Goal: Task Accomplishment & Management: Complete application form

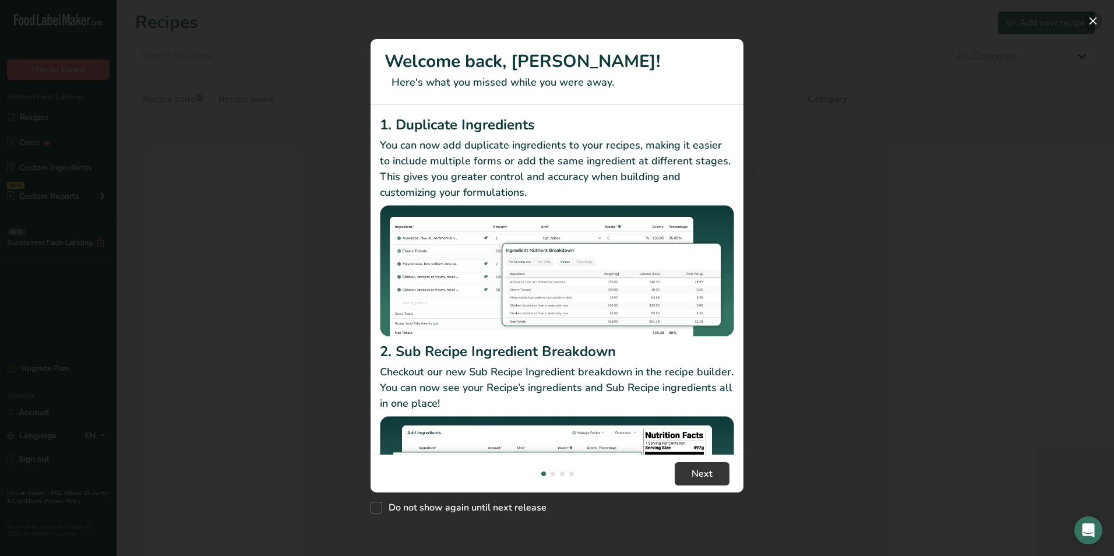
click at [1093, 20] on button "New Features" at bounding box center [1093, 21] width 19 height 19
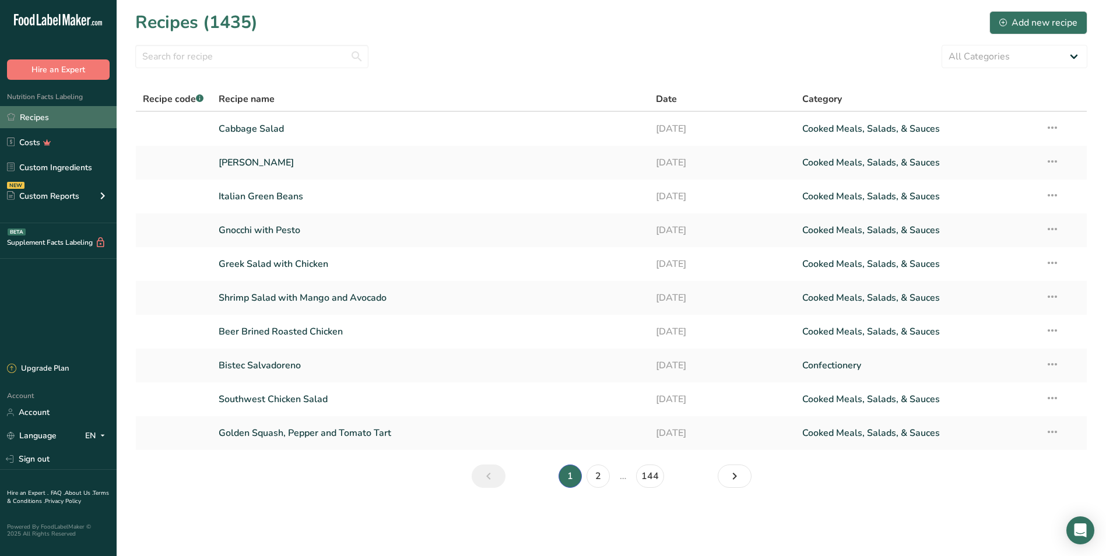
click at [72, 111] on link "Recipes" at bounding box center [58, 117] width 117 height 22
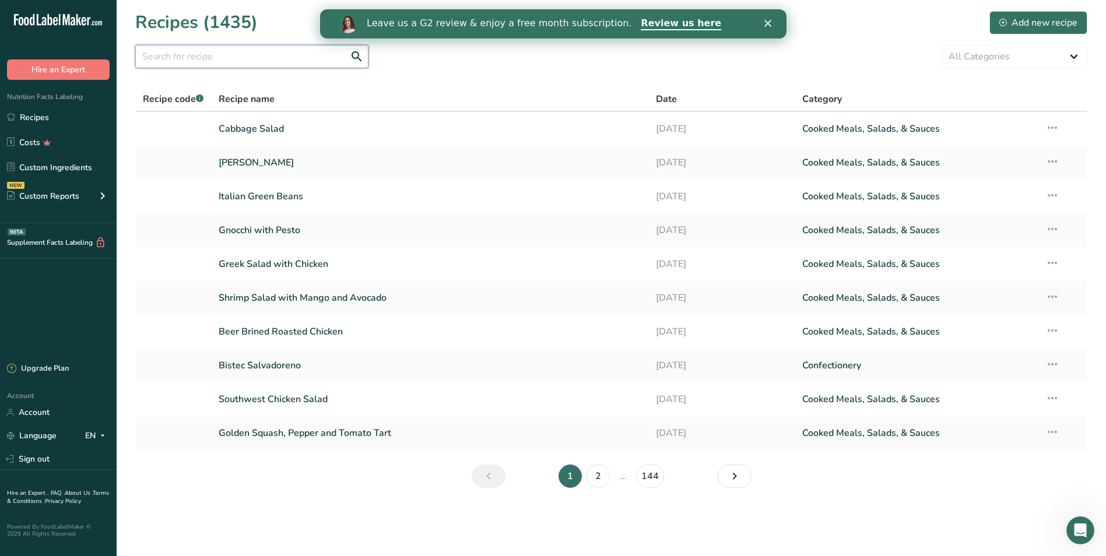
click at [180, 57] on input "text" at bounding box center [251, 56] width 233 height 23
click at [765, 20] on icon "Close" at bounding box center [767, 23] width 7 height 7
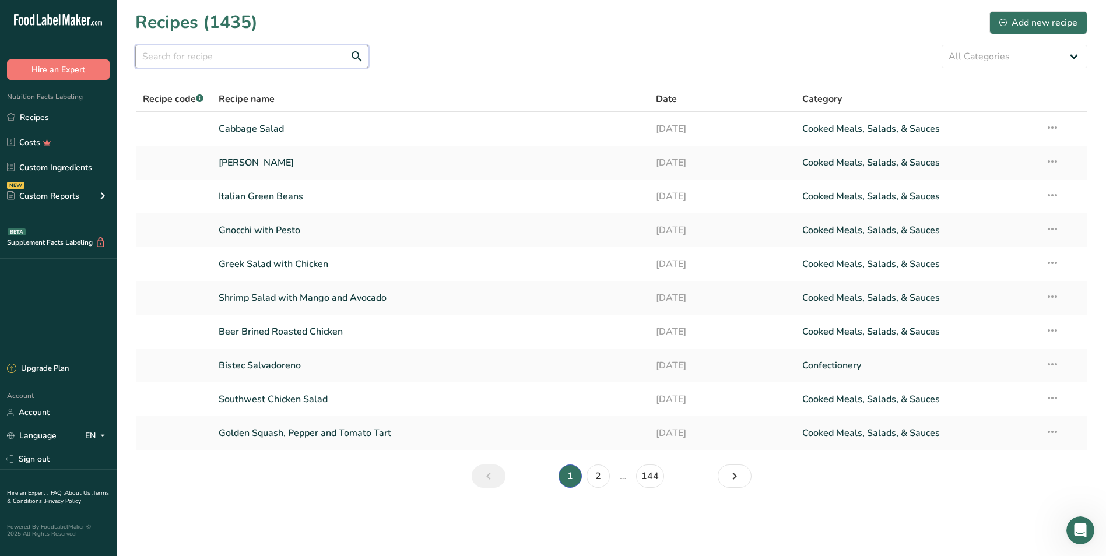
click at [232, 60] on input "text" at bounding box center [251, 56] width 233 height 23
type input "field"
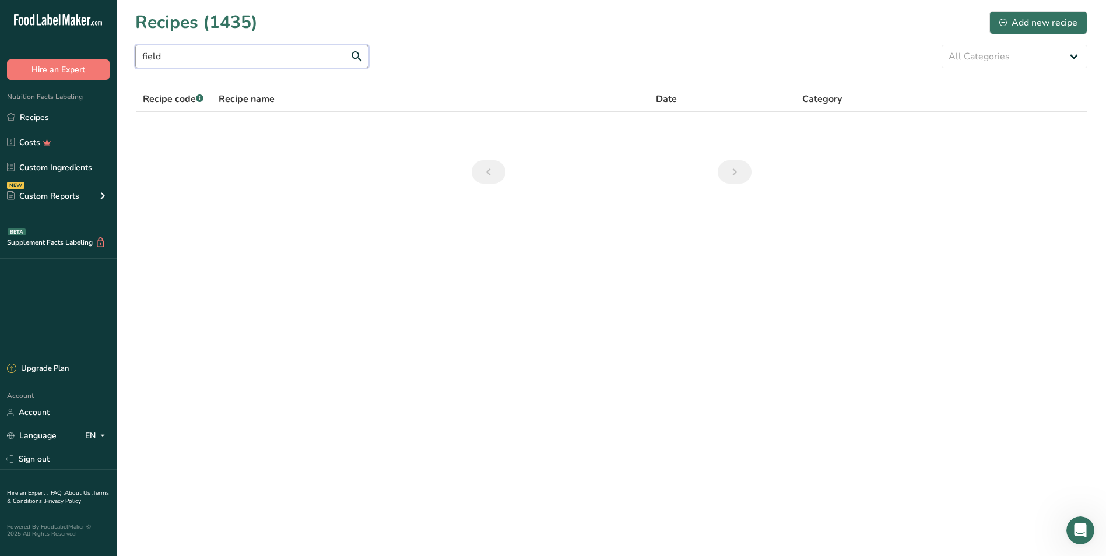
drag, startPoint x: 200, startPoint y: 46, endPoint x: 98, endPoint y: 55, distance: 101.8
click at [105, 53] on div ".a-20{fill:#fff;} Hire an Expert Nutrition Facts Labeling Recipes Costs Custom …" at bounding box center [553, 278] width 1106 height 556
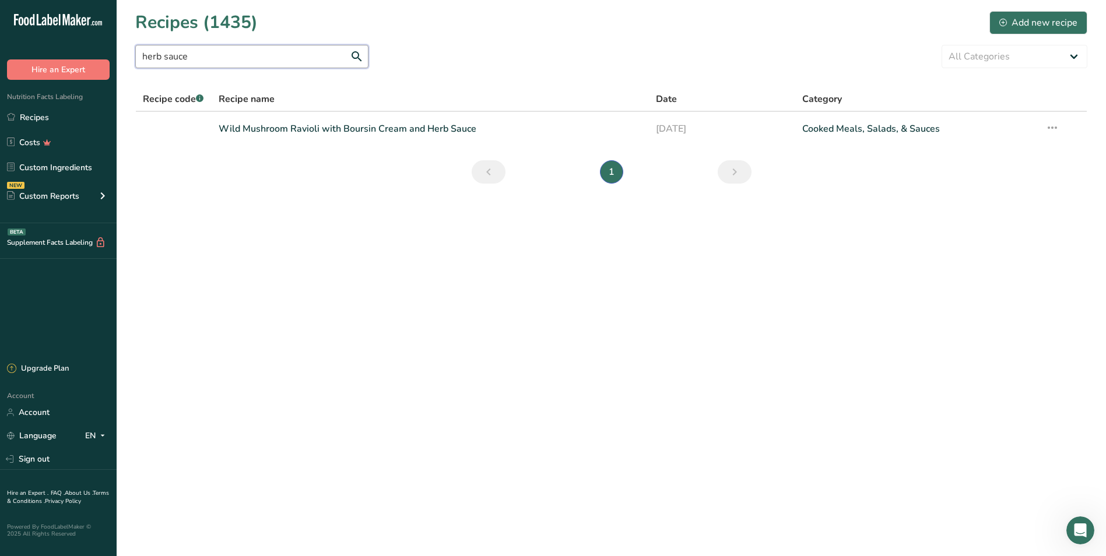
drag, startPoint x: 203, startPoint y: 58, endPoint x: 93, endPoint y: 58, distance: 110.2
click at [94, 58] on div ".a-20{fill:#fff;} Hire an Expert Nutrition Facts Labeling Recipes Costs Custom …" at bounding box center [553, 278] width 1106 height 556
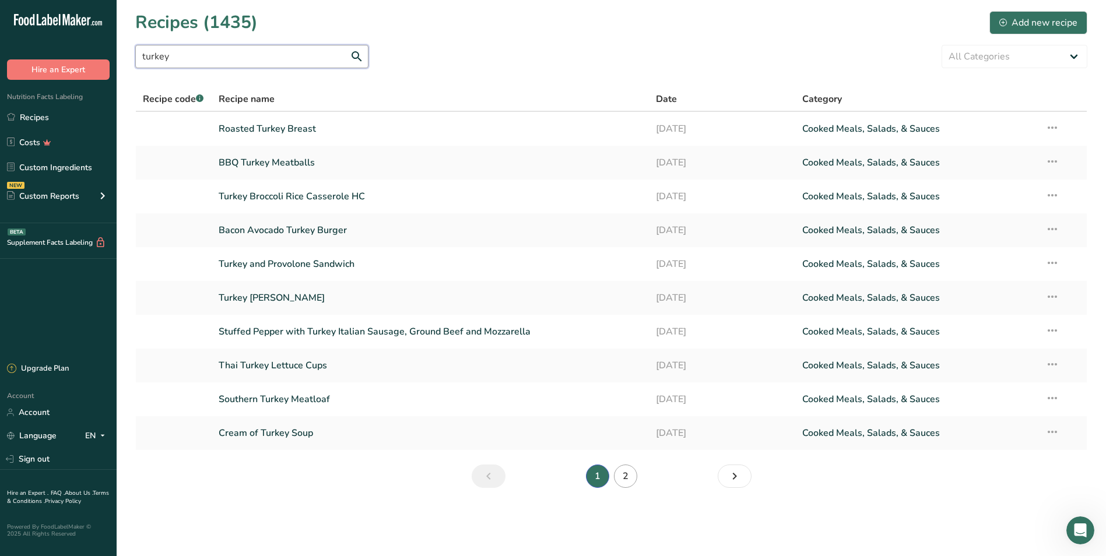
type input "turkey"
click at [631, 477] on link "2" at bounding box center [625, 476] width 23 height 23
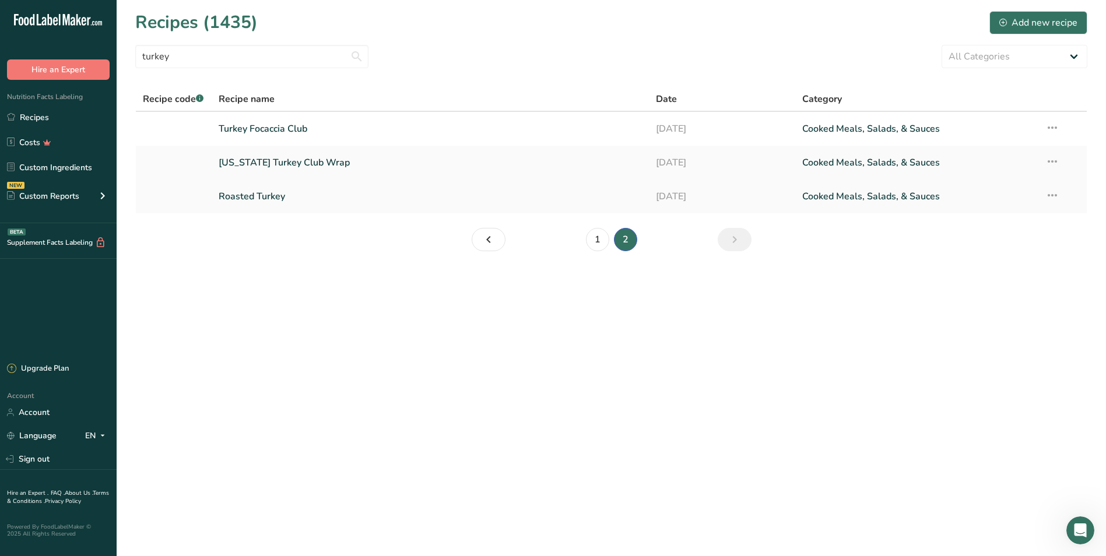
click at [298, 198] on link "Roasted Turkey" at bounding box center [431, 196] width 424 height 24
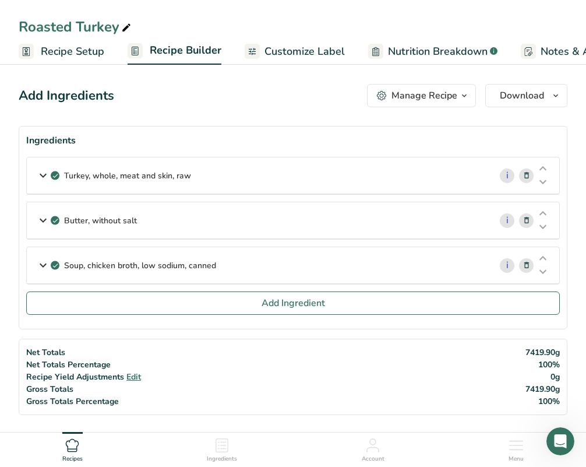
click at [530, 99] on span "Download" at bounding box center [522, 96] width 44 height 14
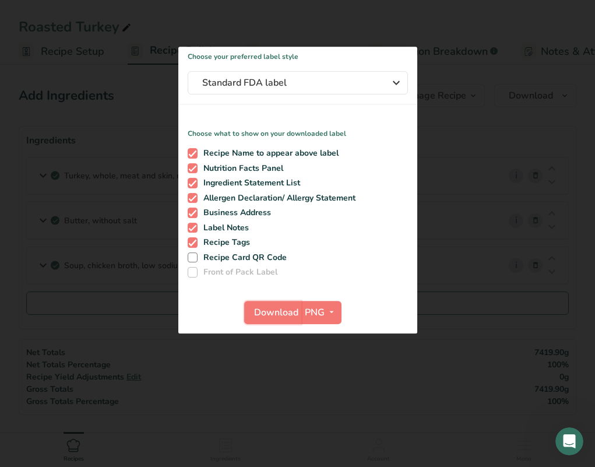
drag, startPoint x: 280, startPoint y: 306, endPoint x: 286, endPoint y: 309, distance: 7.0
click at [279, 308] on span "Download" at bounding box center [276, 312] width 44 height 14
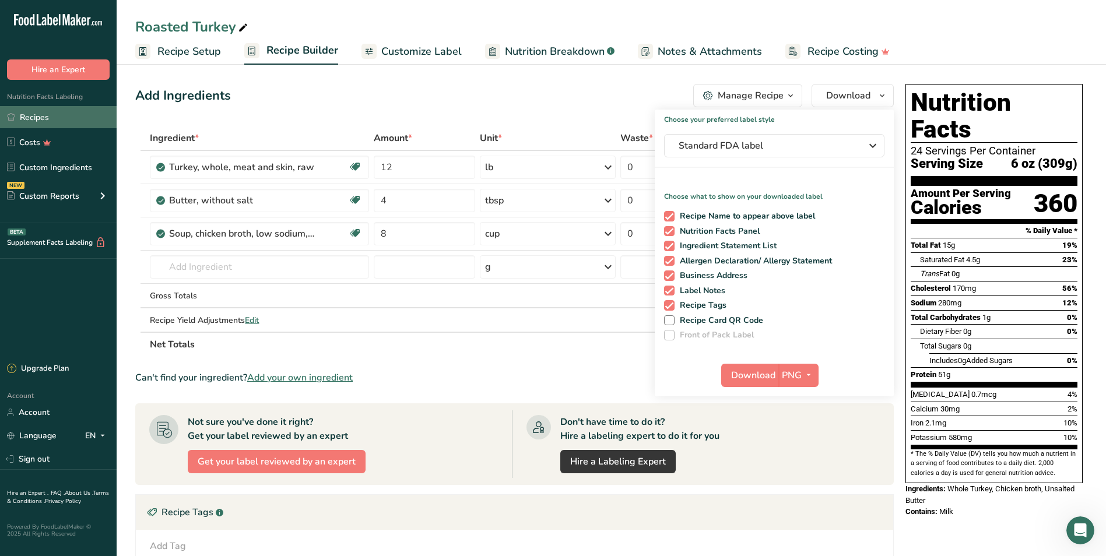
click at [65, 119] on link "Recipes" at bounding box center [58, 117] width 117 height 22
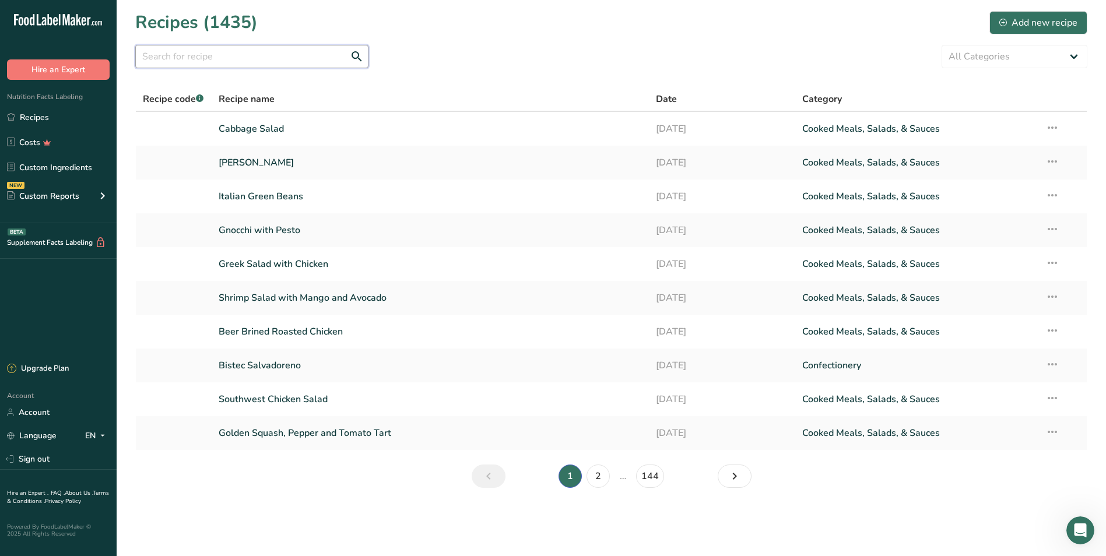
drag, startPoint x: 206, startPoint y: 56, endPoint x: 275, endPoint y: 37, distance: 72.0
click at [205, 56] on input "text" at bounding box center [251, 56] width 233 height 23
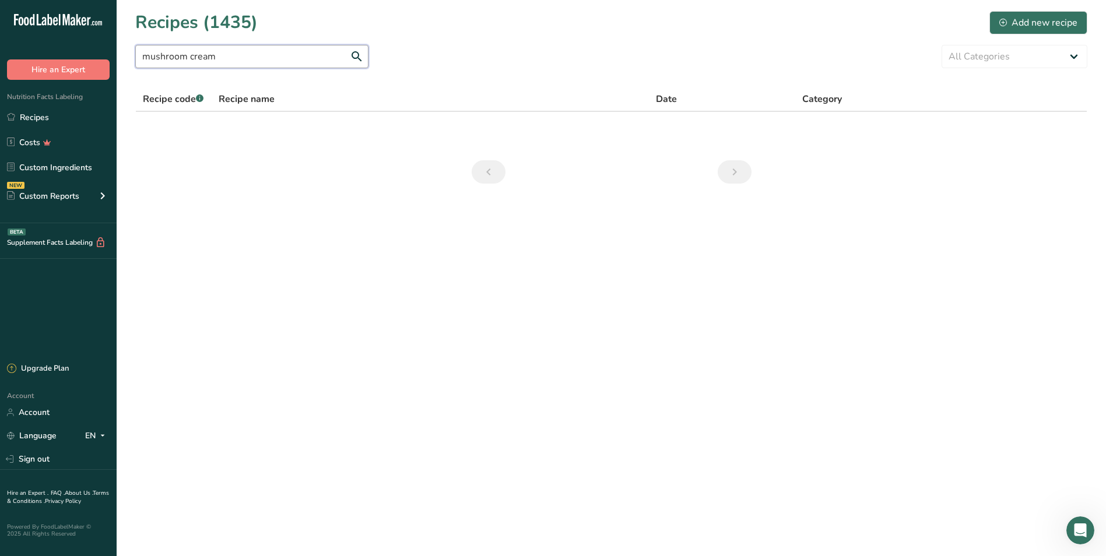
drag, startPoint x: 172, startPoint y: 56, endPoint x: 101, endPoint y: 55, distance: 71.1
click at [101, 55] on div ".a-20{fill:#fff;} Hire an Expert Nutrition Facts Labeling Recipes Costs Custom …" at bounding box center [553, 278] width 1106 height 556
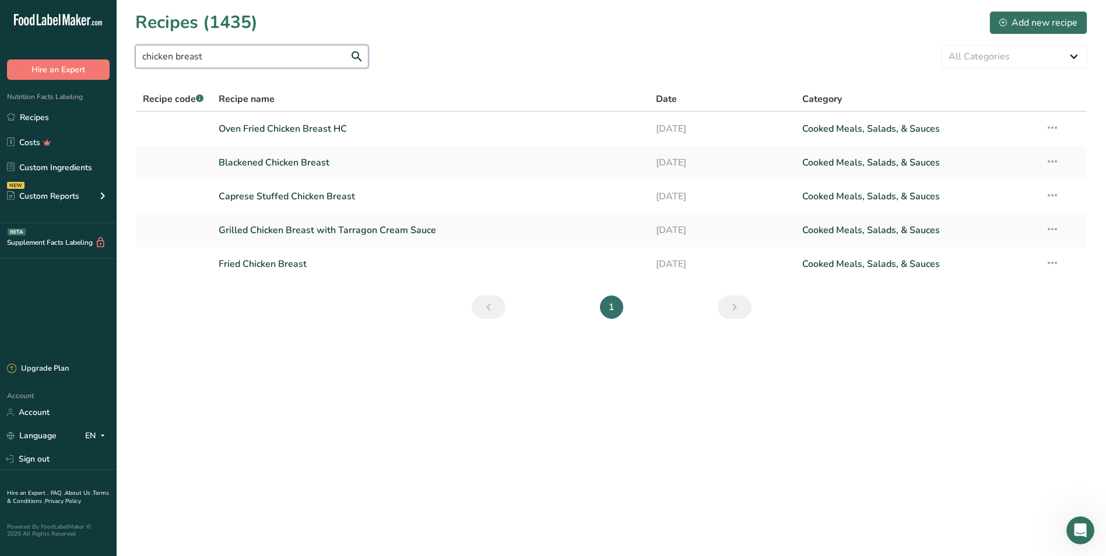
drag, startPoint x: 209, startPoint y: 61, endPoint x: 131, endPoint y: 67, distance: 78.4
click at [158, 62] on input "chicken breast" at bounding box center [251, 56] width 233 height 23
type input "c"
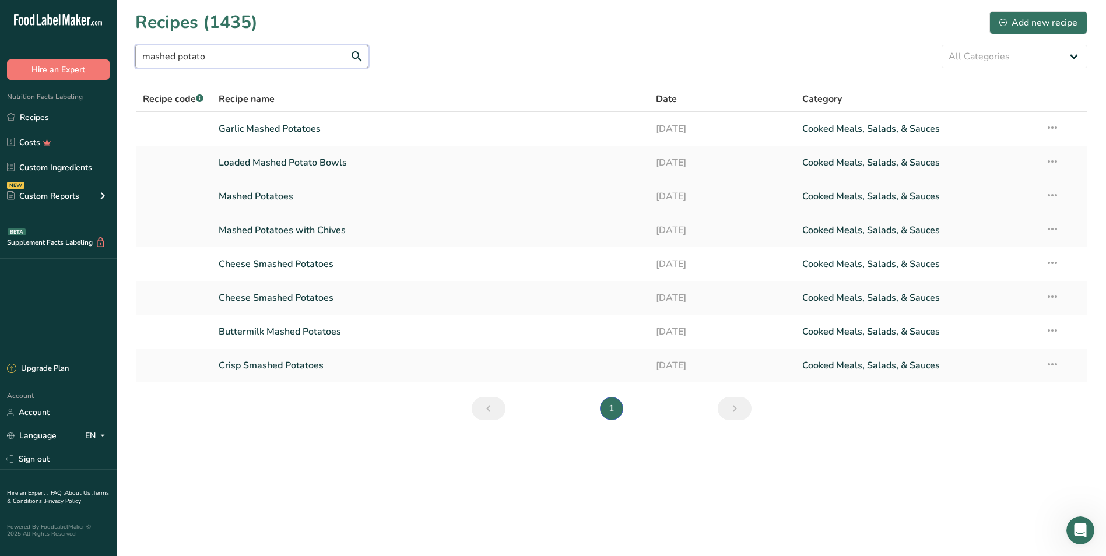
type input "mashed potato"
click at [389, 193] on link "Mashed Potatoes" at bounding box center [431, 196] width 424 height 24
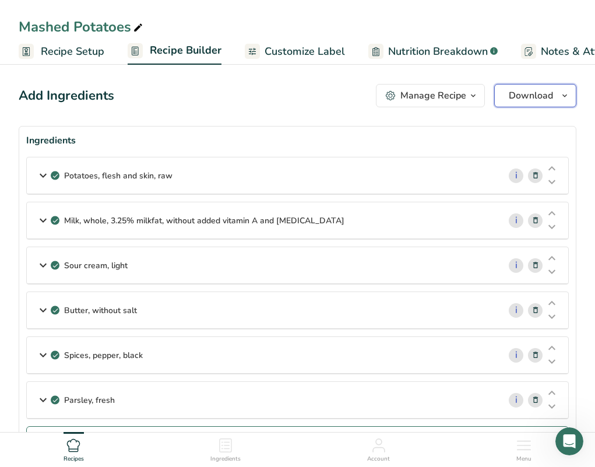
click at [532, 97] on span "Download" at bounding box center [531, 96] width 44 height 14
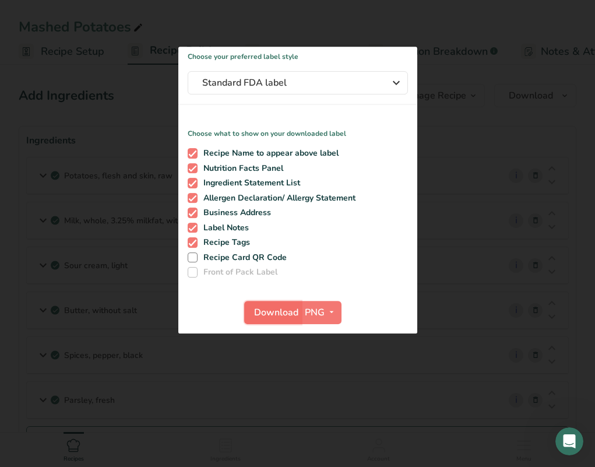
click at [269, 314] on span "Download" at bounding box center [276, 312] width 44 height 14
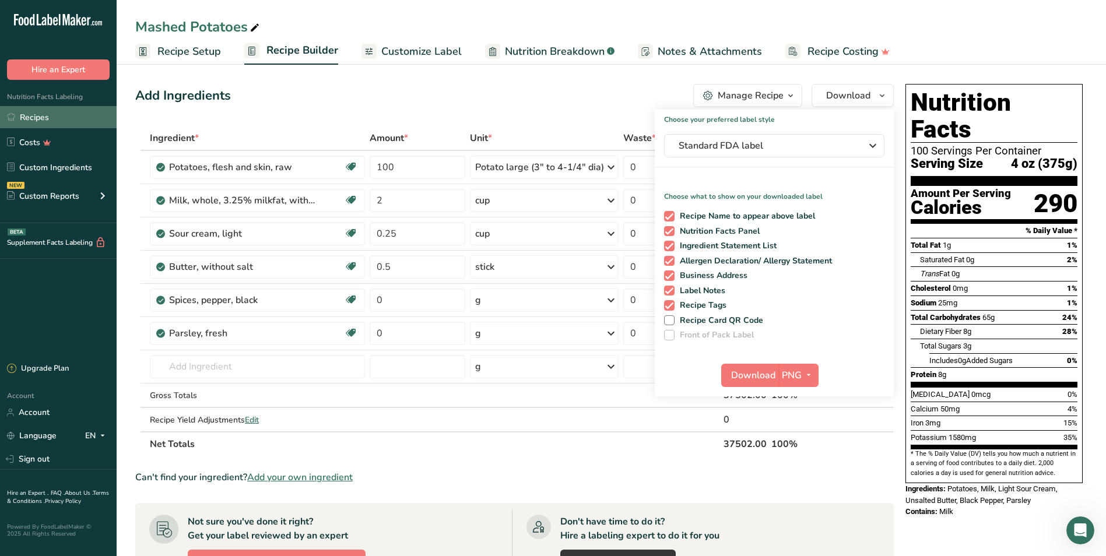
click at [45, 118] on link "Recipes" at bounding box center [58, 117] width 117 height 22
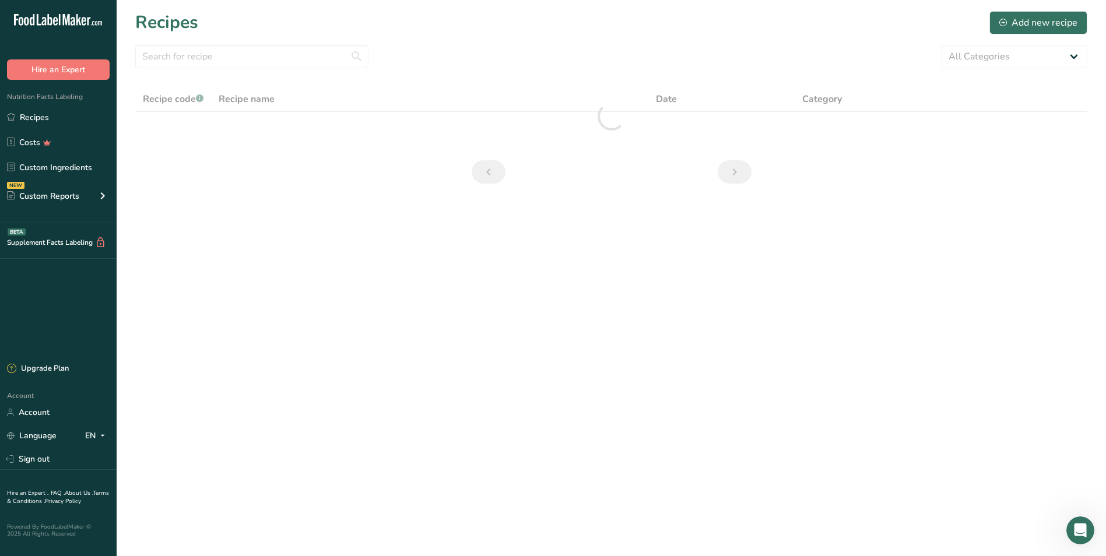
click at [207, 43] on section "Recipes Add new recipe All Categories Baked Goods Beverages Confectionery Cooke…" at bounding box center [611, 101] width 989 height 202
click at [206, 52] on input "text" at bounding box center [251, 56] width 233 height 23
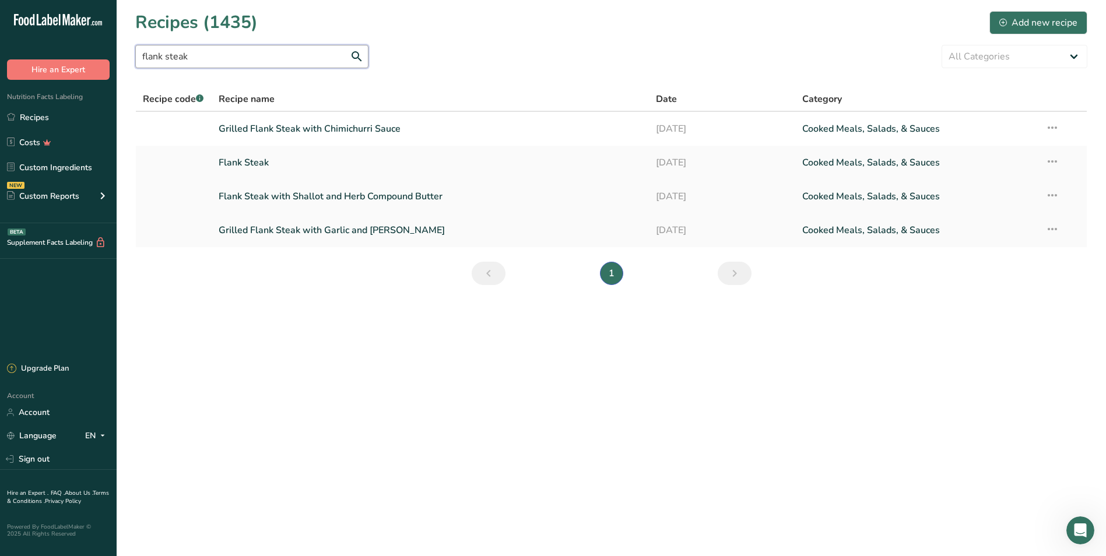
type input "flank steak"
click at [284, 189] on link "Flank Steak with Shallot and Herb Compound Butter" at bounding box center [431, 196] width 424 height 24
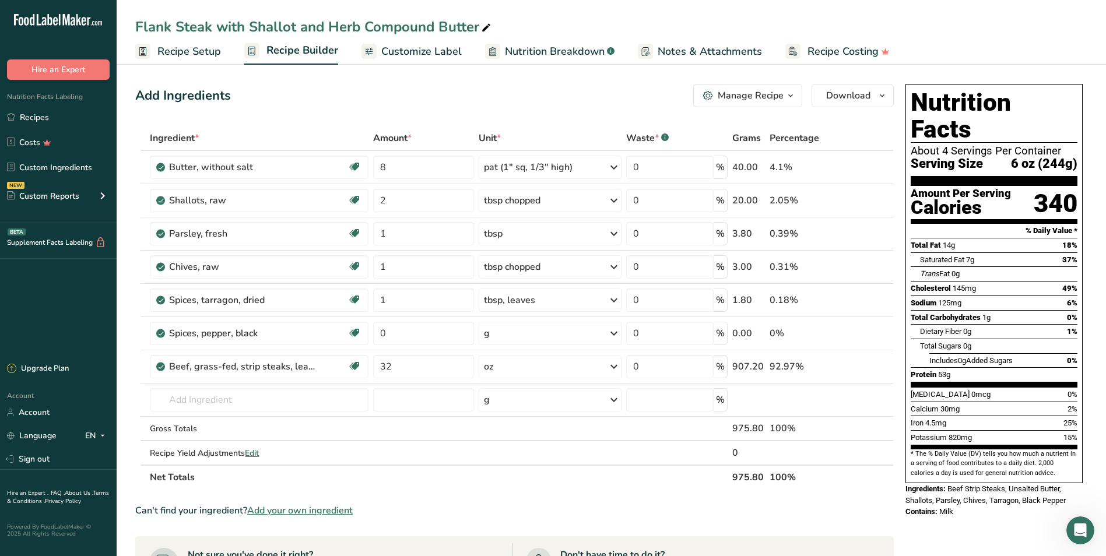
click at [477, 27] on div "Flank Steak with Shallot and Herb Compound Butter" at bounding box center [314, 26] width 358 height 21
type input "Flank Steak with Shallot and Herb Sauce"
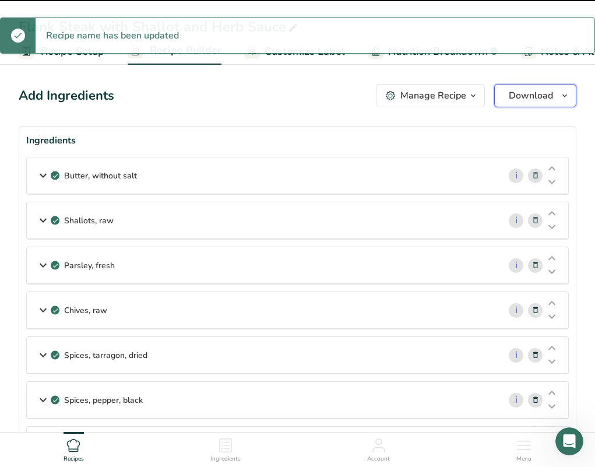
click at [561, 96] on icon "button" at bounding box center [564, 96] width 9 height 15
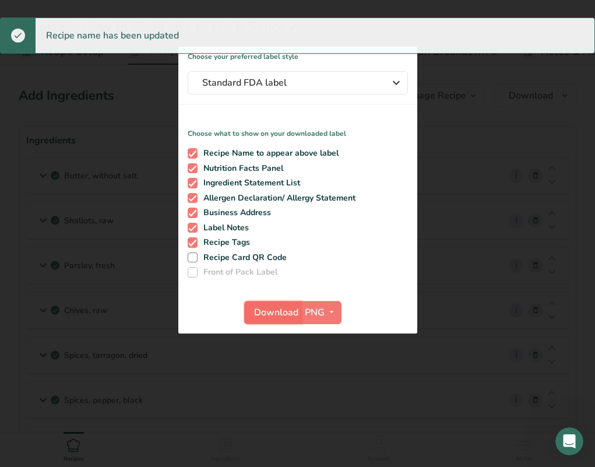
click at [275, 306] on span "Download" at bounding box center [276, 312] width 44 height 14
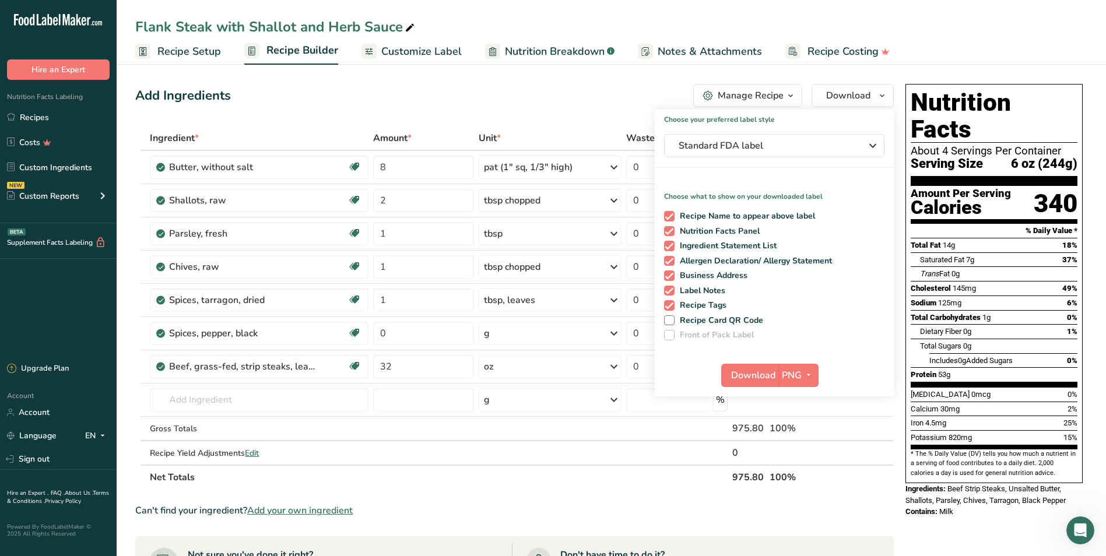
drag, startPoint x: 54, startPoint y: 118, endPoint x: 336, endPoint y: 115, distance: 282.1
click at [54, 118] on link "Recipes" at bounding box center [58, 117] width 117 height 22
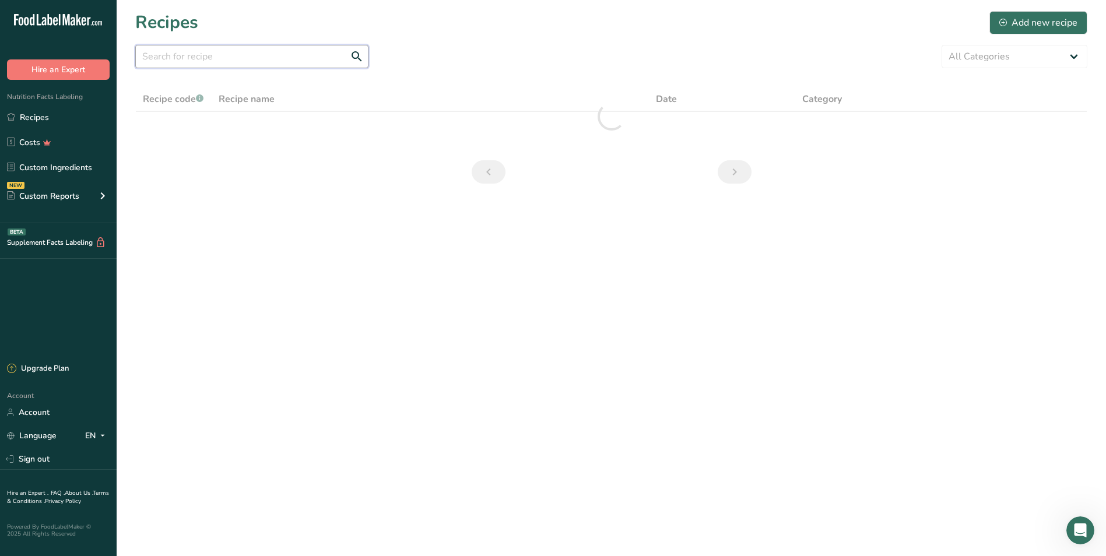
click at [237, 58] on input "text" at bounding box center [251, 56] width 233 height 23
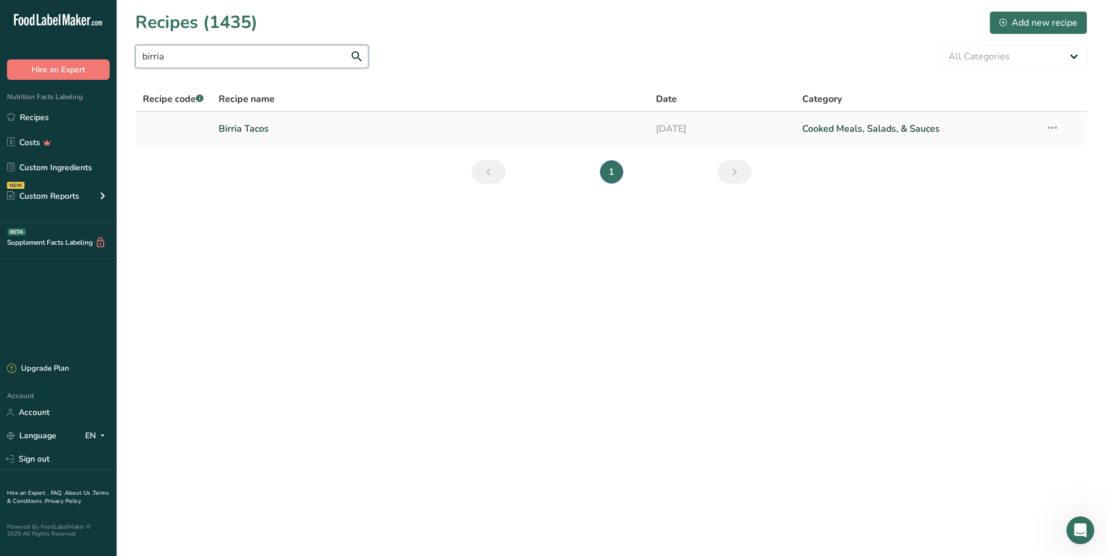
type input "birria"
click at [380, 124] on link "Birria Tacos" at bounding box center [431, 129] width 424 height 24
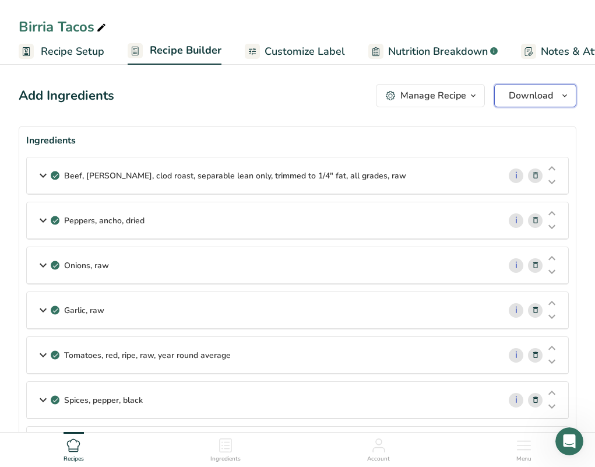
click at [530, 97] on span "Download" at bounding box center [531, 96] width 44 height 14
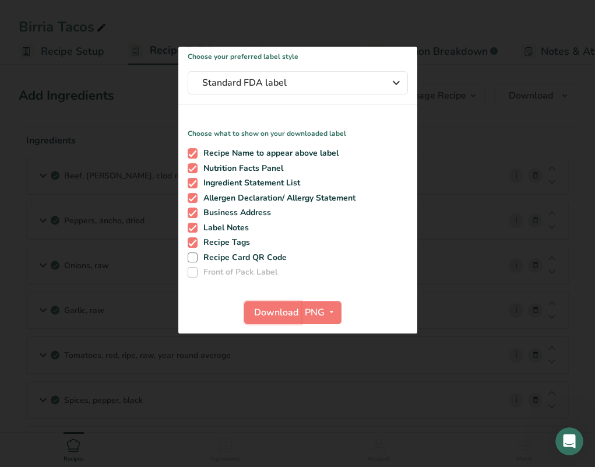
click at [275, 306] on span "Download" at bounding box center [276, 312] width 44 height 14
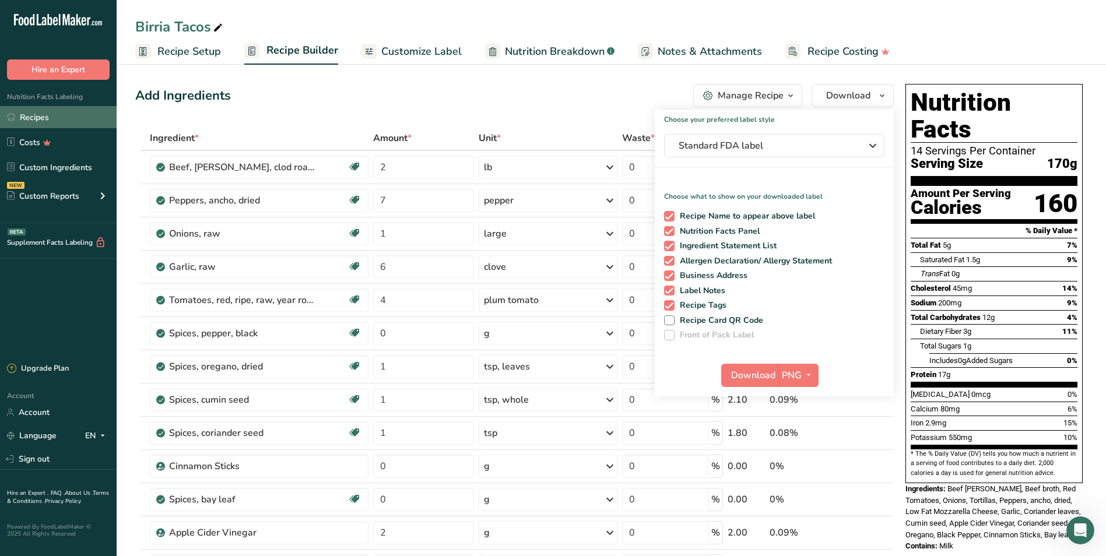
click at [48, 115] on link "Recipes" at bounding box center [58, 117] width 117 height 22
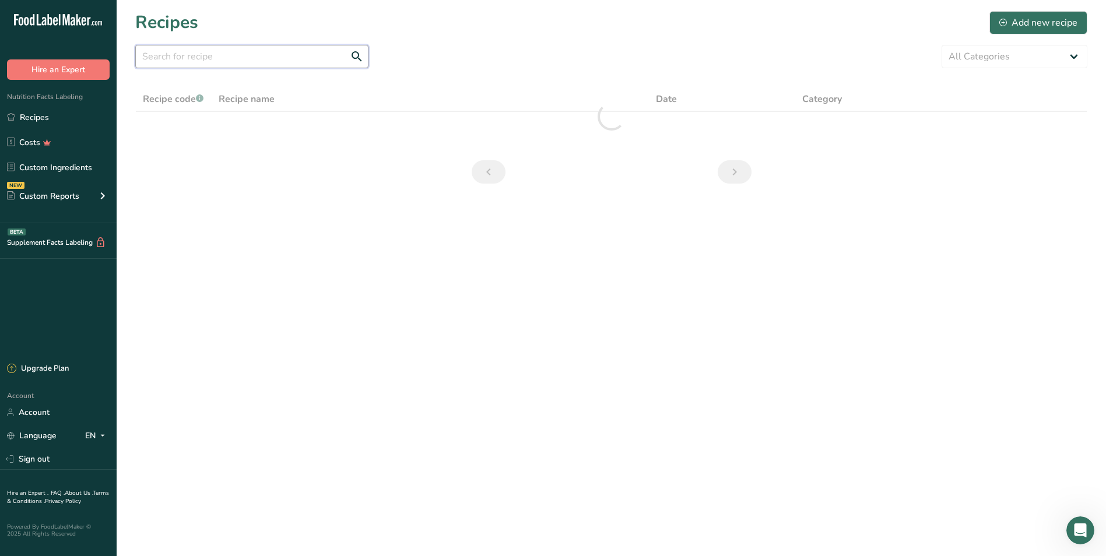
click at [252, 60] on input "text" at bounding box center [251, 56] width 233 height 23
drag, startPoint x: 249, startPoint y: 59, endPoint x: 0, endPoint y: 57, distance: 248.9
click at [0, 57] on html ".a-20{fill:#fff;} Hire an Expert Nutrition Facts Labeling Recipes Costs Custom …" at bounding box center [553, 278] width 1106 height 556
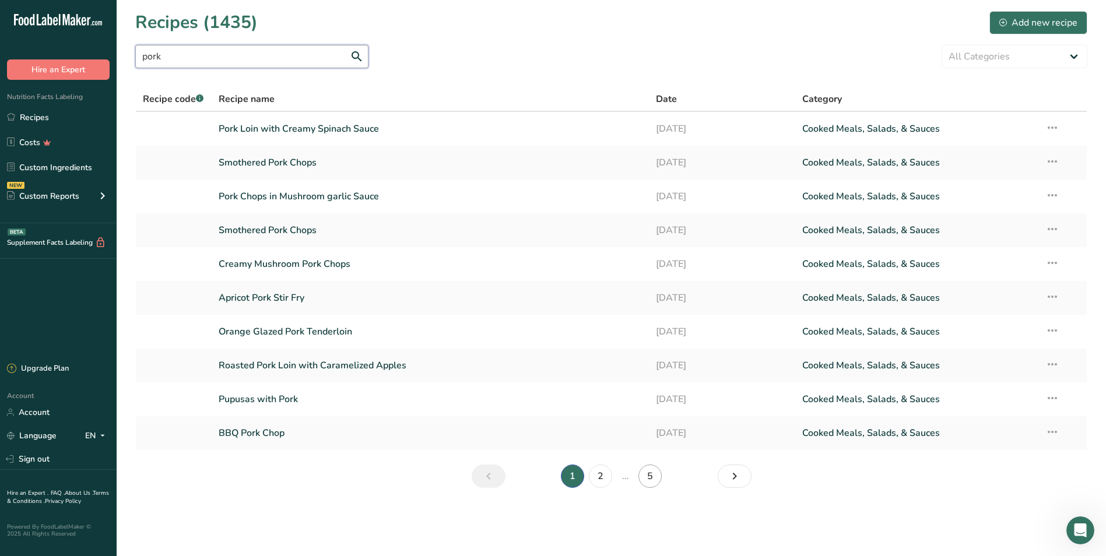
type input "pork"
click at [594, 466] on link "5" at bounding box center [649, 476] width 23 height 23
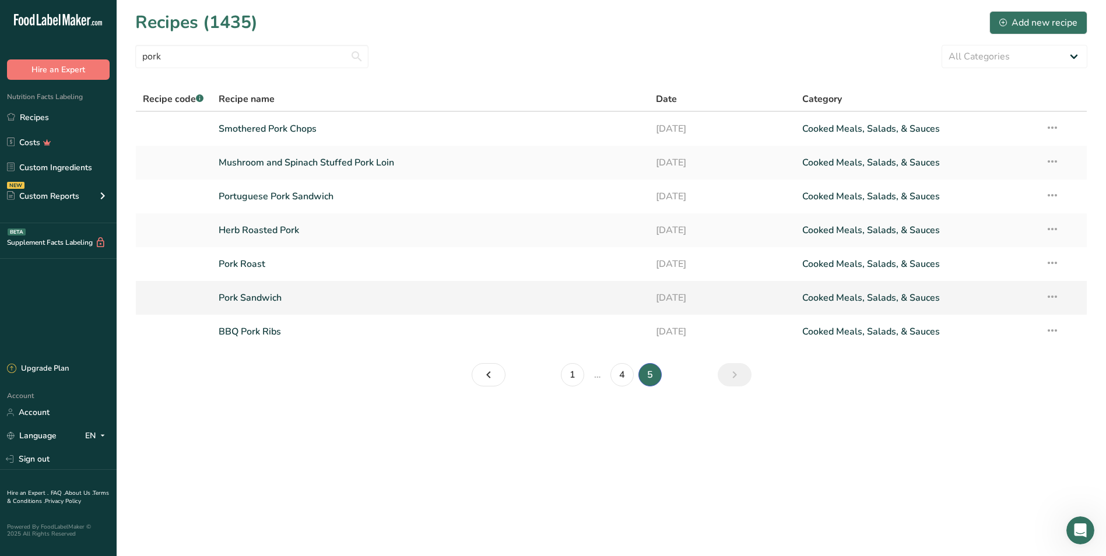
click at [293, 295] on link "Pork Sandwich" at bounding box center [431, 298] width 424 height 24
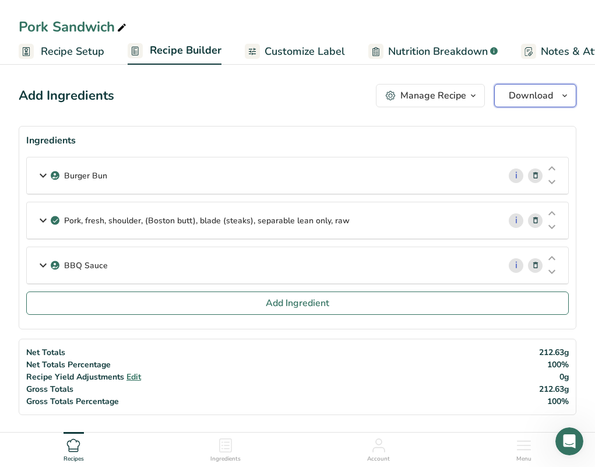
click at [541, 92] on span "Download" at bounding box center [531, 96] width 44 height 14
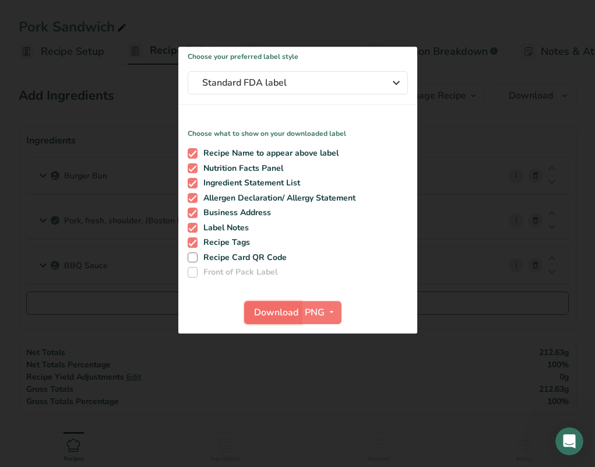
click at [261, 307] on span "Download" at bounding box center [276, 312] width 44 height 14
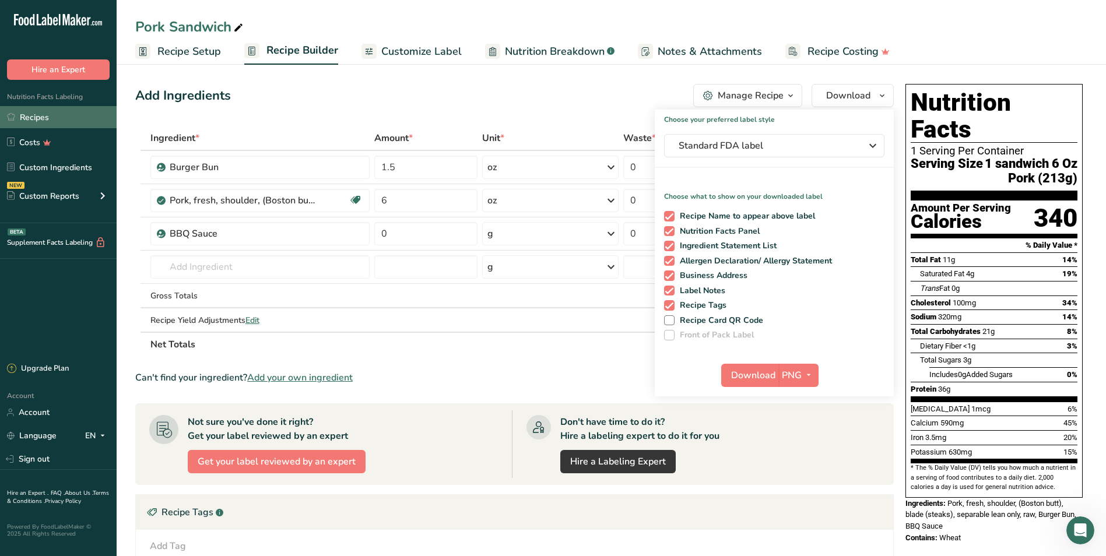
click at [18, 121] on link "Recipes" at bounding box center [58, 117] width 117 height 22
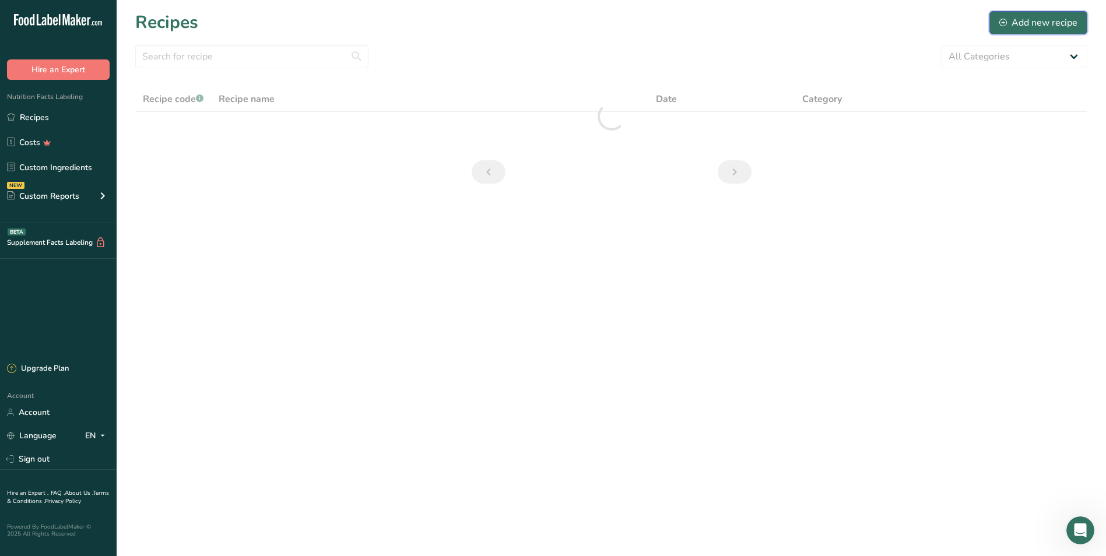
click at [594, 24] on div "Add new recipe" at bounding box center [1038, 23] width 78 height 14
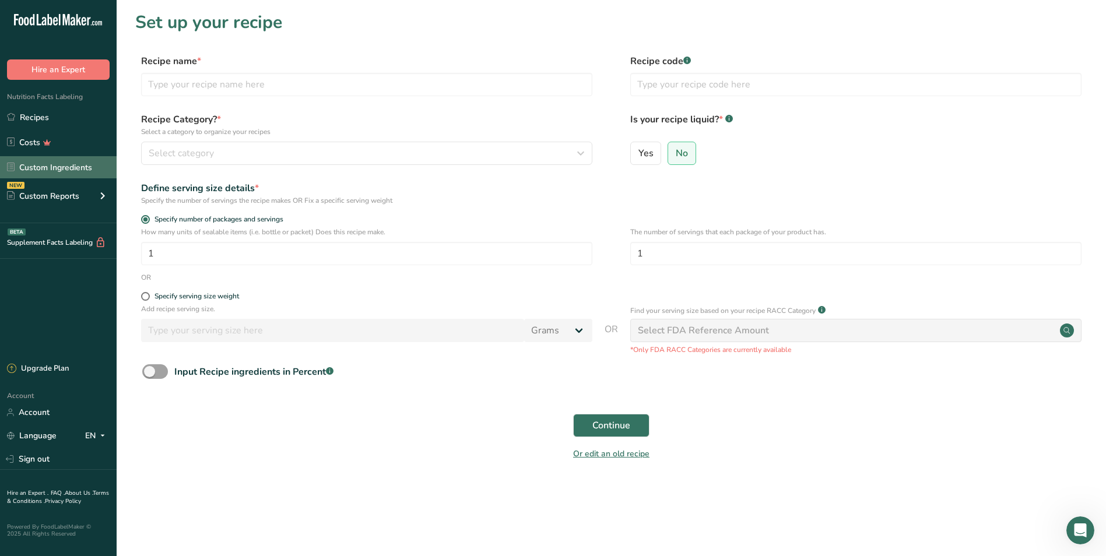
click at [261, 137] on div "Recipe Category? * Select a category to organize your recipes Select category S…" at bounding box center [366, 138] width 451 height 52
click at [85, 162] on link "Custom Ingredients" at bounding box center [58, 167] width 117 height 22
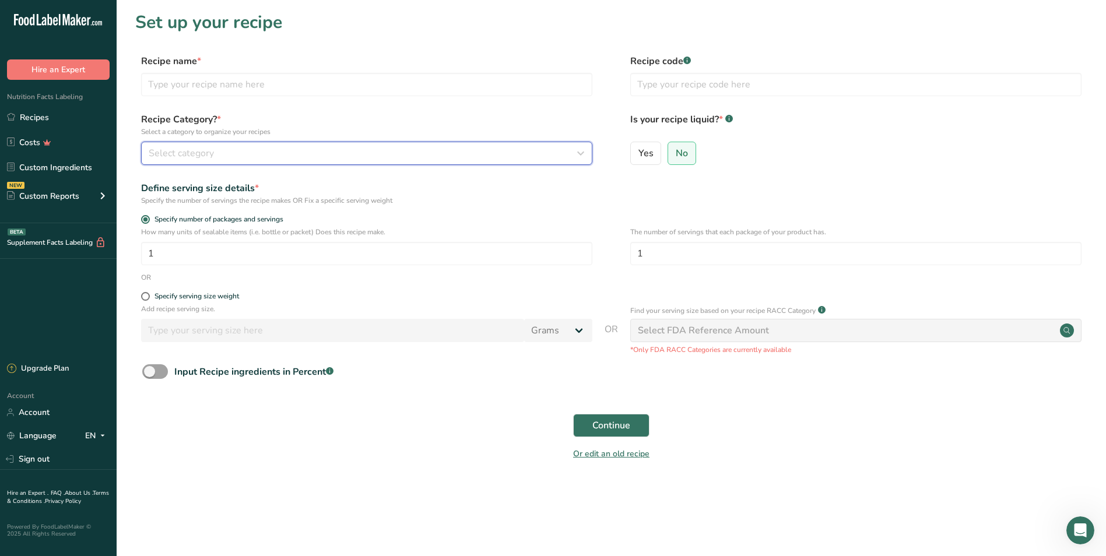
click at [198, 152] on span "Select category" at bounding box center [181, 153] width 65 height 14
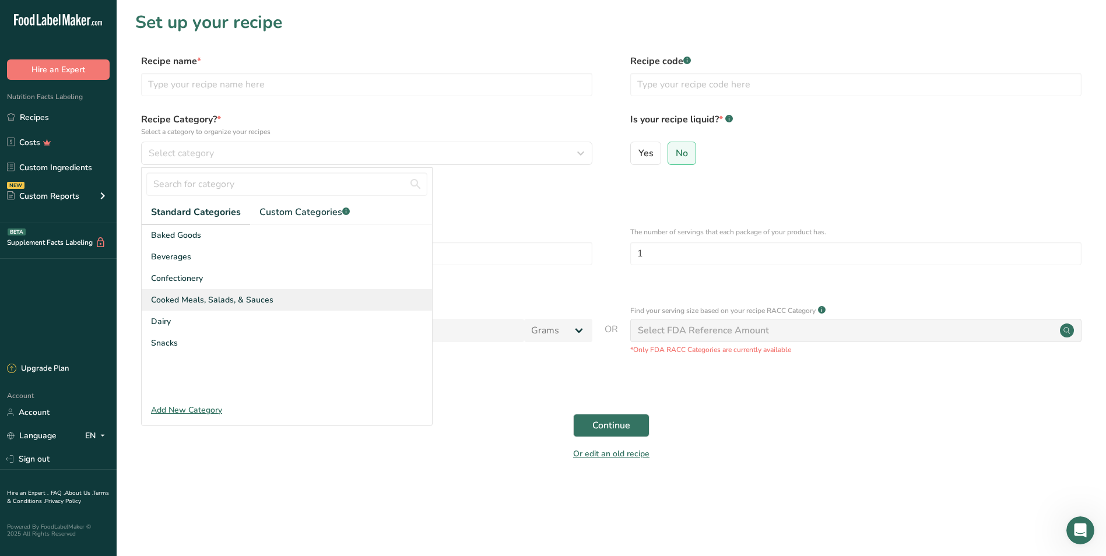
click at [219, 295] on span "Cooked Meals, Salads, & Sauces" at bounding box center [212, 300] width 122 height 12
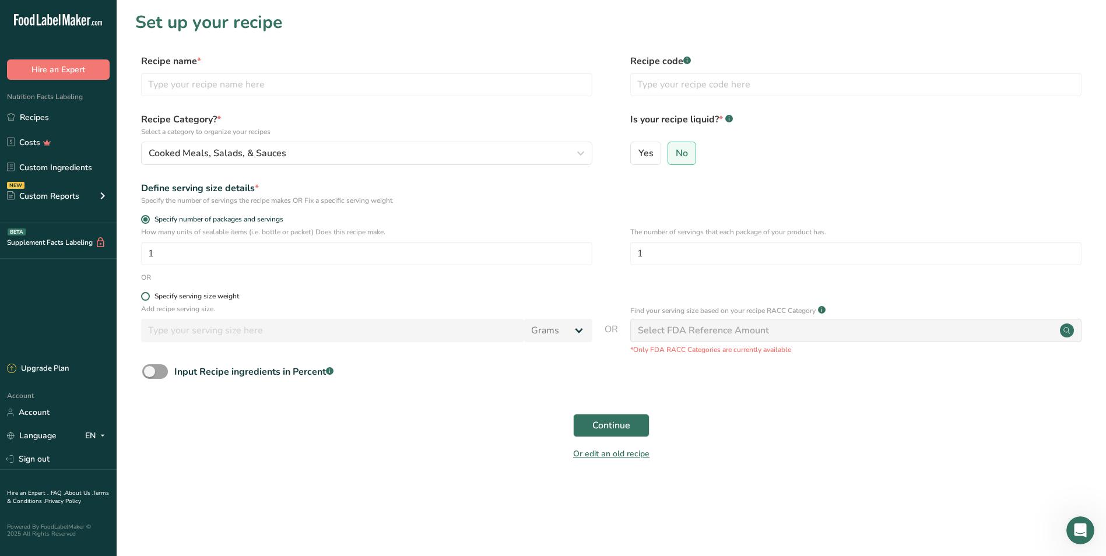
click at [145, 295] on span at bounding box center [145, 296] width 9 height 9
click at [145, 295] on input "Specify serving size weight" at bounding box center [145, 297] width 8 height 8
radio input "true"
radio input "false"
click at [199, 322] on input "number" at bounding box center [332, 330] width 383 height 23
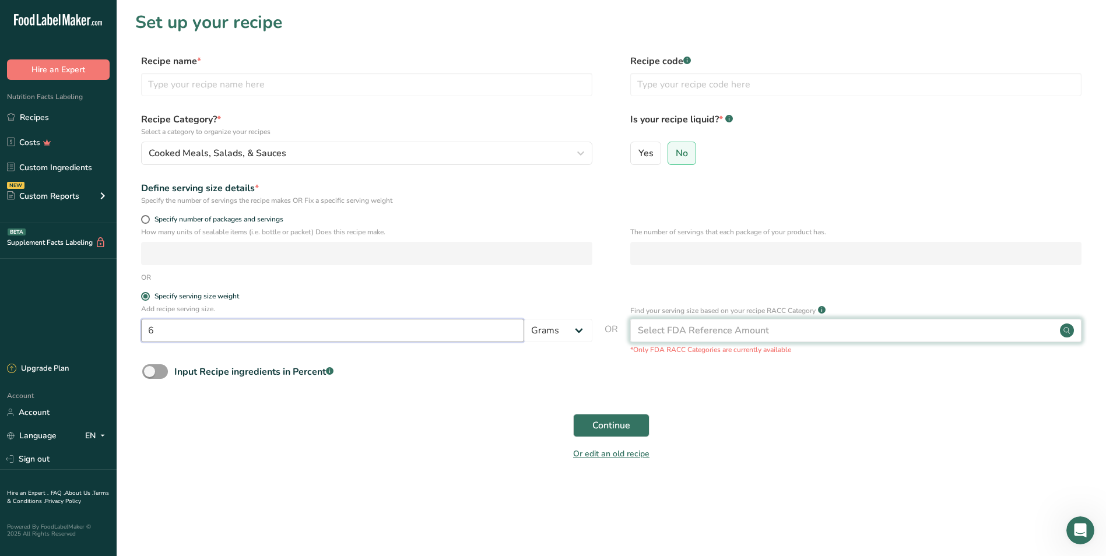
type input "6"
click at [594, 334] on div "Select FDA Reference Amount" at bounding box center [855, 330] width 451 height 23
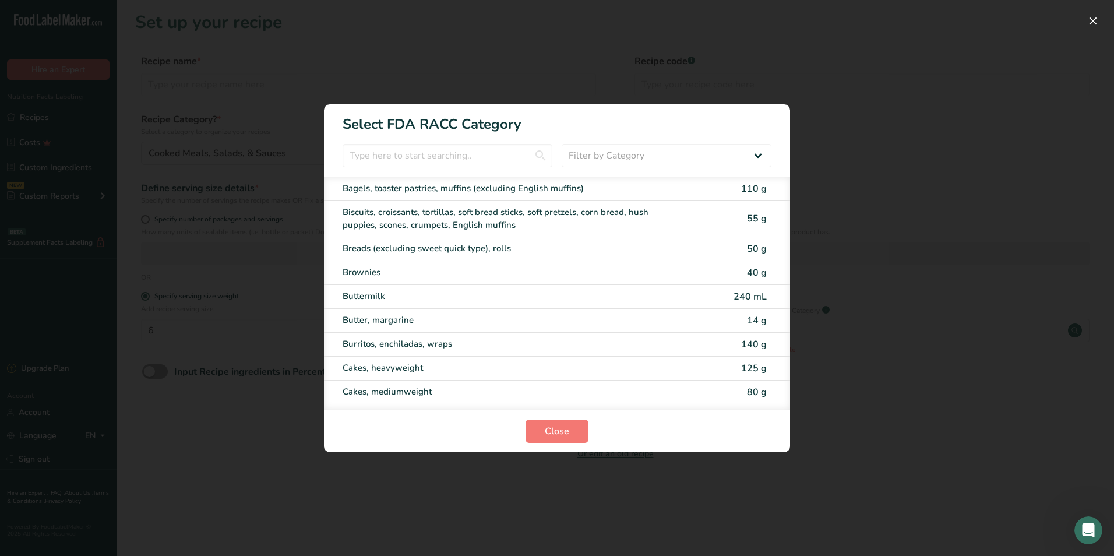
click at [594, 421] on div "RACC Category Selection Modal" at bounding box center [557, 278] width 1114 height 556
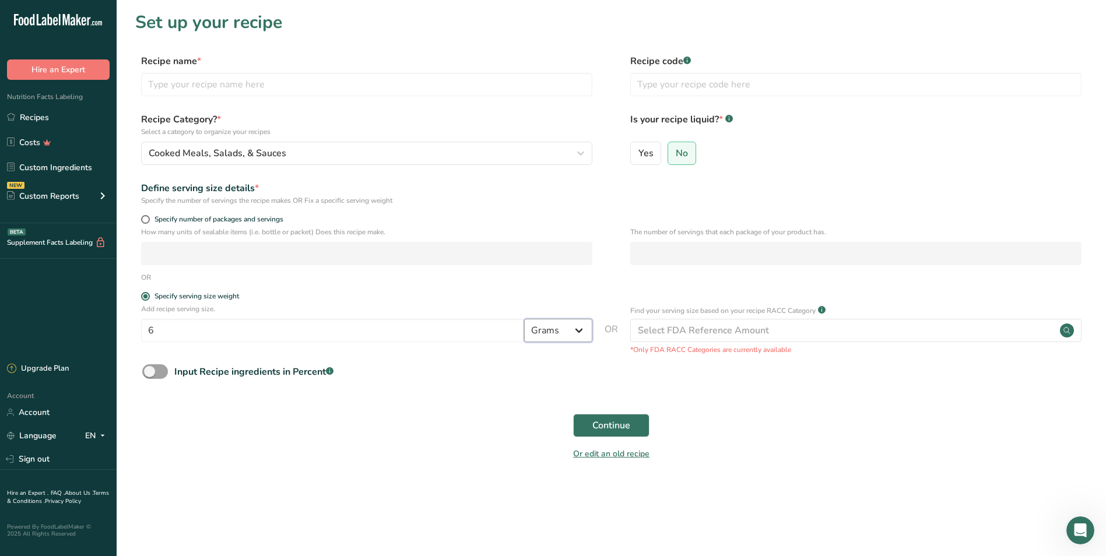
click at [564, 337] on select "Grams kg mg mcg lb oz l mL fl oz tbsp tsp cup qt gallon" at bounding box center [558, 330] width 68 height 23
drag, startPoint x: 564, startPoint y: 337, endPoint x: 557, endPoint y: 279, distance: 58.2
click at [561, 304] on div "Add recipe serving size. 6 Grams kg mg mcg lb oz l mL fl oz tbsp tsp cup qt gal…" at bounding box center [366, 326] width 451 height 44
click at [554, 324] on select "Grams kg mg mcg lb oz l mL fl oz tbsp tsp cup qt gallon" at bounding box center [558, 330] width 68 height 23
select select "5"
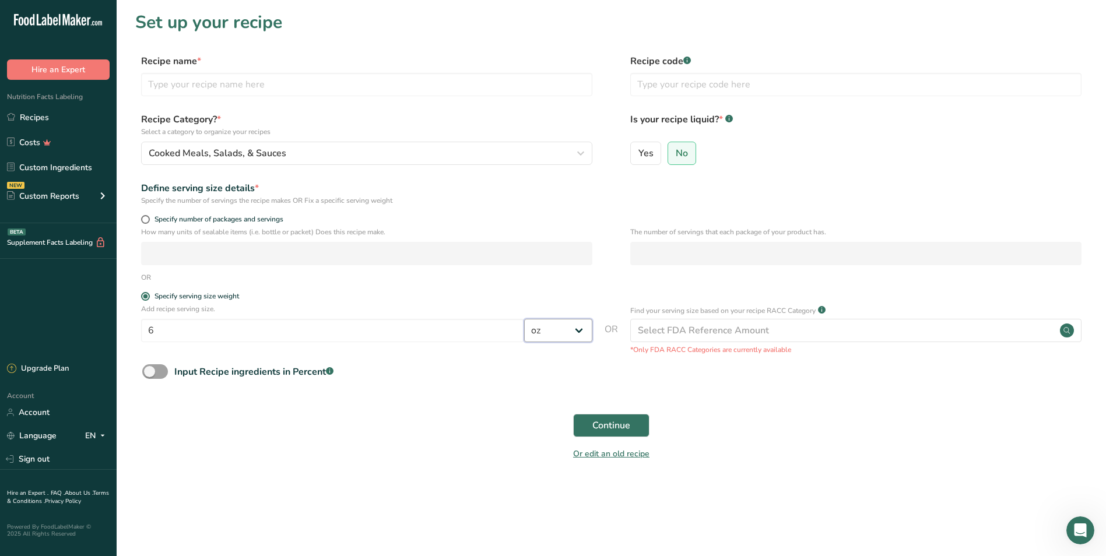
click at [524, 319] on select "Grams kg mg mcg lb oz l mL fl oz tbsp tsp cup qt gallon" at bounding box center [558, 330] width 68 height 23
click at [594, 431] on span "Continue" at bounding box center [611, 425] width 38 height 14
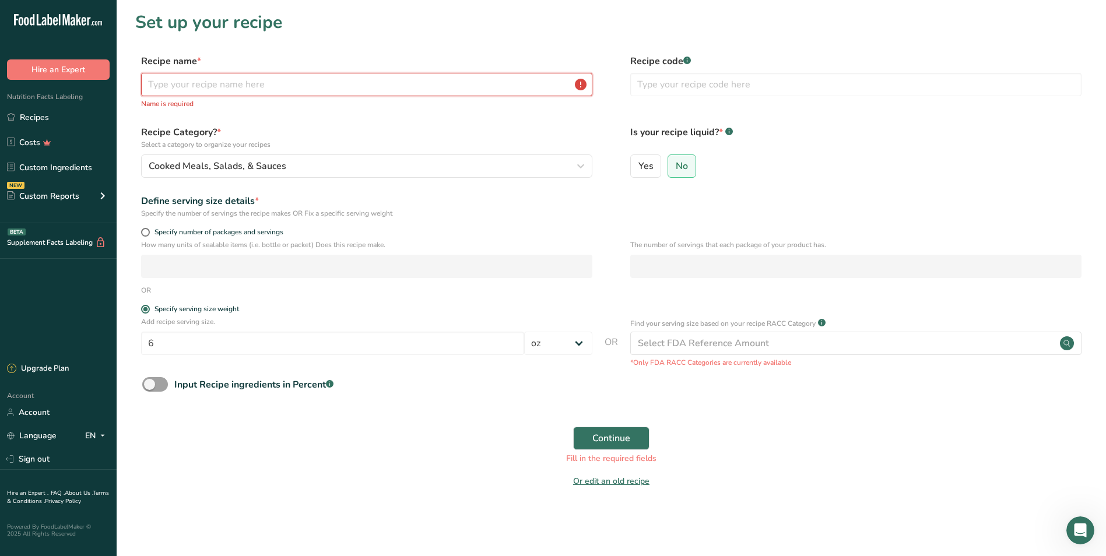
click at [207, 82] on input "text" at bounding box center [366, 84] width 451 height 23
click at [44, 110] on link "Recipes" at bounding box center [58, 117] width 117 height 22
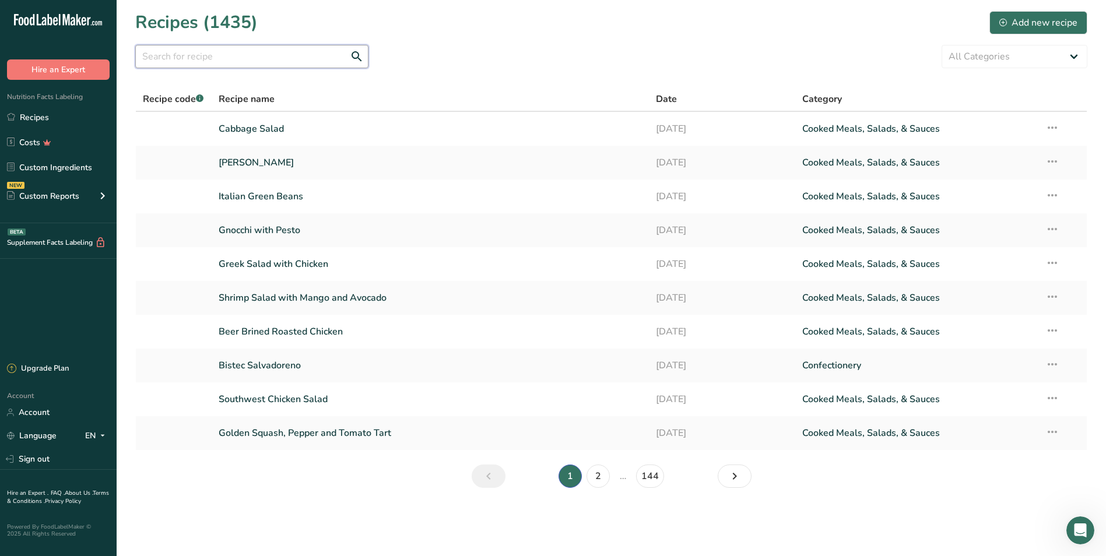
click at [193, 55] on input "text" at bounding box center [251, 56] width 233 height 23
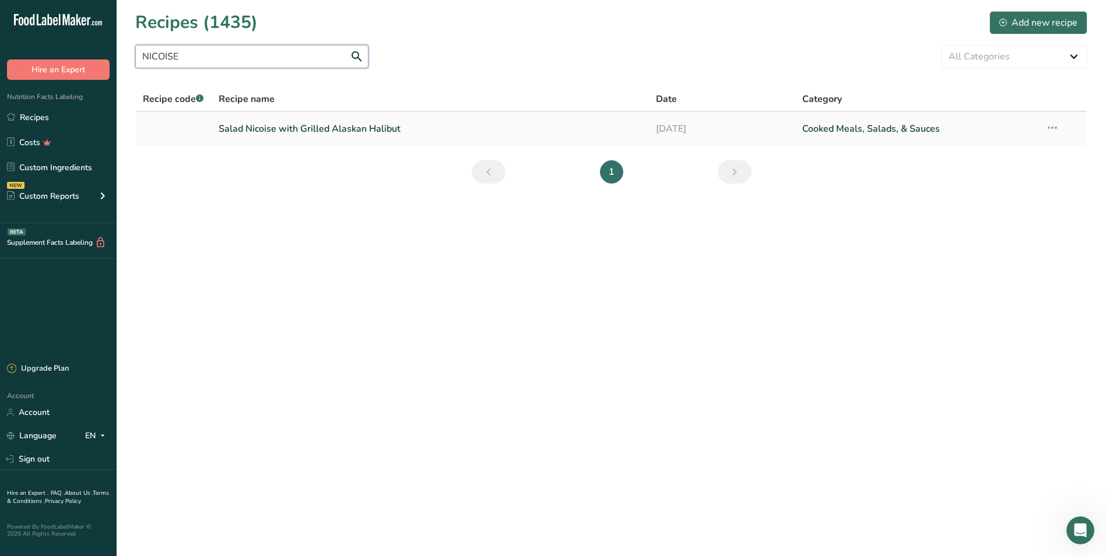
type input "NICOISE"
click at [358, 128] on link "Salad Nicoise with Grilled Alaskan Halibut" at bounding box center [431, 129] width 424 height 24
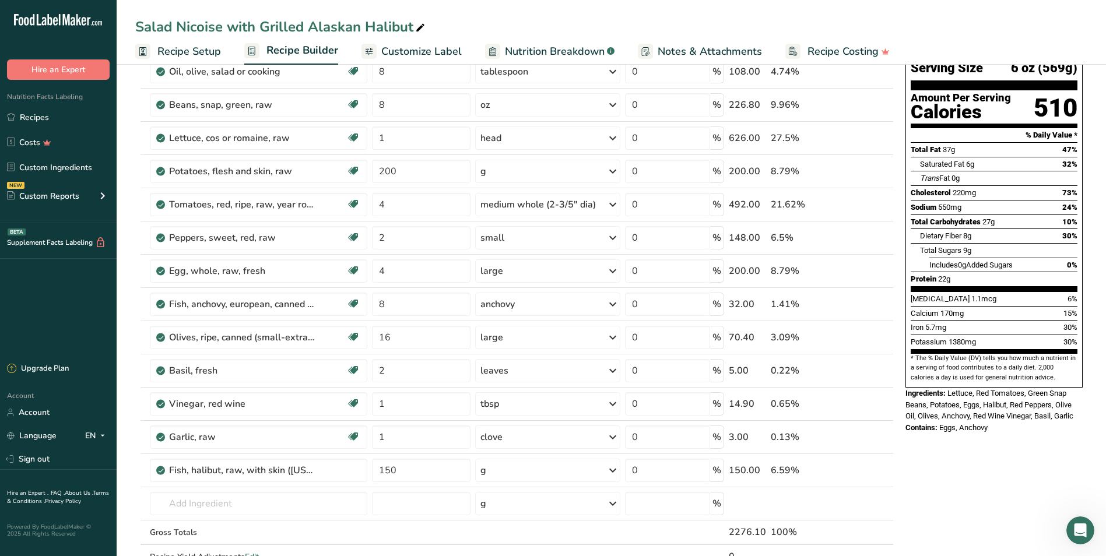
scroll to position [89, 0]
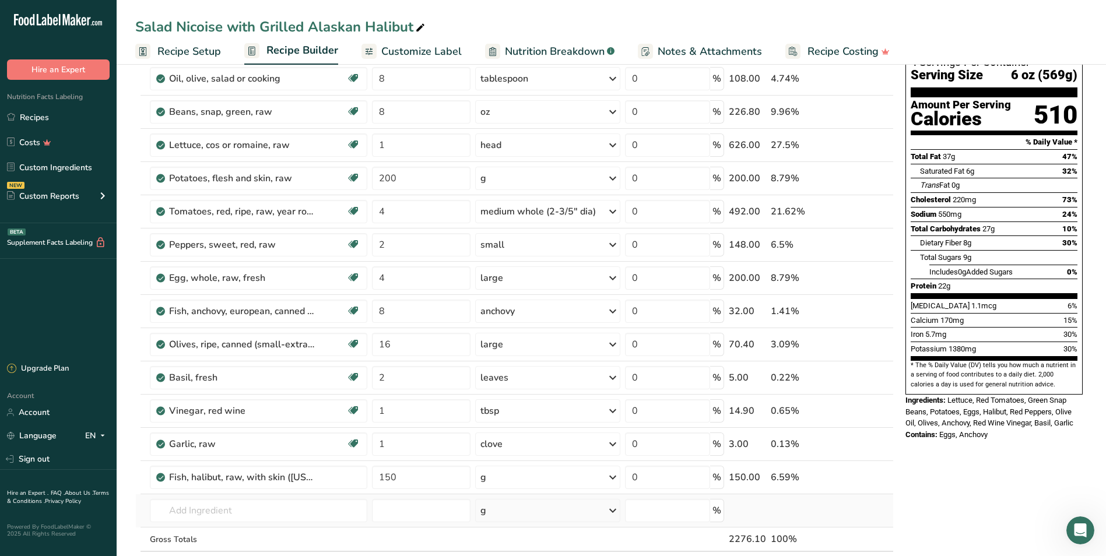
click at [180, 466] on td "Almond flour 1211 Milk, whole, 3.25% milkfat, without added vitamin A and [MEDI…" at bounding box center [257, 510] width 221 height 33
click at [179, 466] on input "text" at bounding box center [258, 510] width 217 height 23
type input "capers"
click at [213, 466] on p "2054 Capers, canned" at bounding box center [203, 470] width 88 height 12
type input "Capers, canned"
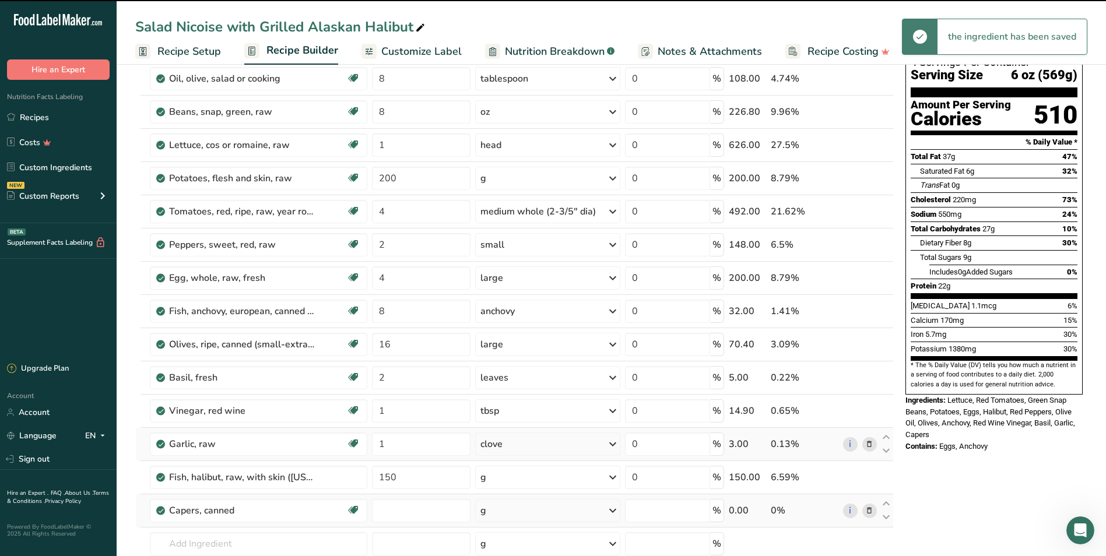
type input "0"
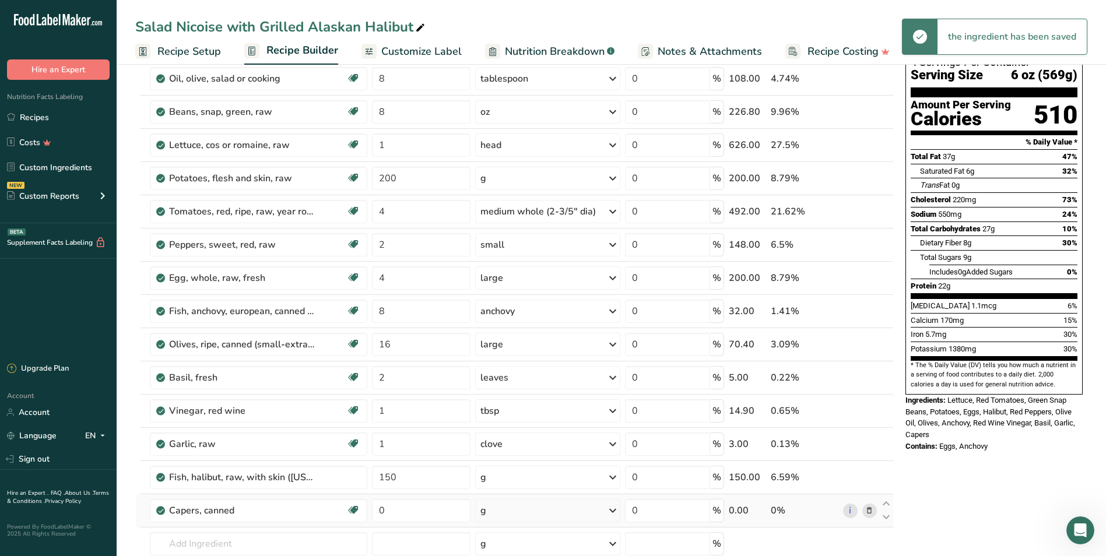
click at [519, 466] on div "g" at bounding box center [547, 510] width 145 height 23
click at [513, 466] on div "1 tbsp, drained" at bounding box center [531, 549] width 98 height 17
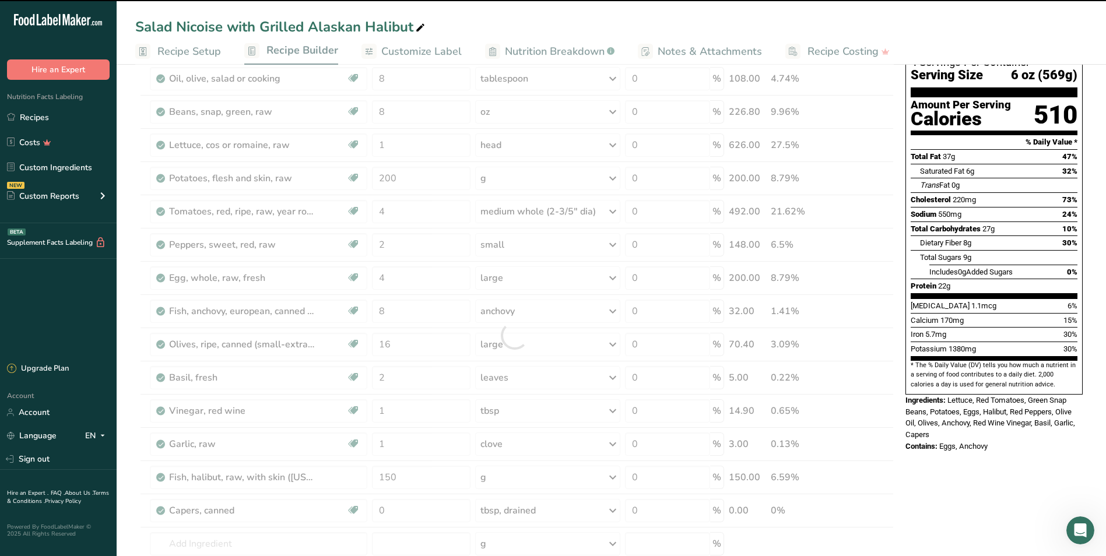
click at [395, 466] on div at bounding box center [514, 335] width 758 height 596
click at [397, 466] on input "0" at bounding box center [421, 510] width 98 height 23
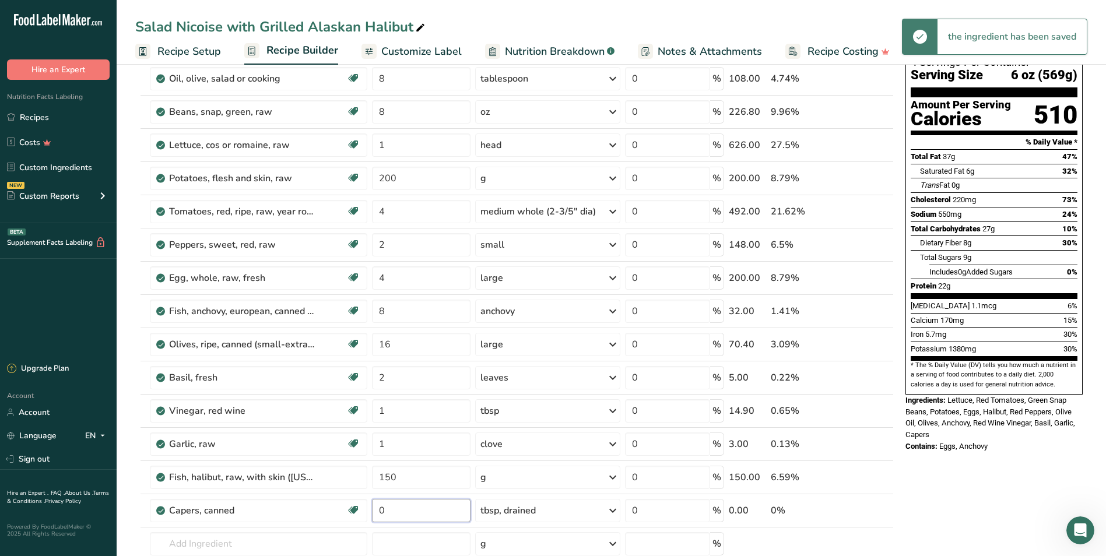
click at [397, 466] on input "0" at bounding box center [421, 510] width 98 height 23
type input "2"
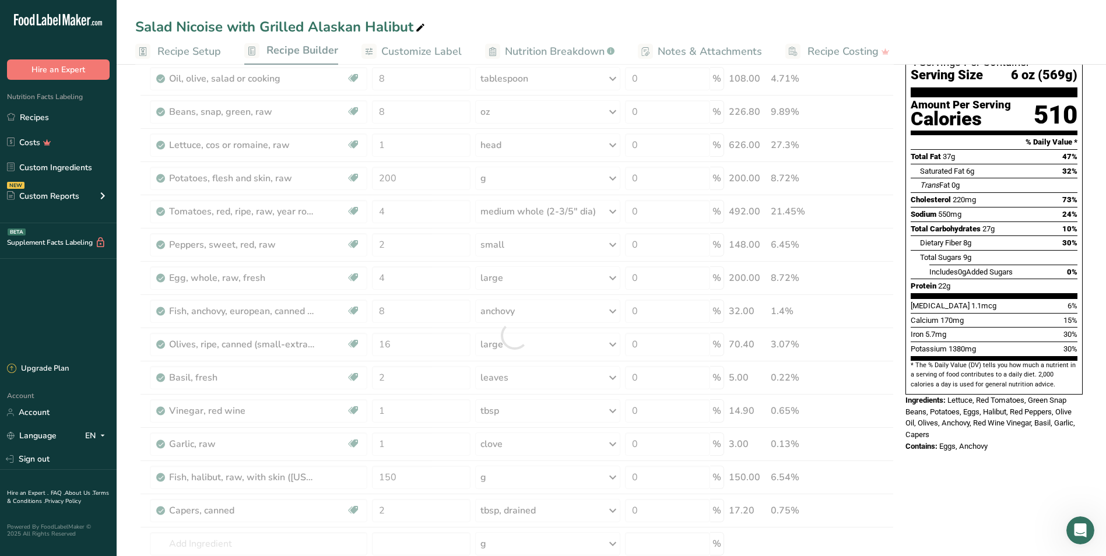
click at [594, 466] on div "Nutrition Facts 4 Servings Per Container Serving Size 6 oz (569g) Amount Per Se…" at bounding box center [993, 543] width 187 height 1104
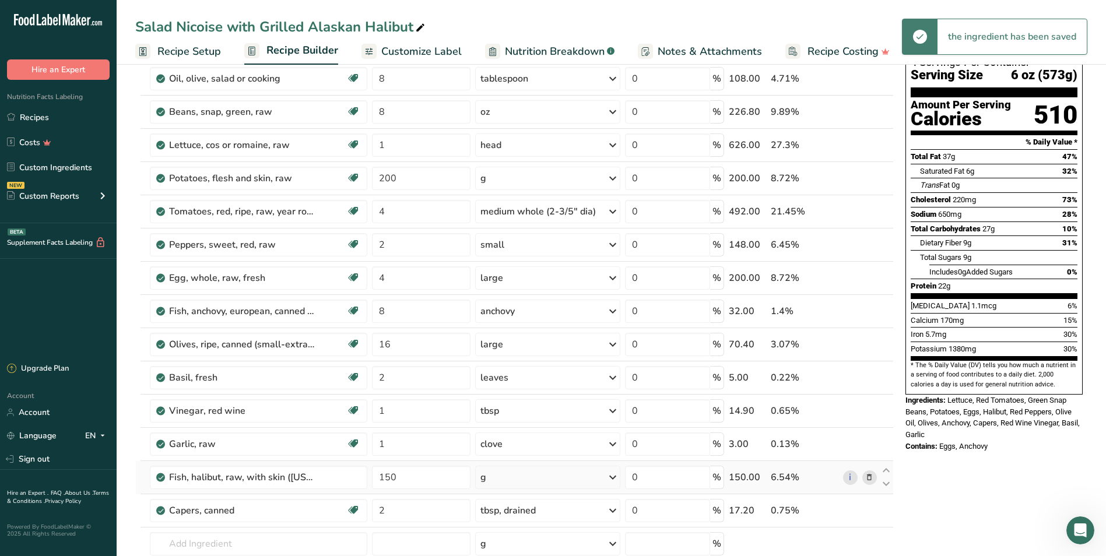
click at [594, 466] on icon at bounding box center [869, 478] width 8 height 12
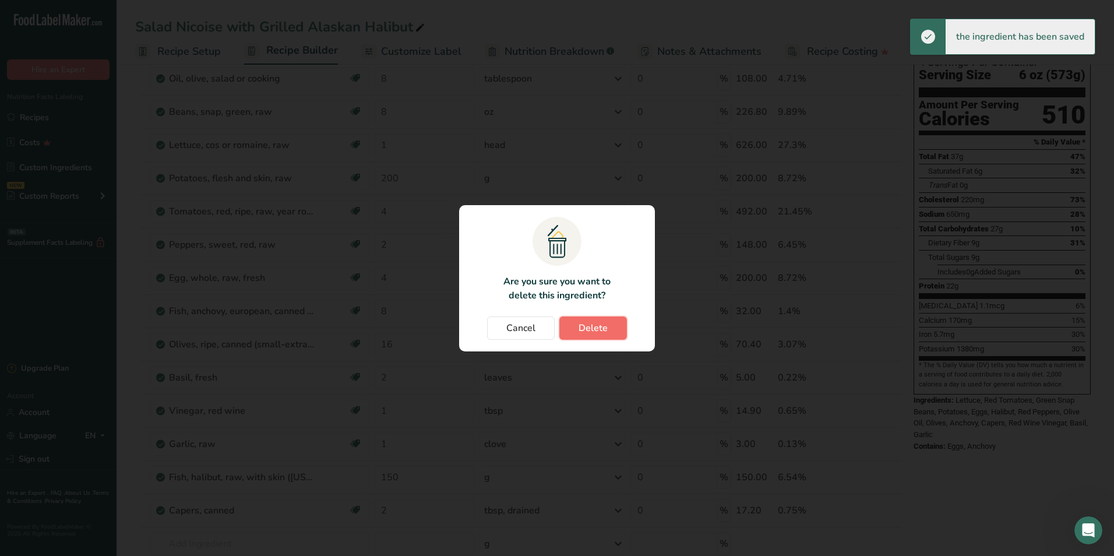
click at [594, 325] on span "Delete" at bounding box center [593, 328] width 29 height 14
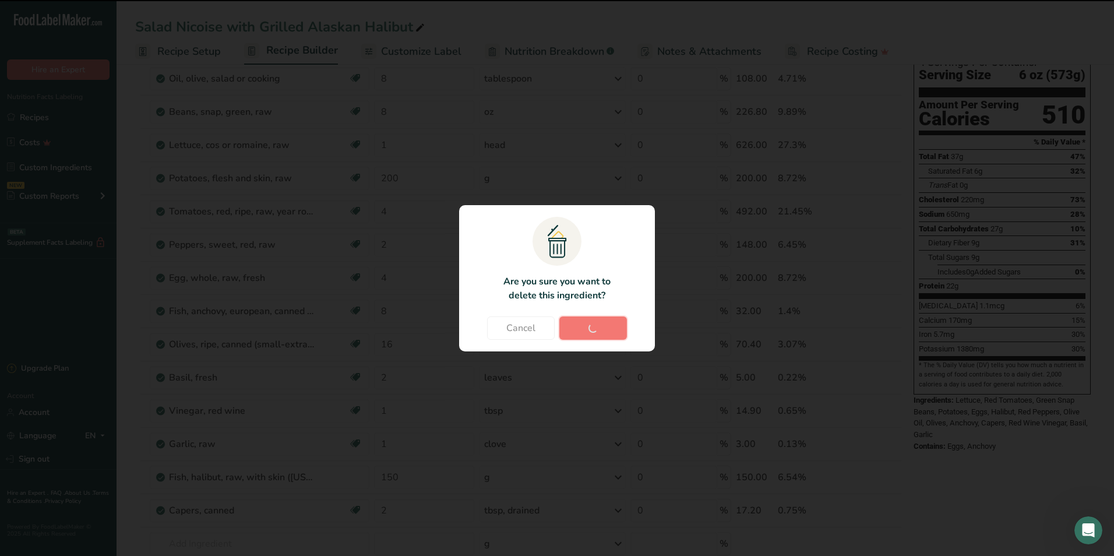
type input "2"
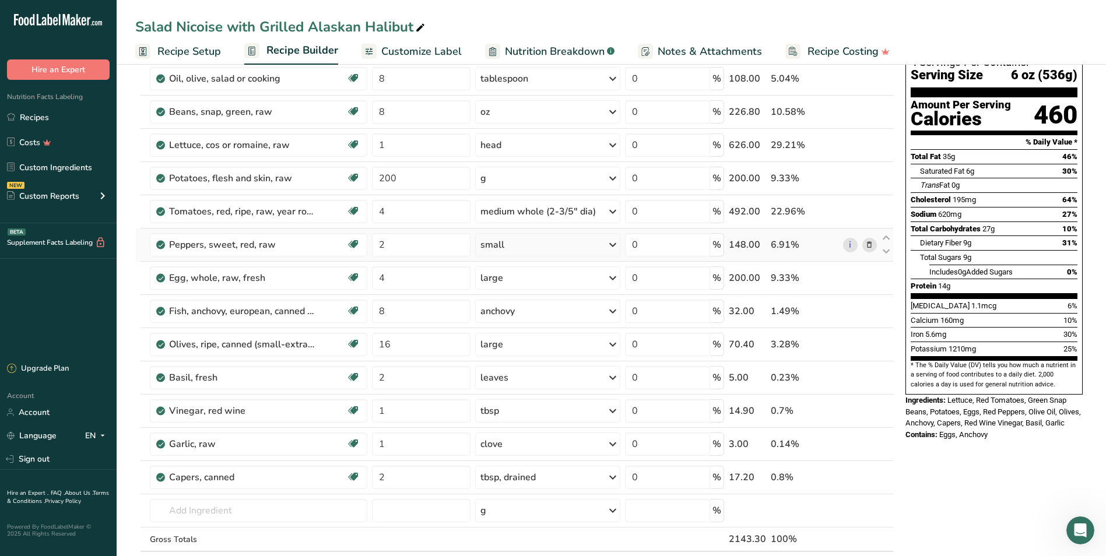
click at [594, 244] on icon at bounding box center [869, 245] width 8 height 12
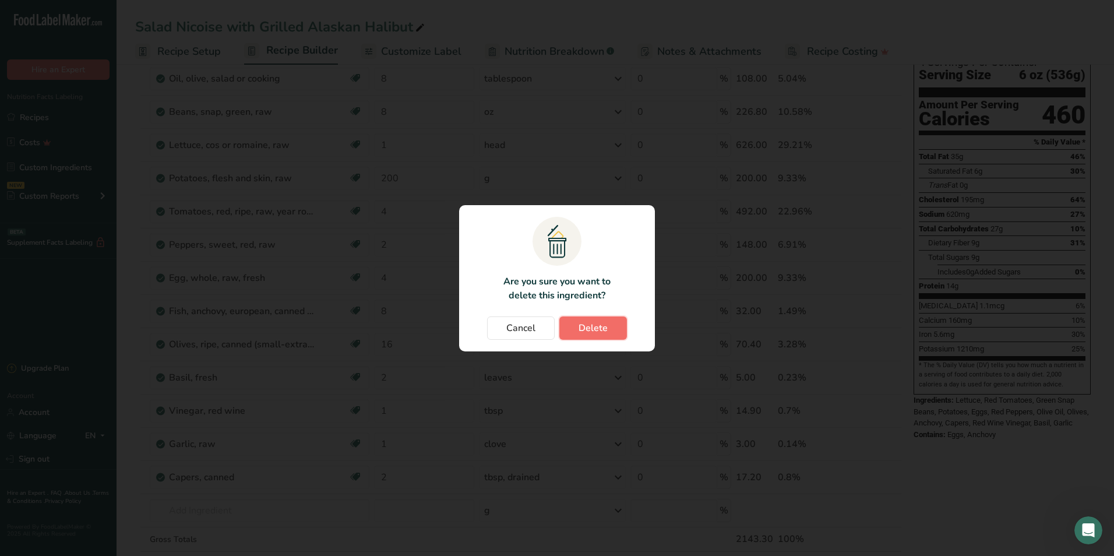
click at [594, 325] on span "Delete" at bounding box center [593, 328] width 29 height 14
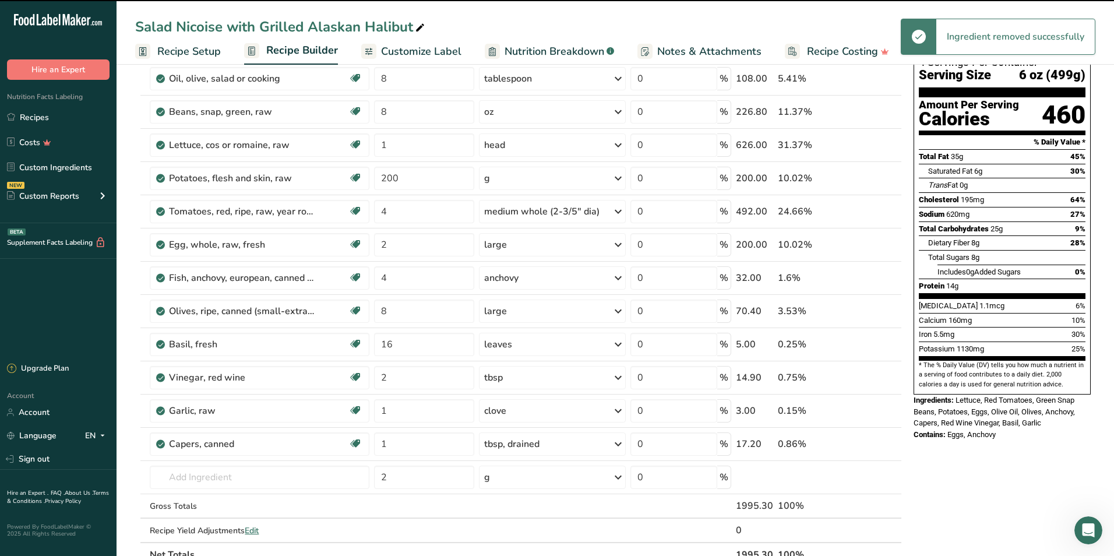
type input "4"
type input "8"
type input "16"
type input "2"
type input "1"
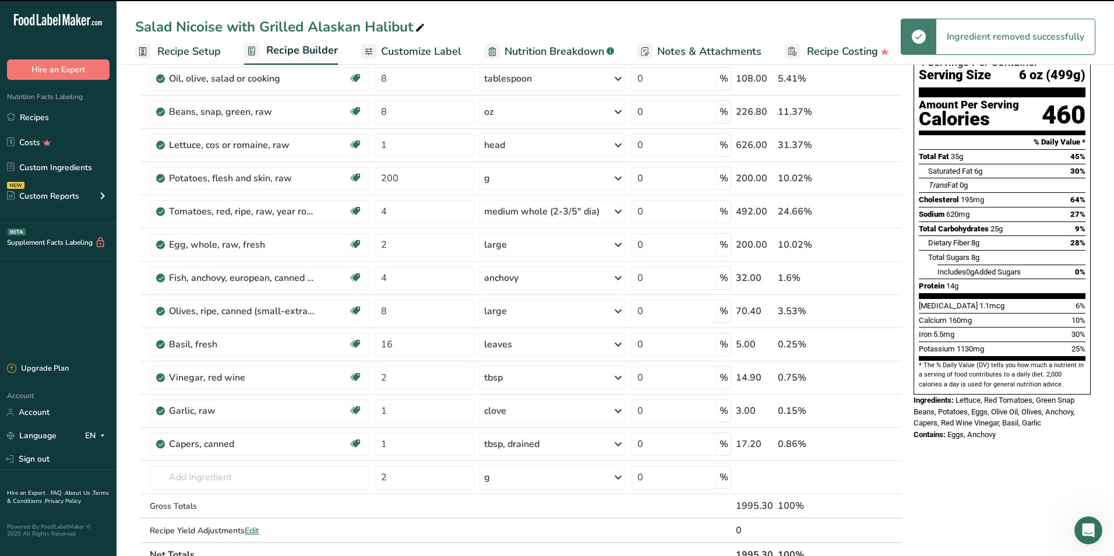
type input "2"
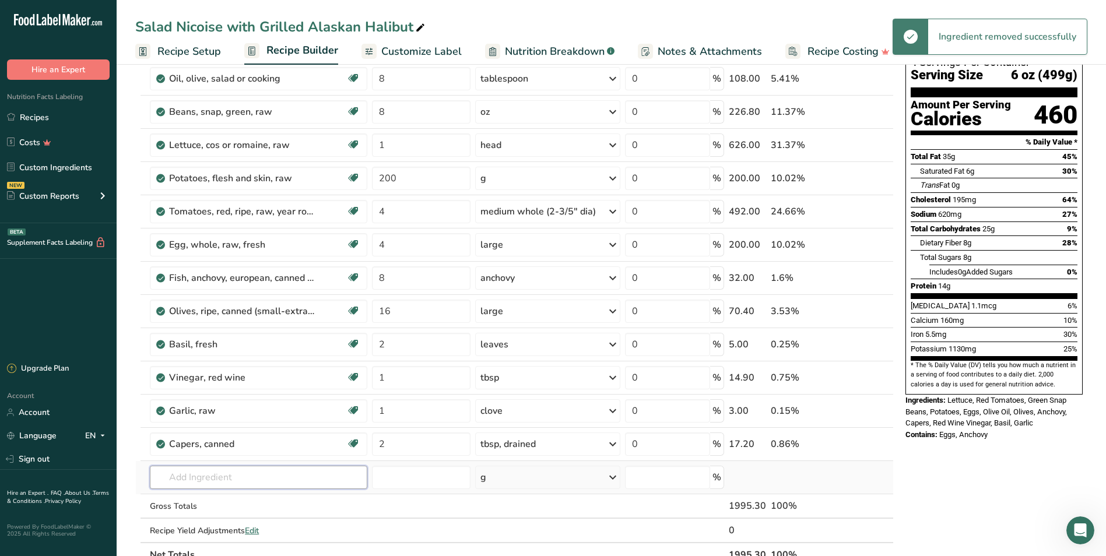
click at [195, 466] on input "text" at bounding box center [258, 477] width 217 height 23
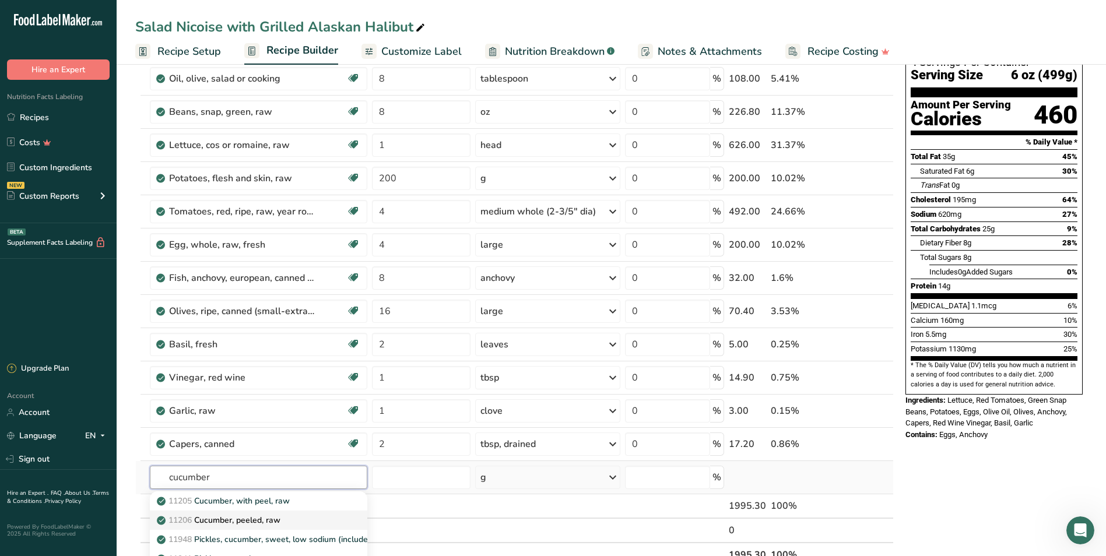
type input "cucumber"
click at [279, 466] on p "11206 Cucumber, peeled, raw" at bounding box center [219, 520] width 121 height 12
type input "Cucumber, peeled, raw"
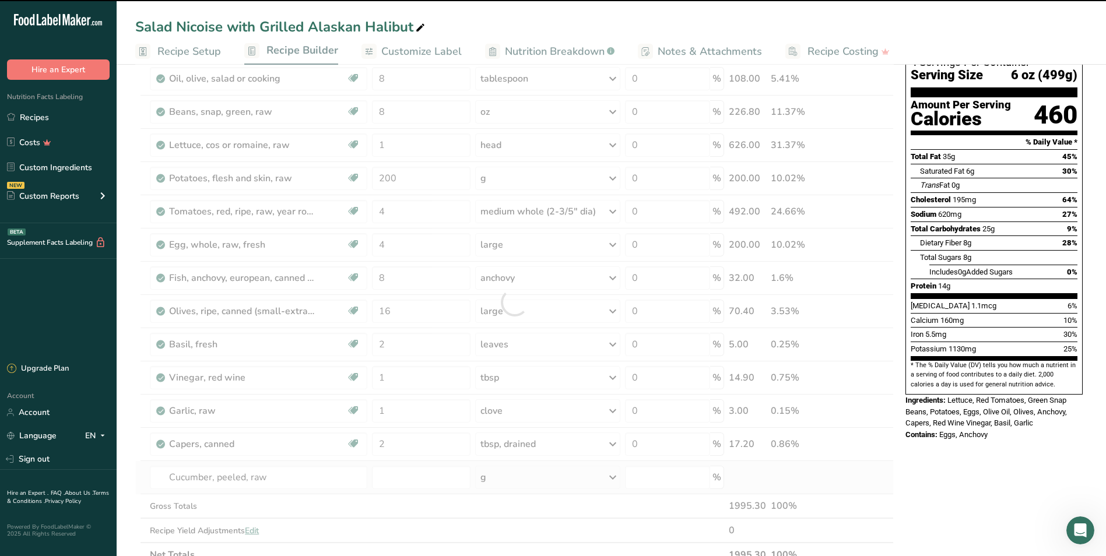
type input "0"
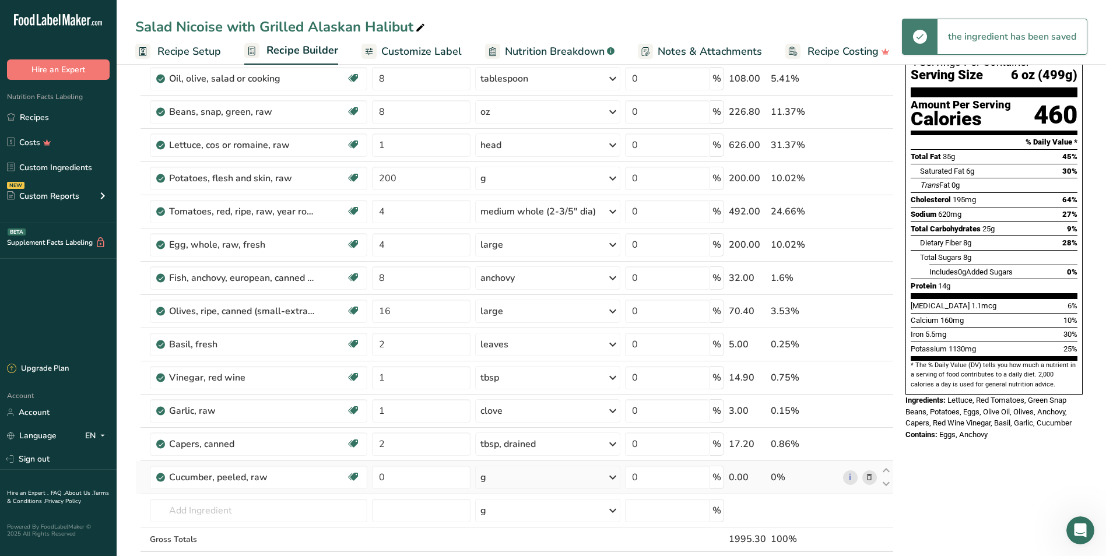
click at [540, 466] on div "g" at bounding box center [547, 477] width 145 height 23
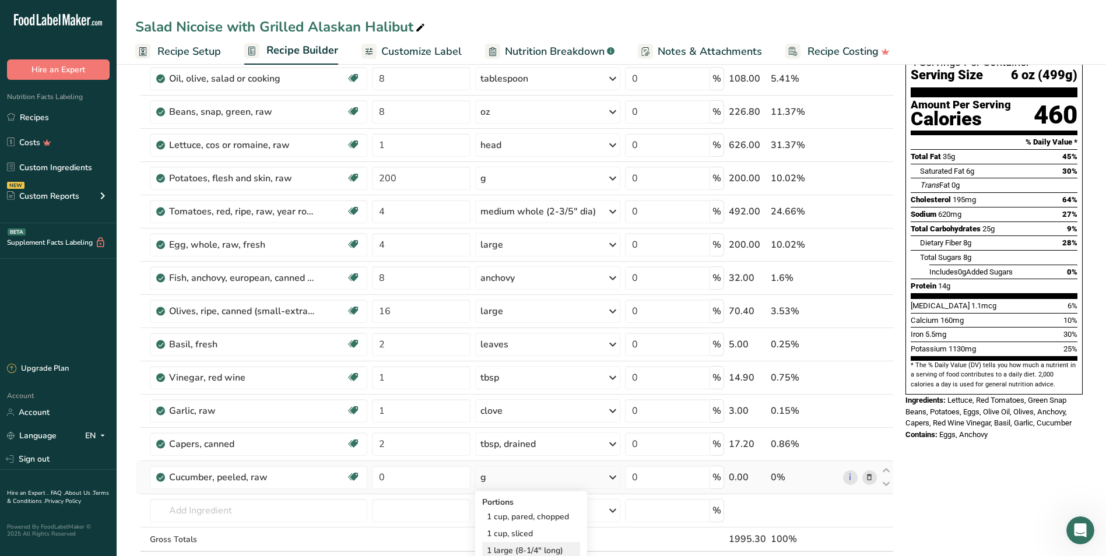
click at [552, 466] on div "1 large (8-1/4" long)" at bounding box center [531, 550] width 98 height 17
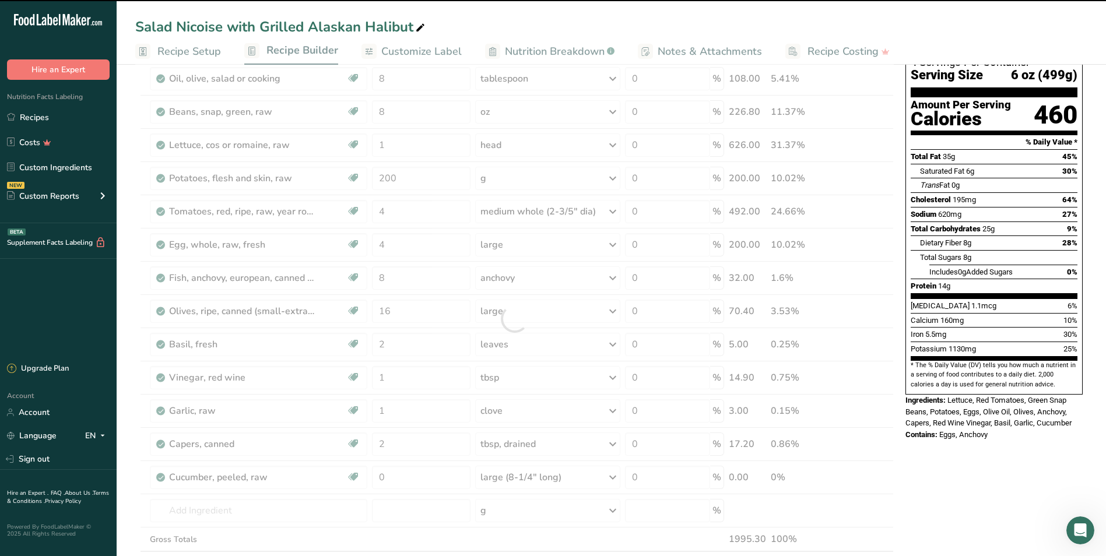
click at [413, 466] on div at bounding box center [514, 318] width 758 height 563
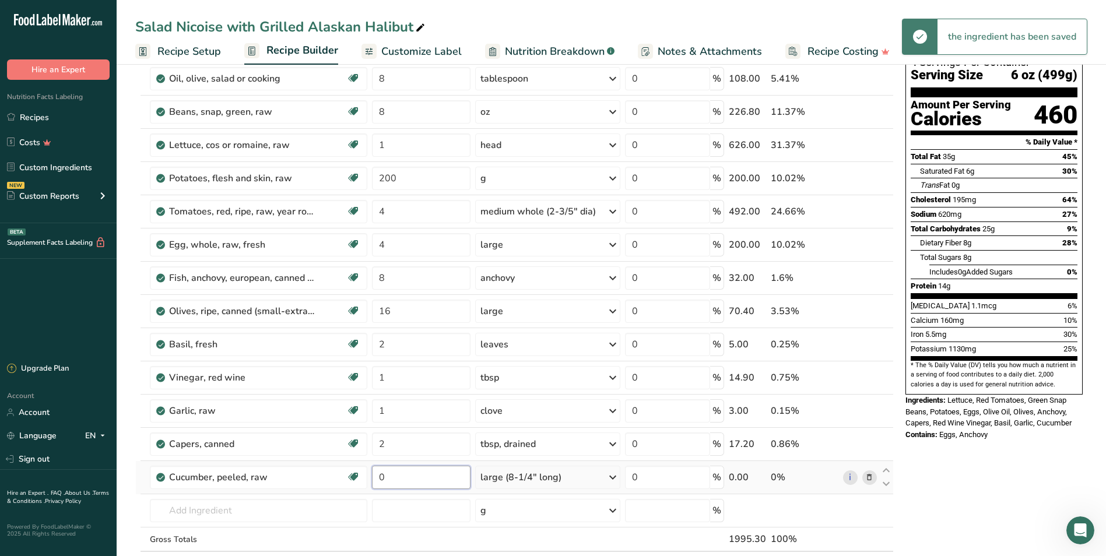
click at [414, 466] on input "0" at bounding box center [421, 477] width 98 height 23
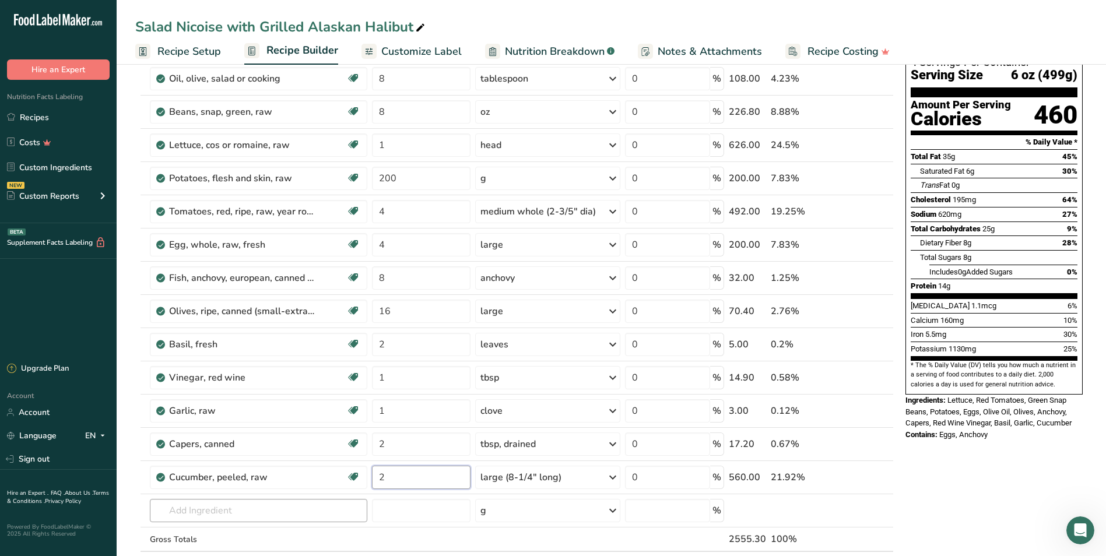
type input "2"
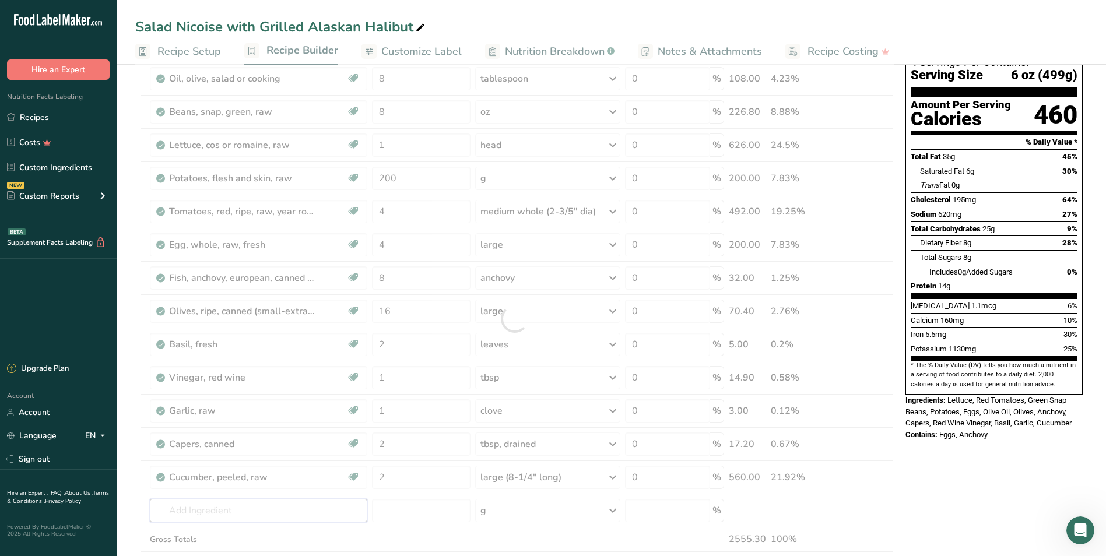
click at [209, 466] on div "Ingredient * Amount * Unit * Waste * .a-a{fill:#347362;}.b-a{fill:#fff;} Grams …" at bounding box center [514, 318] width 758 height 563
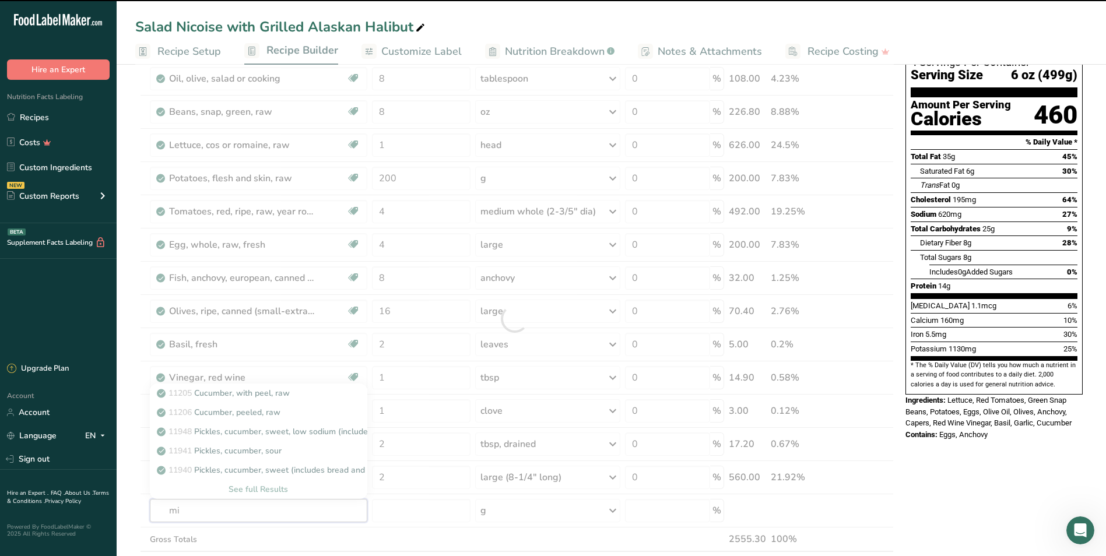
type input "mix"
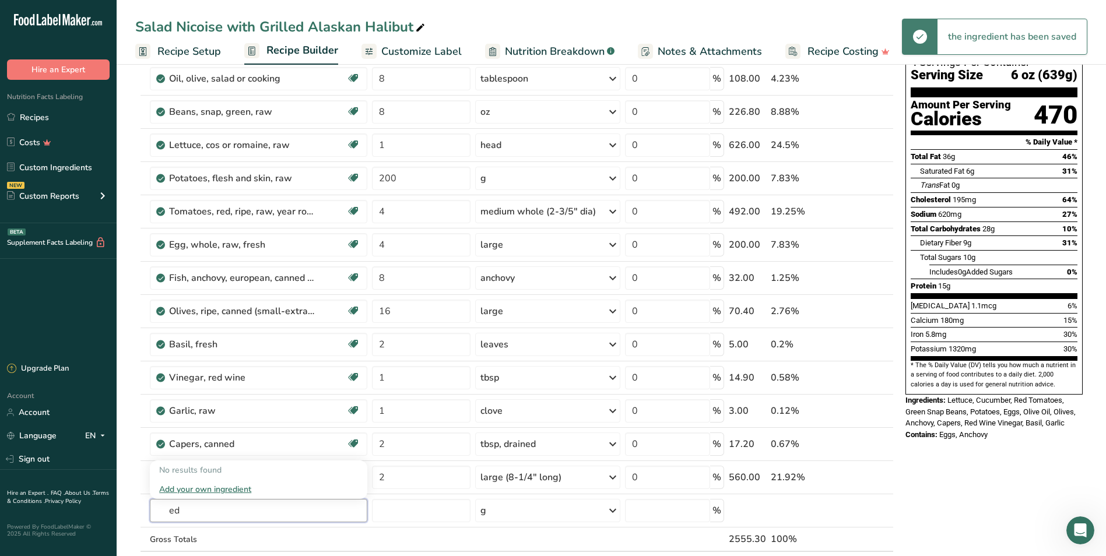
type input "e"
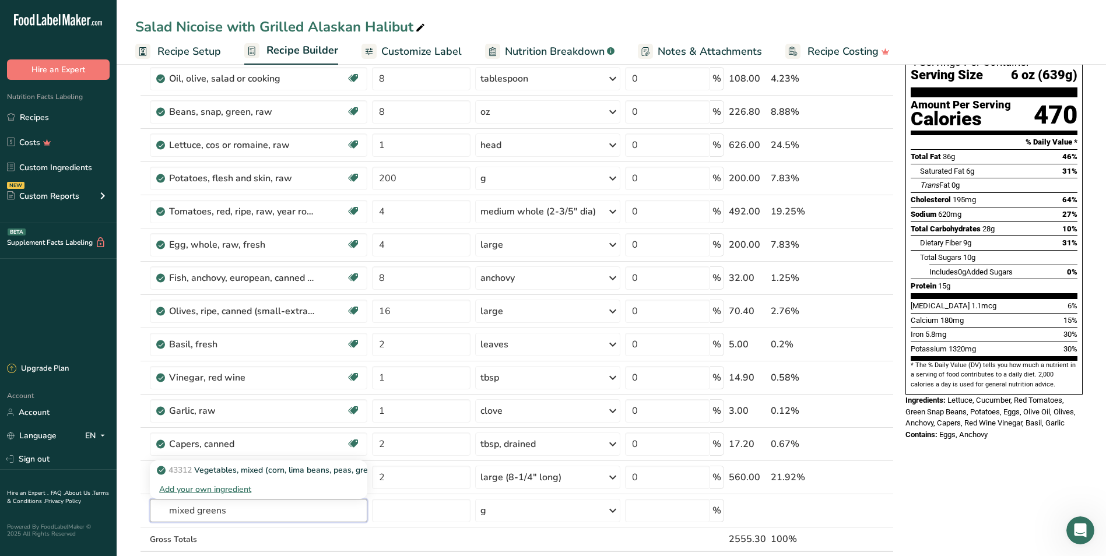
type input "mixed greens"
click at [129, 466] on section "Add Ingredients Manage Recipe Delete Recipe Duplicate Recipe Scale Recipe Save …" at bounding box center [611, 526] width 989 height 1109
click at [333, 466] on input "text" at bounding box center [258, 510] width 217 height 23
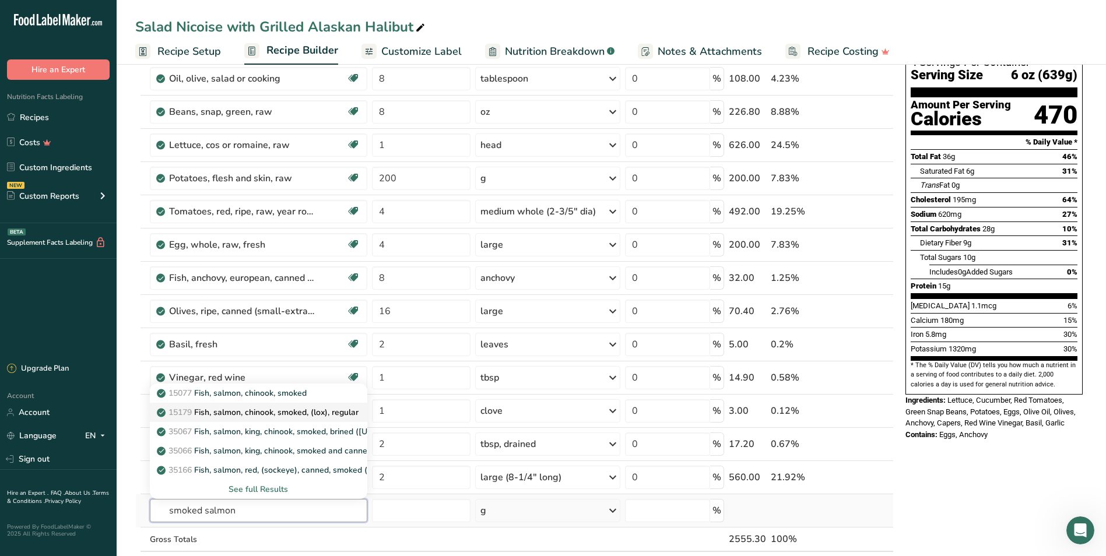
type input "smoked salmon"
click at [345, 411] on p "15179 Fish, salmon, chinook, smoked, (lox), regular" at bounding box center [258, 412] width 199 height 12
type input "Fish, salmon, chinook, smoked, (lox), regular"
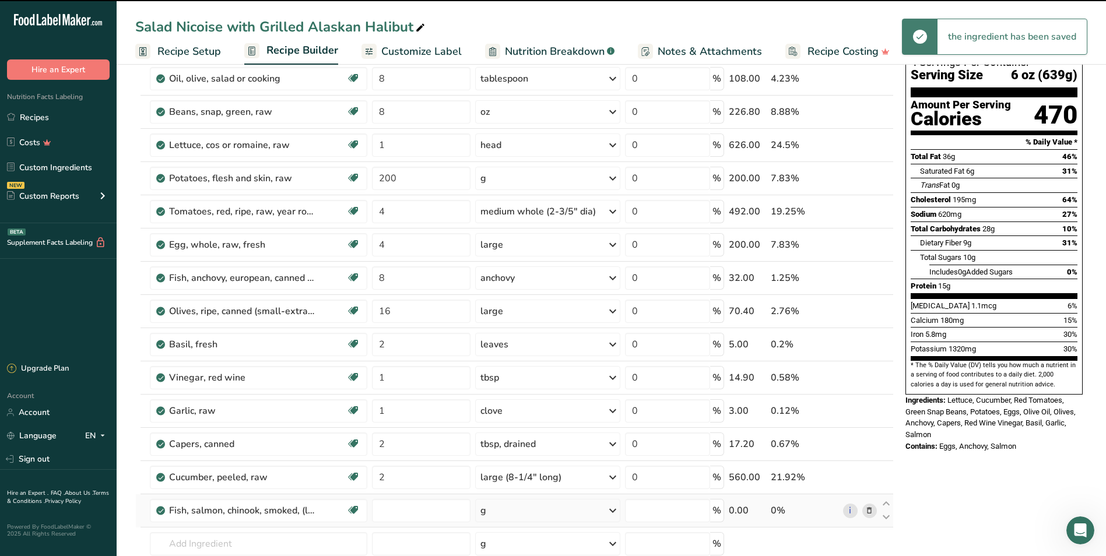
type input "0"
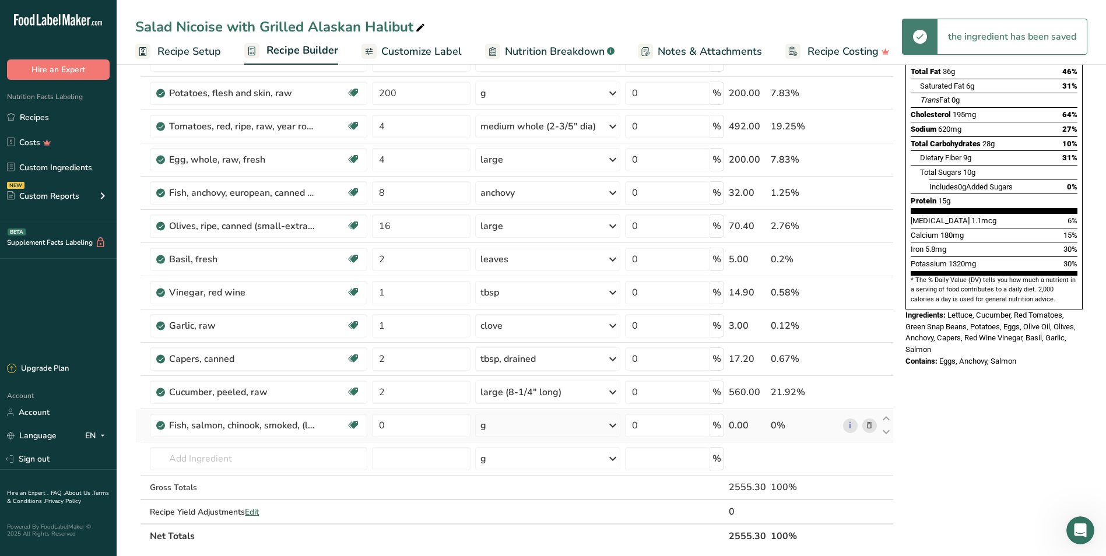
scroll to position [175, 0]
click at [522, 431] on div "g" at bounding box center [547, 424] width 145 height 23
click at [517, 458] on div "1 oz" at bounding box center [531, 463] width 98 height 17
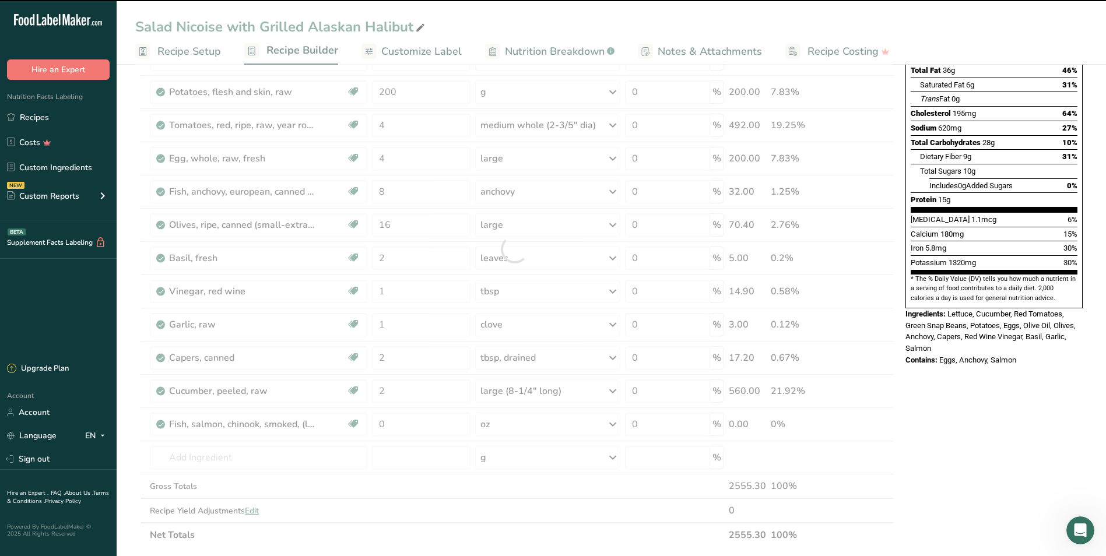
click at [410, 424] on div at bounding box center [514, 249] width 758 height 596
click at [410, 424] on input "0" at bounding box center [421, 424] width 98 height 23
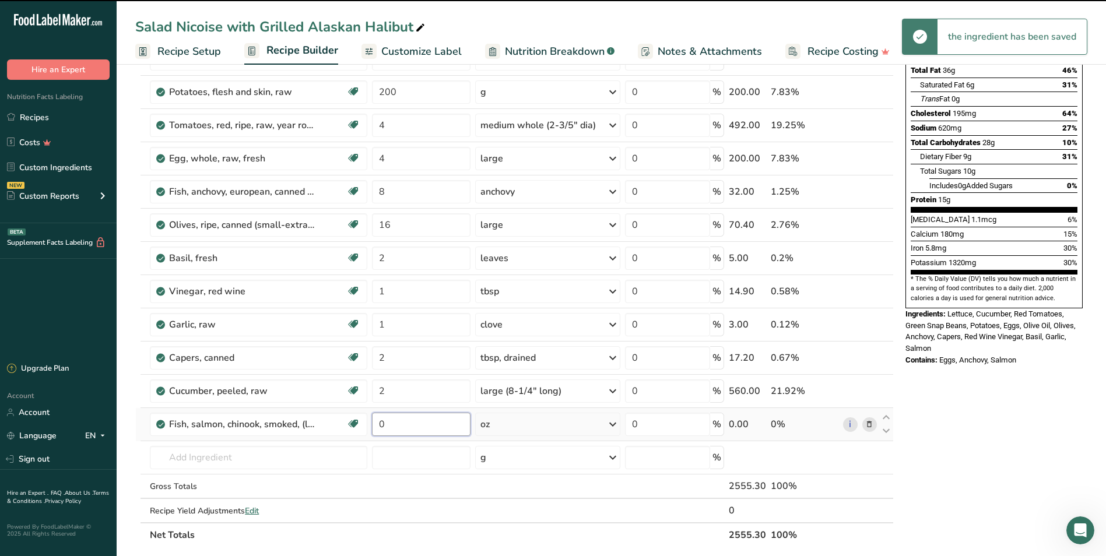
click at [410, 426] on input "0" at bounding box center [421, 424] width 98 height 23
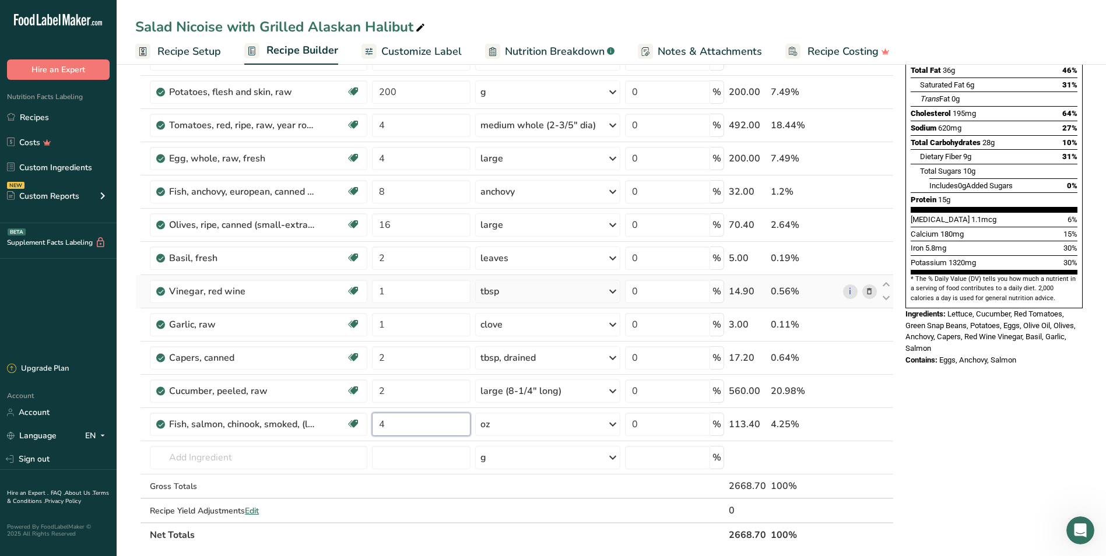
type input "4"
click at [594, 291] on div "Ingredient * Amount * Unit * Waste * .a-a{fill:#347362;}.b-a{fill:#fff;} Grams …" at bounding box center [514, 249] width 758 height 596
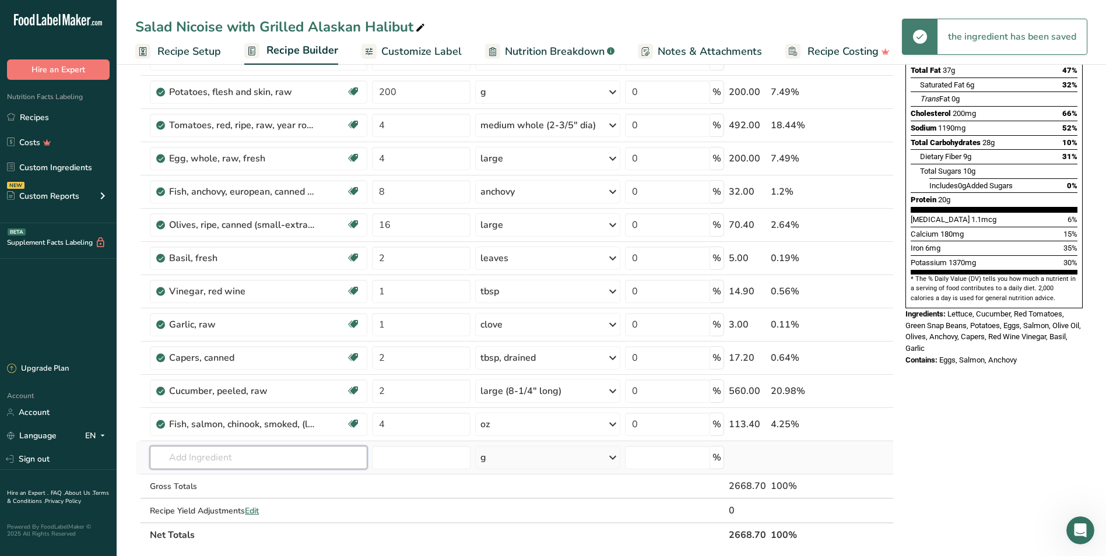
click at [194, 459] on input "text" at bounding box center [258, 457] width 217 height 23
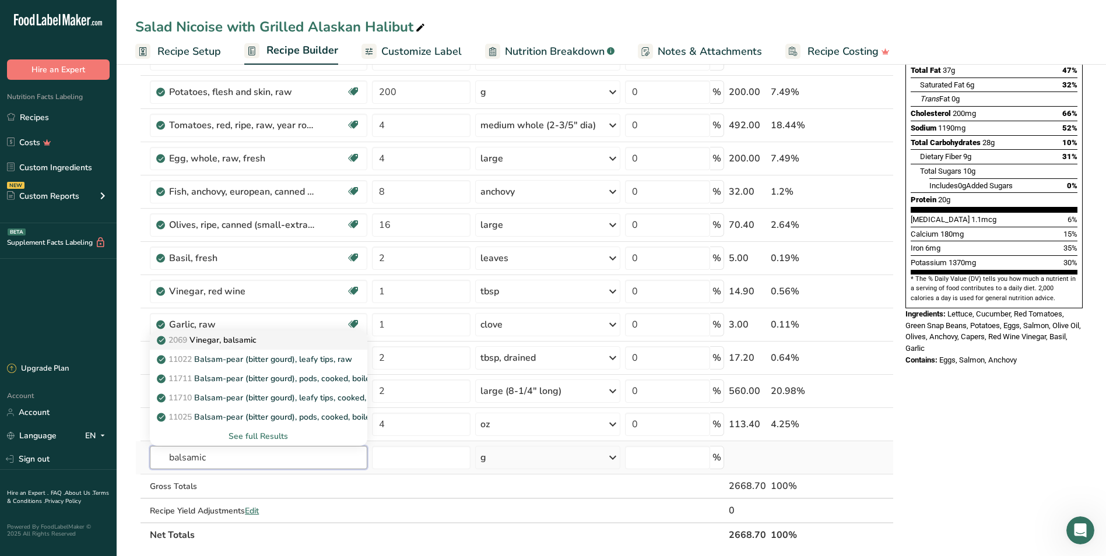
type input "balsamic"
click at [246, 339] on p "2069 Vinegar, balsamic" at bounding box center [207, 340] width 97 height 12
type input "Vinegar, balsamic"
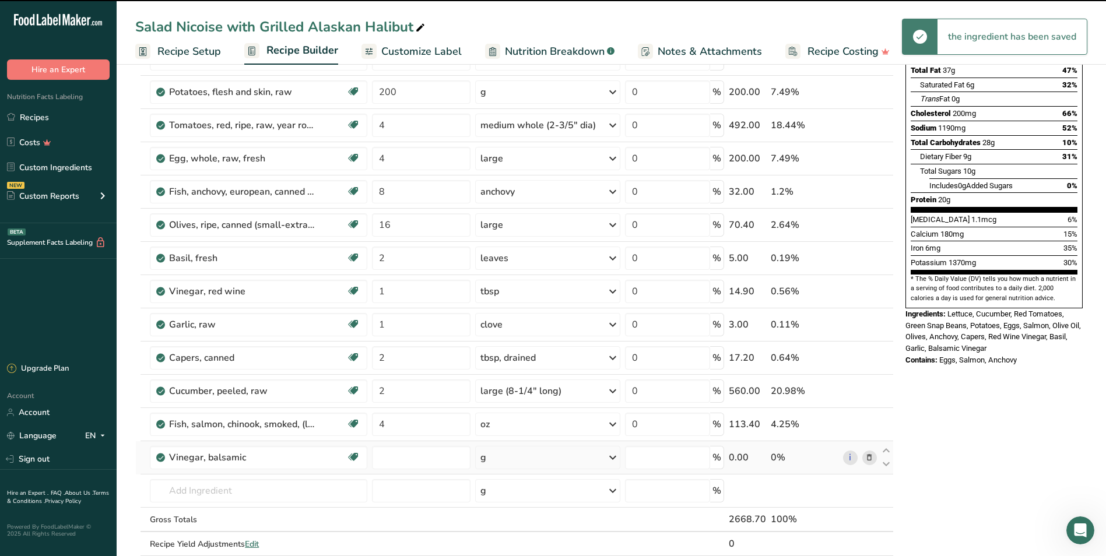
type input "0"
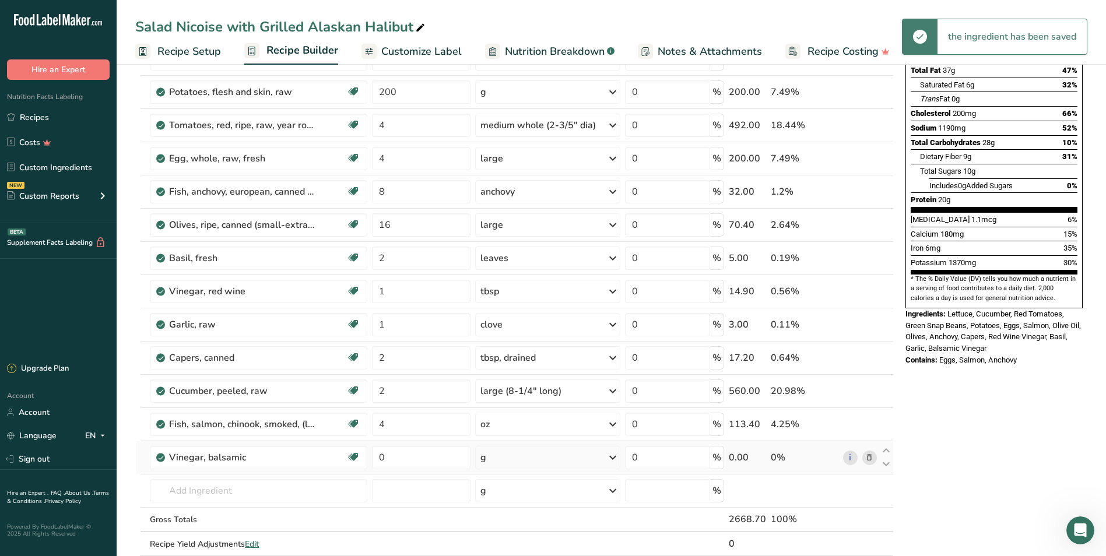
click at [541, 460] on div "g" at bounding box center [547, 457] width 145 height 23
click at [502, 466] on div "1 tsp" at bounding box center [531, 530] width 98 height 17
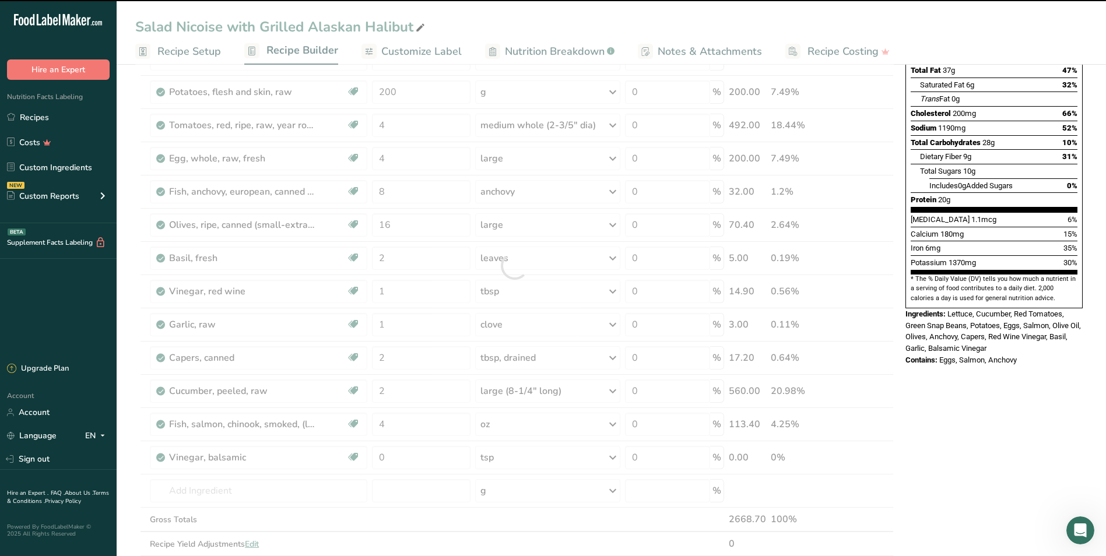
click at [393, 460] on div at bounding box center [514, 265] width 758 height 629
click at [393, 460] on input "0" at bounding box center [421, 457] width 98 height 23
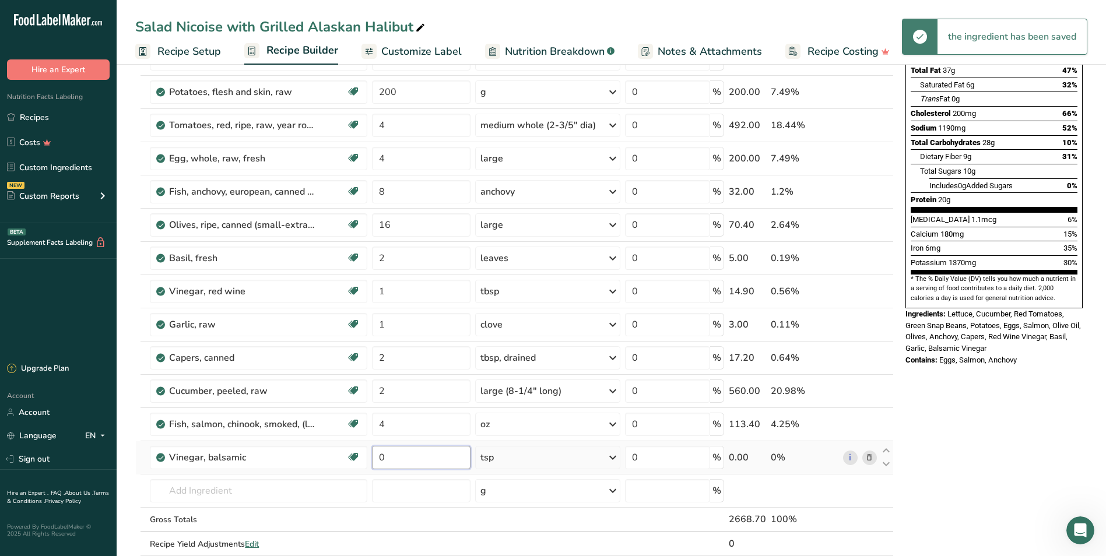
click at [393, 455] on input "0" at bounding box center [421, 457] width 98 height 23
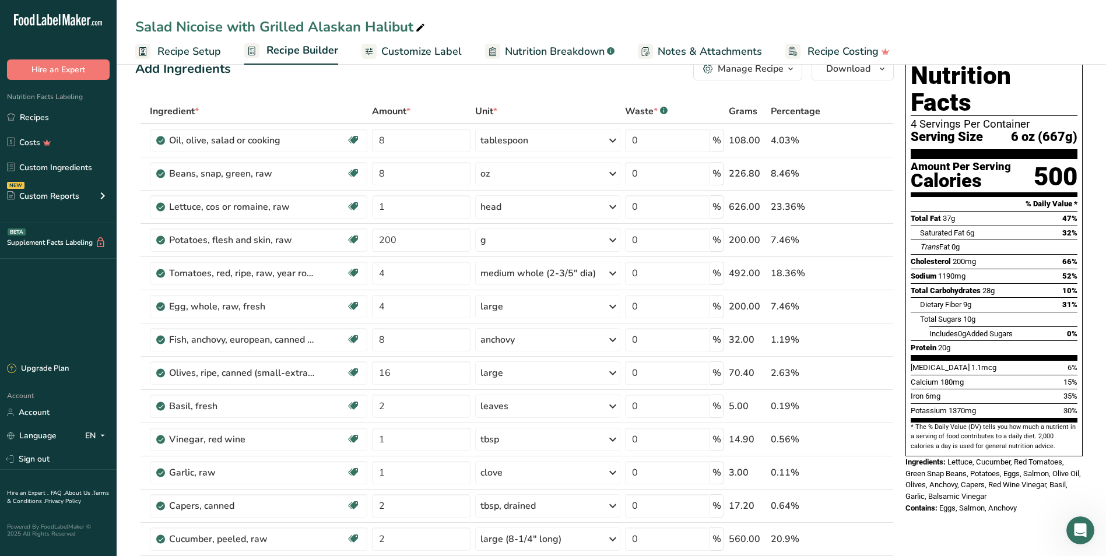
scroll to position [16, 0]
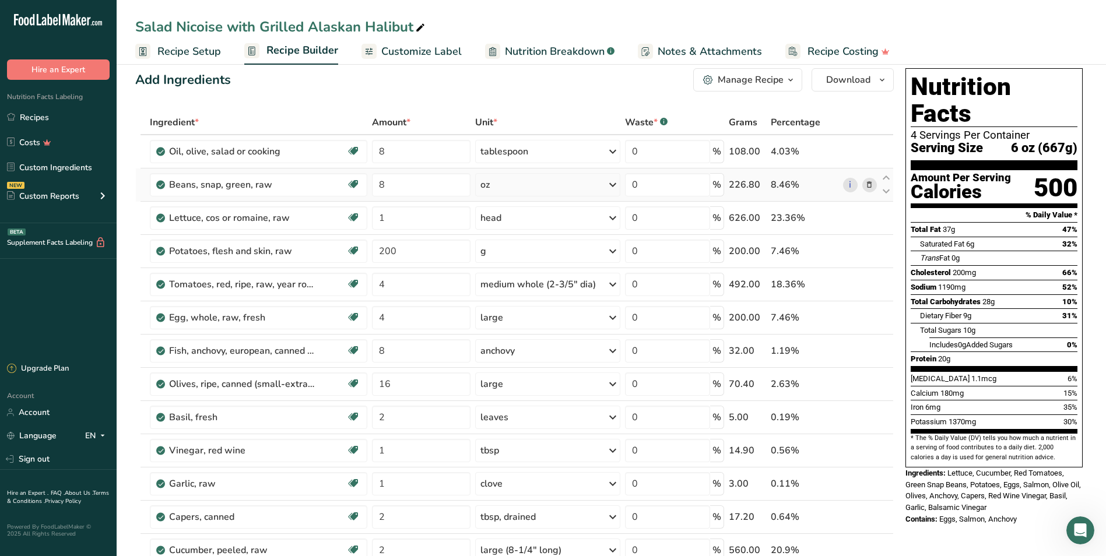
type input "2"
click at [594, 181] on div "Ingredient * Amount * Unit * Waste * .a-a{fill:#347362;}.b-a{fill:#fff;} Grams …" at bounding box center [514, 424] width 758 height 629
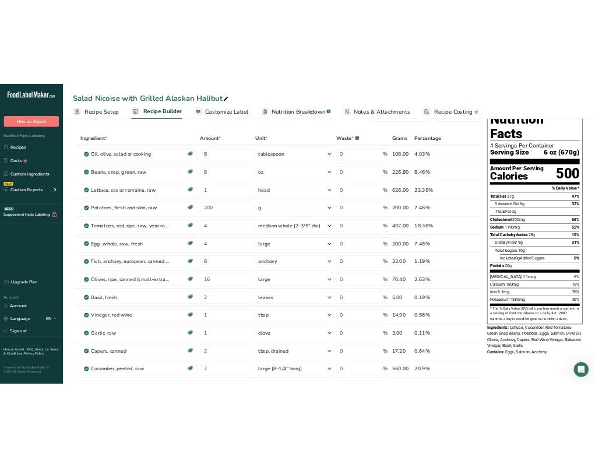
scroll to position [0, 0]
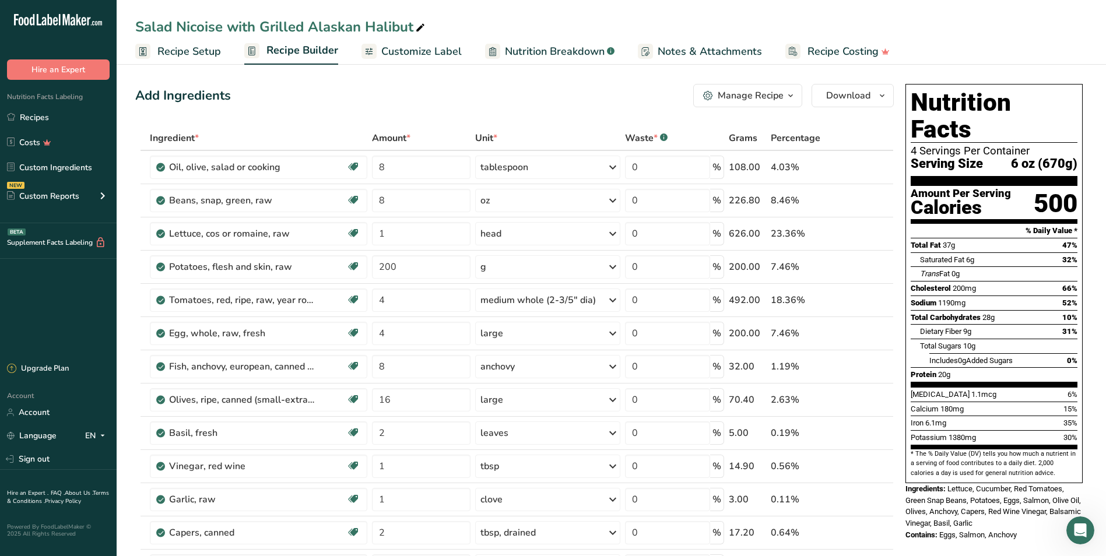
drag, startPoint x: 411, startPoint y: 23, endPoint x: 305, endPoint y: 21, distance: 106.1
click at [305, 21] on div "Salad Nicoise with Grilled Alaskan Halibut" at bounding box center [281, 26] width 292 height 21
drag, startPoint x: 414, startPoint y: 27, endPoint x: 258, endPoint y: 21, distance: 156.3
click at [258, 21] on input "Salad Nicoise with Grilled Alaskan Halibut" at bounding box center [611, 26] width 952 height 21
type input "Salad Nicoise with Smoked Salmon"
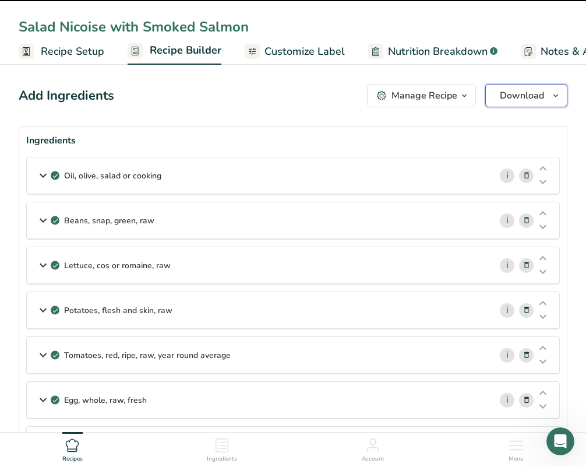
drag, startPoint x: 558, startPoint y: 97, endPoint x: 544, endPoint y: 273, distance: 177.2
click at [558, 96] on icon "button" at bounding box center [555, 96] width 9 height 15
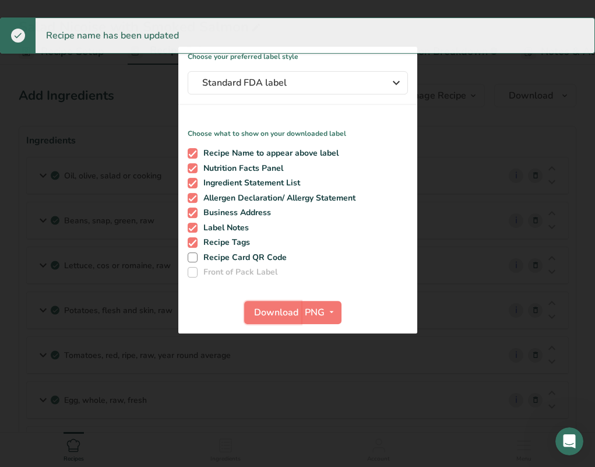
click at [262, 303] on button "Download" at bounding box center [272, 312] width 57 height 23
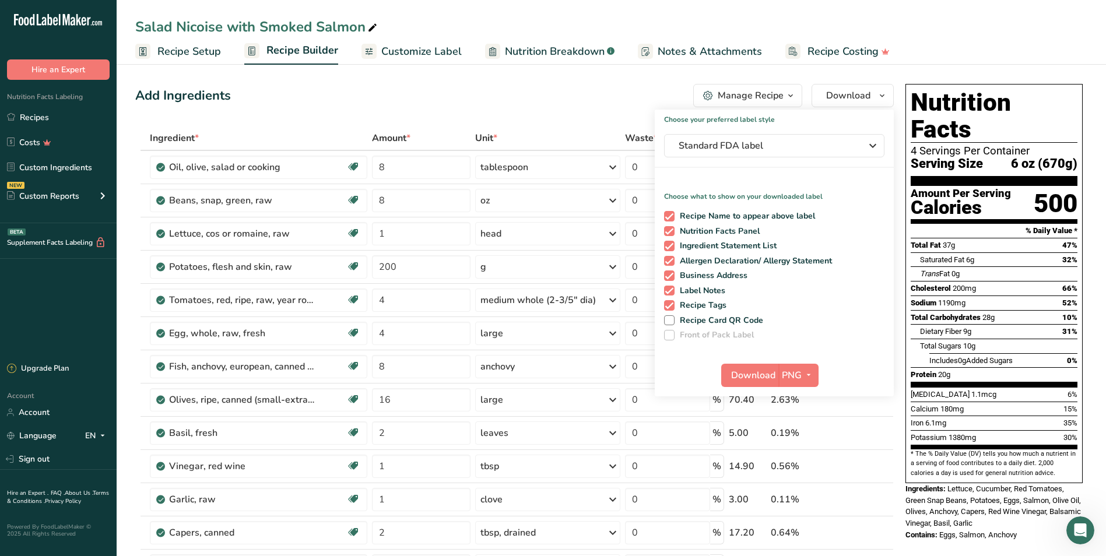
click at [43, 115] on link "Recipes" at bounding box center [58, 117] width 117 height 22
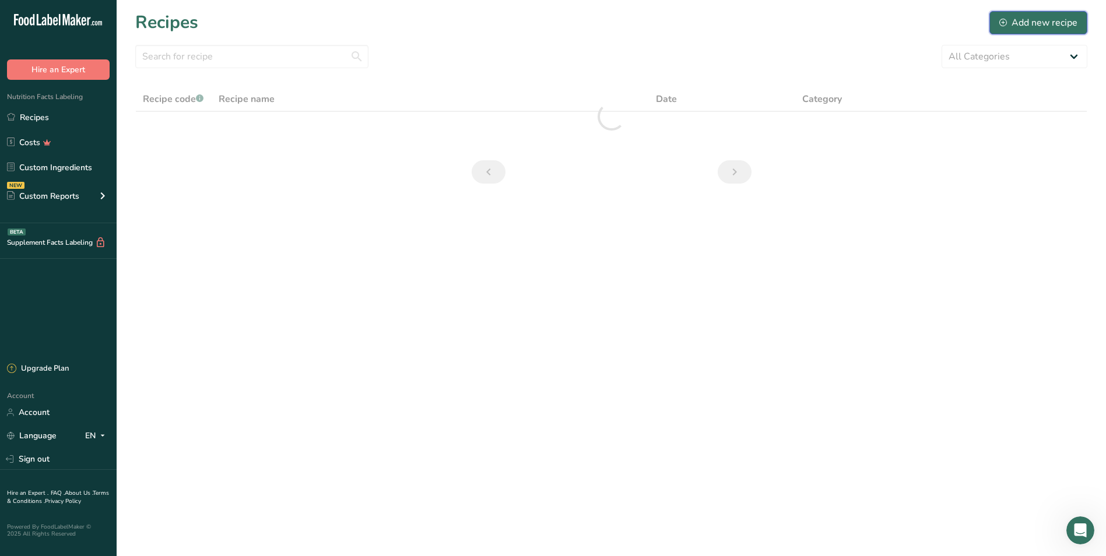
click at [594, 25] on div "Add new recipe" at bounding box center [1038, 23] width 78 height 14
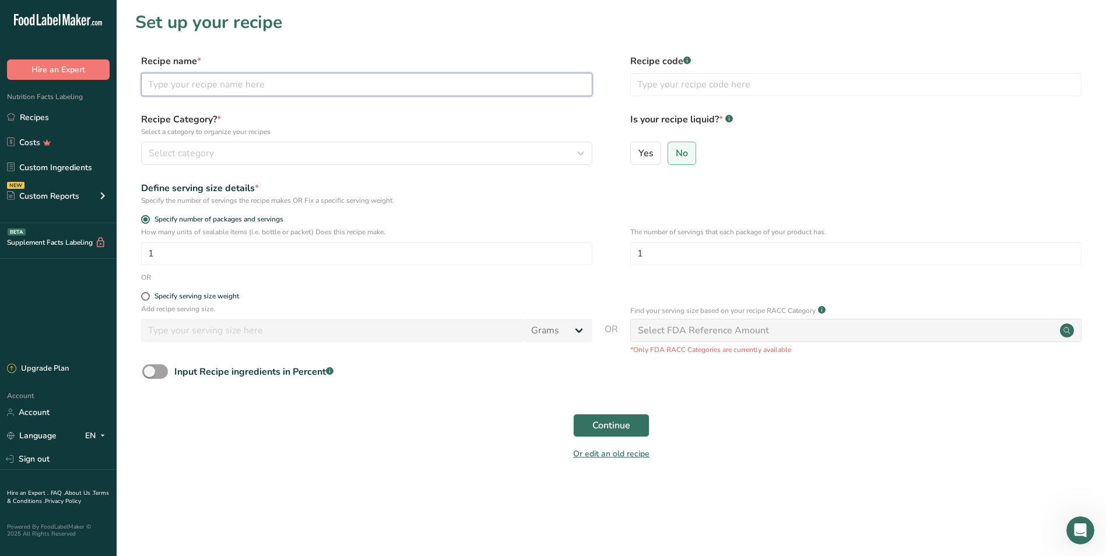
click at [256, 83] on input "text" at bounding box center [366, 84] width 451 height 23
type input "Chinese Chicken Salad"
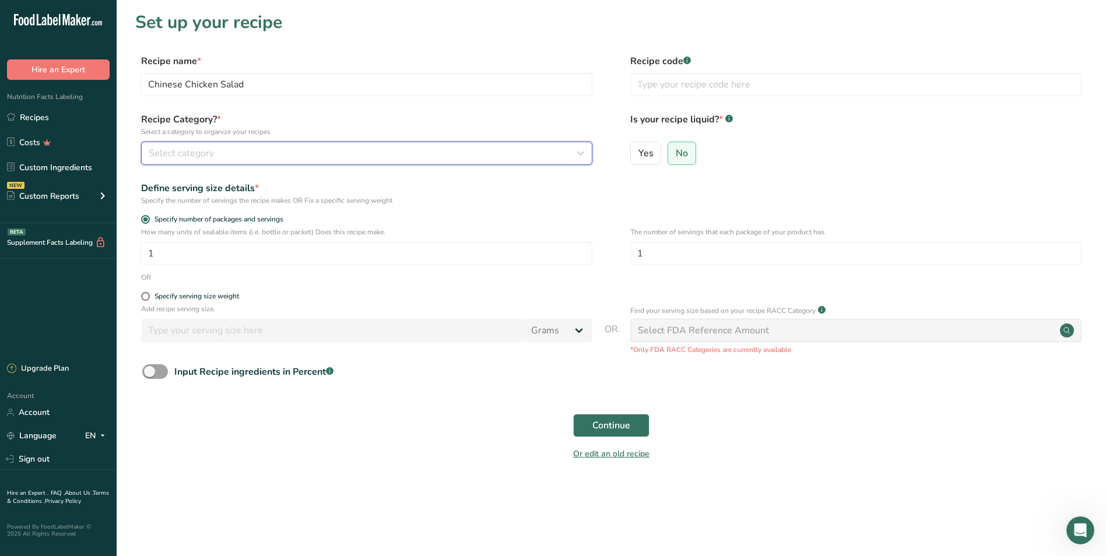
click at [184, 158] on span "Select category" at bounding box center [181, 153] width 65 height 14
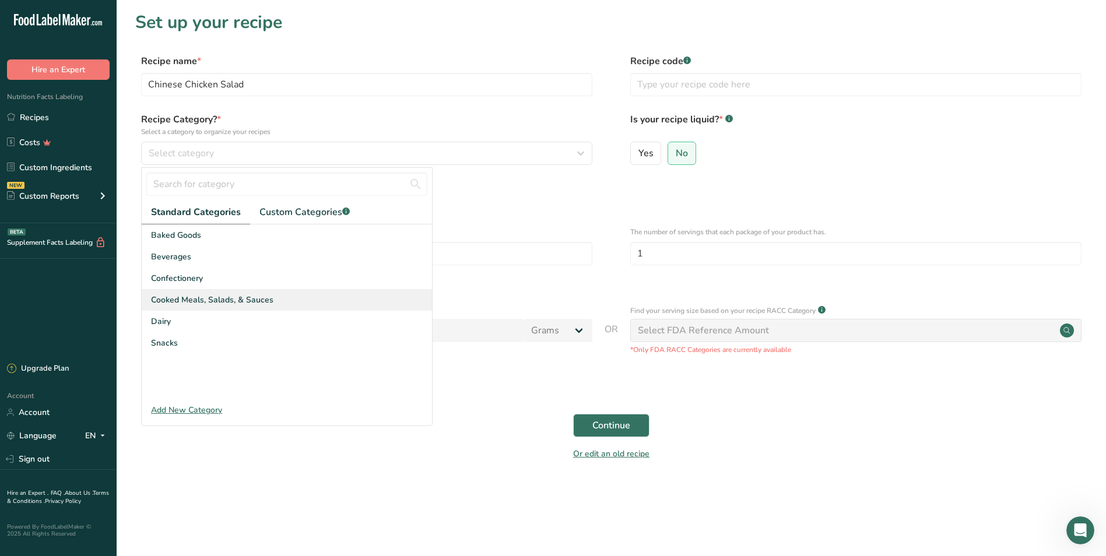
click at [194, 293] on div "Cooked Meals, Salads, & Sauces" at bounding box center [287, 300] width 290 height 22
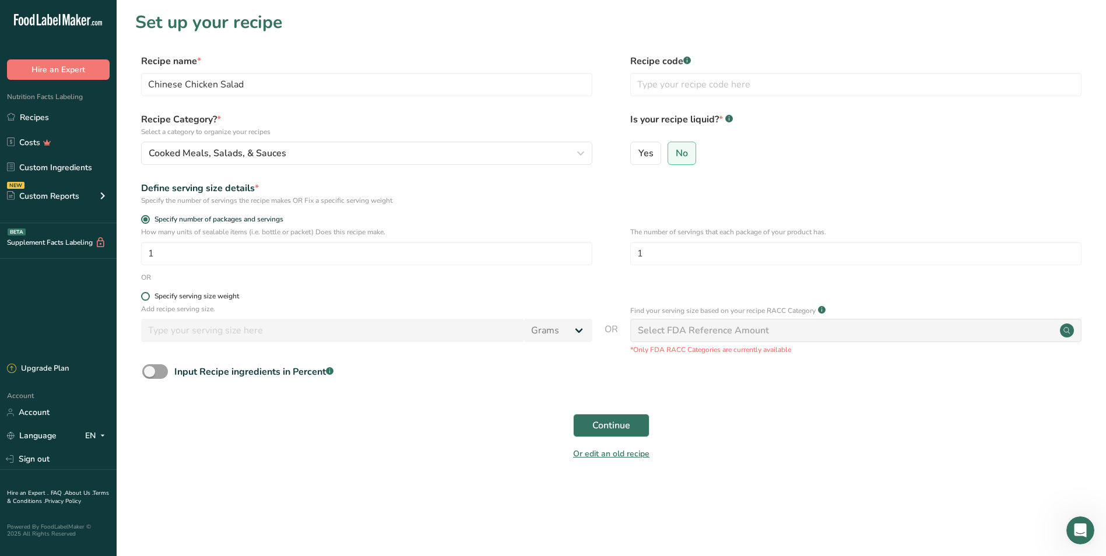
click at [146, 296] on span at bounding box center [145, 296] width 9 height 9
click at [146, 296] on input "Specify serving size weight" at bounding box center [145, 297] width 8 height 8
radio input "true"
radio input "false"
click at [187, 335] on input "number" at bounding box center [332, 330] width 383 height 23
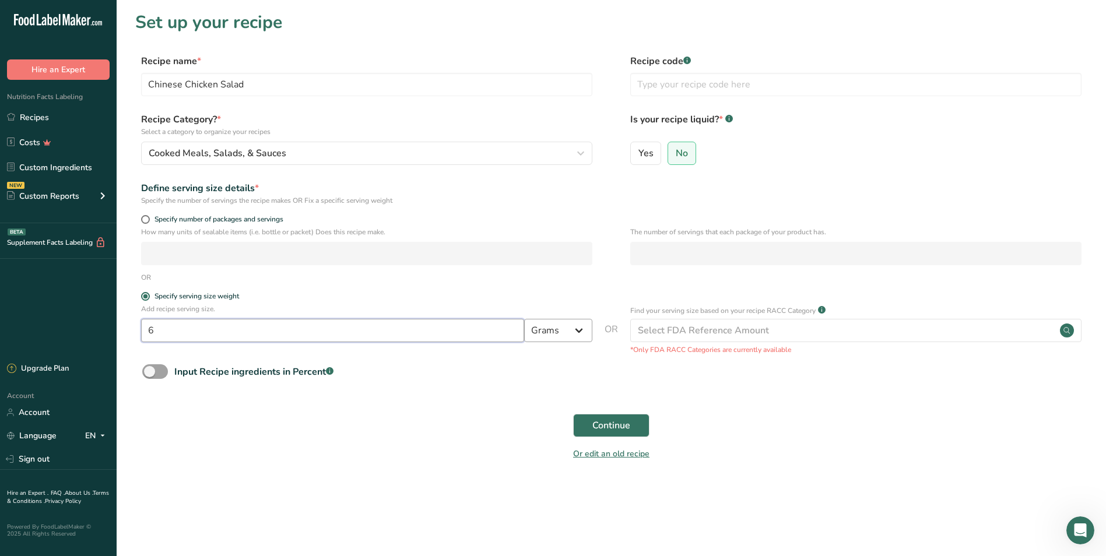
type input "6"
click at [533, 331] on select "Grams kg mg mcg lb oz l mL fl oz tbsp tsp cup qt gallon" at bounding box center [558, 330] width 68 height 23
select select "5"
click at [524, 319] on select "Grams kg mg mcg lb oz l mL fl oz tbsp tsp cup qt gallon" at bounding box center [558, 330] width 68 height 23
drag, startPoint x: 614, startPoint y: 428, endPoint x: 695, endPoint y: 413, distance: 81.7
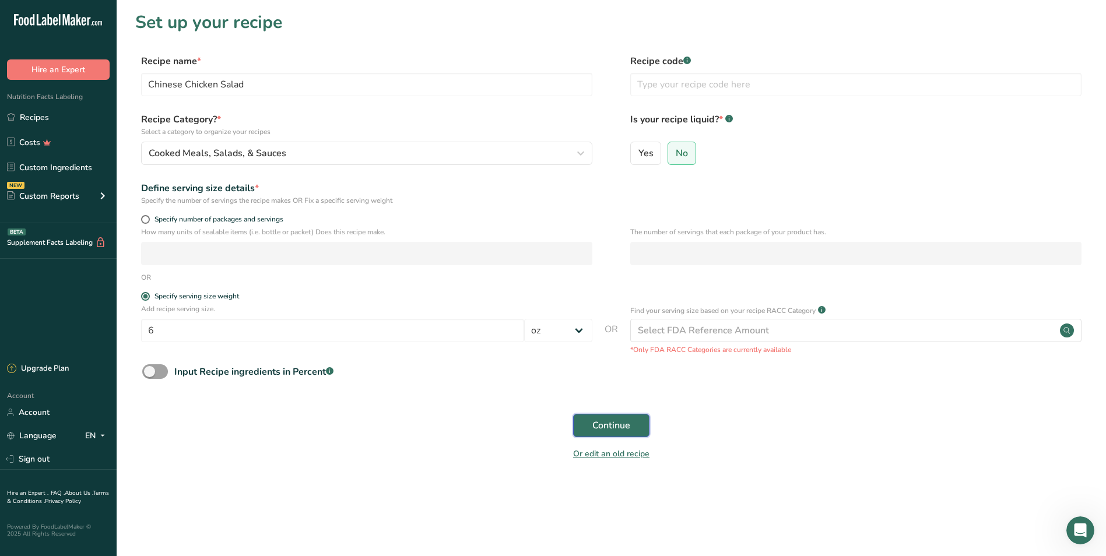
click at [594, 428] on span "Continue" at bounding box center [611, 425] width 38 height 14
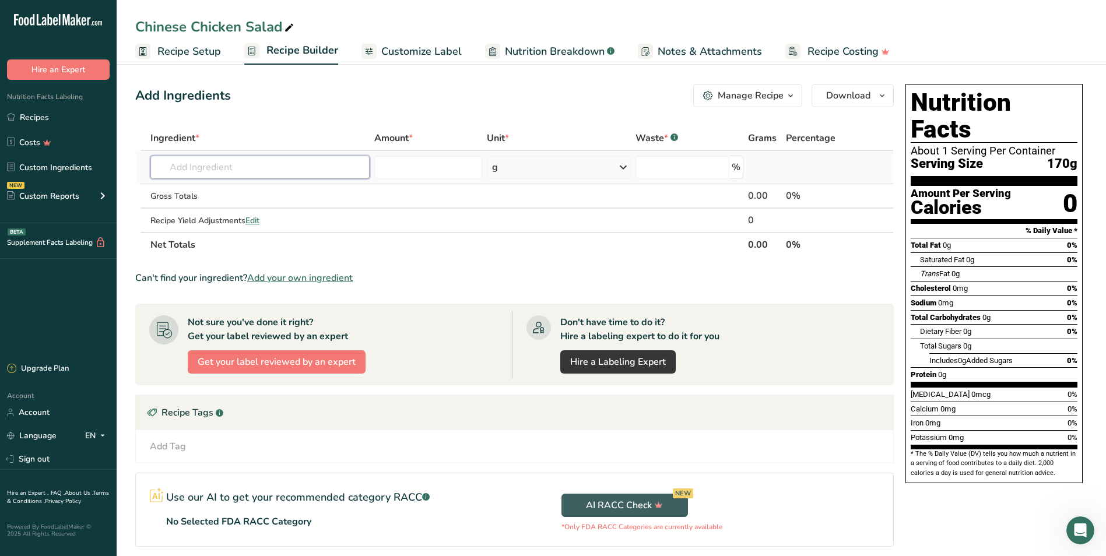
click at [237, 167] on input "text" at bounding box center [259, 167] width 219 height 23
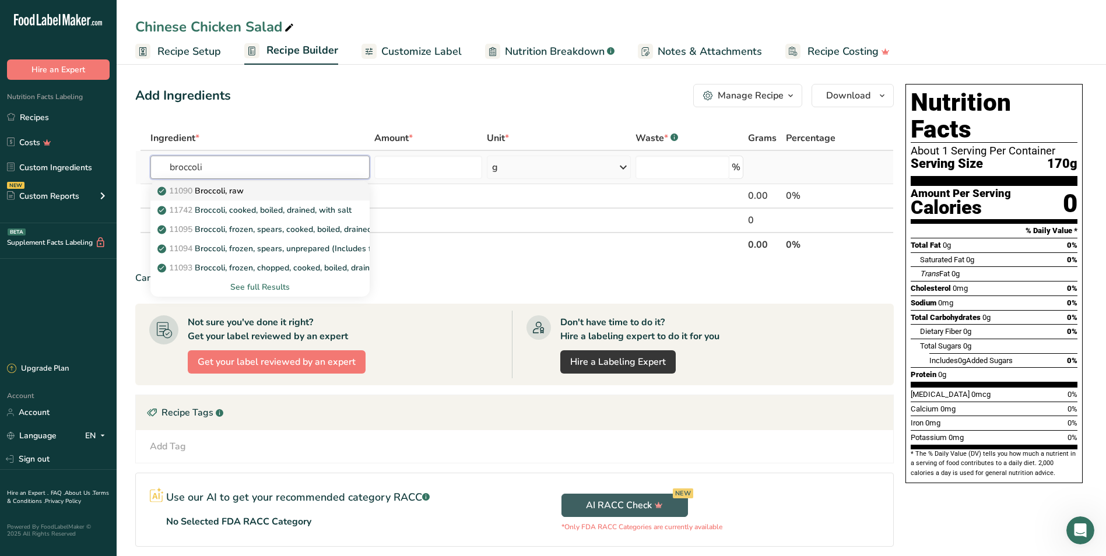
type input "broccoli"
click at [206, 191] on p "11090 Broccoli, raw" at bounding box center [202, 191] width 84 height 12
type input "Broccoli, raw"
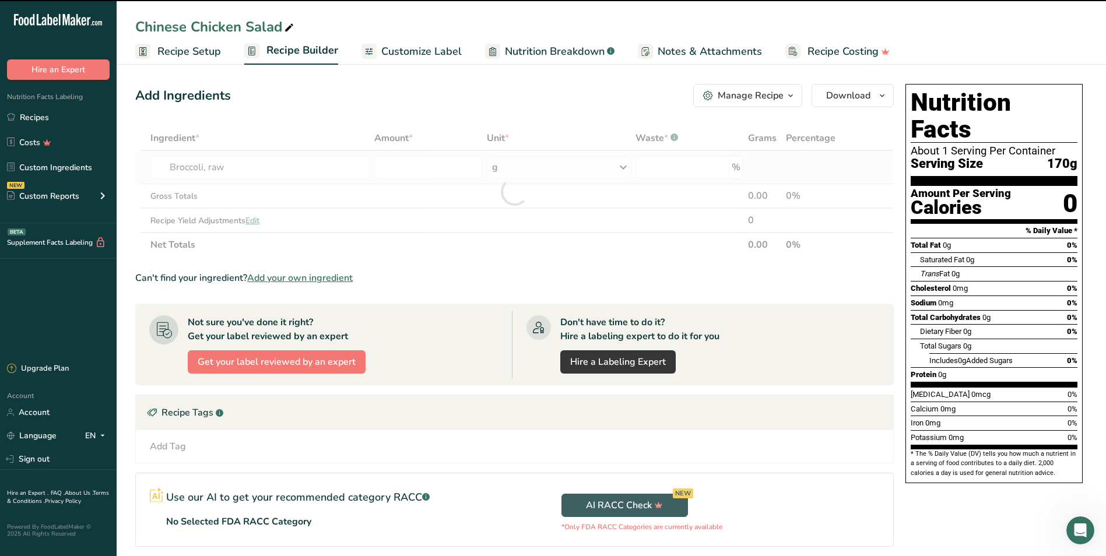
type input "0"
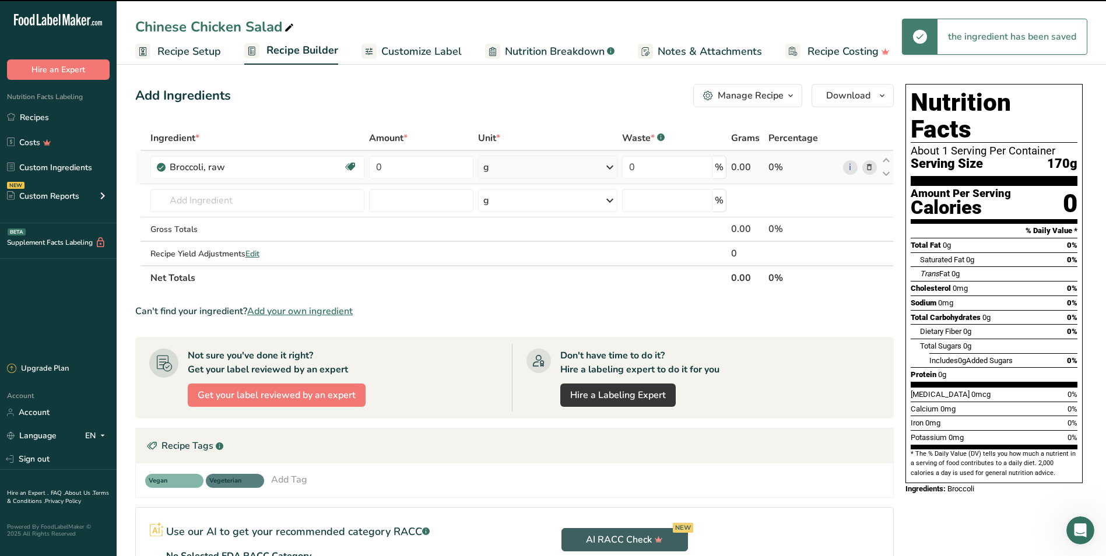
click at [511, 166] on div "g" at bounding box center [547, 167] width 139 height 23
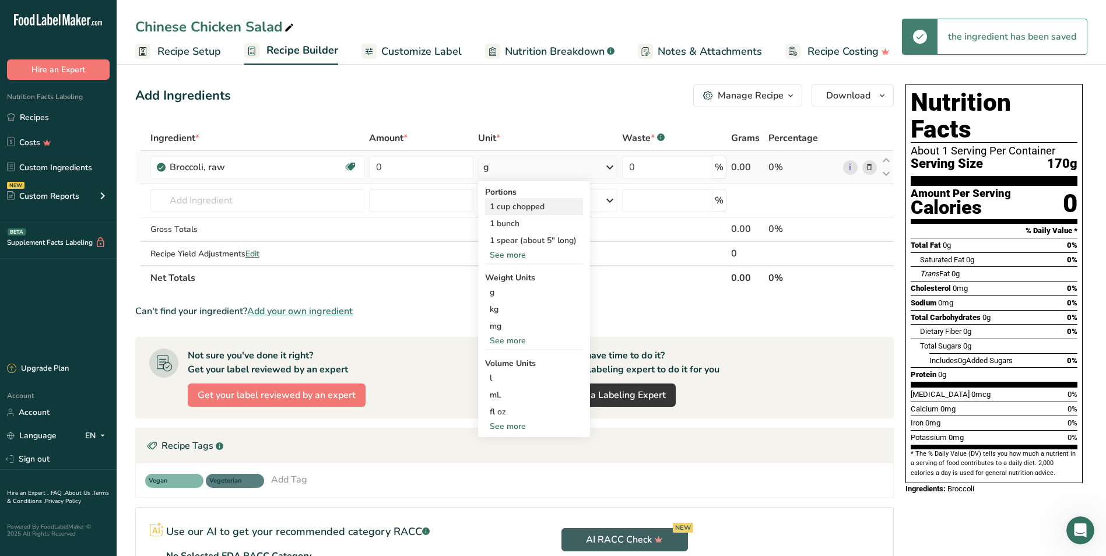
click at [539, 201] on div "1 cup chopped" at bounding box center [534, 206] width 98 height 17
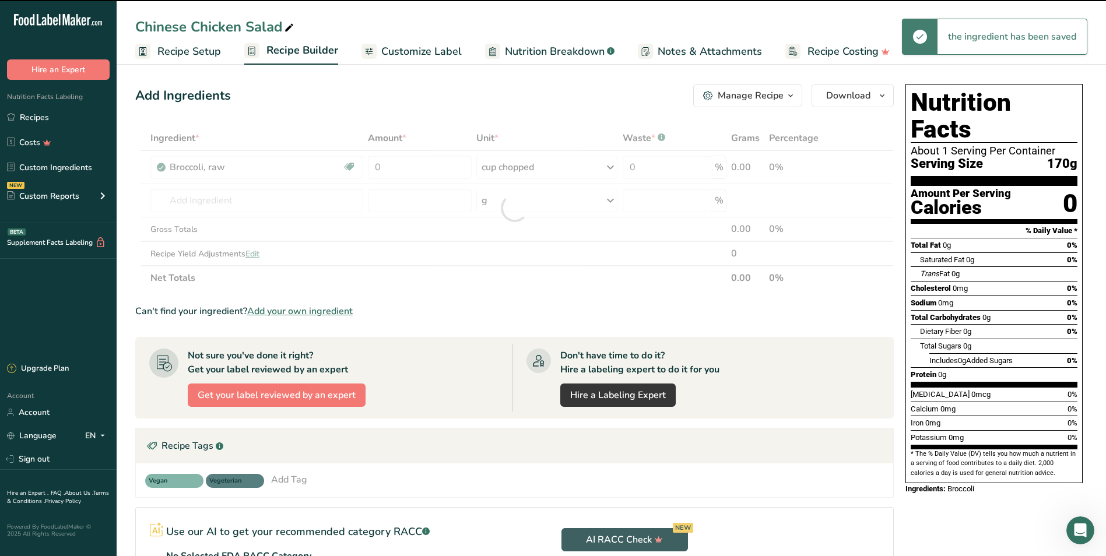
click at [366, 159] on div at bounding box center [514, 208] width 758 height 164
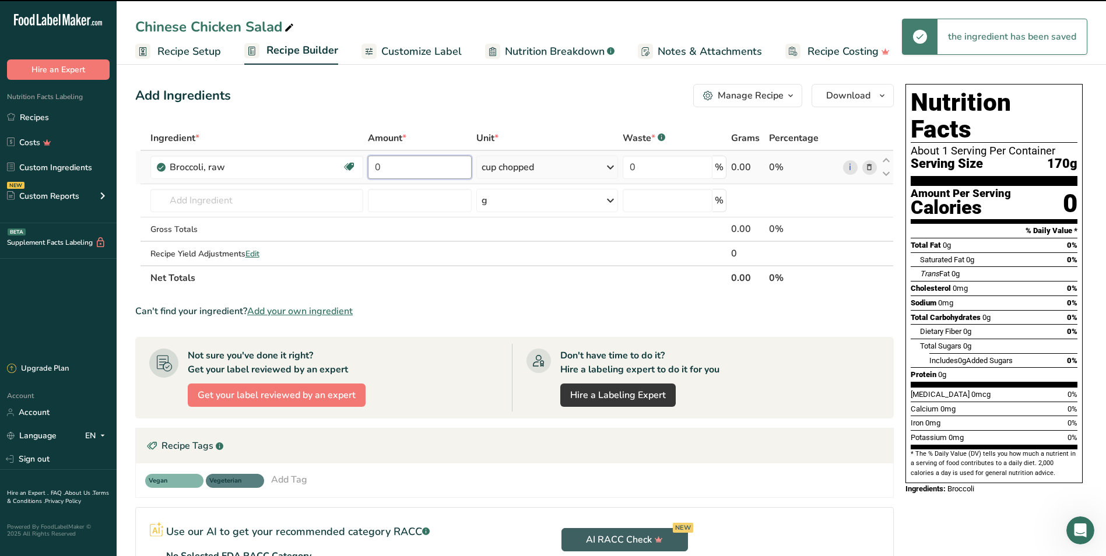
click at [411, 167] on input "0" at bounding box center [420, 167] width 104 height 23
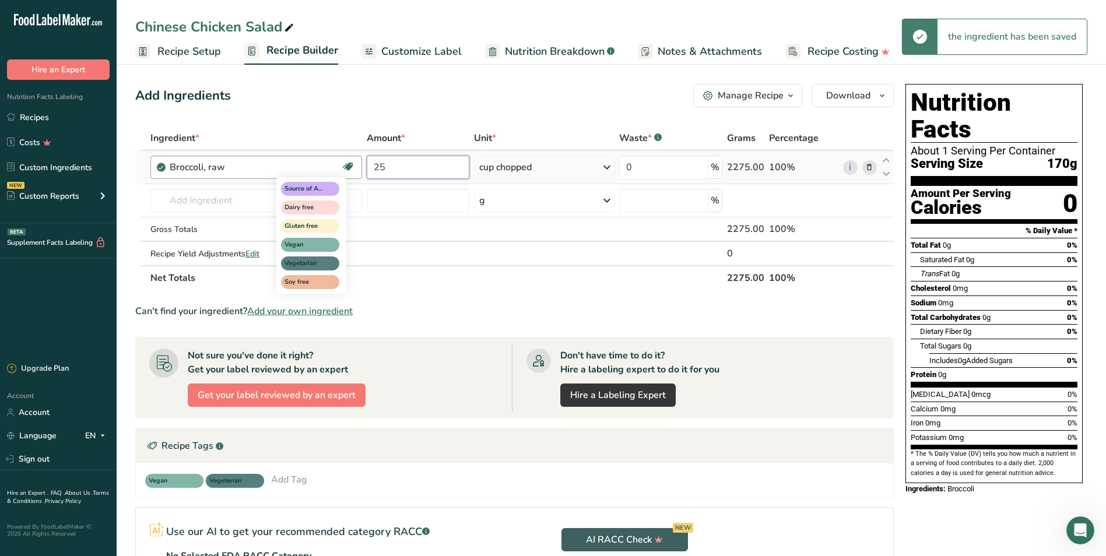
type input "25"
click at [326, 180] on div "Ingredient * Amount * Unit * Waste * .a-a{fill:#347362;}.b-a{fill:#fff;} Grams …" at bounding box center [514, 208] width 758 height 164
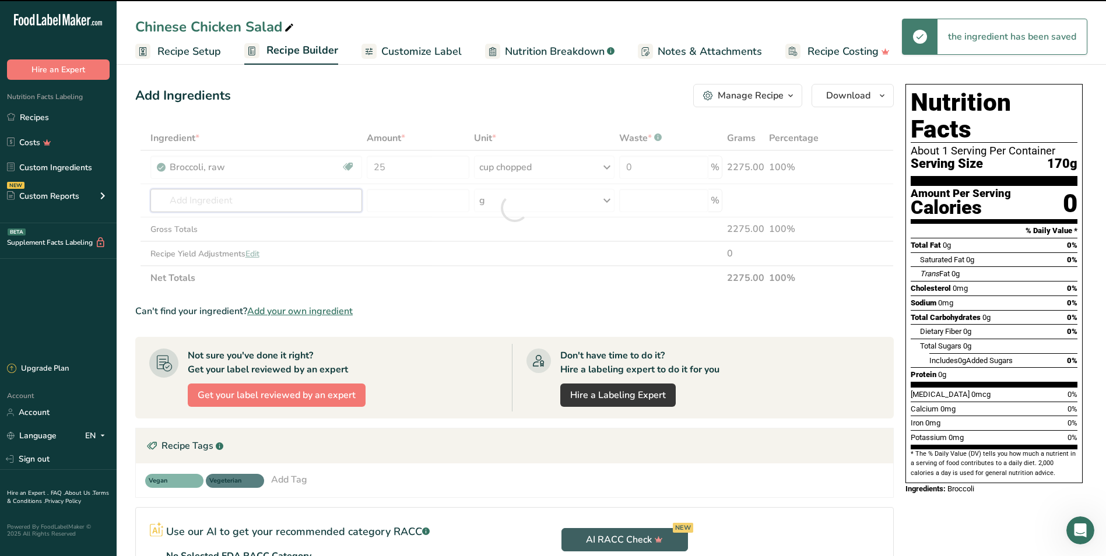
click at [223, 196] on input "text" at bounding box center [256, 200] width 212 height 23
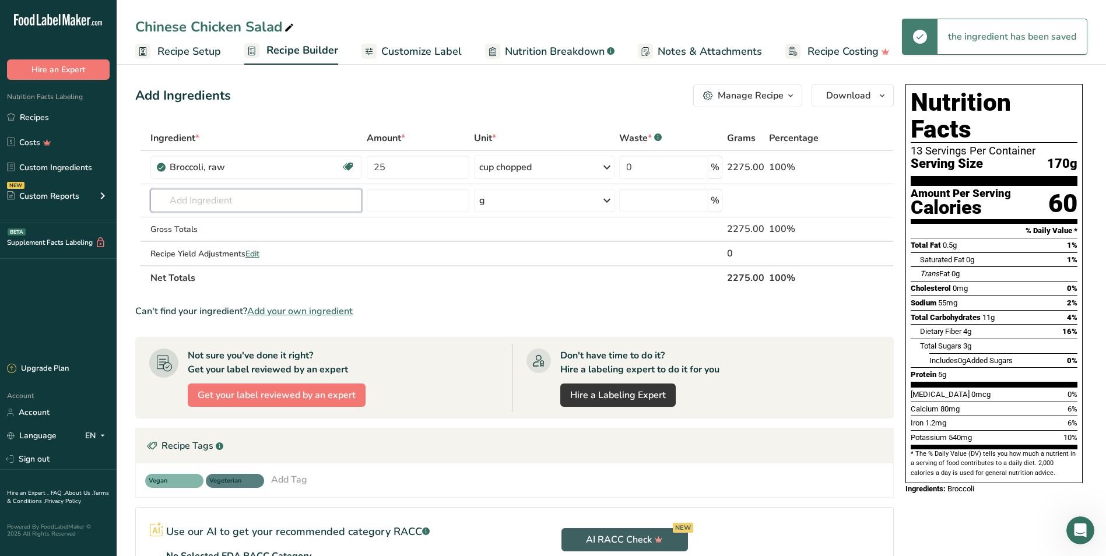
click at [223, 196] on input "text" at bounding box center [256, 200] width 212 height 23
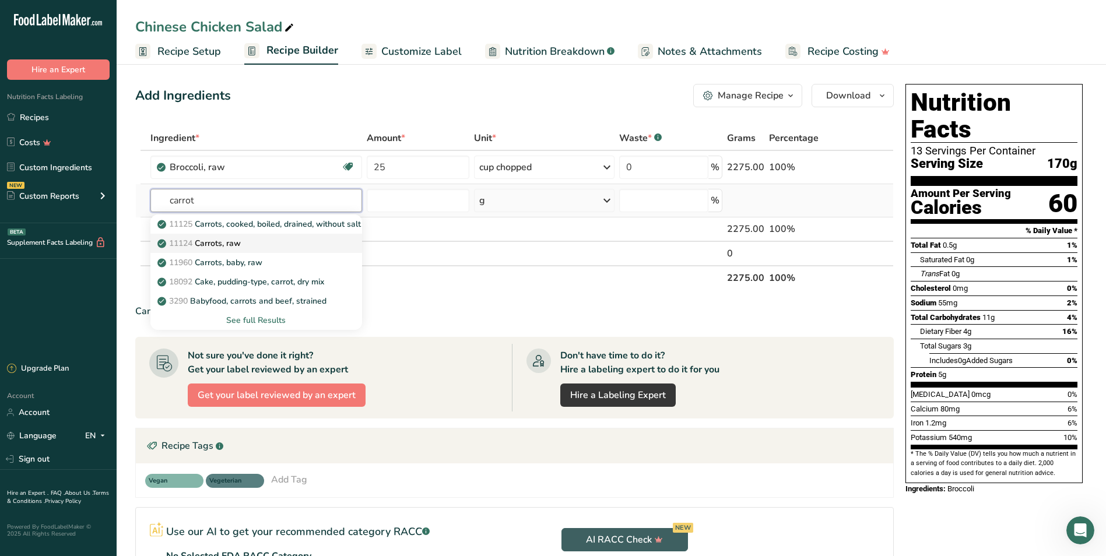
type input "carrot"
click at [265, 240] on div "11124 Carrots, raw" at bounding box center [247, 243] width 174 height 12
type input "Carrots, raw"
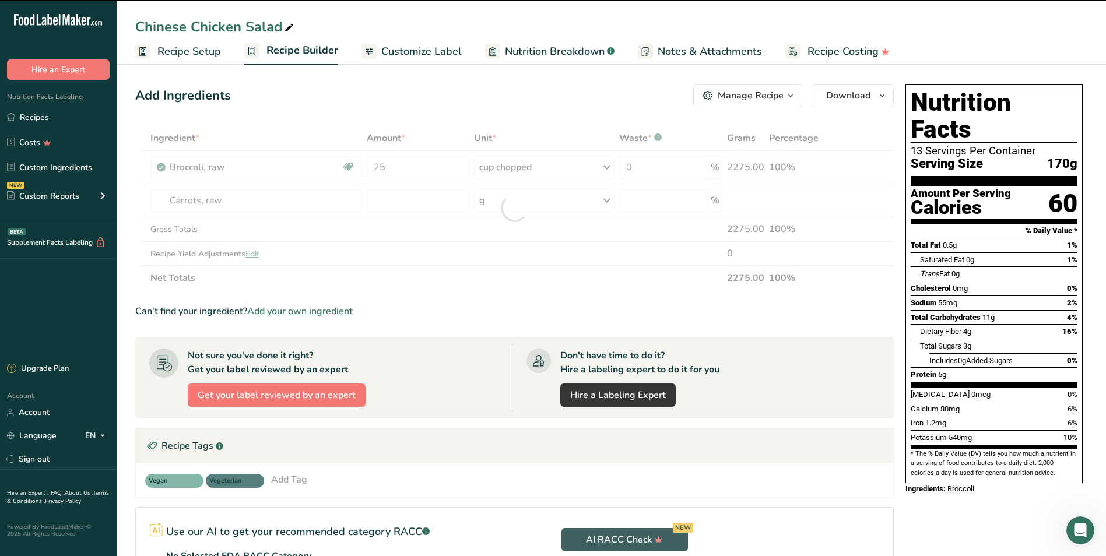
click at [515, 208] on div at bounding box center [515, 208] width 0 height 0
type input "0"
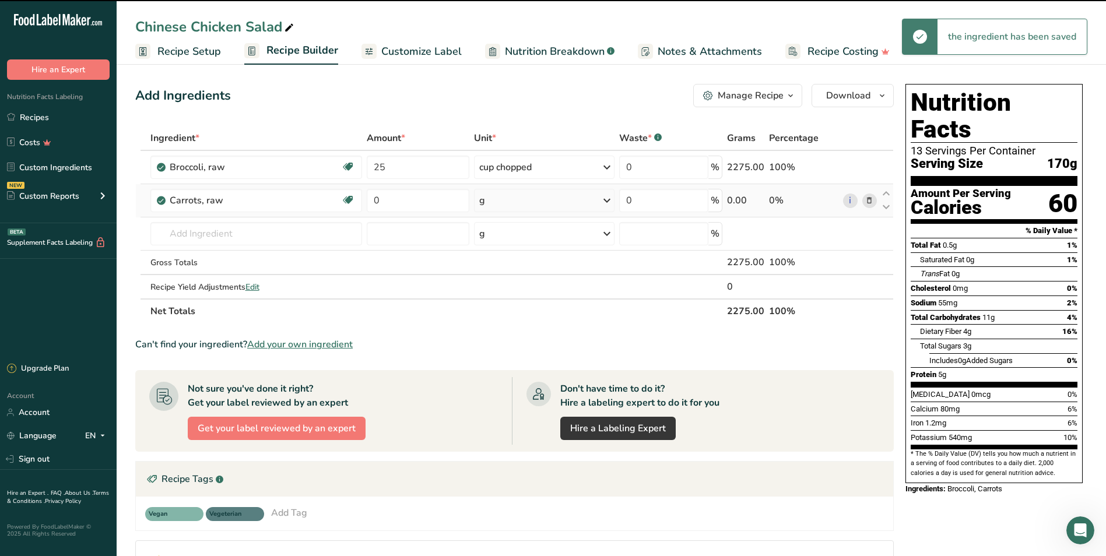
click at [518, 198] on div "g" at bounding box center [544, 200] width 140 height 23
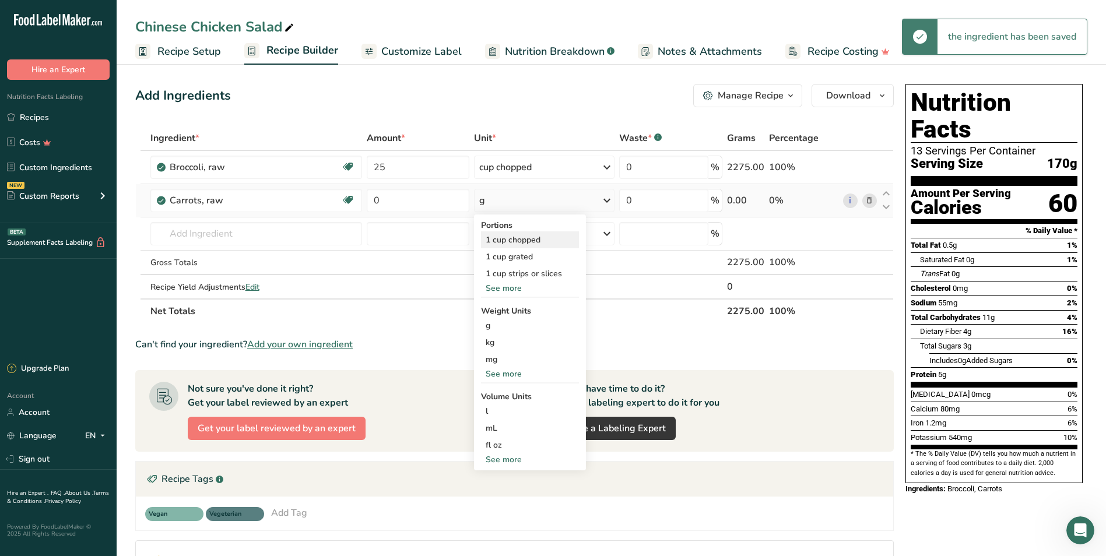
click at [523, 235] on div "1 cup chopped" at bounding box center [530, 239] width 98 height 17
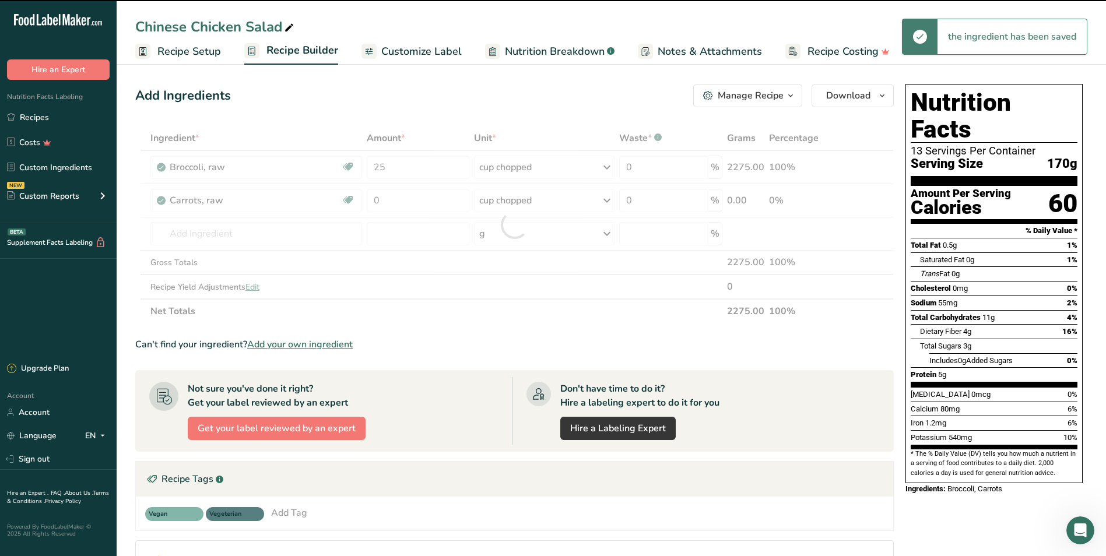
click at [400, 196] on div at bounding box center [514, 225] width 758 height 198
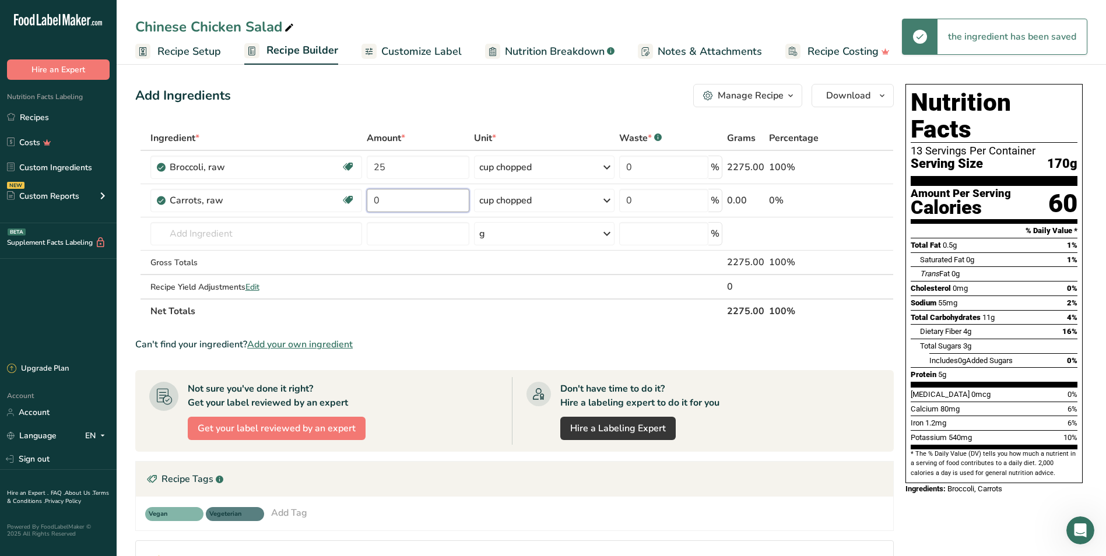
click at [400, 196] on input "0" at bounding box center [418, 200] width 103 height 23
type input "4.17"
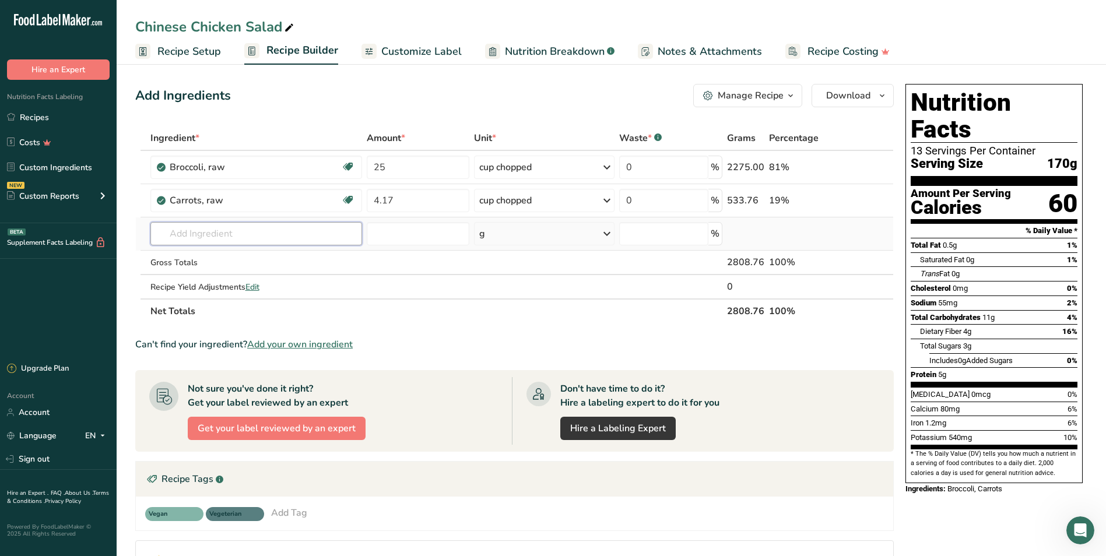
click at [184, 235] on div "Ingredient * Amount * Unit * Waste * .a-a{fill:#347362;}.b-a{fill:#fff;} Grams …" at bounding box center [514, 225] width 758 height 198
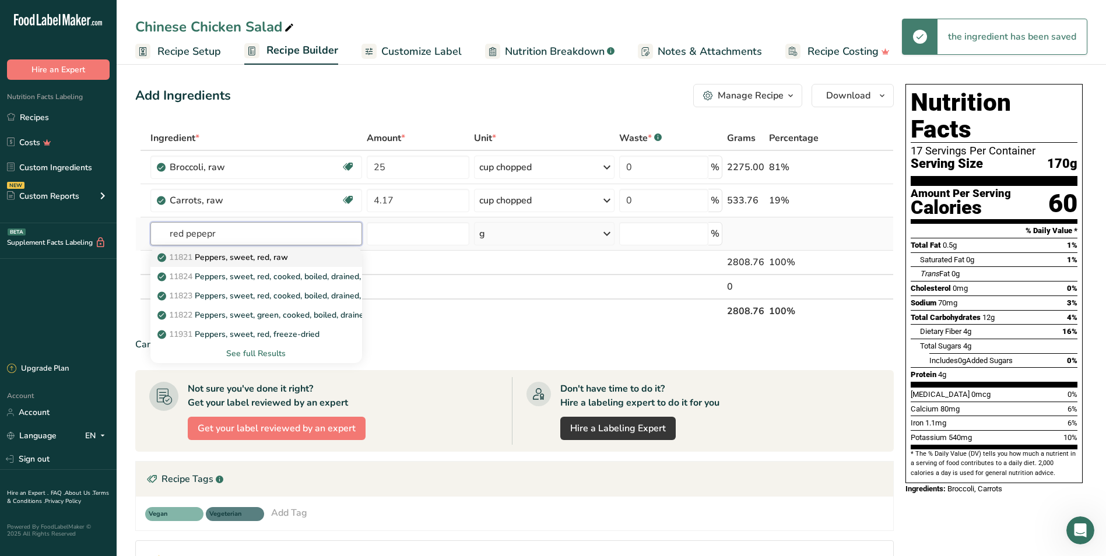
type input "red pepepr"
click at [238, 259] on p "11821 Peppers, sweet, red, raw" at bounding box center [224, 257] width 128 height 12
type input "Peppers, sweet, red, raw"
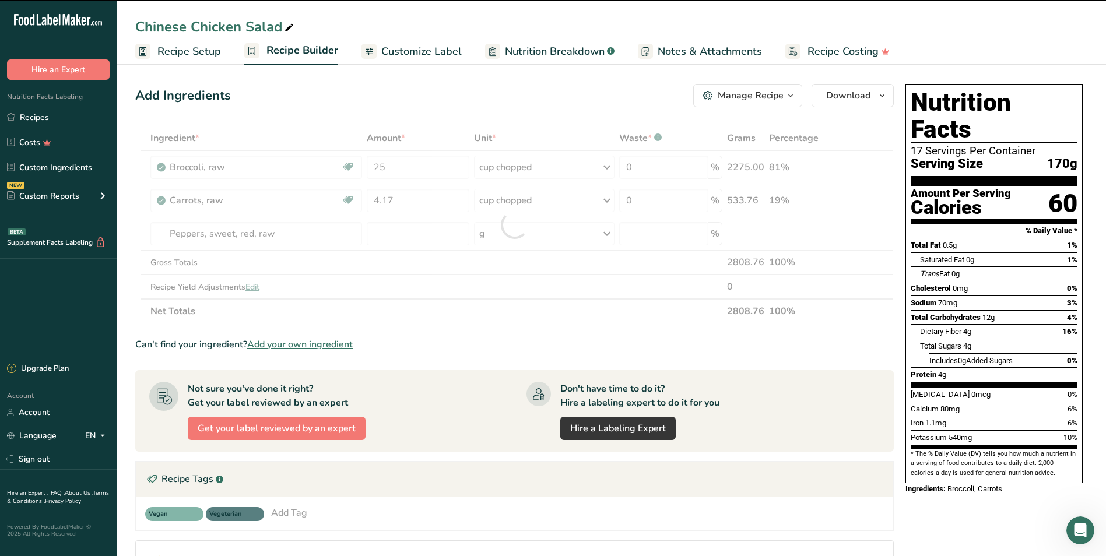
type input "0"
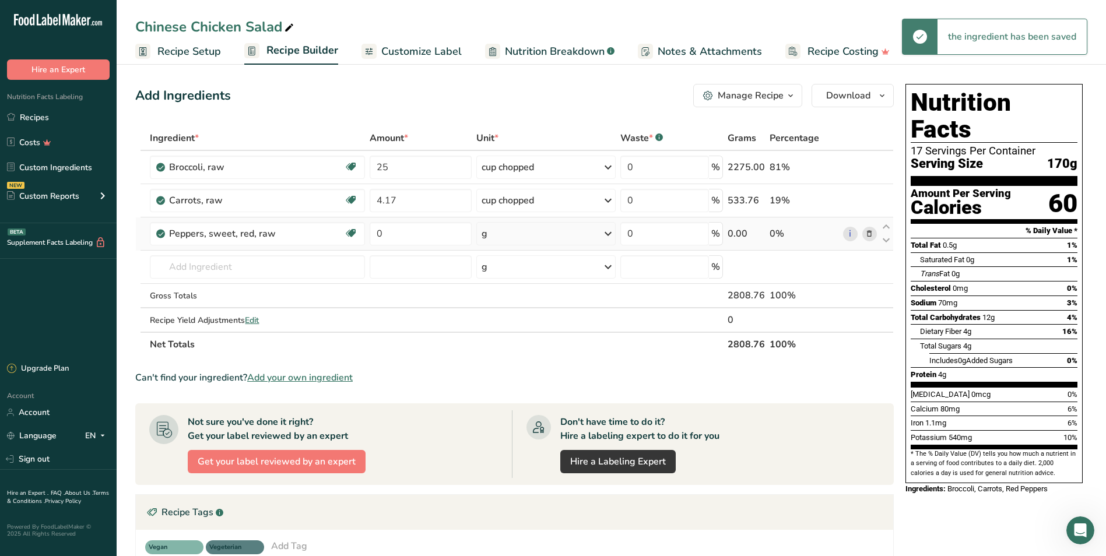
click at [519, 228] on div "g" at bounding box center [545, 233] width 139 height 23
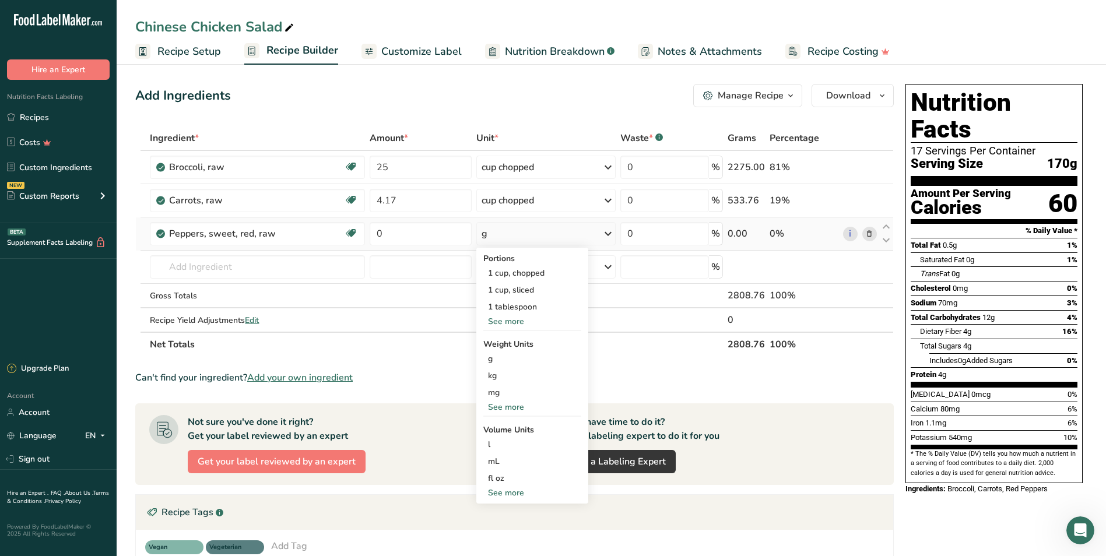
click at [522, 319] on div "See more" at bounding box center [532, 321] width 98 height 12
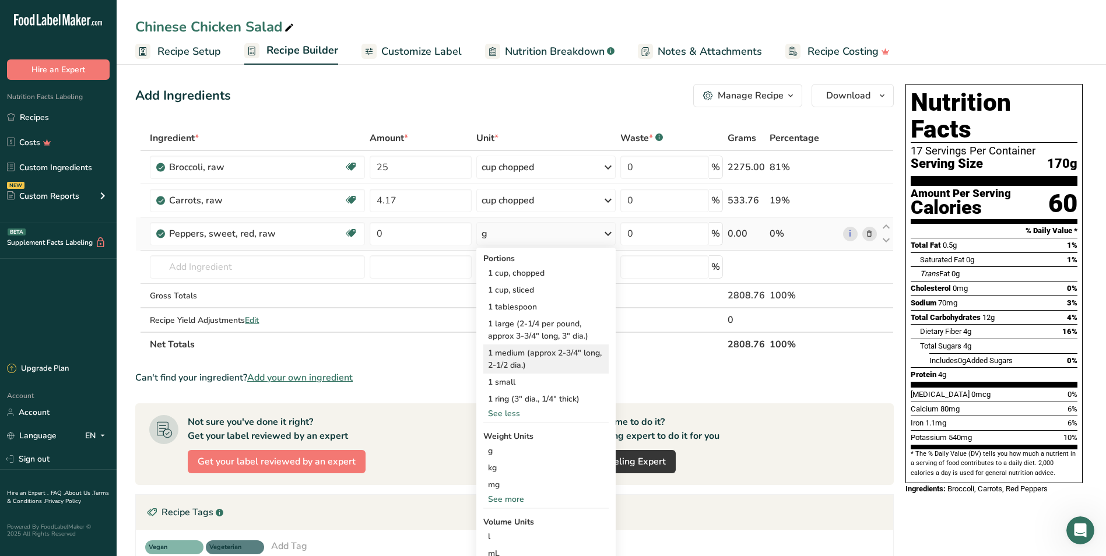
click at [531, 351] on div "1 medium (approx 2-3/4" long, 2-1/2 dia.)" at bounding box center [545, 358] width 125 height 29
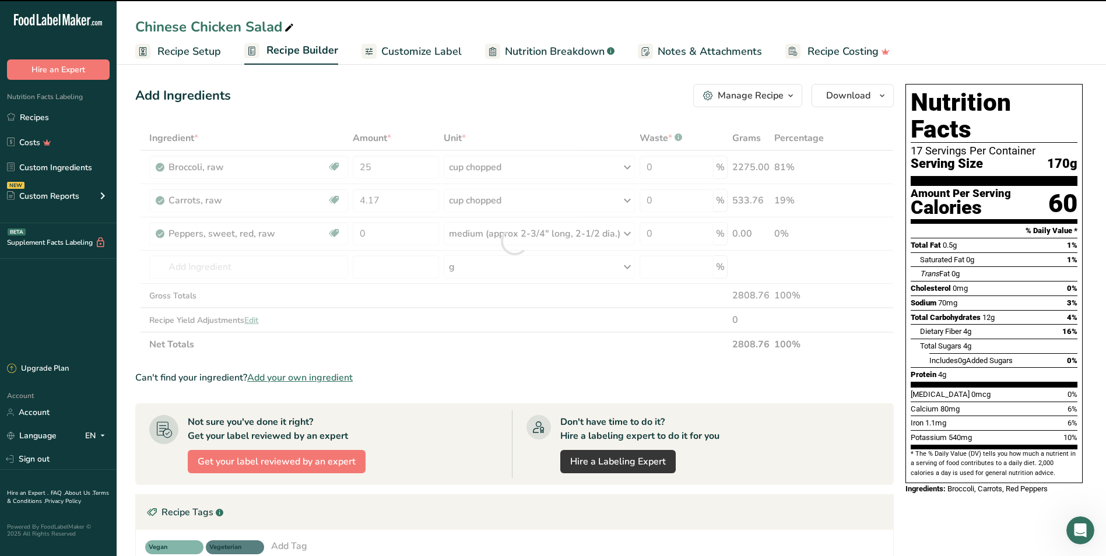
click at [384, 230] on div at bounding box center [514, 241] width 758 height 231
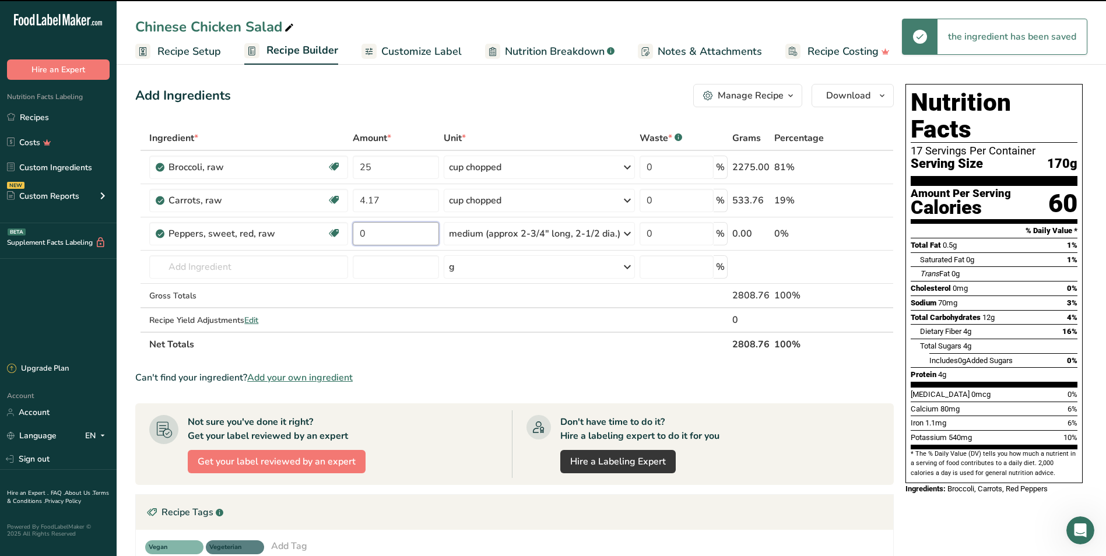
click at [384, 230] on input "0" at bounding box center [396, 233] width 86 height 23
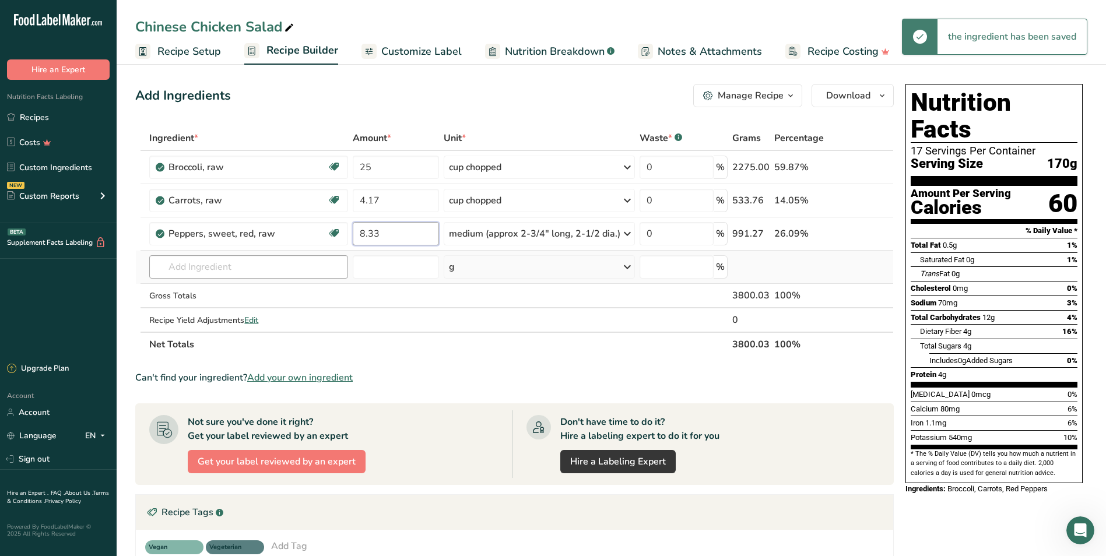
type input "8.33"
click at [258, 264] on div "Ingredient * Amount * Unit * Waste * .a-a{fill:#347362;}.b-a{fill:#fff;} Grams …" at bounding box center [514, 241] width 758 height 231
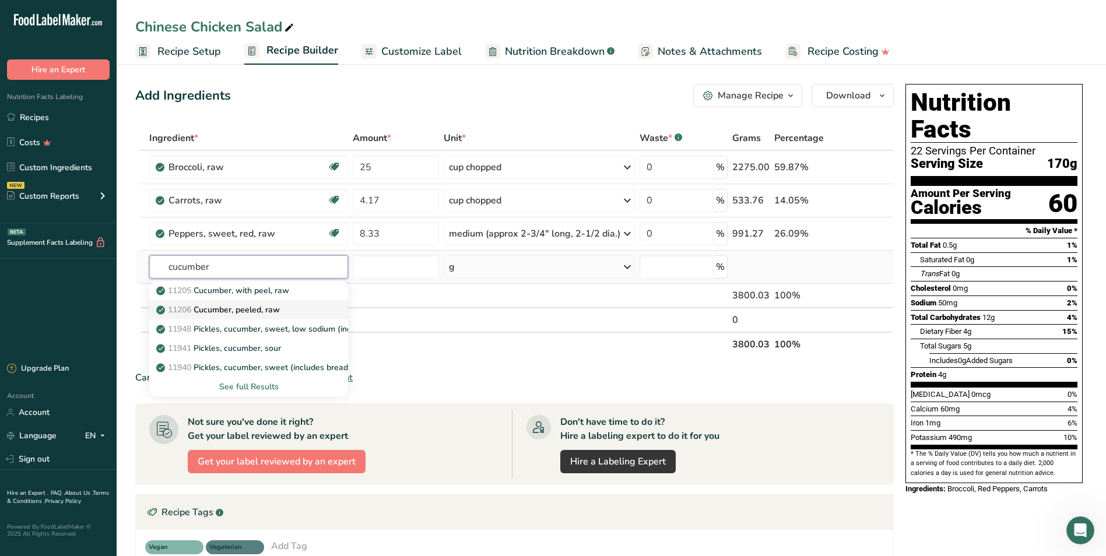
type input "cucumber"
click at [278, 315] on p "11206 Cucumber, peeled, raw" at bounding box center [219, 310] width 121 height 12
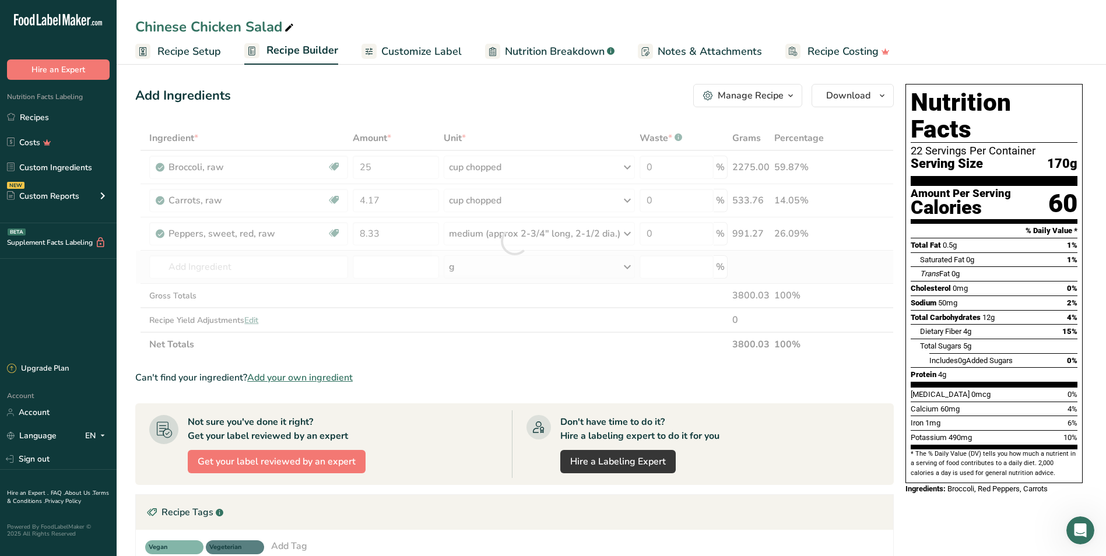
type input "Cucumber, peeled, raw"
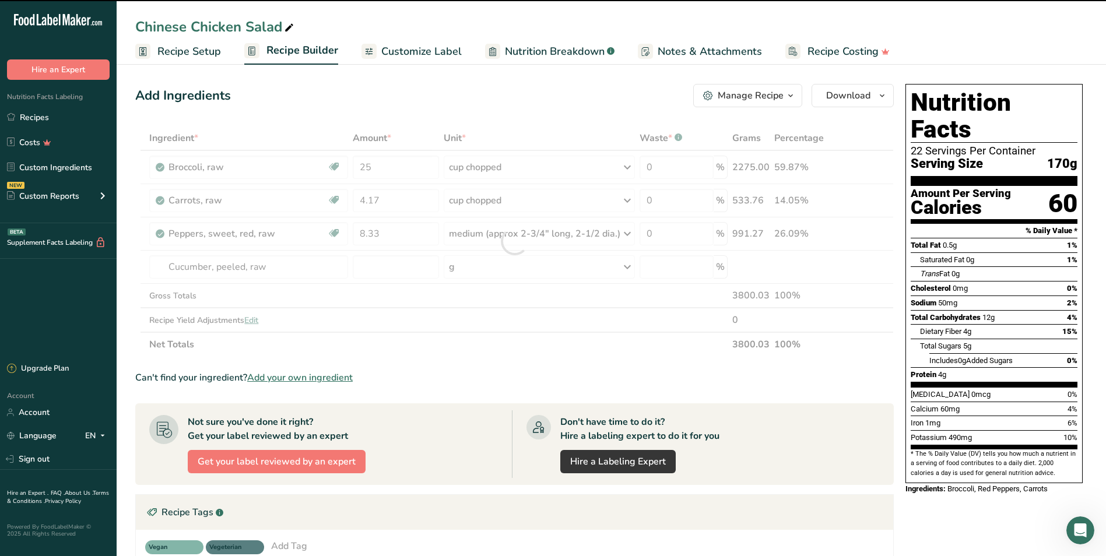
click at [486, 272] on div at bounding box center [514, 241] width 758 height 231
type input "0"
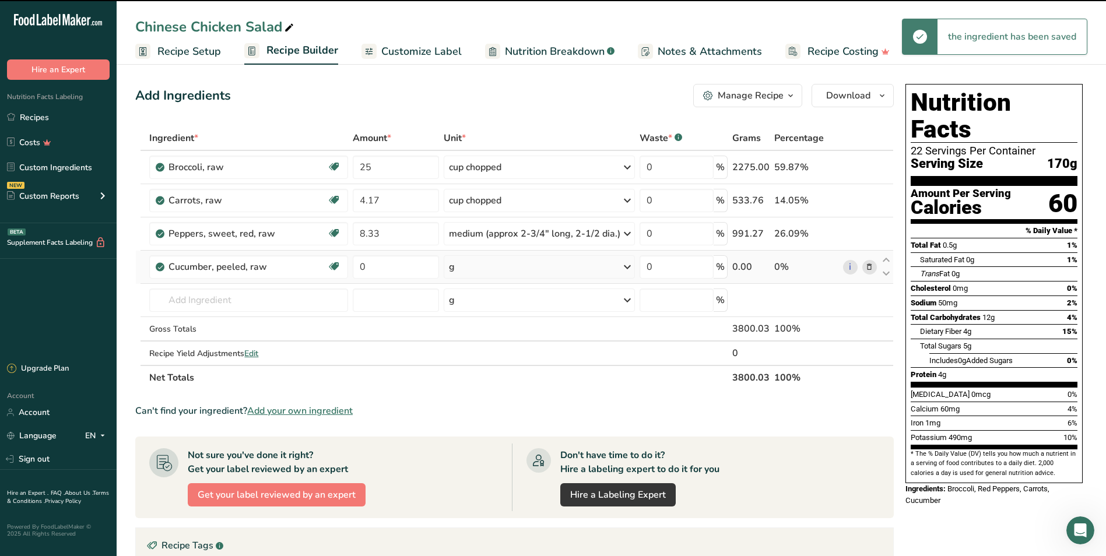
click at [481, 265] on div "g" at bounding box center [539, 266] width 191 height 23
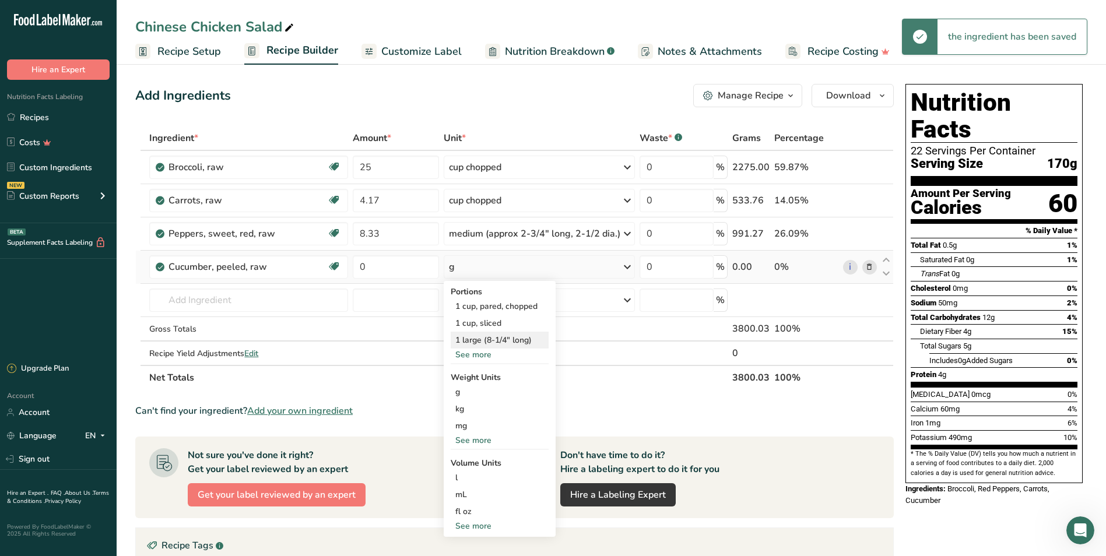
click at [493, 342] on div "1 large (8-1/4" long)" at bounding box center [500, 340] width 98 height 17
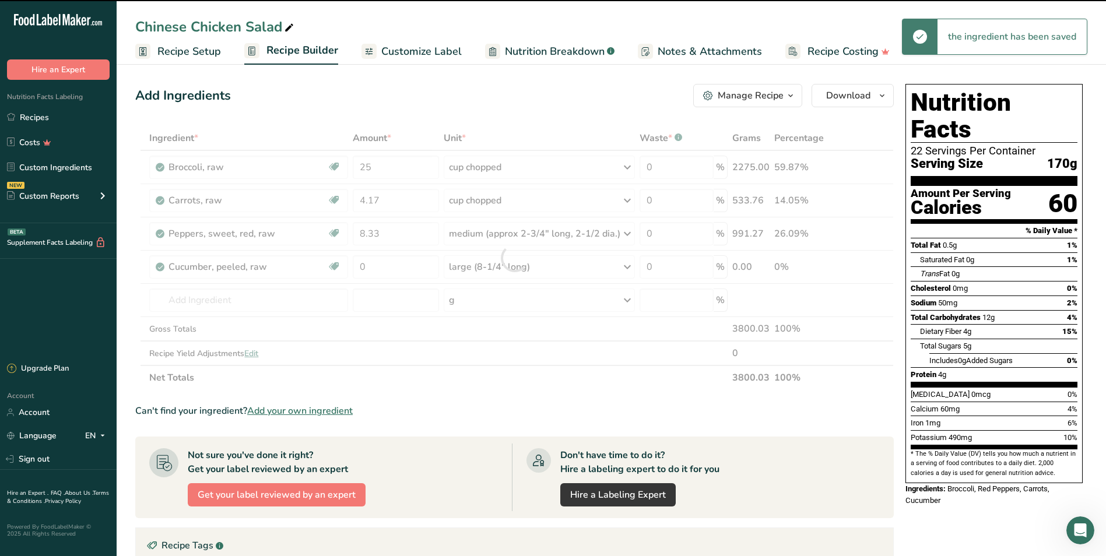
click at [397, 269] on div at bounding box center [514, 258] width 758 height 264
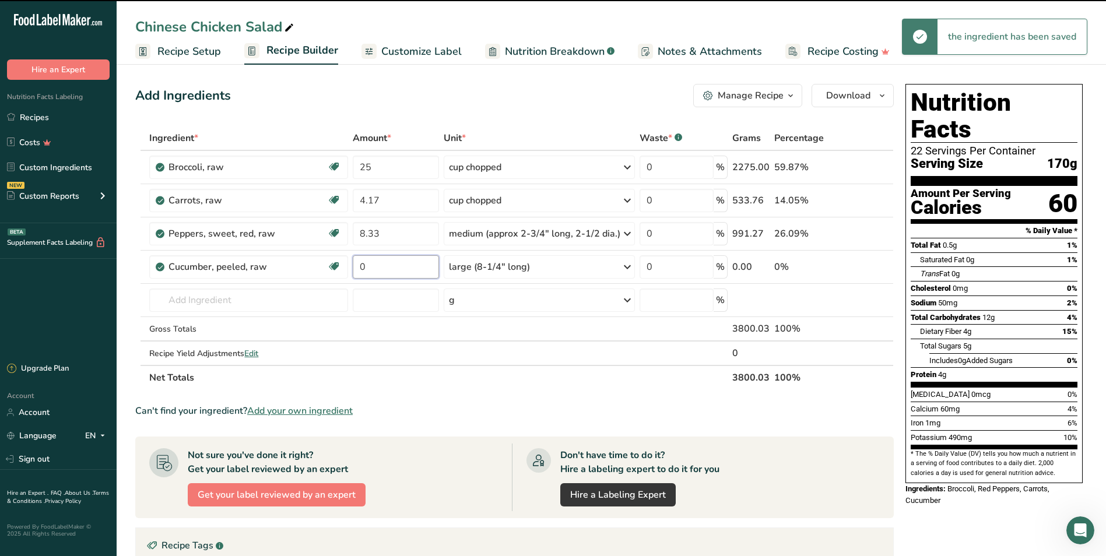
click at [397, 267] on input "0" at bounding box center [396, 266] width 86 height 23
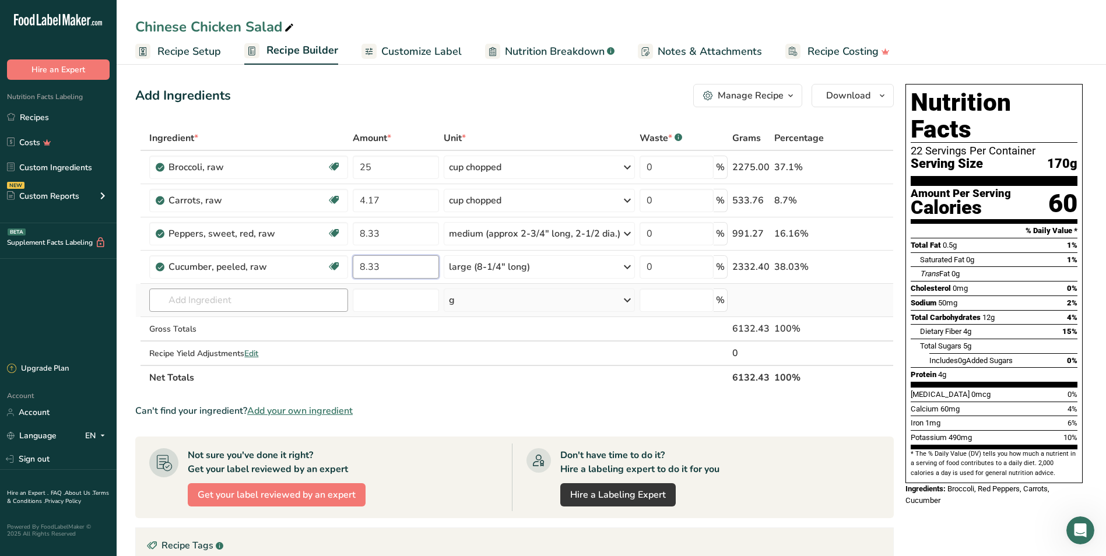
type input "8.33"
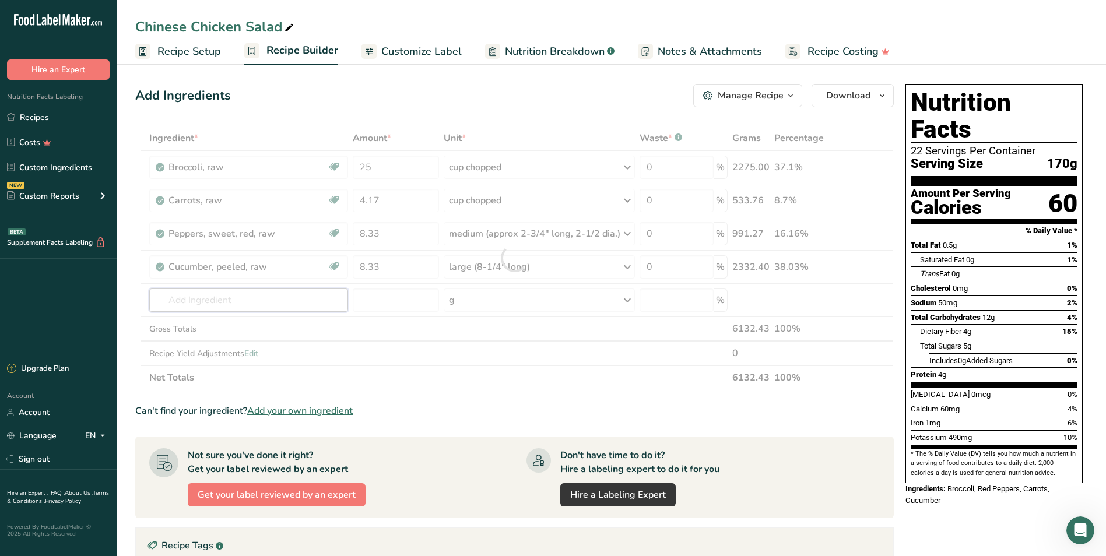
click at [329, 292] on div "Ingredient * Amount * Unit * Waste * .a-a{fill:#347362;}.b-a{fill:#fff;} Grams …" at bounding box center [514, 258] width 758 height 264
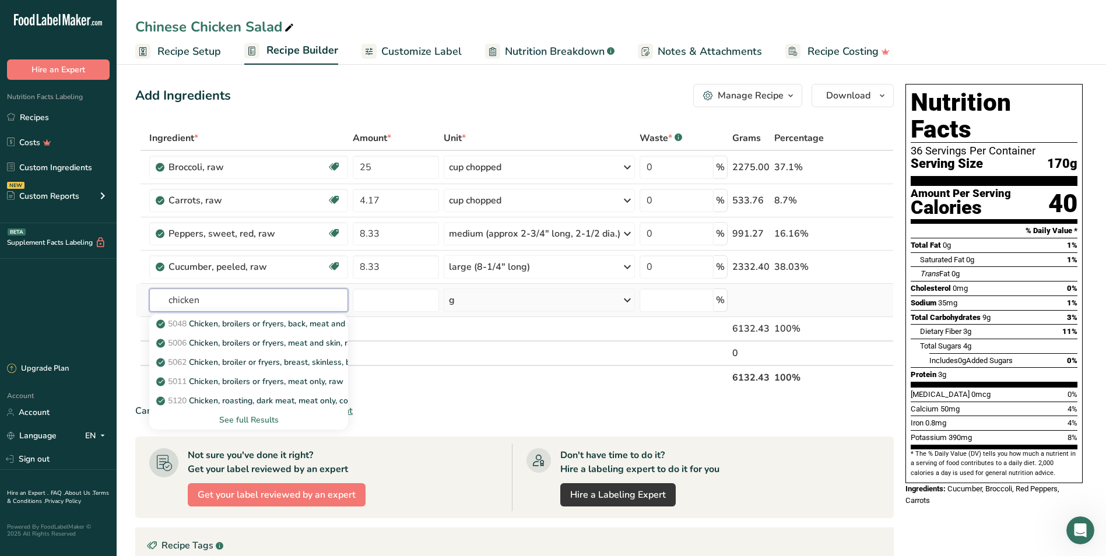
type input "chicken"
click at [267, 415] on div "See full Results" at bounding box center [249, 420] width 180 height 12
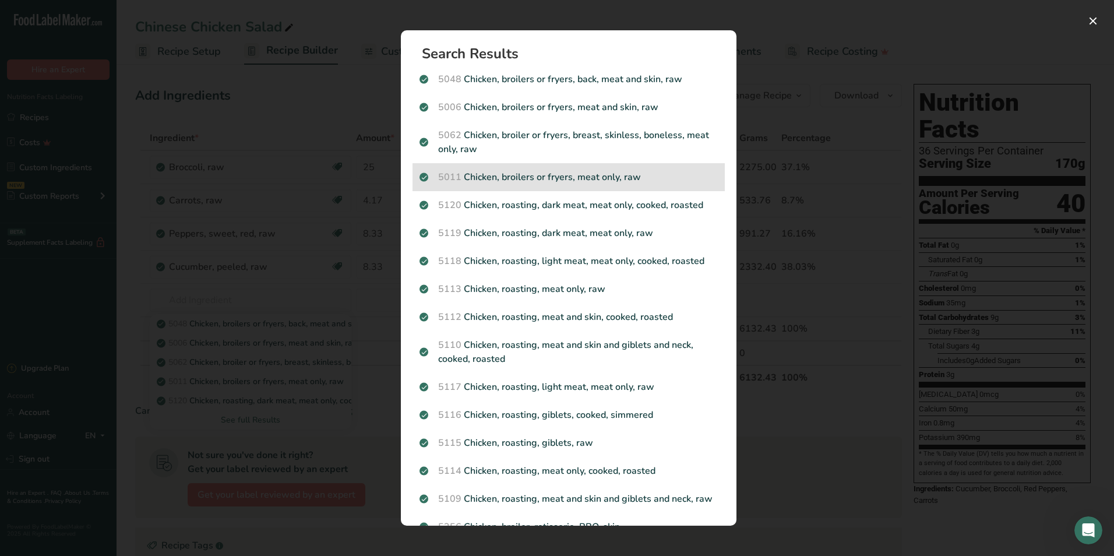
click at [594, 175] on p "5011 Chicken, broilers or fryers, meat only, raw" at bounding box center [569, 177] width 298 height 14
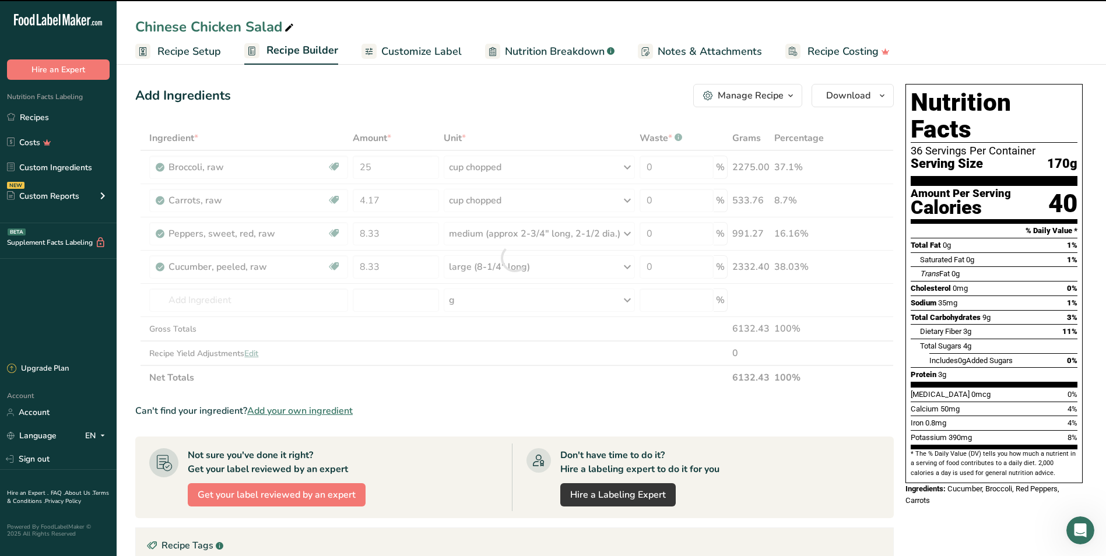
type input "0"
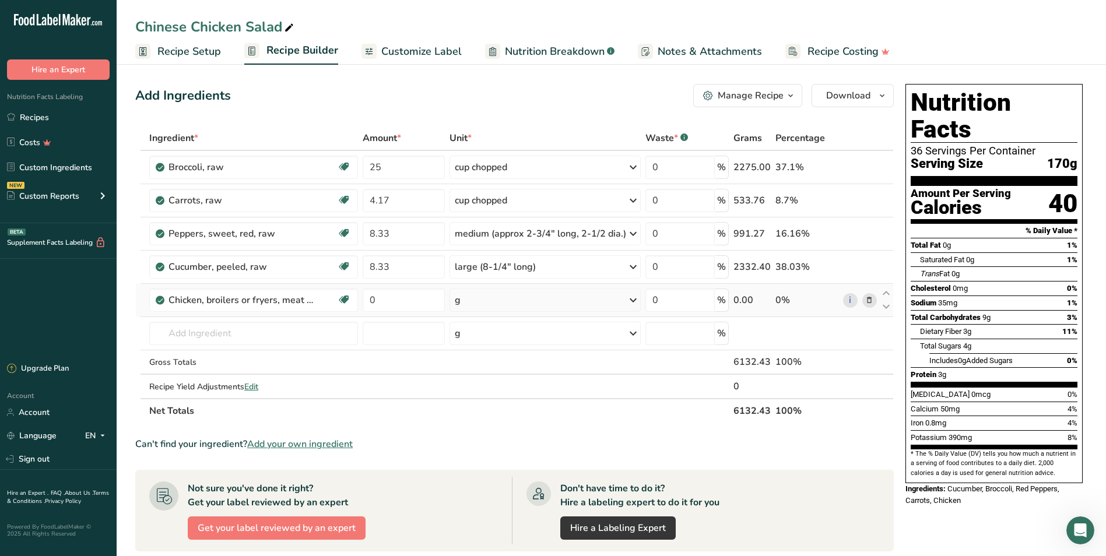
click at [485, 302] on div "g" at bounding box center [544, 299] width 191 height 23
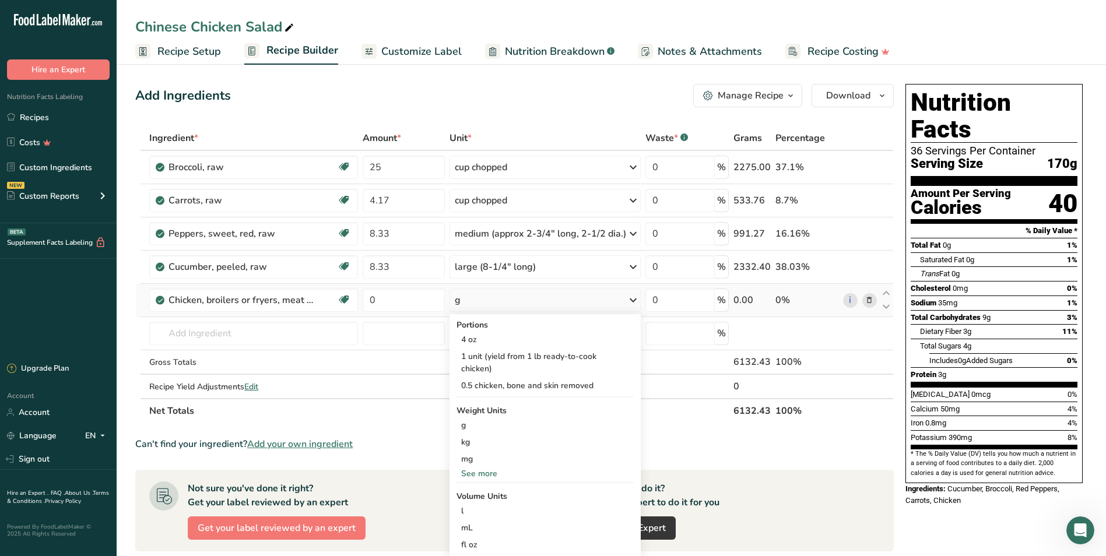
click at [487, 294] on div "g" at bounding box center [544, 299] width 191 height 23
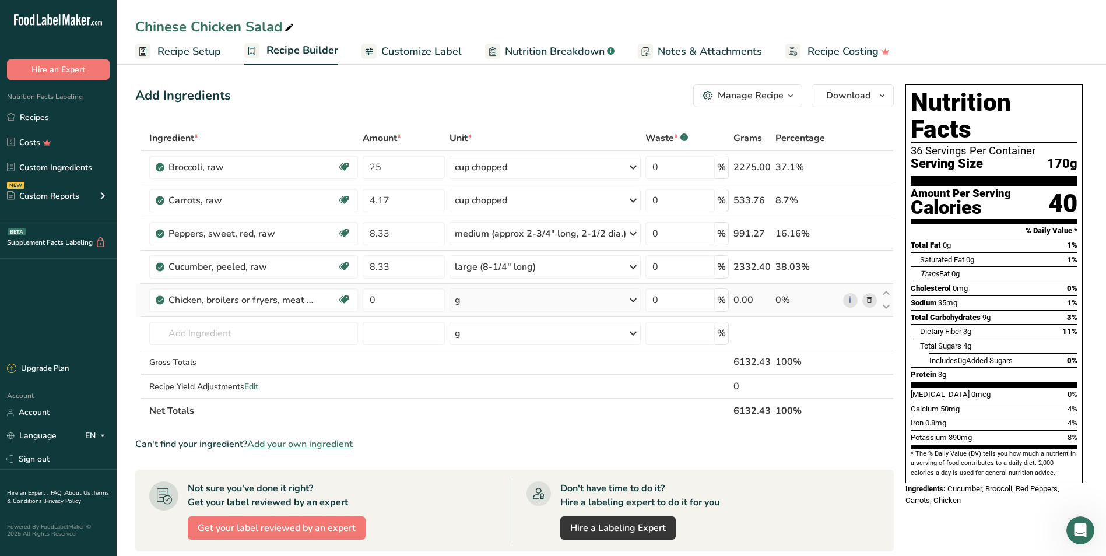
click at [486, 295] on div "g" at bounding box center [544, 299] width 191 height 23
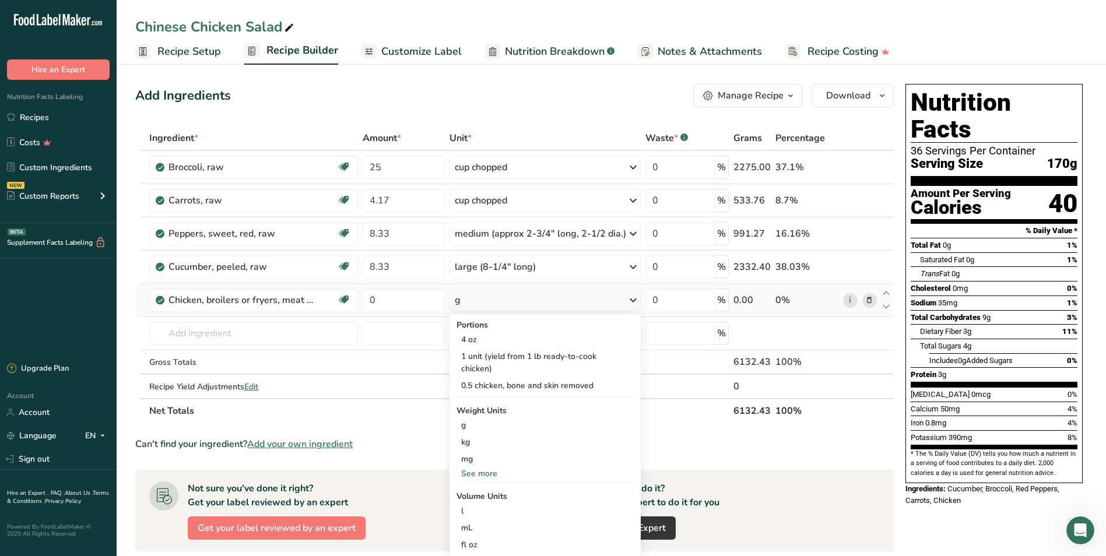
click at [481, 466] on div "See more" at bounding box center [544, 473] width 177 height 12
click at [501, 466] on div "lb" at bounding box center [544, 492] width 177 height 17
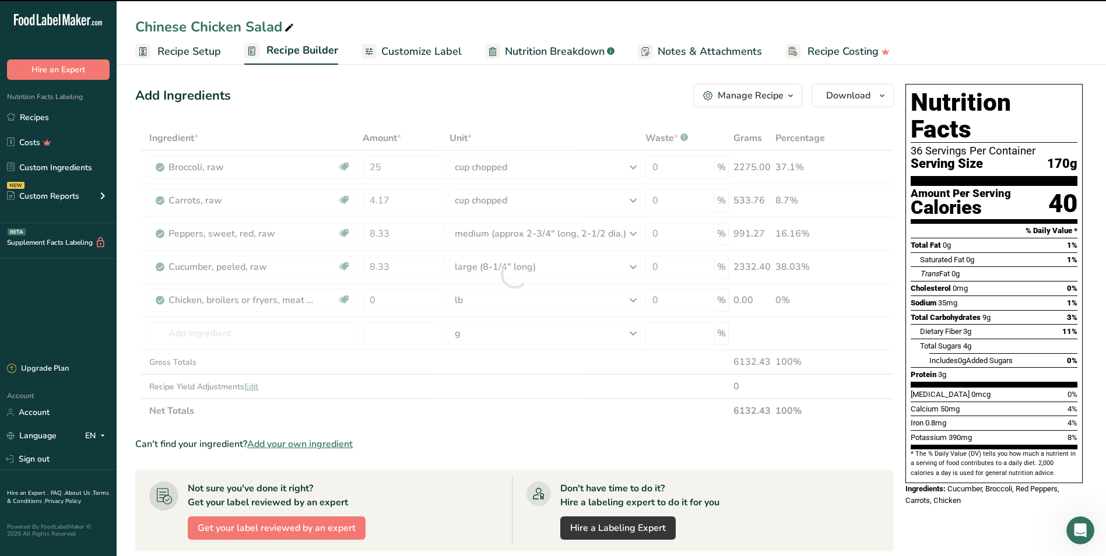
click at [389, 303] on div at bounding box center [514, 274] width 758 height 297
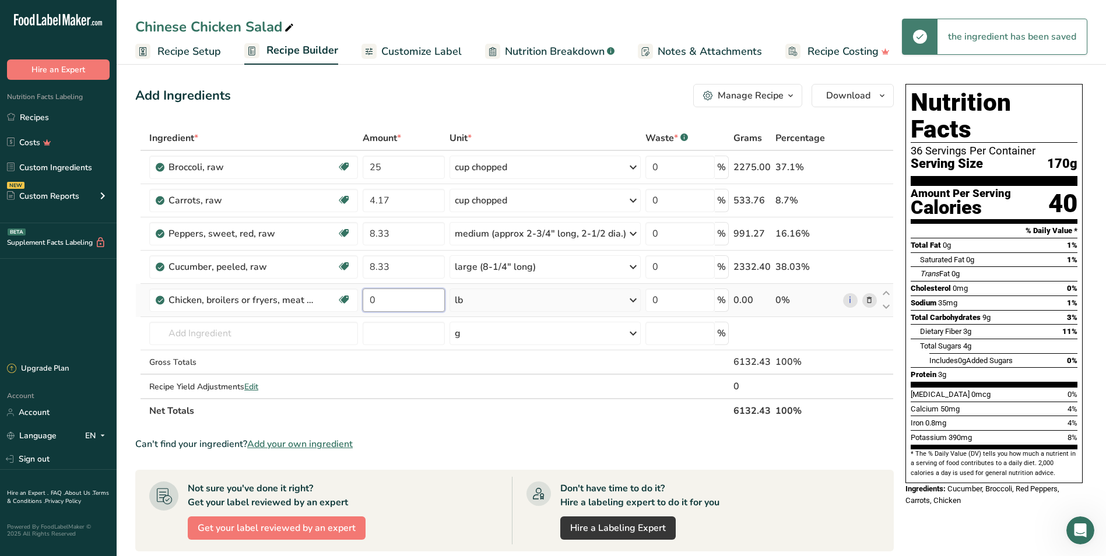
click at [389, 301] on input "0" at bounding box center [404, 299] width 82 height 23
type input "4"
click at [299, 335] on div "Ingredient * Amount * Unit * Waste * .a-a{fill:#347362;}.b-a{fill:#fff;} Grams …" at bounding box center [514, 274] width 758 height 297
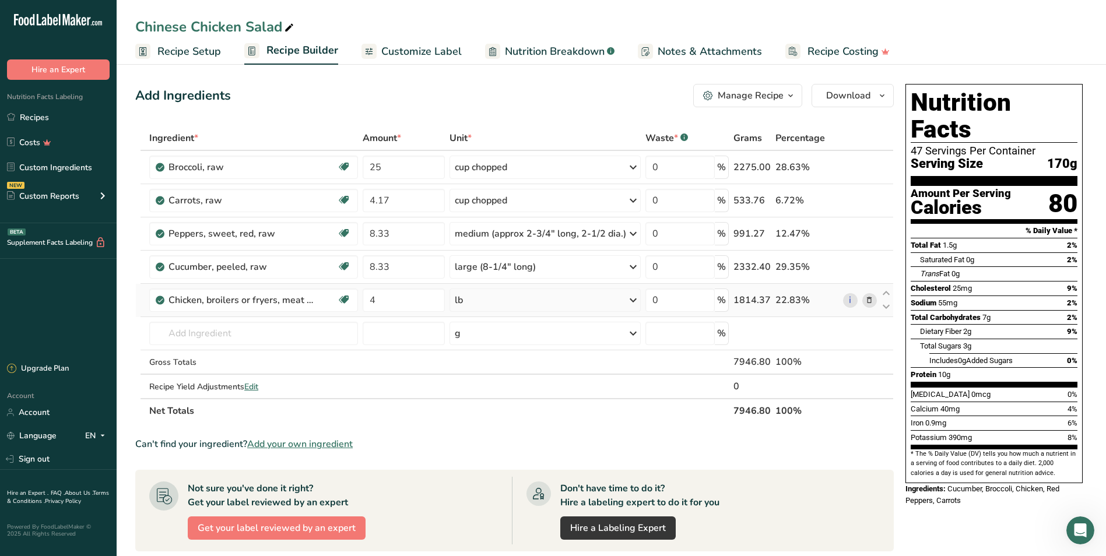
click at [481, 299] on div "lb" at bounding box center [544, 299] width 191 height 23
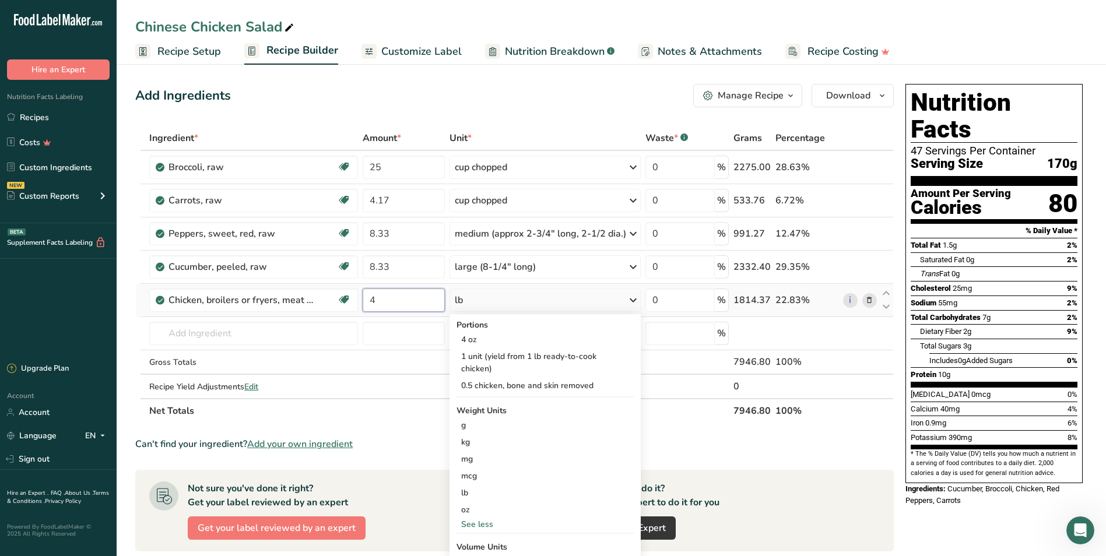
click at [410, 300] on input "4" at bounding box center [404, 299] width 82 height 23
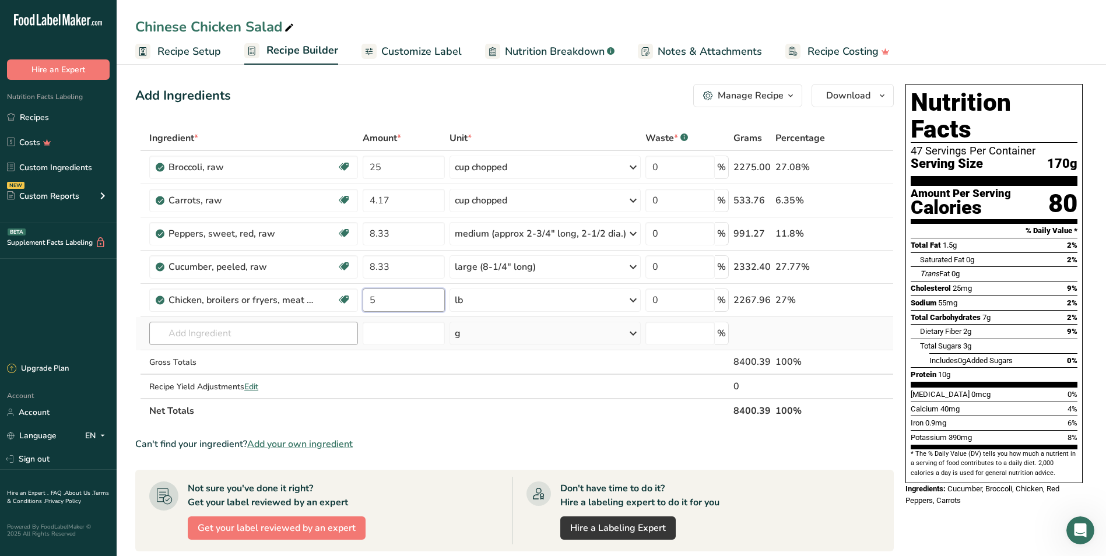
type input "5"
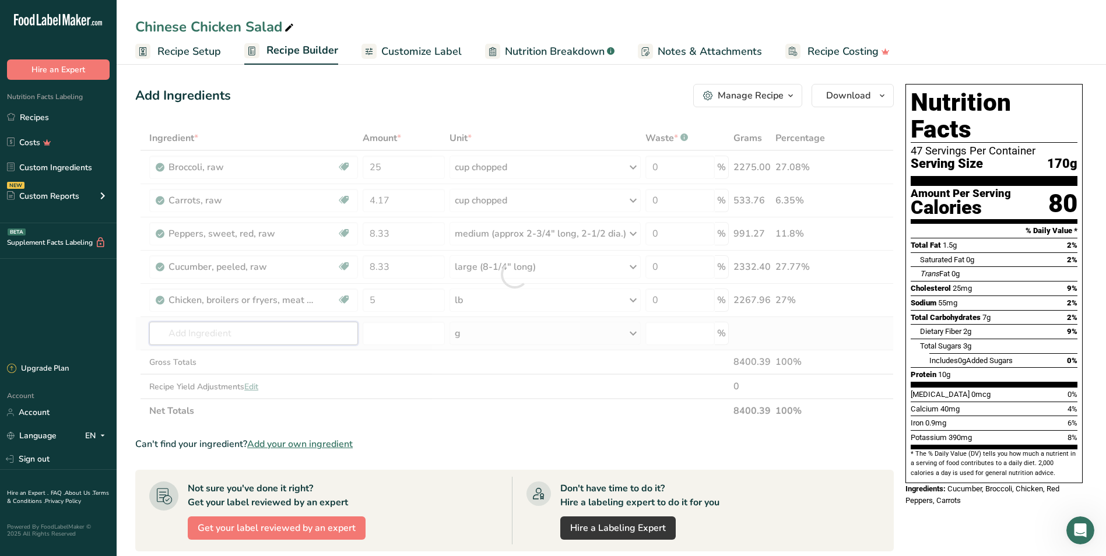
click at [316, 332] on div "Ingredient * Amount * Unit * Waste * .a-a{fill:#347362;}.b-a{fill:#fff;} Grams …" at bounding box center [514, 274] width 758 height 297
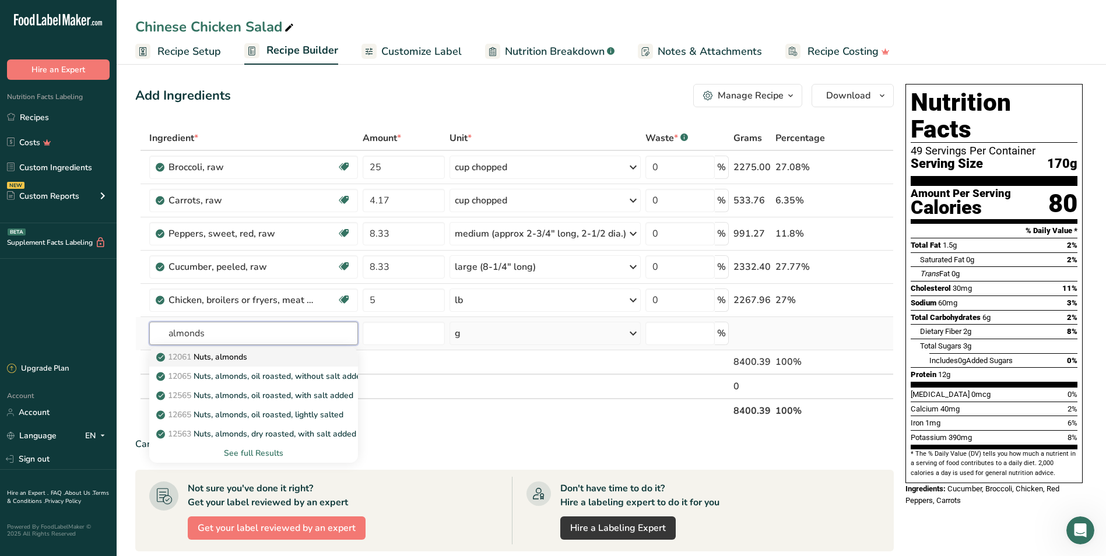
type input "almonds"
click at [252, 358] on div "12061 Nuts, almonds" at bounding box center [244, 357] width 171 height 12
type input "Nuts, almonds"
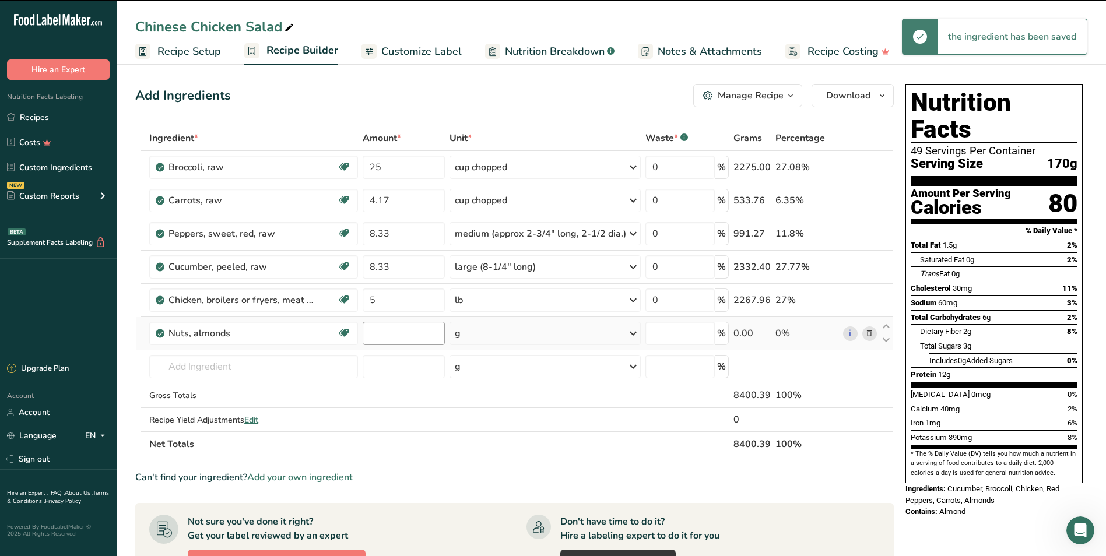
type input "0"
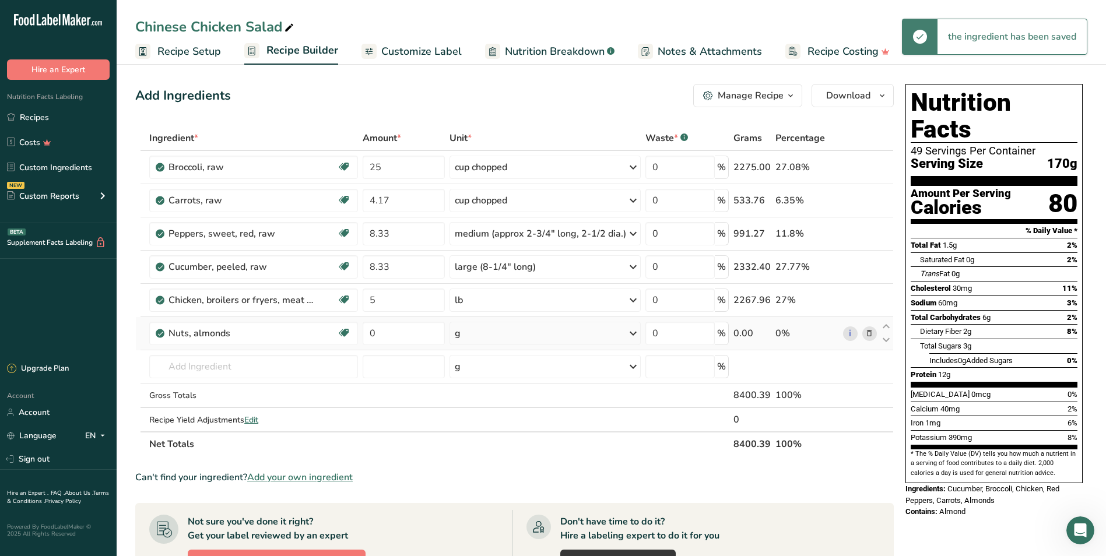
click at [509, 333] on div "g" at bounding box center [544, 333] width 191 height 23
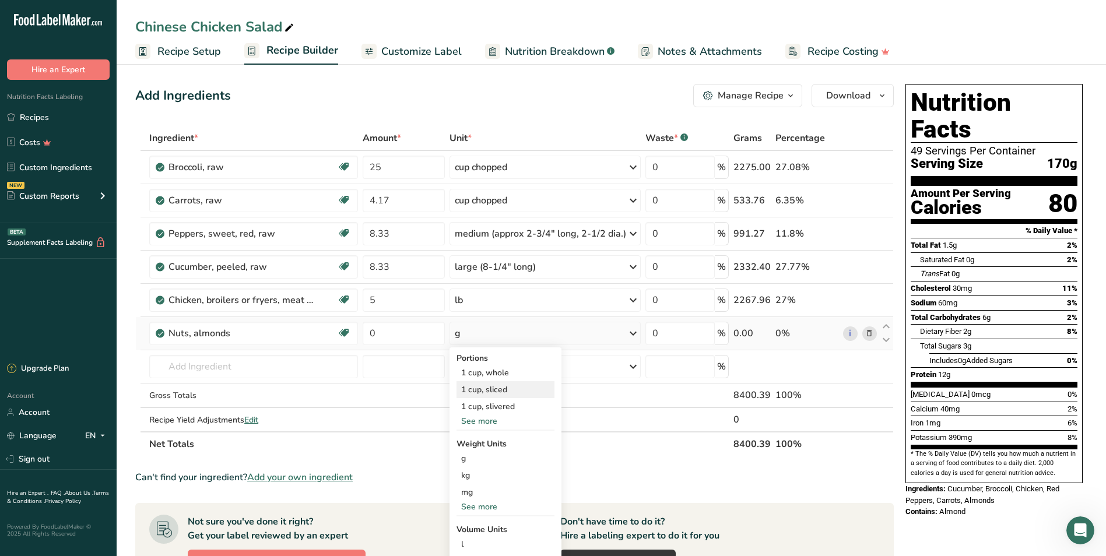
click at [493, 387] on div "1 cup, sliced" at bounding box center [505, 389] width 98 height 17
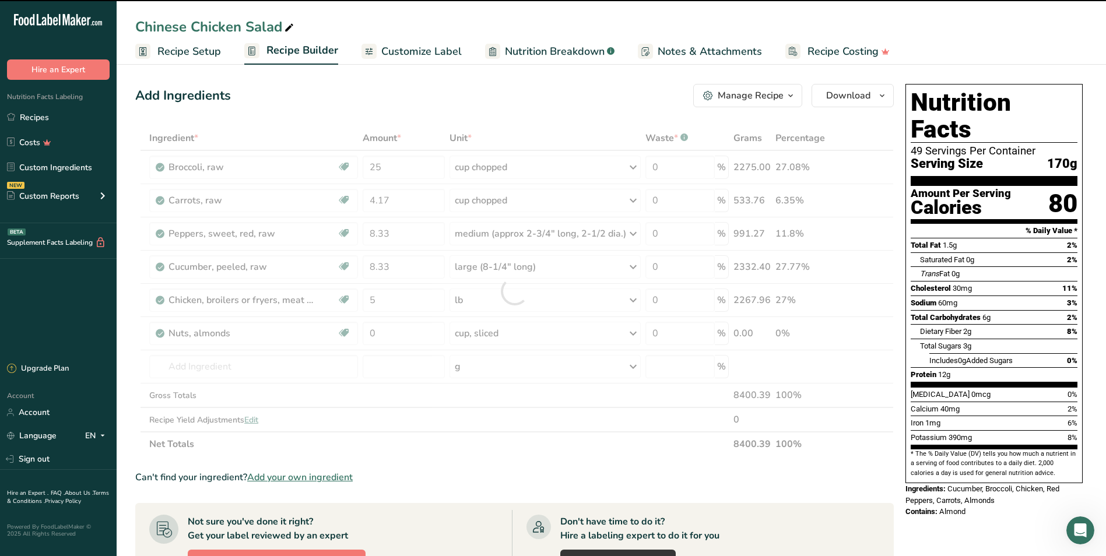
click at [390, 335] on div at bounding box center [514, 291] width 758 height 330
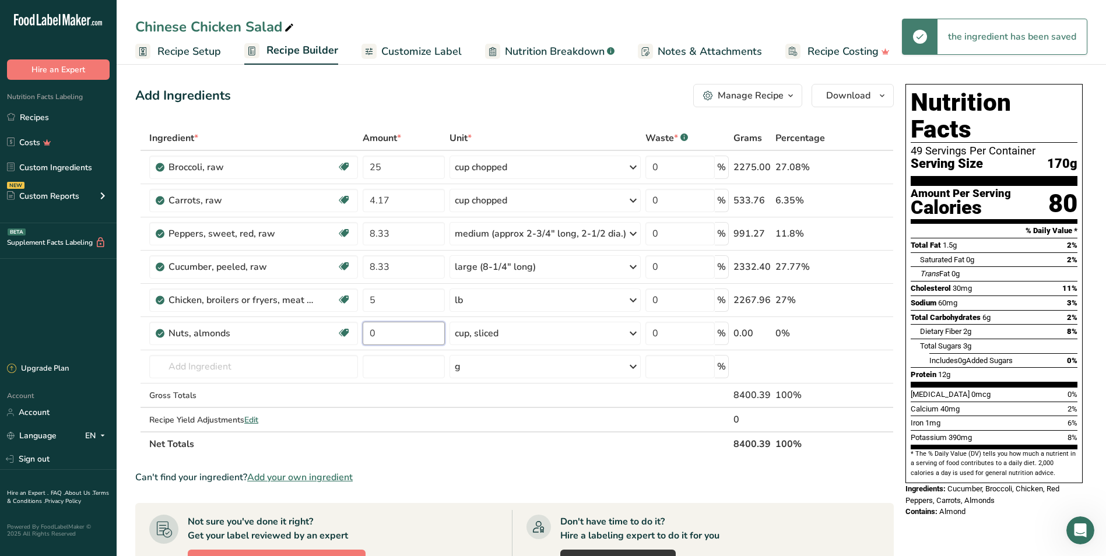
click at [390, 335] on input "0" at bounding box center [404, 333] width 82 height 23
type input "8.33"
click at [336, 357] on div "Ingredient * Amount * Unit * Waste * .a-a{fill:#347362;}.b-a{fill:#fff;} Grams …" at bounding box center [514, 291] width 758 height 330
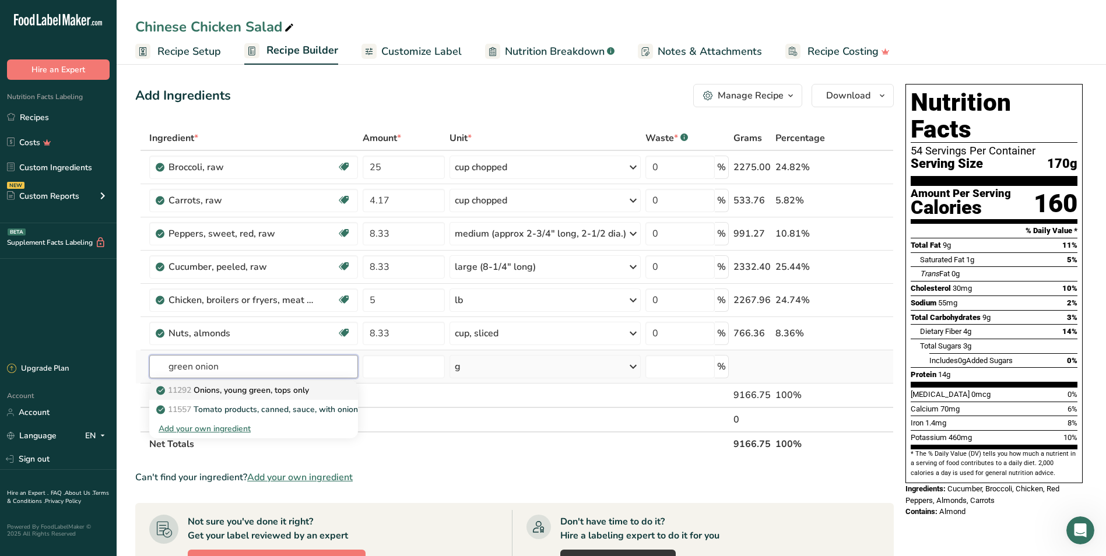
type input "green onion"
click at [282, 392] on p "11292 Onions, young green, tops only" at bounding box center [234, 390] width 150 height 12
type input "Onions, young green, tops only"
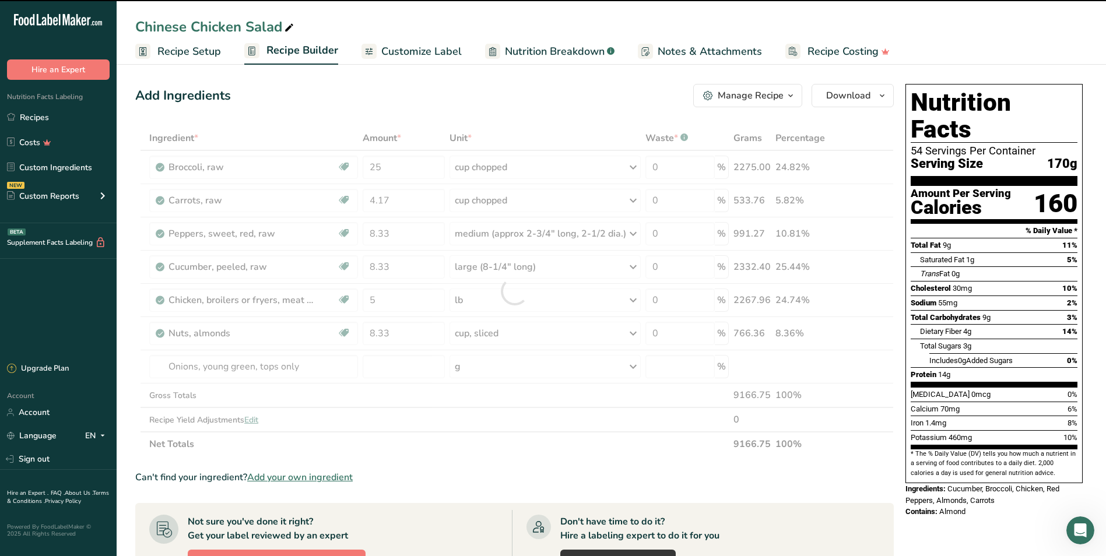
type input "0"
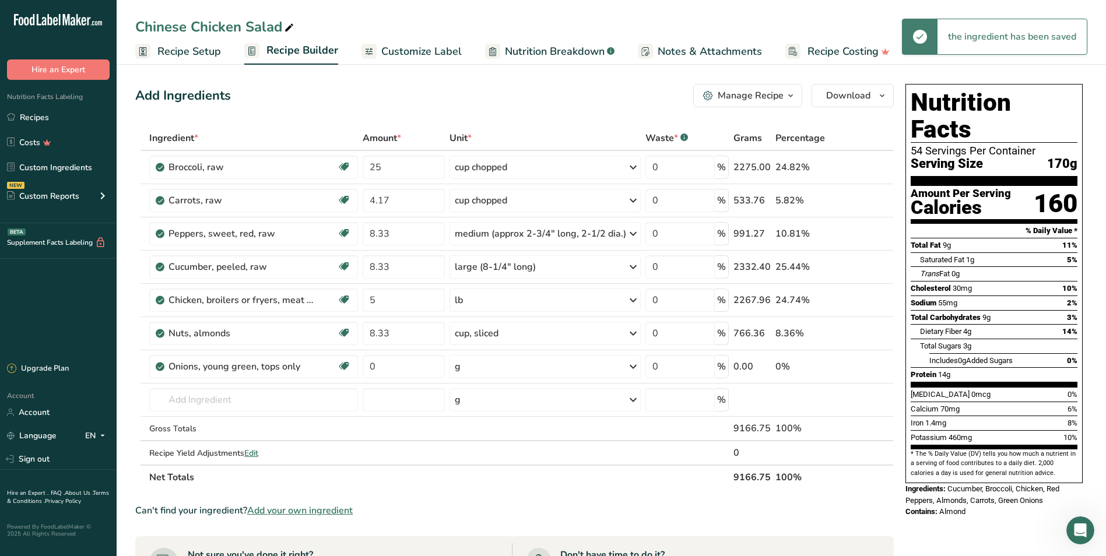
click at [488, 365] on div "g" at bounding box center [544, 366] width 191 height 23
click at [492, 415] on div "1 stalk" at bounding box center [505, 422] width 98 height 17
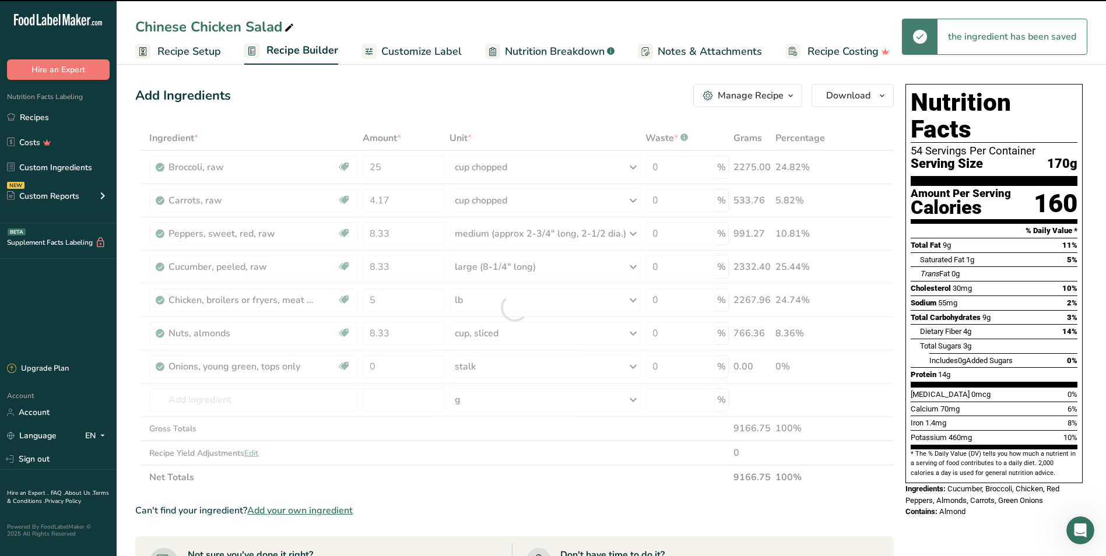
click at [405, 367] on div at bounding box center [514, 308] width 758 height 364
click at [403, 368] on input "0" at bounding box center [404, 366] width 82 height 23
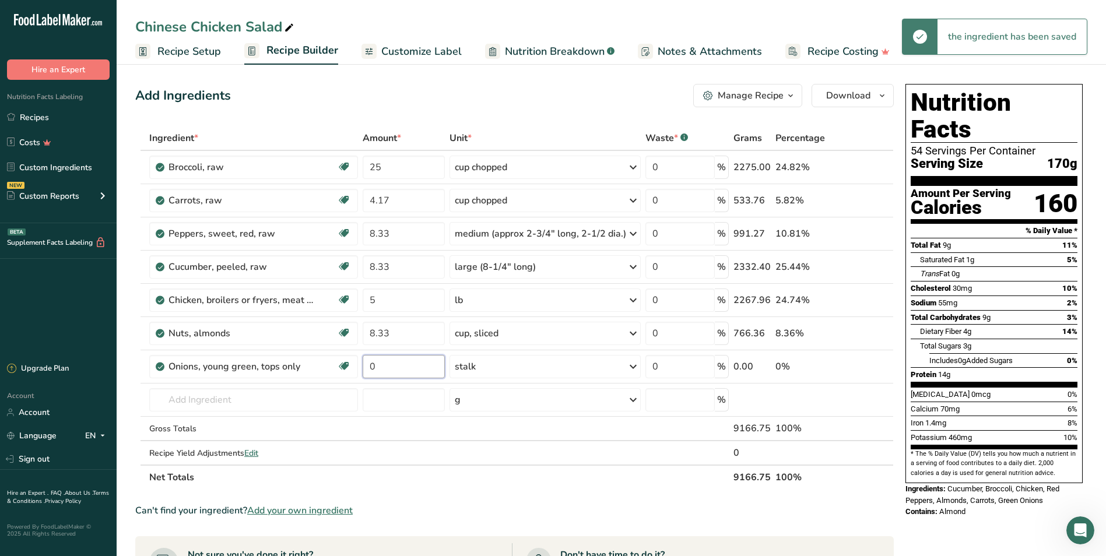
click at [403, 368] on input "0" at bounding box center [404, 366] width 82 height 23
type input "33.33"
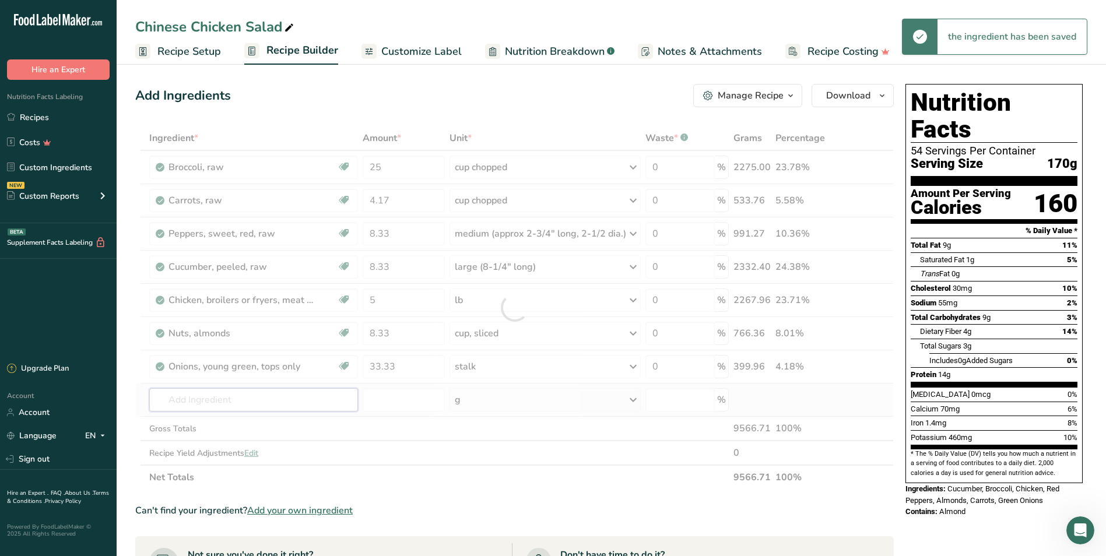
click at [321, 394] on div "Ingredient * Amount * Unit * Waste * .a-a{fill:#347362;}.b-a{fill:#fff;} Grams …" at bounding box center [514, 308] width 758 height 364
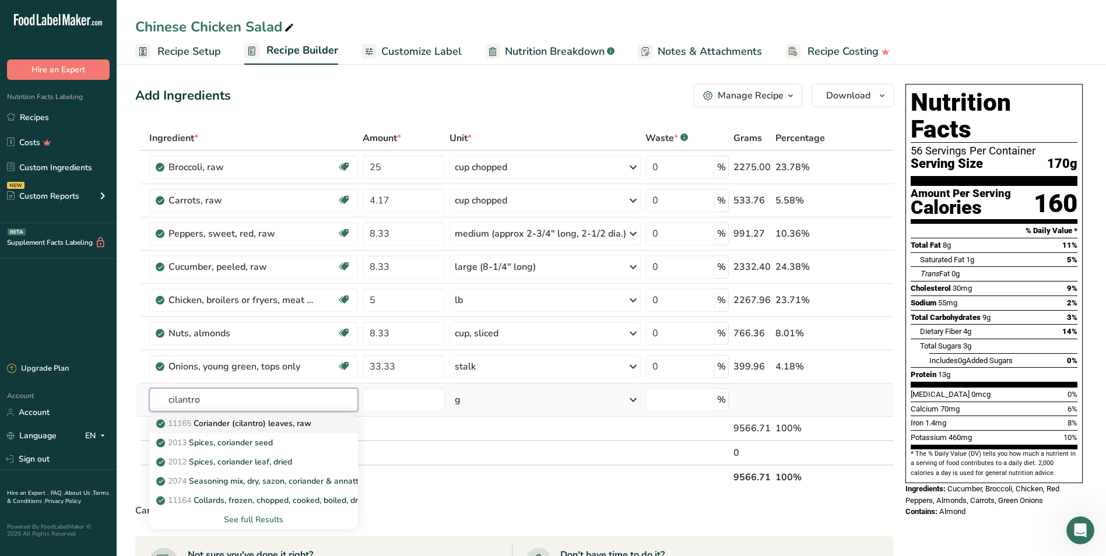
type input "cilantro"
click at [287, 421] on p "11165 Coriander (cilantro) leaves, raw" at bounding box center [235, 423] width 153 height 12
type input "Coriander (cilantro) leaves, raw"
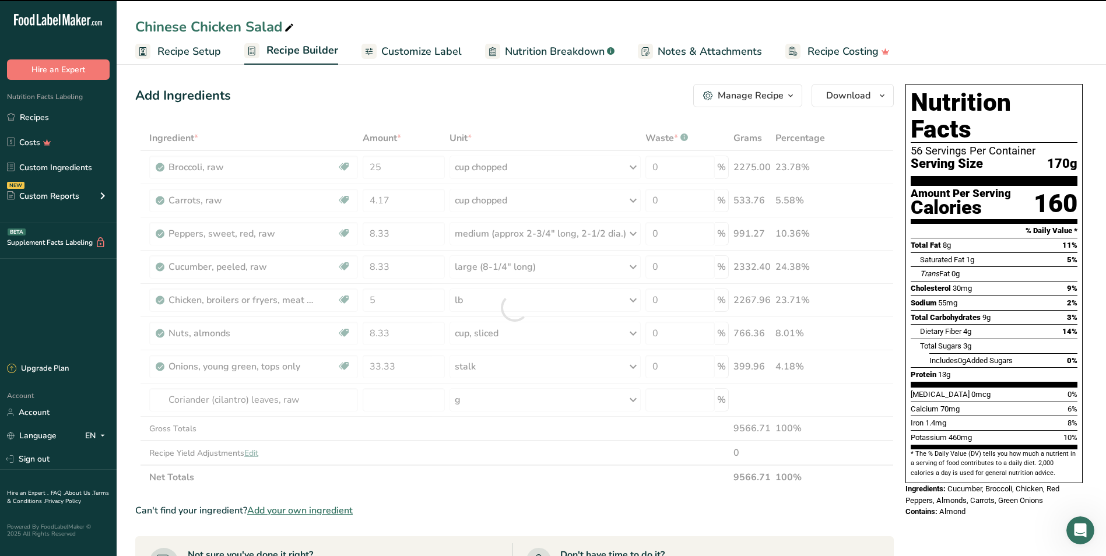
type input "0"
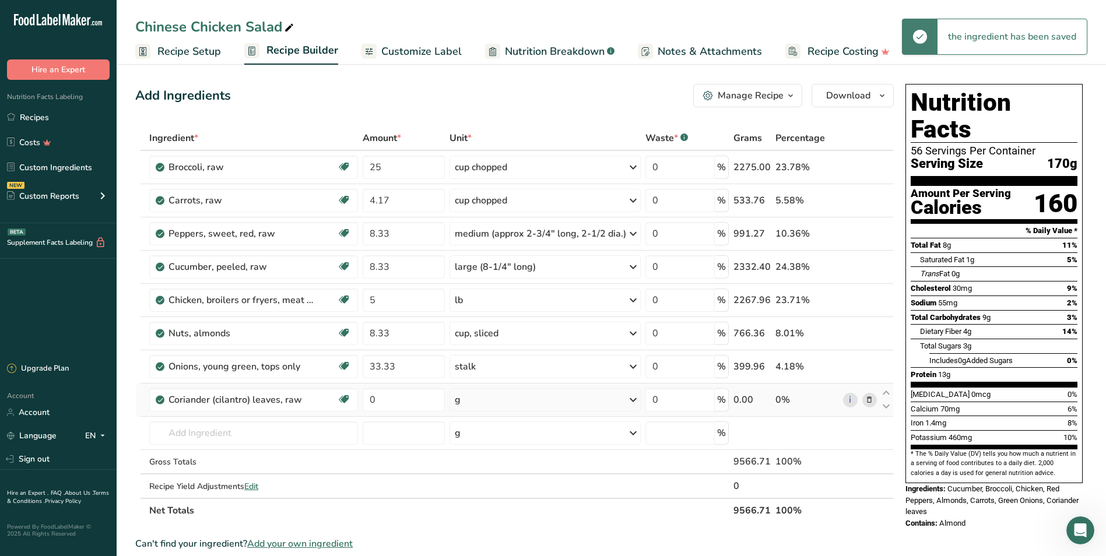
click at [491, 397] on div "g" at bounding box center [544, 399] width 191 height 23
click at [494, 432] on div "0.25 cup" at bounding box center [505, 439] width 98 height 17
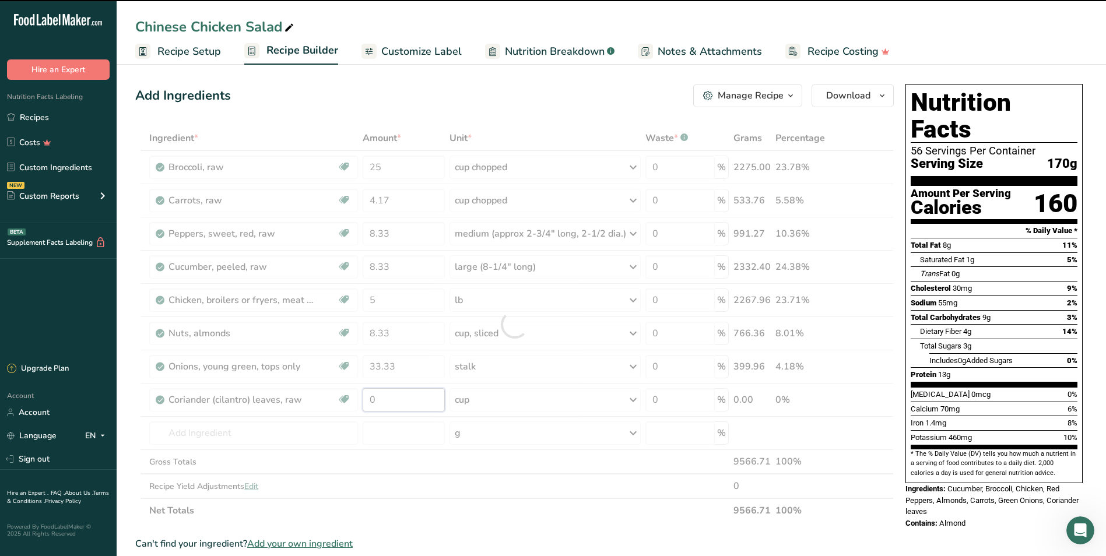
click at [379, 396] on input "0" at bounding box center [404, 399] width 82 height 23
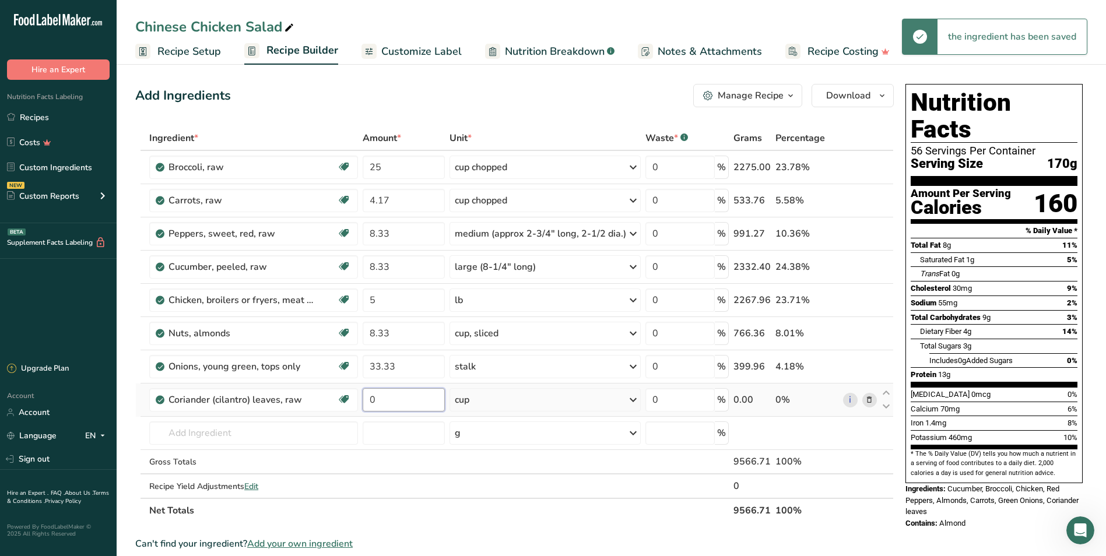
click at [379, 396] on input "0" at bounding box center [404, 399] width 82 height 23
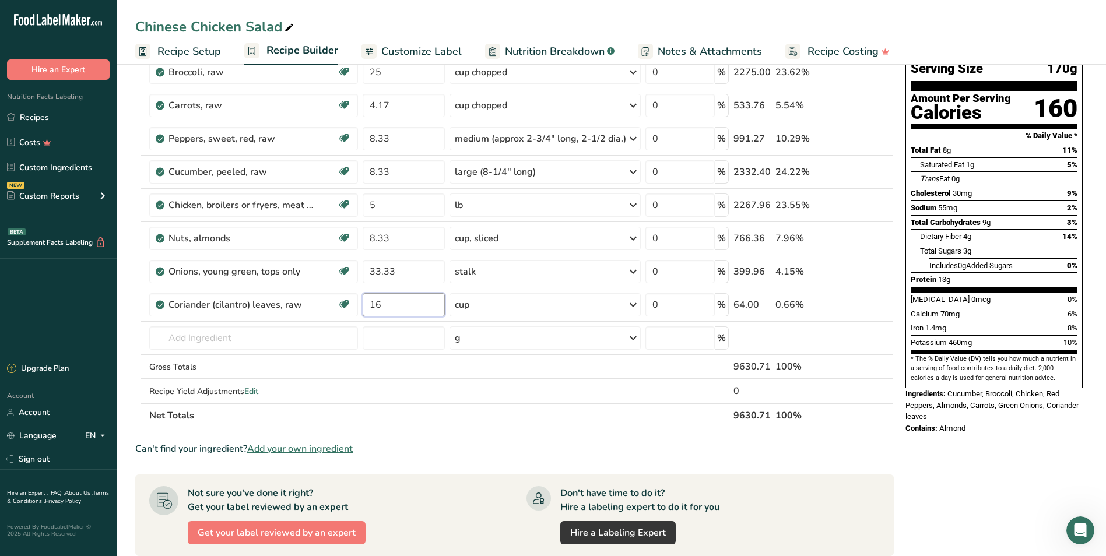
scroll to position [98, 0]
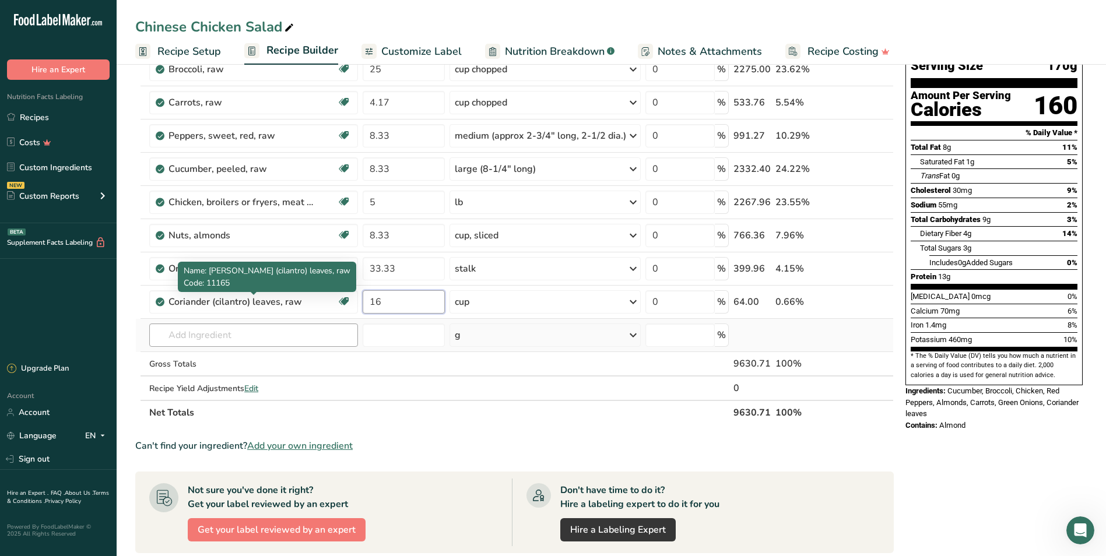
type input "16"
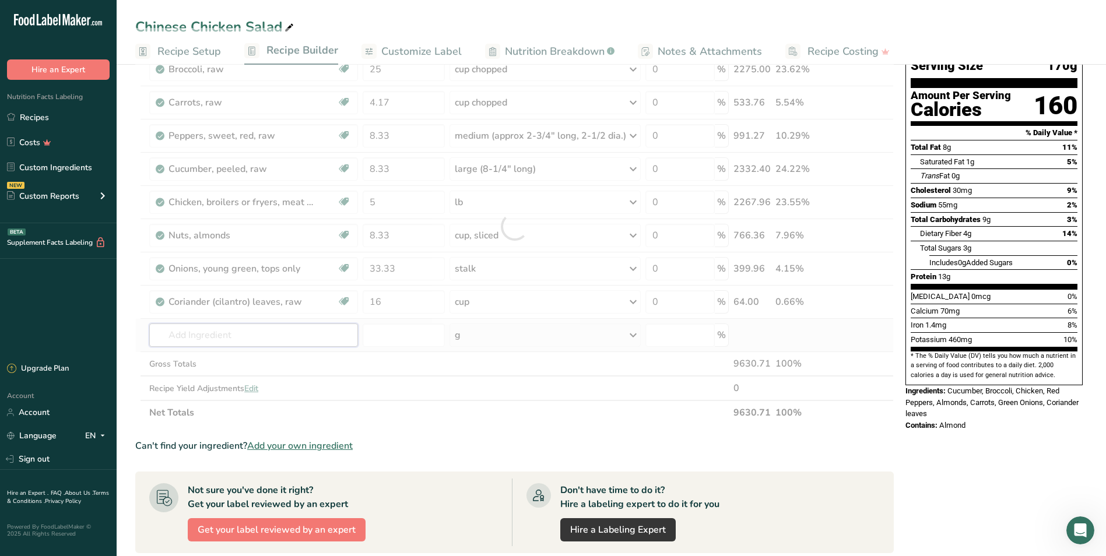
drag, startPoint x: 224, startPoint y: 335, endPoint x: 325, endPoint y: 269, distance: 120.4
click at [224, 336] on div "Ingredient * Amount * Unit * Waste * .a-a{fill:#347362;}.b-a{fill:#fff;} Grams …" at bounding box center [514, 226] width 758 height 397
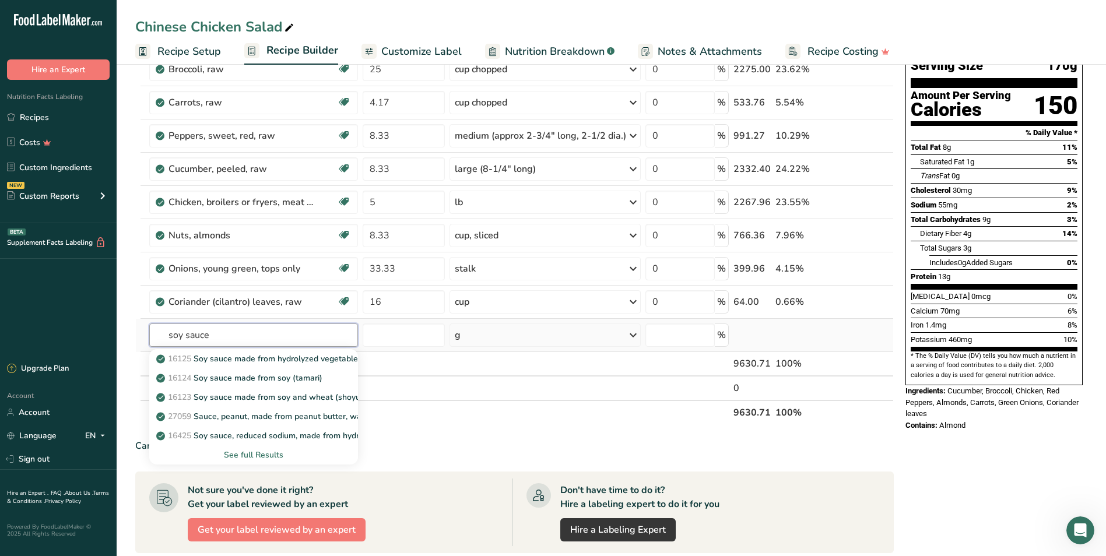
type input "soy sauce"
click at [260, 449] on div "See full Results" at bounding box center [254, 455] width 190 height 12
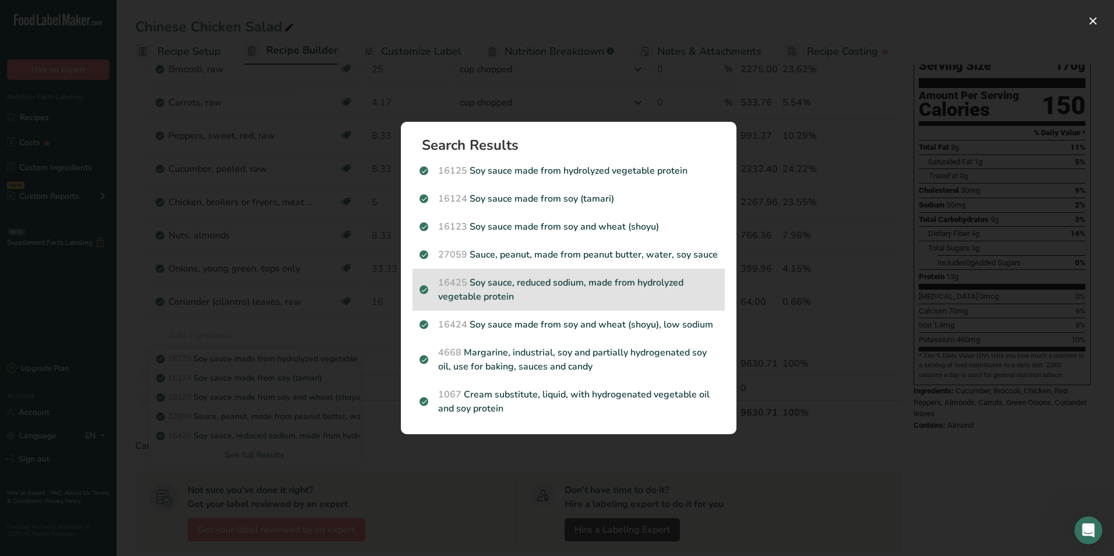
click at [594, 293] on p "16425 Soy sauce, reduced sodium, made from hydrolyzed vegetable protein" at bounding box center [569, 290] width 298 height 28
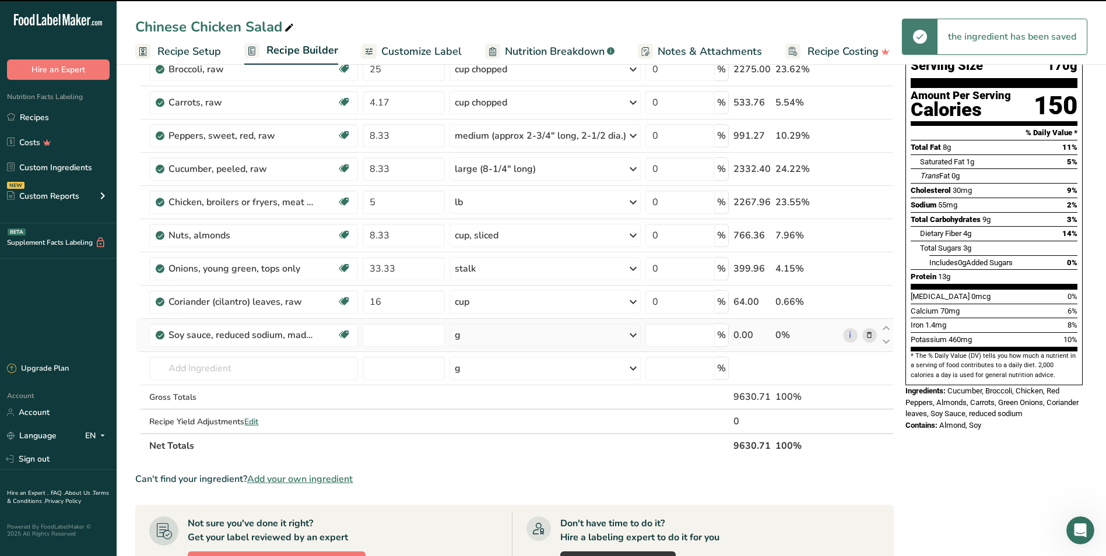
type input "0"
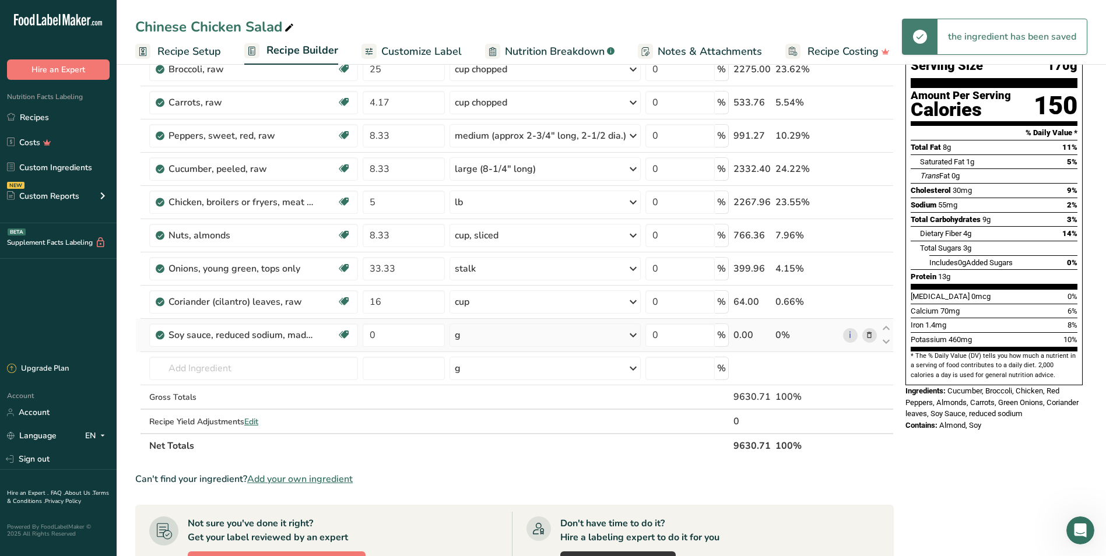
click at [483, 330] on div "g" at bounding box center [544, 334] width 191 height 23
click at [492, 409] on div "0.25 cup" at bounding box center [505, 408] width 98 height 17
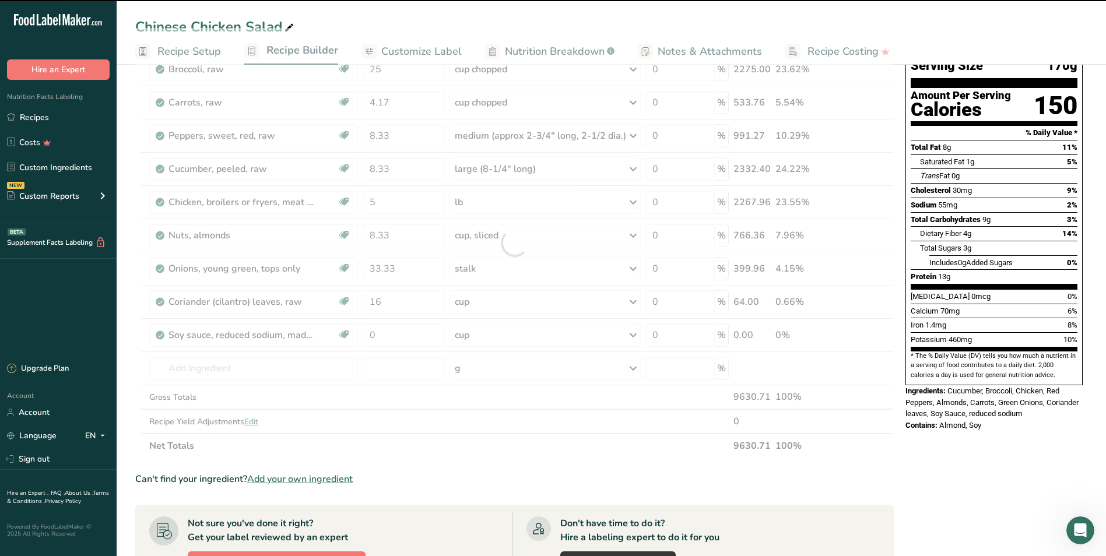
click at [379, 326] on div at bounding box center [514, 243] width 758 height 430
click at [384, 333] on input "0" at bounding box center [404, 334] width 82 height 23
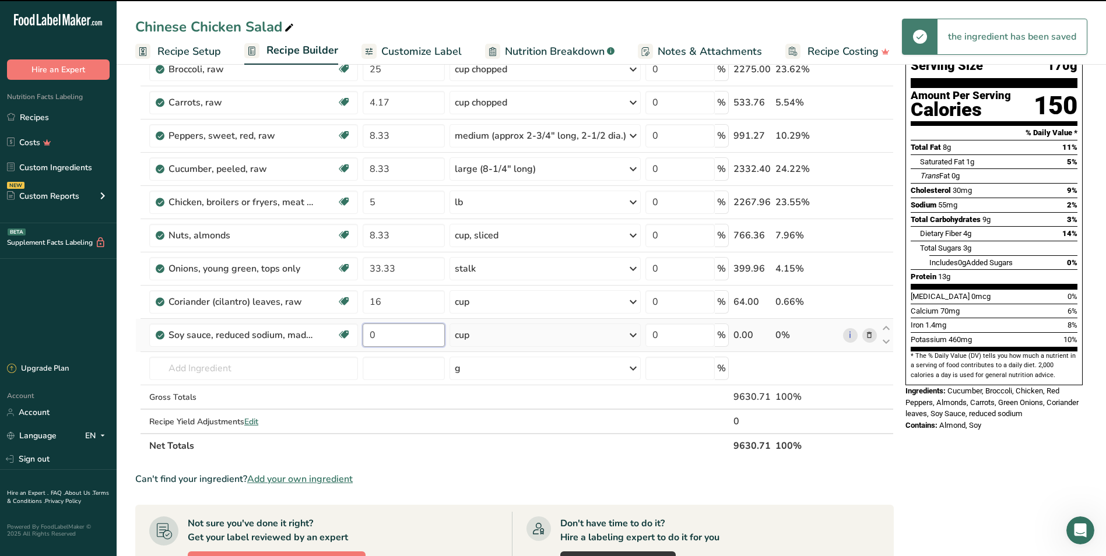
click at [384, 336] on input "0" at bounding box center [404, 334] width 82 height 23
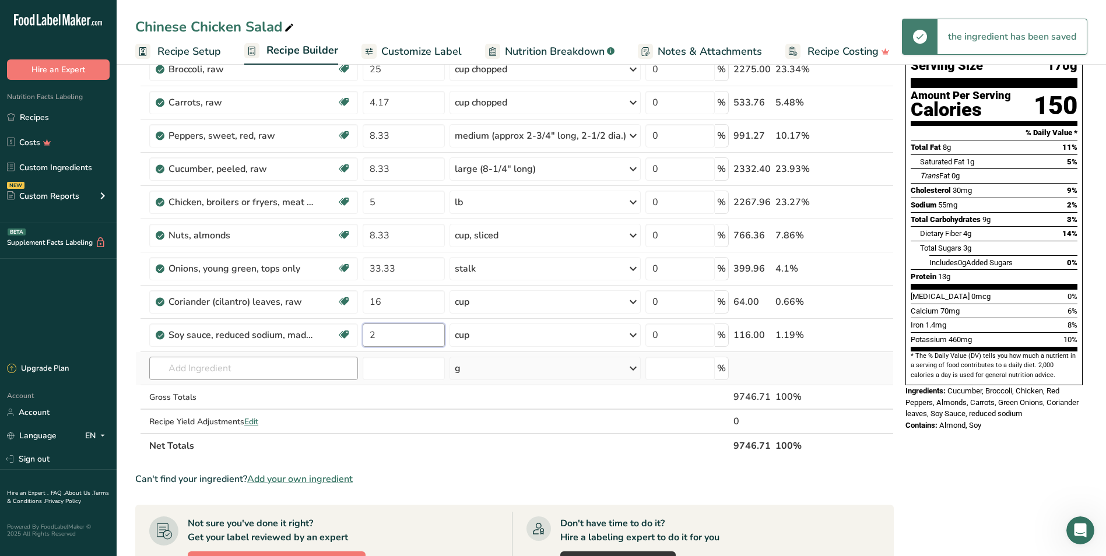
type input "2"
click at [224, 371] on div "Ingredient * Amount * Unit * Waste * .a-a{fill:#347362;}.b-a{fill:#fff;} Grams …" at bounding box center [514, 243] width 758 height 430
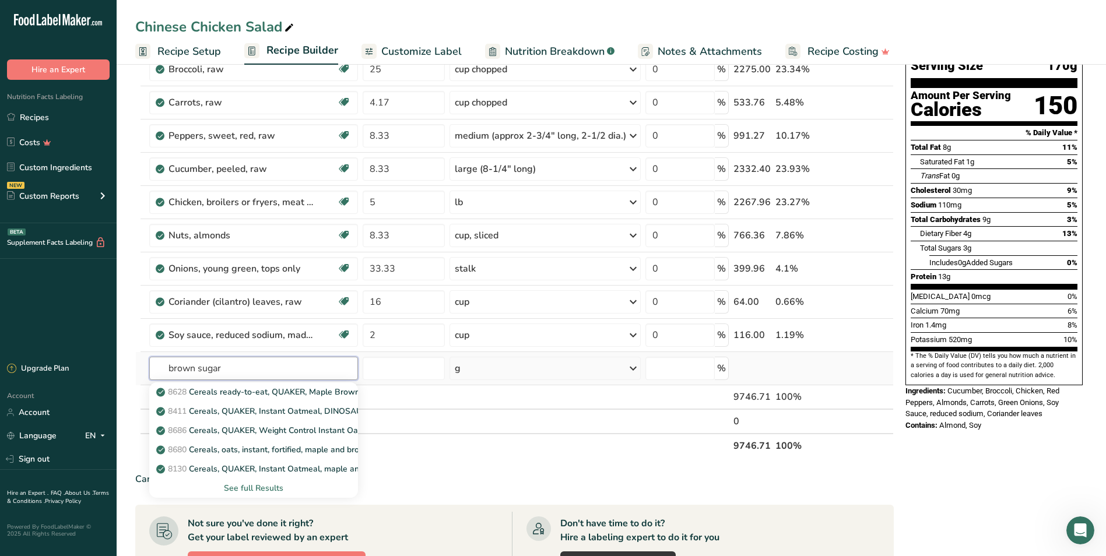
type input "brown sugar"
click at [263, 466] on div "See full Results" at bounding box center [253, 488] width 209 height 19
click at [264, 466] on div "See full Results" at bounding box center [254, 488] width 190 height 12
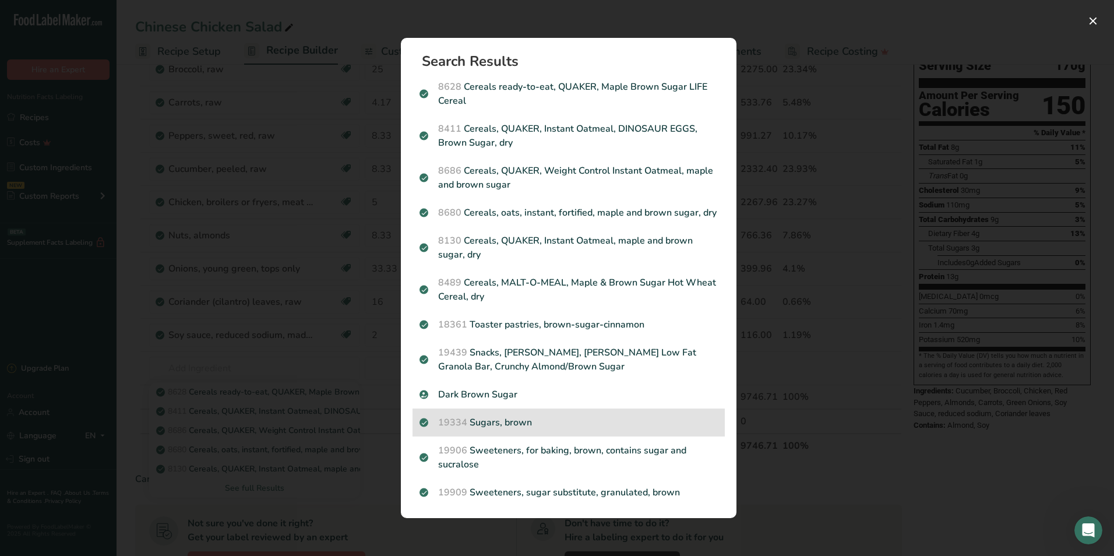
click at [551, 415] on div "19334 Sugars, brown" at bounding box center [569, 423] width 312 height 28
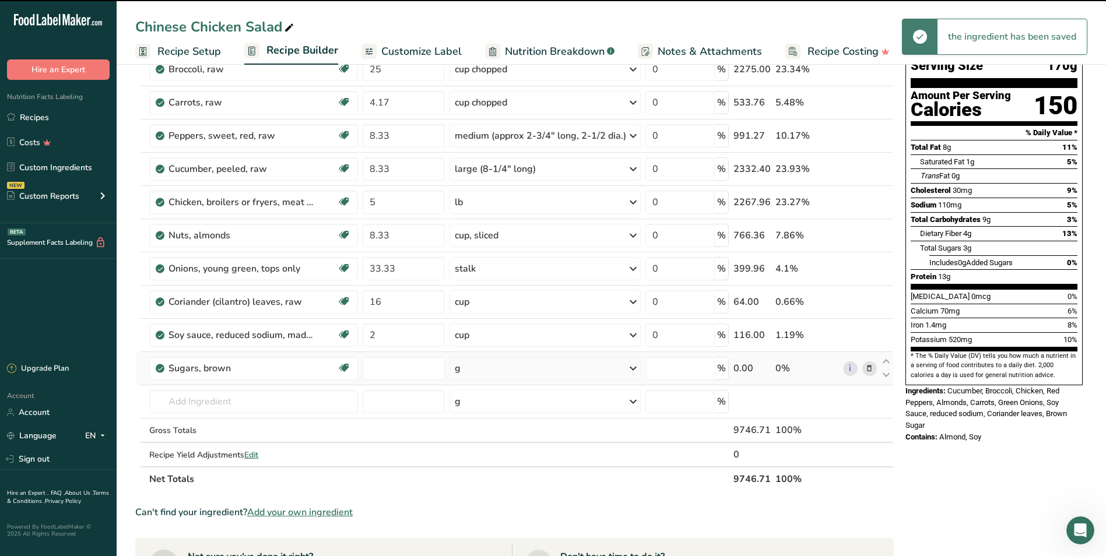
type input "0"
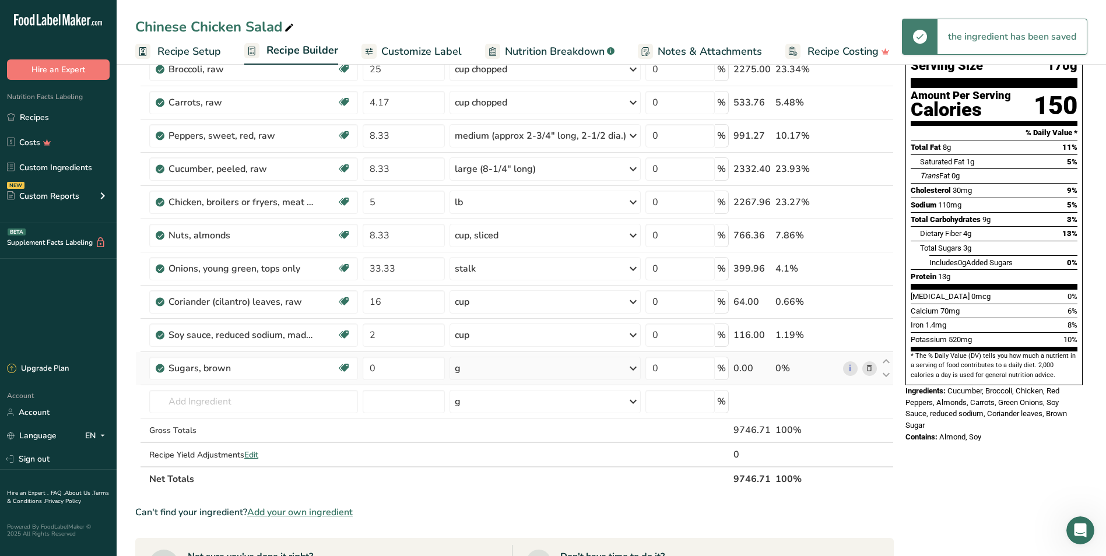
click at [510, 365] on div "g" at bounding box center [544, 368] width 191 height 23
click at [490, 458] on div "See more" at bounding box center [505, 456] width 98 height 12
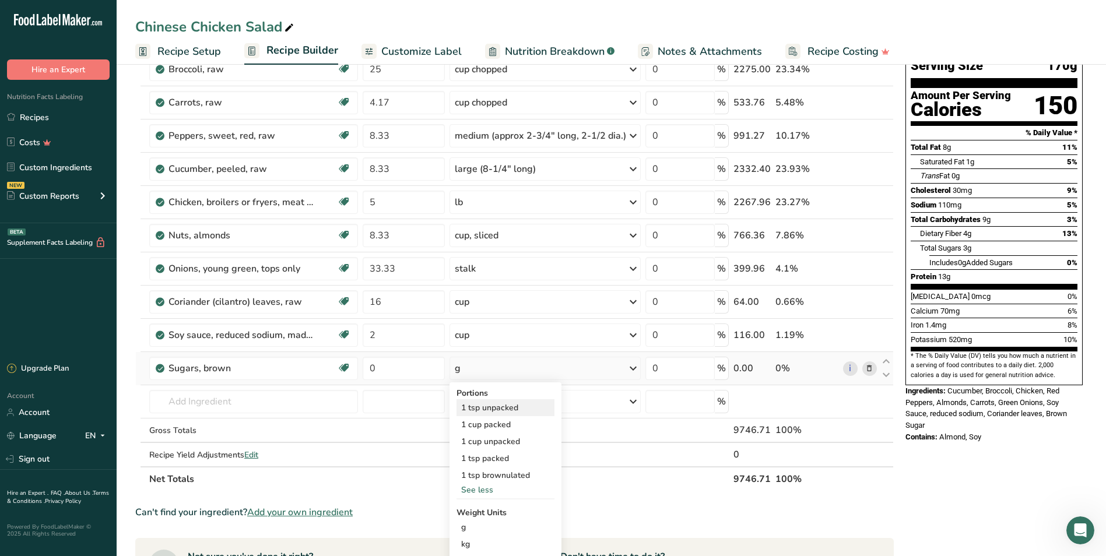
click at [513, 404] on div "1 tsp unpacked" at bounding box center [505, 407] width 98 height 17
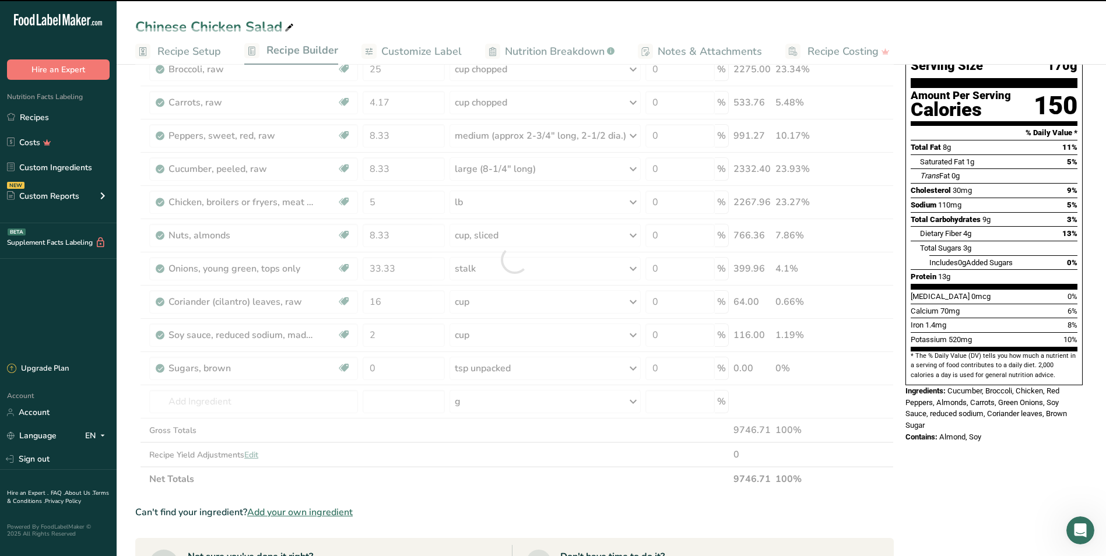
click at [374, 365] on div at bounding box center [514, 259] width 758 height 463
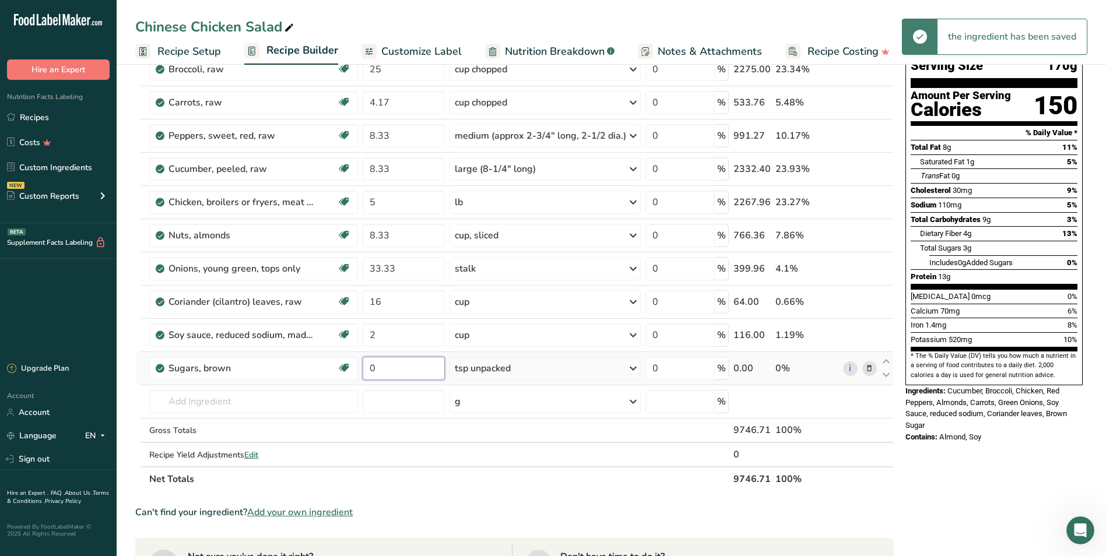
click at [411, 368] on input "0" at bounding box center [404, 368] width 82 height 23
type input "75"
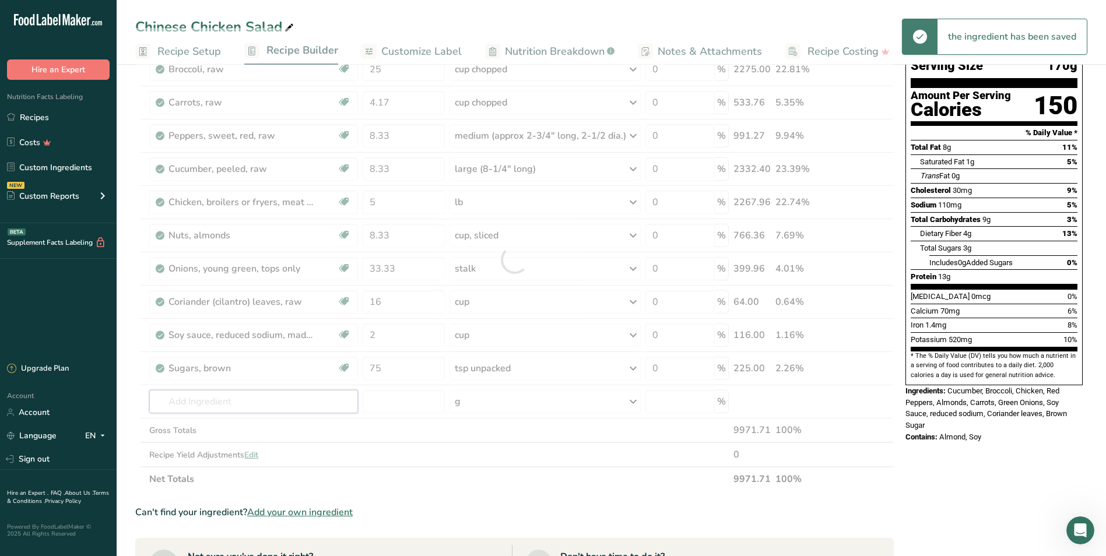
drag, startPoint x: 315, startPoint y: 398, endPoint x: 378, endPoint y: 354, distance: 76.2
click at [315, 397] on div "Ingredient * Amount * Unit * Waste * .a-a{fill:#347362;}.b-a{fill:#fff;} Grams …" at bounding box center [514, 259] width 758 height 463
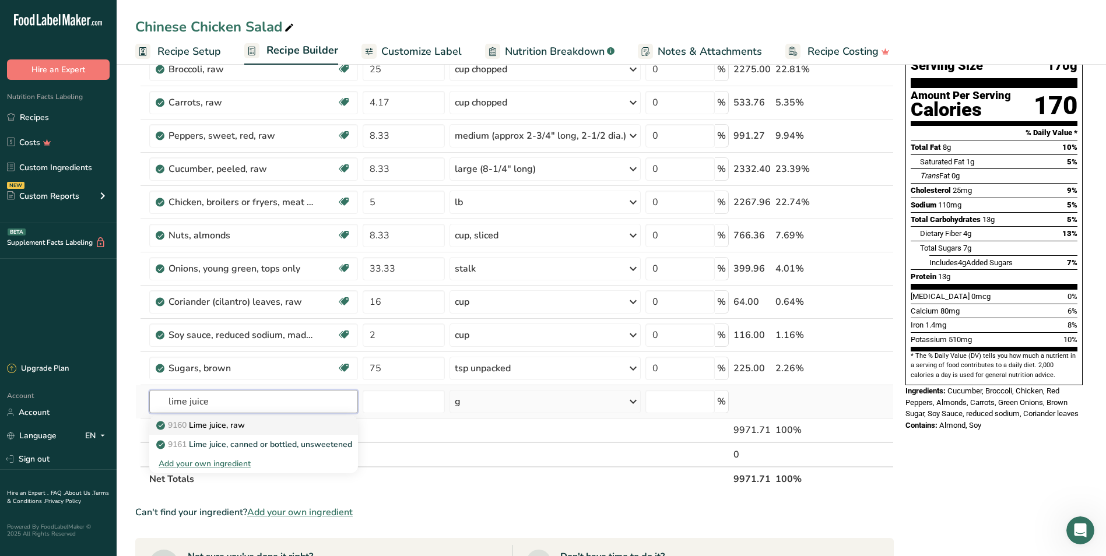
type input "lime juice"
click at [262, 424] on div "9160 Lime juice, raw" at bounding box center [244, 425] width 171 height 12
type input "Lime juice, raw"
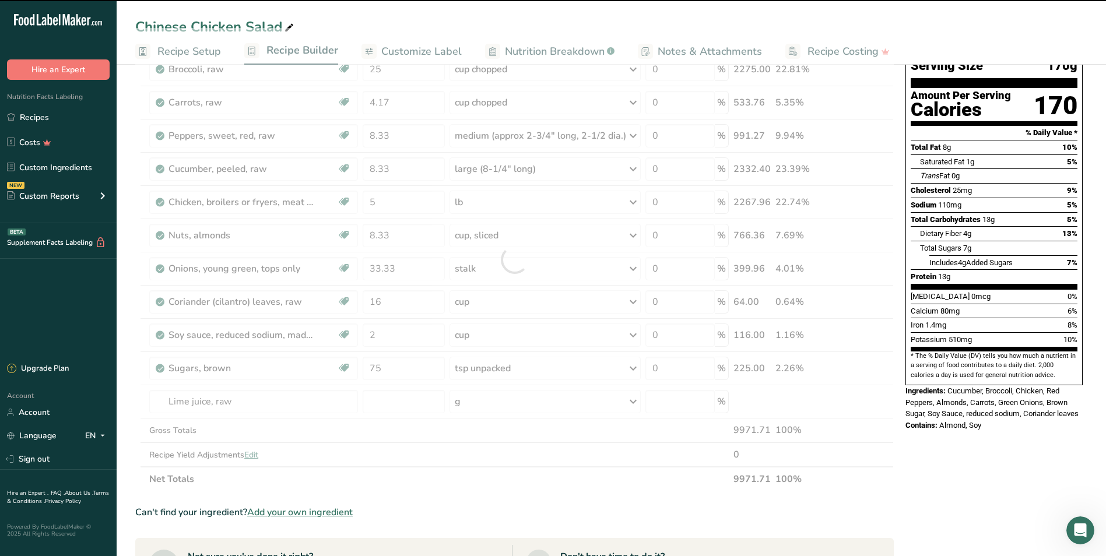
type input "0"
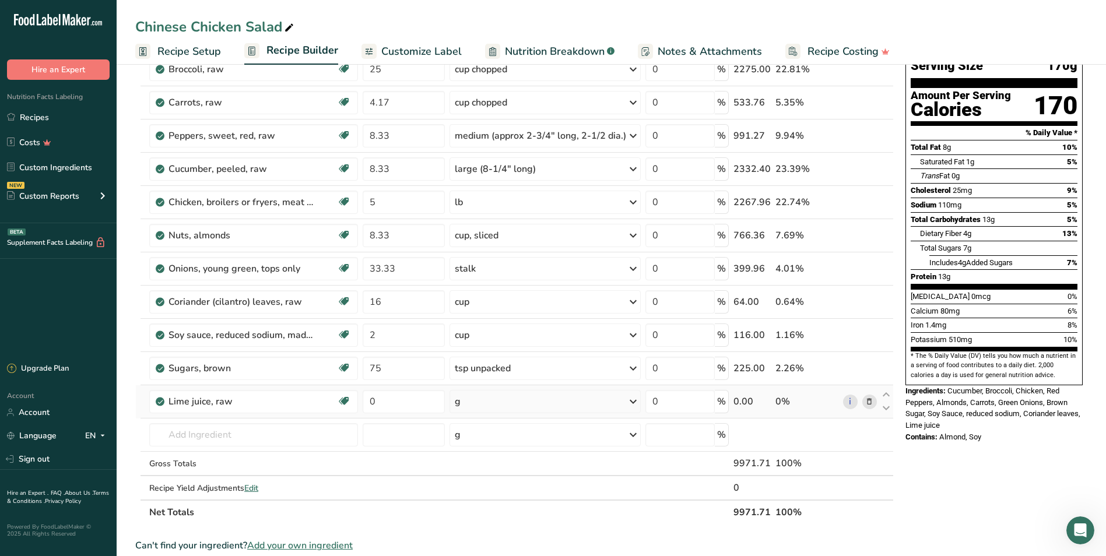
click at [526, 404] on div "g" at bounding box center [544, 401] width 191 height 23
click at [512, 459] on div "1 fl oz" at bounding box center [505, 457] width 98 height 17
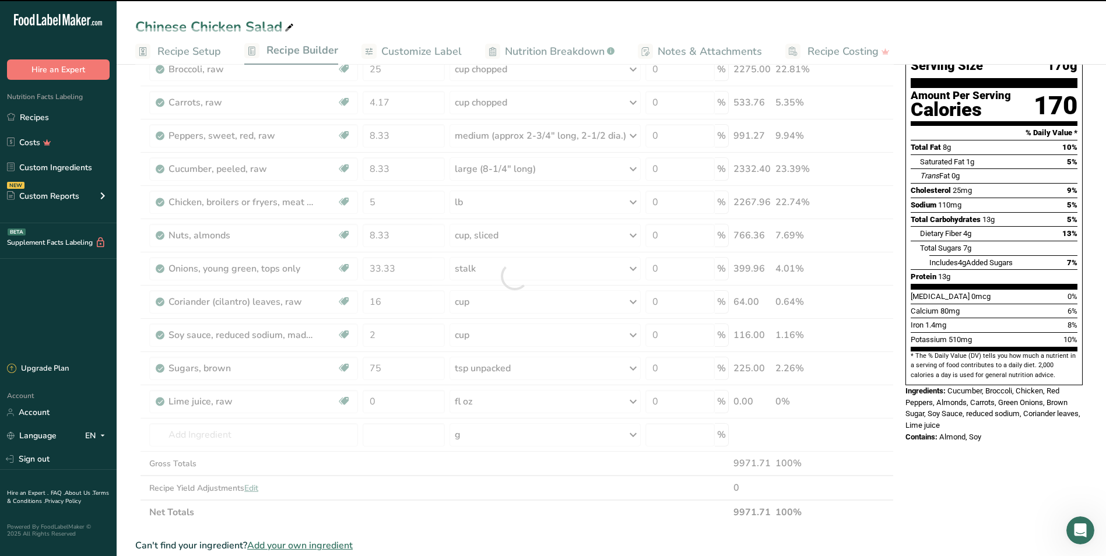
click at [387, 398] on div at bounding box center [514, 276] width 758 height 497
click at [386, 398] on input "0" at bounding box center [404, 401] width 82 height 23
click at [386, 399] on input "0" at bounding box center [404, 401] width 82 height 23
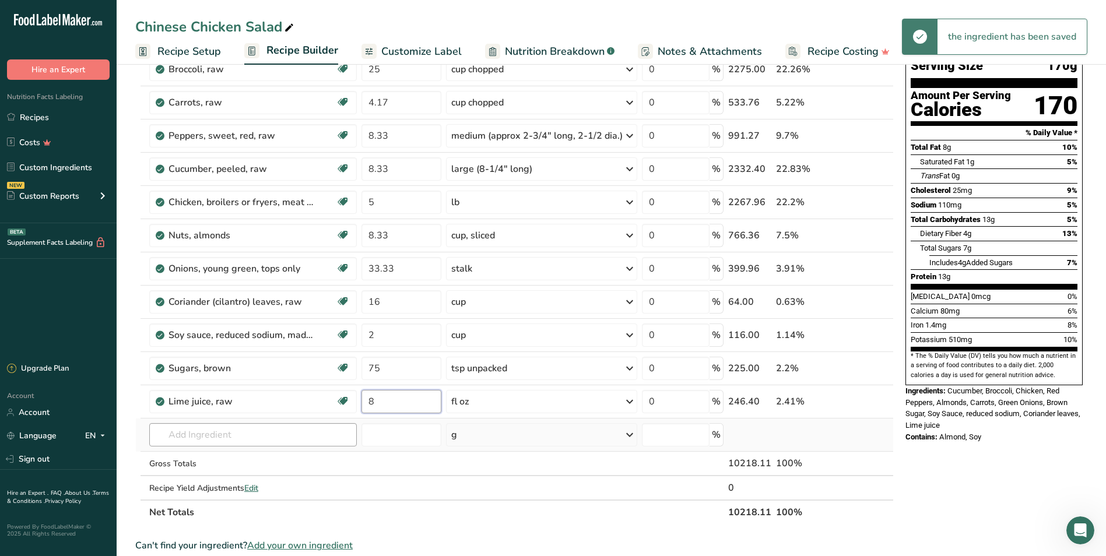
type input "8"
click at [216, 434] on div "Ingredient * Amount * Unit * Waste * .a-a{fill:#347362;}.b-a{fill:#fff;} Grams …" at bounding box center [514, 276] width 758 height 497
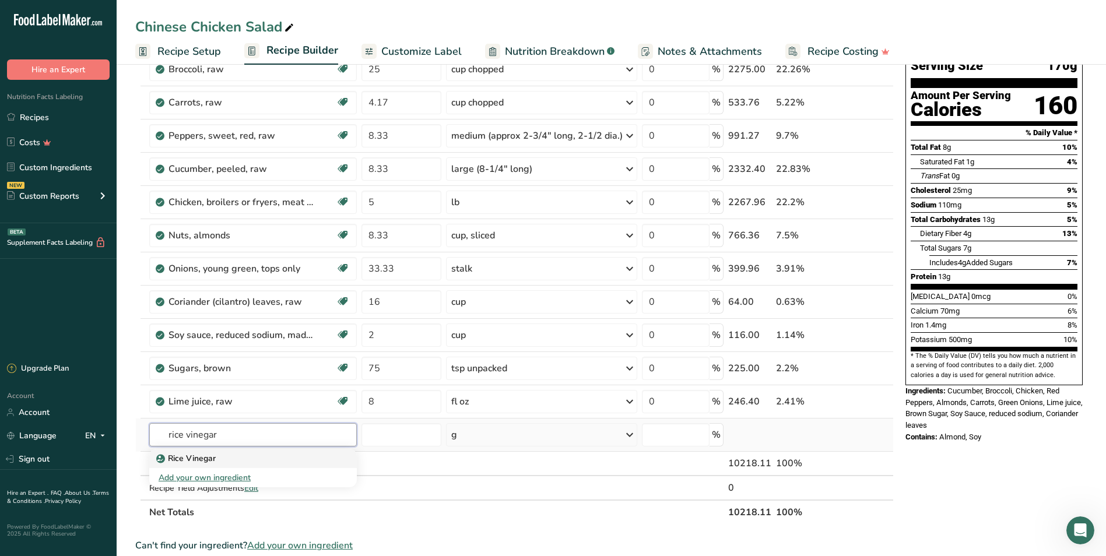
type input "rice vinegar"
click at [240, 455] on div "Rice Vinegar" at bounding box center [244, 458] width 170 height 12
type input "Rice Vinegar"
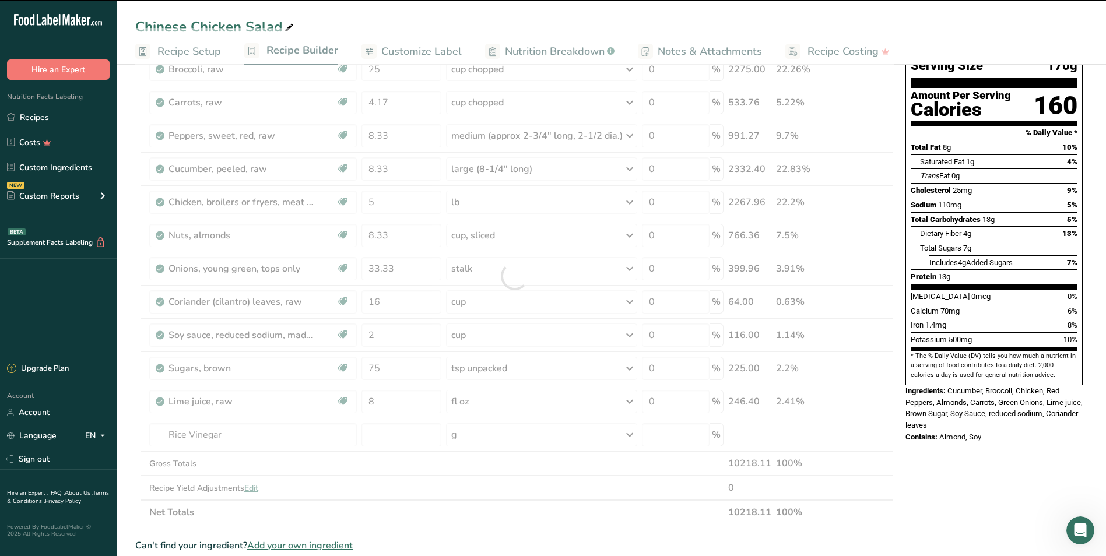
click at [397, 433] on div at bounding box center [514, 276] width 758 height 497
click at [397, 433] on input "number" at bounding box center [401, 434] width 80 height 23
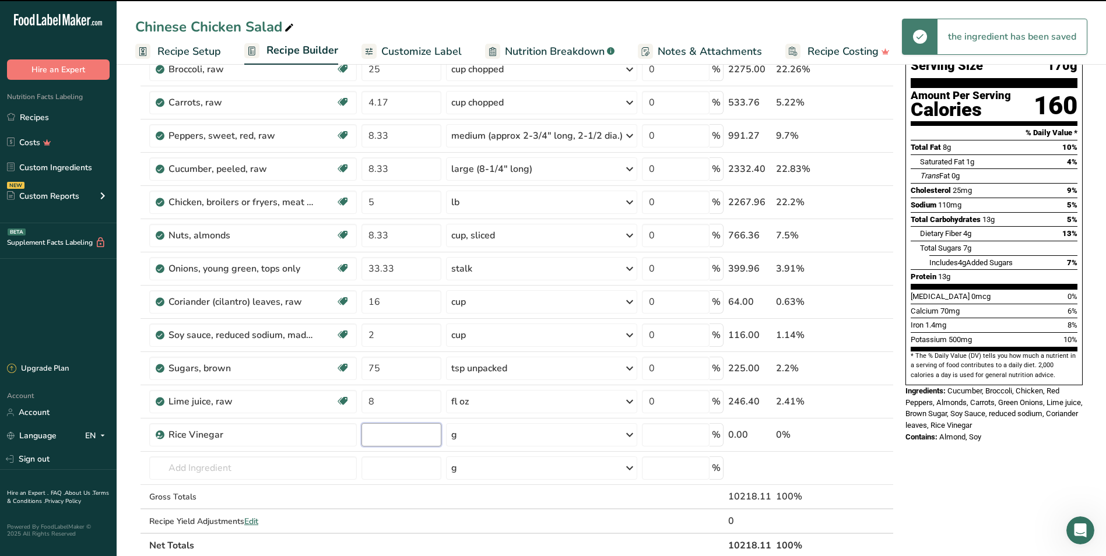
type input "0"
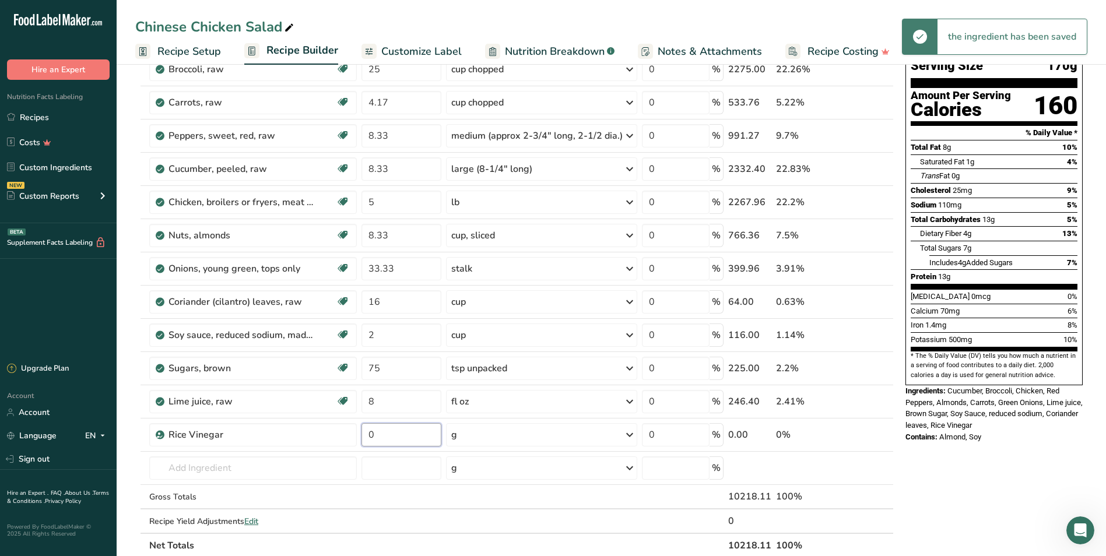
click at [397, 433] on input "0" at bounding box center [401, 434] width 80 height 23
type input "1"
click at [298, 466] on div "Ingredient * Amount * Unit * Waste * .a-a{fill:#347362;}.b-a{fill:#fff;} Grams …" at bounding box center [514, 293] width 758 height 530
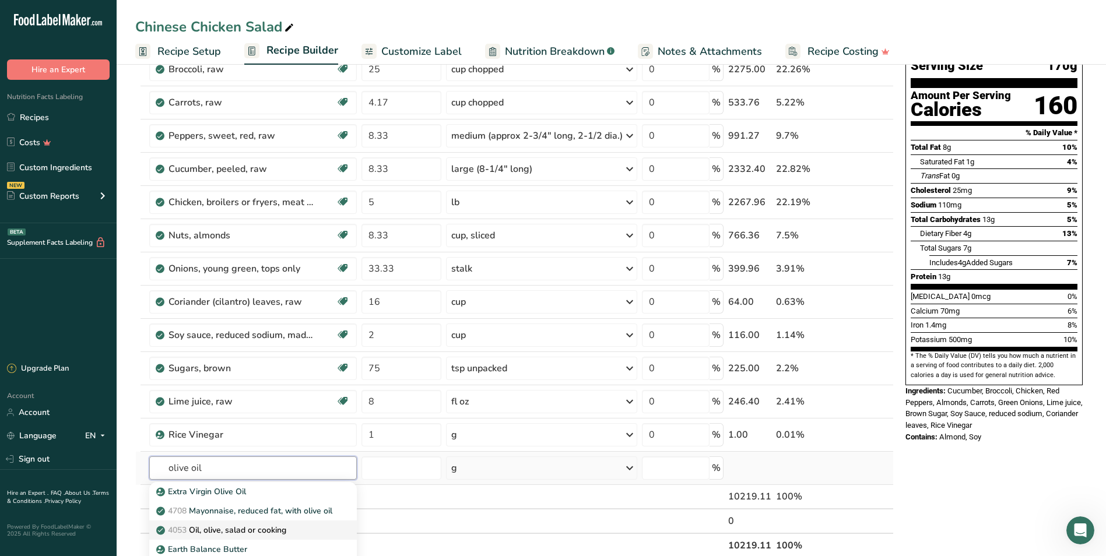
type input "olive oil"
click at [231, 466] on p "4053 Oil, olive, salad or cooking" at bounding box center [223, 530] width 128 height 12
type input "Oil, olive, salad or cooking"
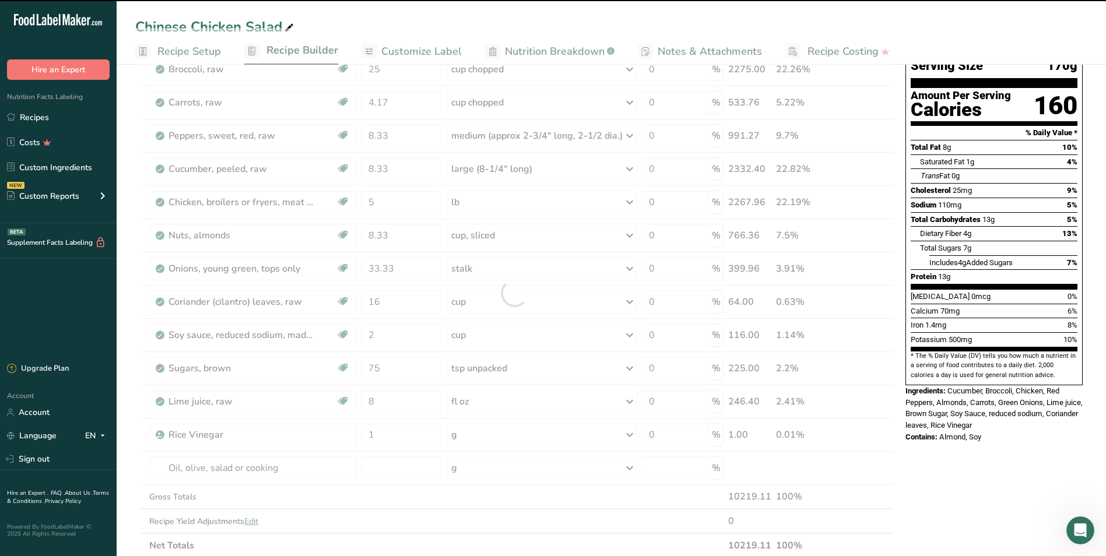
click at [491, 438] on div at bounding box center [514, 293] width 758 height 530
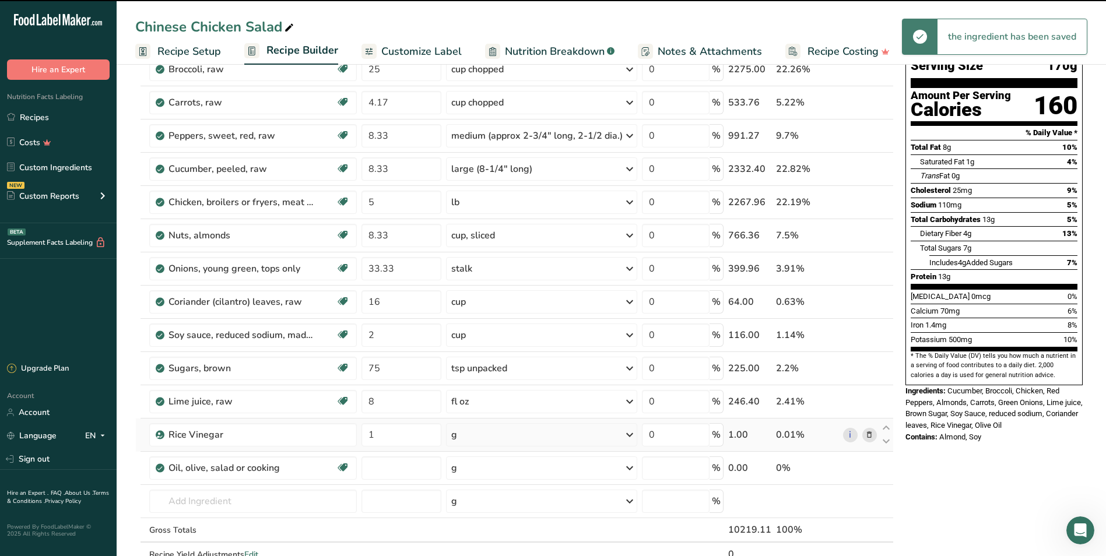
type input "0"
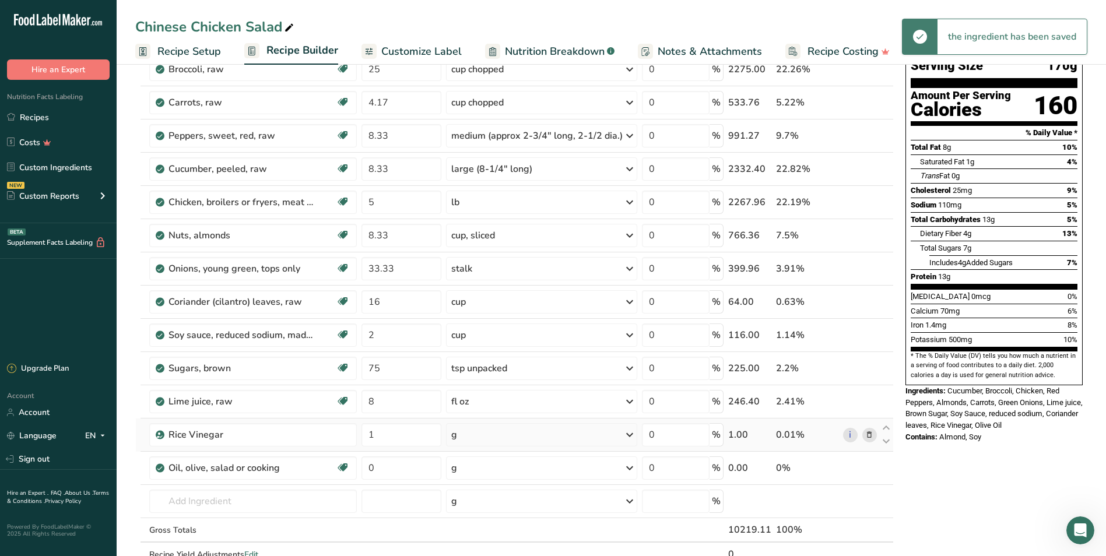
click at [475, 434] on div "g" at bounding box center [541, 434] width 191 height 23
click at [479, 466] on div "See more" at bounding box center [502, 527] width 98 height 12
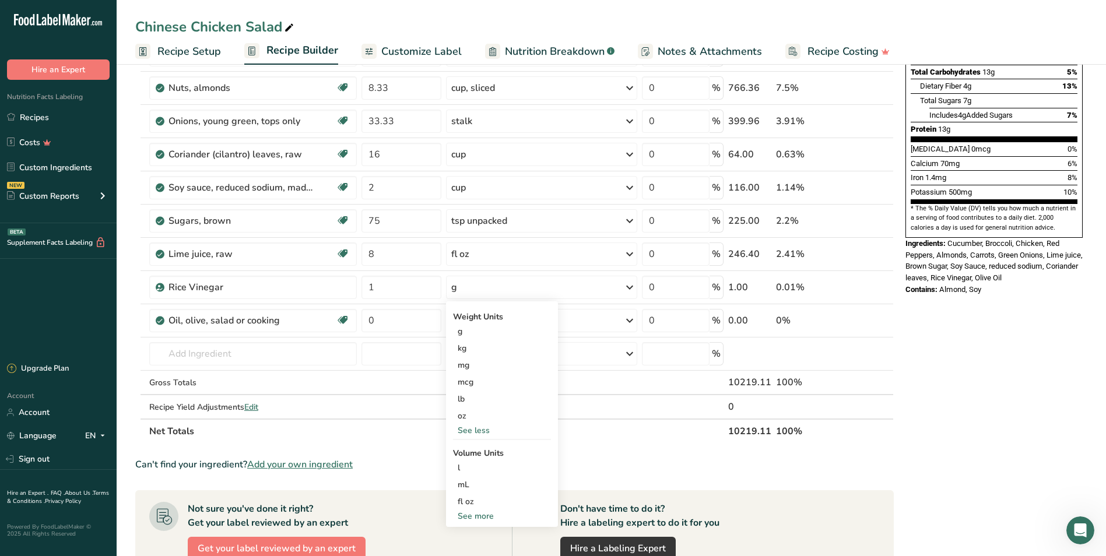
scroll to position [241, 0]
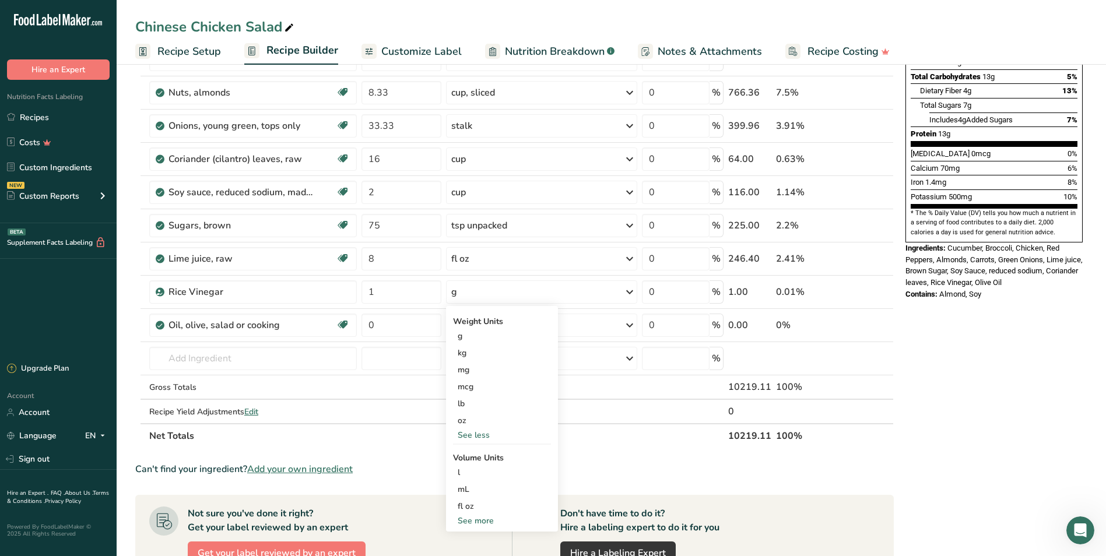
drag, startPoint x: 775, startPoint y: 462, endPoint x: 752, endPoint y: 448, distance: 26.7
click at [594, 462] on section "Ingredient * Amount * Unit * Waste * .a-a{fill:#347362;}.b-a{fill:#fff;} Grams …" at bounding box center [514, 375] width 758 height 981
click at [484, 325] on div "g" at bounding box center [541, 325] width 191 height 23
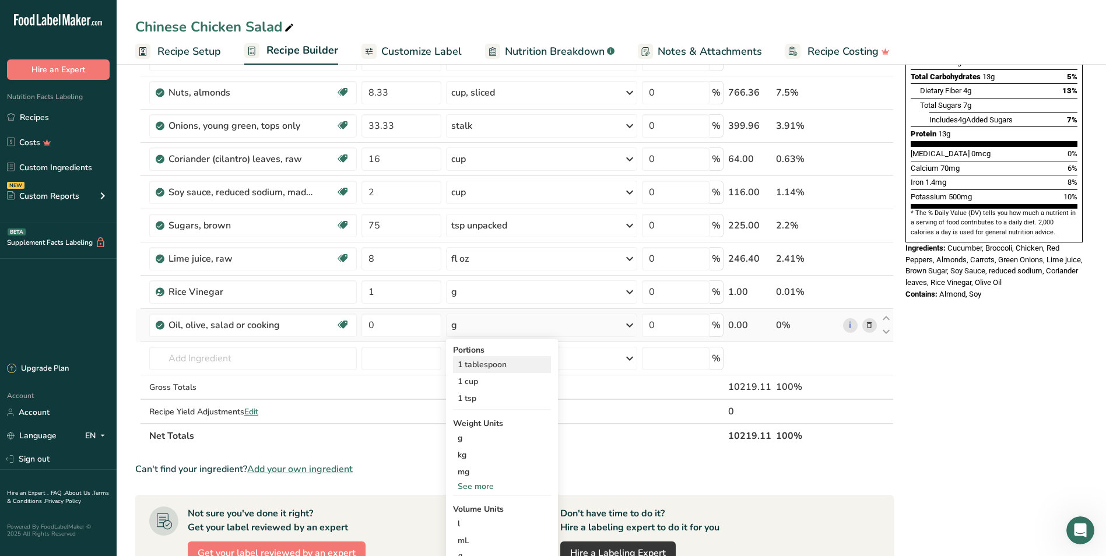
click at [492, 366] on div "1 tablespoon" at bounding box center [502, 364] width 98 height 17
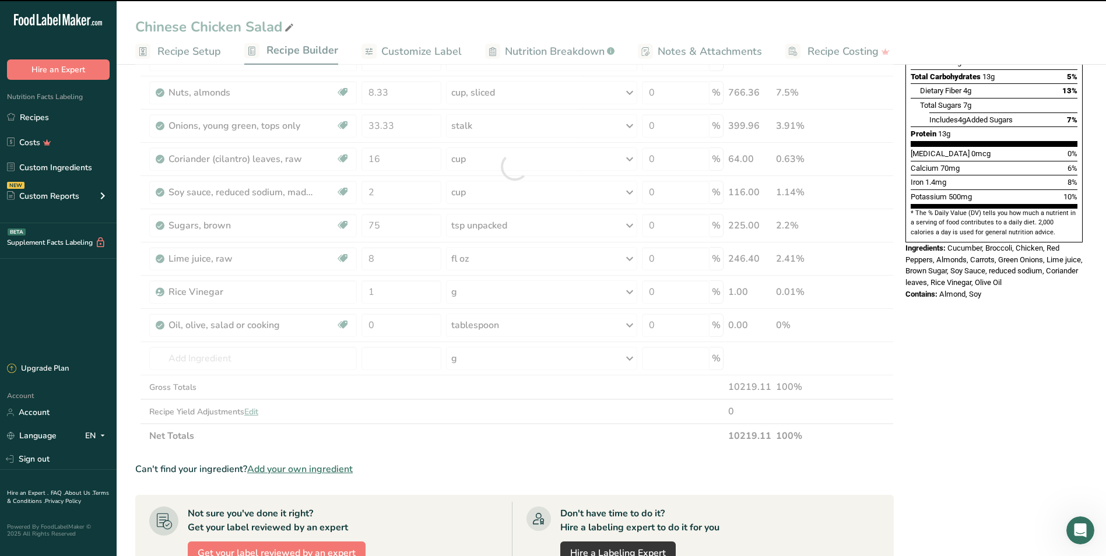
click at [382, 317] on div at bounding box center [514, 166] width 758 height 563
click at [381, 325] on input "0" at bounding box center [401, 325] width 80 height 23
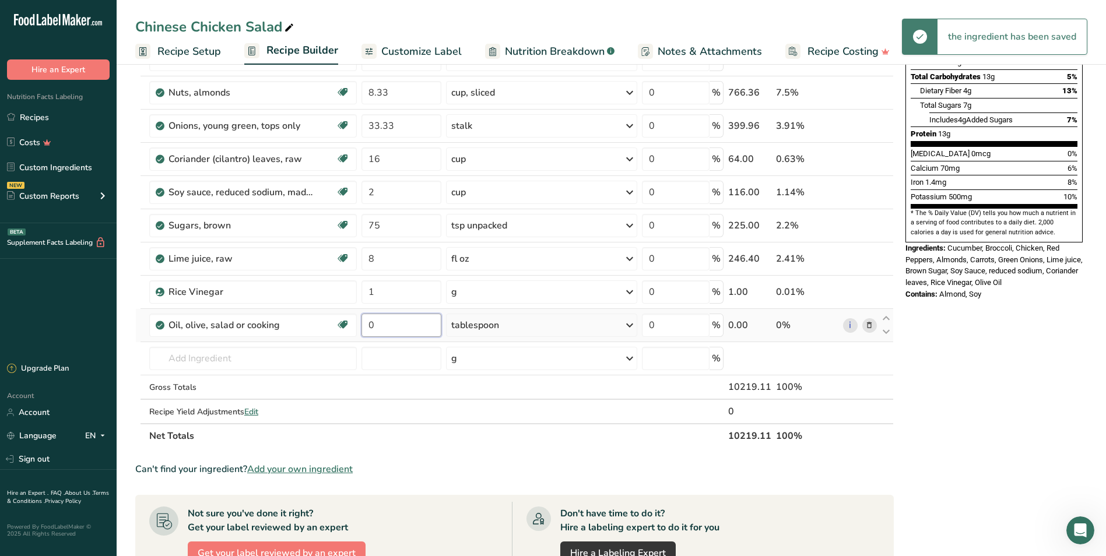
click at [381, 325] on input "0" at bounding box center [401, 325] width 80 height 23
type input "25"
click at [315, 356] on div "Ingredient * Amount * Unit * Waste * .a-a{fill:#347362;}.b-a{fill:#fff;} Grams …" at bounding box center [514, 166] width 758 height 563
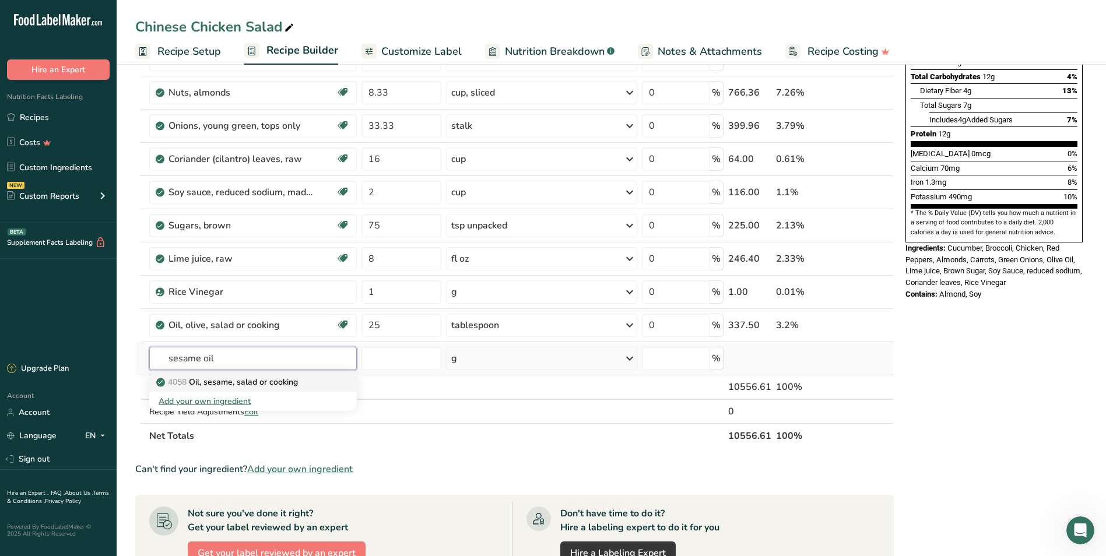
type input "sesame oil"
click at [308, 380] on div "4058 Oil, sesame, salad or cooking" at bounding box center [244, 382] width 170 height 12
type input "Oil, sesame, salad or cooking"
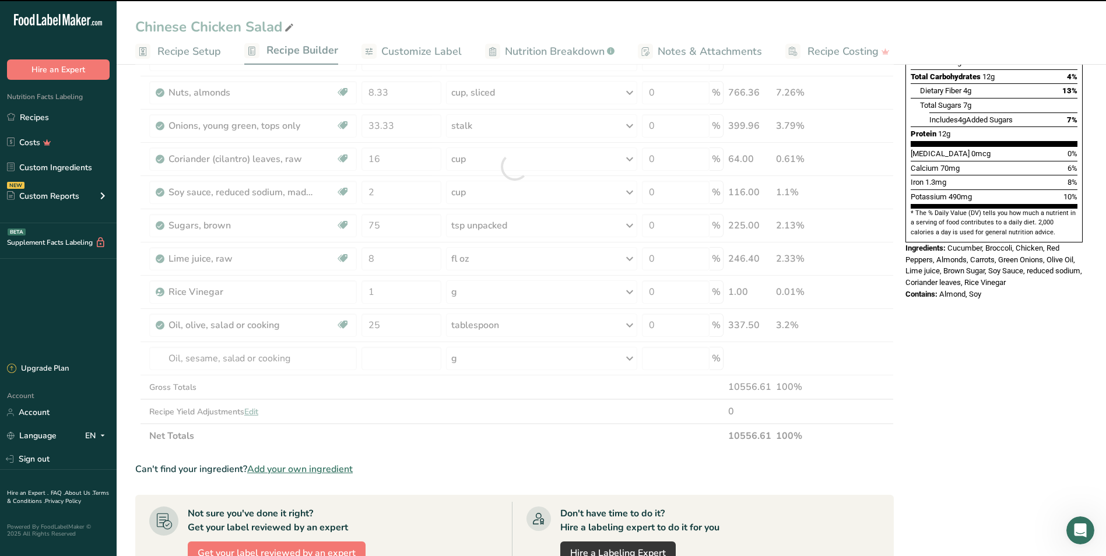
type input "0"
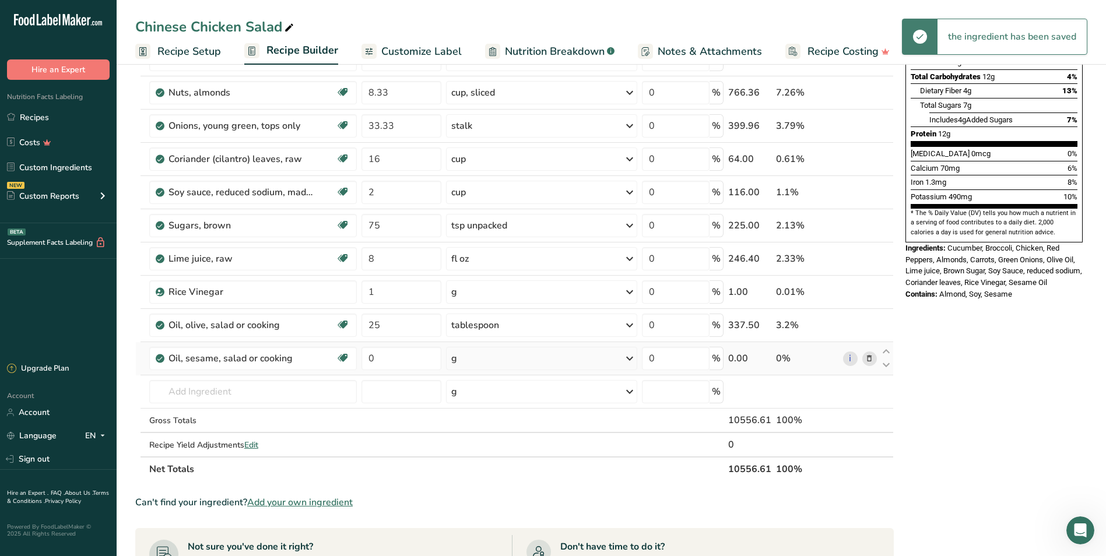
click at [492, 354] on div "g" at bounding box center [541, 358] width 191 height 23
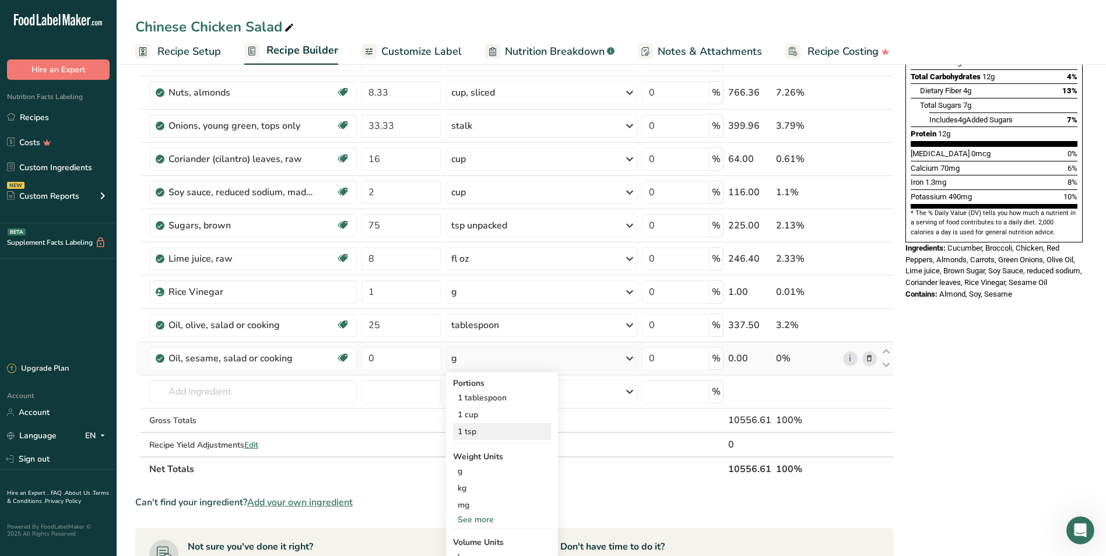
click at [502, 429] on div "1 tsp" at bounding box center [502, 431] width 98 height 17
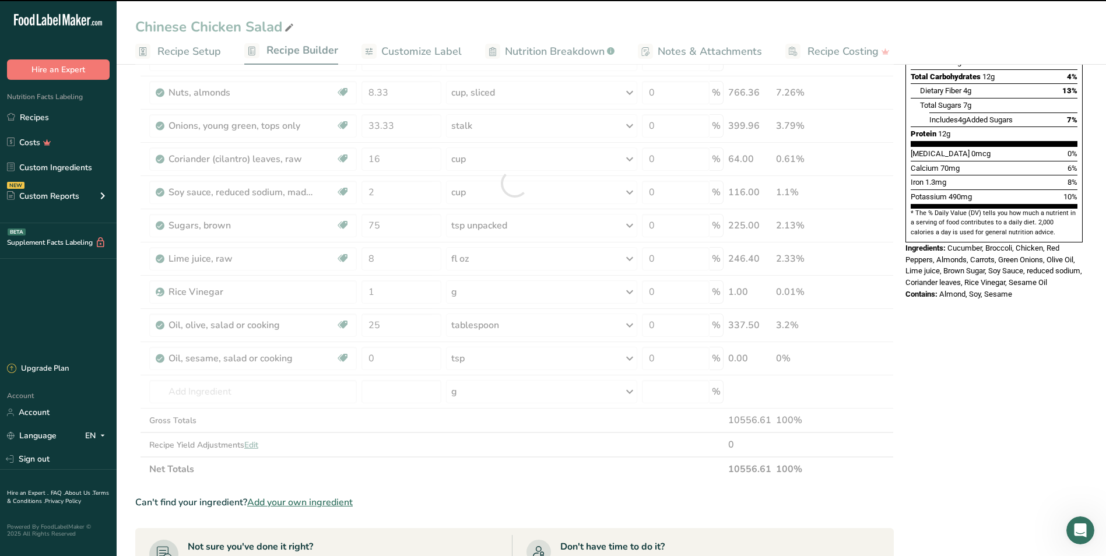
click at [413, 365] on div at bounding box center [514, 183] width 758 height 596
click at [394, 350] on div at bounding box center [514, 183] width 758 height 596
click at [396, 352] on input "0" at bounding box center [401, 358] width 80 height 23
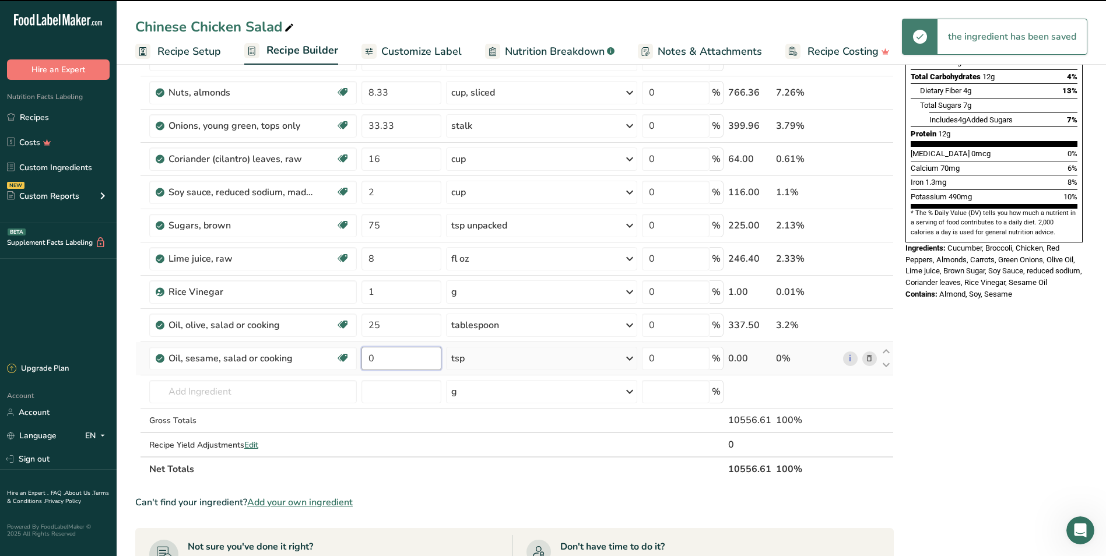
click at [395, 354] on input "0" at bounding box center [401, 358] width 80 height 23
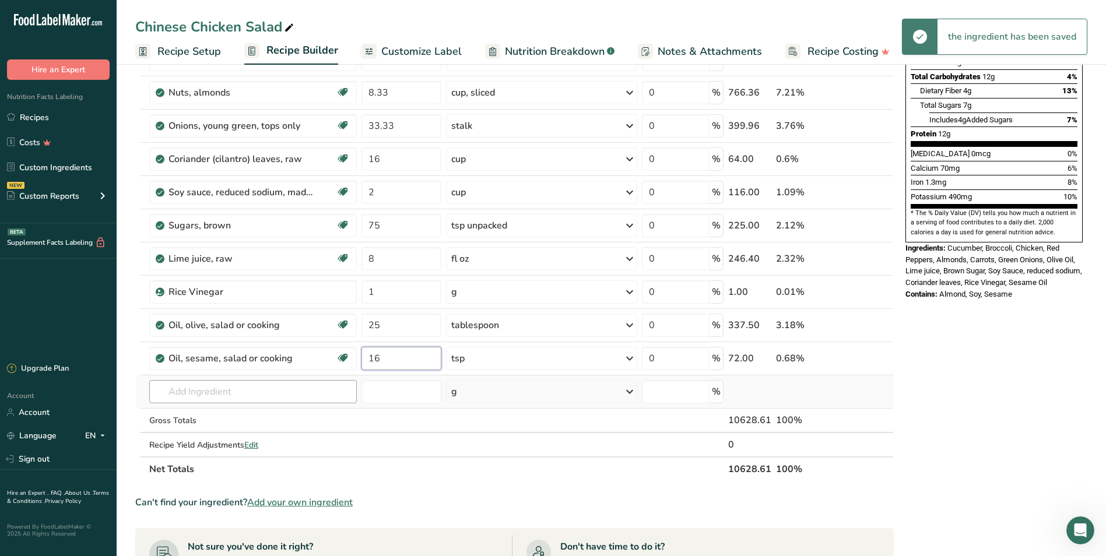
type input "16"
click at [339, 398] on div "Ingredient * Amount * Unit * Waste * .a-a{fill:#347362;}.b-a{fill:#fff;} Grams …" at bounding box center [514, 183] width 758 height 596
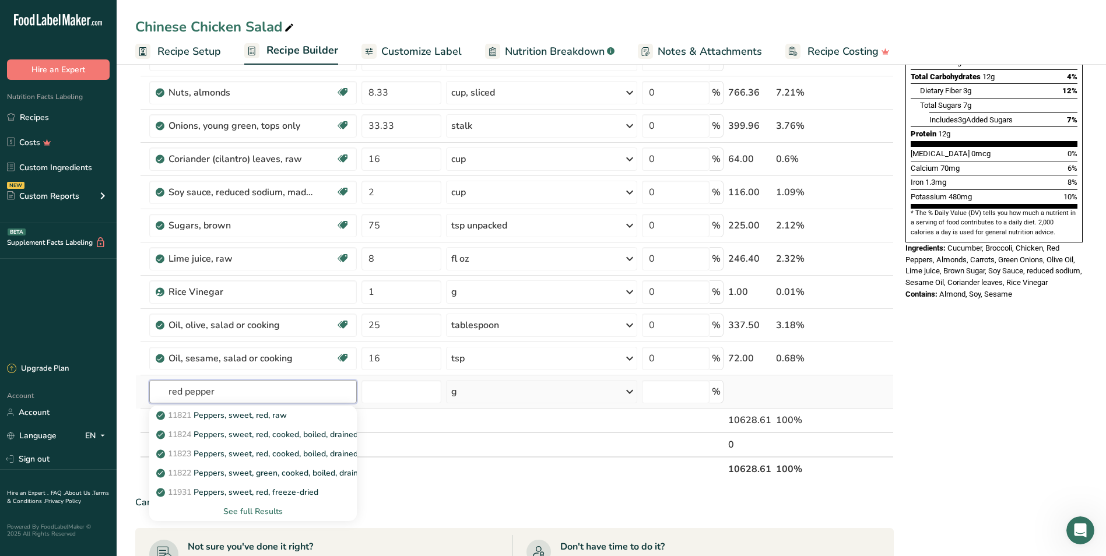
type input "red pepper"
click at [253, 466] on div "See full Results" at bounding box center [253, 511] width 189 height 12
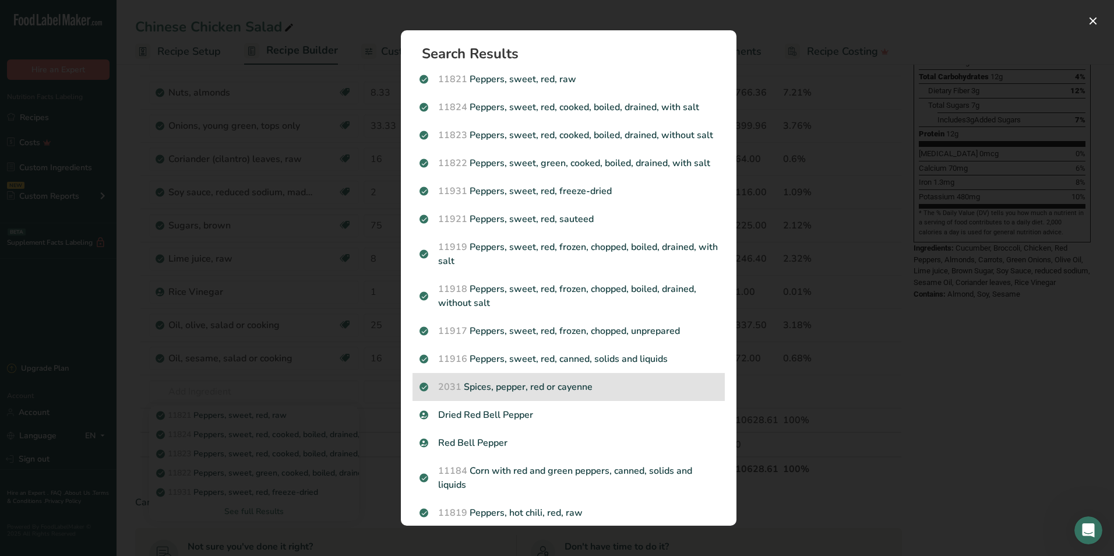
click at [593, 394] on p "2031 Spices, pepper, red or cayenne" at bounding box center [569, 387] width 298 height 14
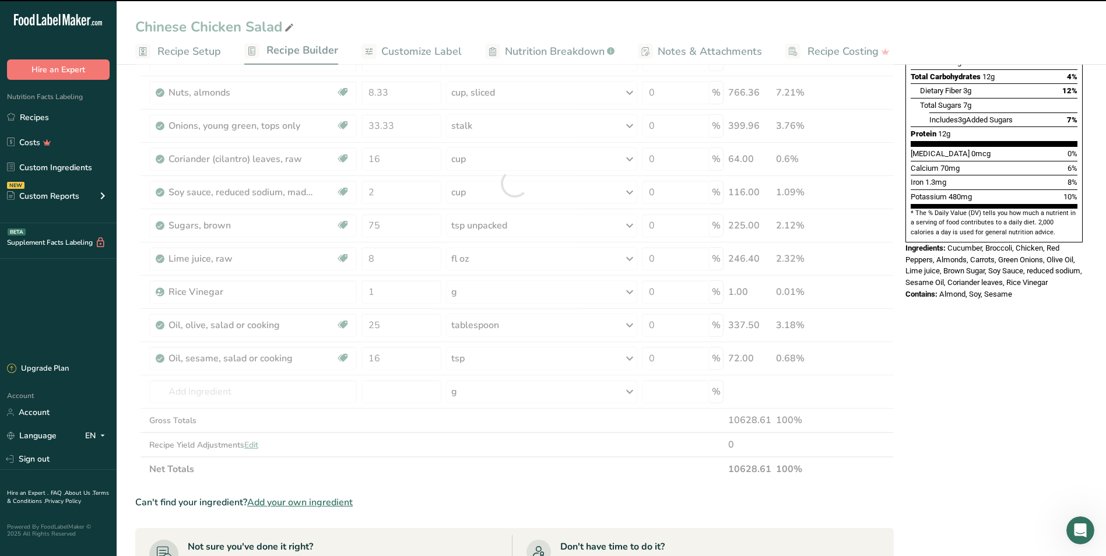
type input "0"
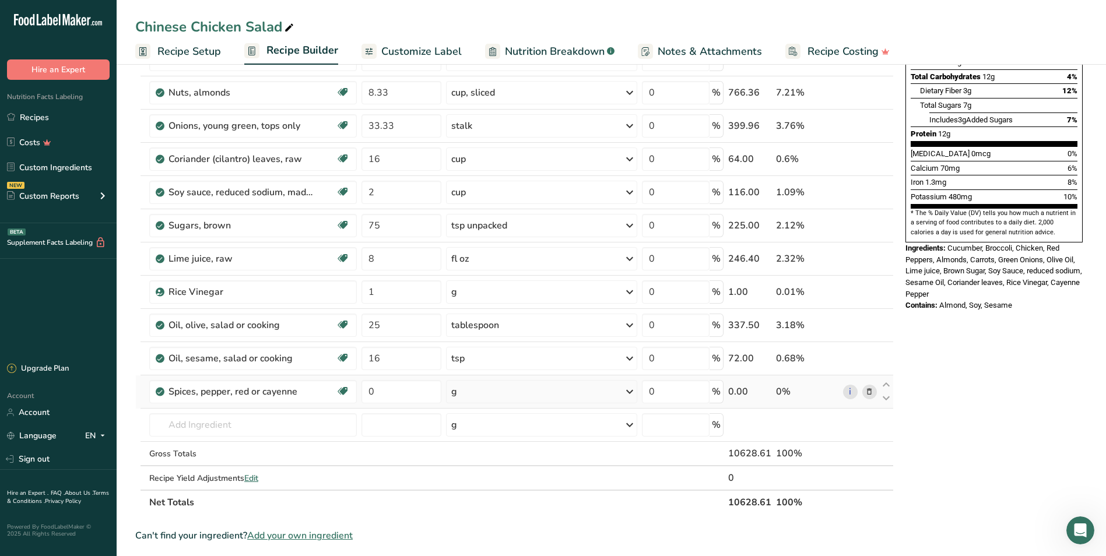
click at [485, 388] on div "g" at bounding box center [541, 391] width 191 height 23
click at [486, 427] on div "1 tsp" at bounding box center [502, 431] width 98 height 17
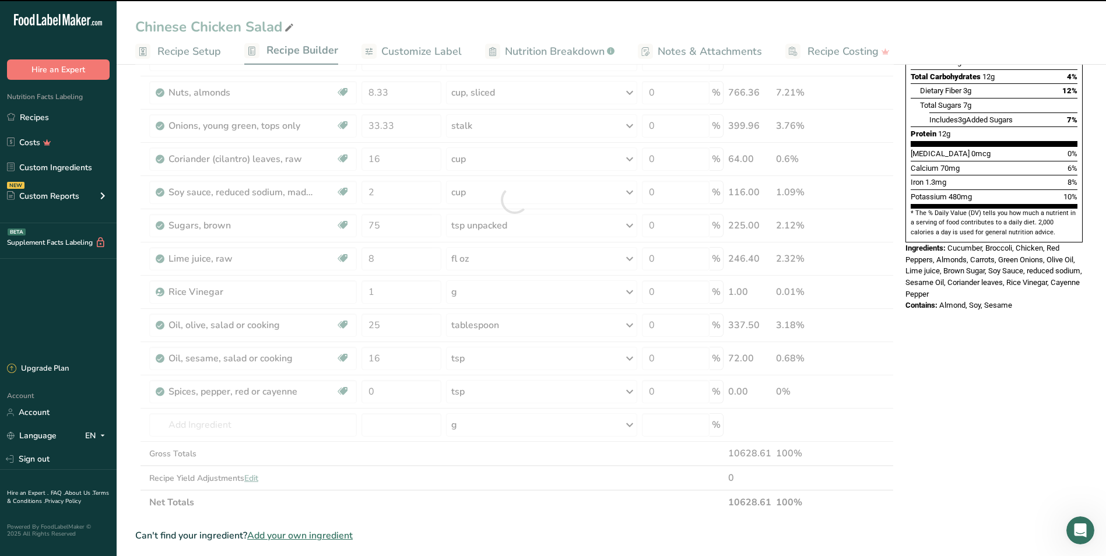
click at [398, 389] on div at bounding box center [514, 199] width 758 height 629
click at [397, 389] on div at bounding box center [514, 199] width 758 height 629
click at [397, 388] on input "0" at bounding box center [401, 391] width 80 height 23
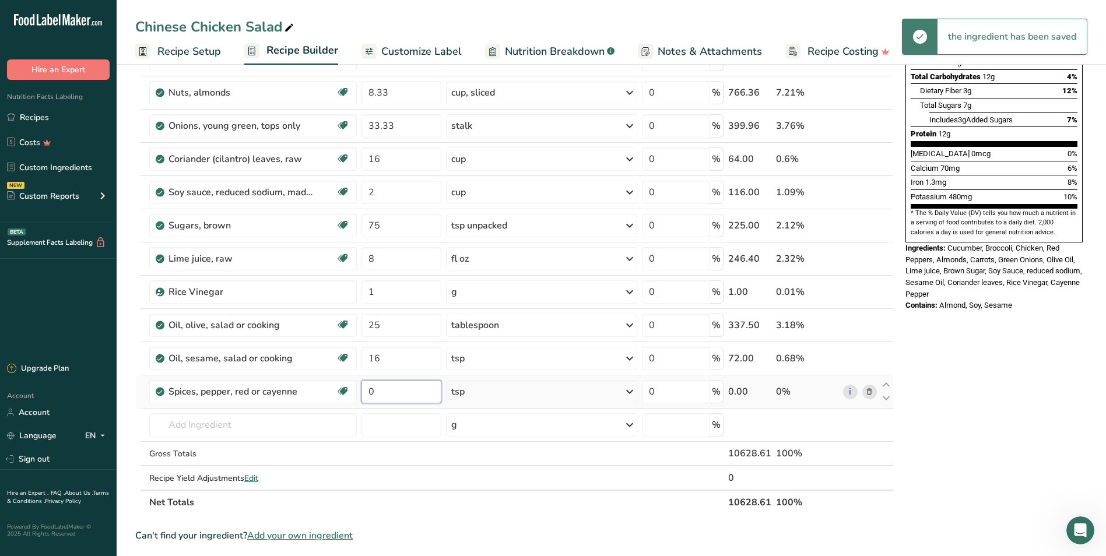
click at [397, 388] on input "0" at bounding box center [401, 391] width 80 height 23
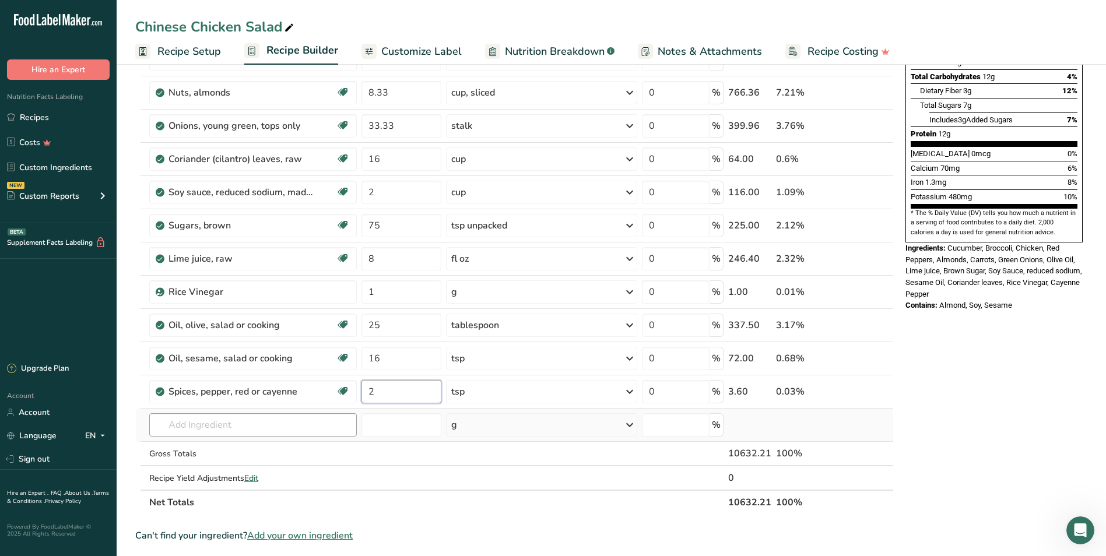
type input "2"
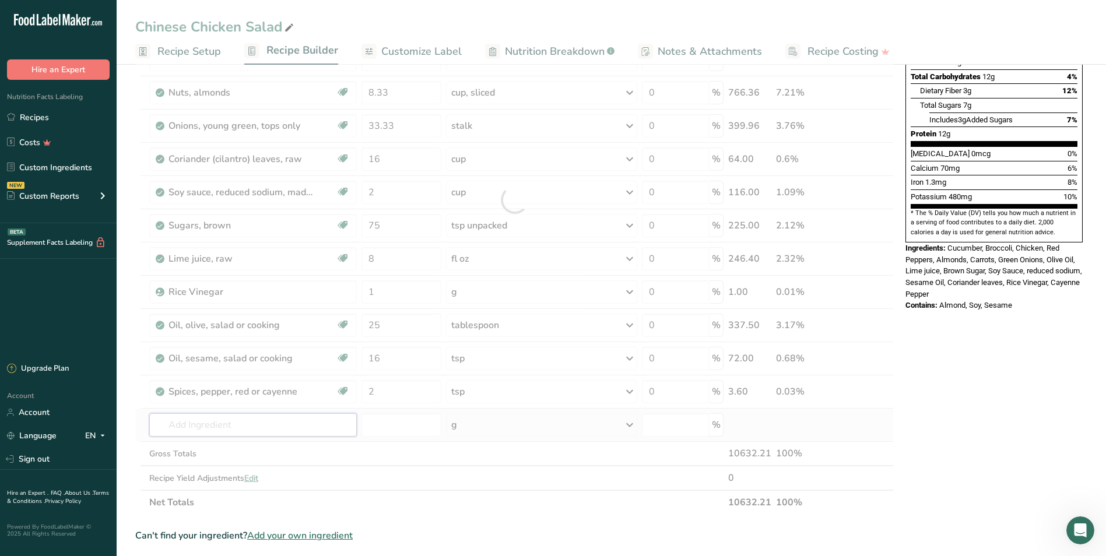
click at [331, 424] on div "Ingredient * Amount * Unit * Waste * .a-a{fill:#347362;}.b-a{fill:#fff;} Grams …" at bounding box center [514, 199] width 758 height 629
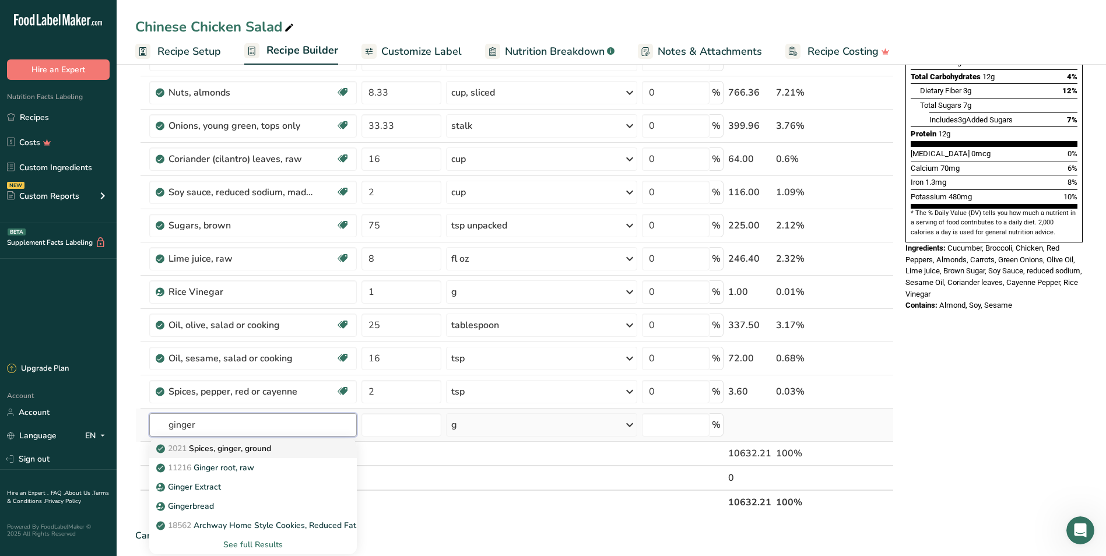
type input "ginger"
click at [253, 445] on p "2021 Spices, ginger, ground" at bounding box center [215, 448] width 112 height 12
type input "Spices, ginger, ground"
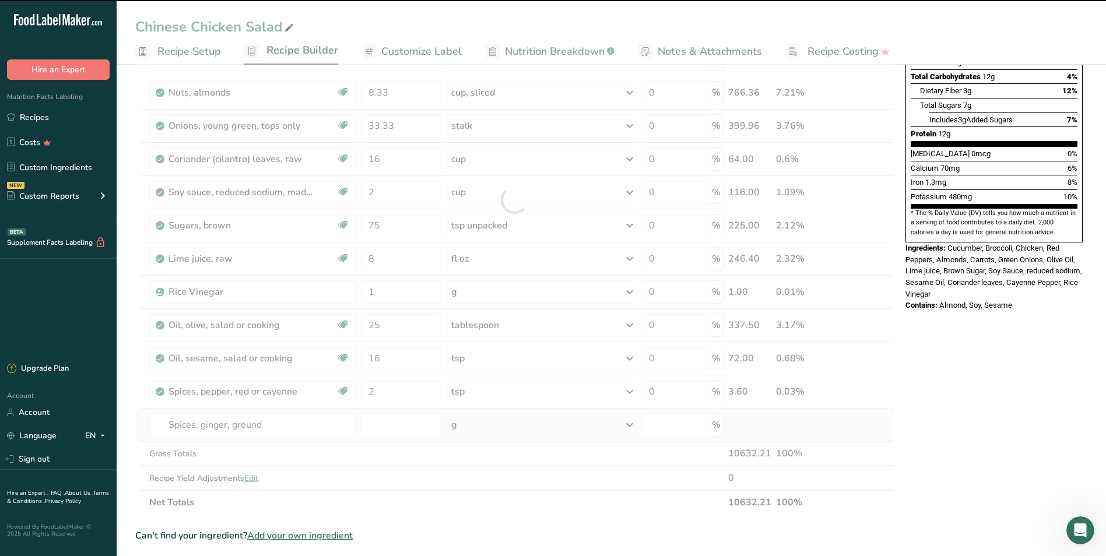
type input "0"
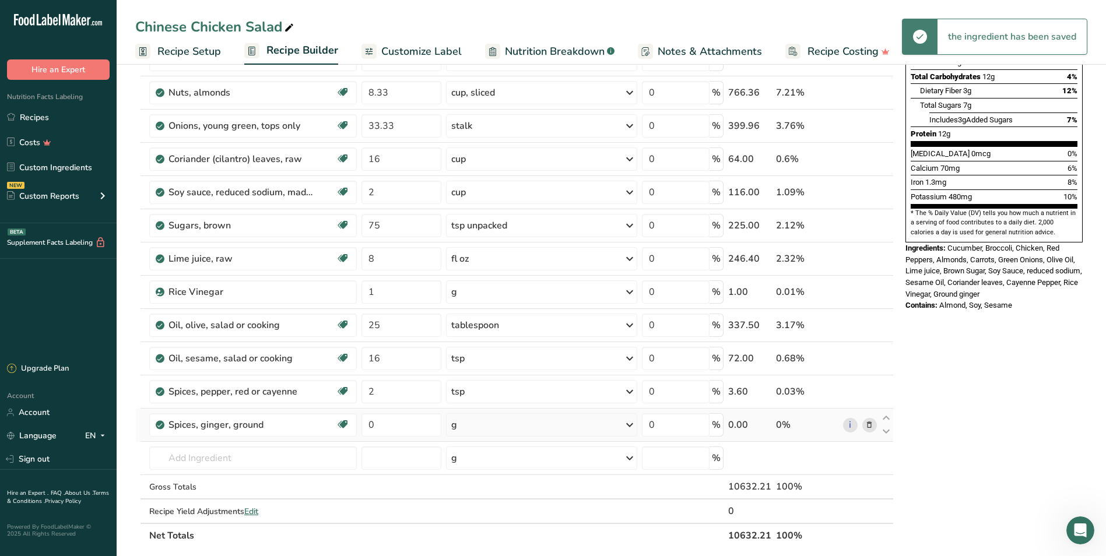
click at [509, 424] on div "g" at bounding box center [541, 424] width 191 height 23
click at [497, 459] on div "1 tsp" at bounding box center [502, 464] width 98 height 17
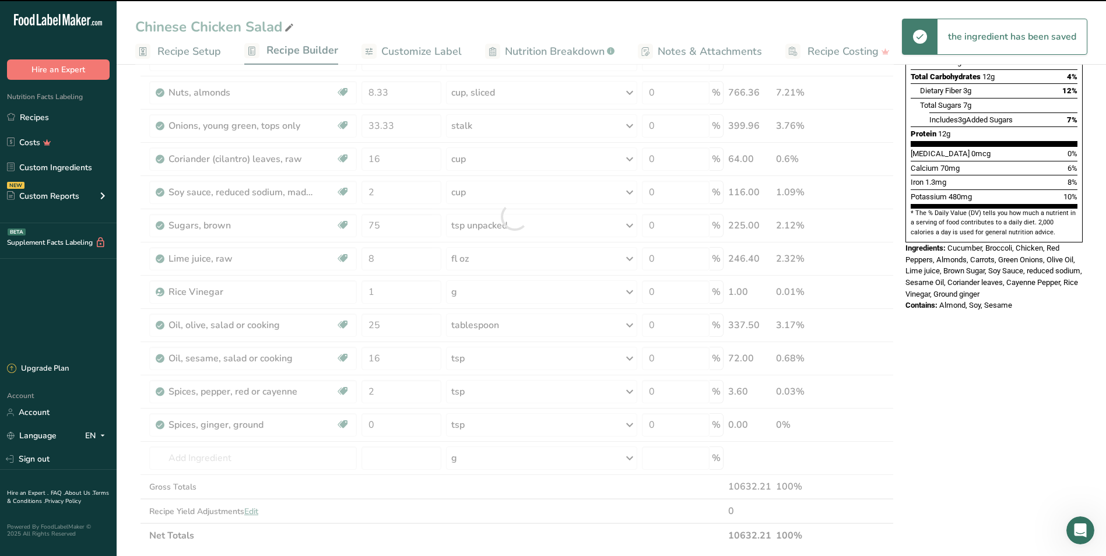
click at [393, 414] on div at bounding box center [514, 216] width 758 height 663
click at [395, 420] on div at bounding box center [514, 216] width 758 height 663
click at [395, 418] on input "0" at bounding box center [401, 424] width 80 height 23
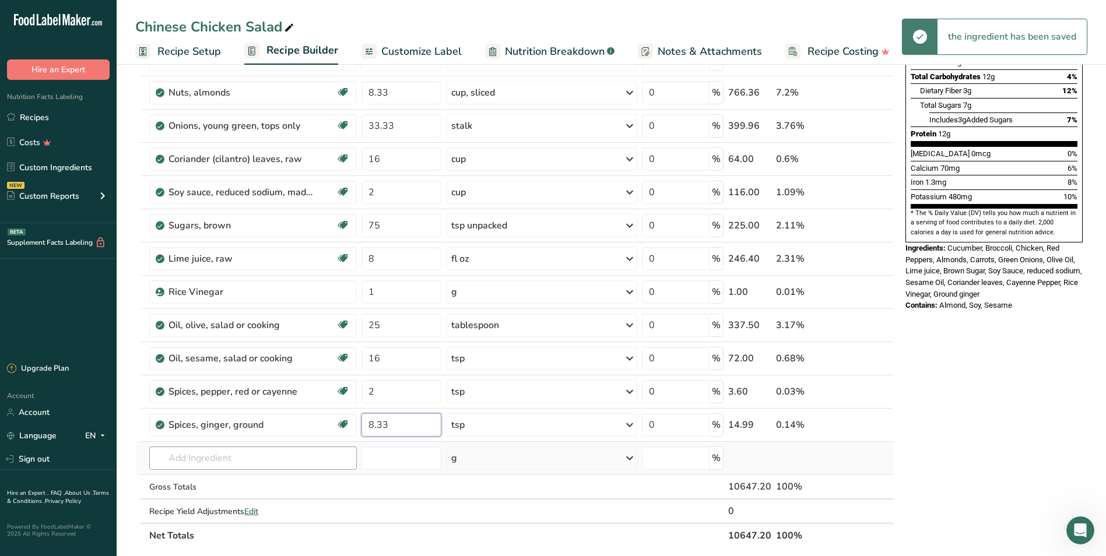
type input "8.33"
click at [285, 458] on div "Ingredient * Amount * Unit * Waste * .a-a{fill:#347362;}.b-a{fill:#fff;} Grams …" at bounding box center [514, 216] width 758 height 663
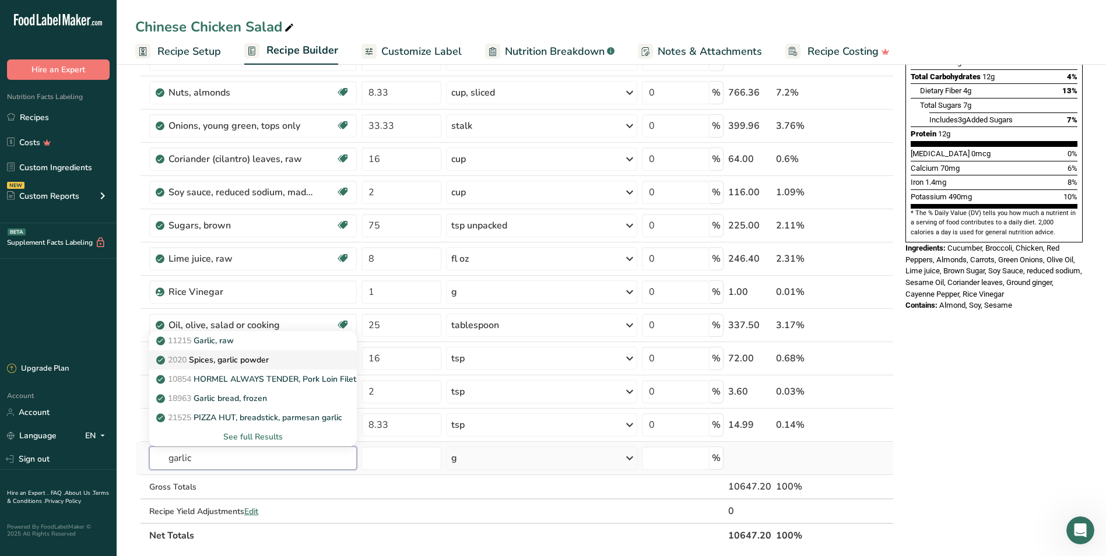
type input "garlic"
click at [280, 353] on link "2020 Spices, garlic powder" at bounding box center [252, 359] width 207 height 19
type input "Spices, garlic powder"
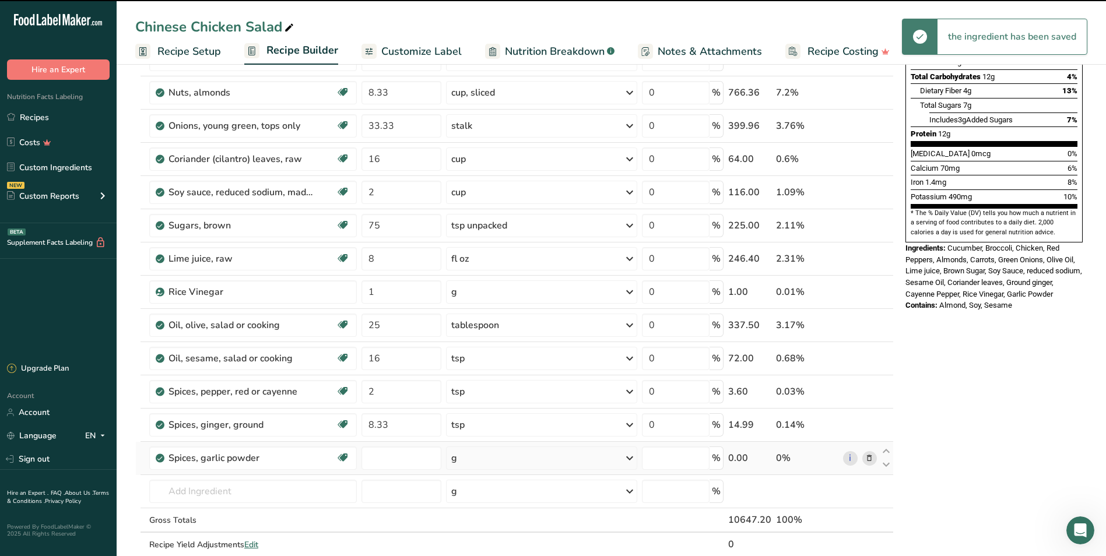
type input "0"
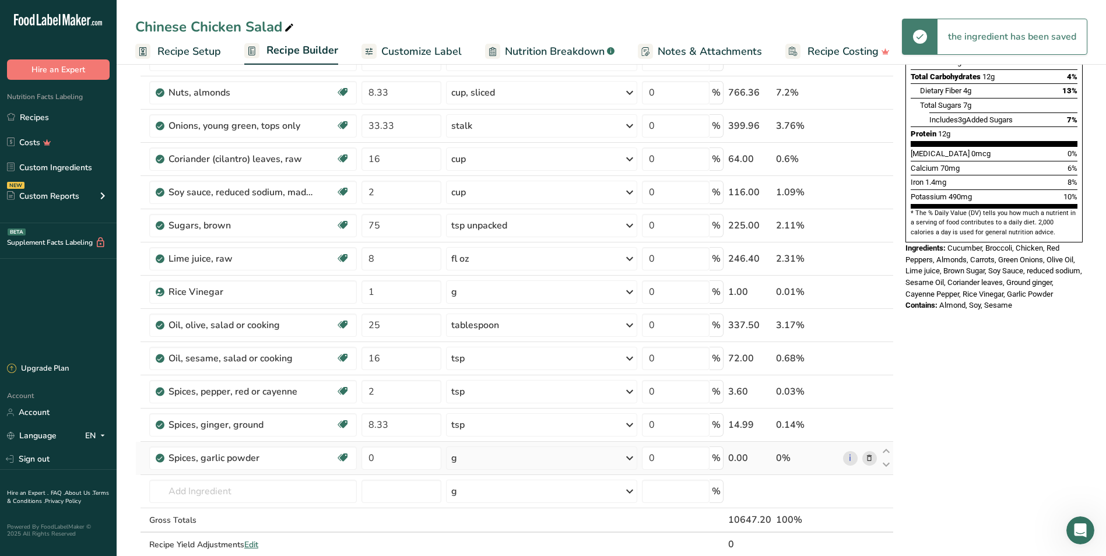
click at [484, 455] on div "g" at bounding box center [541, 457] width 191 height 23
click at [485, 466] on div "1 tbsp" at bounding box center [502, 514] width 98 height 17
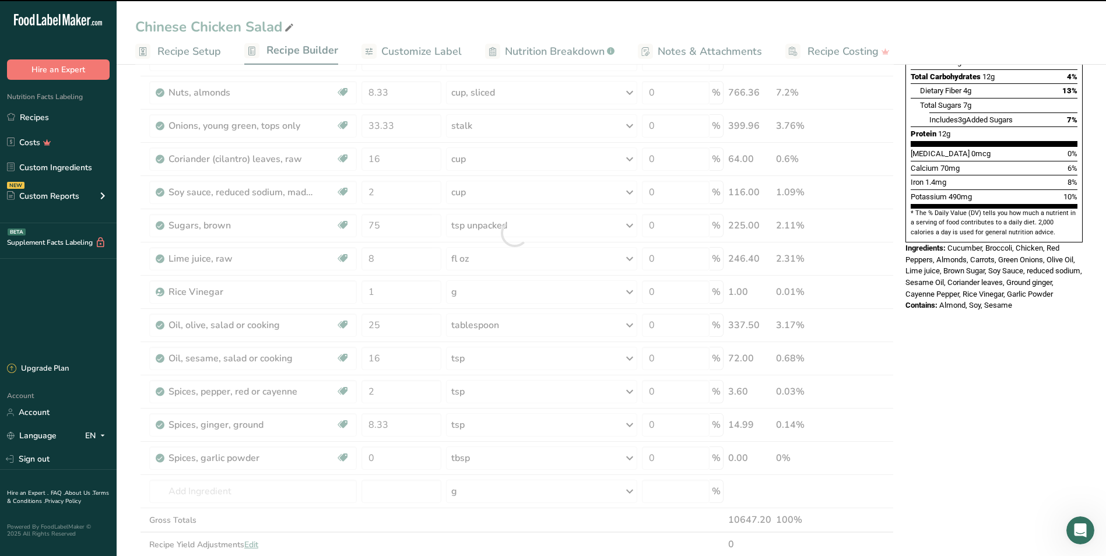
click at [410, 460] on div at bounding box center [514, 233] width 758 height 696
click at [410, 460] on input "0" at bounding box center [401, 457] width 80 height 23
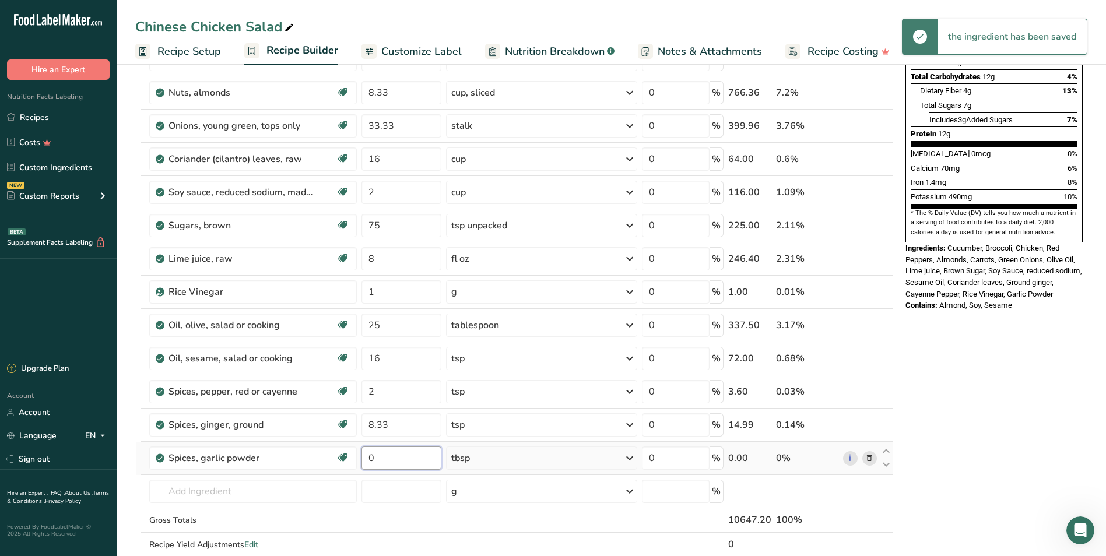
click at [409, 460] on input "0" at bounding box center [401, 457] width 80 height 23
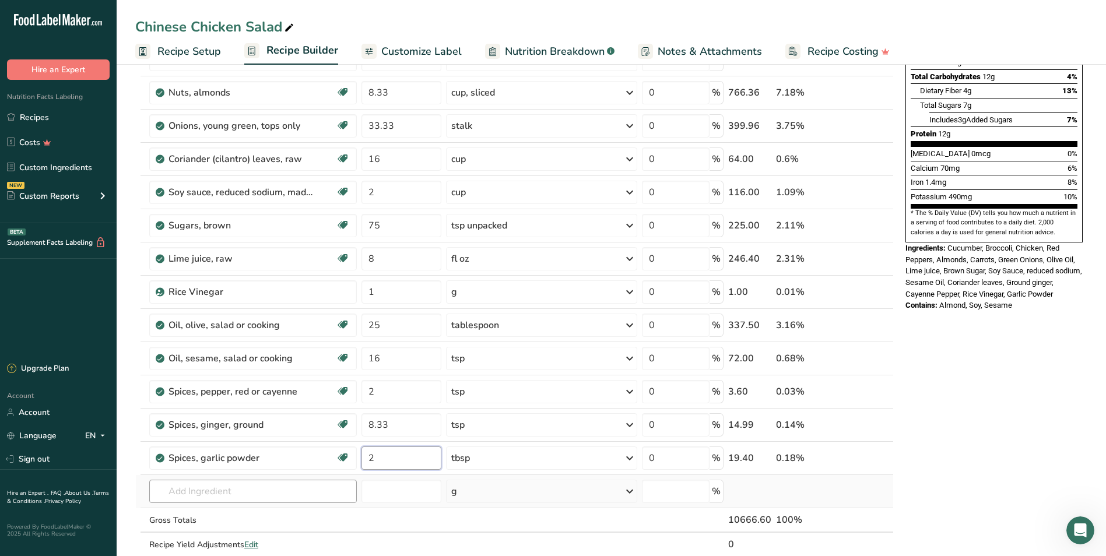
type input "2"
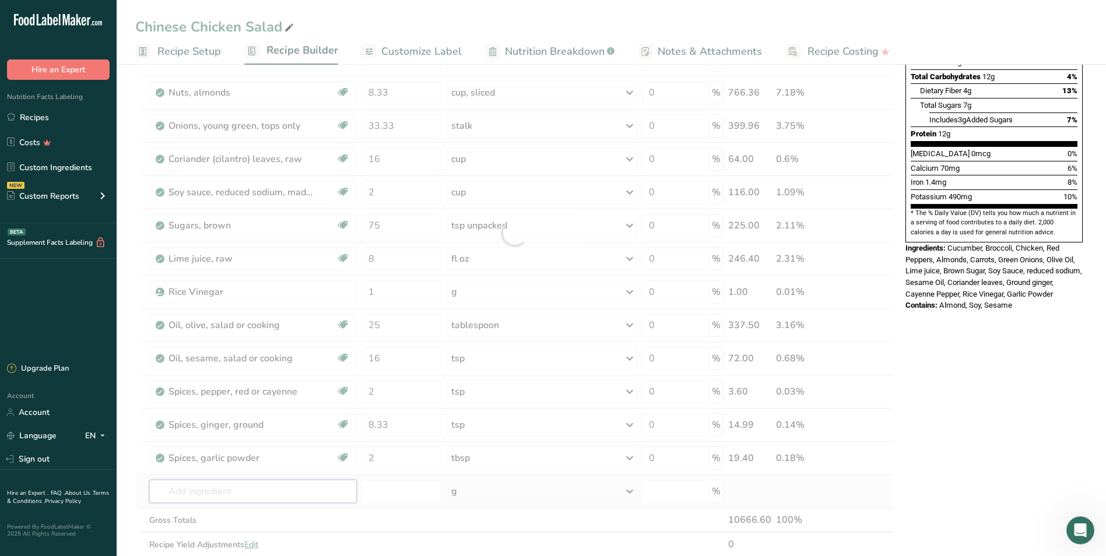
click at [178, 466] on div "Ingredient * Amount * Unit * Waste * .a-a{fill:#347362;}.b-a{fill:#fff;} Grams …" at bounding box center [514, 233] width 758 height 696
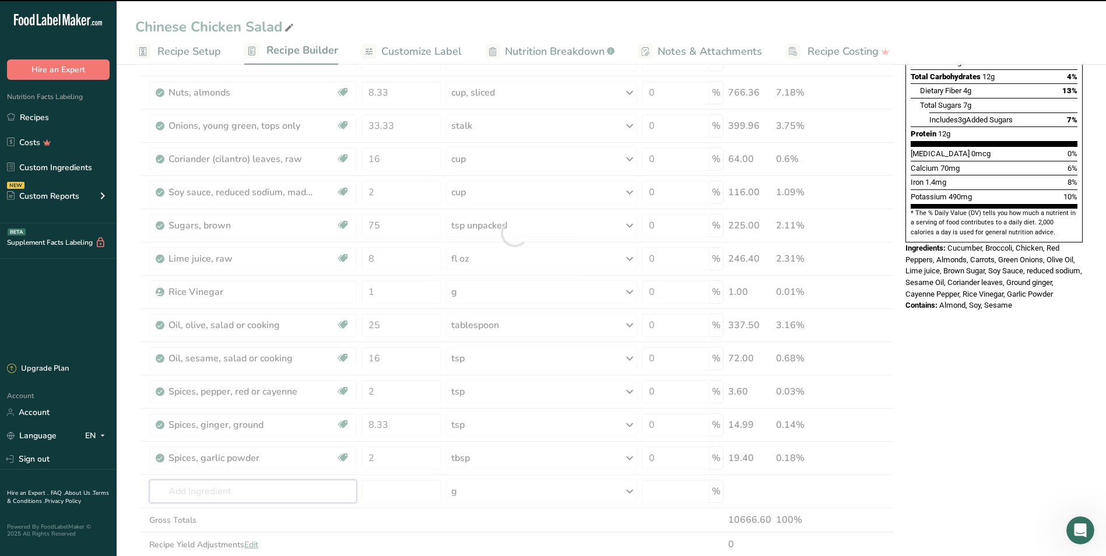
type input "p"
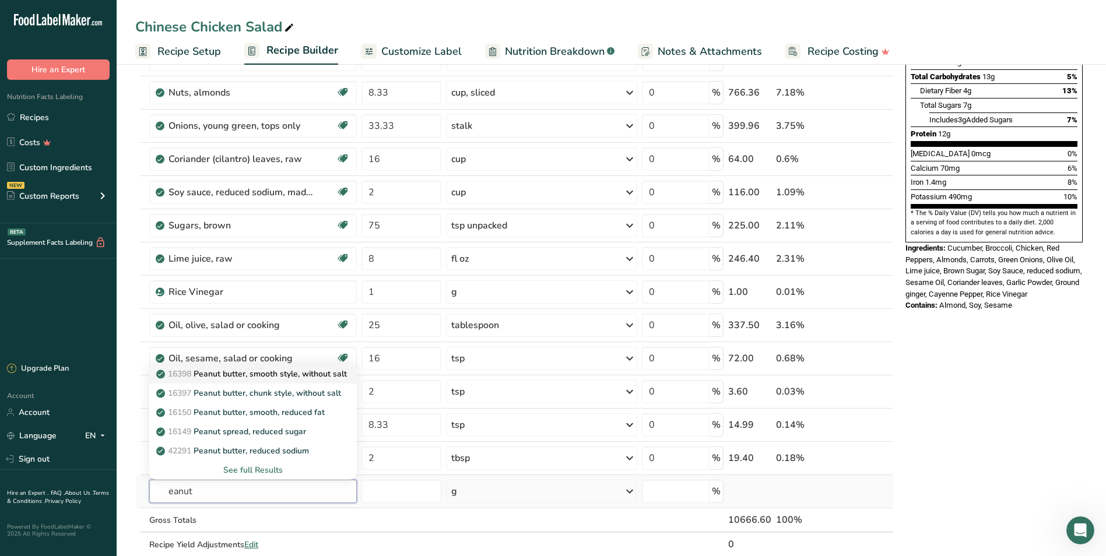
type input "eanut"
click at [320, 370] on p "16398 Peanut butter, smooth style, without salt" at bounding box center [253, 374] width 188 height 12
type input "Peanut butter, smooth style, without salt"
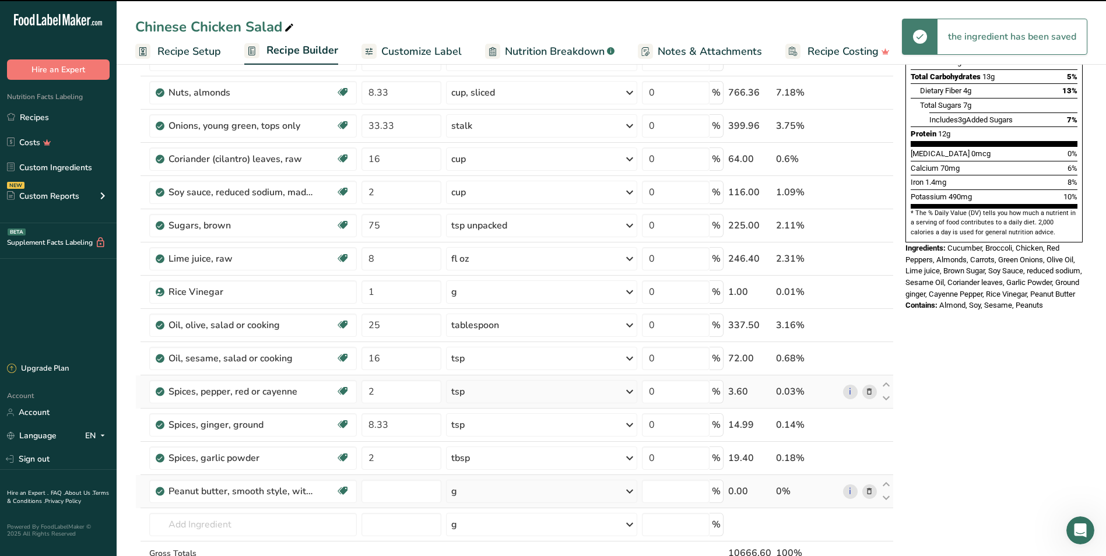
type input "0"
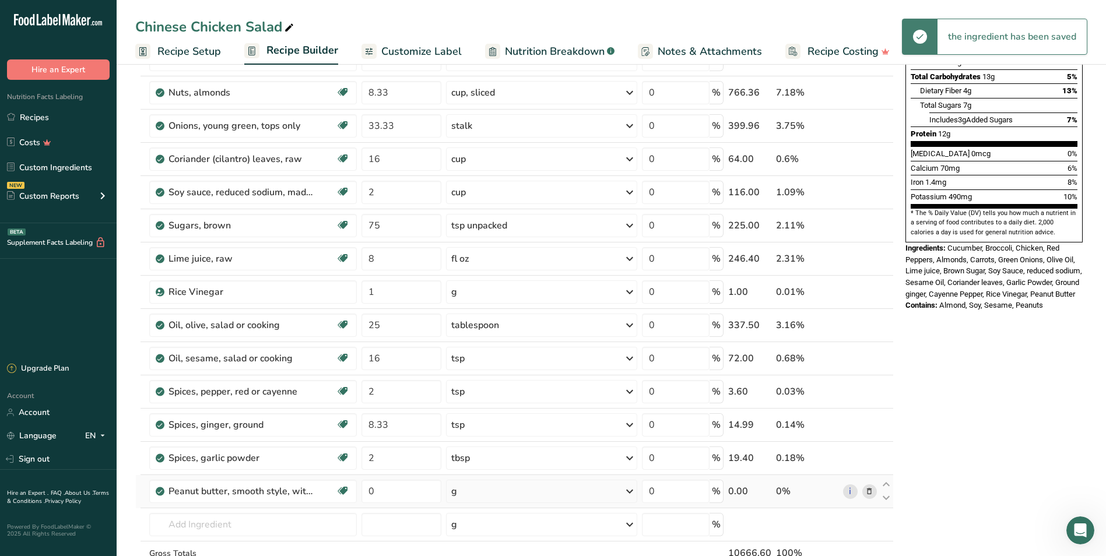
click at [477, 466] on div "g" at bounding box center [541, 491] width 191 height 23
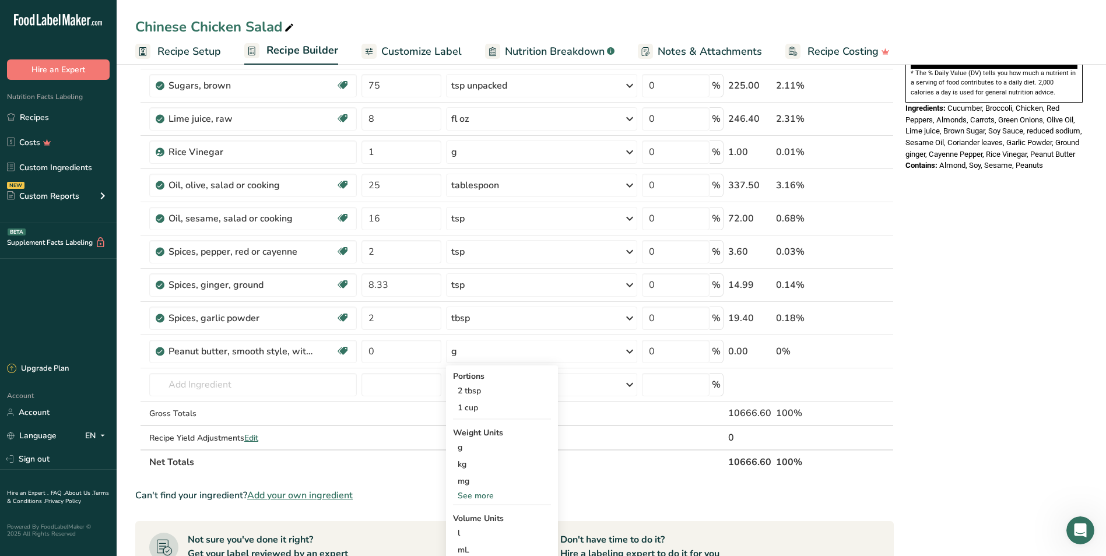
scroll to position [389, 0]
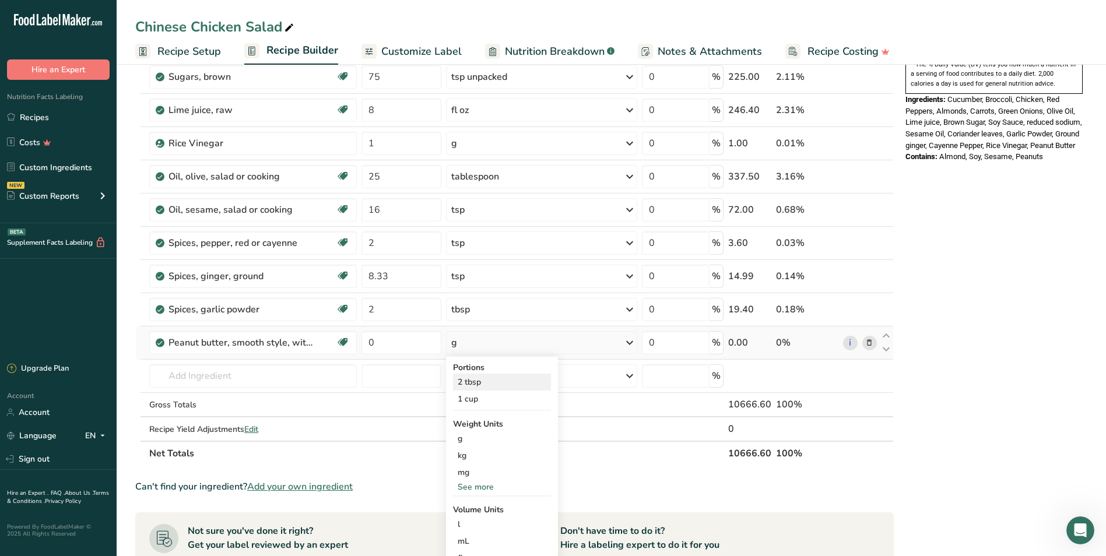
click at [481, 377] on div "2 tbsp" at bounding box center [502, 382] width 98 height 17
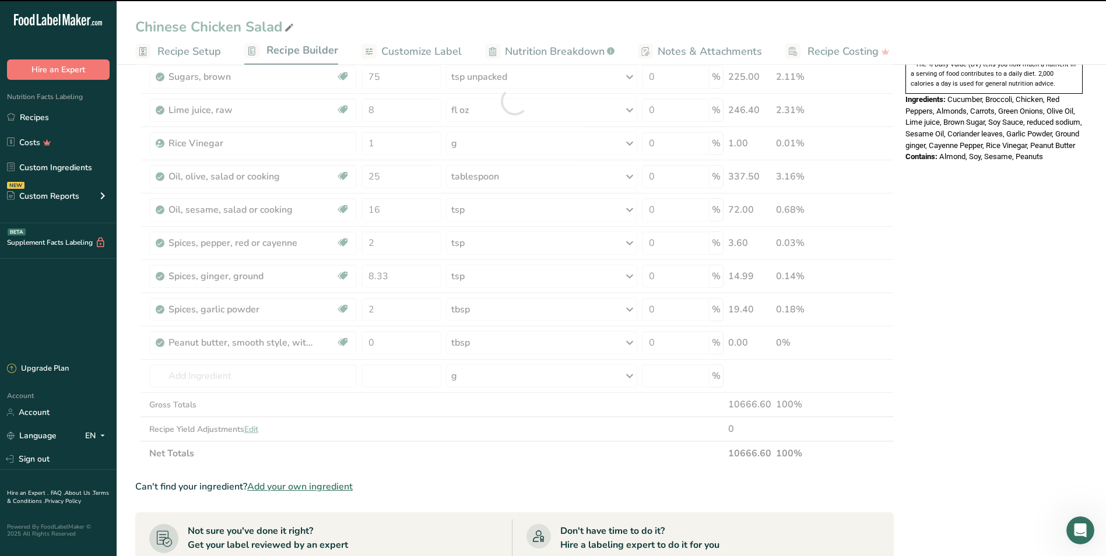
click at [379, 339] on div at bounding box center [514, 101] width 758 height 729
click at [407, 341] on div at bounding box center [514, 101] width 758 height 729
click at [409, 341] on input "0" at bounding box center [401, 342] width 80 height 23
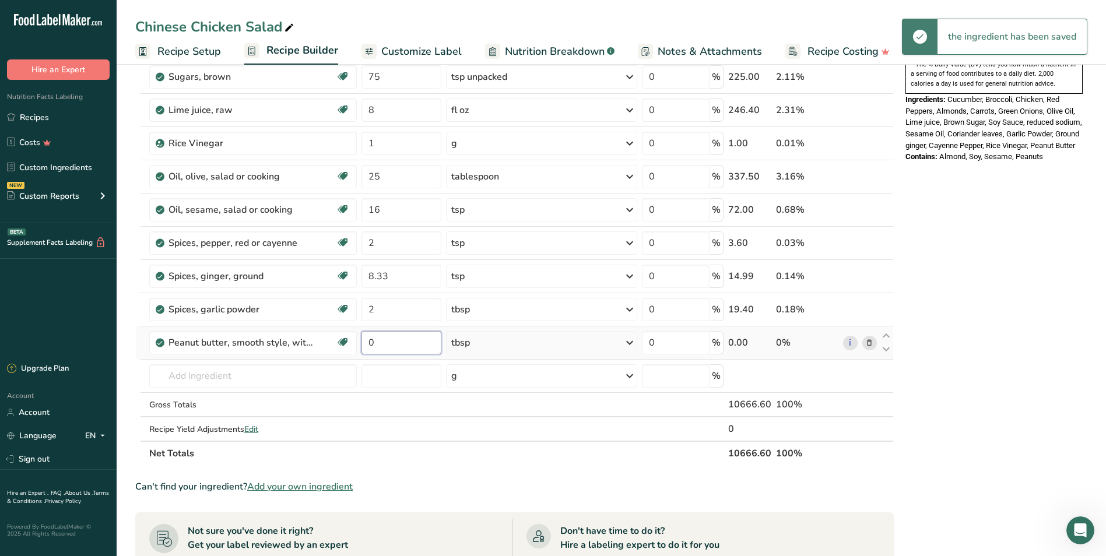
click at [409, 341] on input "0" at bounding box center [401, 342] width 80 height 23
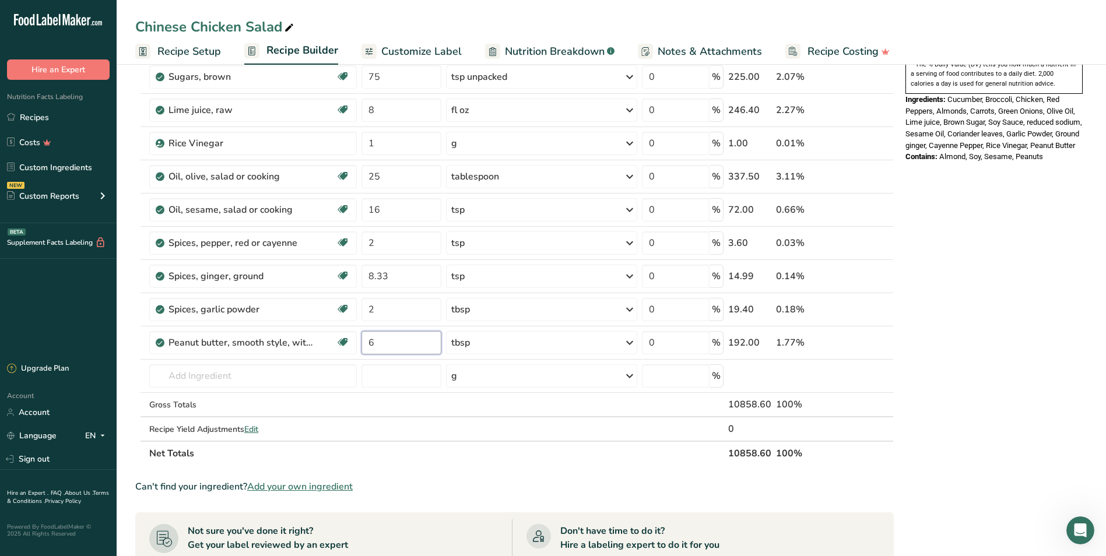
type input "6"
click at [594, 356] on div "Nutrition Facts 63 Servings Per Container Serving Size 170g Amount Per Serving …" at bounding box center [993, 296] width 187 height 1213
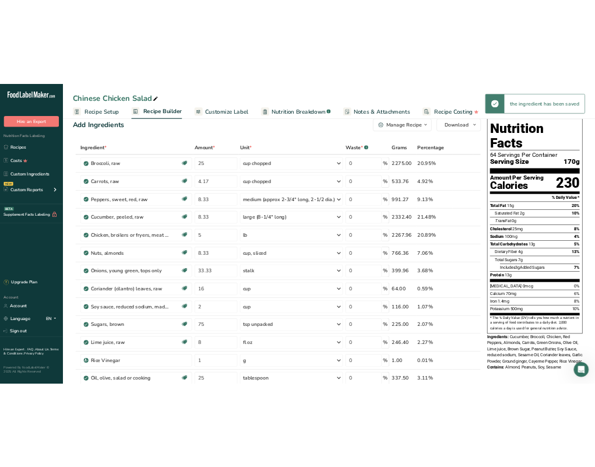
scroll to position [0, 0]
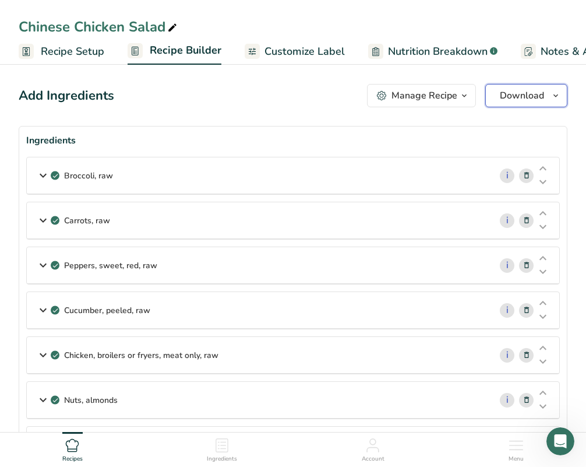
click at [536, 95] on span "Download" at bounding box center [522, 96] width 44 height 14
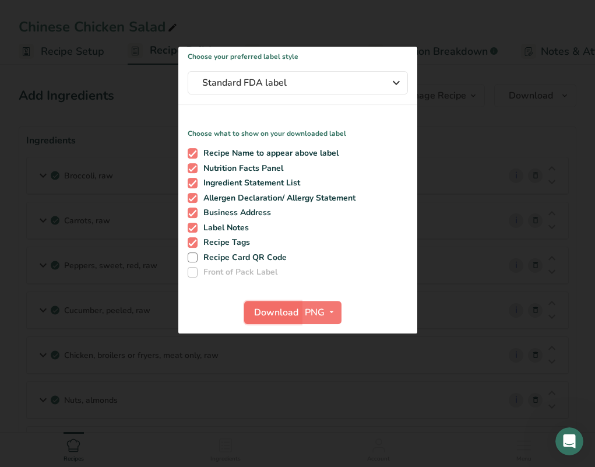
click at [269, 310] on span "Download" at bounding box center [276, 312] width 44 height 14
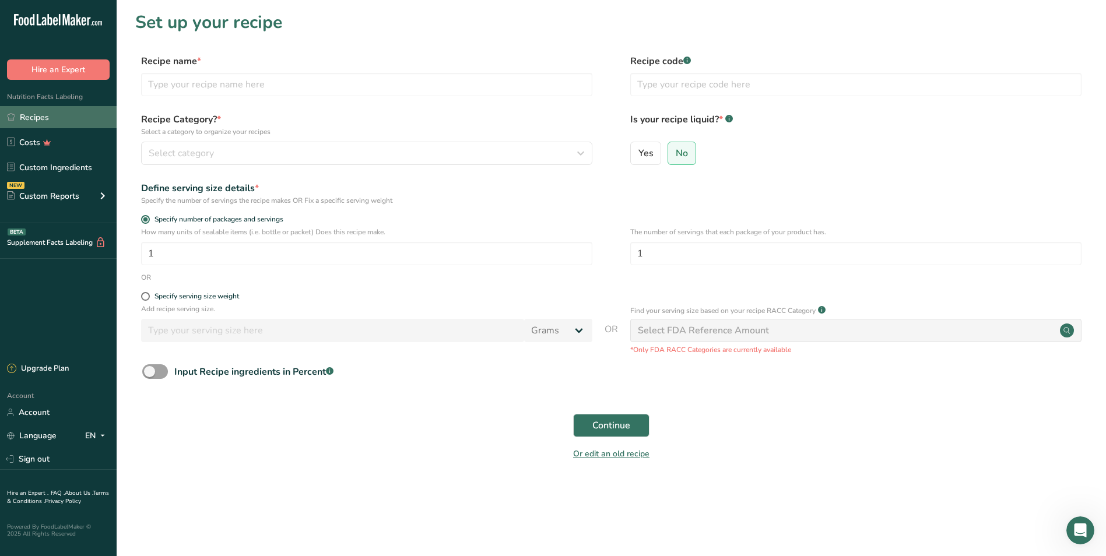
click at [51, 121] on link "Recipes" at bounding box center [58, 117] width 117 height 22
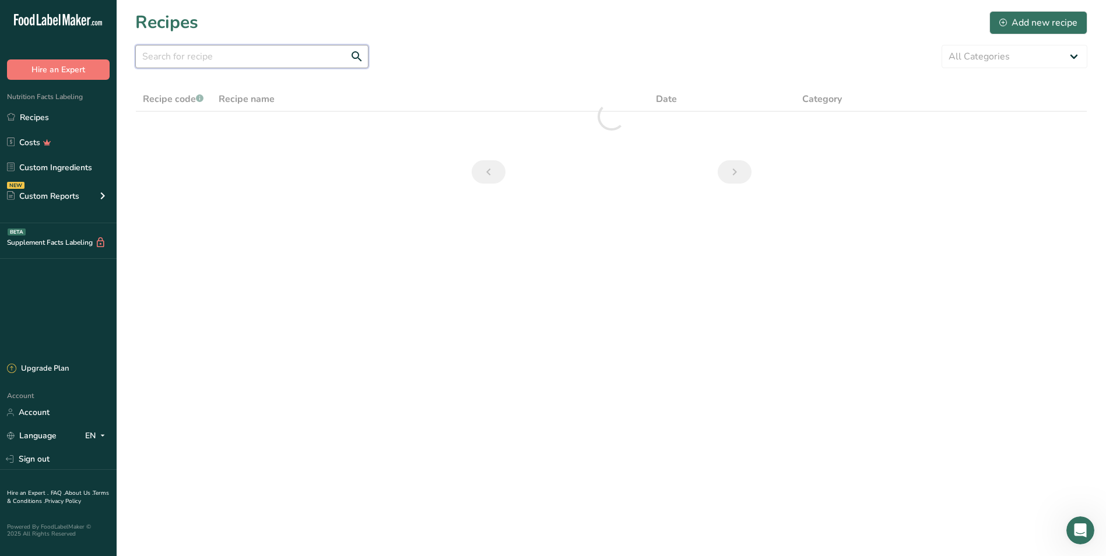
click at [188, 50] on input "text" at bounding box center [251, 56] width 233 height 23
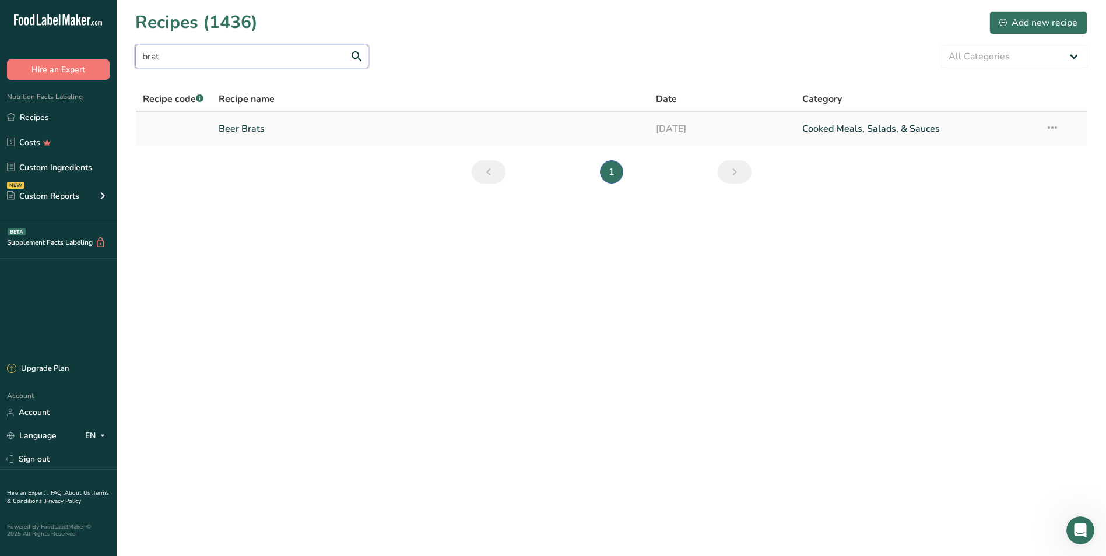
type input "brat"
click at [254, 133] on link "Beer Brats" at bounding box center [431, 129] width 424 height 24
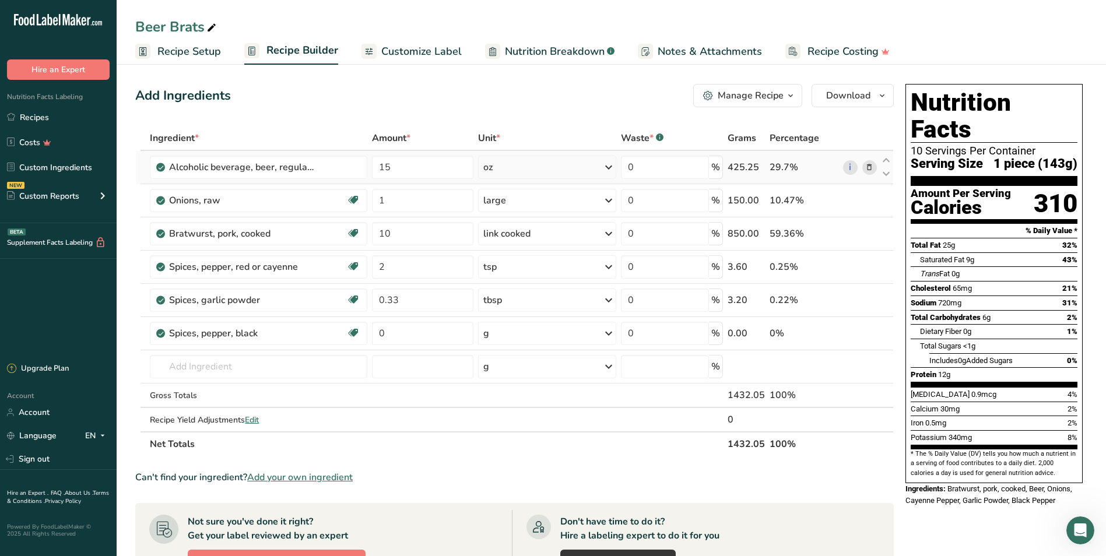
click at [594, 168] on icon at bounding box center [869, 167] width 8 height 12
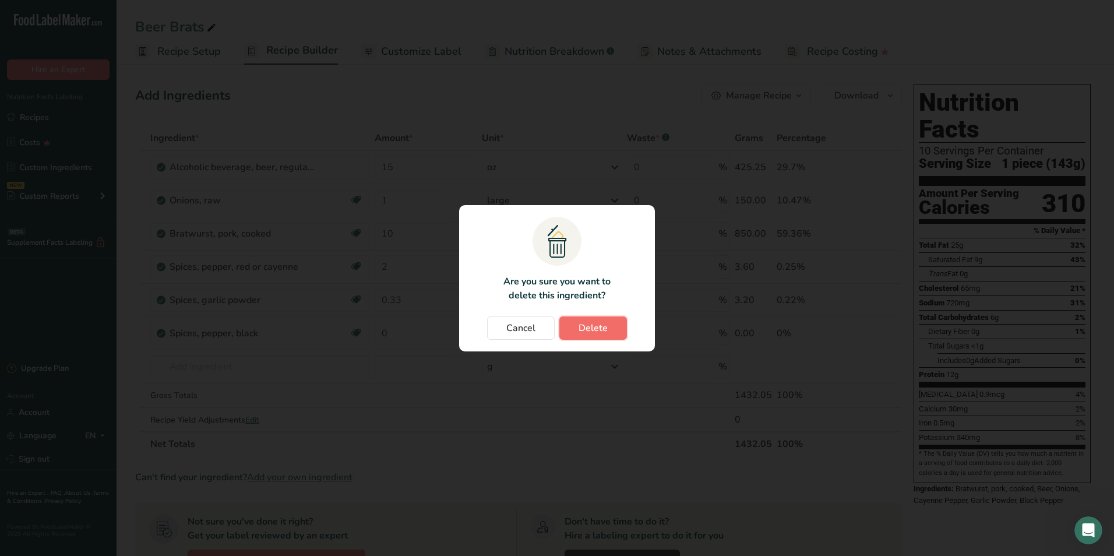
click at [594, 321] on button "Delete" at bounding box center [594, 327] width 68 height 23
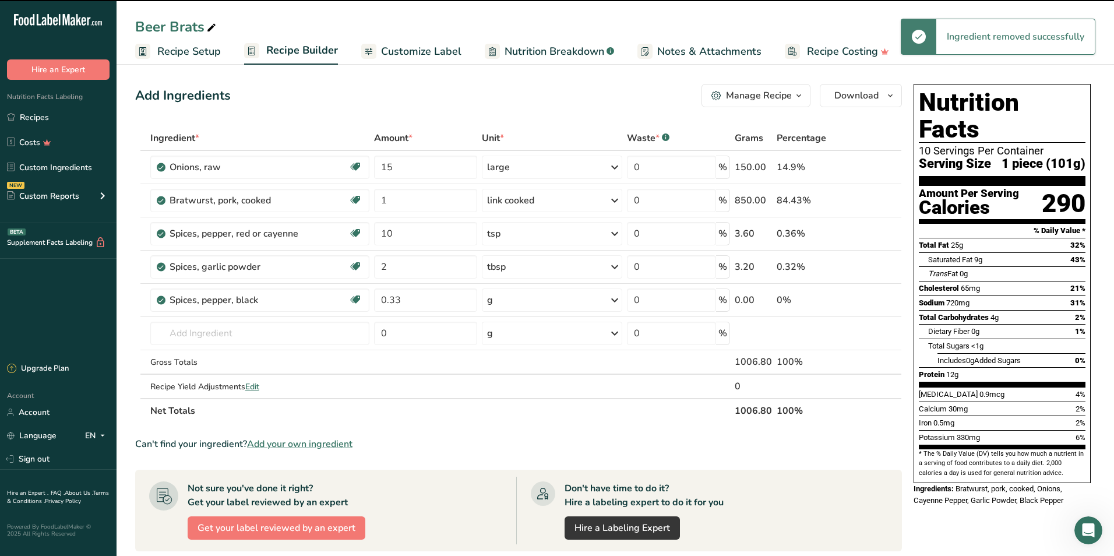
type input "1"
type input "10"
type input "2"
type input "0.33"
type input "0"
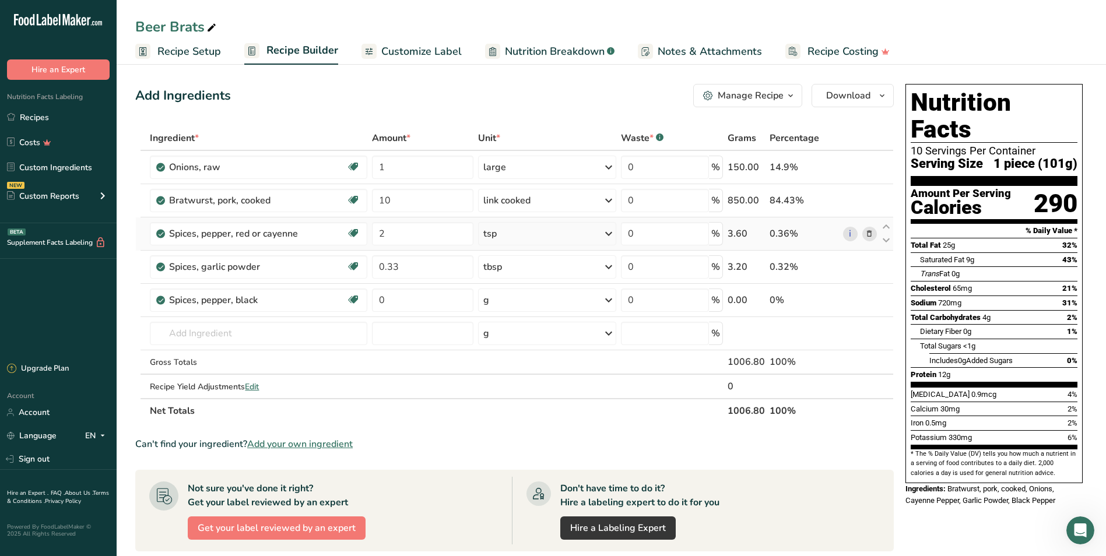
click at [594, 233] on icon at bounding box center [869, 234] width 8 height 12
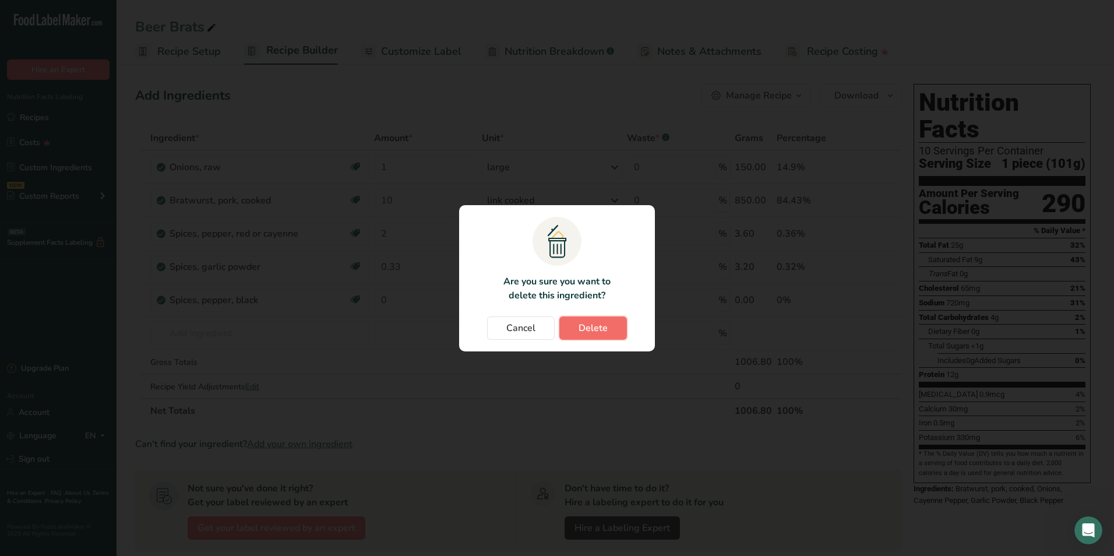
click at [594, 323] on span "Delete" at bounding box center [593, 328] width 29 height 14
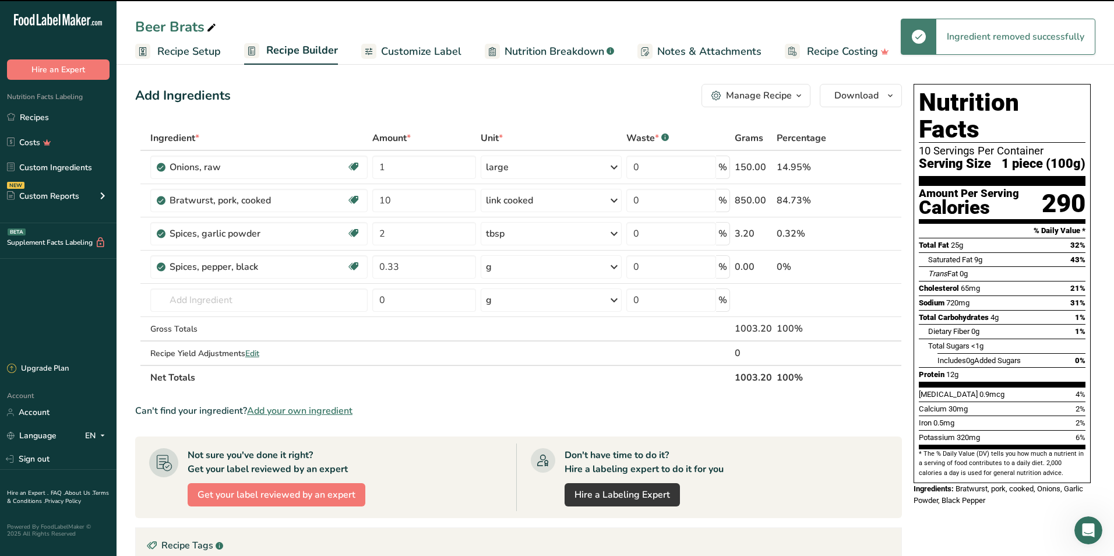
type input "0.33"
type input "0"
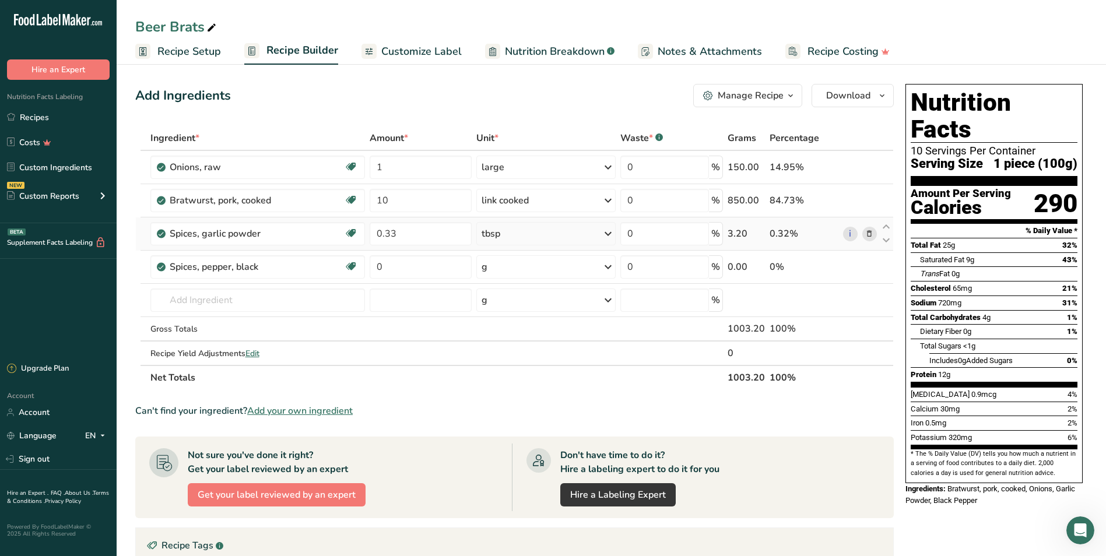
click at [594, 233] on icon at bounding box center [869, 234] width 8 height 12
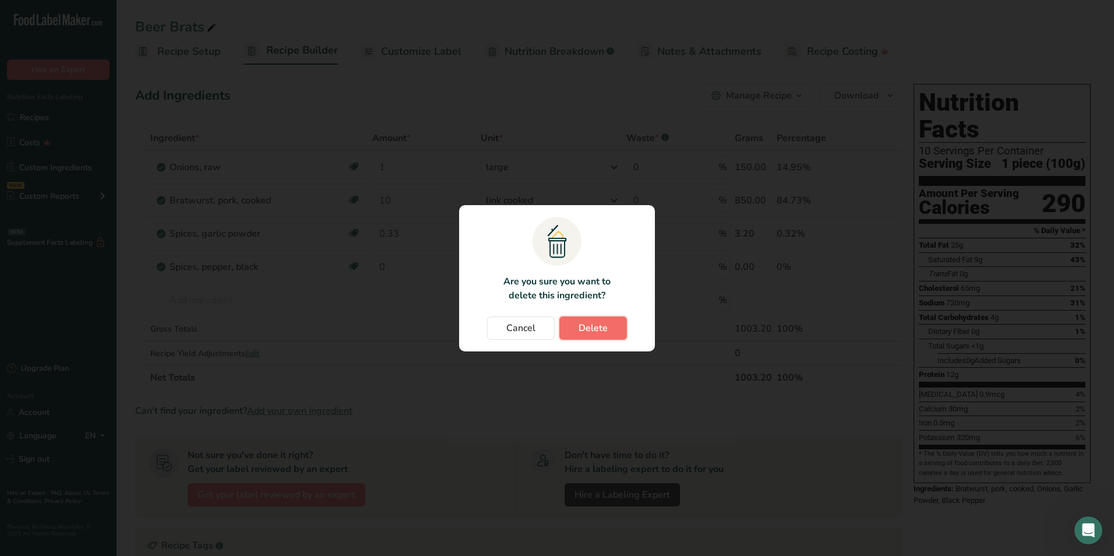
click at [594, 326] on span "Delete" at bounding box center [593, 328] width 29 height 14
type input "0"
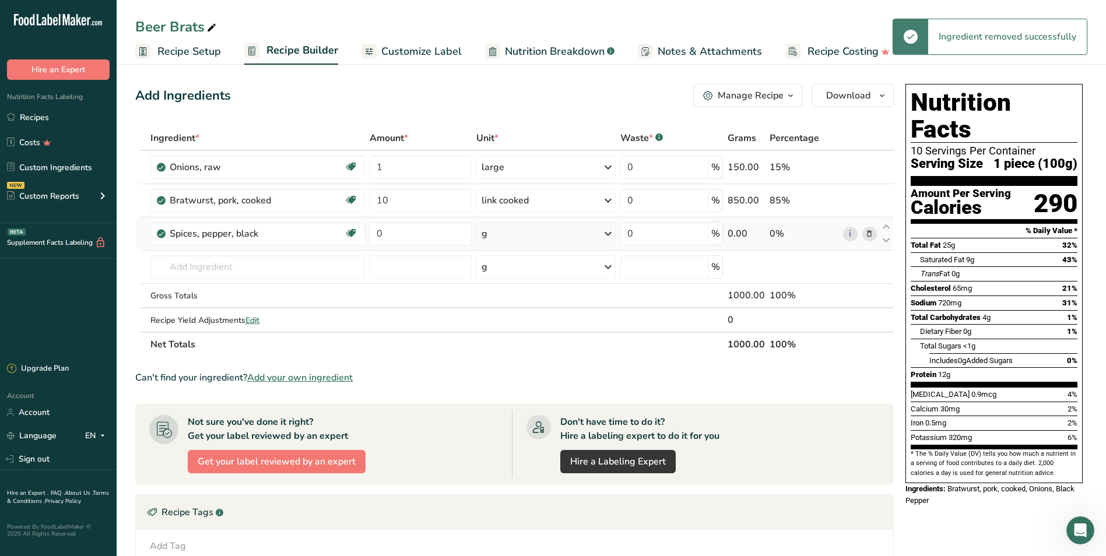
click at [594, 234] on icon at bounding box center [869, 234] width 8 height 12
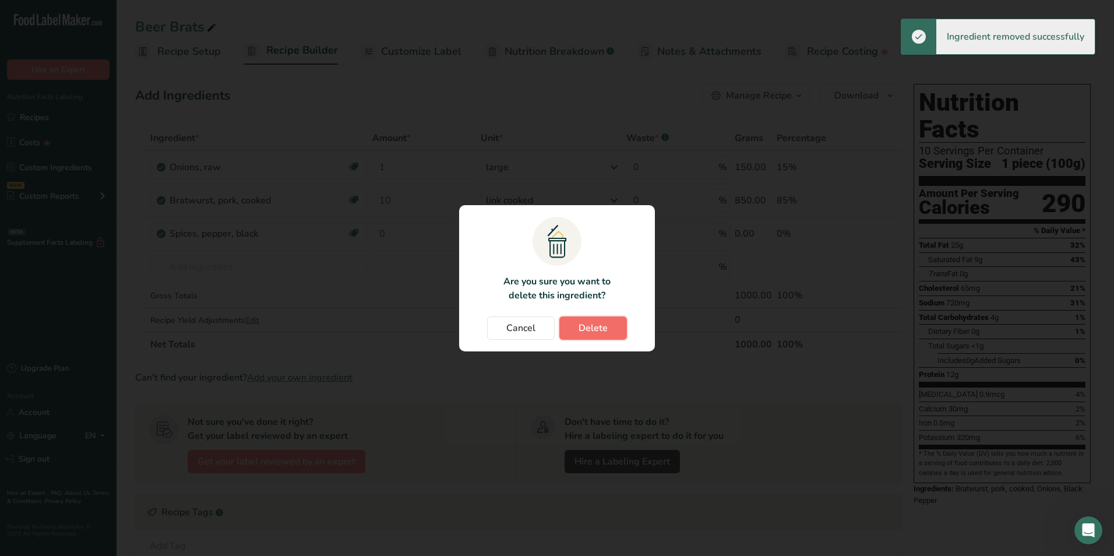
click at [594, 327] on span "Delete" at bounding box center [593, 328] width 29 height 14
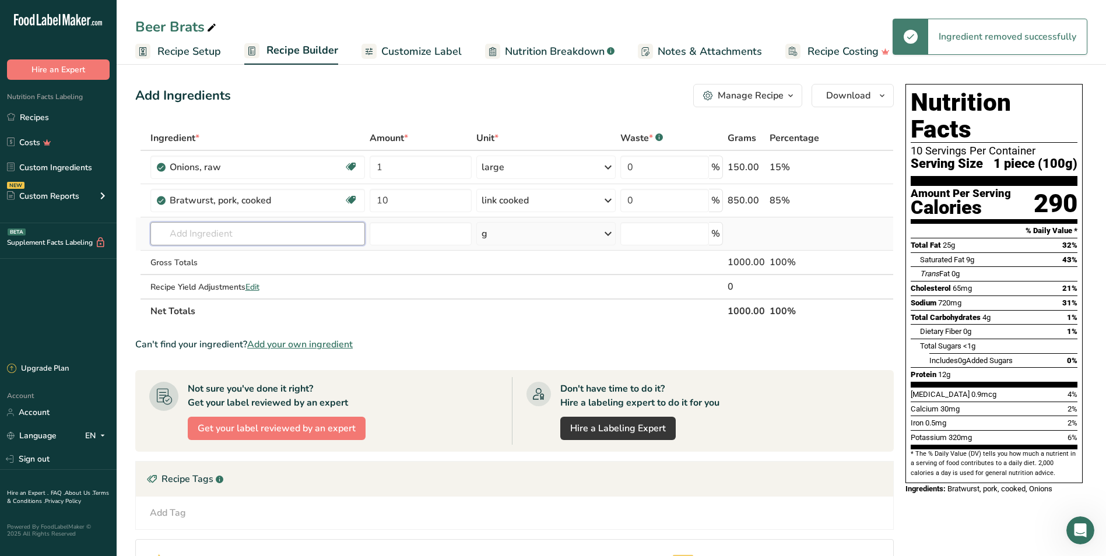
click at [226, 237] on input "text" at bounding box center [257, 233] width 214 height 23
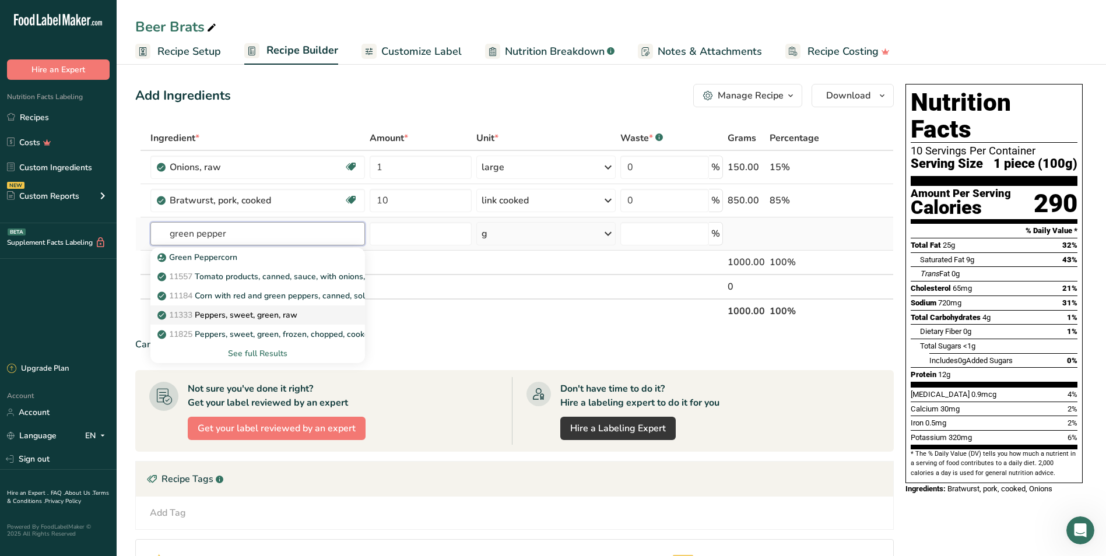
type input "green pepper"
click at [275, 318] on p "11333 Peppers, sweet, green, raw" at bounding box center [229, 315] width 138 height 12
type input "Peppers, sweet, green, raw"
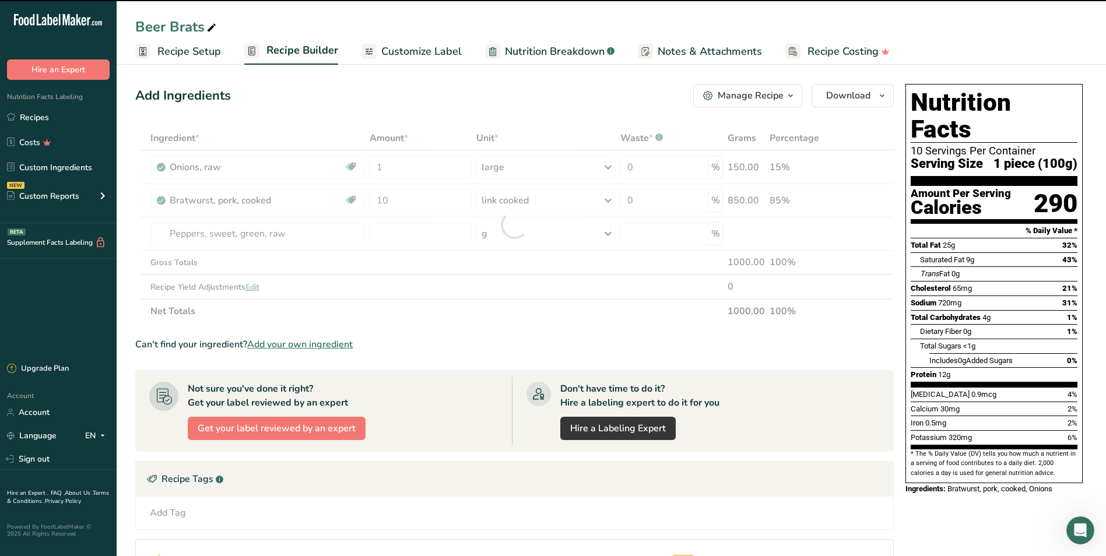
click at [515, 225] on div at bounding box center [515, 225] width 0 height 0
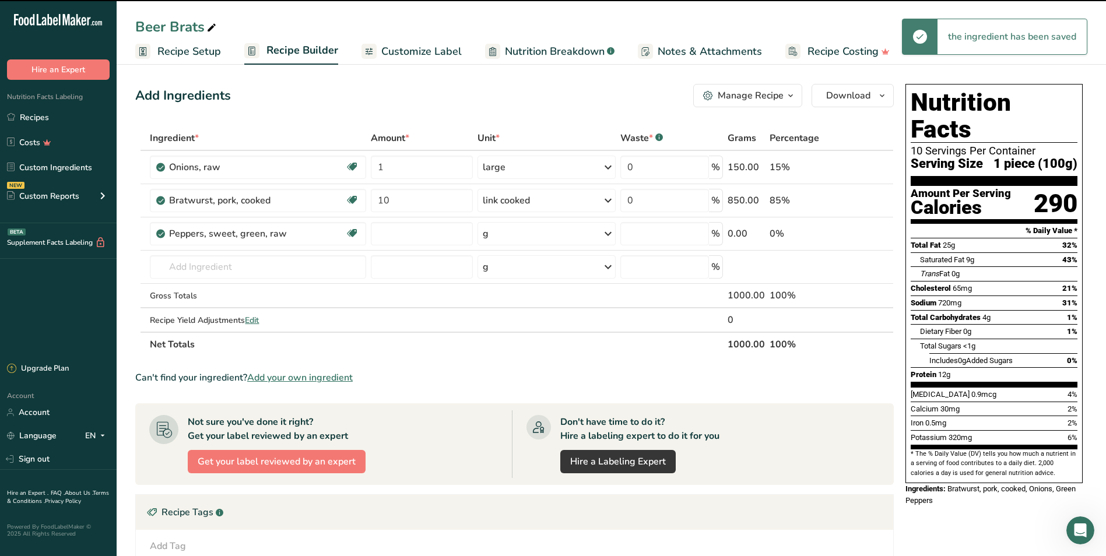
type input "0"
click at [507, 228] on div "g" at bounding box center [546, 233] width 139 height 23
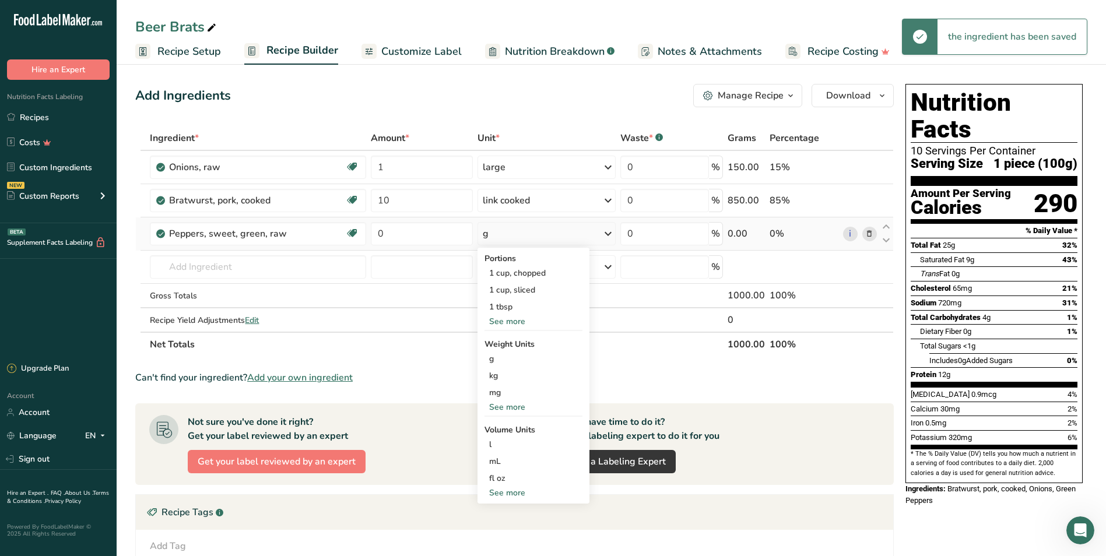
click at [518, 320] on div "See more" at bounding box center [533, 321] width 98 height 12
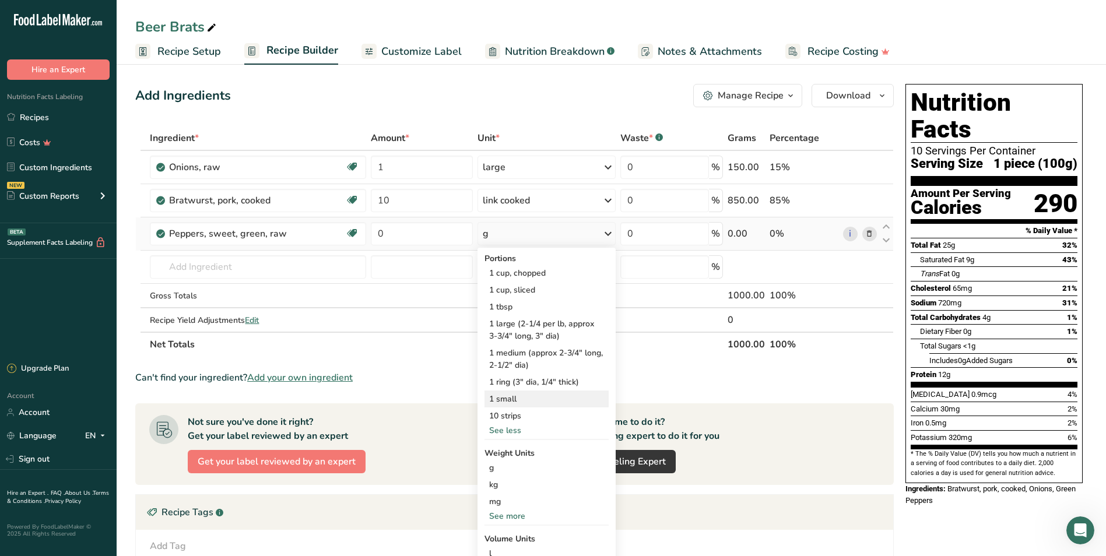
click at [517, 402] on div "1 small" at bounding box center [546, 398] width 125 height 17
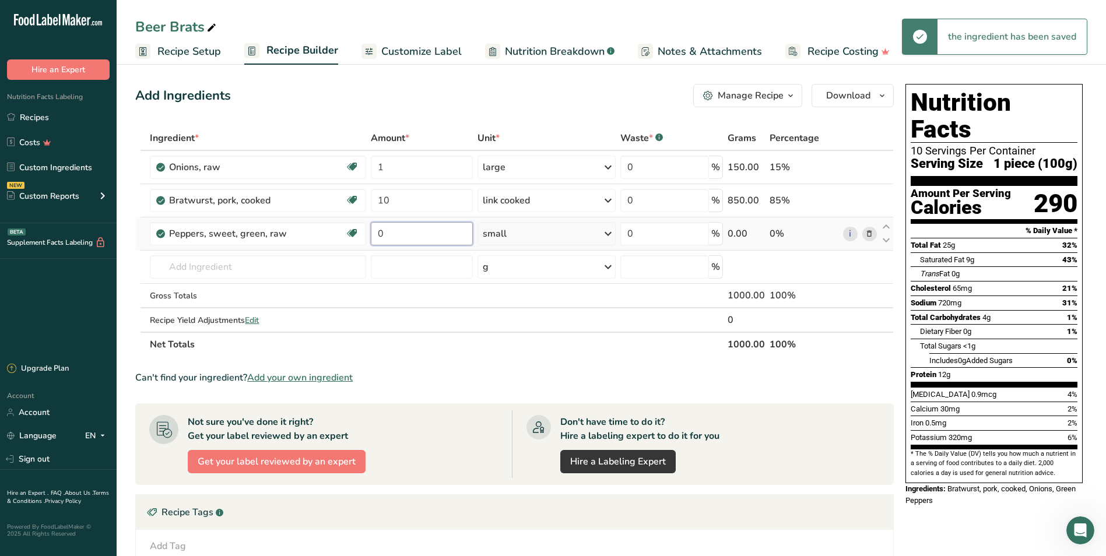
click at [424, 234] on input "0" at bounding box center [422, 233] width 102 height 23
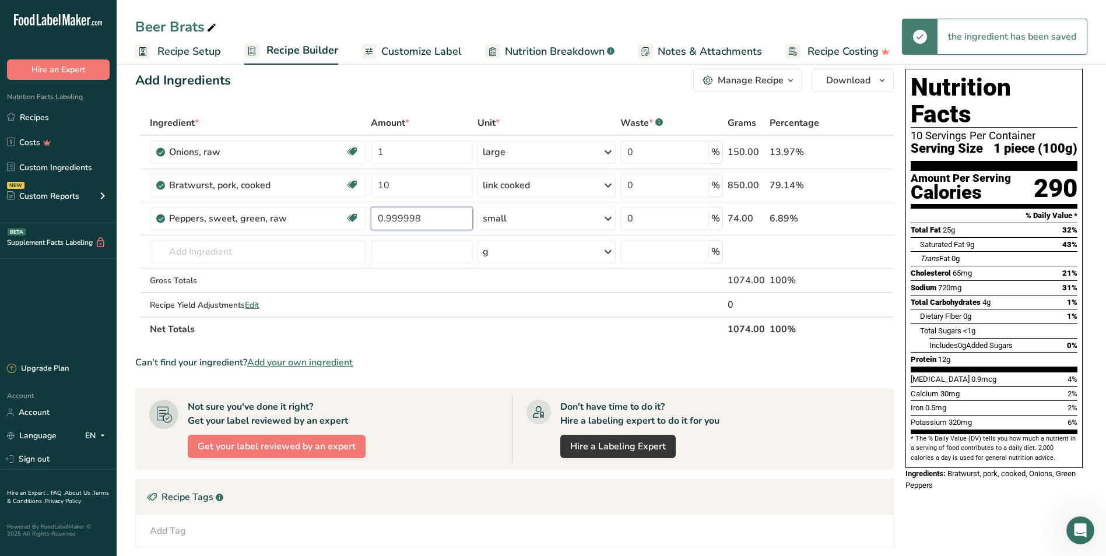
scroll to position [117, 0]
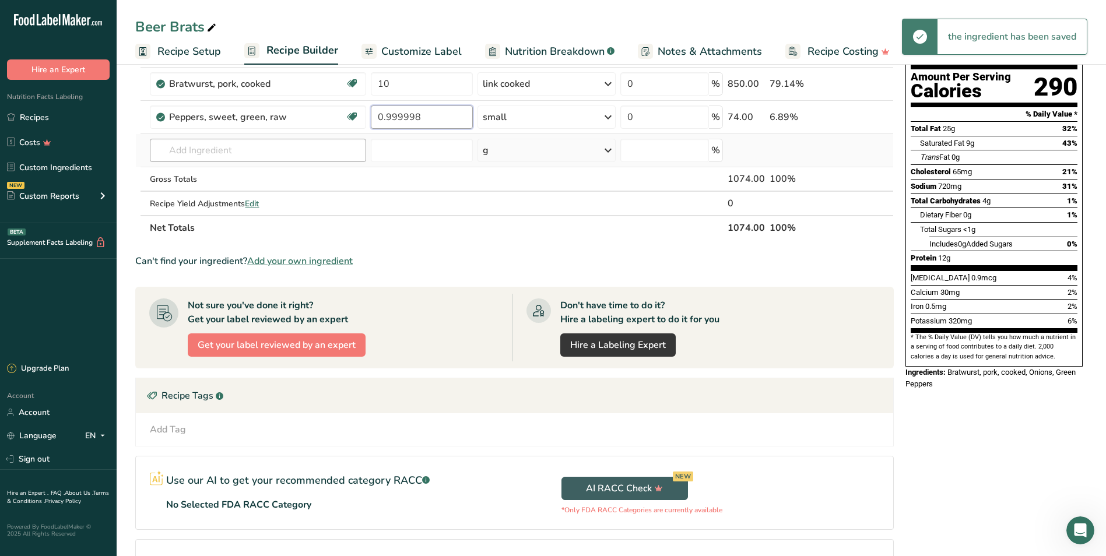
type input "0.999998"
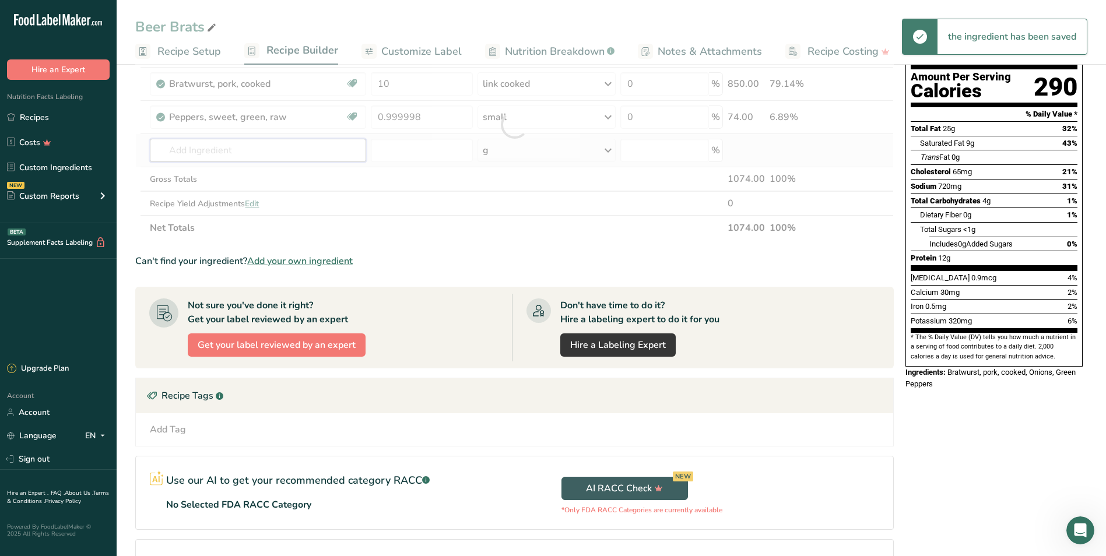
click at [252, 150] on div "Ingredient * Amount * Unit * Waste * .a-a{fill:#347362;}.b-a{fill:#fff;} Grams …" at bounding box center [514, 124] width 758 height 231
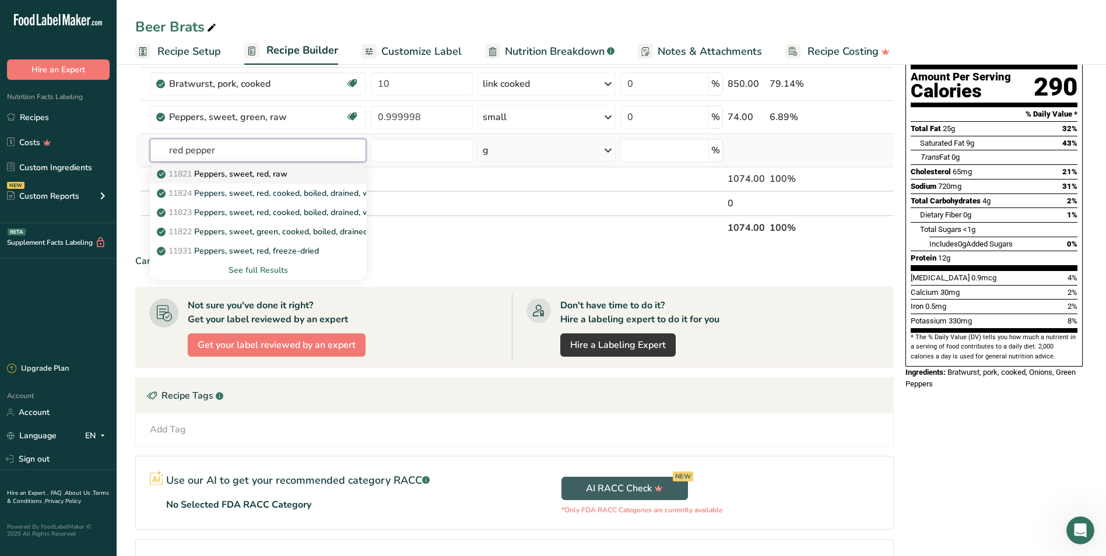
type input "red pepper"
click at [294, 177] on div "11821 Peppers, sweet, red, raw" at bounding box center [248, 174] width 178 height 12
type input "Peppers, sweet, red, raw"
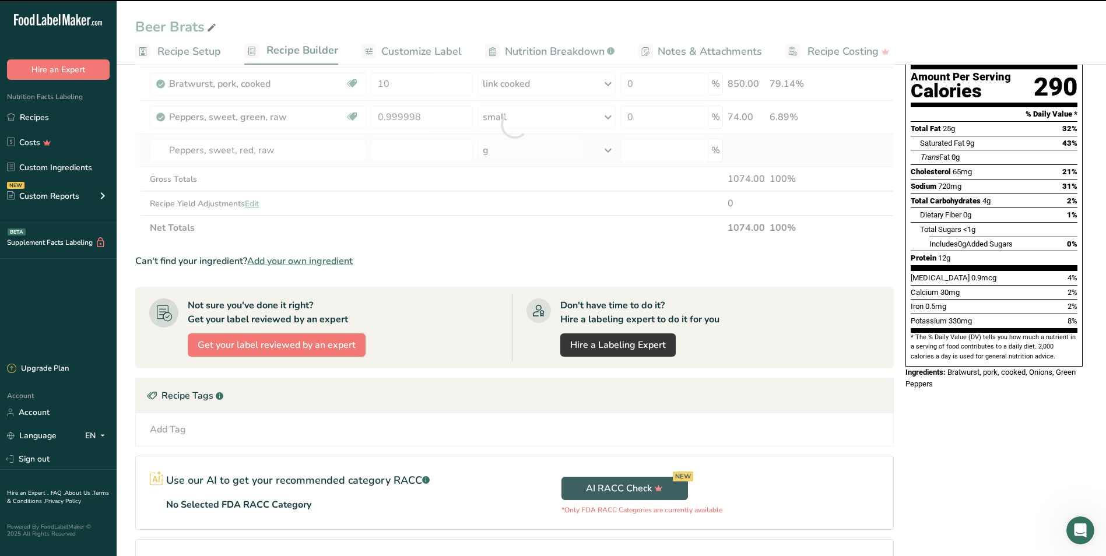
type input "0"
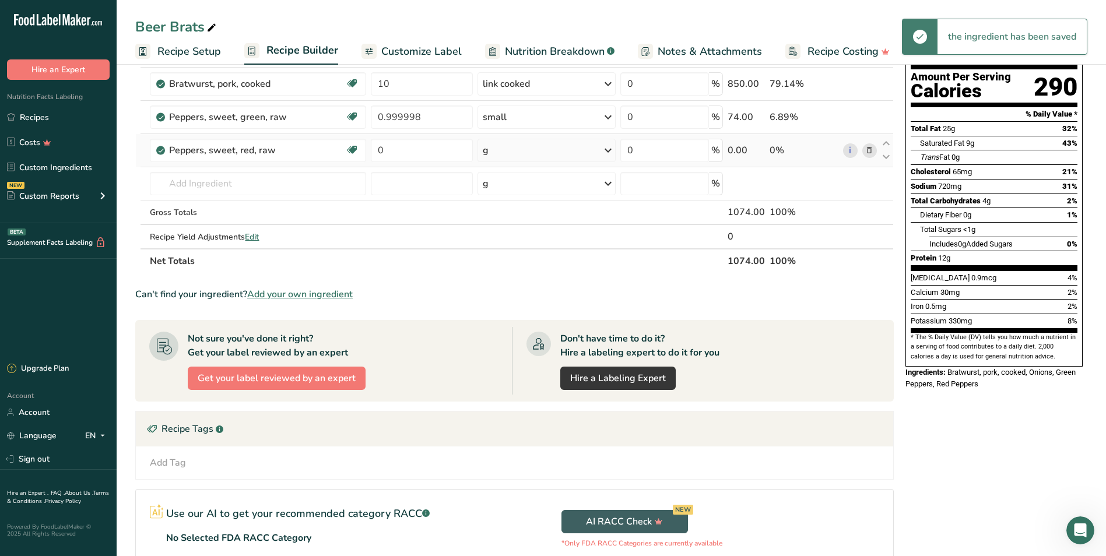
click at [515, 142] on div "g" at bounding box center [546, 150] width 139 height 23
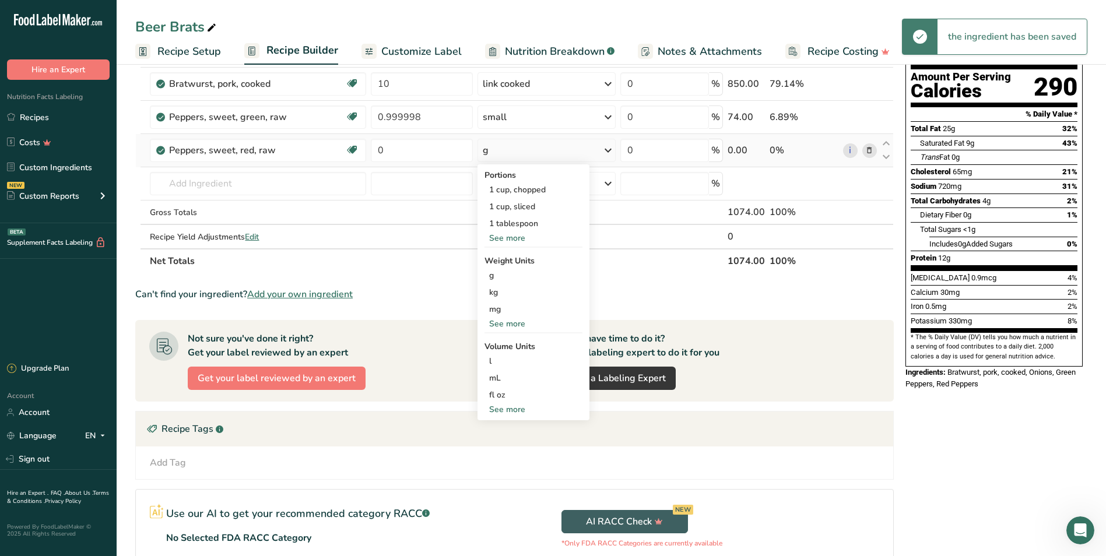
click at [518, 235] on div "See more" at bounding box center [533, 238] width 98 height 12
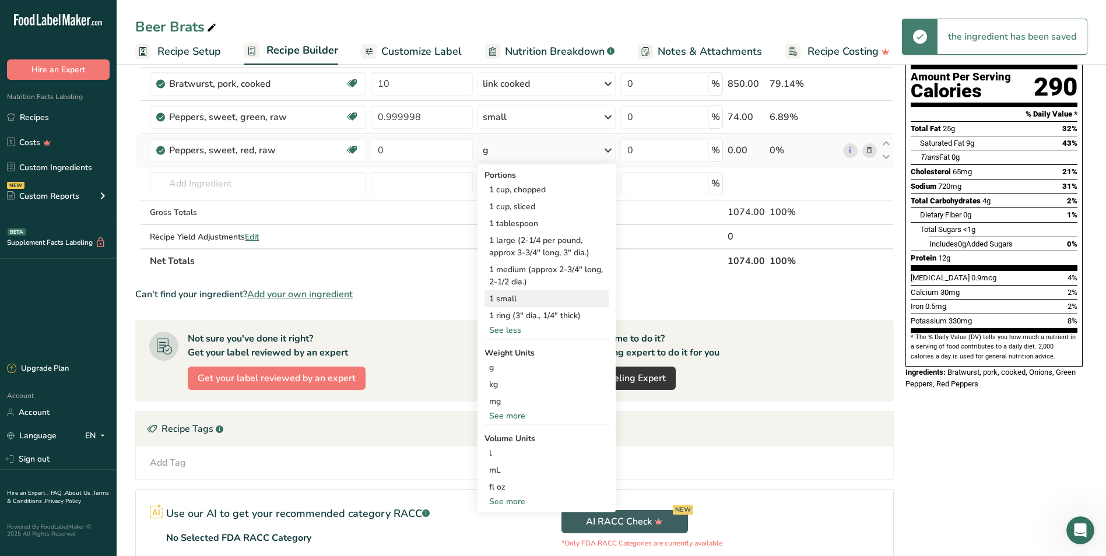
click at [523, 297] on div "1 small" at bounding box center [546, 298] width 125 height 17
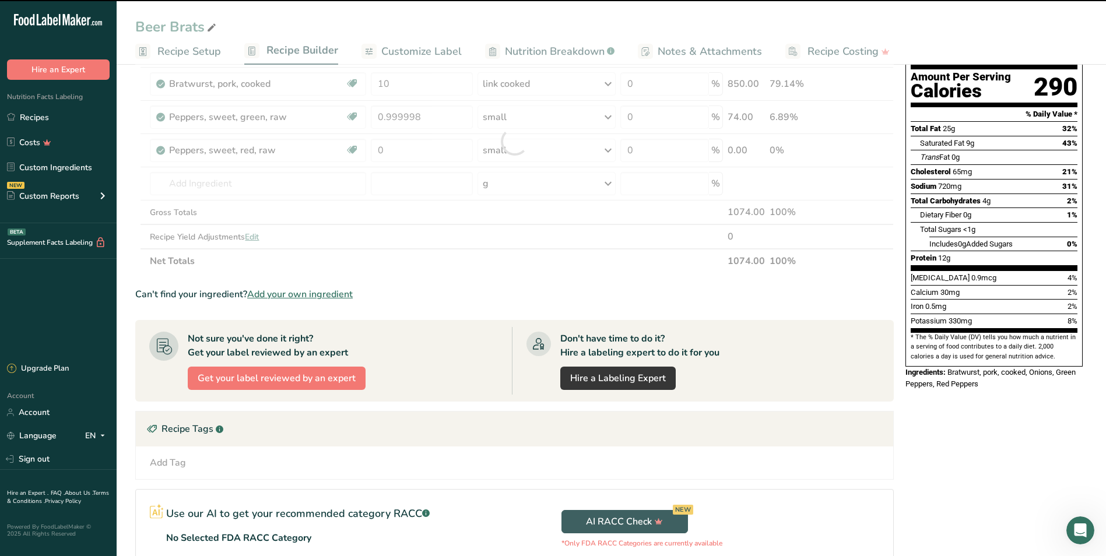
click at [403, 147] on div at bounding box center [514, 141] width 758 height 264
click at [402, 150] on input "0" at bounding box center [422, 150] width 102 height 23
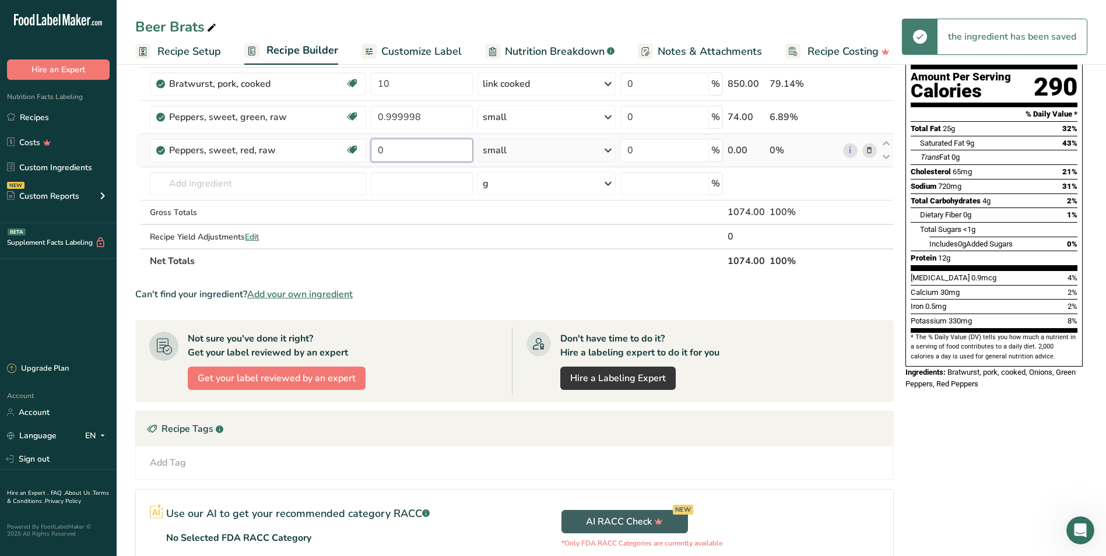
click at [403, 150] on input "0" at bounding box center [422, 150] width 102 height 23
type input "1"
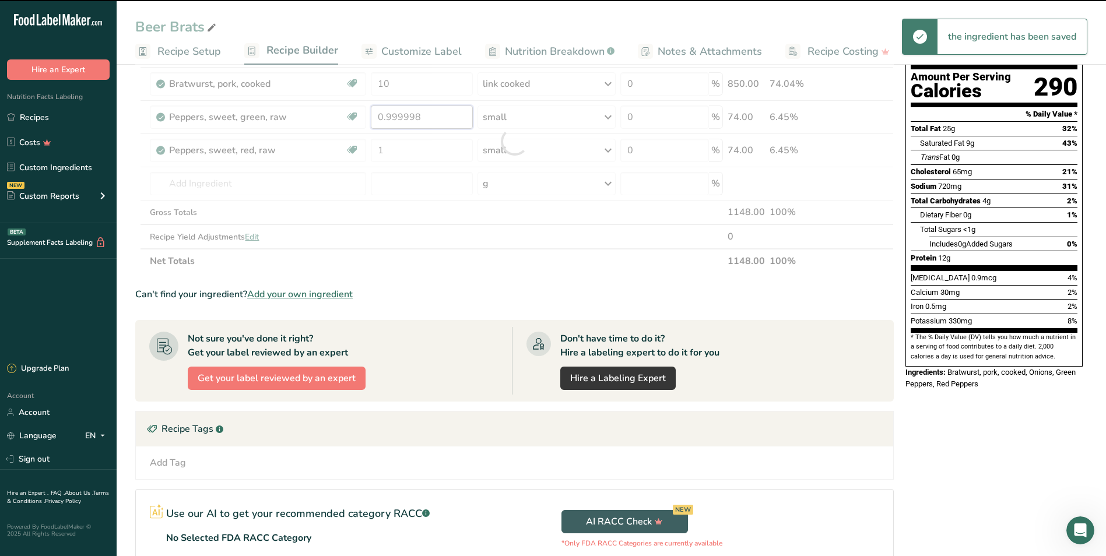
drag, startPoint x: 427, startPoint y: 120, endPoint x: 371, endPoint y: 119, distance: 56.5
click at [371, 119] on div "Ingredient * Amount * Unit * Waste * .a-a{fill:#347362;}.b-a{fill:#fff;} Grams …" at bounding box center [514, 141] width 758 height 264
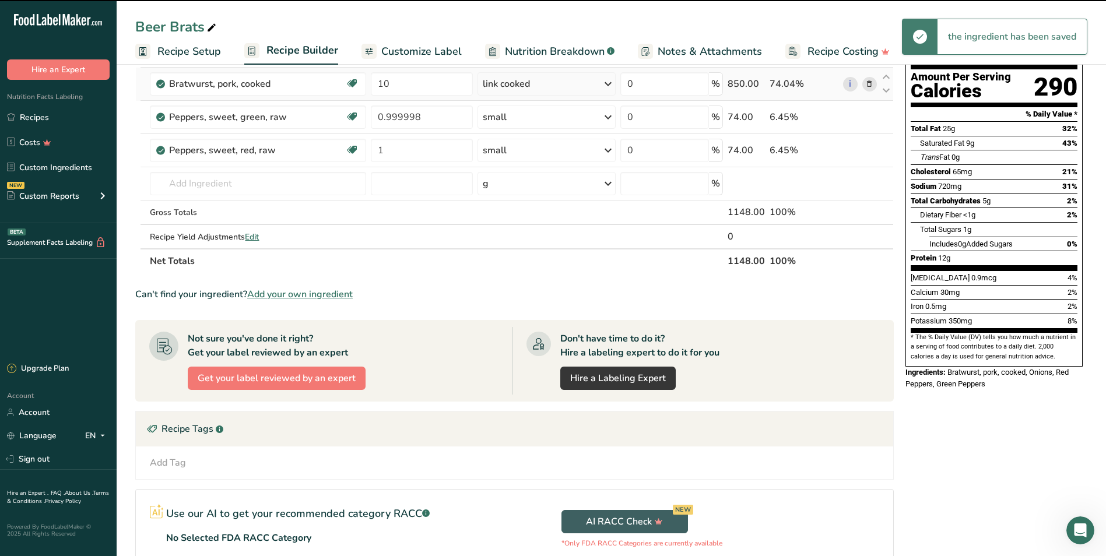
type input "0"
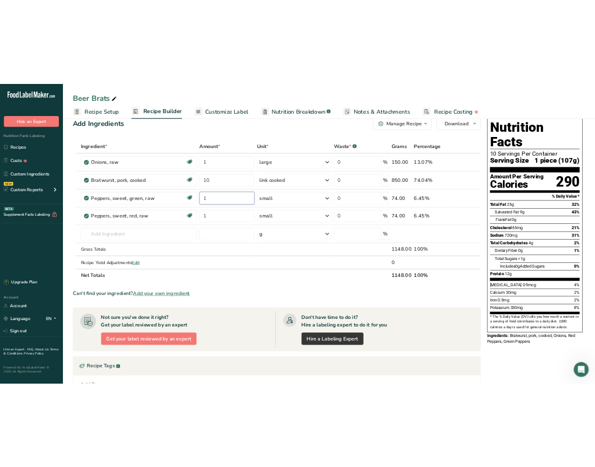
scroll to position [0, 0]
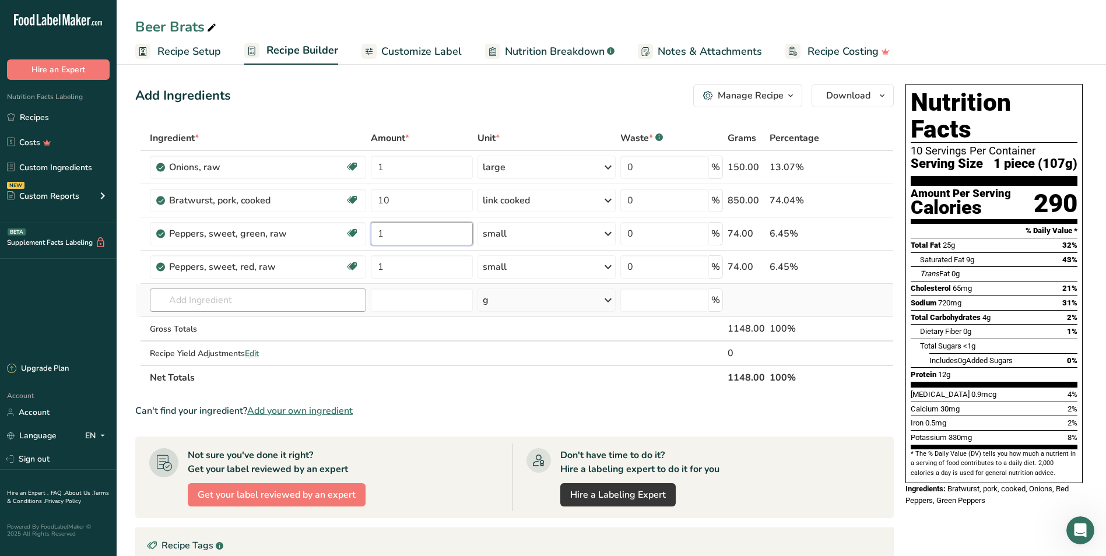
type input "1"
click at [217, 304] on div "Ingredient * Amount * Unit * Waste * .a-a{fill:#347362;}.b-a{fill:#fff;} Grams …" at bounding box center [514, 258] width 758 height 264
drag, startPoint x: 232, startPoint y: 300, endPoint x: 94, endPoint y: 294, distance: 137.7
click at [94, 294] on div ".a-20{fill:#fff;} Hire an Expert Nutrition Facts Labeling Recipes Costs Custom …" at bounding box center [553, 410] width 1106 height 821
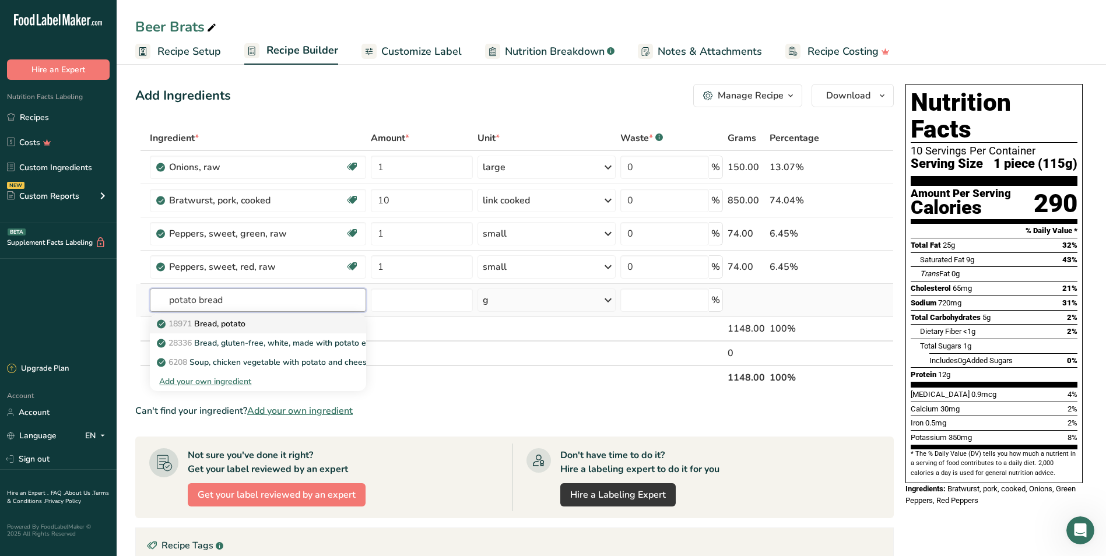
type input "potato bread"
click at [270, 316] on link "18971 Bread, potato" at bounding box center [258, 323] width 216 height 19
type input "Bread, potato"
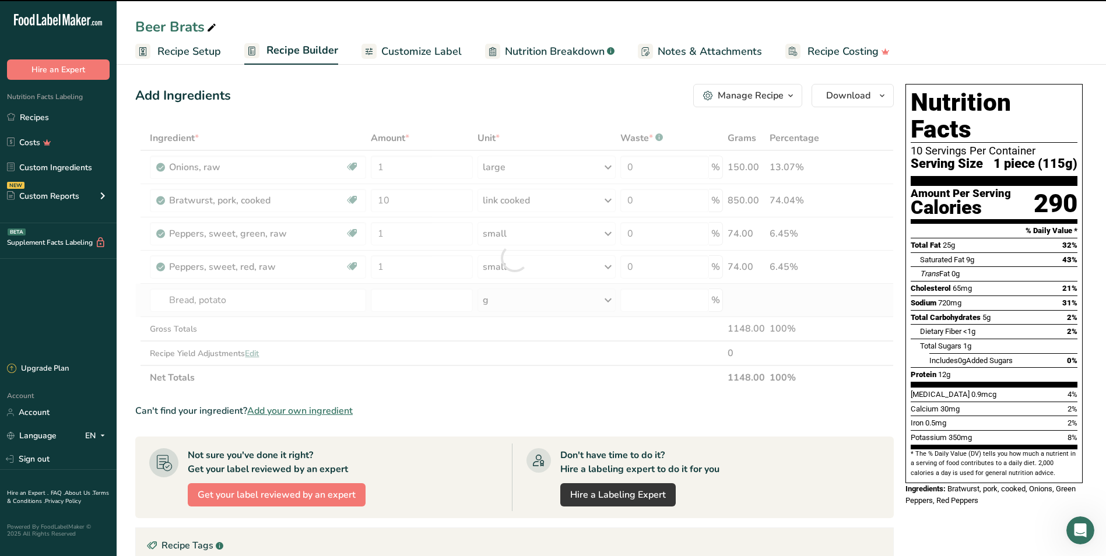
type input "0"
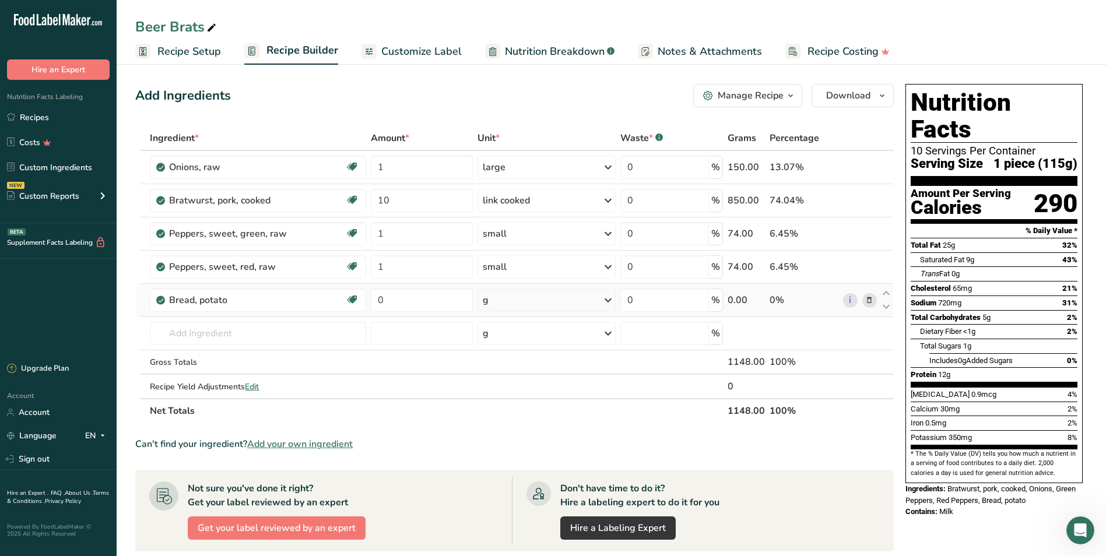
click at [542, 298] on div "g" at bounding box center [546, 299] width 139 height 23
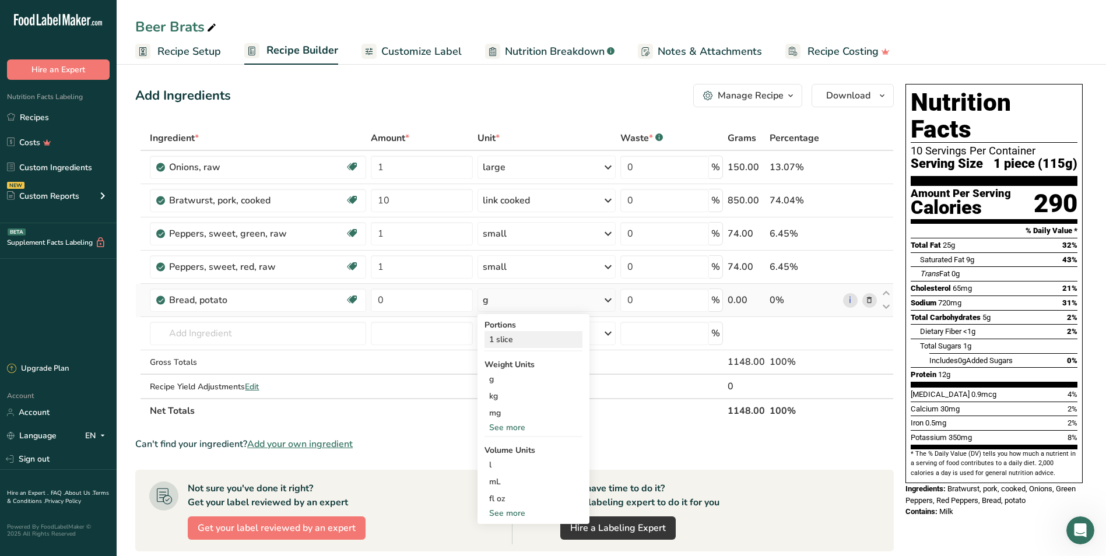
click at [512, 336] on div "1 slice" at bounding box center [533, 339] width 98 height 17
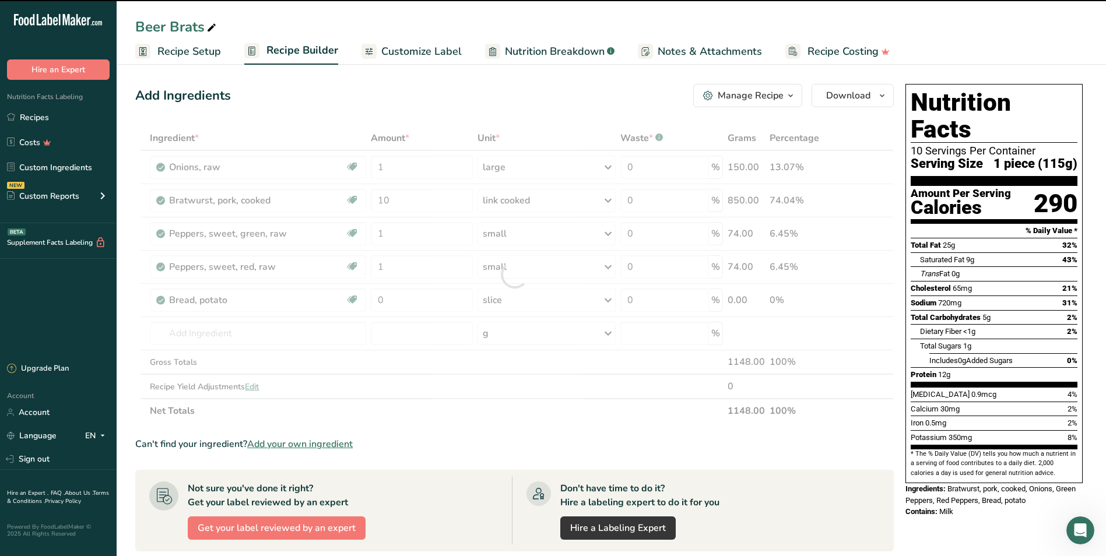
click at [399, 294] on div at bounding box center [514, 274] width 758 height 297
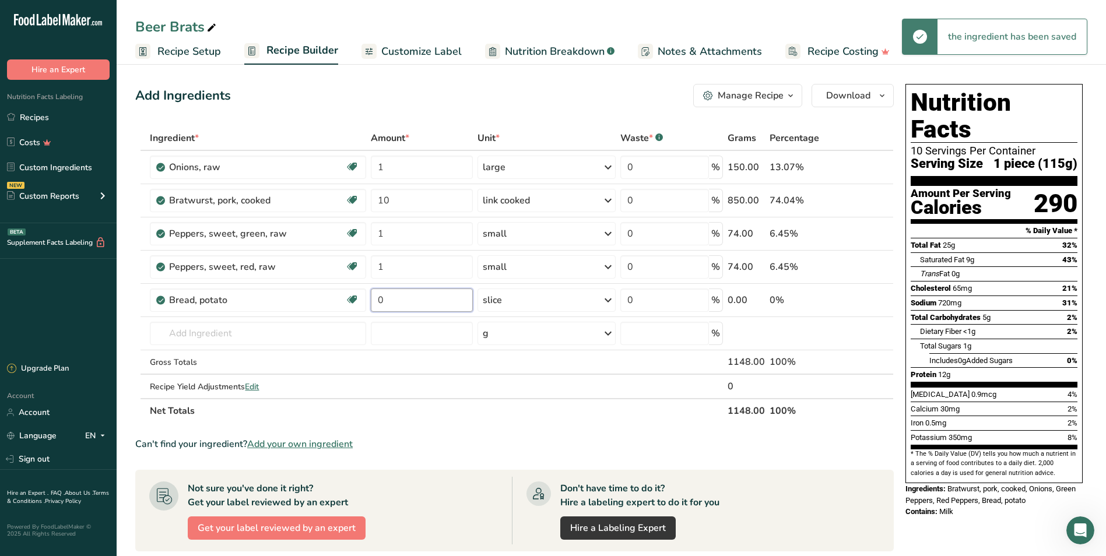
click at [398, 294] on input "0" at bounding box center [422, 299] width 102 height 23
type input "10"
click at [561, 106] on div "Add Ingredients Manage Recipe Delete Recipe Duplicate Recipe Scale Recipe Save …" at bounding box center [514, 95] width 758 height 23
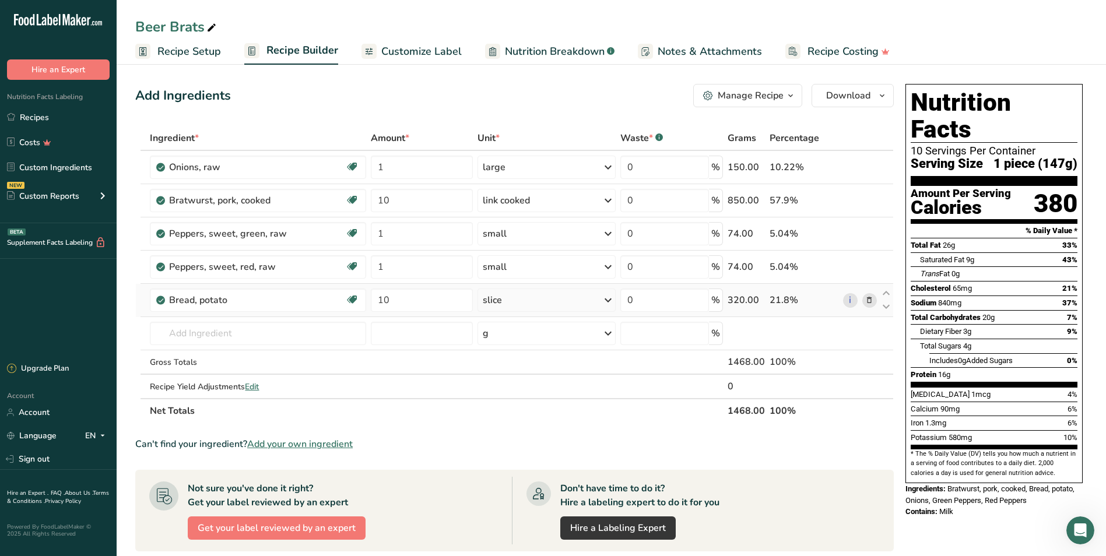
click at [594, 298] on icon at bounding box center [869, 300] width 8 height 12
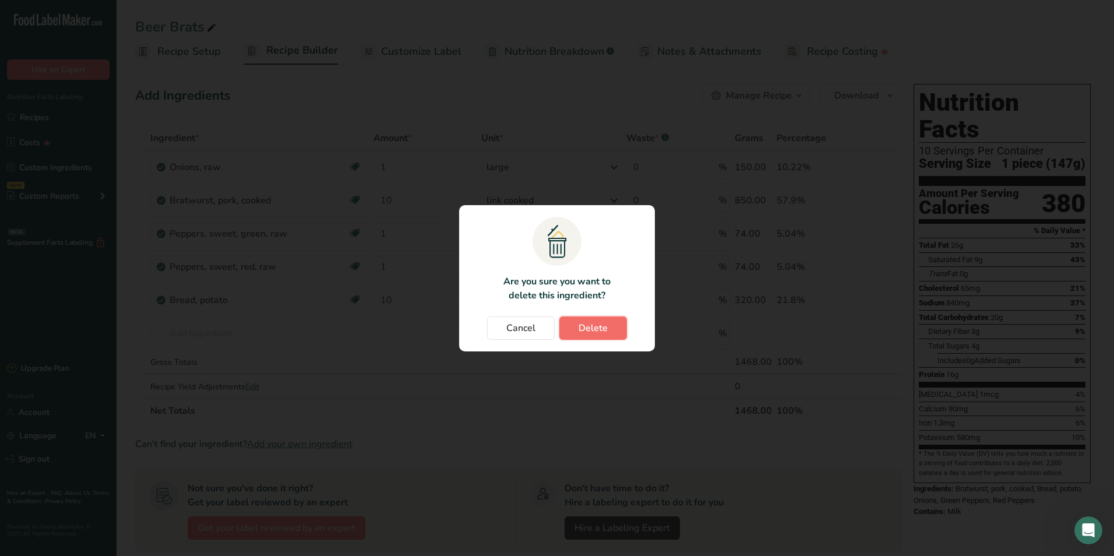
click at [594, 328] on button "Delete" at bounding box center [594, 327] width 68 height 23
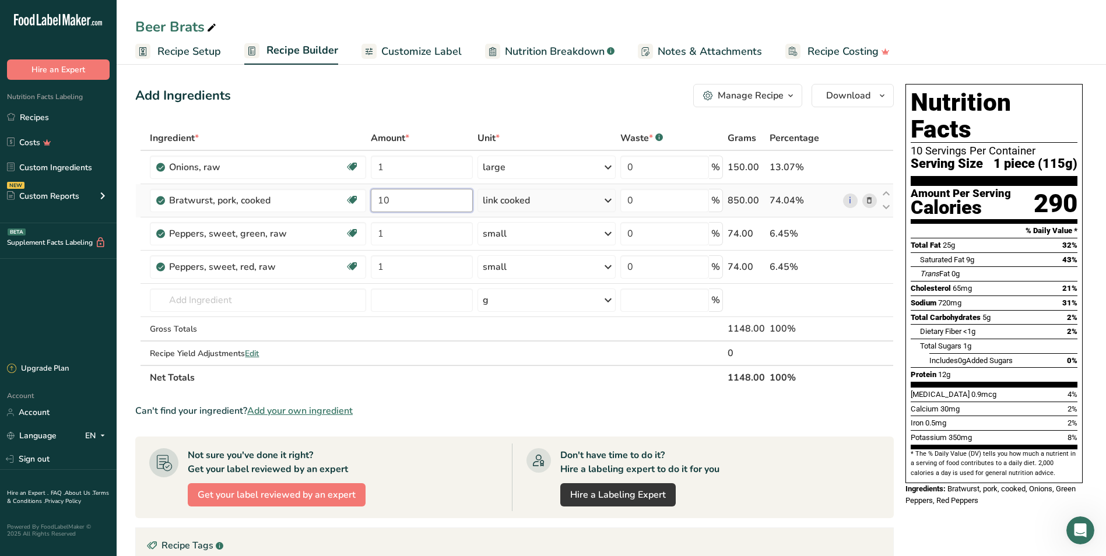
click at [410, 203] on input "10" at bounding box center [422, 200] width 102 height 23
drag, startPoint x: 397, startPoint y: 202, endPoint x: 378, endPoint y: 202, distance: 19.2
click at [378, 202] on input "10" at bounding box center [422, 200] width 102 height 23
type input "5"
click at [523, 104] on div "Add Ingredients Manage Recipe Delete Recipe Duplicate Recipe Scale Recipe Save …" at bounding box center [514, 95] width 758 height 23
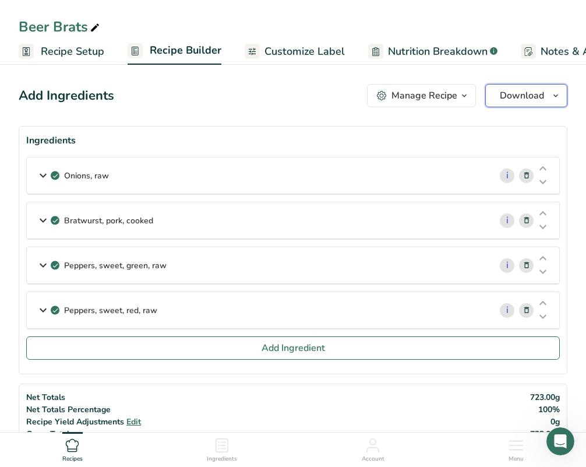
click at [515, 92] on span "Download" at bounding box center [522, 96] width 44 height 14
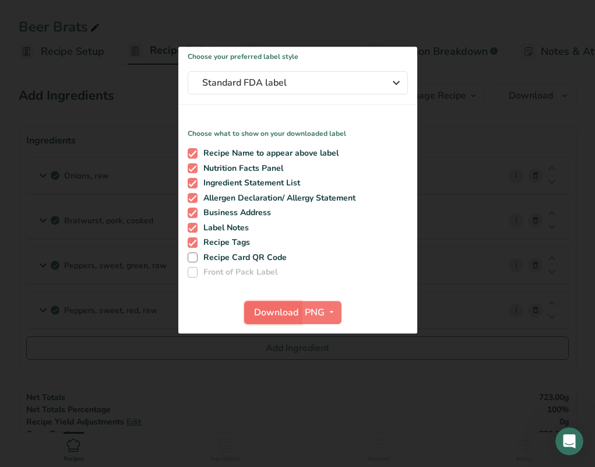
click at [277, 312] on span "Download" at bounding box center [276, 312] width 44 height 14
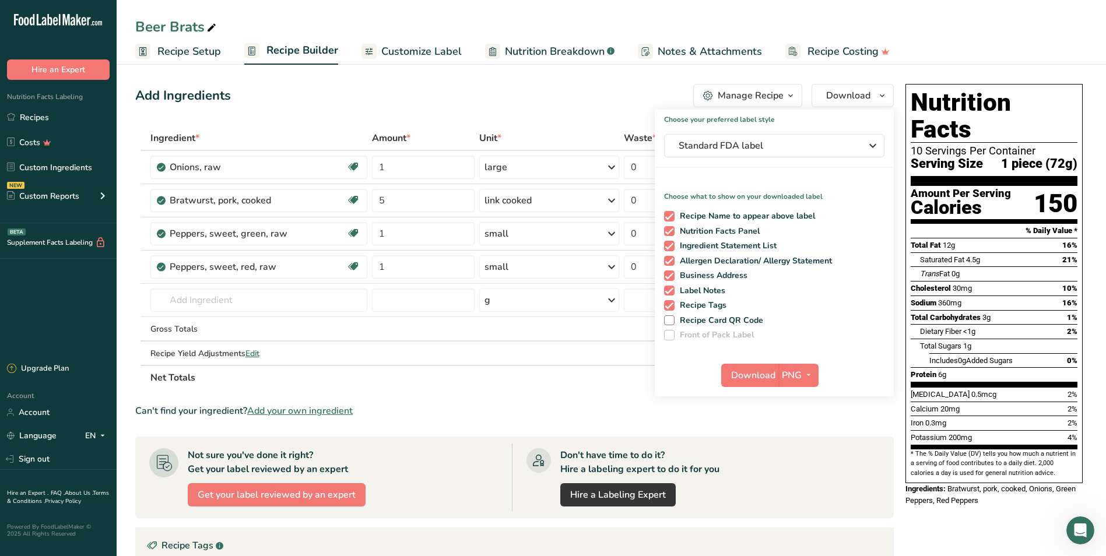
drag, startPoint x: 623, startPoint y: 81, endPoint x: 632, endPoint y: 76, distance: 10.4
click at [594, 81] on div "Add Ingredients Manage Recipe Delete Recipe Duplicate Recipe Scale Recipe Save …" at bounding box center [517, 440] width 765 height 723
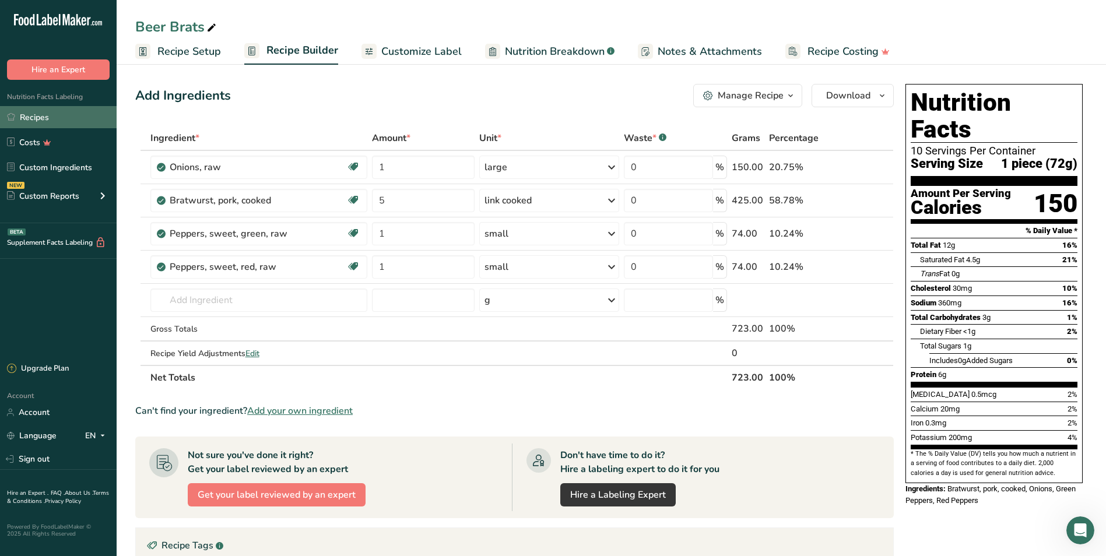
click at [63, 116] on link "Recipes" at bounding box center [58, 117] width 117 height 22
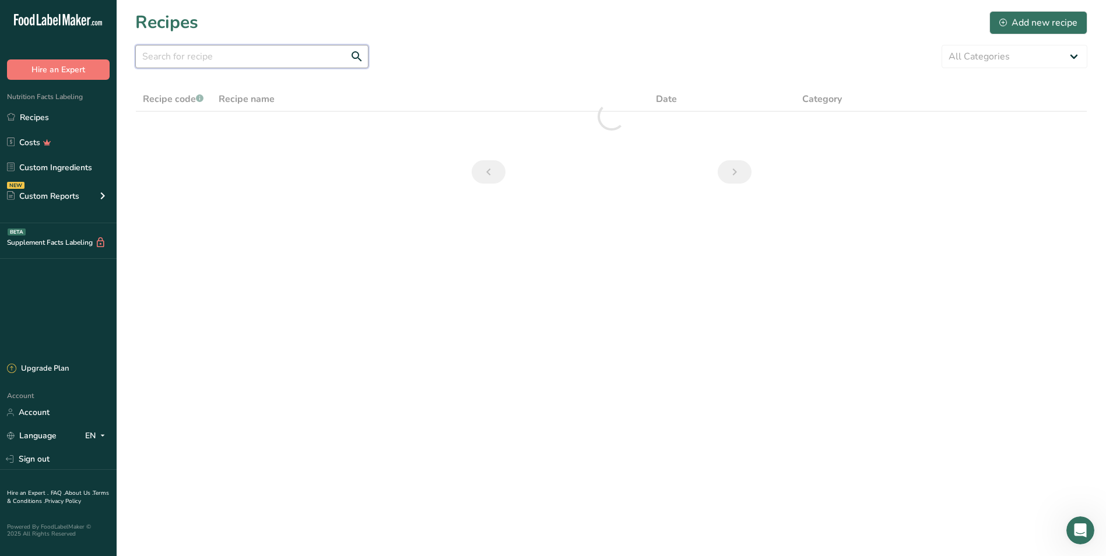
click at [273, 60] on input "text" at bounding box center [251, 56] width 233 height 23
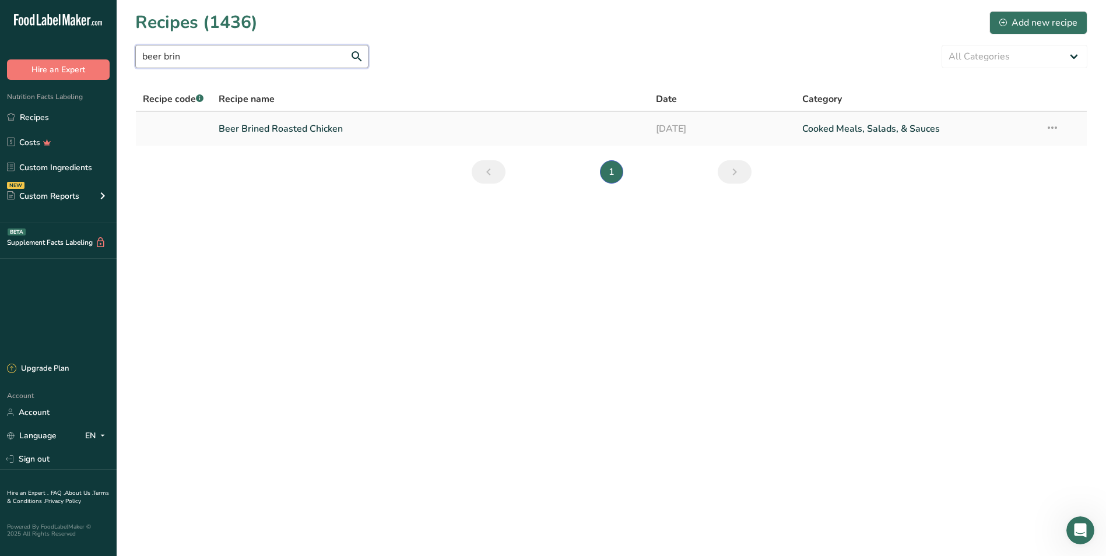
type input "beer brin"
click at [401, 129] on link "Beer Brined Roasted Chicken" at bounding box center [431, 129] width 424 height 24
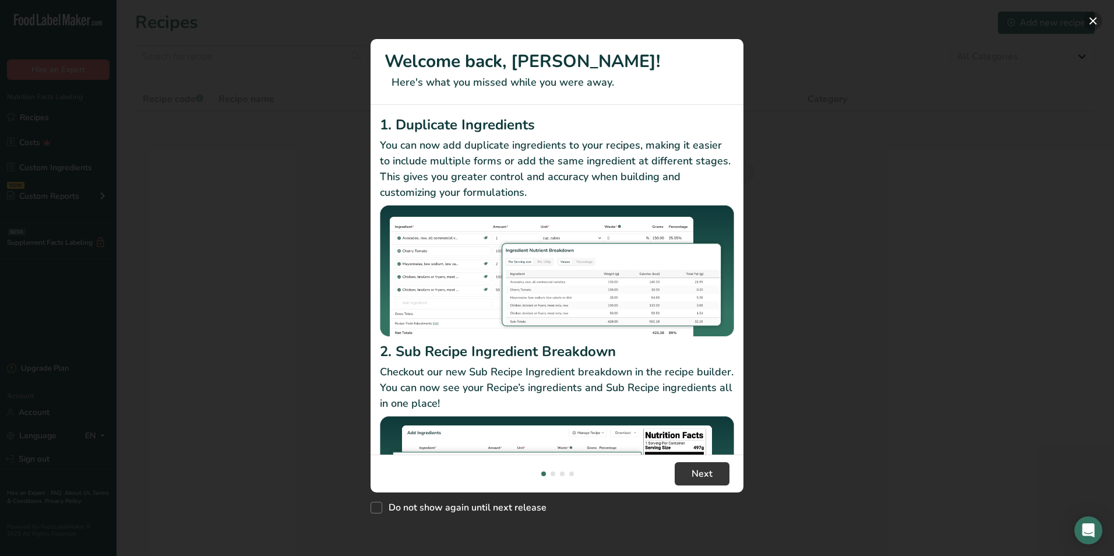
click at [1092, 19] on button "New Features" at bounding box center [1093, 21] width 19 height 19
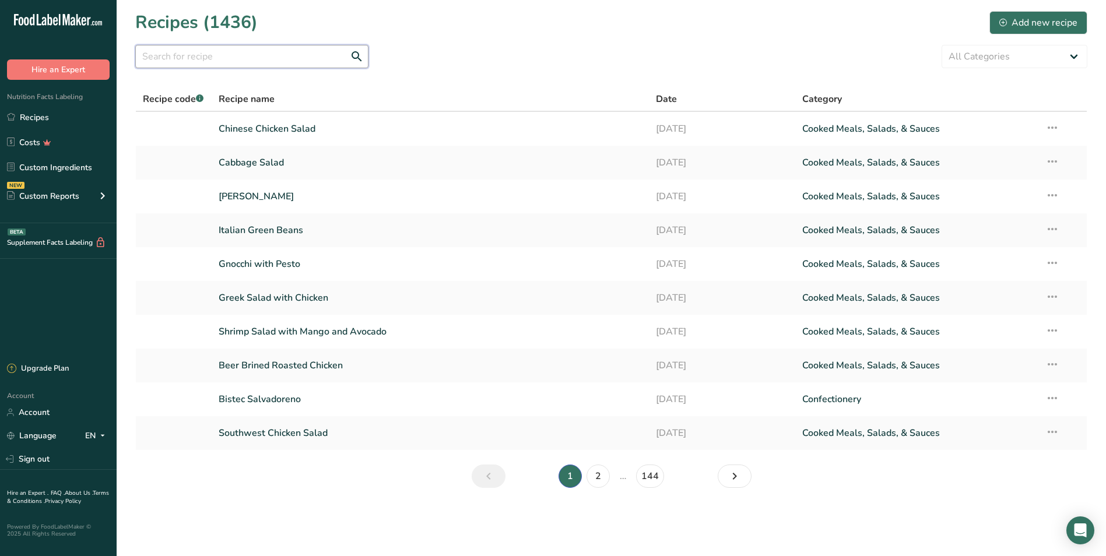
click at [178, 57] on input "text" at bounding box center [251, 56] width 233 height 23
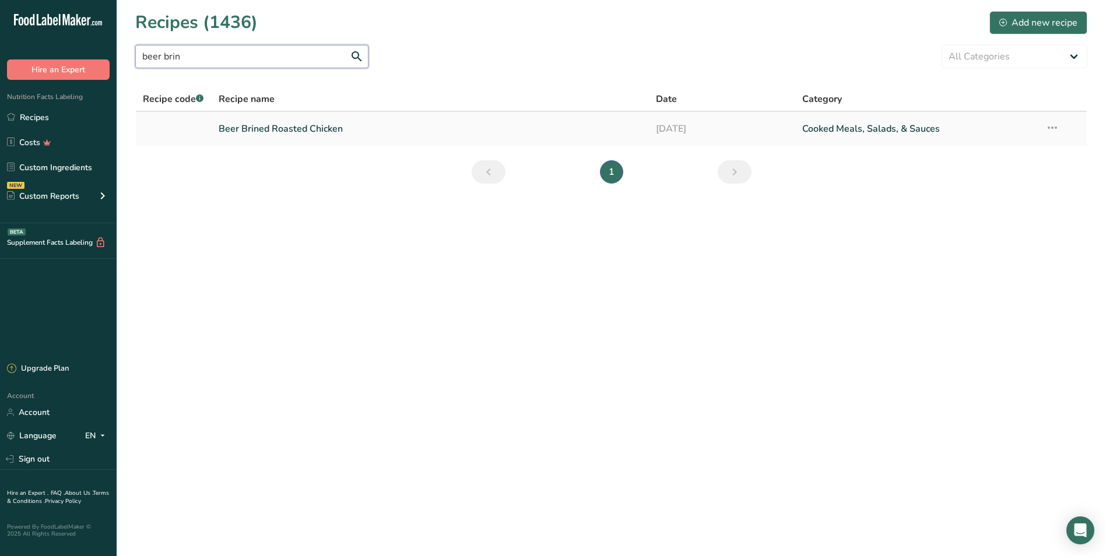
type input "beer brin"
click at [246, 129] on link "Beer Brined Roasted Chicken" at bounding box center [431, 129] width 424 height 24
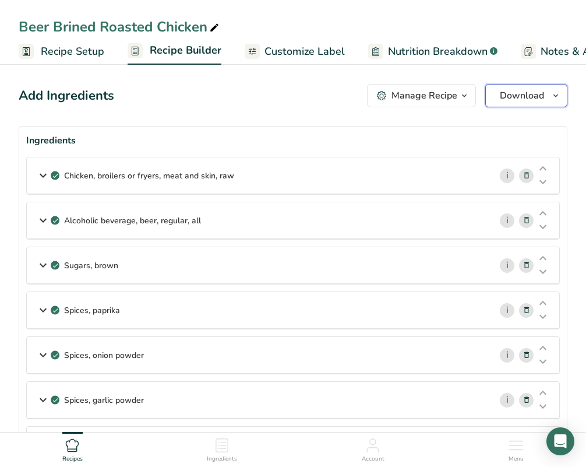
click at [537, 89] on span "Download" at bounding box center [522, 96] width 44 height 14
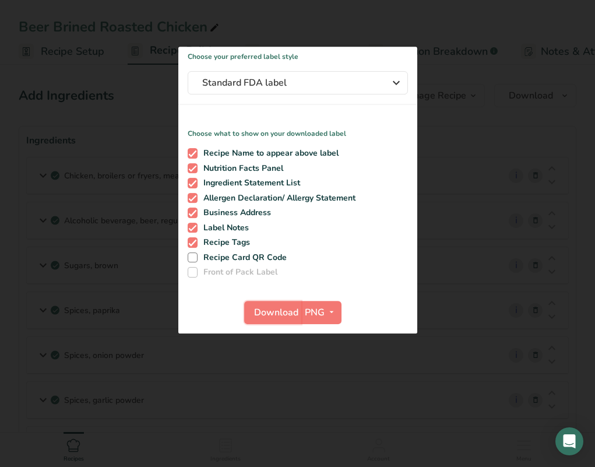
click at [272, 306] on span "Download" at bounding box center [276, 312] width 44 height 14
click at [282, 308] on span "Download" at bounding box center [276, 312] width 44 height 14
click at [498, 207] on div at bounding box center [297, 233] width 595 height 467
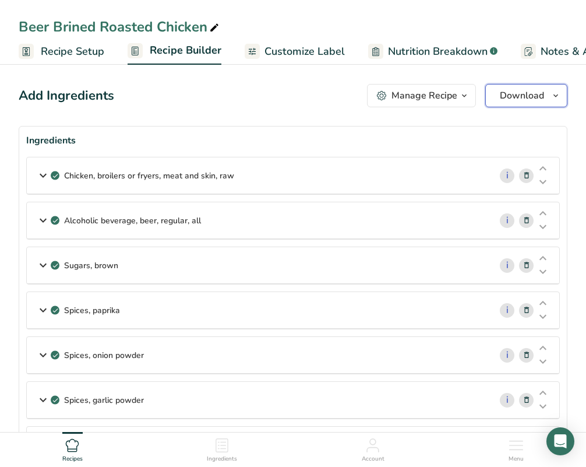
click at [544, 90] on button "Download" at bounding box center [526, 95] width 82 height 23
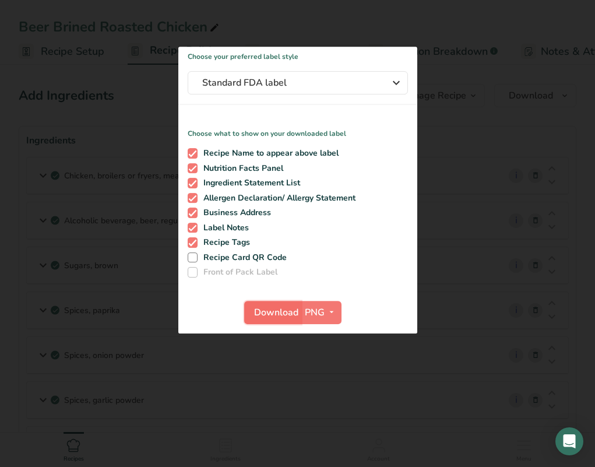
click at [272, 309] on span "Download" at bounding box center [276, 312] width 44 height 14
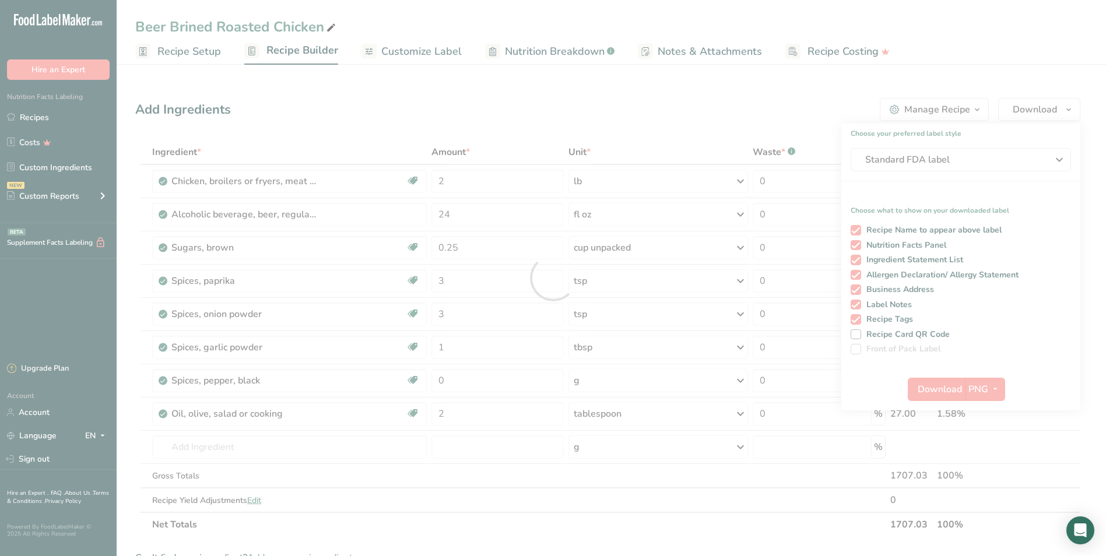
click at [455, 97] on div at bounding box center [553, 278] width 1106 height 556
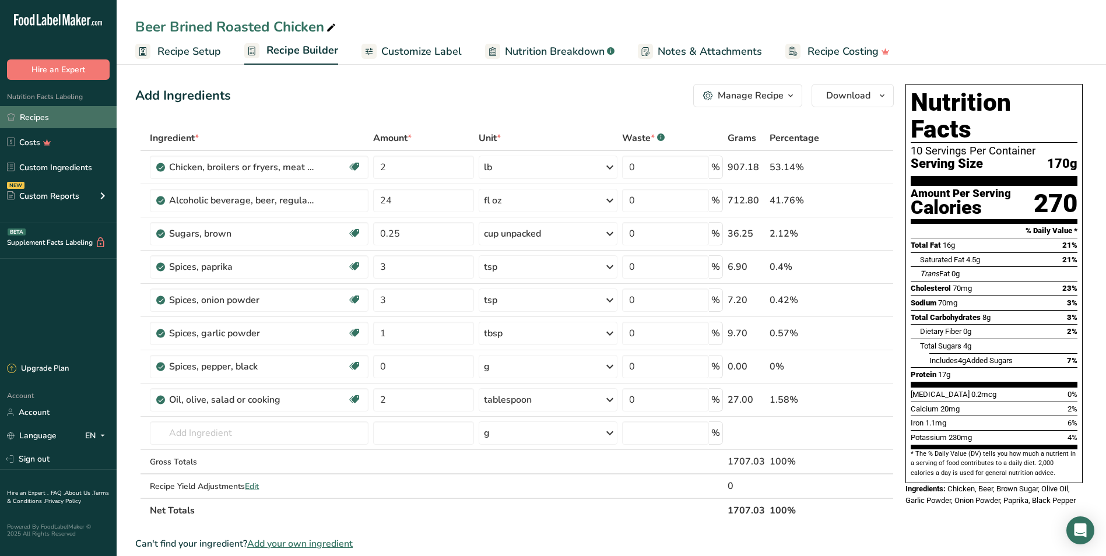
click at [58, 117] on link "Recipes" at bounding box center [58, 117] width 117 height 22
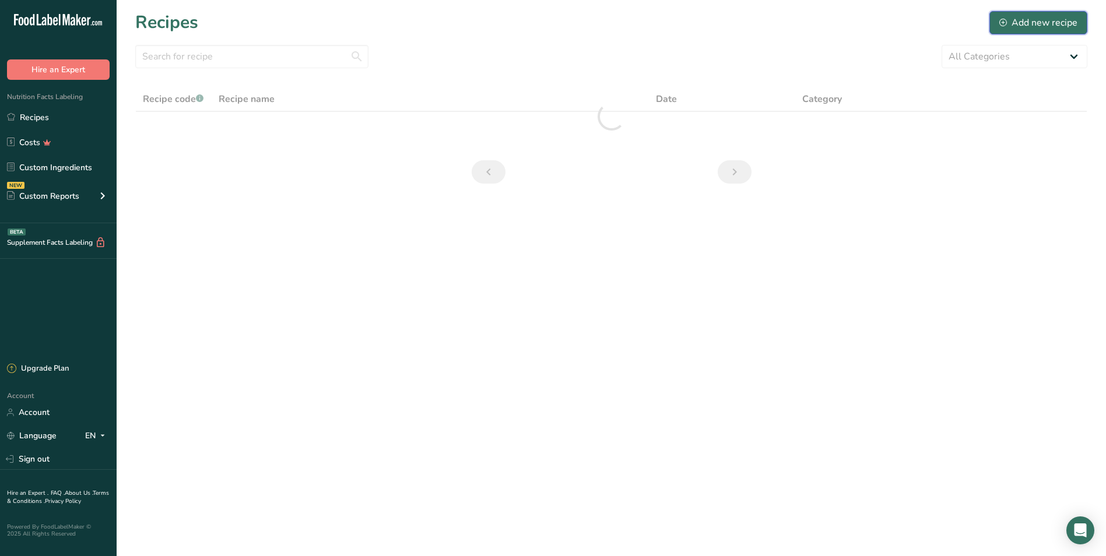
click at [1065, 25] on div "Add new recipe" at bounding box center [1038, 23] width 78 height 14
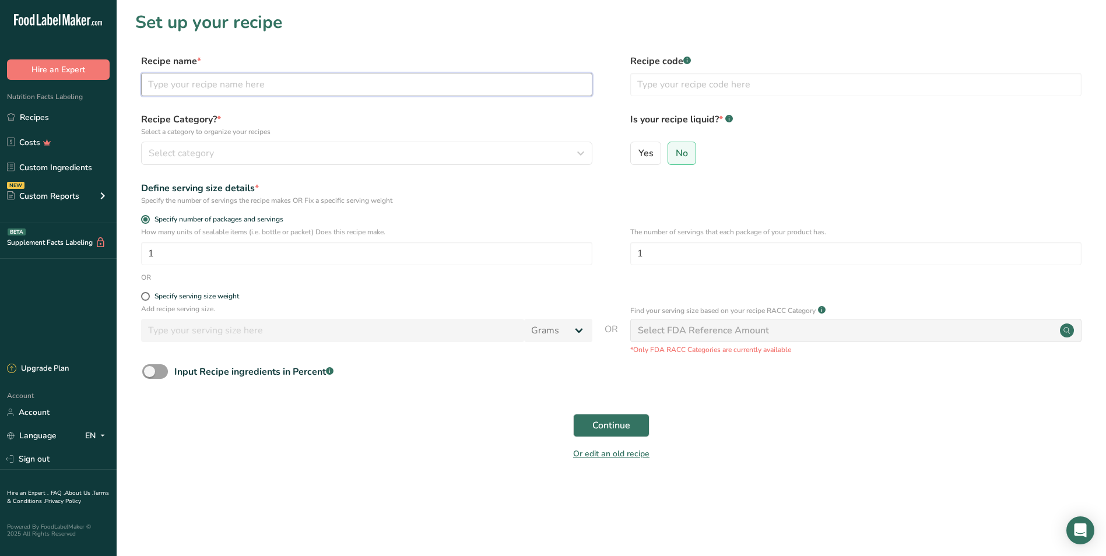
click at [237, 84] on input "text" at bounding box center [366, 84] width 451 height 23
type input "Pineapple Fluff Salad"
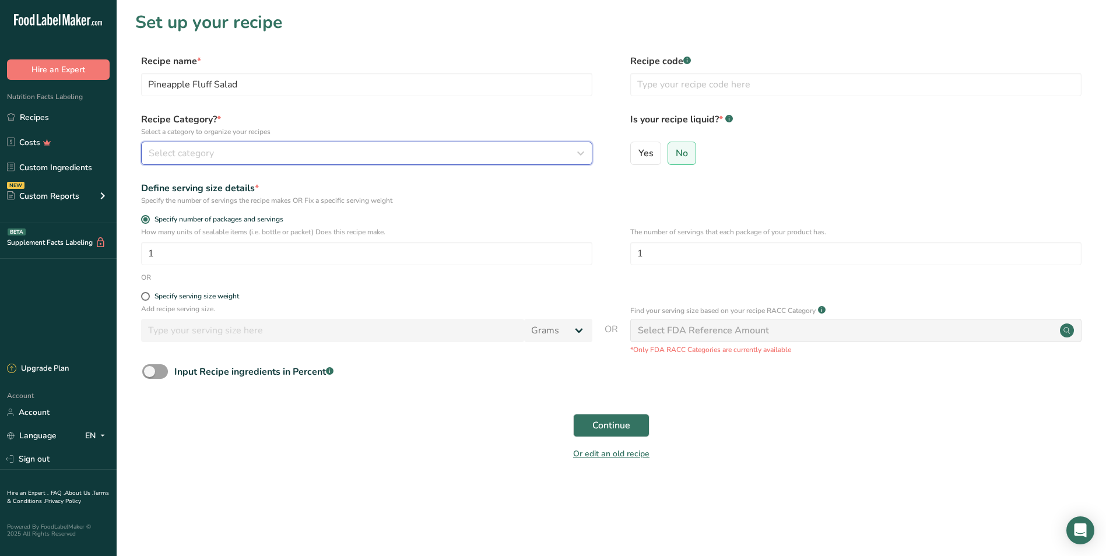
click at [209, 147] on span "Select category" at bounding box center [181, 153] width 65 height 14
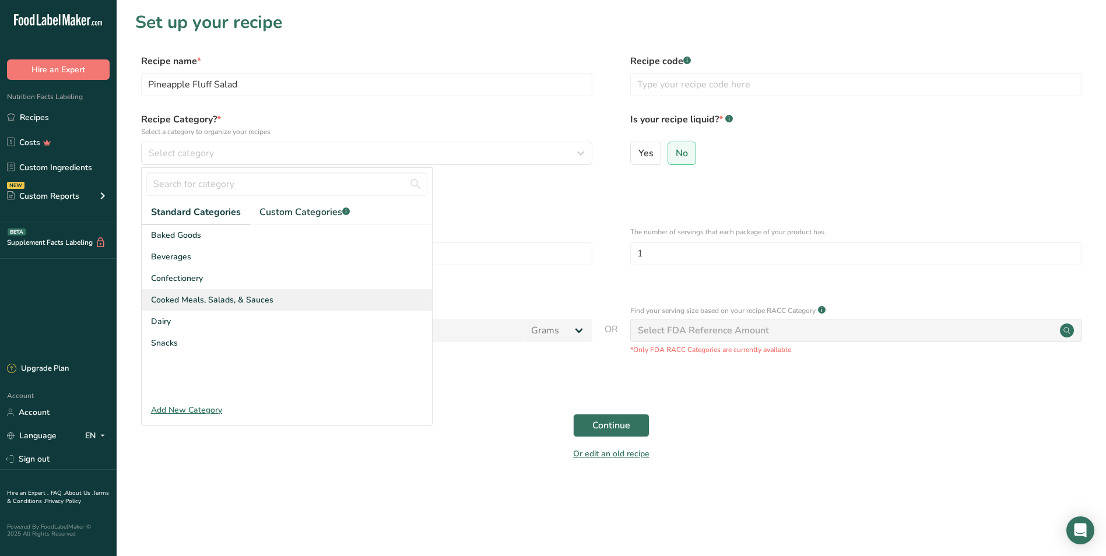
click at [199, 297] on span "Cooked Meals, Salads, & Sauces" at bounding box center [212, 300] width 122 height 12
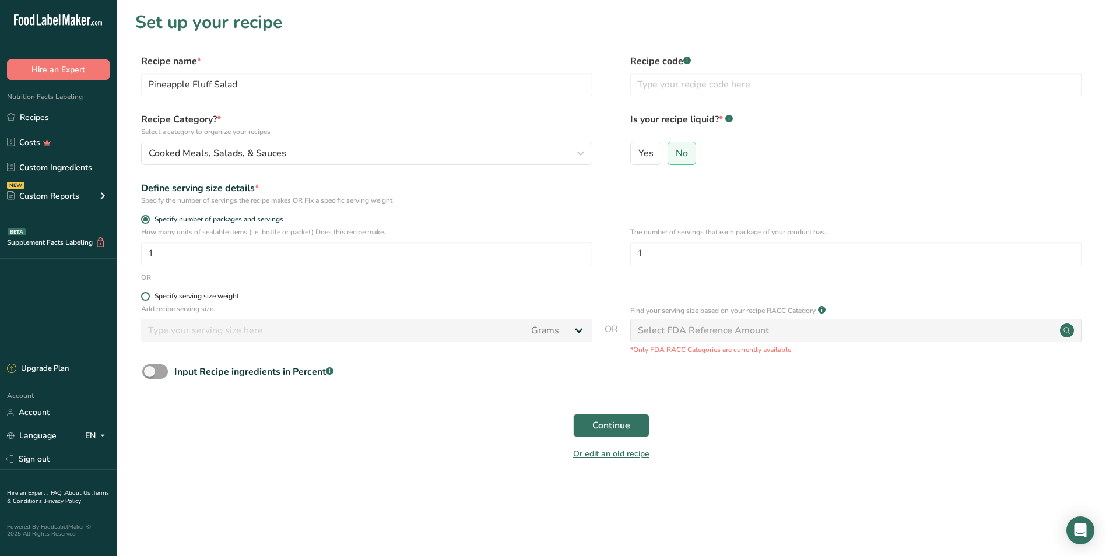
click at [145, 294] on span at bounding box center [145, 296] width 9 height 9
click at [145, 294] on input "Specify serving size weight" at bounding box center [145, 297] width 8 height 8
radio input "true"
radio input "false"
click at [187, 332] on input "number" at bounding box center [332, 330] width 383 height 23
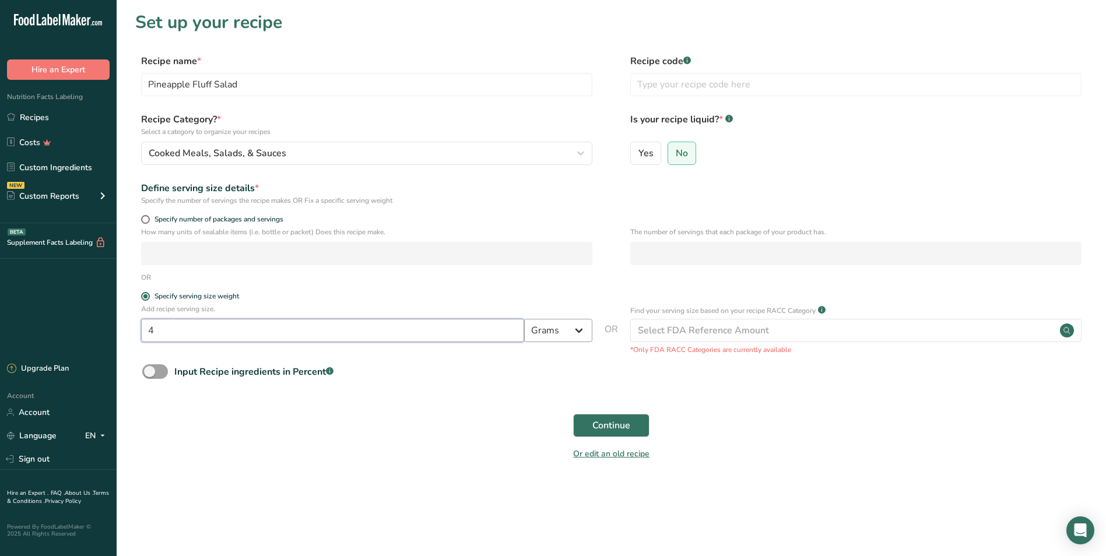
type input "4"
click at [551, 326] on select "Grams kg mg mcg lb oz l mL fl oz tbsp tsp cup qt gallon" at bounding box center [558, 330] width 68 height 23
select select "5"
click at [524, 319] on select "Grams kg mg mcg lb oz l mL fl oz tbsp tsp cup qt gallon" at bounding box center [558, 330] width 68 height 23
click at [615, 422] on span "Continue" at bounding box center [611, 425] width 38 height 14
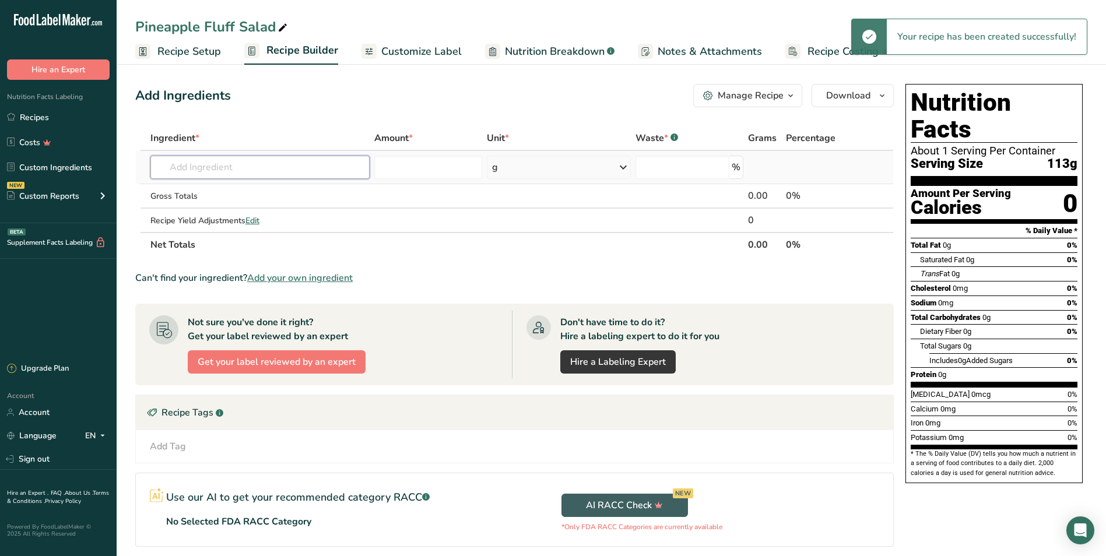
click at [188, 164] on input "text" at bounding box center [259, 167] width 219 height 23
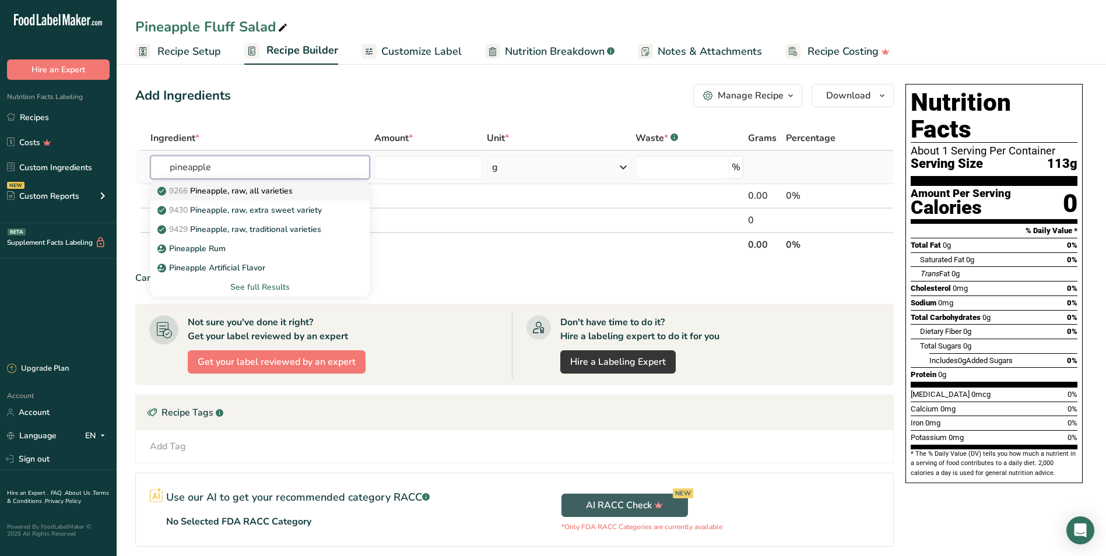
type input "pineapple"
click at [270, 188] on p "9266 Pineapple, raw, all varieties" at bounding box center [226, 191] width 133 height 12
type input "Pineapple, raw, all varieties"
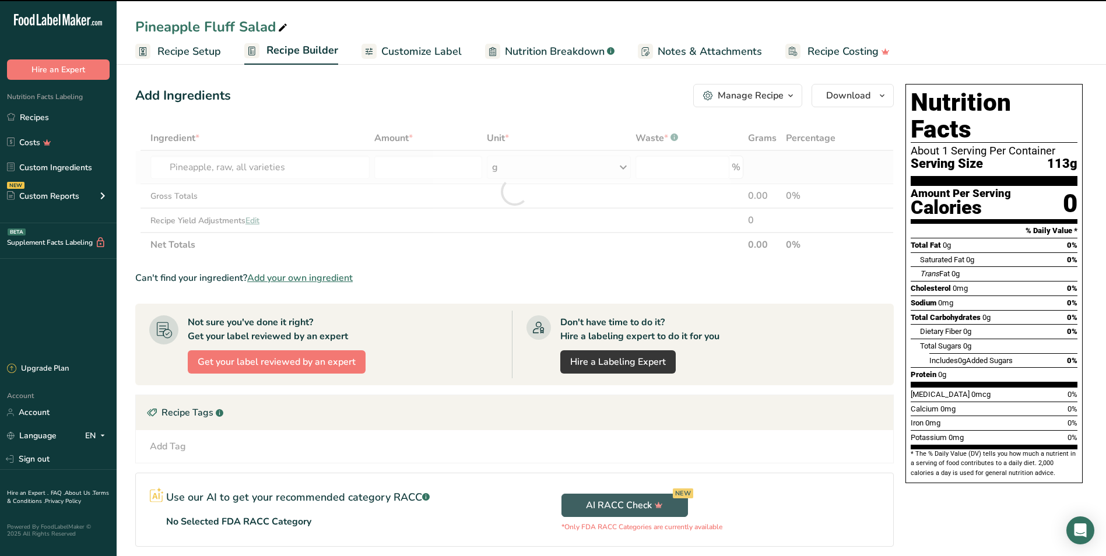
type input "0"
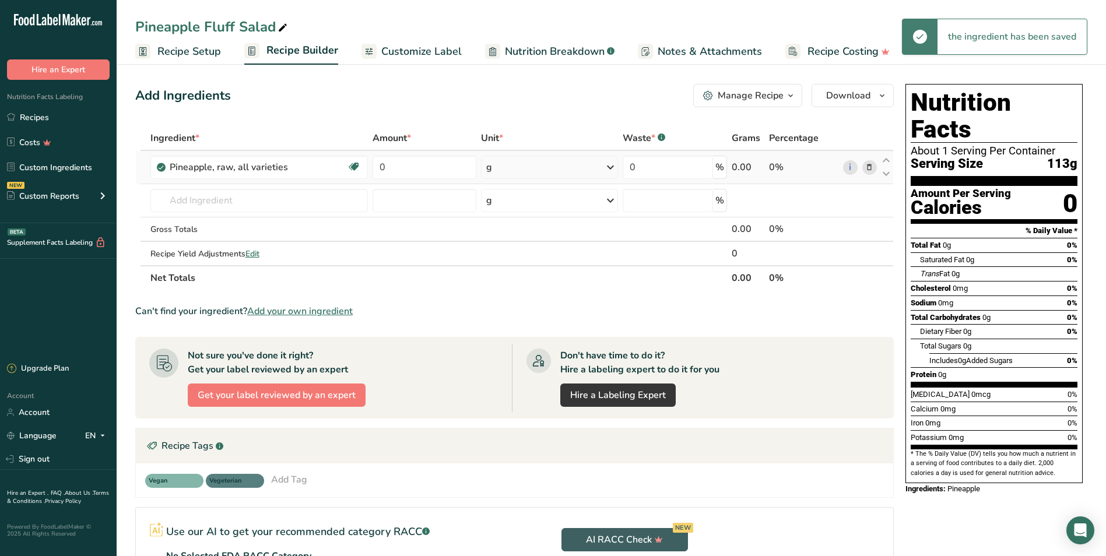
click at [527, 159] on div "g" at bounding box center [550, 167] width 138 height 23
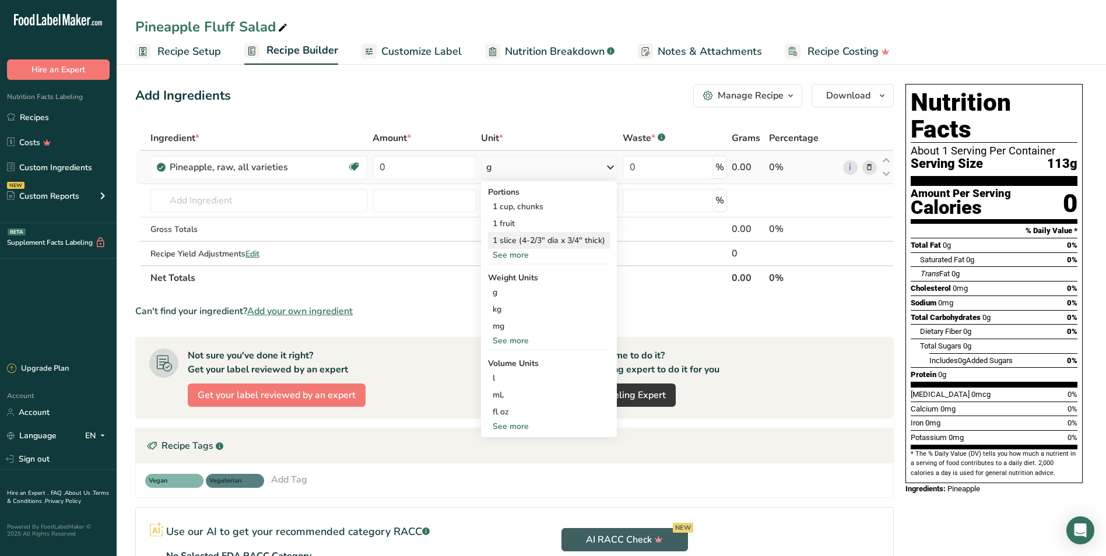
click at [509, 248] on div "1 slice (4-2/3" dia x 3/4" thick)" at bounding box center [549, 240] width 122 height 17
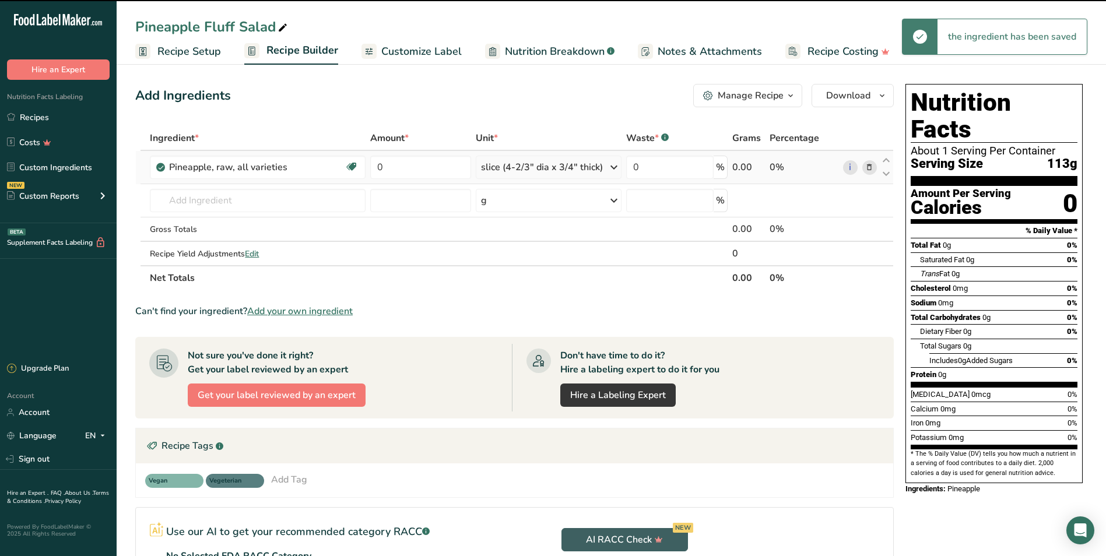
click at [533, 151] on td "slice (4-2/3" dia x 3/4" thick) Portions 1 cup, chunks 1 fruit 1 slice (4-2/3" …" at bounding box center [548, 167] width 151 height 33
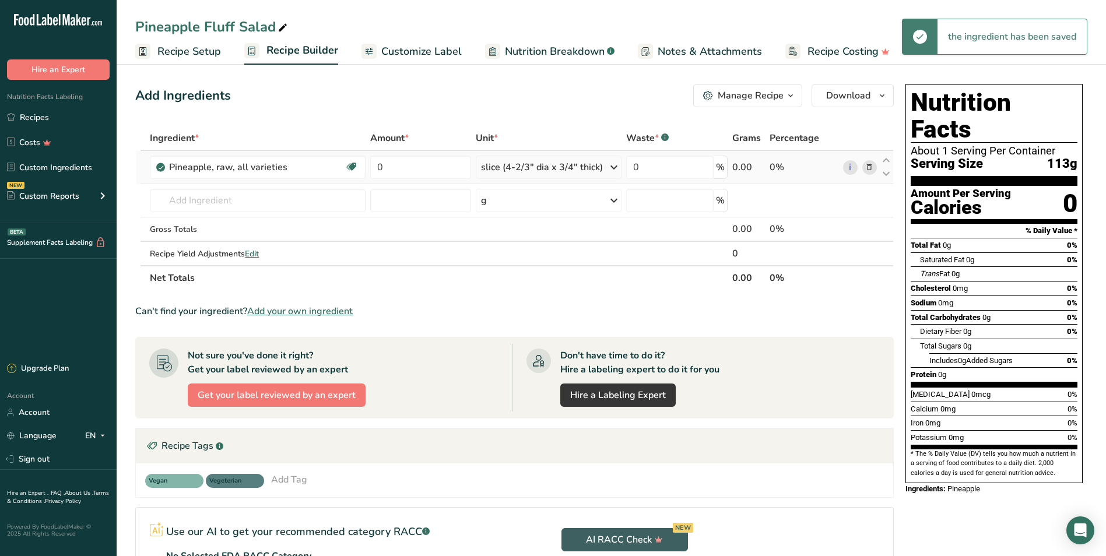
click at [535, 159] on div "slice (4-2/3" dia x 3/4" thick)" at bounding box center [549, 167] width 146 height 23
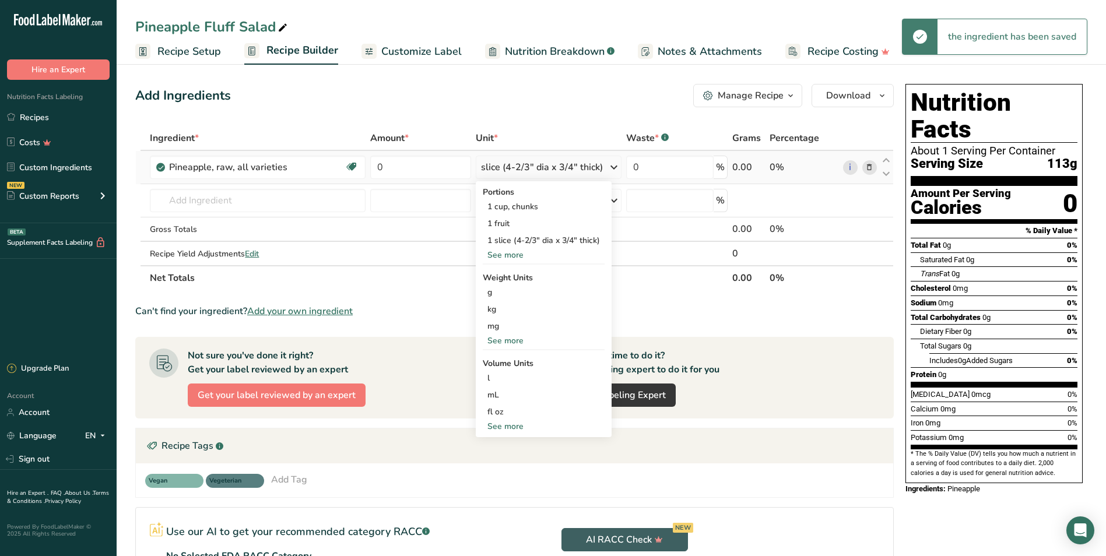
click at [515, 254] on div "See more" at bounding box center [544, 255] width 122 height 12
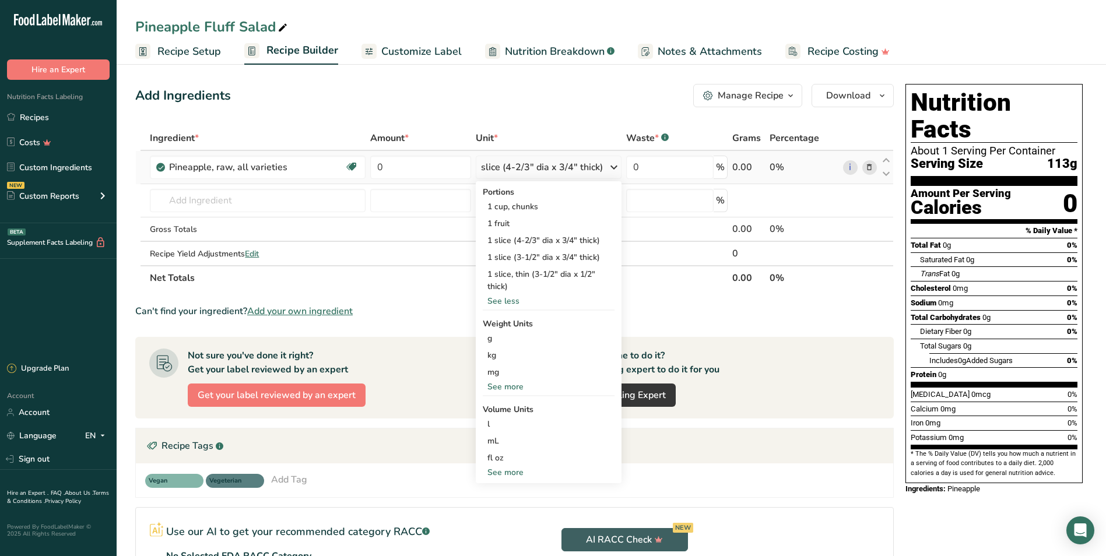
click at [509, 386] on div "See more" at bounding box center [549, 387] width 132 height 12
click at [515, 421] on div "oz" at bounding box center [549, 422] width 132 height 17
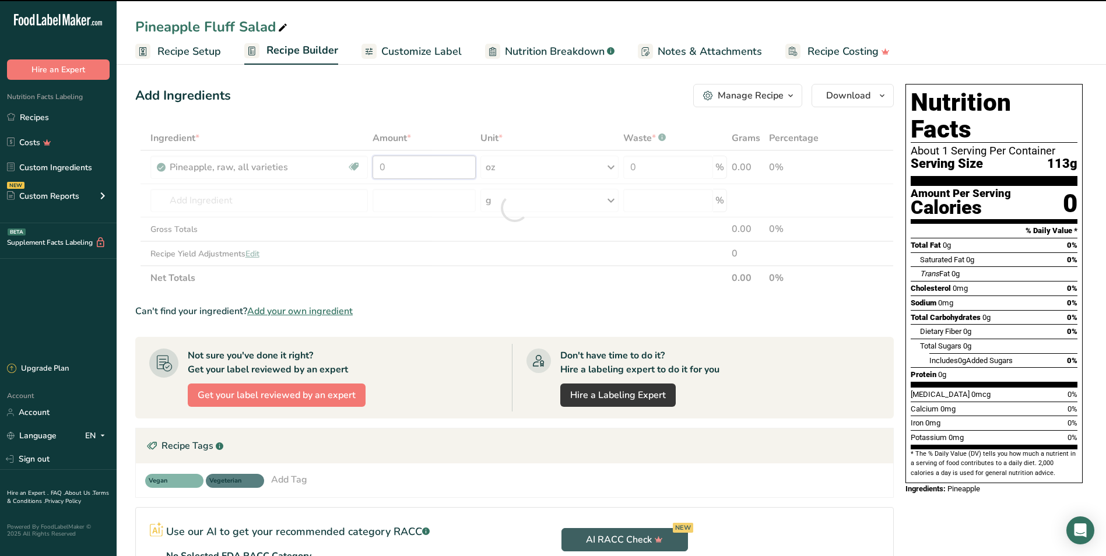
click at [398, 165] on input "0" at bounding box center [424, 167] width 104 height 23
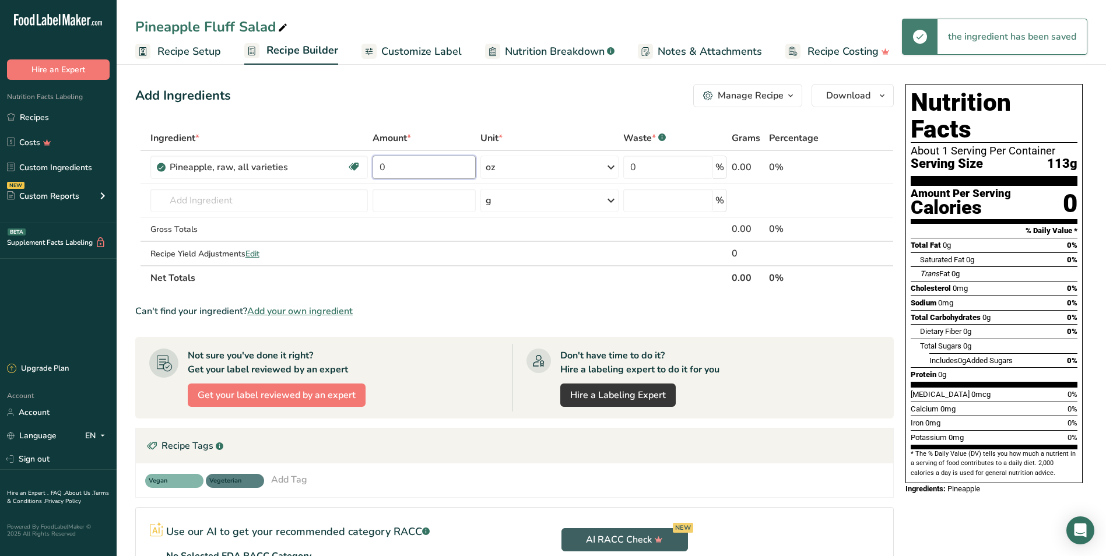
click at [398, 165] on input "0" at bounding box center [424, 167] width 104 height 23
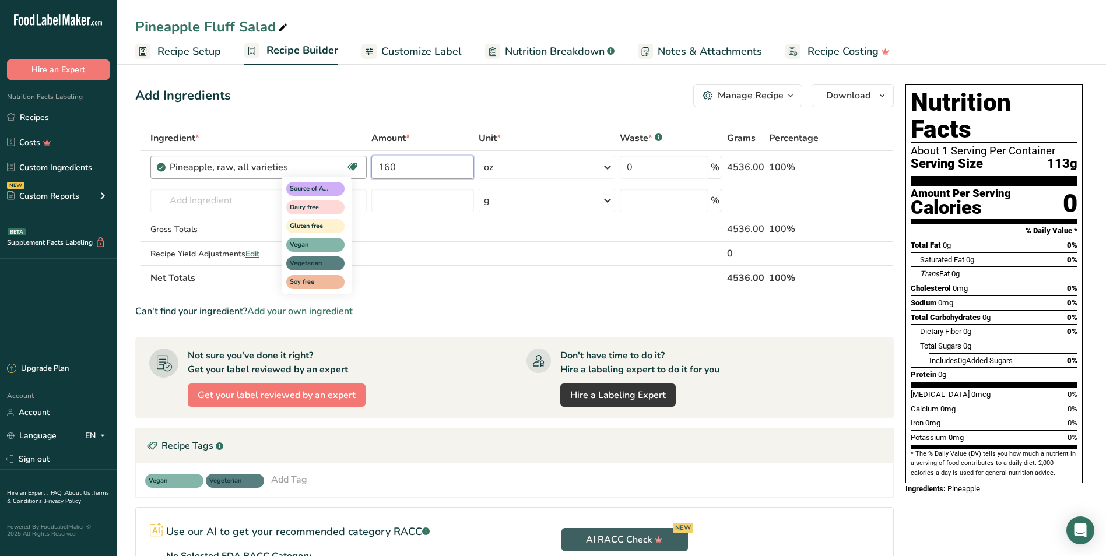
type input "160"
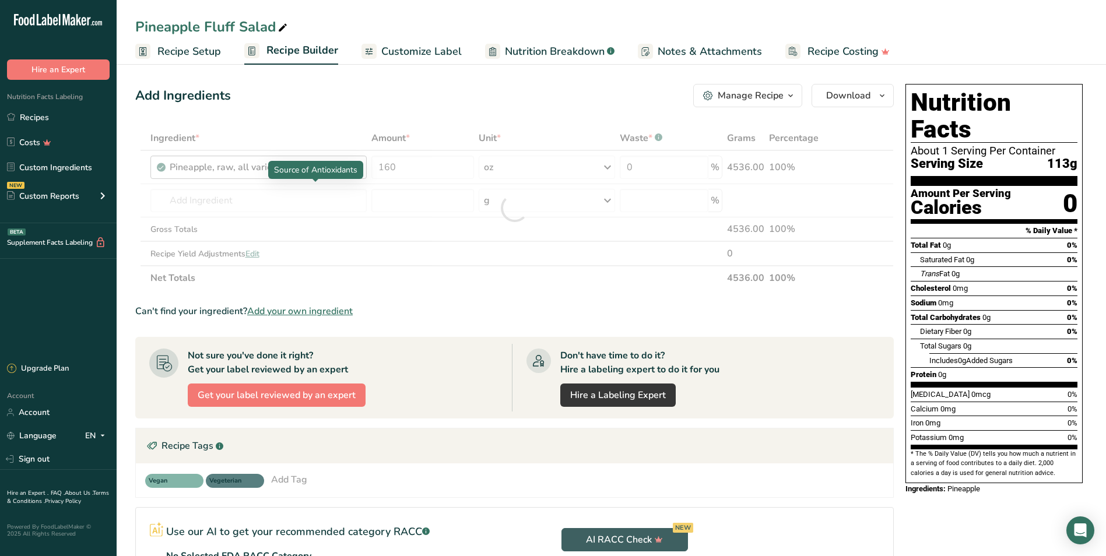
click at [316, 193] on div "Ingredient * Amount * Unit * Waste * .a-a{fill:#347362;}.b-a{fill:#fff;} Grams …" at bounding box center [514, 208] width 758 height 164
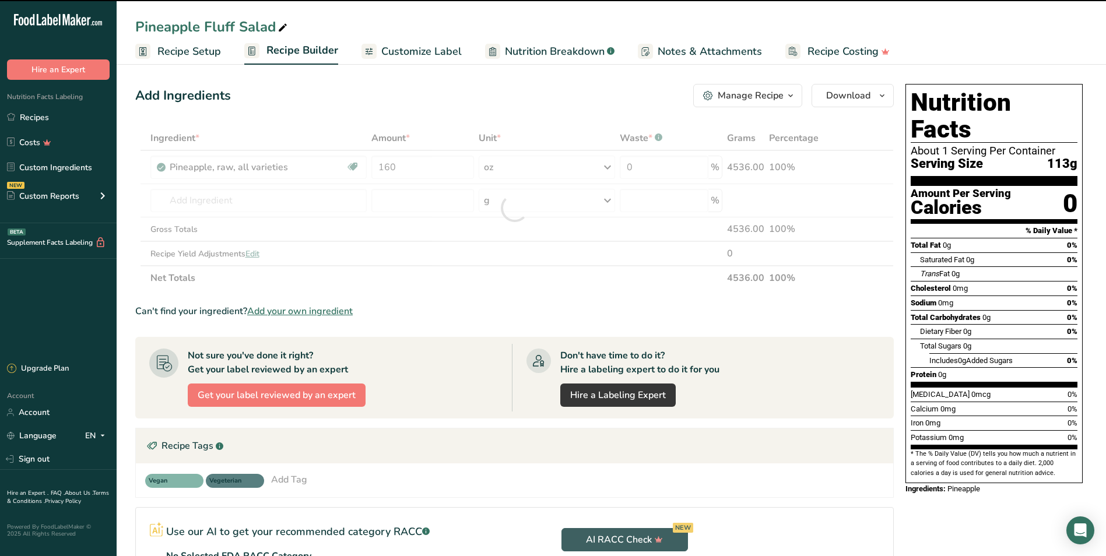
click at [275, 203] on div at bounding box center [514, 208] width 758 height 164
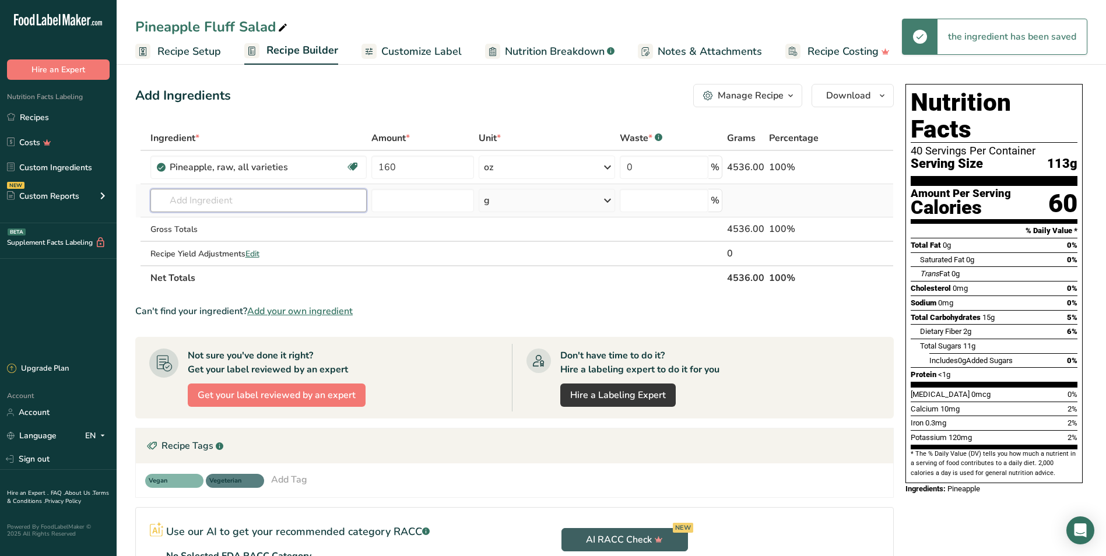
click at [273, 203] on input "text" at bounding box center [258, 200] width 217 height 23
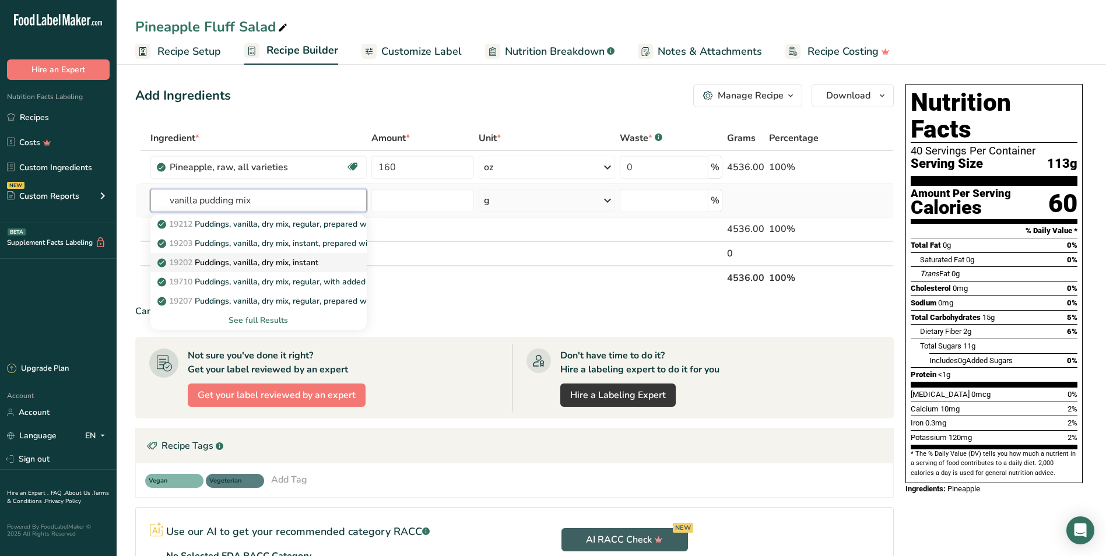
type input "vanilla pudding mix"
click at [340, 257] on link "19202 Puddings, vanilla, dry mix, instant" at bounding box center [258, 262] width 217 height 19
type input "Puddings, vanilla, dry mix, instant"
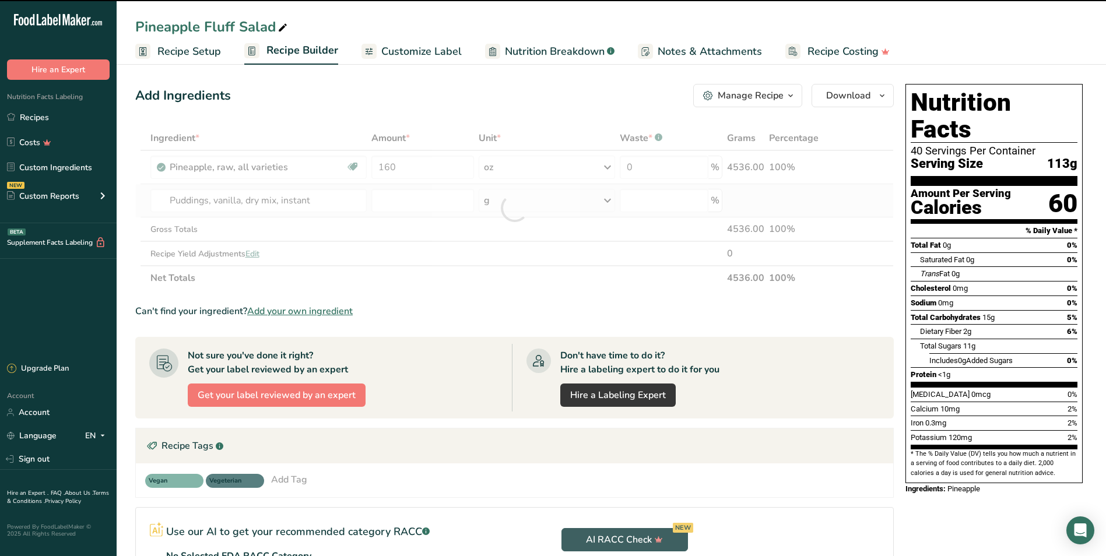
type input "0"
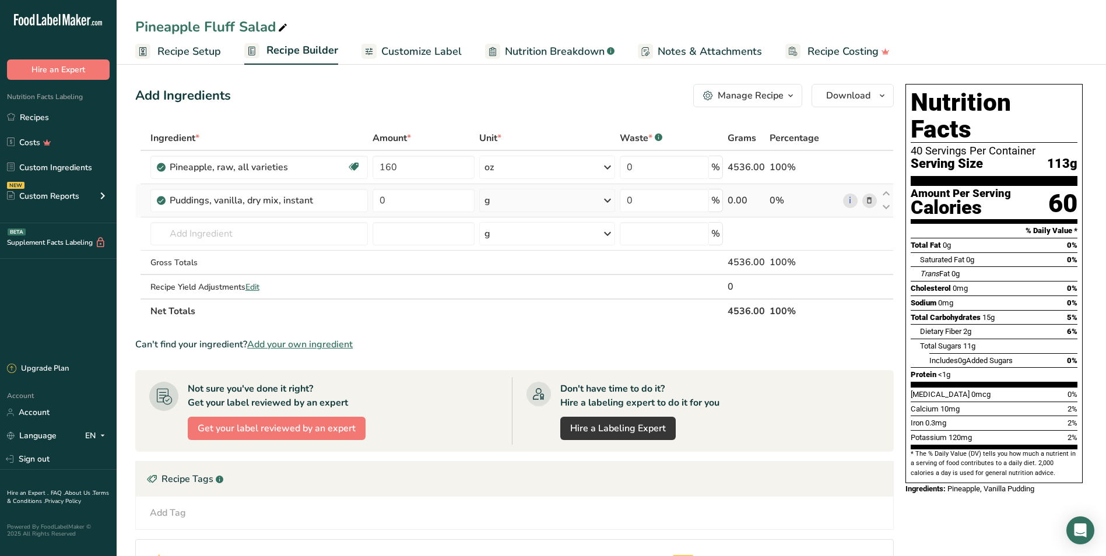
click at [523, 195] on div "g" at bounding box center [547, 200] width 136 height 23
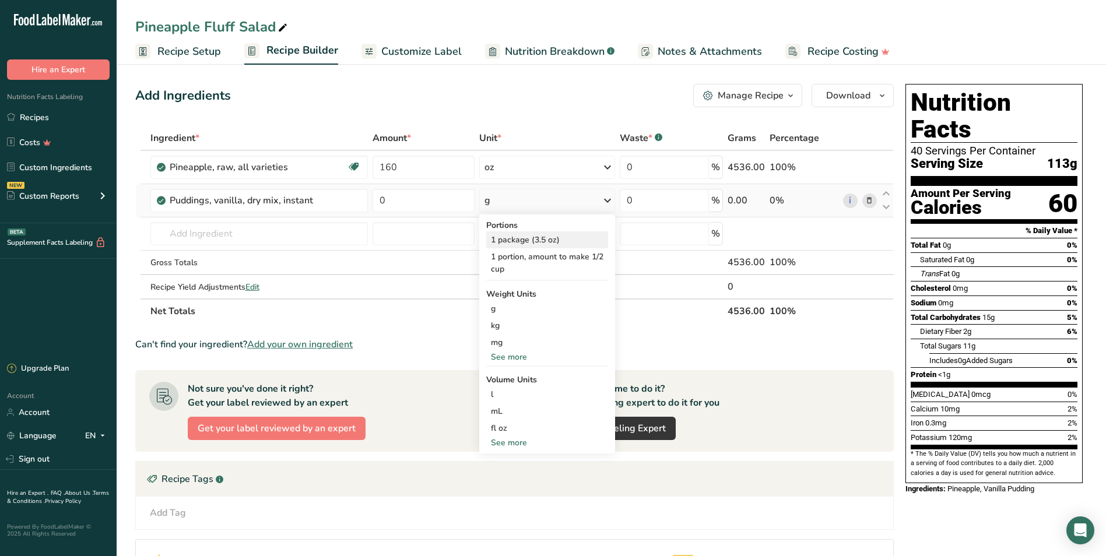
click at [590, 235] on div "1 package (3.5 oz)" at bounding box center [547, 239] width 122 height 17
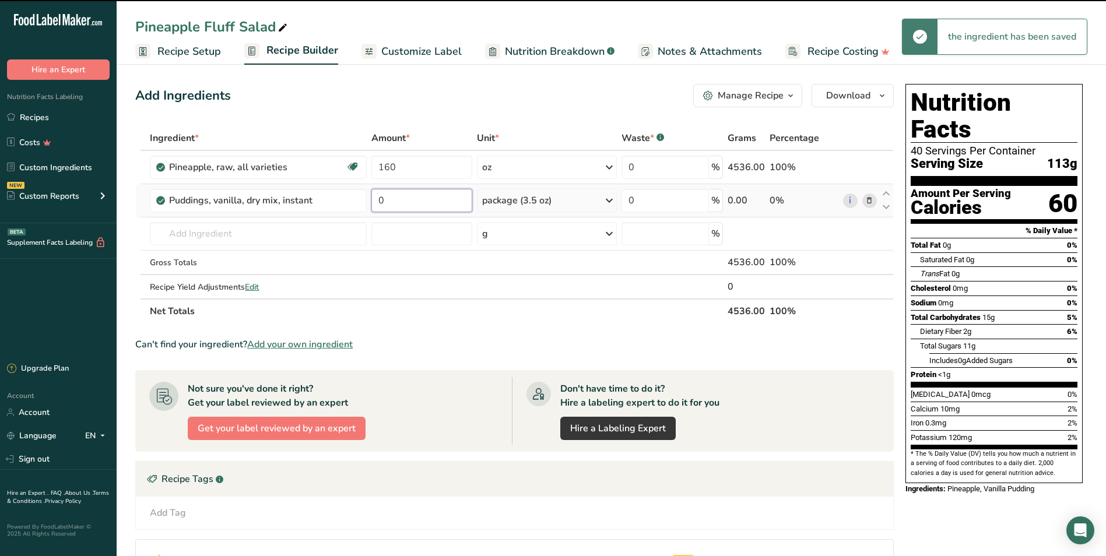
click at [424, 199] on input "0" at bounding box center [421, 200] width 101 height 23
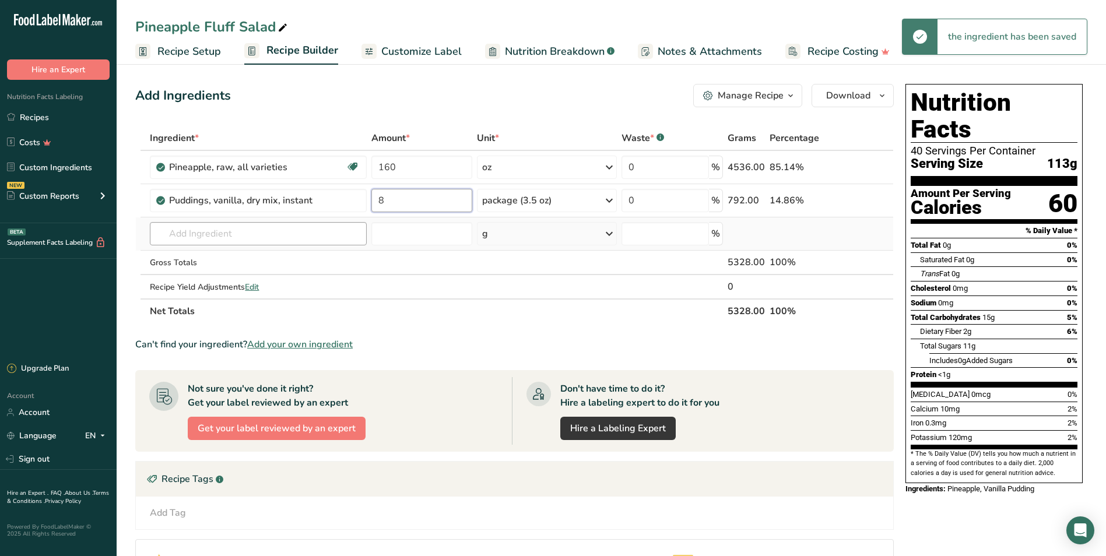
type input "8"
click at [309, 227] on div "Ingredient * Amount * Unit * Waste * .a-a{fill:#347362;}.b-a{fill:#fff;} Grams …" at bounding box center [514, 225] width 758 height 198
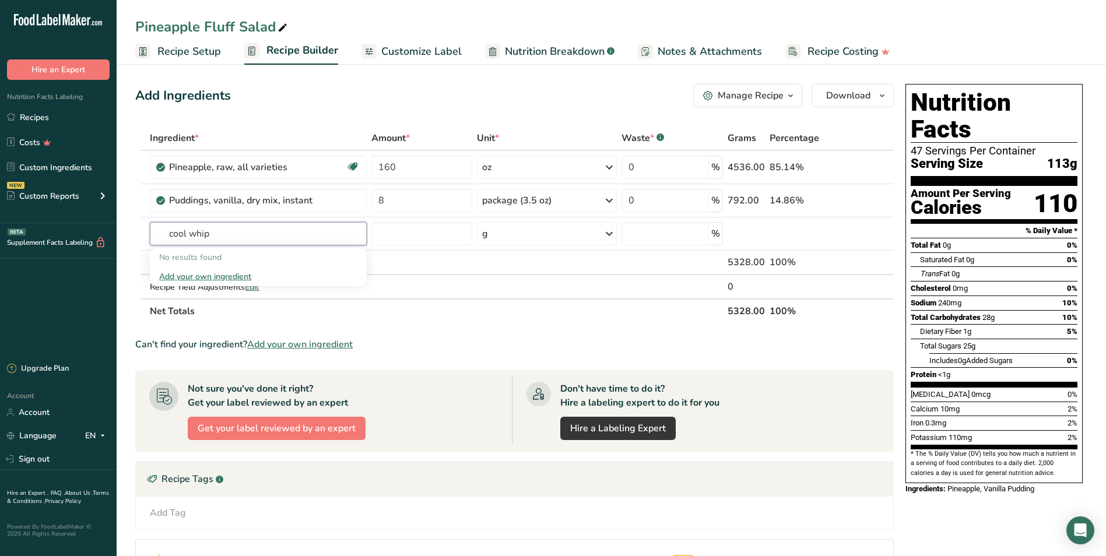
drag, startPoint x: 265, startPoint y: 236, endPoint x: 129, endPoint y: 228, distance: 136.6
click at [150, 228] on input "cool whip" at bounding box center [258, 233] width 216 height 23
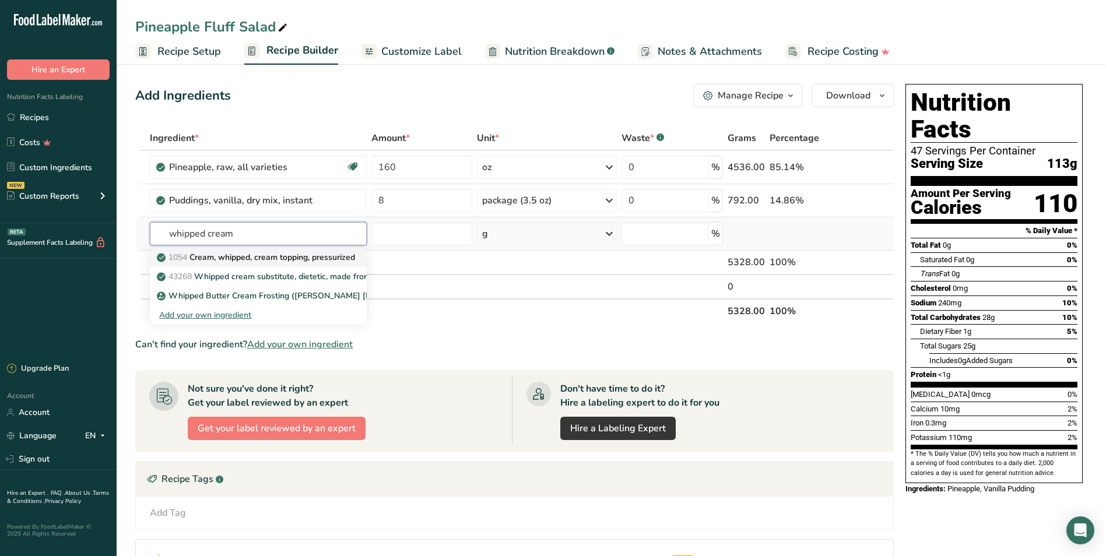
type input "whipped cream"
click at [312, 256] on p "1054 Cream, whipped, cream topping, pressurized" at bounding box center [257, 257] width 196 height 12
type input "Cream, whipped, cream topping, pressurized"
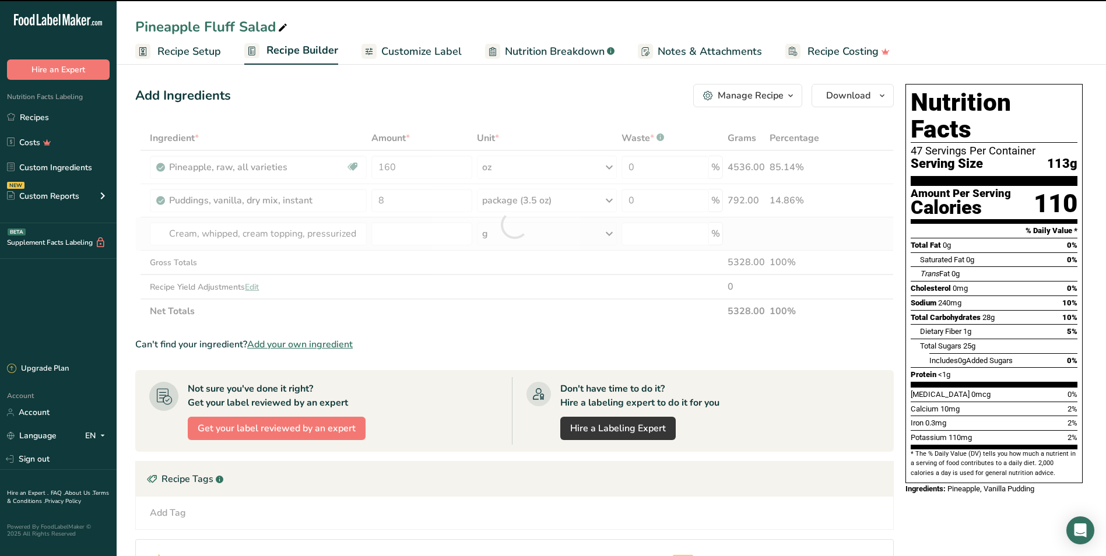
type input "0"
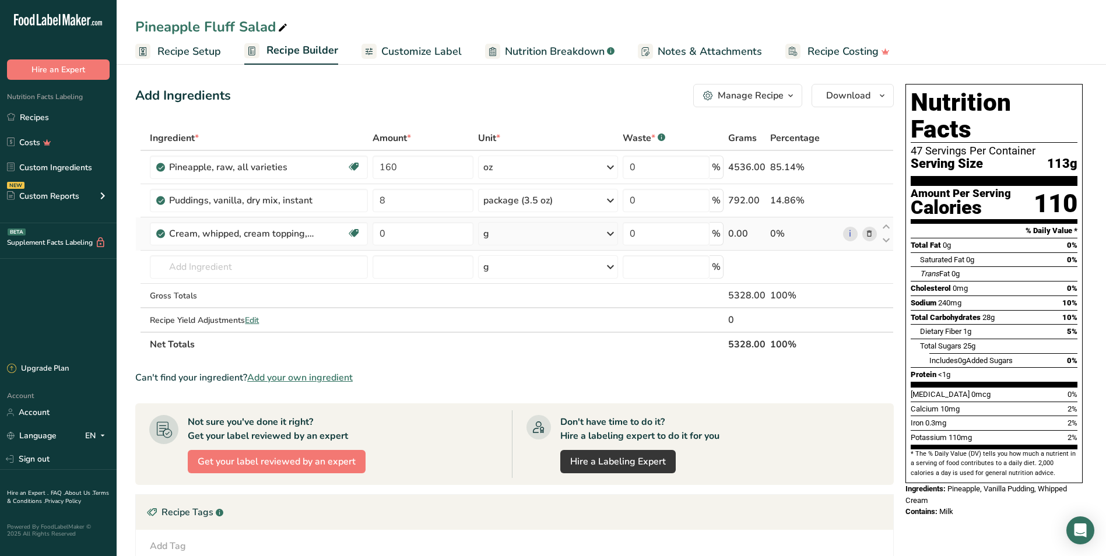
click at [543, 235] on div "g" at bounding box center [548, 233] width 140 height 23
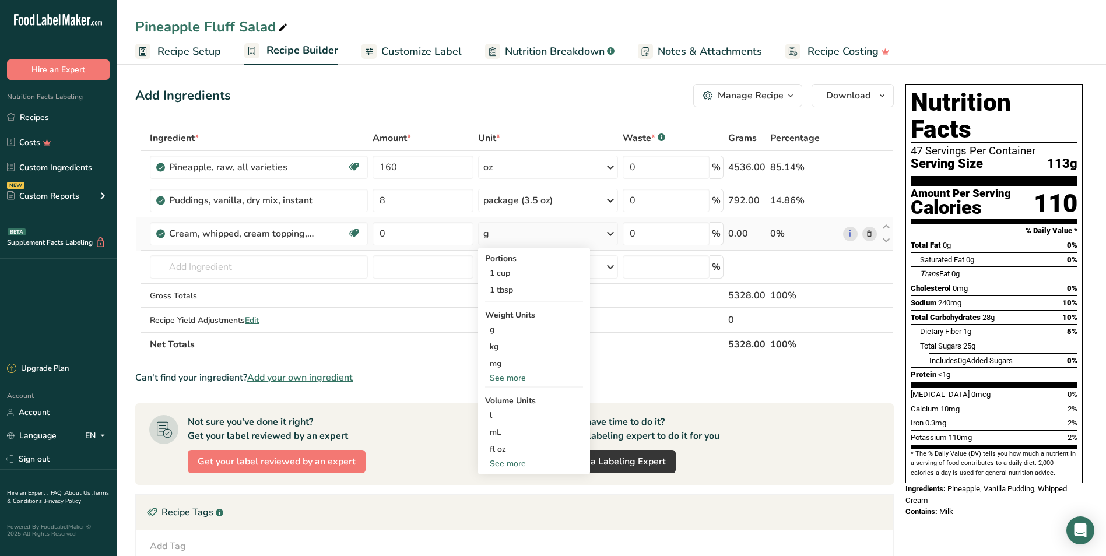
click at [511, 378] on div "See more" at bounding box center [534, 378] width 98 height 12
click at [503, 412] on div "oz" at bounding box center [534, 414] width 98 height 17
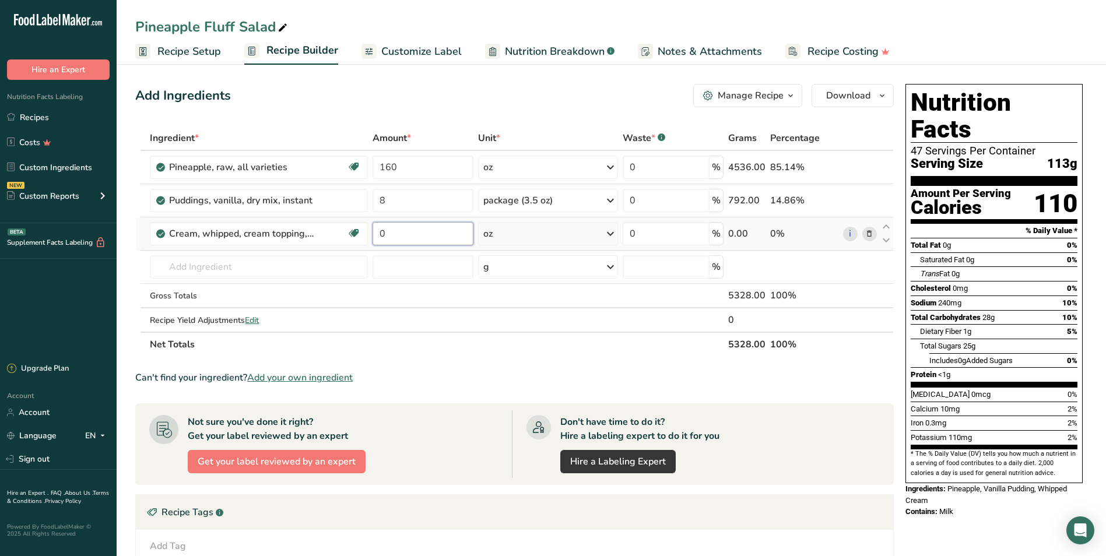
drag, startPoint x: 400, startPoint y: 234, endPoint x: 479, endPoint y: 224, distance: 79.2
click at [400, 234] on input "0" at bounding box center [422, 233] width 100 height 23
type input "64"
click at [323, 264] on div "Ingredient * Amount * Unit * Waste * .a-a{fill:#347362;}.b-a{fill:#fff;} Grams …" at bounding box center [514, 241] width 758 height 231
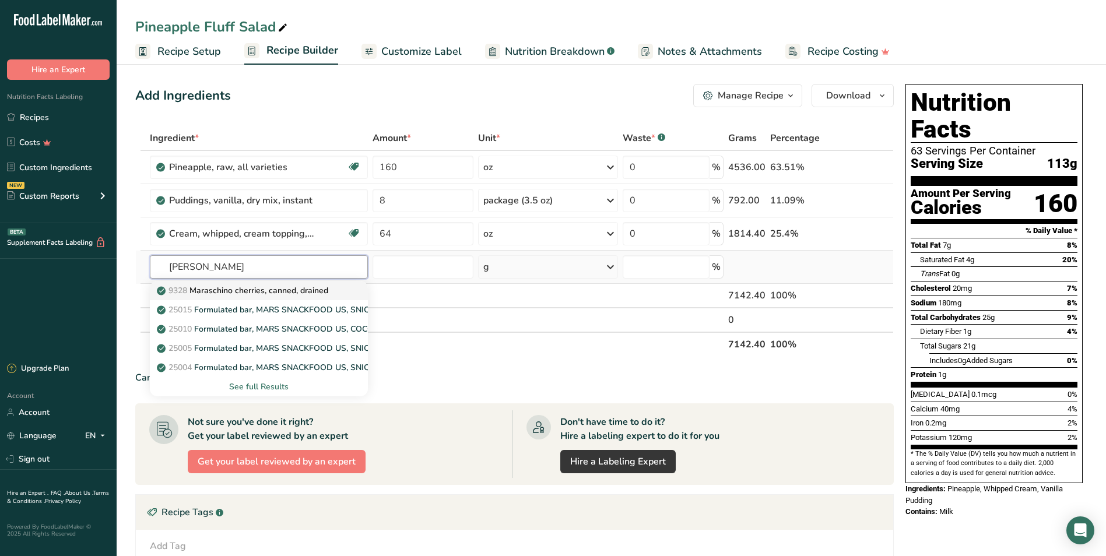
type input "maras"
click at [263, 288] on p "9328 Maraschino cherries, canned, drained" at bounding box center [243, 290] width 169 height 12
type input "Maraschino cherries, canned, drained"
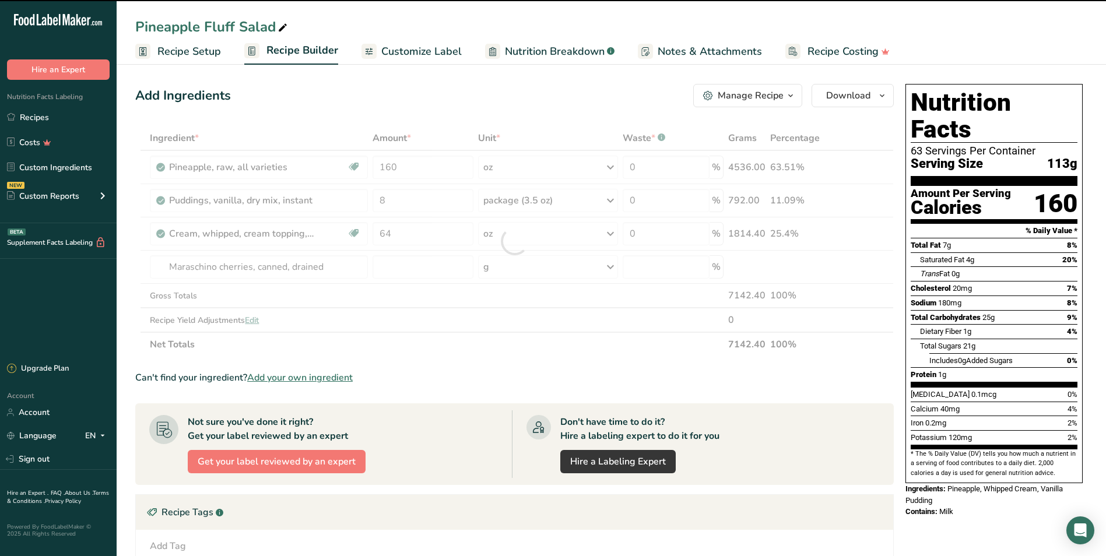
type input "0"
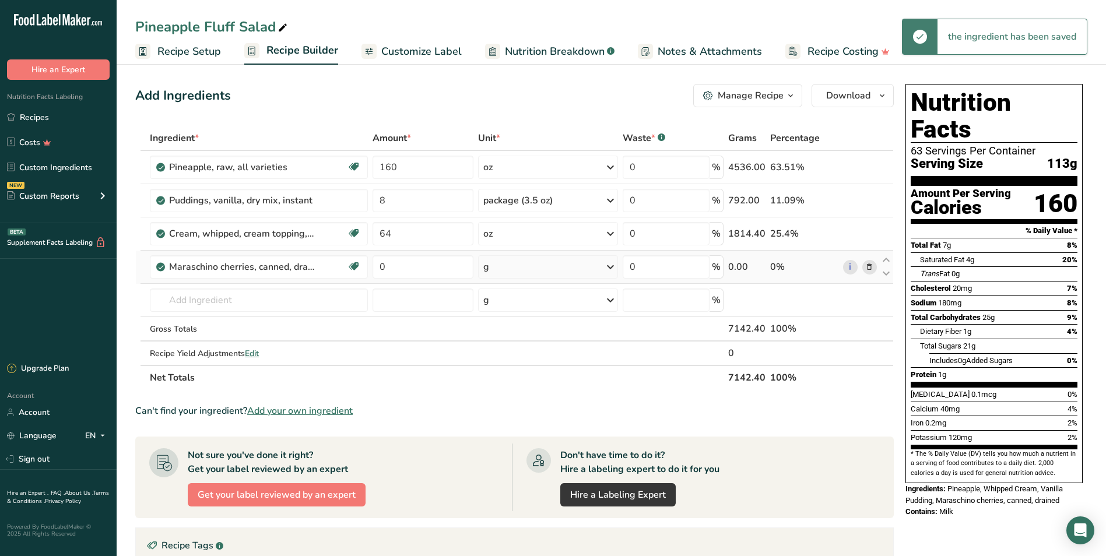
click at [527, 266] on div "g" at bounding box center [548, 266] width 140 height 23
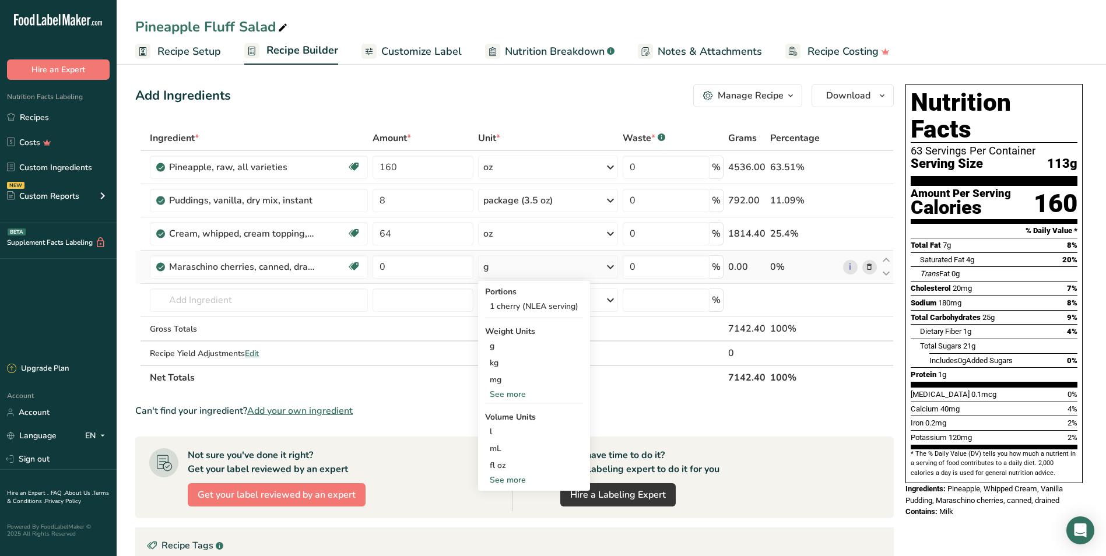
click at [518, 392] on div "See more" at bounding box center [534, 394] width 98 height 12
click at [506, 430] on div "oz" at bounding box center [534, 430] width 98 height 17
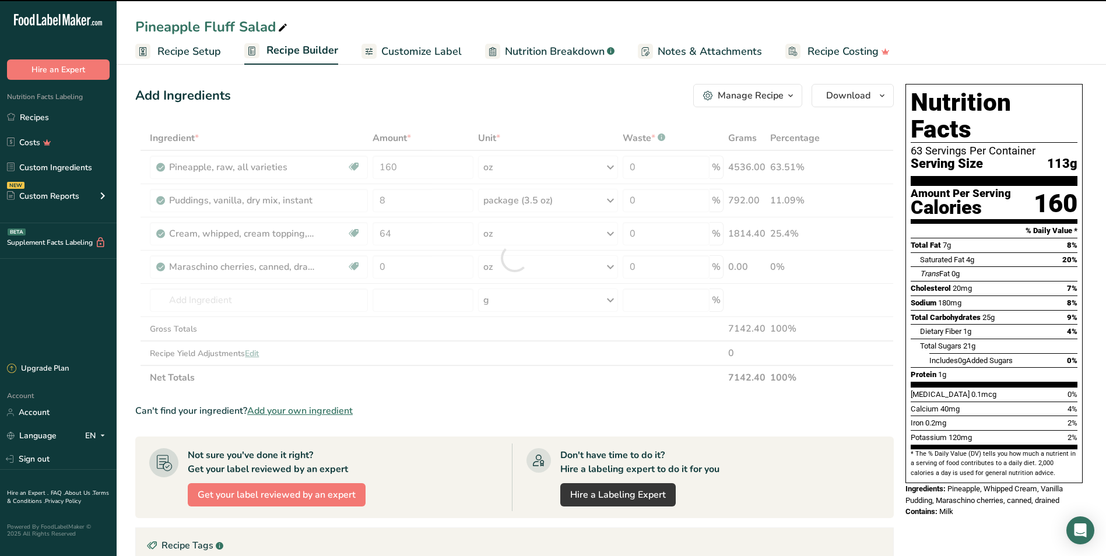
click at [424, 272] on div at bounding box center [514, 258] width 758 height 264
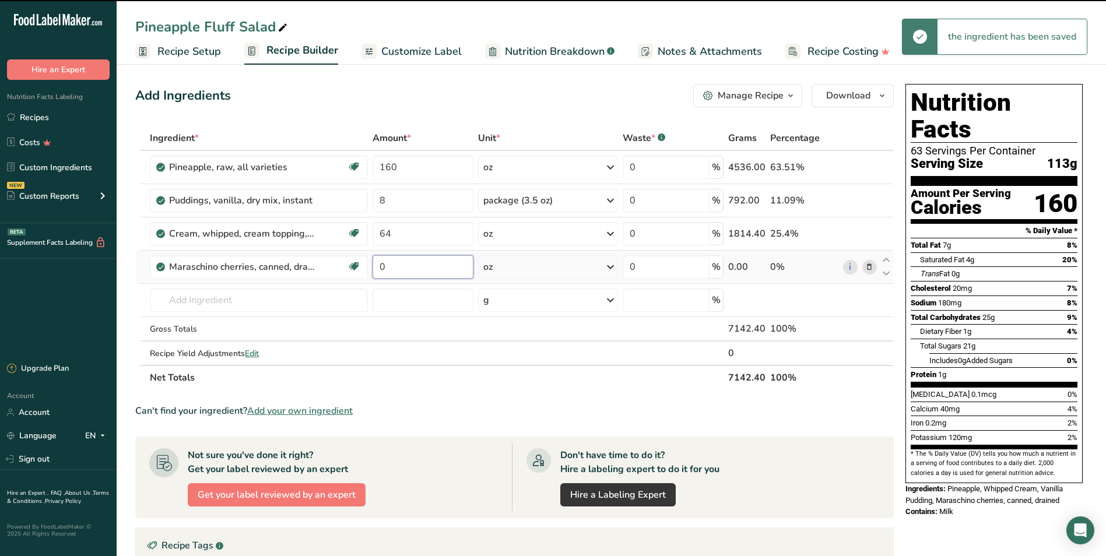
click at [423, 271] on input "0" at bounding box center [422, 266] width 100 height 23
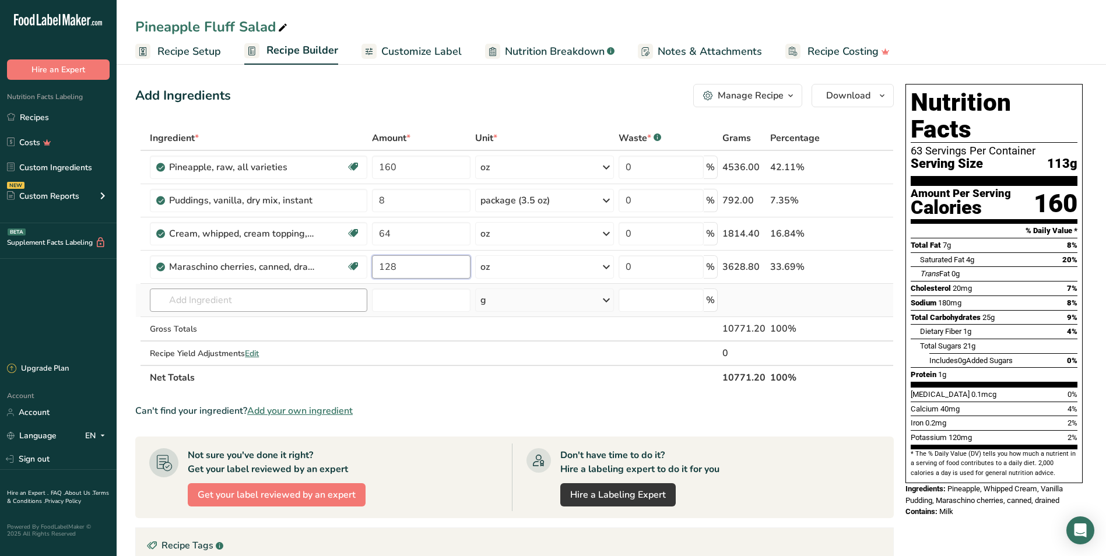
type input "128"
click at [337, 304] on div "Ingredient * Amount * Unit * Waste * .a-a{fill:#347362;}.b-a{fill:#fff;} Grams …" at bounding box center [514, 258] width 758 height 264
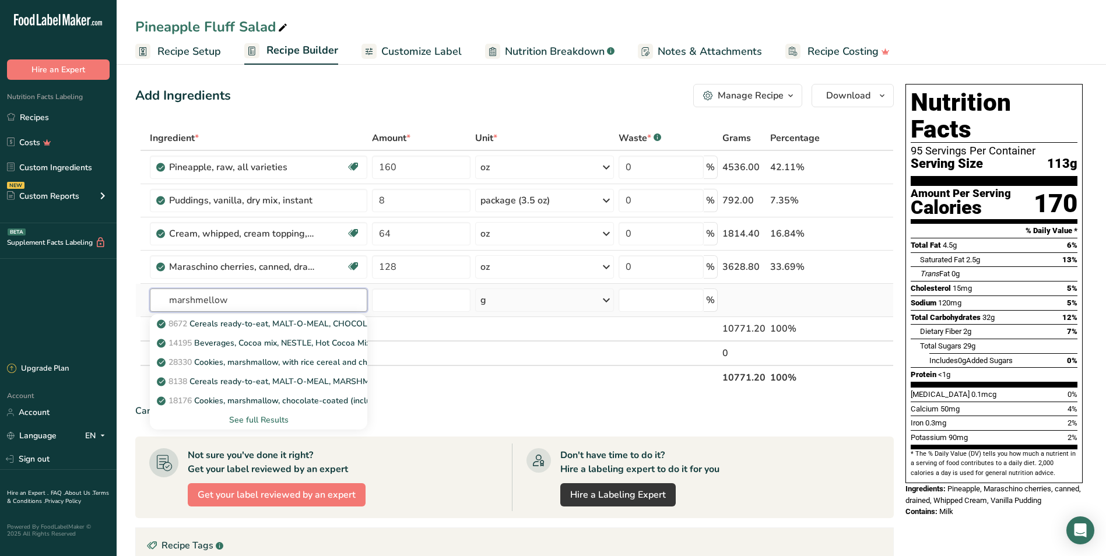
type input "marshmellow"
click at [261, 415] on div "See full Results" at bounding box center [258, 420] width 199 height 12
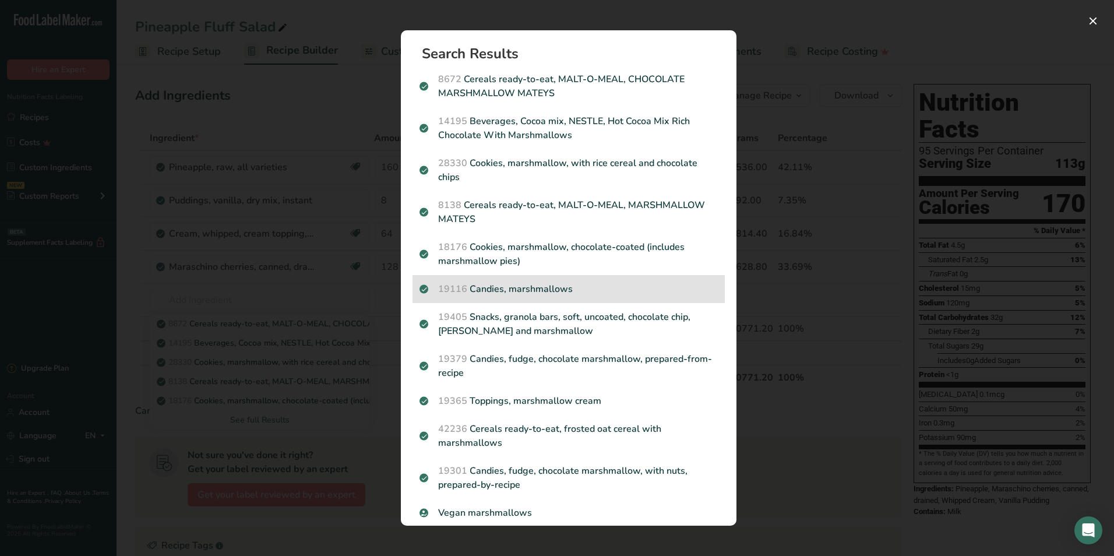
click at [526, 288] on p "19116 Candies, marshmallows" at bounding box center [569, 289] width 298 height 14
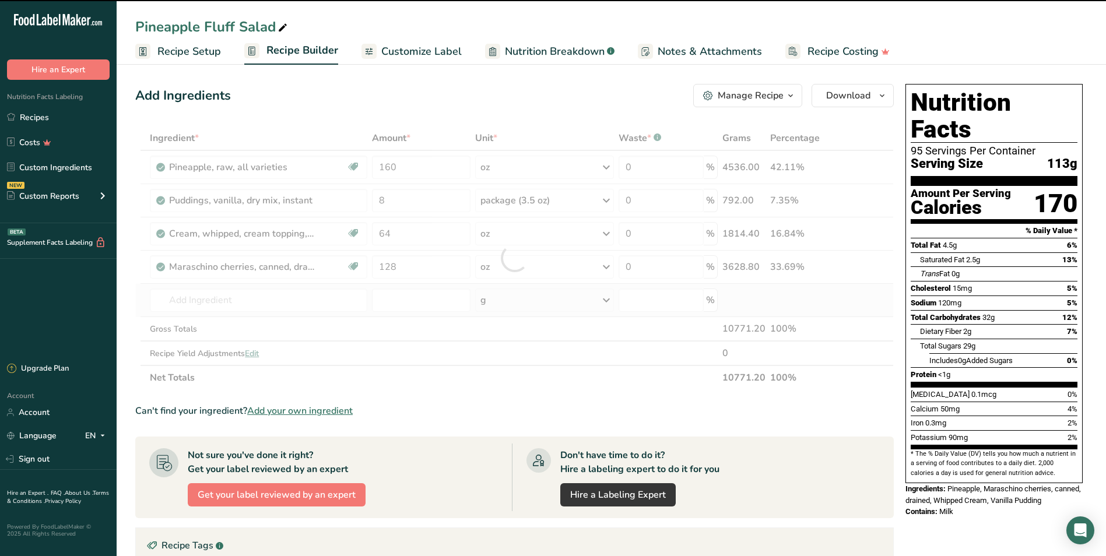
type input "0"
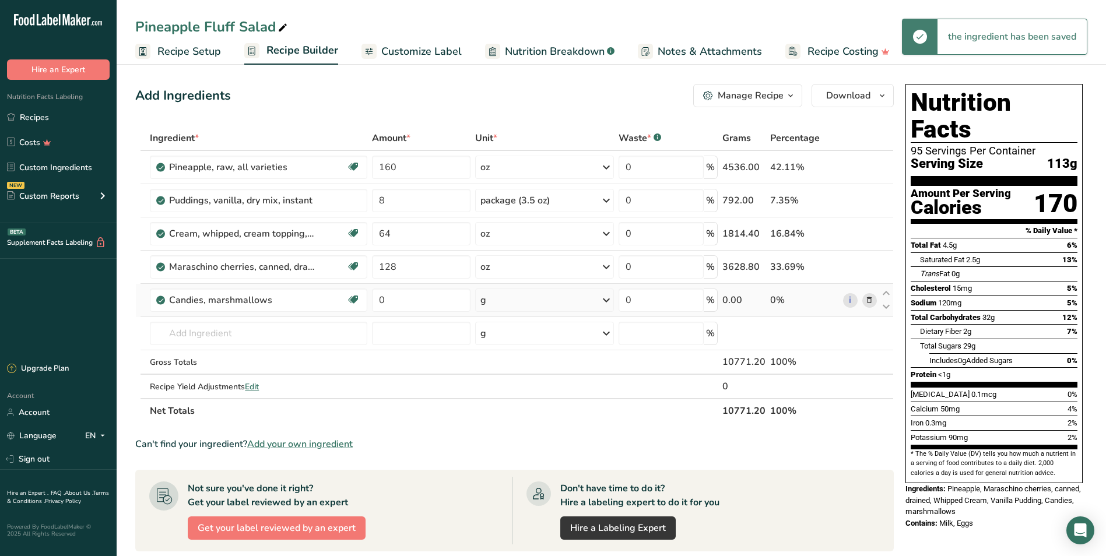
click at [534, 297] on div "g" at bounding box center [544, 299] width 139 height 23
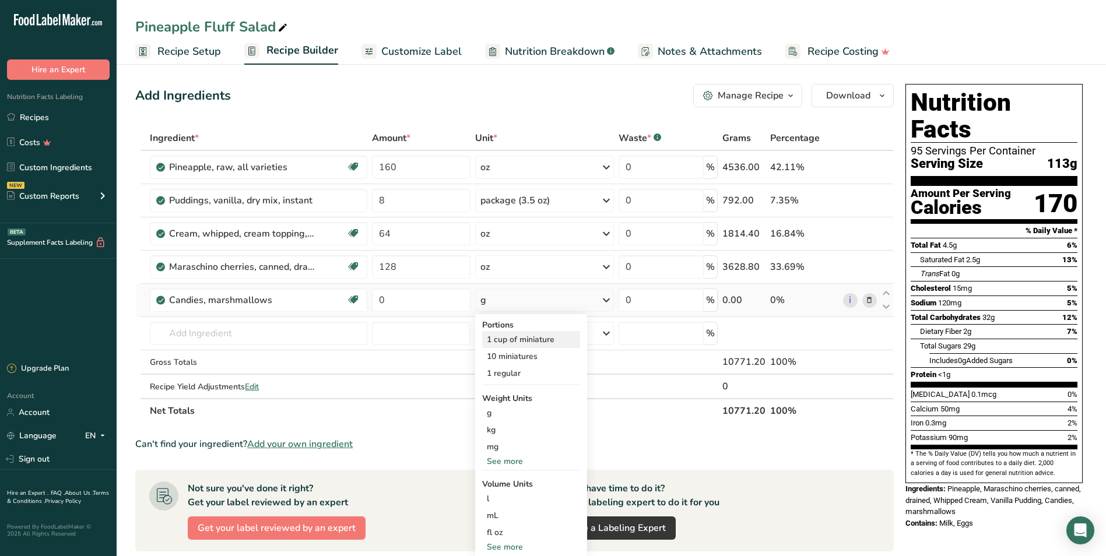
click at [553, 341] on div "1 cup of miniature" at bounding box center [531, 339] width 98 height 17
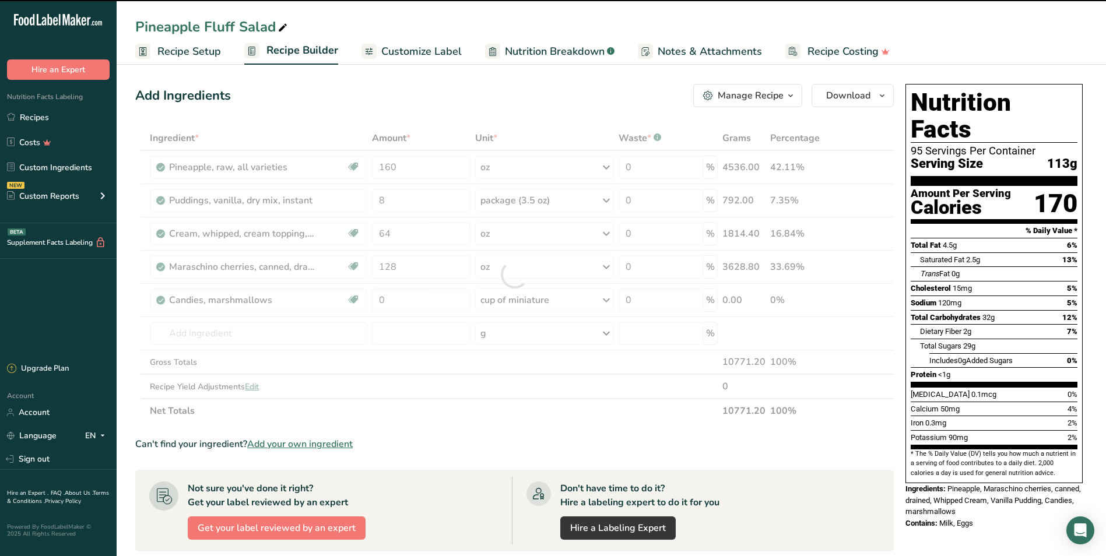
click at [413, 296] on div at bounding box center [514, 274] width 758 height 297
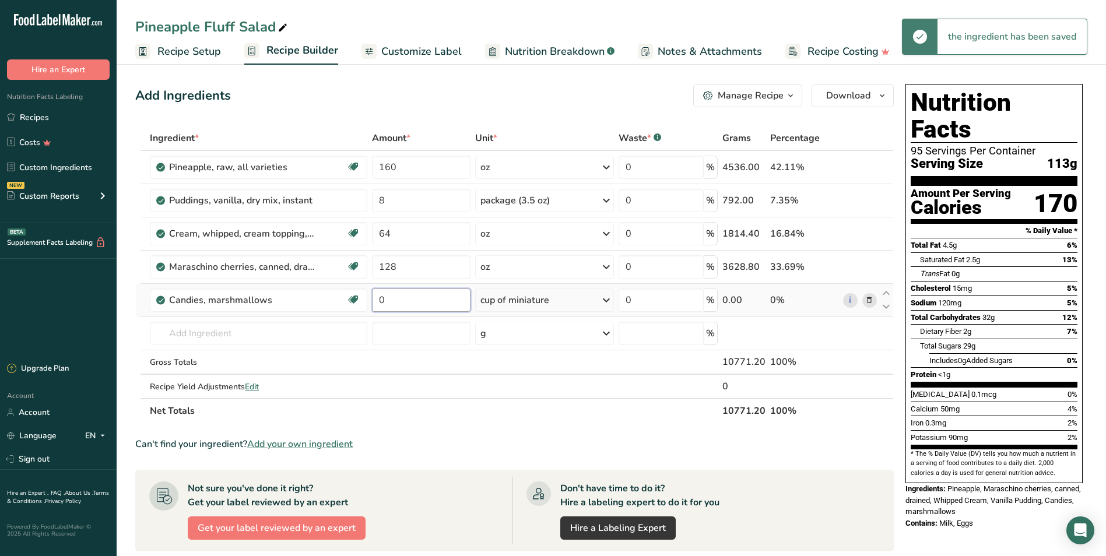
click at [413, 300] on input "0" at bounding box center [421, 299] width 98 height 23
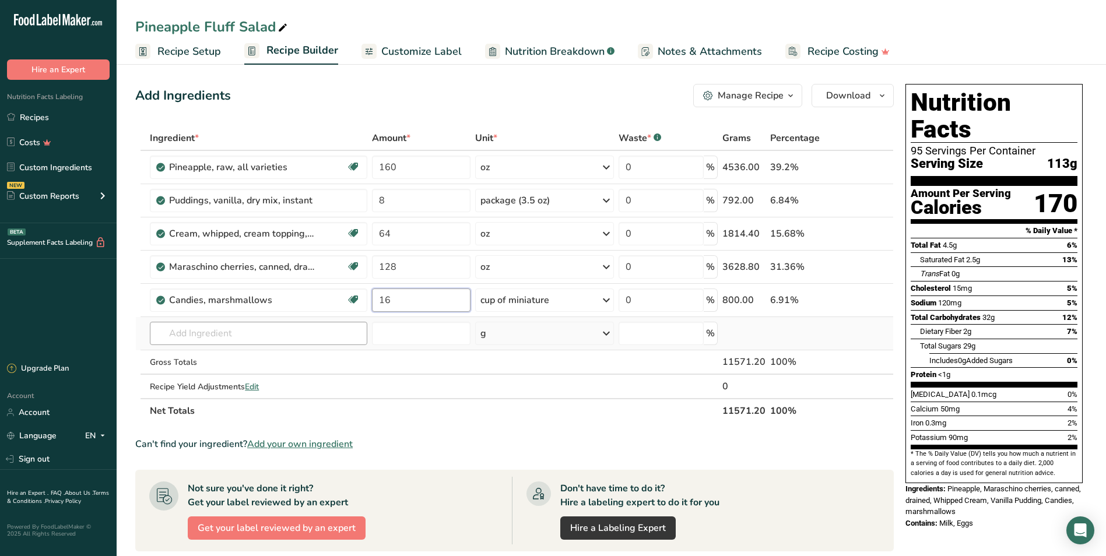
type input "16"
click at [326, 329] on div "Ingredient * Amount * Unit * Waste * .a-a{fill:#347362;}.b-a{fill:#fff;} Grams …" at bounding box center [514, 274] width 758 height 297
drag, startPoint x: 238, startPoint y: 339, endPoint x: 188, endPoint y: 337, distance: 50.1
click at [188, 337] on input "nilla wafer" at bounding box center [258, 333] width 217 height 23
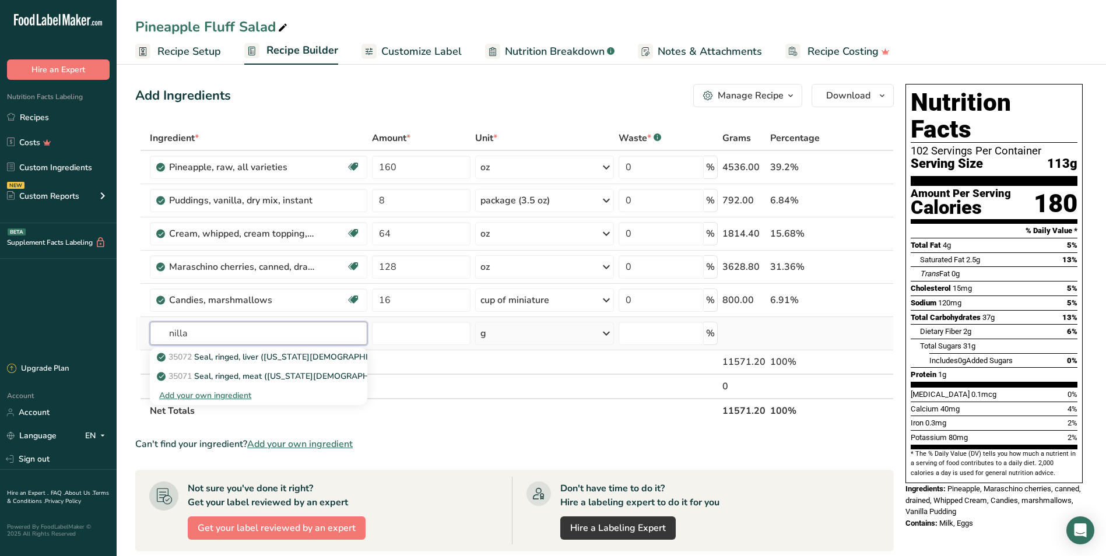
drag, startPoint x: 210, startPoint y: 334, endPoint x: 145, endPoint y: 332, distance: 65.9
click at [142, 329] on tr "nilla 35072 Seal, ringed, liver (Alaska Native) 35071 Seal, ringed, meat (Alask…" at bounding box center [514, 333] width 757 height 33
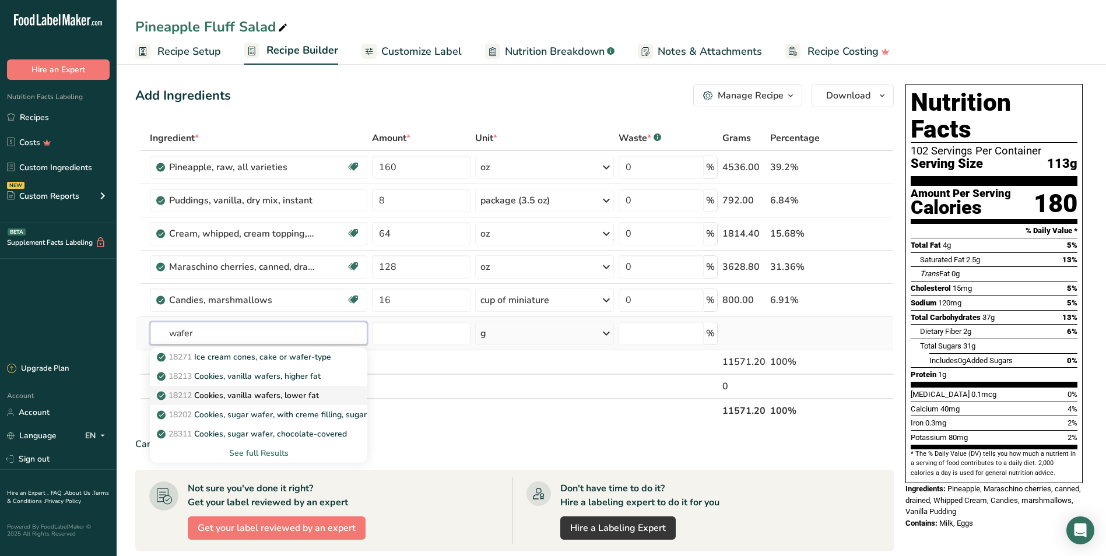
type input "wafer"
click at [280, 395] on p "18212 Cookies, vanilla wafers, lower fat" at bounding box center [239, 395] width 160 height 12
type input "Cookies, vanilla wafers, lower fat"
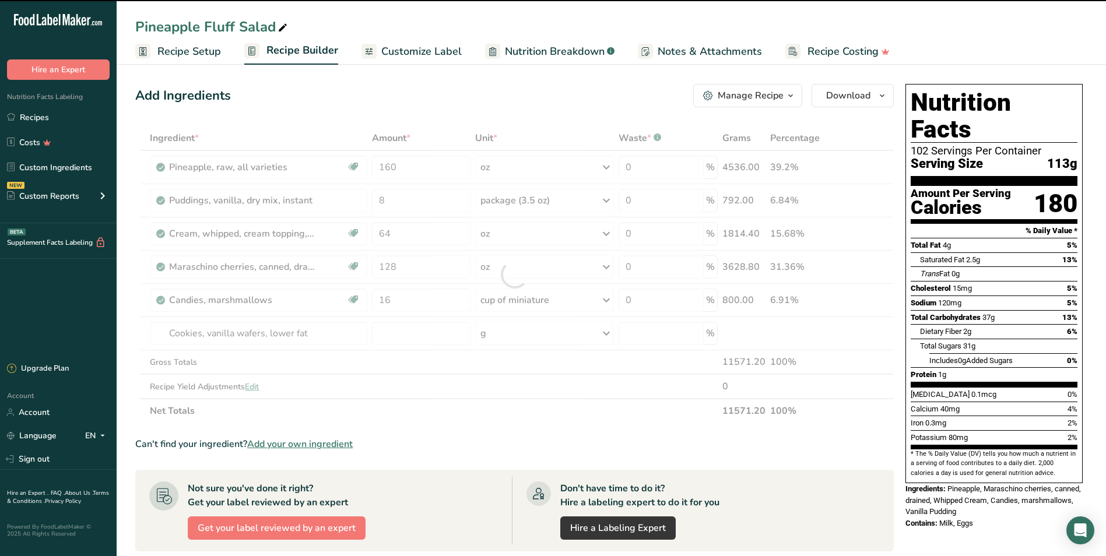
type input "0"
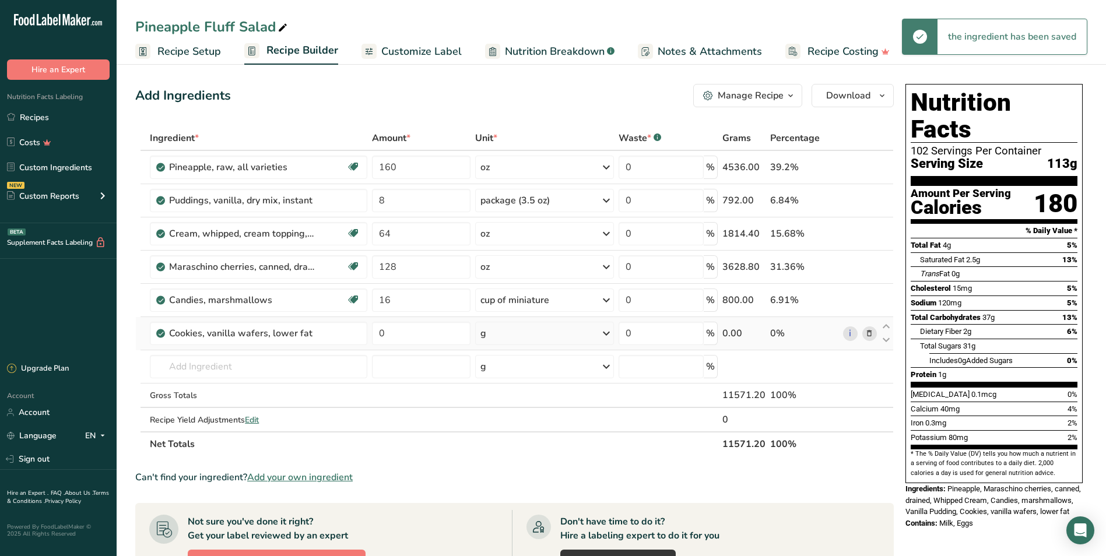
click at [472, 329] on td "0" at bounding box center [421, 333] width 103 height 33
click at [518, 335] on div "g" at bounding box center [544, 333] width 139 height 23
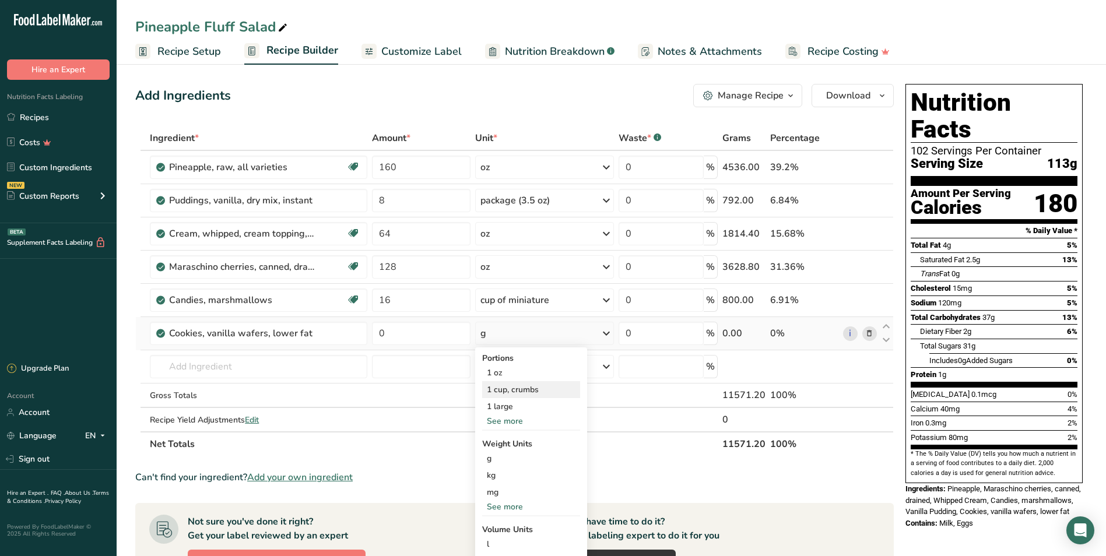
click at [534, 393] on div "1 cup, crumbs" at bounding box center [531, 389] width 98 height 17
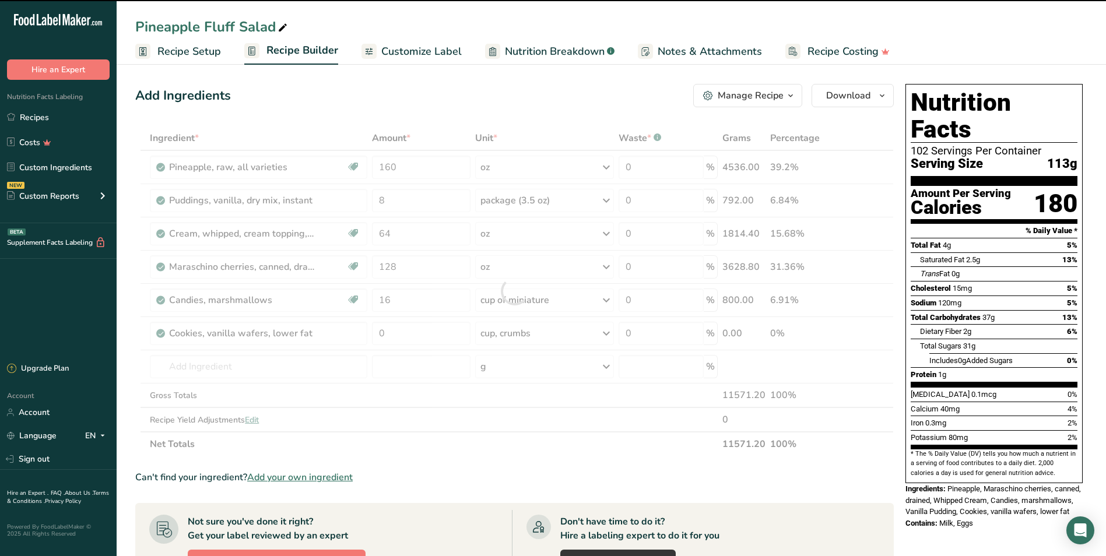
click at [421, 337] on div at bounding box center [514, 291] width 758 height 330
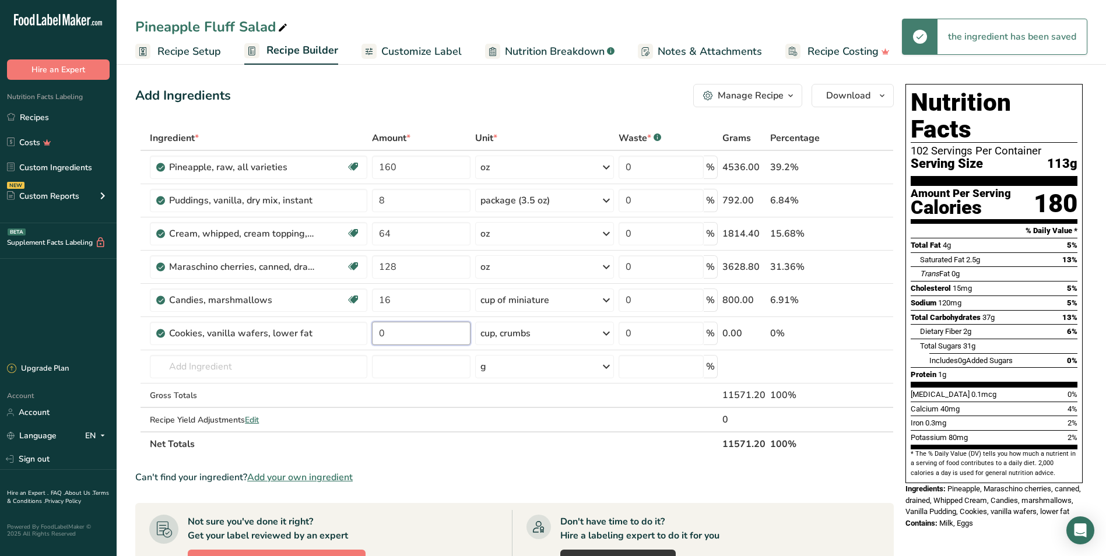
click at [419, 337] on input "0" at bounding box center [421, 333] width 98 height 23
type input "16"
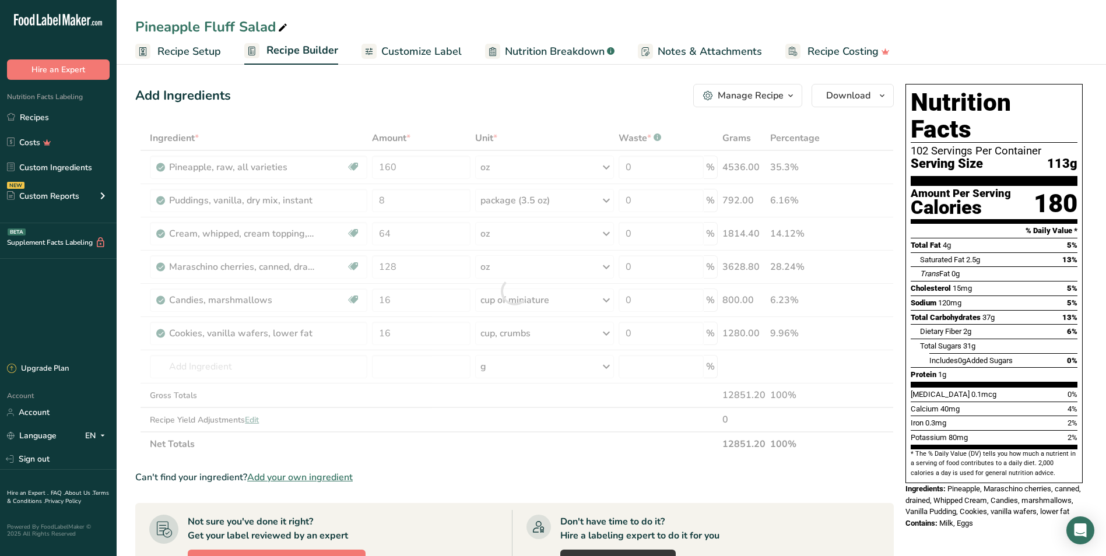
click at [593, 77] on section "Add Ingredients Manage Recipe Delete Recipe Duplicate Recipe Scale Recipe Save …" at bounding box center [611, 474] width 989 height 827
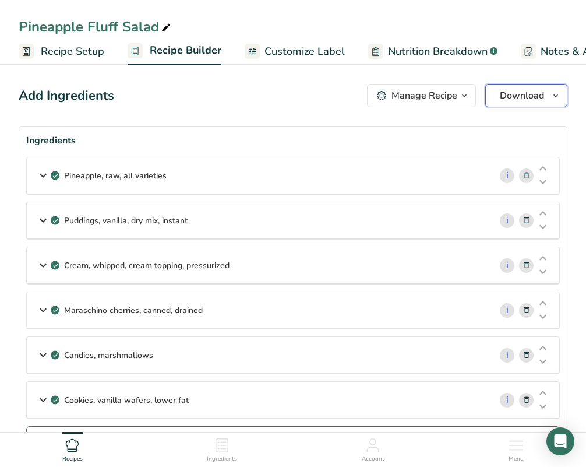
click at [529, 94] on span "Download" at bounding box center [522, 96] width 44 height 14
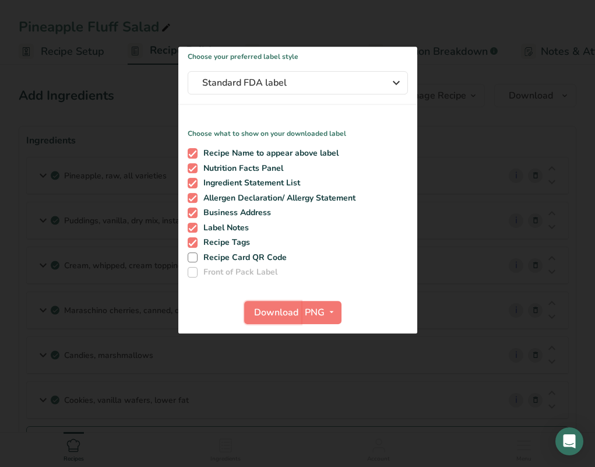
drag, startPoint x: 268, startPoint y: 312, endPoint x: 315, endPoint y: 308, distance: 48.0
click at [268, 312] on span "Download" at bounding box center [276, 312] width 44 height 14
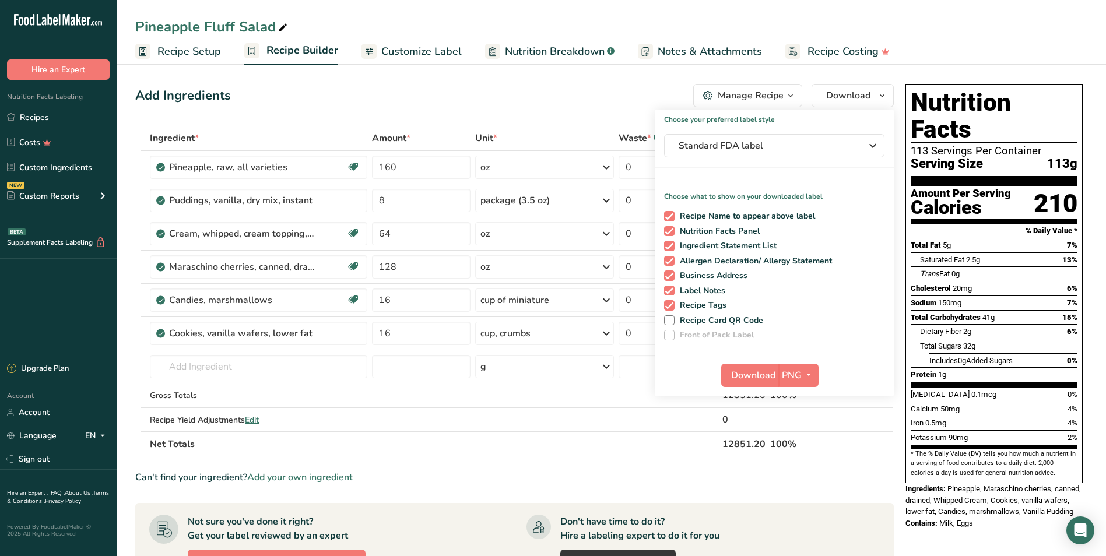
drag, startPoint x: 322, startPoint y: 100, endPoint x: 224, endPoint y: 103, distance: 97.4
click at [319, 100] on div "Add Ingredients Manage Recipe Delete Recipe Duplicate Recipe Scale Recipe Save …" at bounding box center [514, 95] width 758 height 23
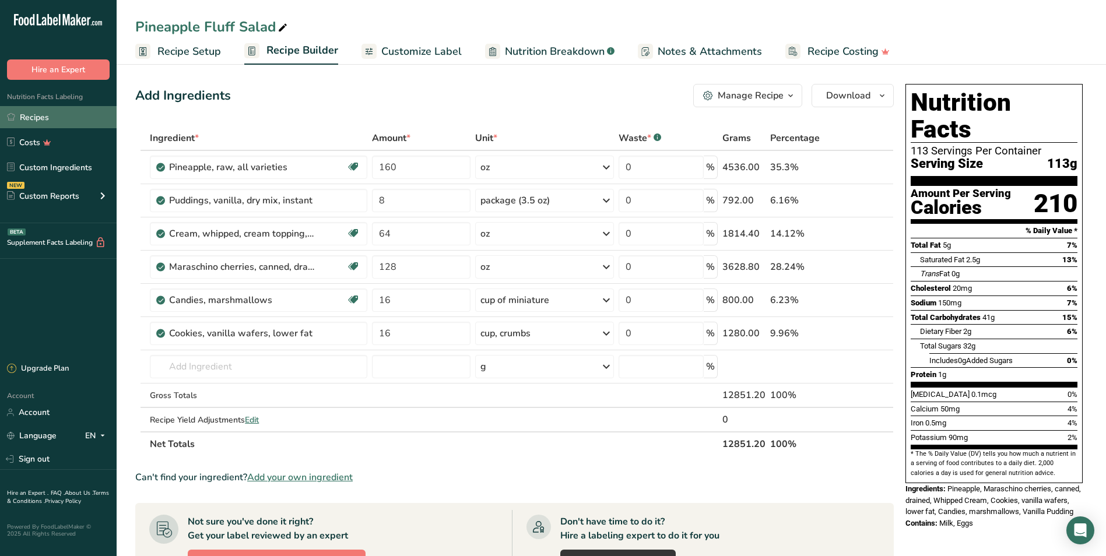
click at [56, 111] on link "Recipes" at bounding box center [58, 117] width 117 height 22
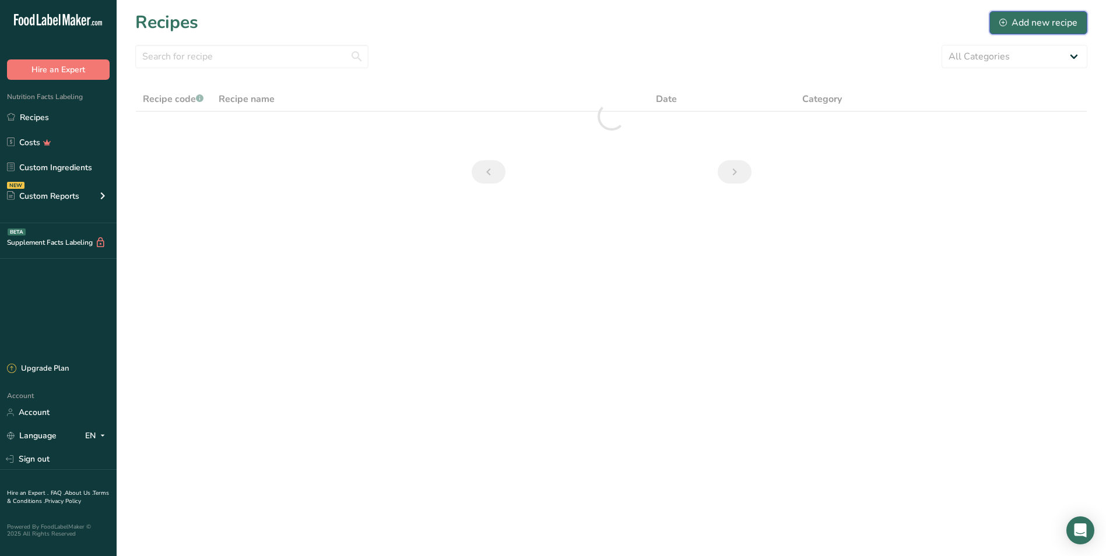
click at [1041, 22] on div "Add new recipe" at bounding box center [1038, 23] width 78 height 14
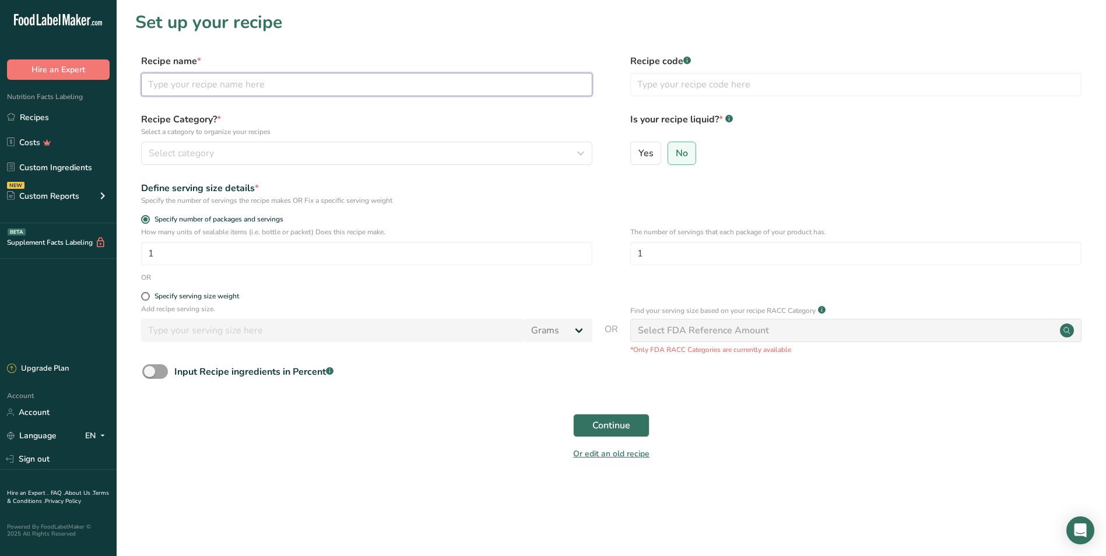
click at [218, 84] on input "text" at bounding box center [366, 84] width 451 height 23
type input "Seafood Salad with Shrimp and Crab"
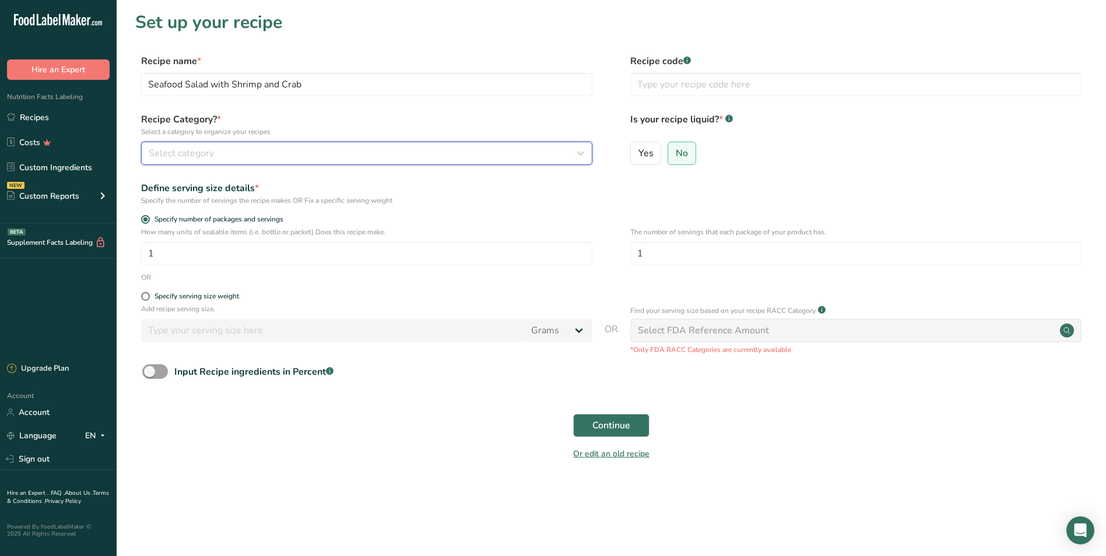
click at [212, 147] on span "Select category" at bounding box center [181, 153] width 65 height 14
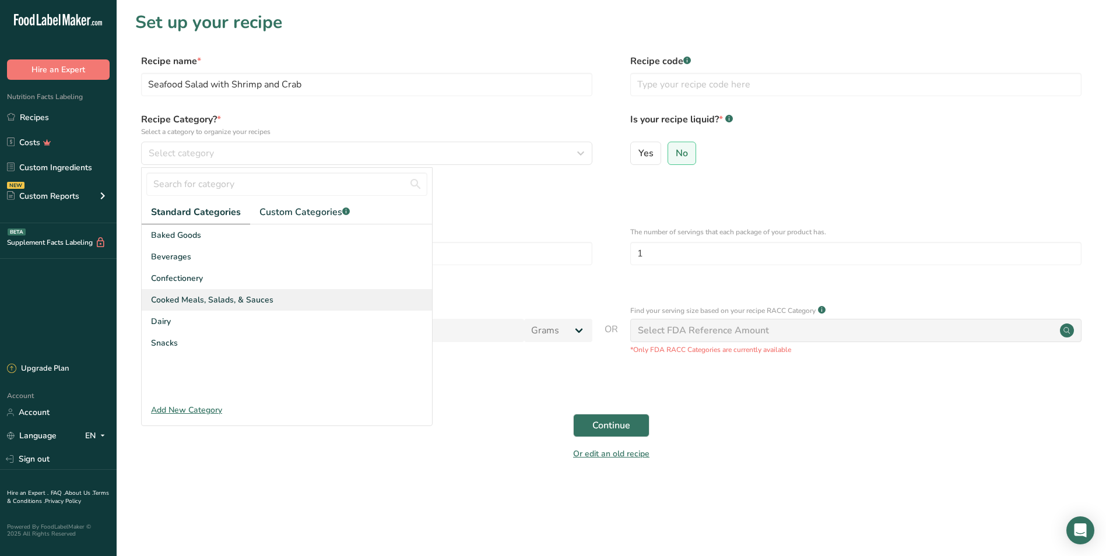
click at [244, 297] on span "Cooked Meals, Salads, & Sauces" at bounding box center [212, 300] width 122 height 12
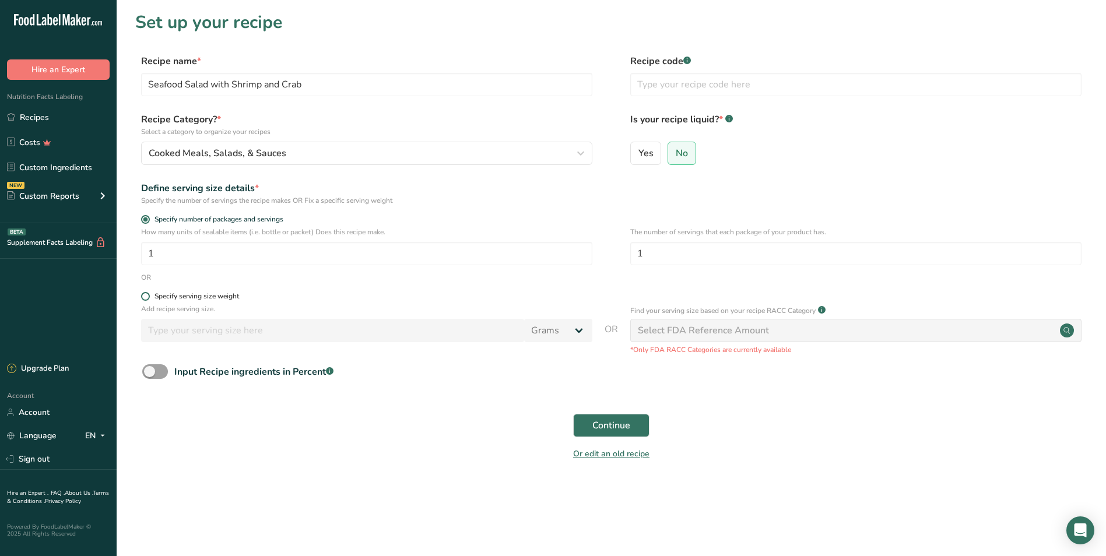
click at [144, 295] on span at bounding box center [145, 296] width 9 height 9
click at [144, 295] on input "Specify serving size weight" at bounding box center [145, 297] width 8 height 8
radio input "true"
radio input "false"
click at [216, 337] on input "number" at bounding box center [332, 330] width 383 height 23
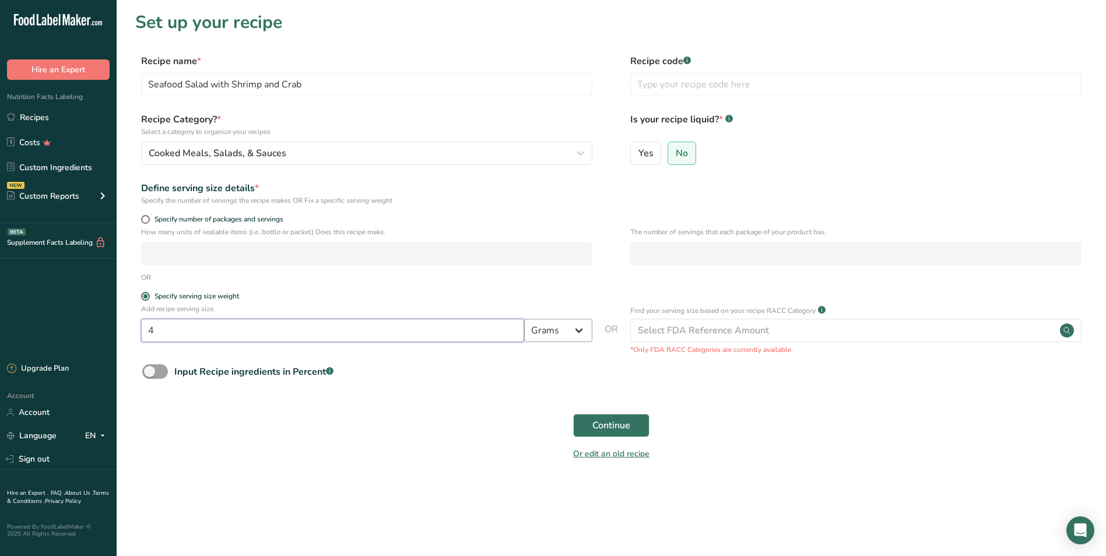
type input "4"
click at [543, 329] on select "Grams kg mg mcg lb oz l mL fl oz tbsp tsp cup qt gallon" at bounding box center [558, 330] width 68 height 23
select select "5"
click at [524, 319] on select "Grams kg mg mcg lb oz l mL fl oz tbsp tsp cup qt gallon" at bounding box center [558, 330] width 68 height 23
click at [615, 425] on span "Continue" at bounding box center [611, 425] width 38 height 14
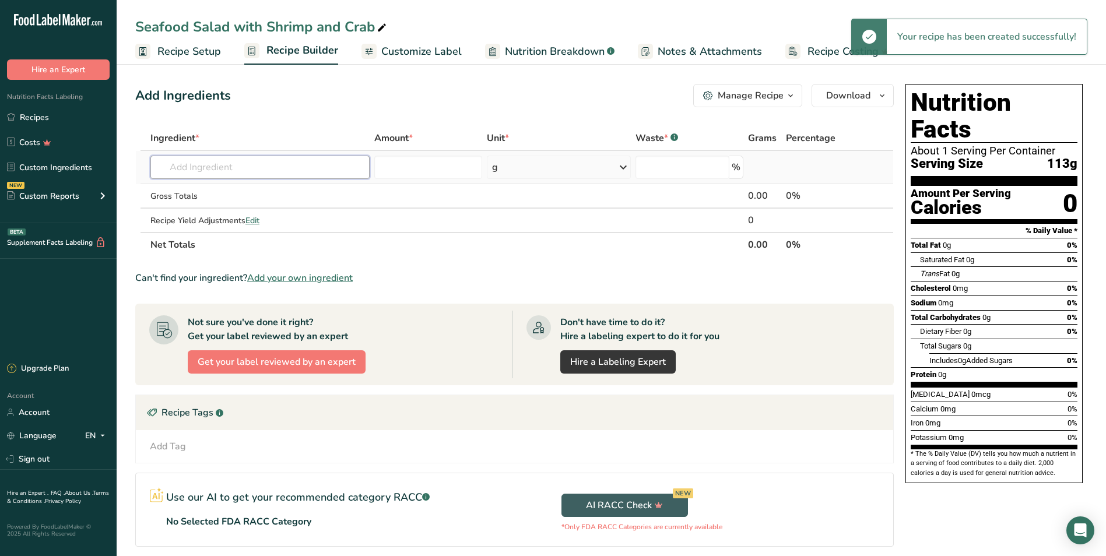
click at [298, 166] on input "text" at bounding box center [259, 167] width 219 height 23
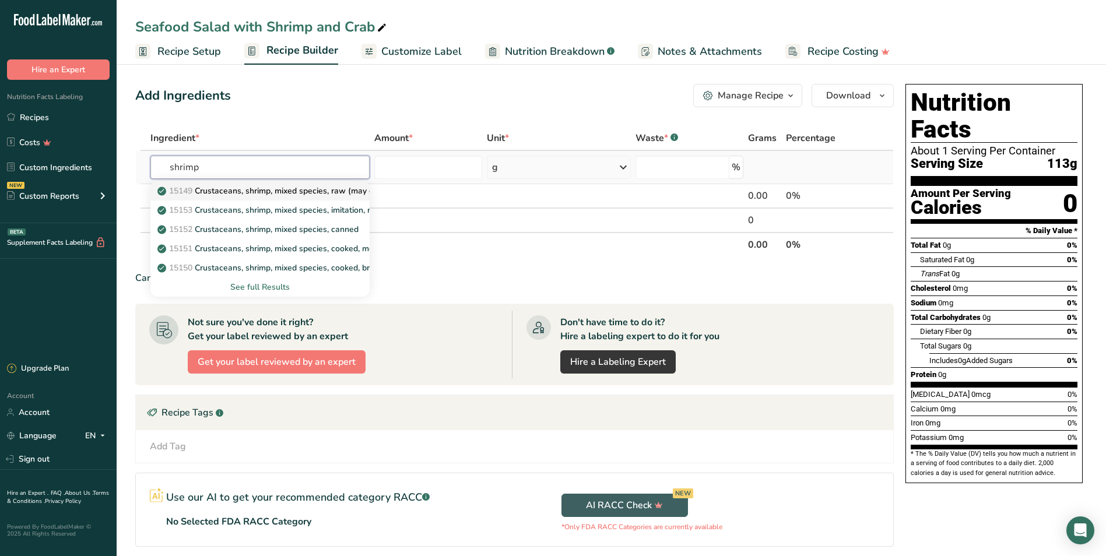
type input "shrimp"
click at [304, 193] on p "15149 Crustaceans, shrimp, mixed species, raw (may contain additives to retain …" at bounding box center [332, 191] width 344 height 12
type input "Crustaceans, shrimp, mixed species, raw (may contain additives to retain moistu…"
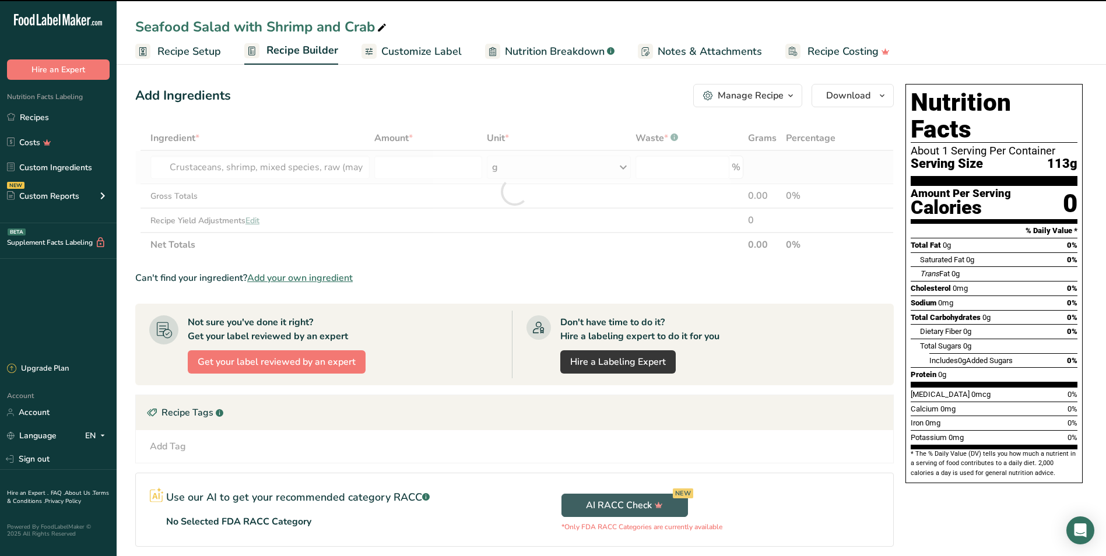
type input "0"
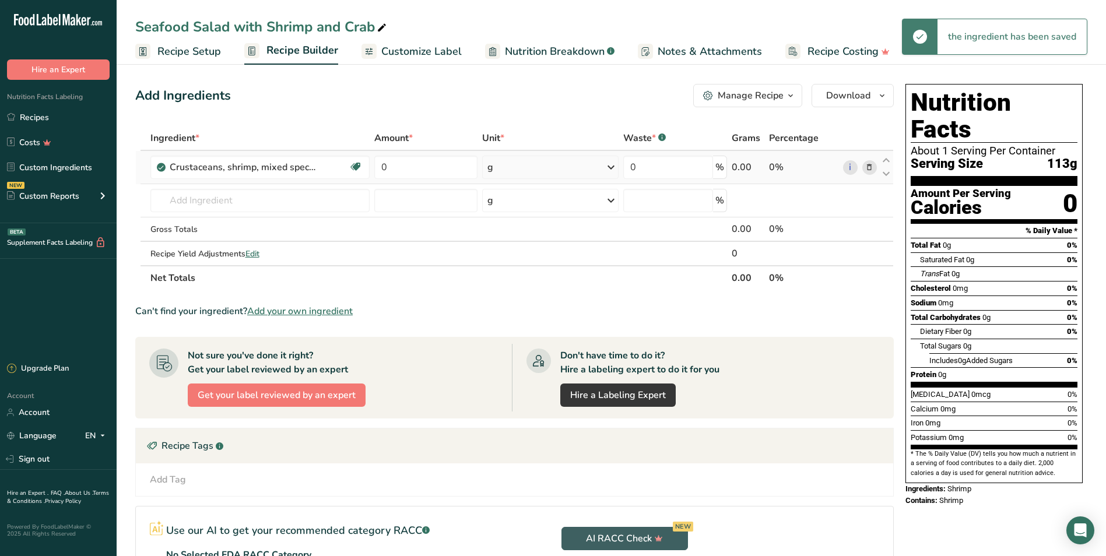
click at [550, 167] on div "g" at bounding box center [550, 167] width 137 height 23
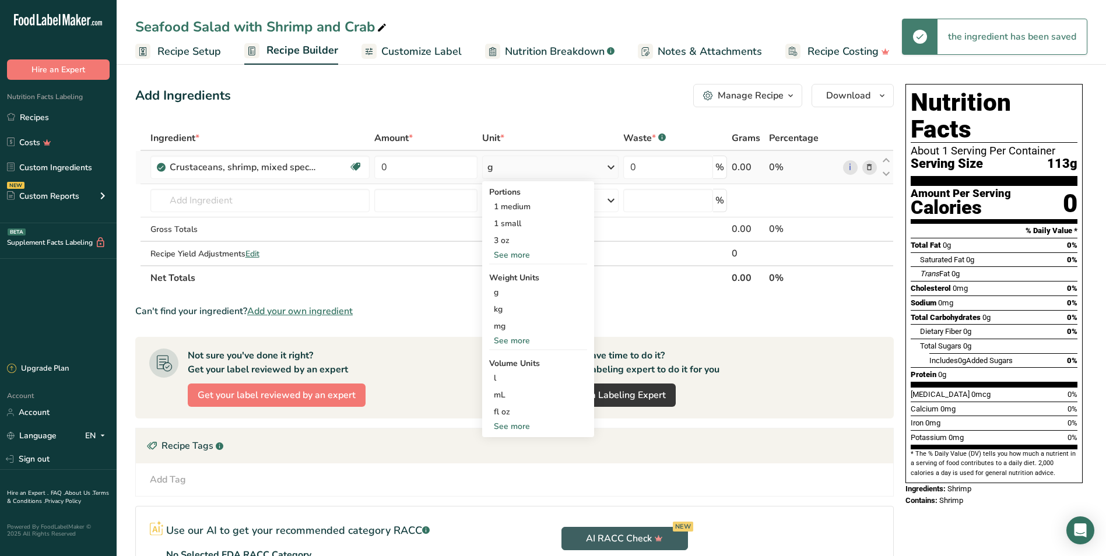
click at [511, 338] on div "See more" at bounding box center [538, 341] width 98 height 12
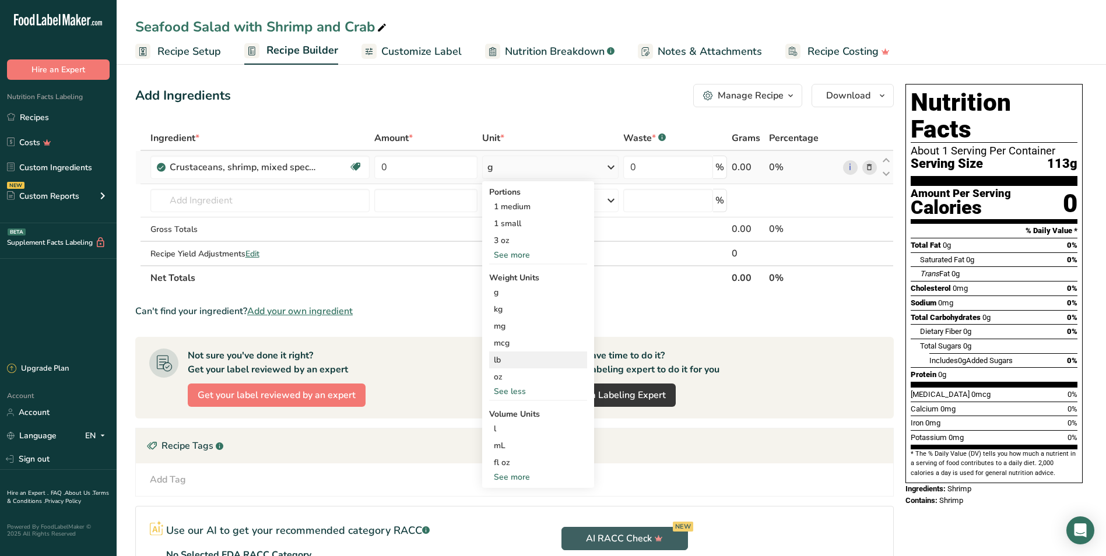
click at [519, 357] on div "lb" at bounding box center [538, 359] width 98 height 17
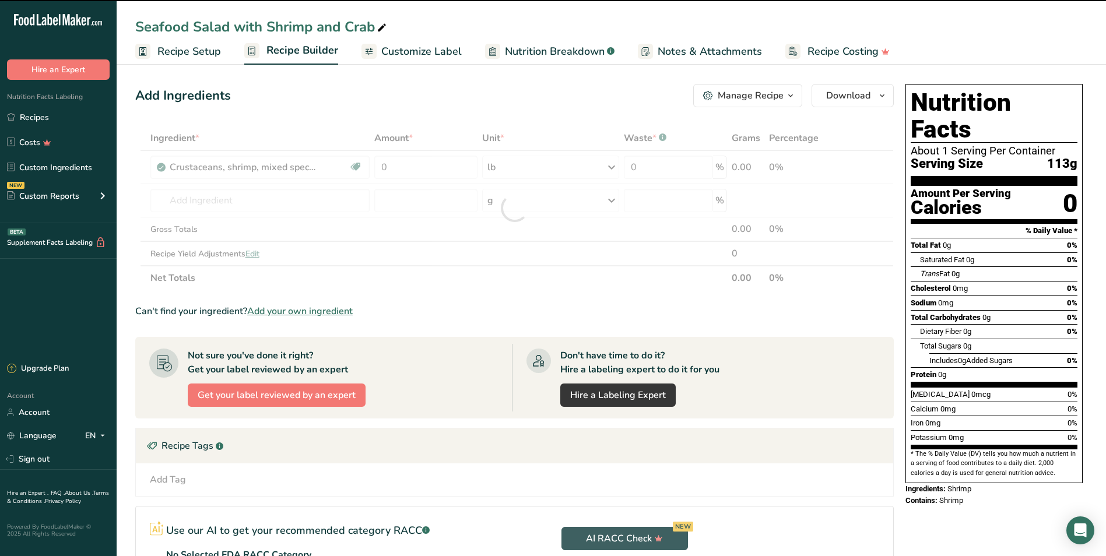
click at [433, 163] on div at bounding box center [514, 208] width 758 height 164
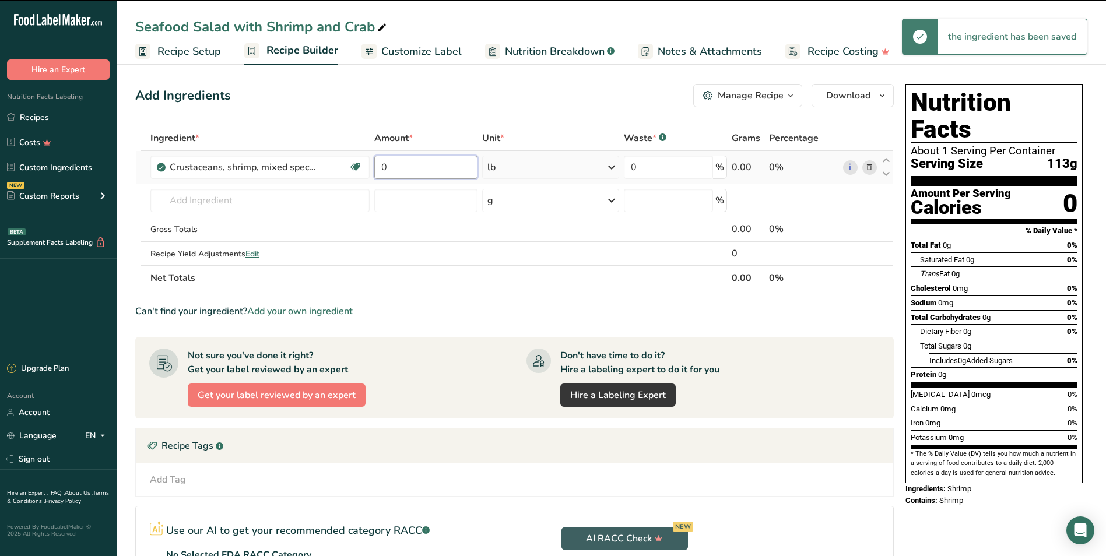
click at [423, 163] on input "0" at bounding box center [425, 167] width 103 height 23
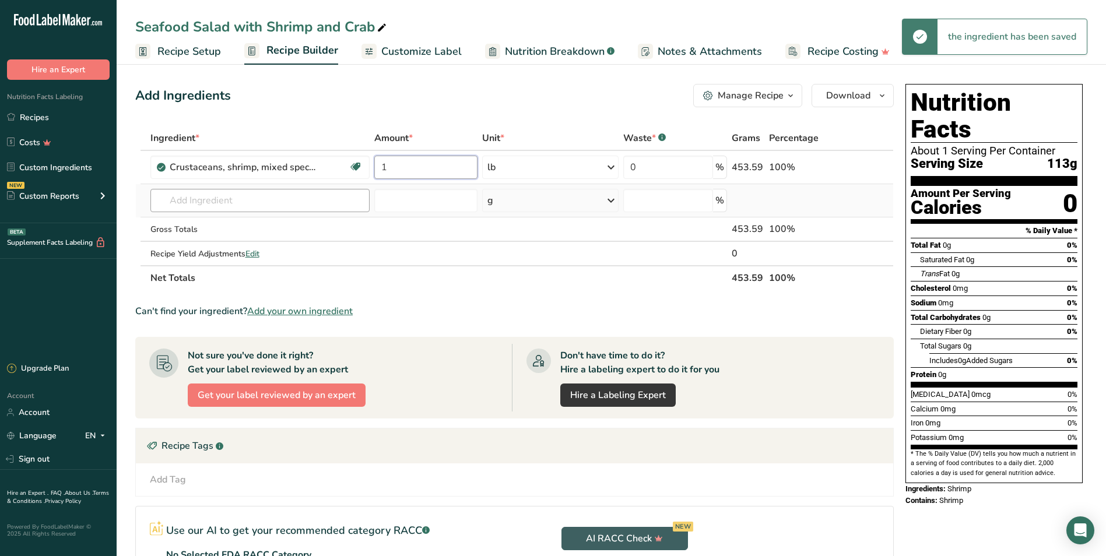
type input "1"
click at [340, 192] on div "Ingredient * Amount * Unit * Waste * .a-a{fill:#347362;}.b-a{fill:#fff;} Grams …" at bounding box center [514, 208] width 758 height 164
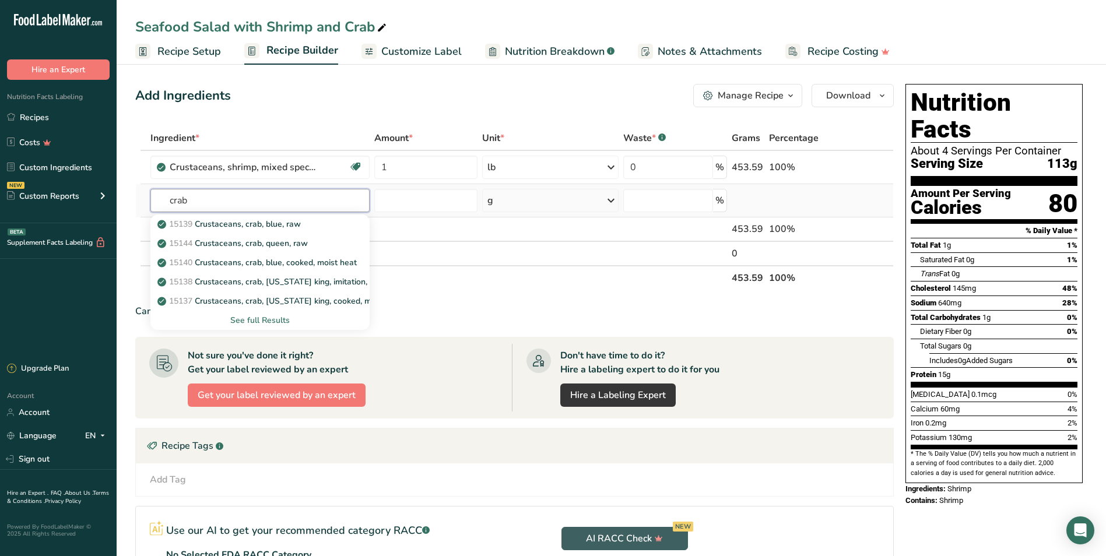
type input "crab"
click at [283, 322] on div "See full Results" at bounding box center [260, 320] width 200 height 12
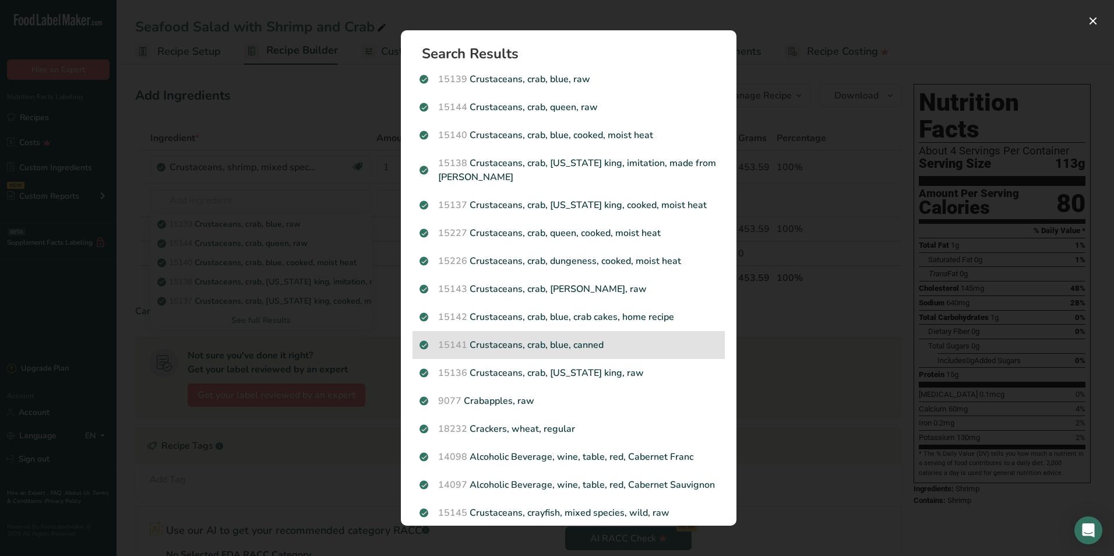
click at [610, 345] on p "15141 Crustaceans, crab, blue, canned" at bounding box center [569, 345] width 298 height 14
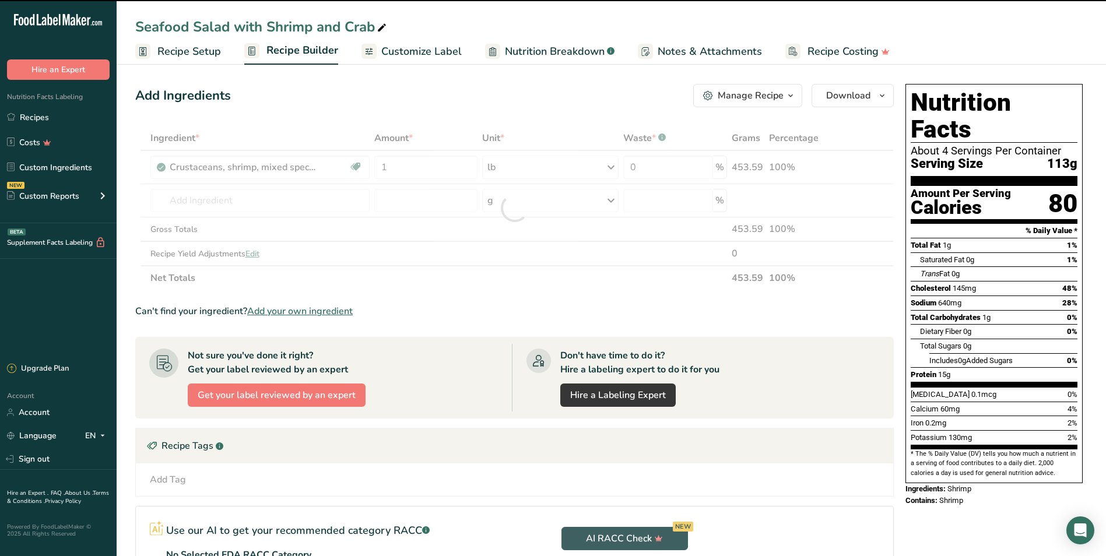
type input "0"
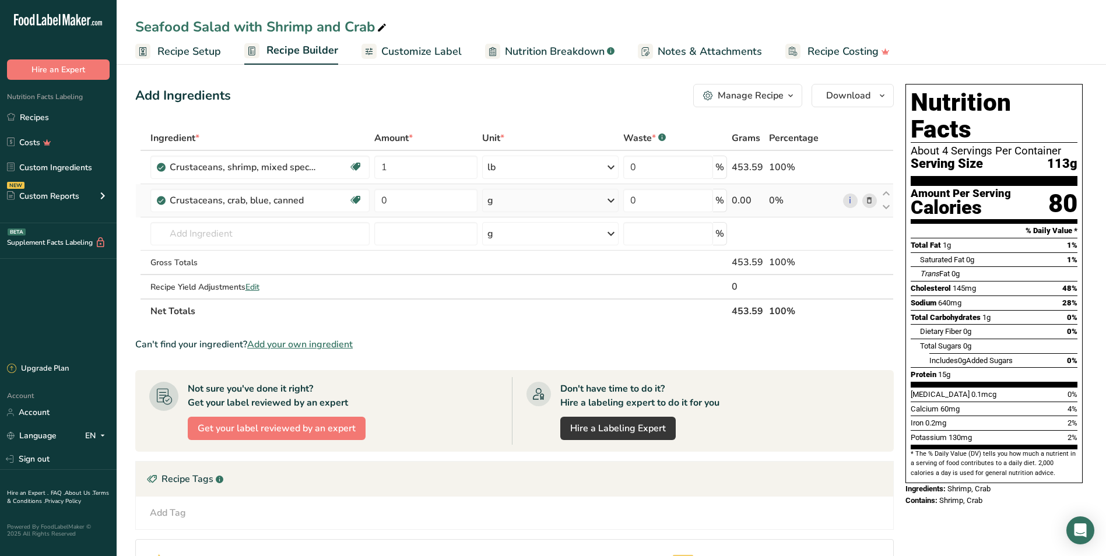
click at [532, 198] on div "g" at bounding box center [550, 200] width 137 height 23
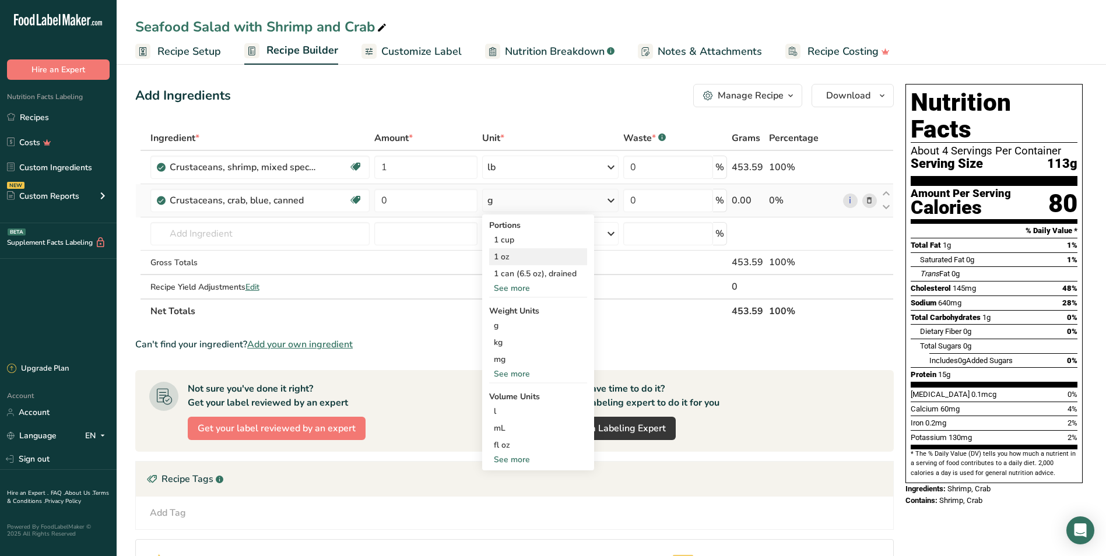
click at [522, 252] on div "1 oz" at bounding box center [538, 256] width 98 height 17
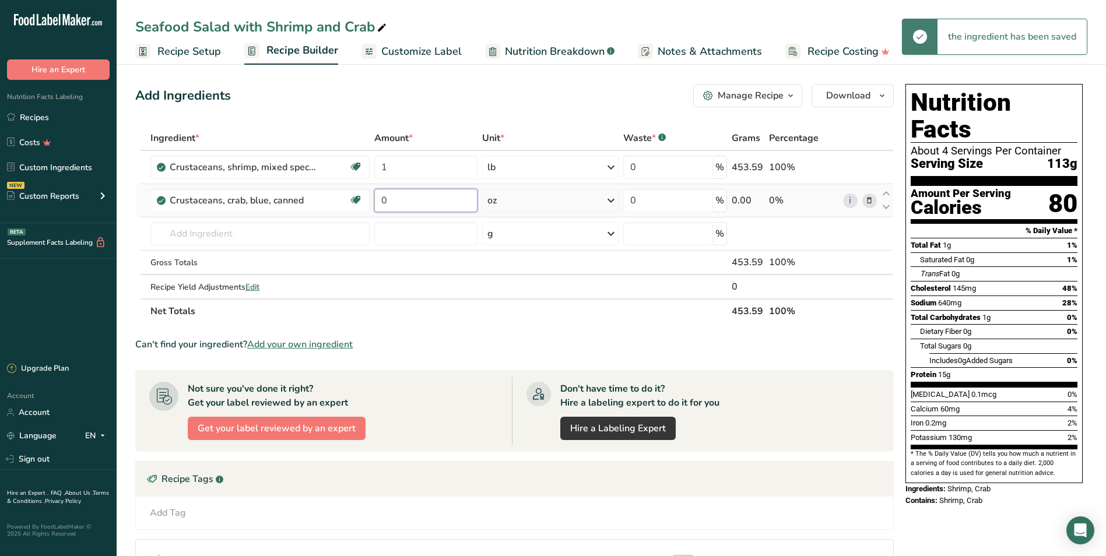
click at [433, 199] on input "0" at bounding box center [425, 200] width 103 height 23
type input "24"
click at [288, 227] on div "Ingredient * Amount * Unit * Waste * .a-a{fill:#347362;}.b-a{fill:#fff;} Grams …" at bounding box center [514, 225] width 758 height 198
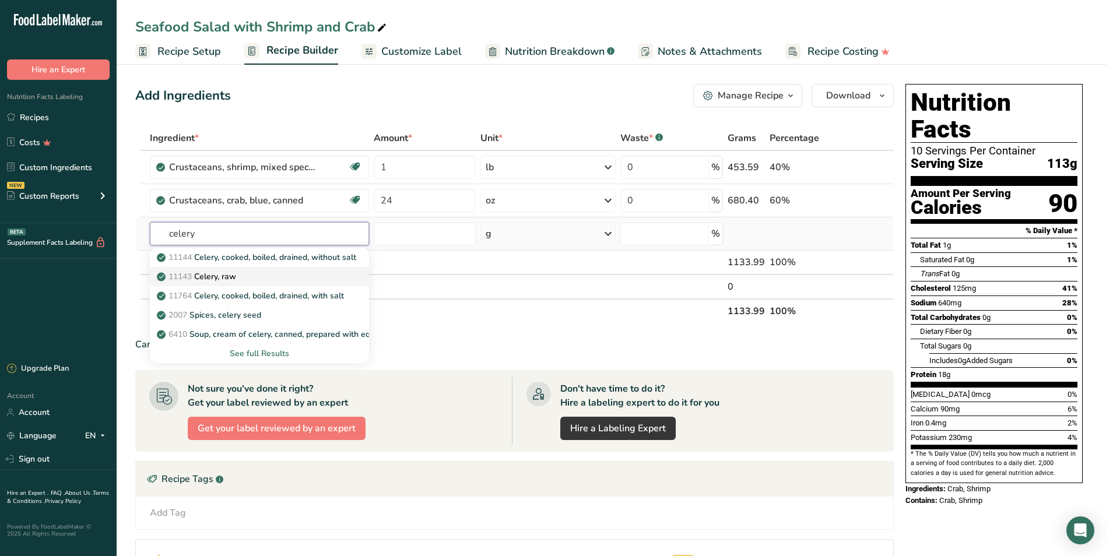
type input "celery"
click at [220, 279] on p "11143 Celery, raw" at bounding box center [197, 276] width 77 height 12
type input "Celery, raw"
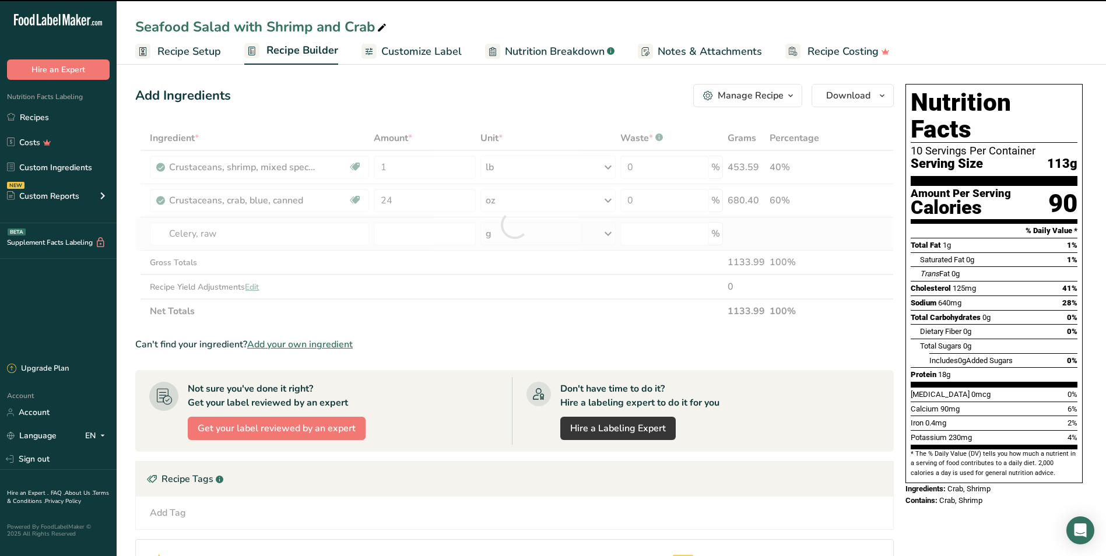
type input "0"
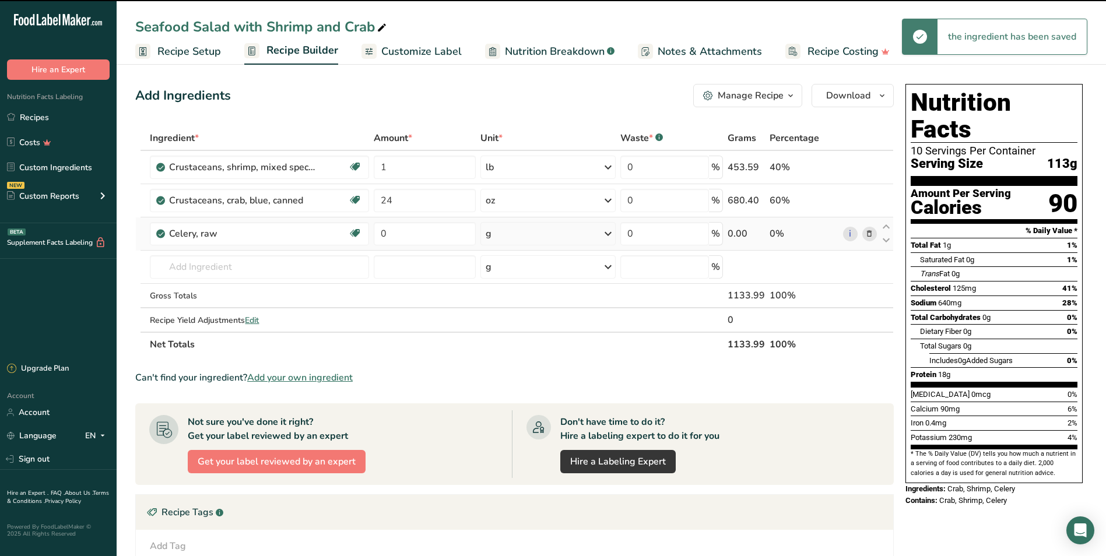
click at [520, 228] on div "g" at bounding box center [547, 233] width 135 height 23
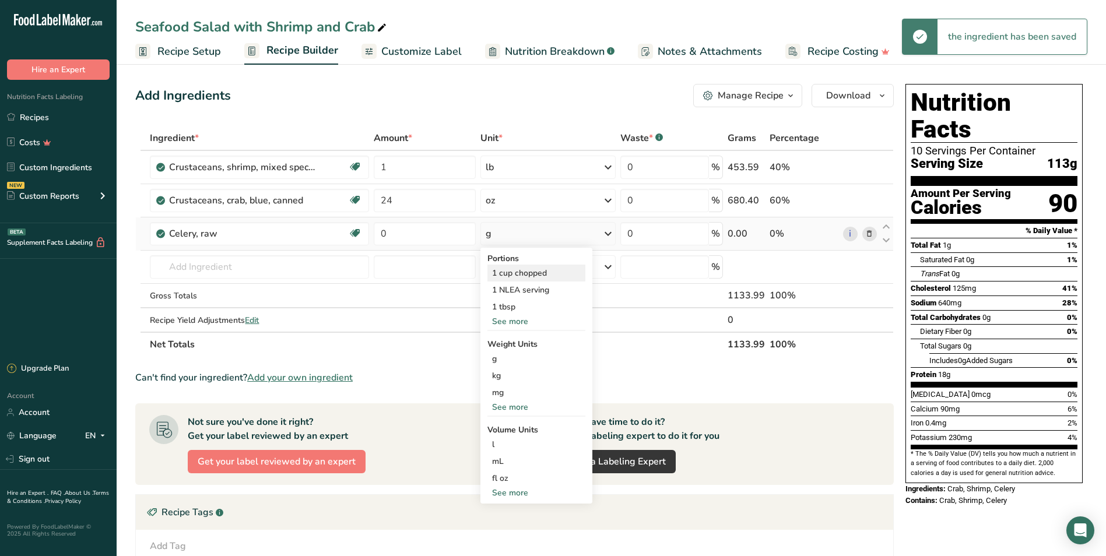
click at [528, 276] on div "1 cup chopped" at bounding box center [536, 273] width 98 height 17
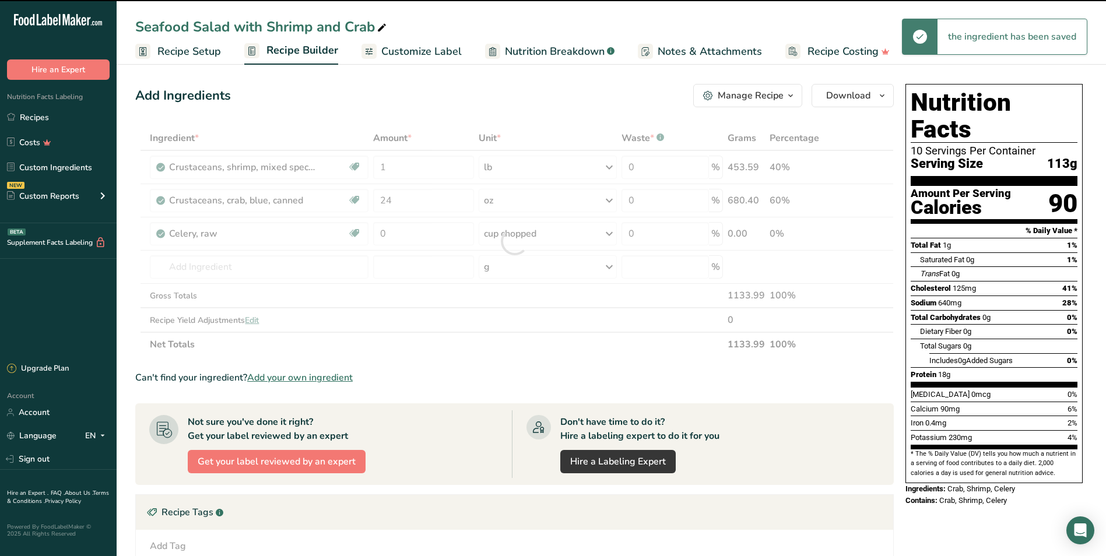
click at [405, 236] on div at bounding box center [514, 241] width 758 height 231
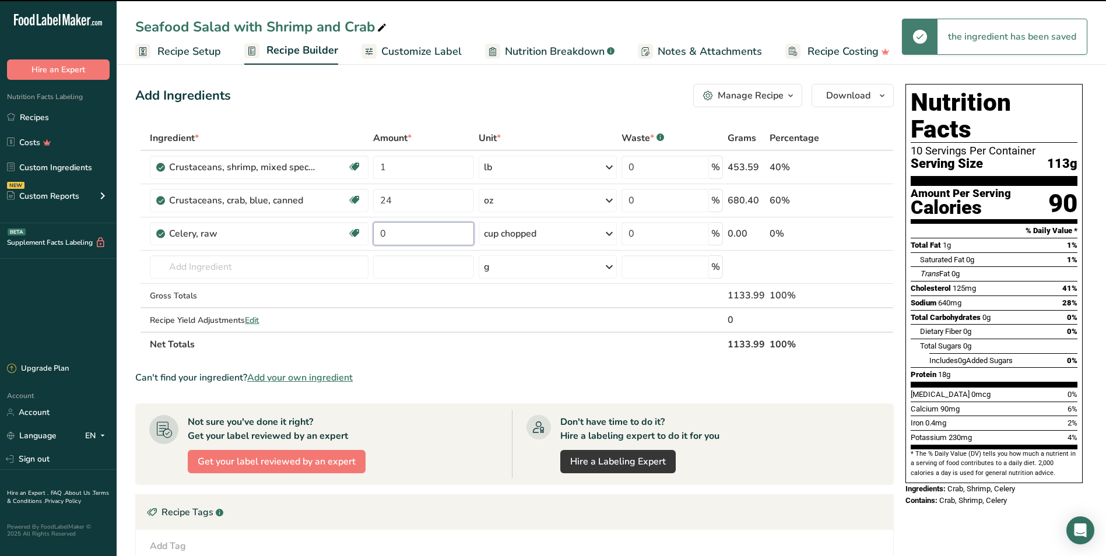
click at [405, 236] on input "0" at bounding box center [423, 233] width 101 height 23
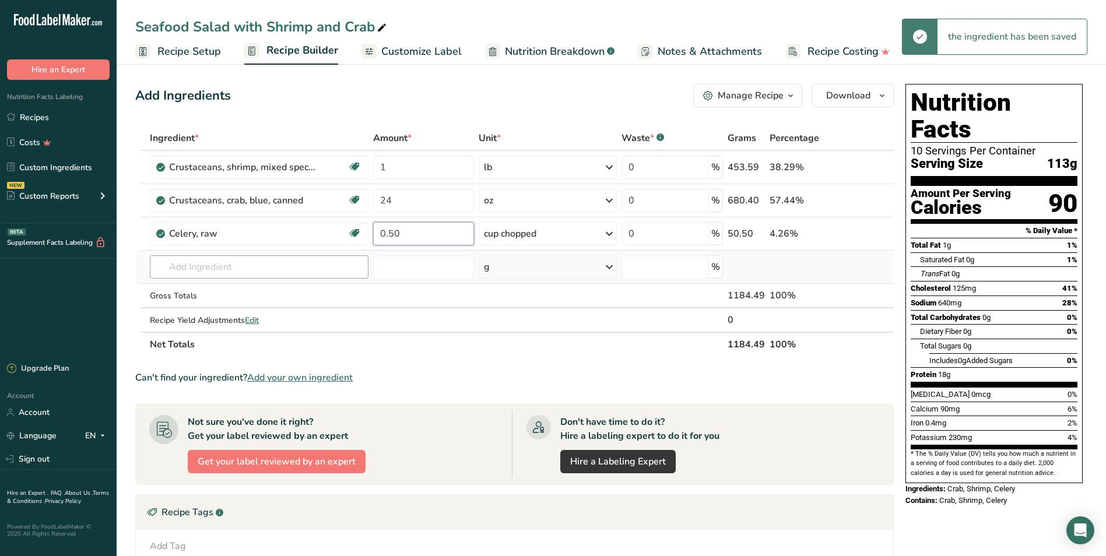
type input "0.50"
click at [339, 268] on div "Ingredient * Amount * Unit * Waste * .a-a{fill:#347362;}.b-a{fill:#fff;} Grams …" at bounding box center [514, 241] width 758 height 231
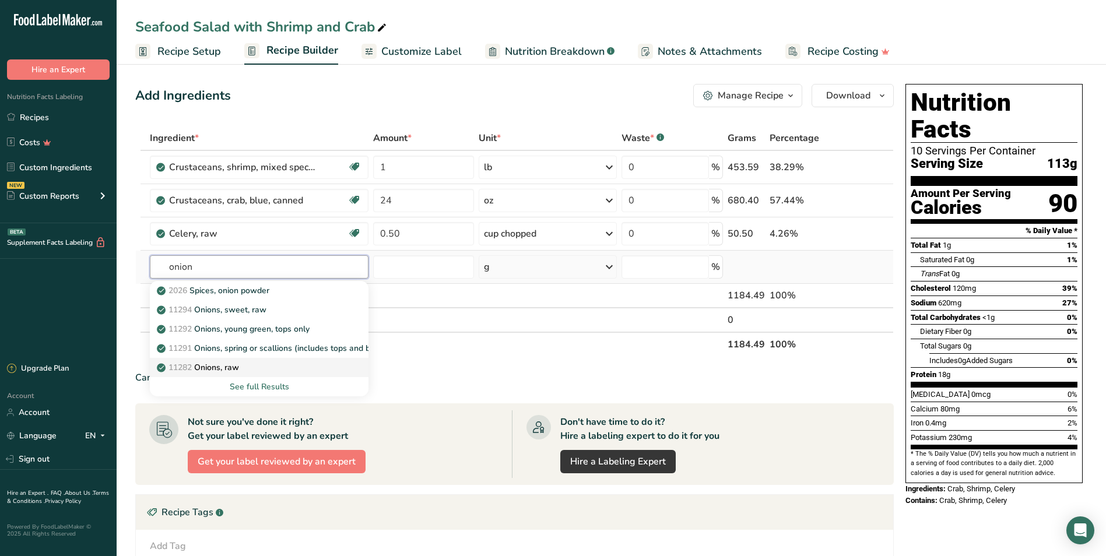
type input "onion"
click at [253, 365] on div "11282 Onions, raw" at bounding box center [249, 367] width 181 height 12
type input "Onions, raw"
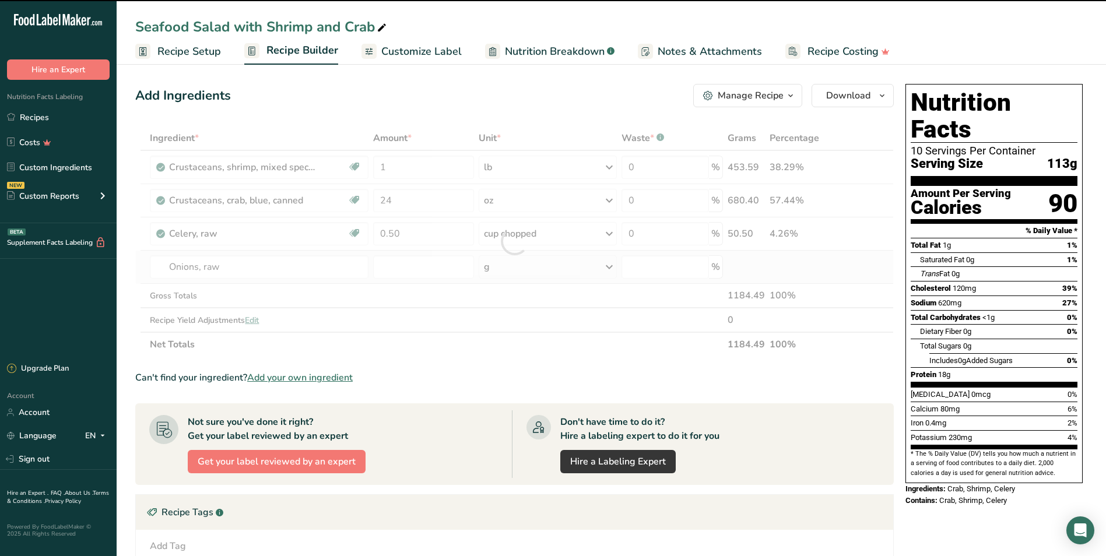
type input "0"
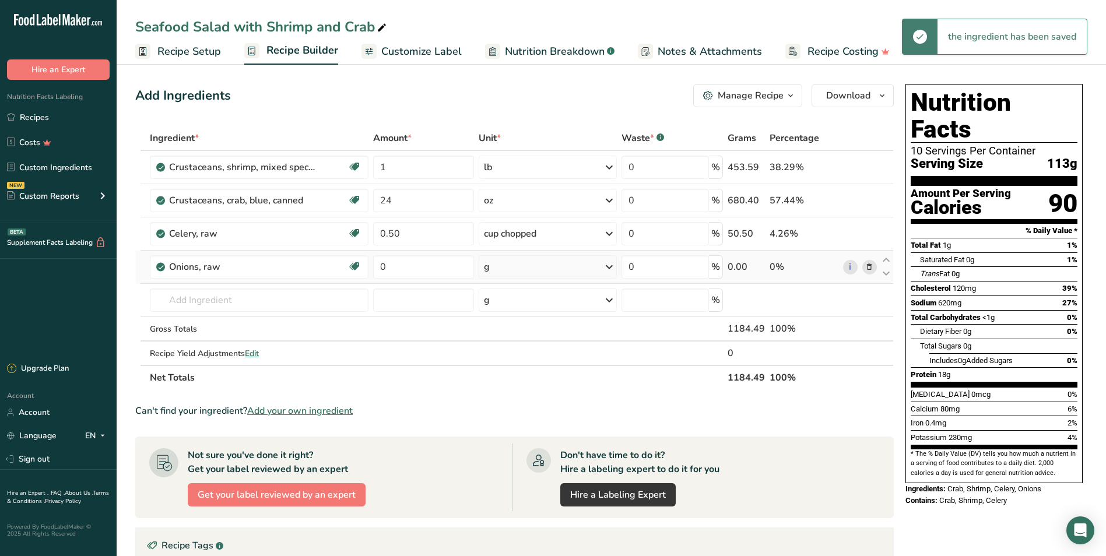
click at [497, 266] on div "g" at bounding box center [548, 266] width 138 height 23
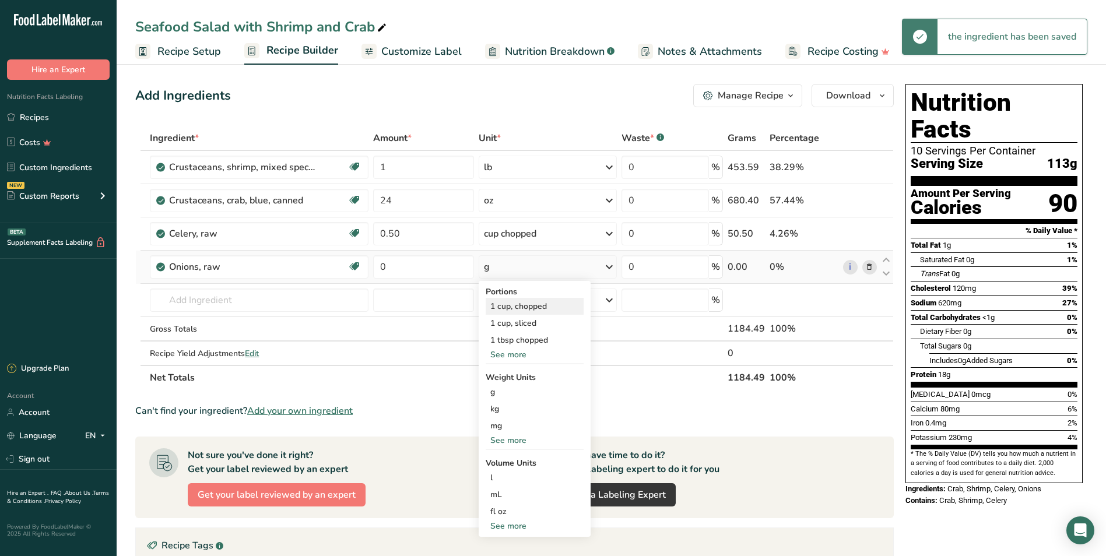
click at [547, 308] on div "1 cup, chopped" at bounding box center [534, 306] width 98 height 17
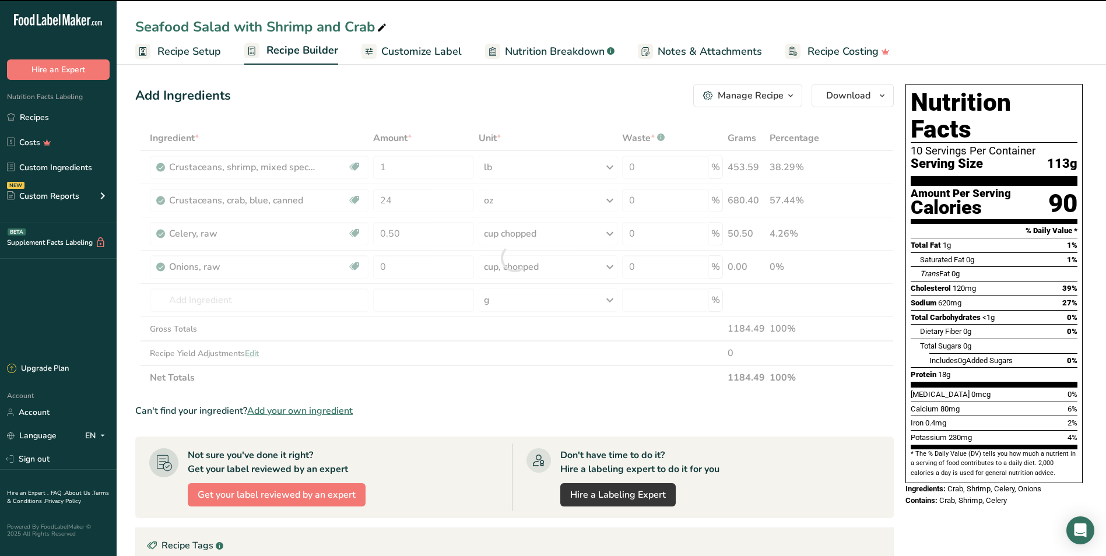
click at [406, 258] on div at bounding box center [514, 258] width 758 height 264
click at [414, 272] on input "0" at bounding box center [423, 266] width 101 height 23
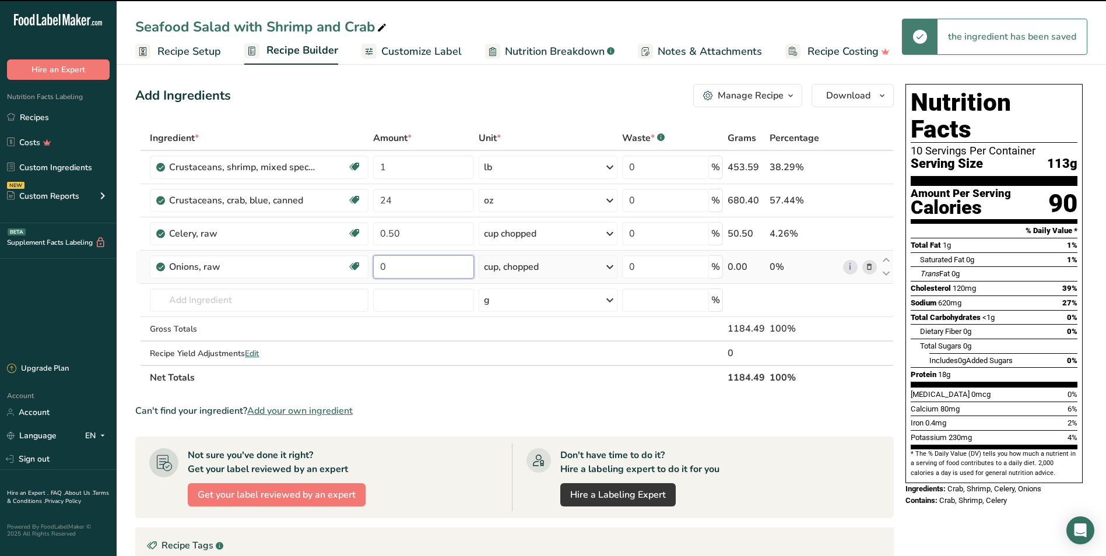
click at [415, 271] on input "0" at bounding box center [423, 266] width 101 height 23
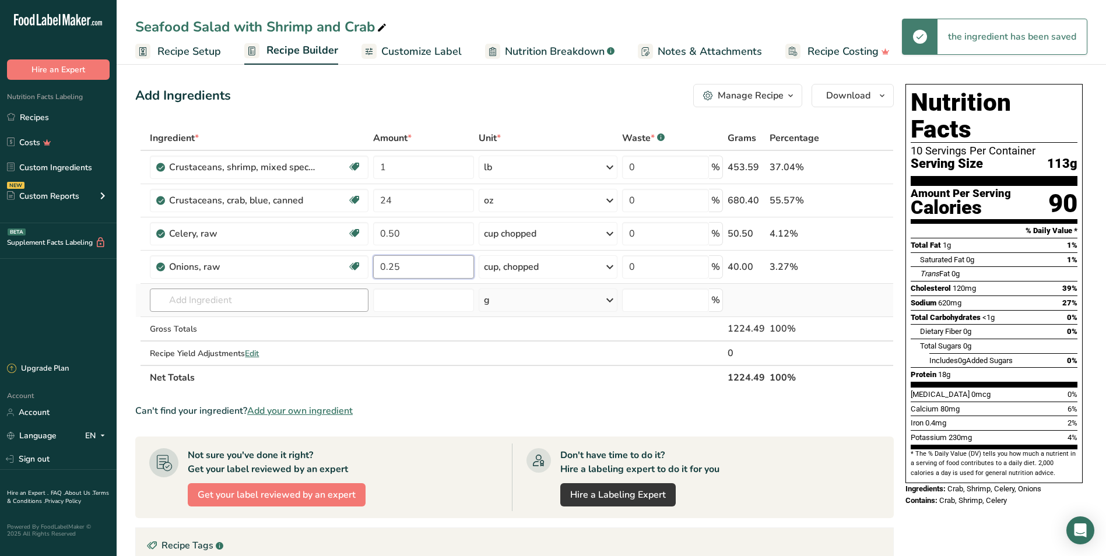
type input "0.25"
click at [334, 301] on div "Ingredient * Amount * Unit * Waste * .a-a{fill:#347362;}.b-a{fill:#fff;} Grams …" at bounding box center [514, 258] width 758 height 264
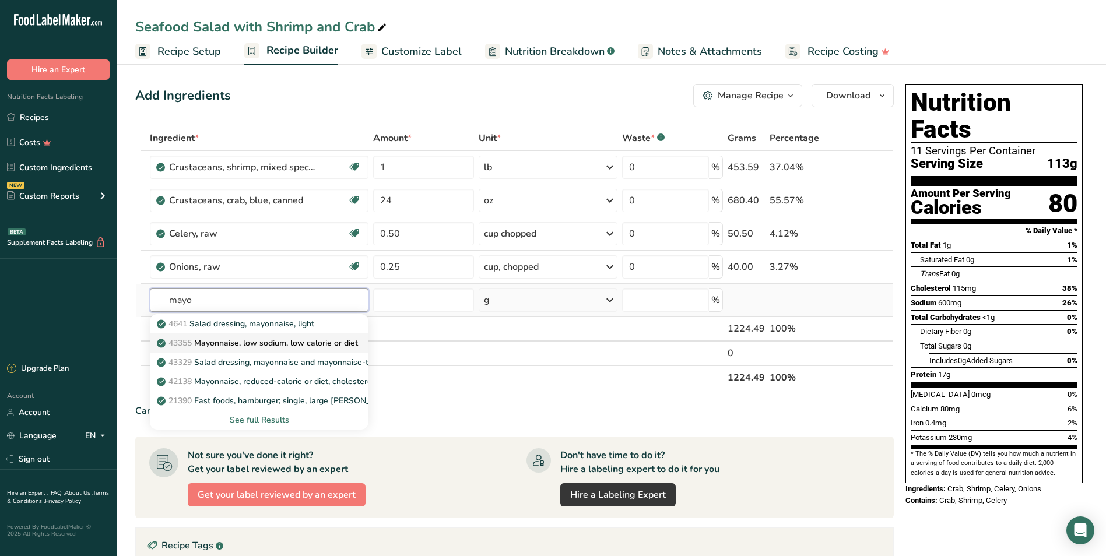
type input "mayo"
click at [287, 344] on p "43355 Mayonnaise, low sodium, low calorie or diet" at bounding box center [258, 343] width 199 height 12
type input "Mayonnaise, low sodium, low calorie or diet"
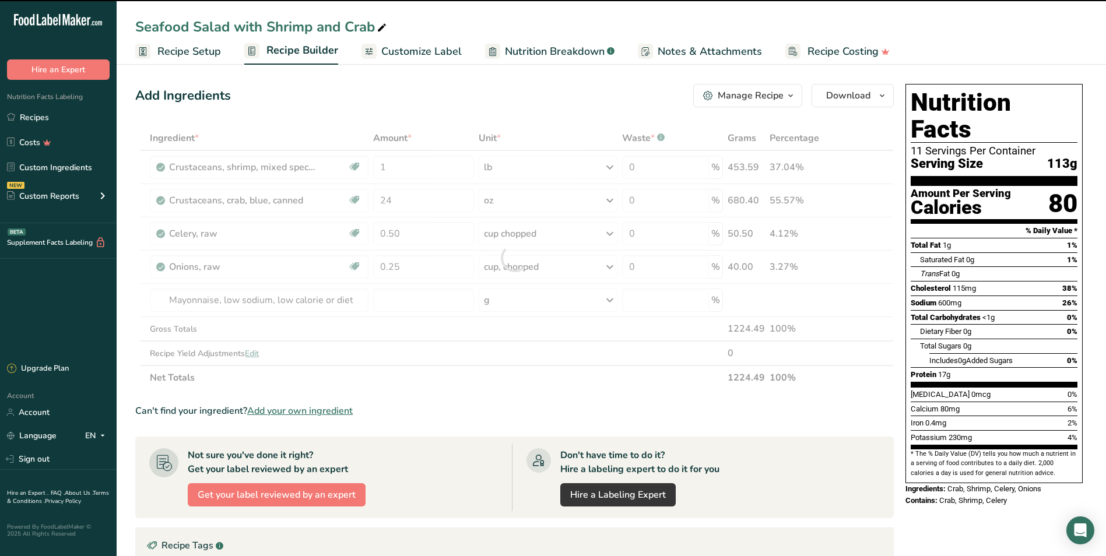
type input "0"
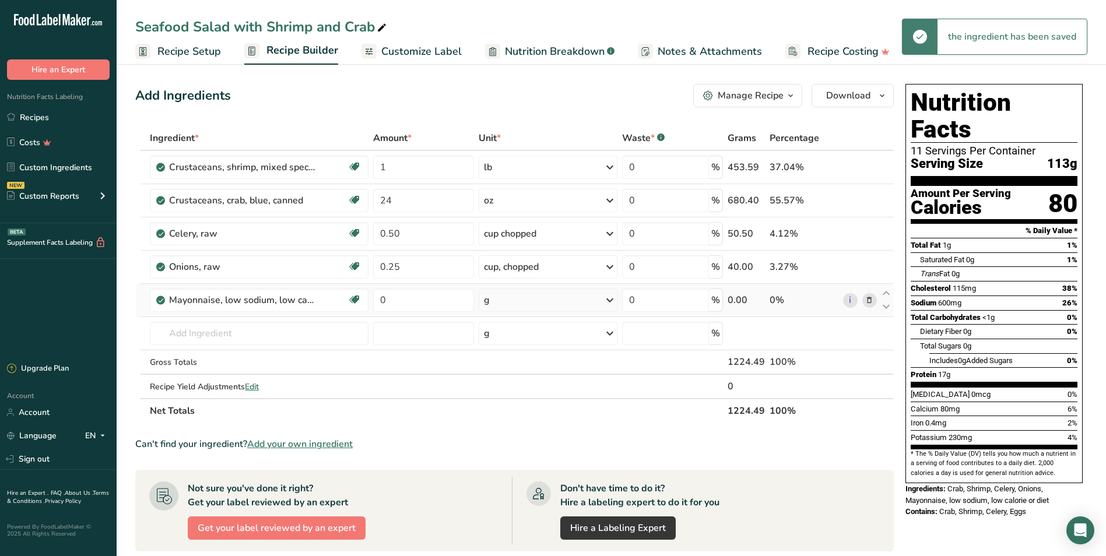
drag, startPoint x: 529, startPoint y: 301, endPoint x: 522, endPoint y: 301, distance: 7.6
click at [529, 301] on div "g" at bounding box center [548, 299] width 139 height 23
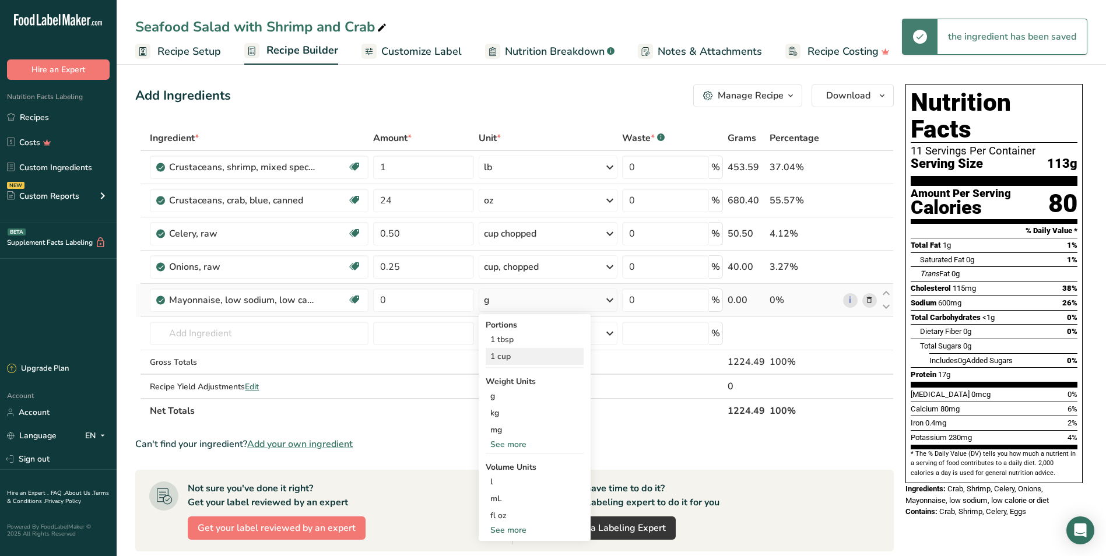
click at [507, 354] on div "1 cup" at bounding box center [534, 356] width 98 height 17
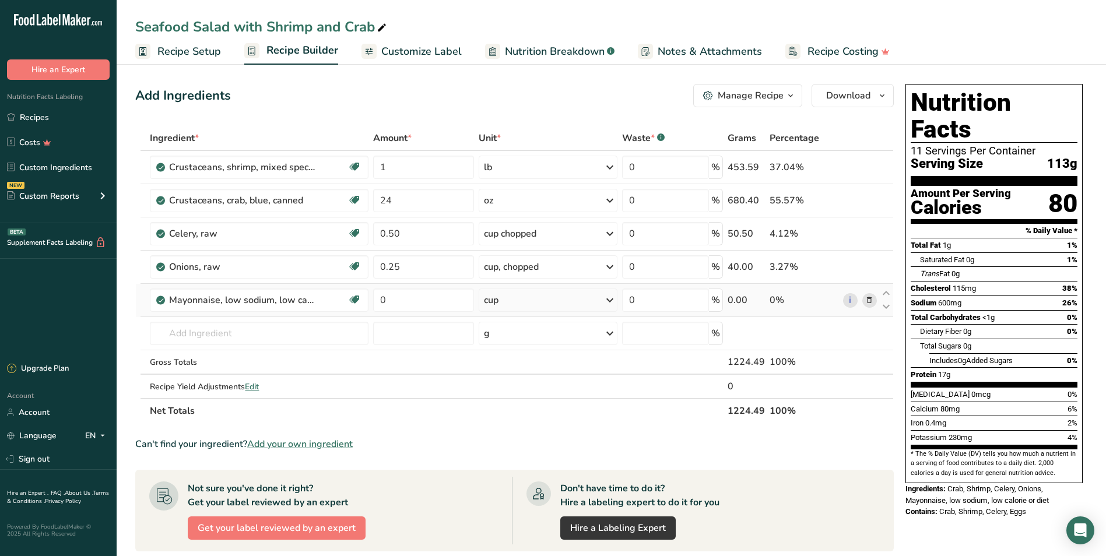
click at [874, 298] on span at bounding box center [869, 300] width 14 height 14
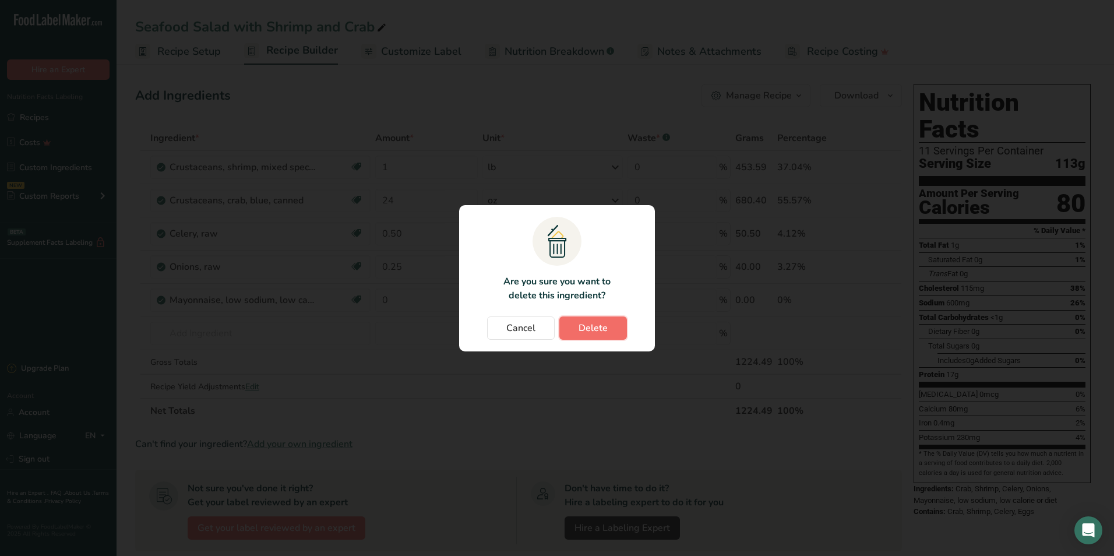
click at [594, 321] on span "Delete" at bounding box center [593, 328] width 29 height 14
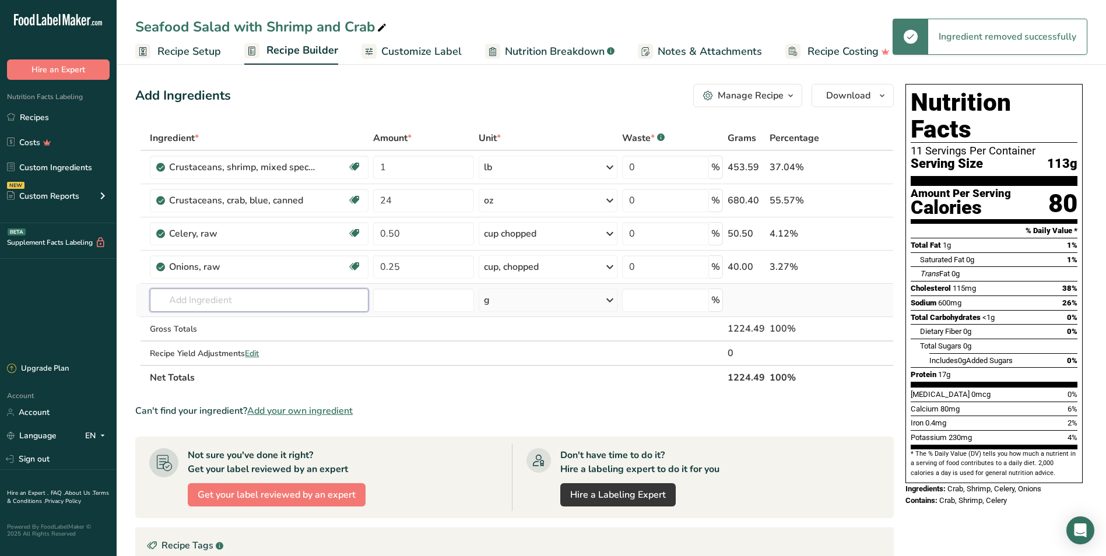
click at [237, 294] on input "text" at bounding box center [259, 299] width 219 height 23
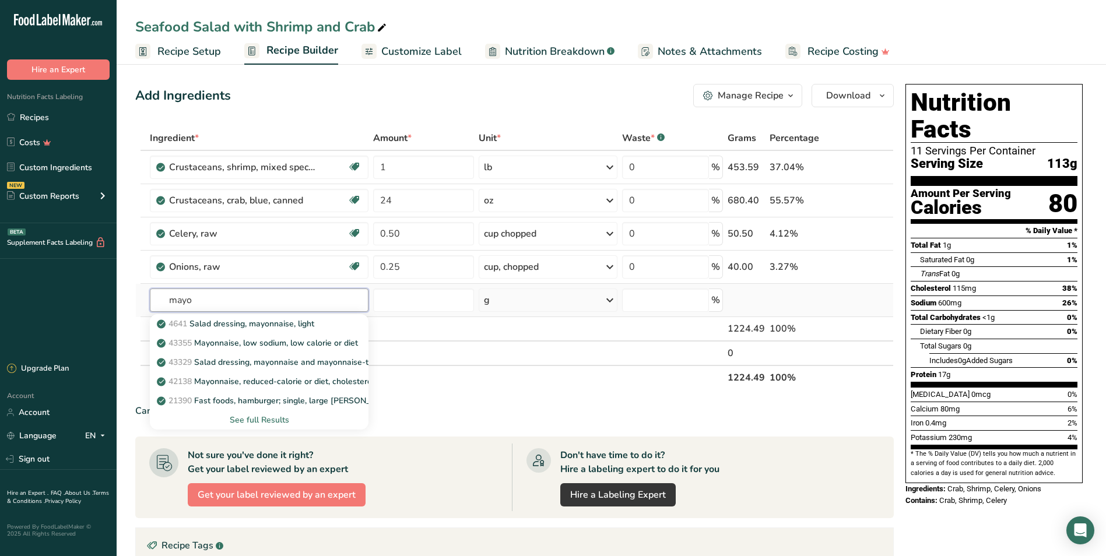
type input "mayo"
click at [263, 421] on div "See full Results" at bounding box center [259, 420] width 200 height 12
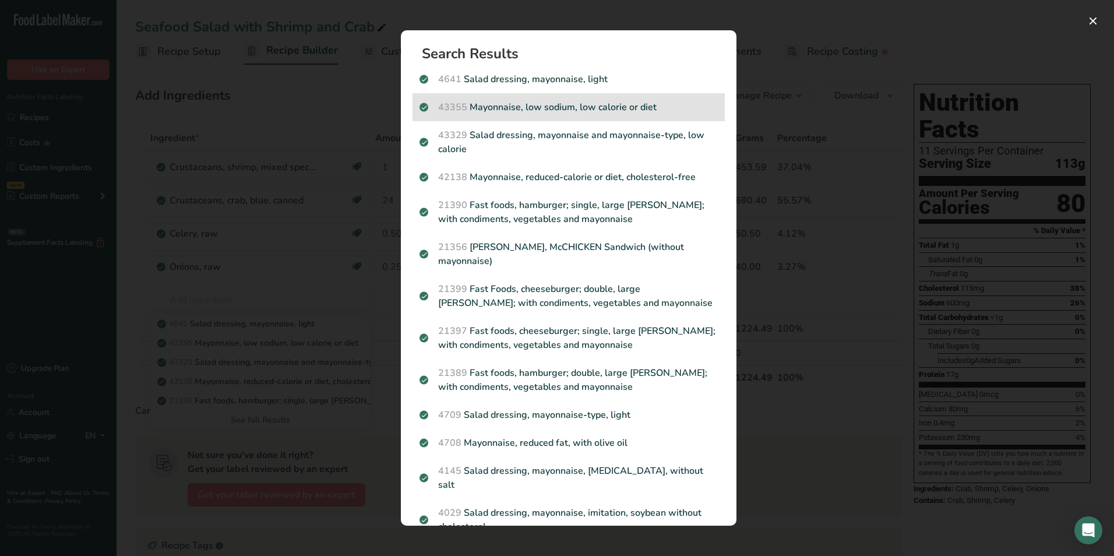
click at [662, 104] on p "43355 Mayonnaise, low sodium, low calorie or diet" at bounding box center [569, 107] width 298 height 14
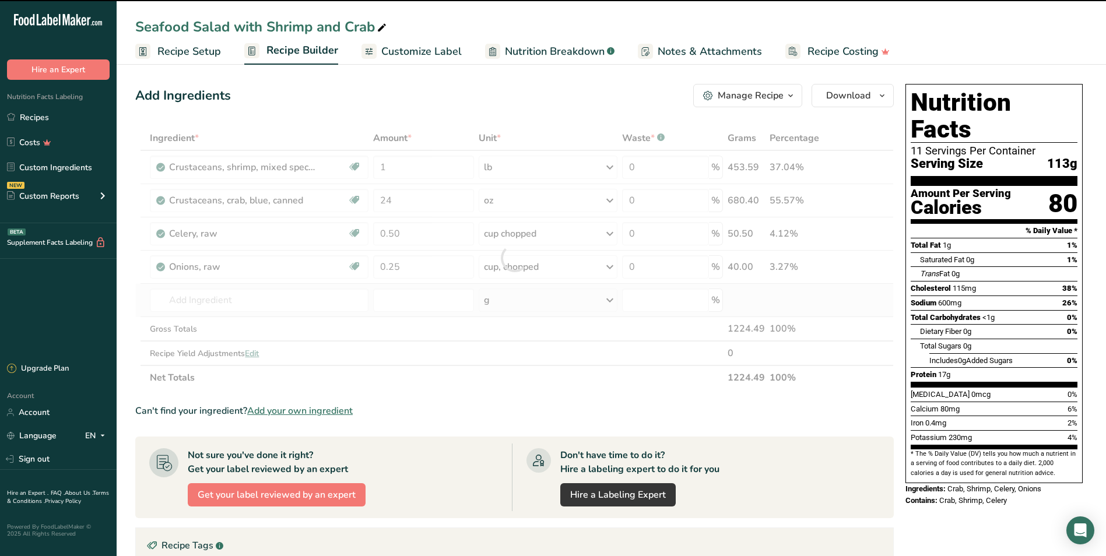
type input "0"
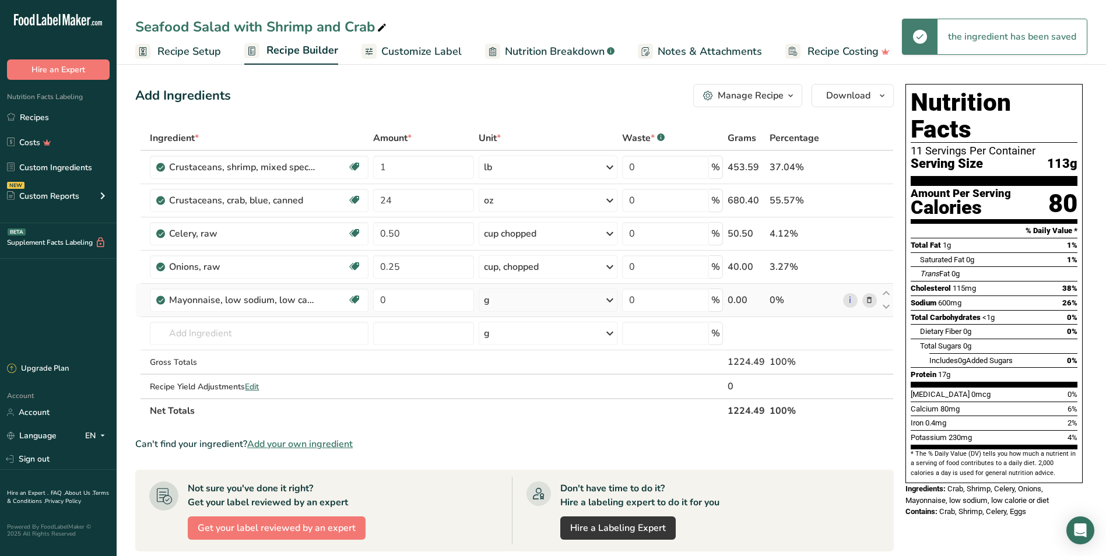
click at [505, 302] on div "g" at bounding box center [548, 299] width 139 height 23
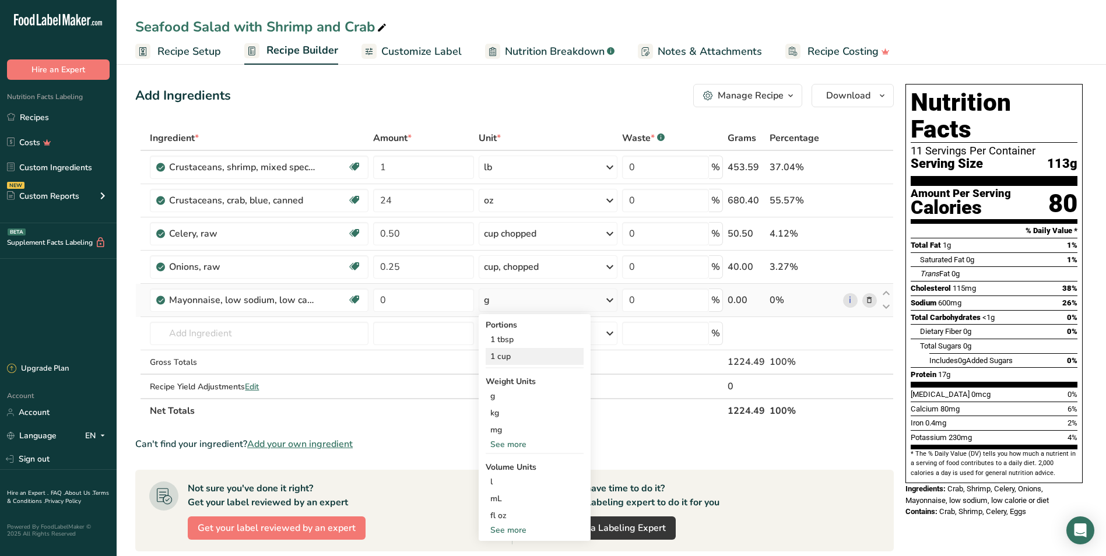
click at [504, 352] on div "1 cup" at bounding box center [534, 356] width 98 height 17
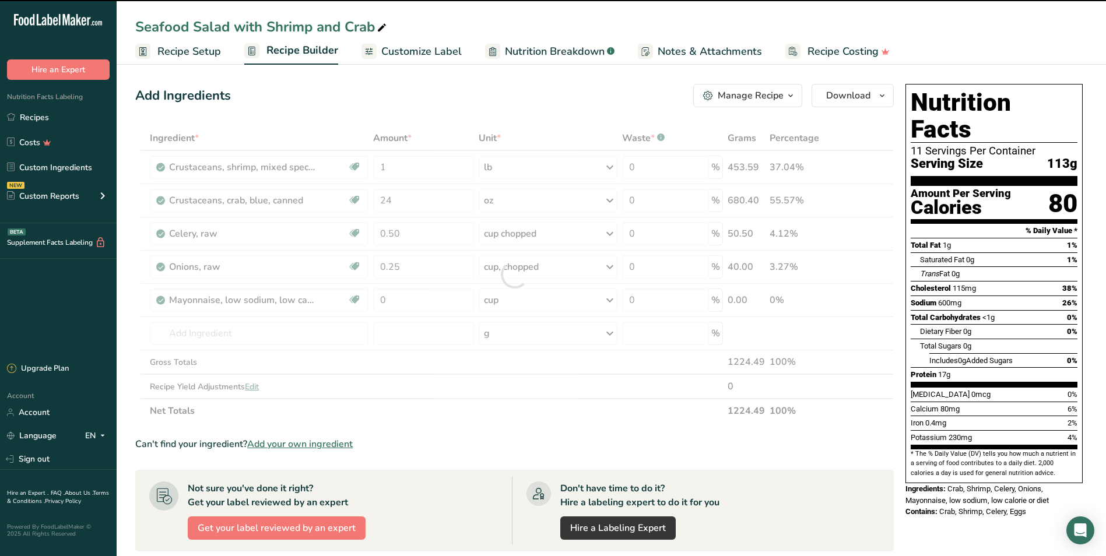
click at [414, 297] on div at bounding box center [514, 274] width 758 height 297
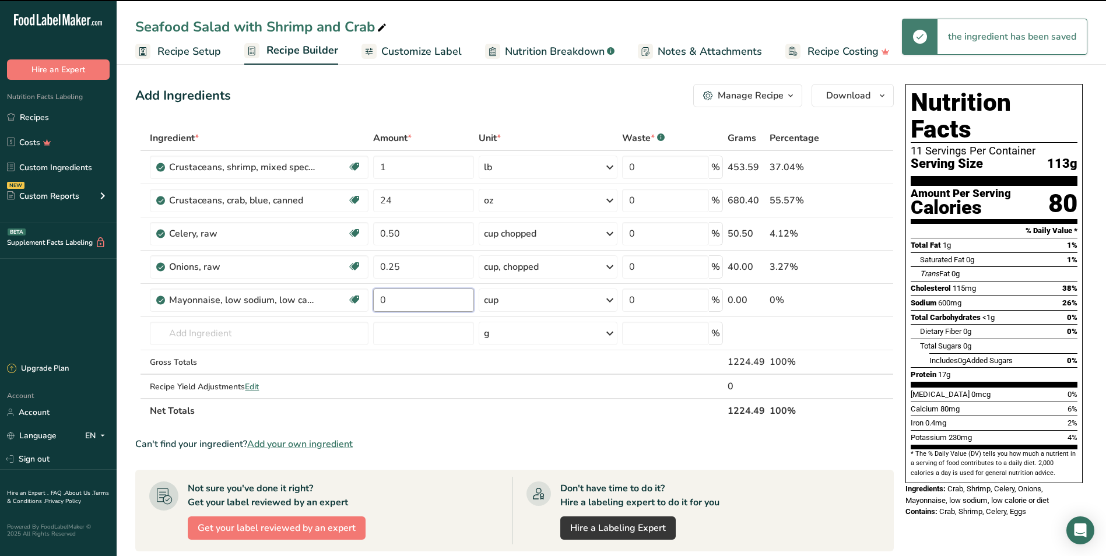
click at [413, 297] on input "0" at bounding box center [423, 299] width 101 height 23
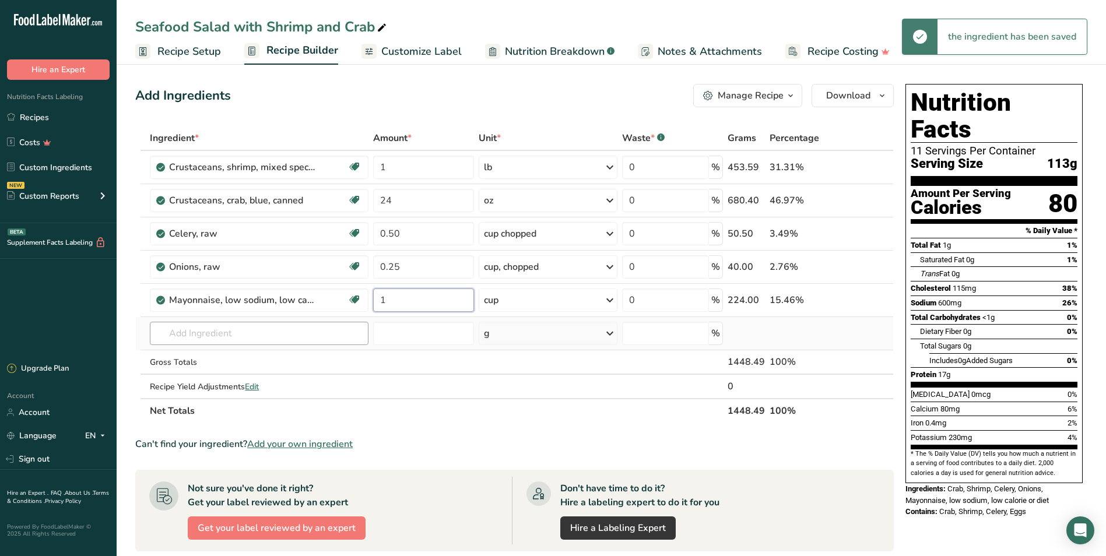
type input "1"
click at [329, 330] on div "Ingredient * Amount * Unit * Waste * .a-a{fill:#347362;}.b-a{fill:#fff;} Grams …" at bounding box center [514, 274] width 758 height 297
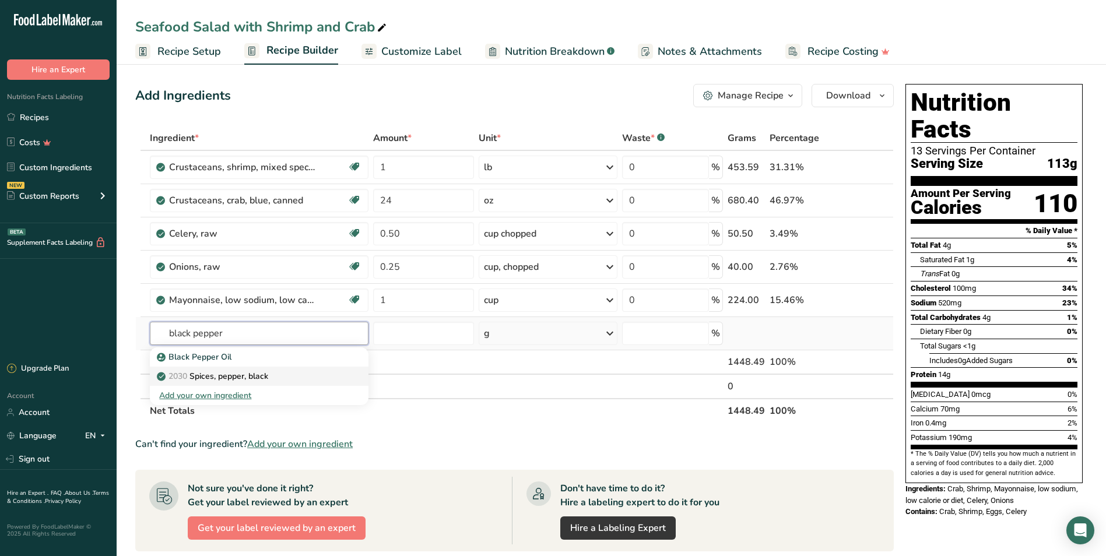
type input "black pepper"
click at [242, 382] on link "2030 Spices, pepper, black" at bounding box center [259, 376] width 219 height 19
type input "Spices, pepper, black"
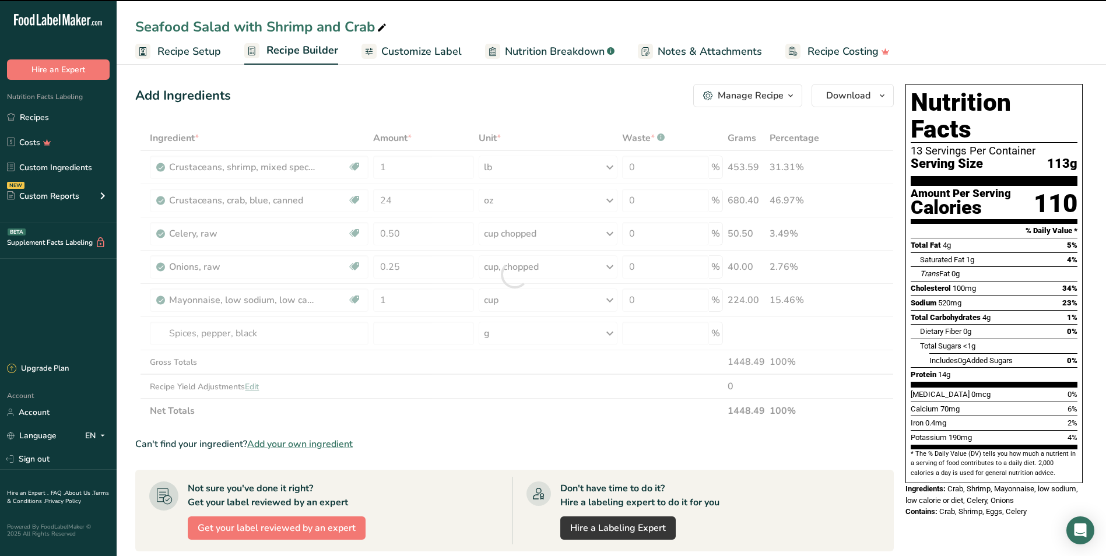
type input "0"
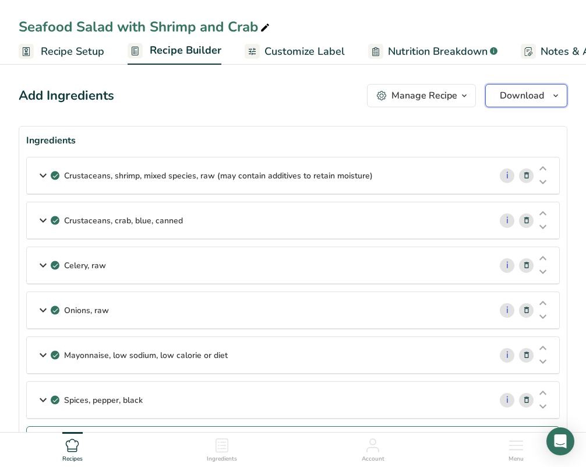
click at [547, 93] on button "Download" at bounding box center [526, 95] width 82 height 23
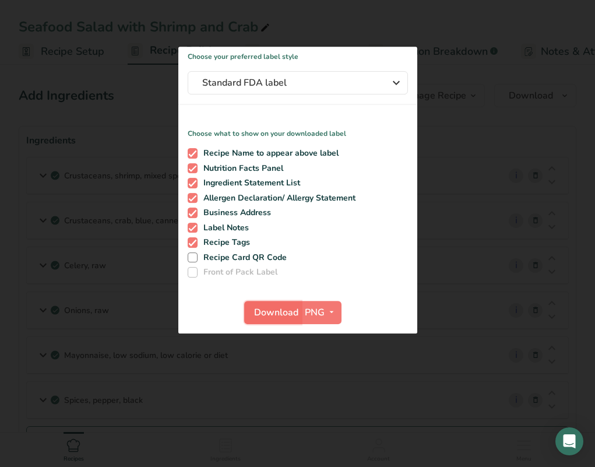
click at [285, 316] on span "Download" at bounding box center [276, 312] width 44 height 14
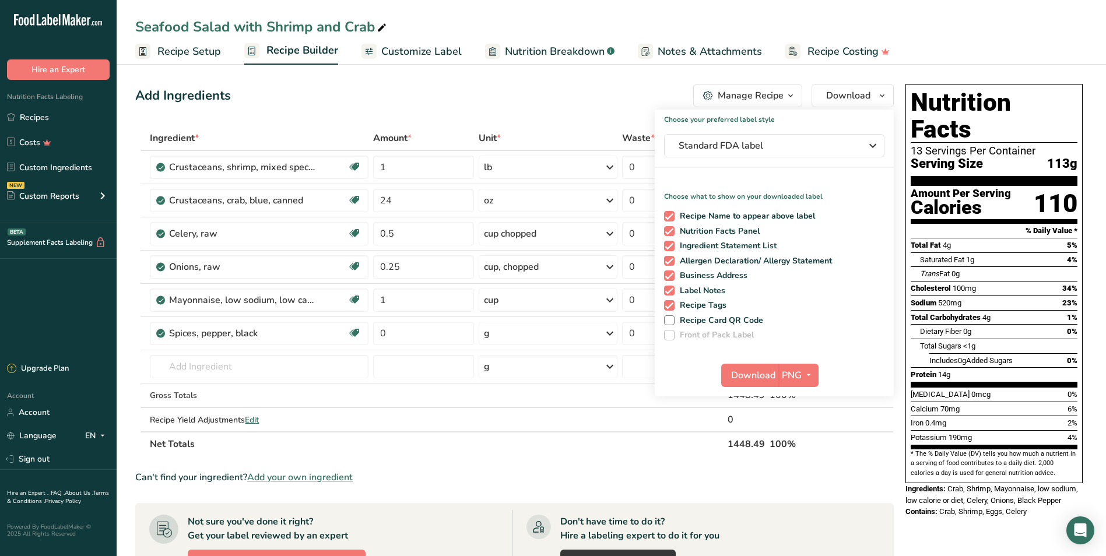
click at [409, 93] on div "Add Ingredients Manage Recipe Delete Recipe Duplicate Recipe Scale Recipe Save …" at bounding box center [514, 95] width 758 height 23
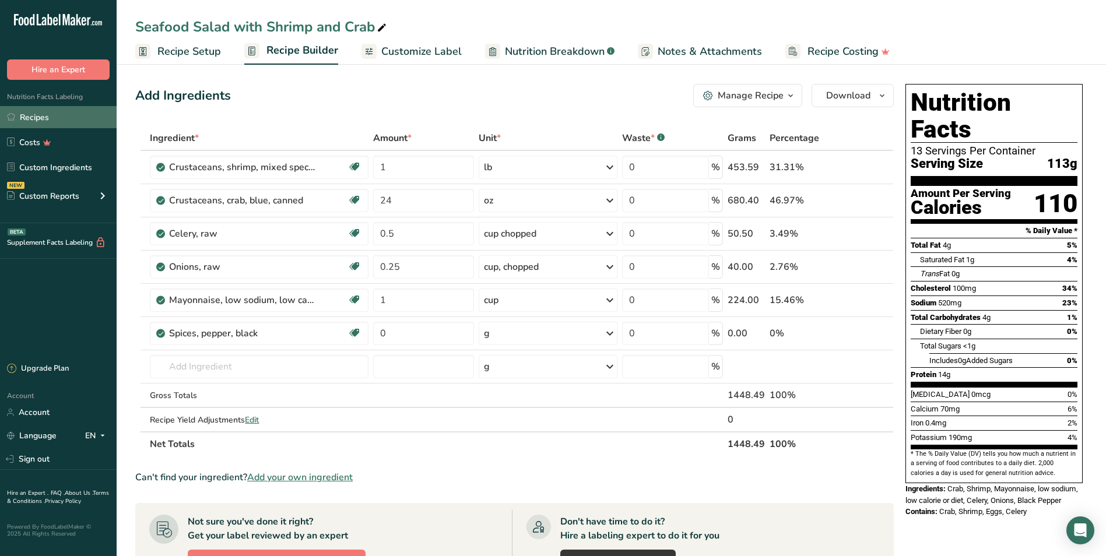
click at [51, 107] on link "Recipes" at bounding box center [58, 117] width 117 height 22
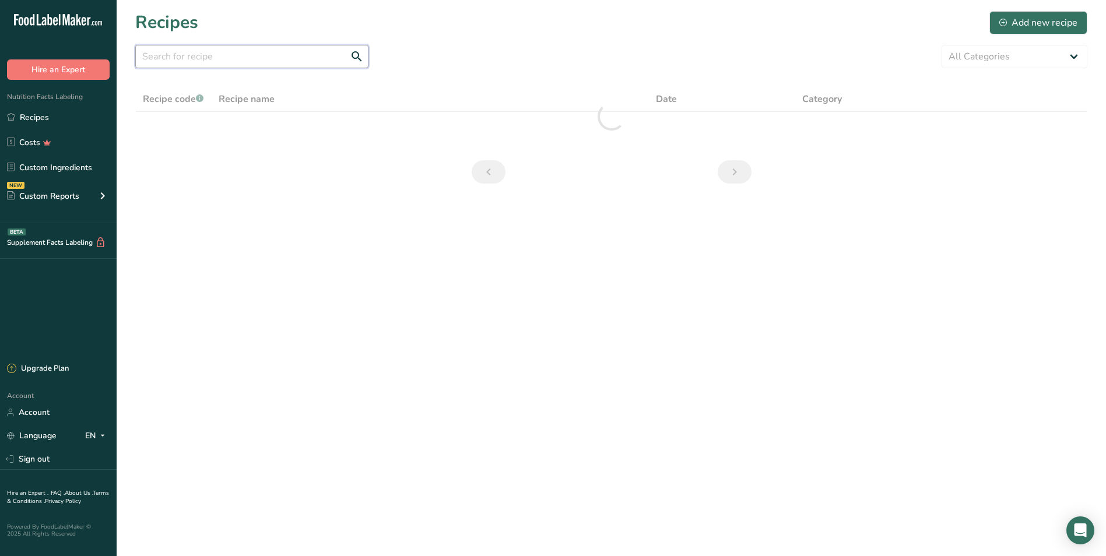
click at [202, 62] on input "text" at bounding box center [251, 56] width 233 height 23
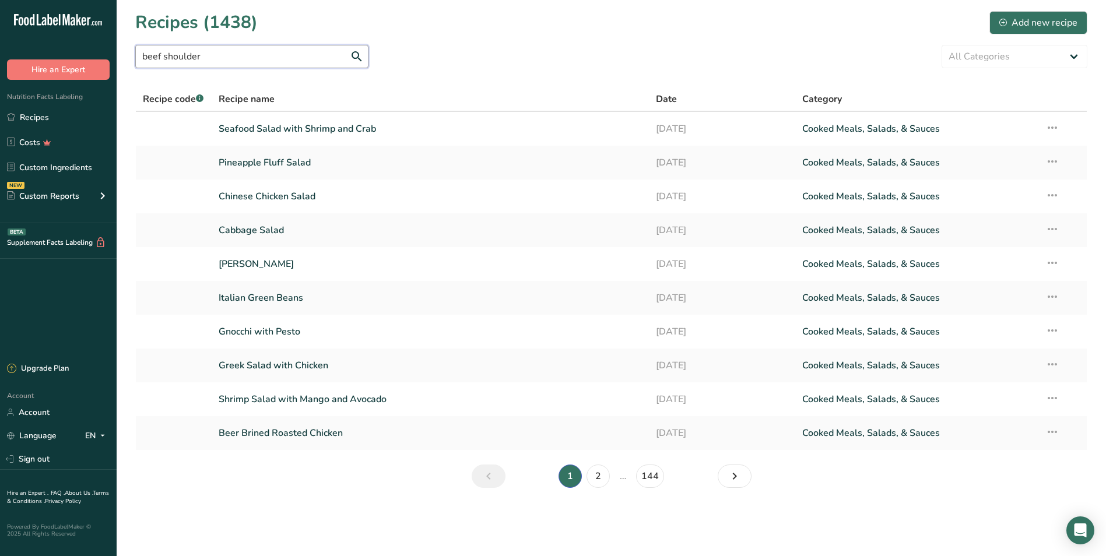
drag, startPoint x: 226, startPoint y: 55, endPoint x: 164, endPoint y: 60, distance: 62.0
click at [164, 60] on input "beef shoulder" at bounding box center [251, 56] width 233 height 23
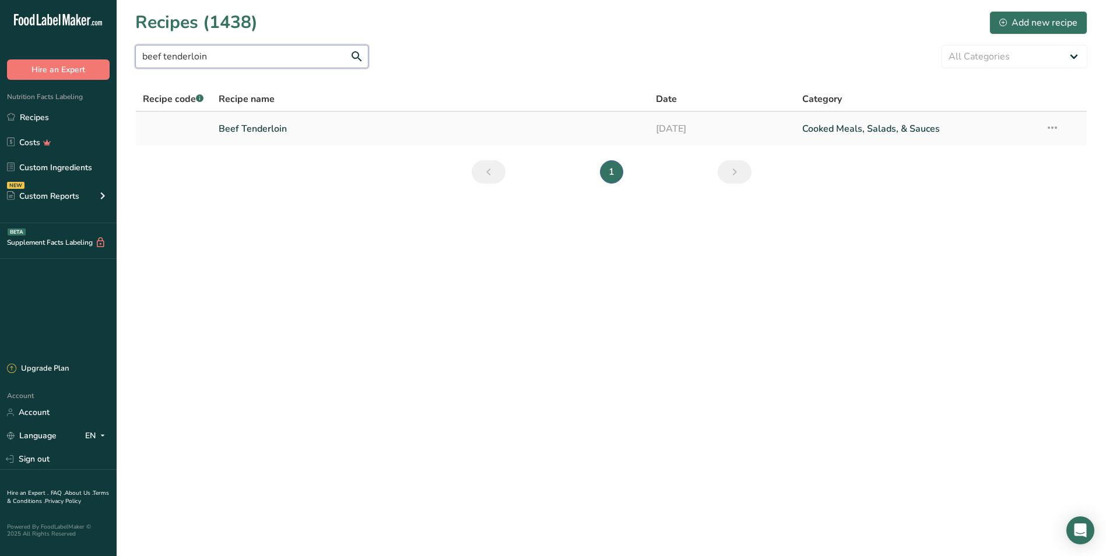
type input "beef tenderloin"
click at [234, 126] on link "Beef Tenderloin" at bounding box center [431, 129] width 424 height 24
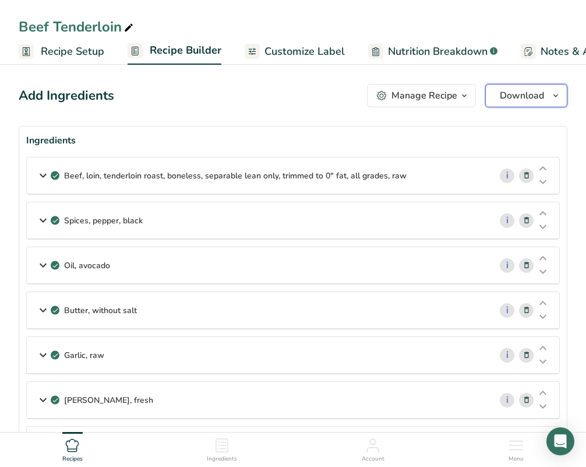
click at [535, 94] on span "Download" at bounding box center [522, 96] width 44 height 14
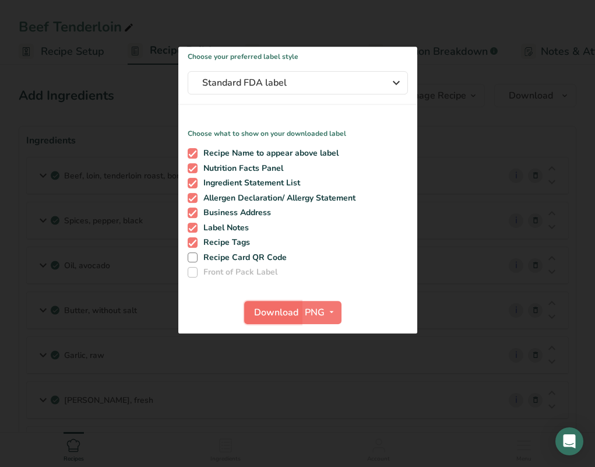
click at [269, 314] on span "Download" at bounding box center [276, 312] width 44 height 14
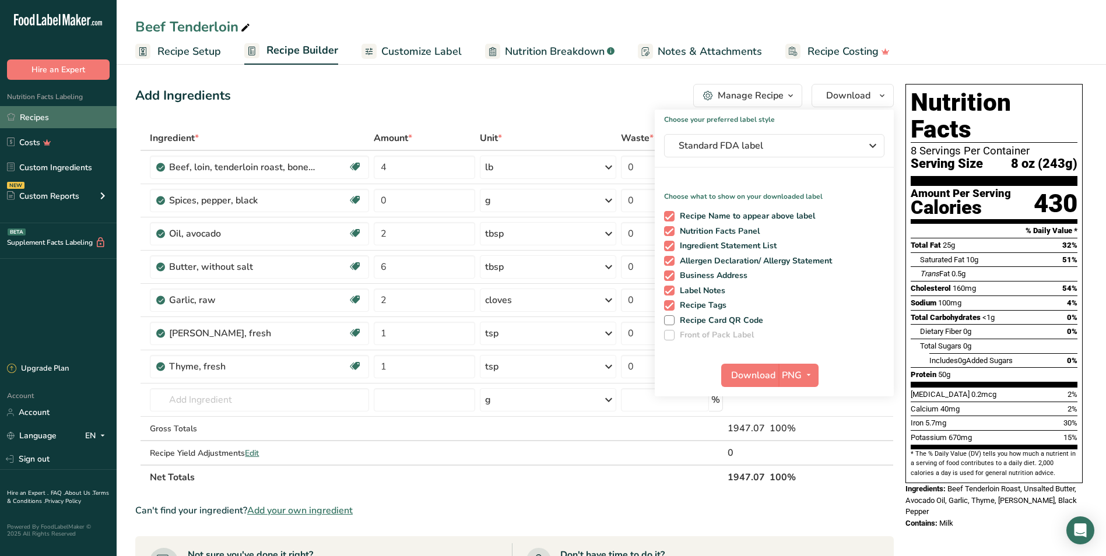
click at [49, 107] on link "Recipes" at bounding box center [58, 117] width 117 height 22
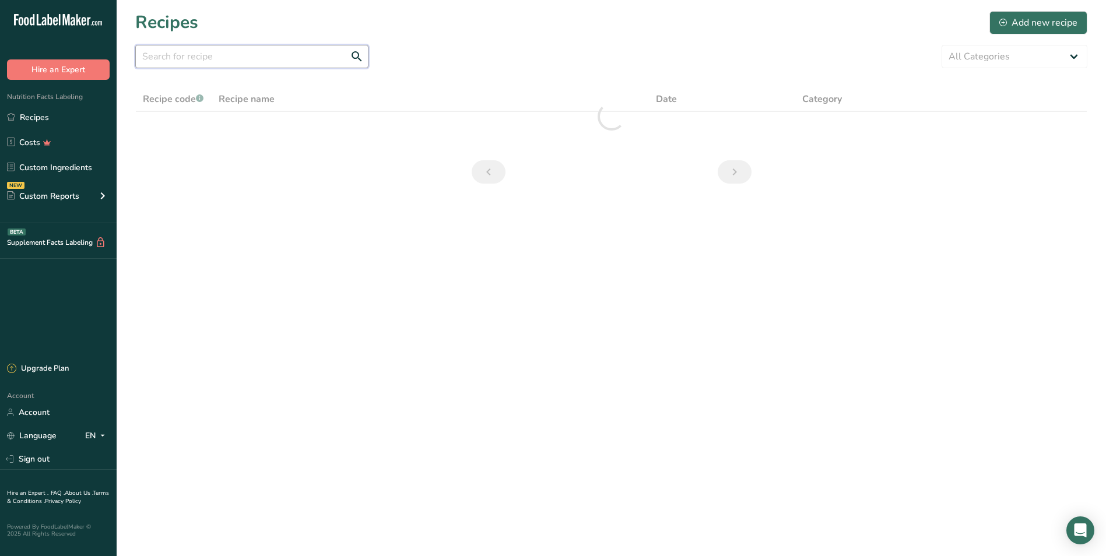
click at [266, 56] on input "text" at bounding box center [251, 56] width 233 height 23
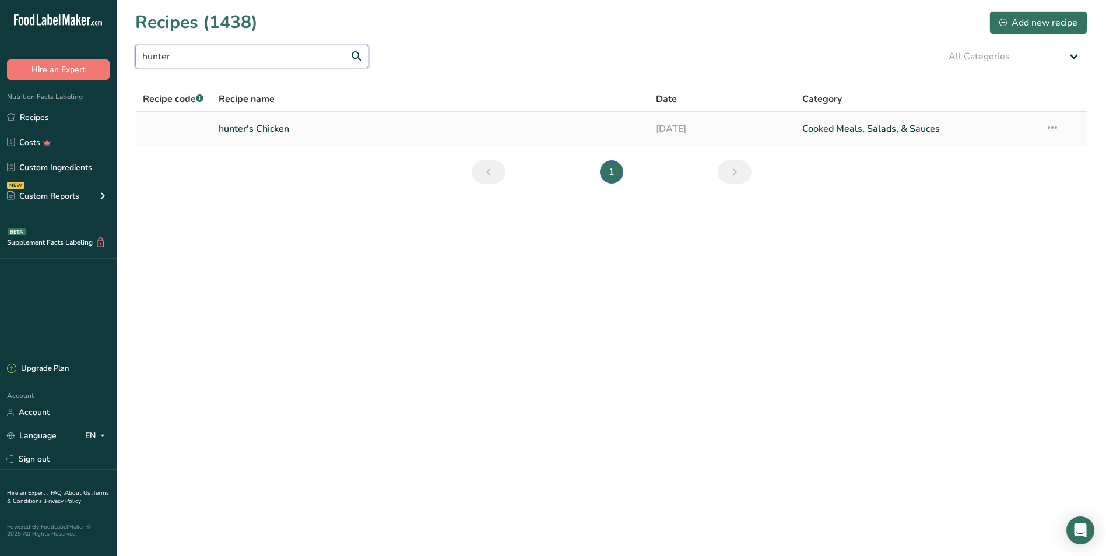
type input "hunter"
click at [298, 119] on link "hunter's Chicken" at bounding box center [431, 129] width 424 height 24
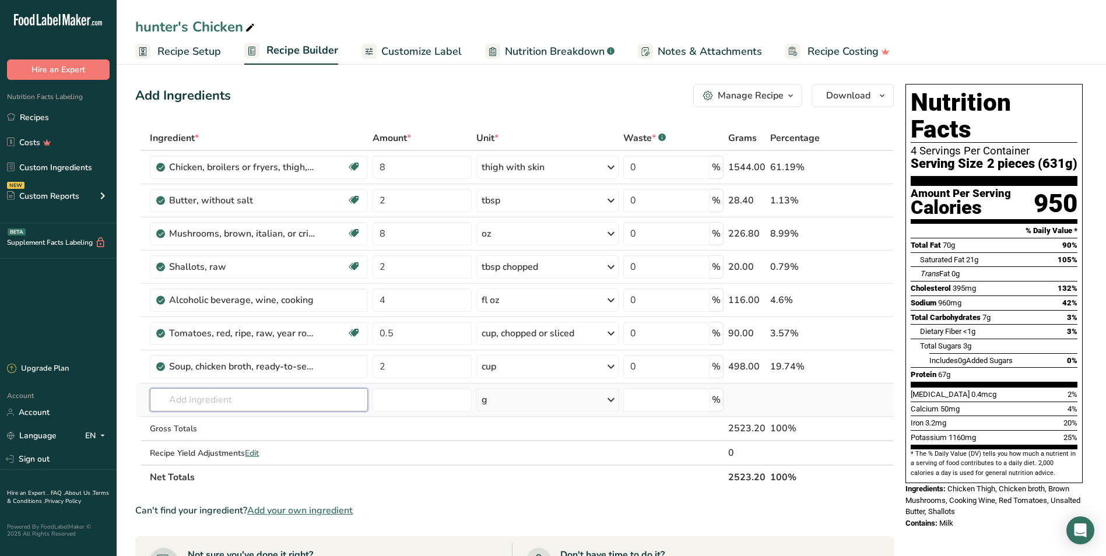
click at [191, 395] on input "text" at bounding box center [258, 399] width 217 height 23
type input "tarragon"
click at [269, 427] on p "2041 Spices, tarragon, dried" at bounding box center [216, 423] width 114 height 12
type input "Spices, tarragon, dried"
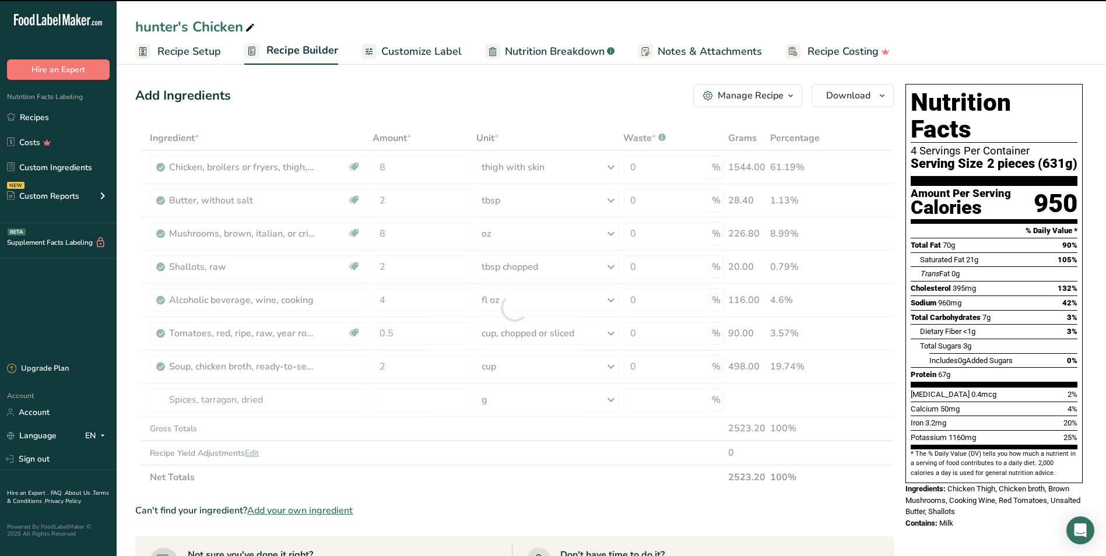
type input "0"
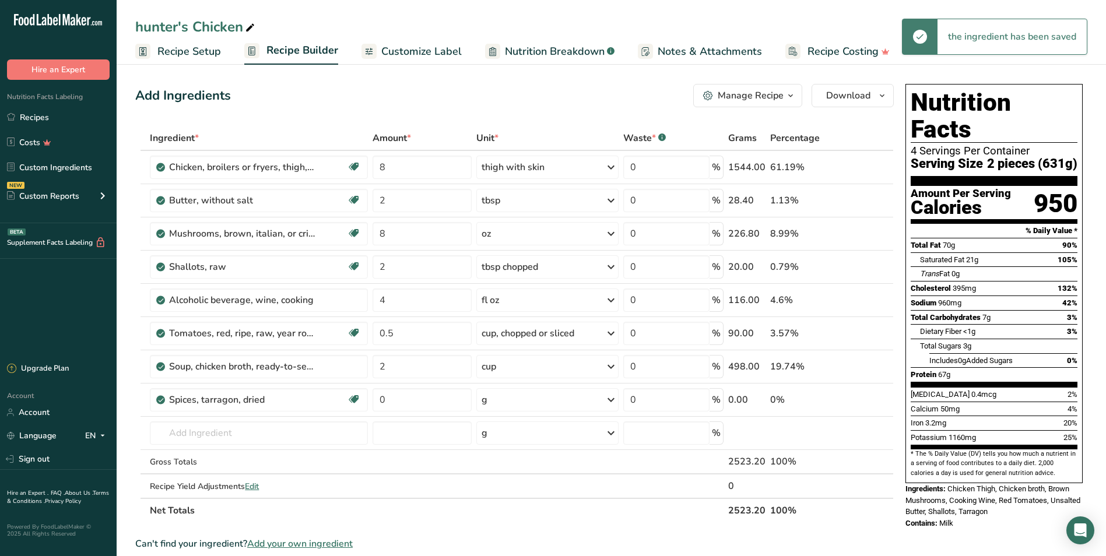
click at [513, 400] on div "g" at bounding box center [547, 399] width 142 height 23
click at [527, 440] on div "1 tsp, leaves" at bounding box center [532, 439] width 98 height 17
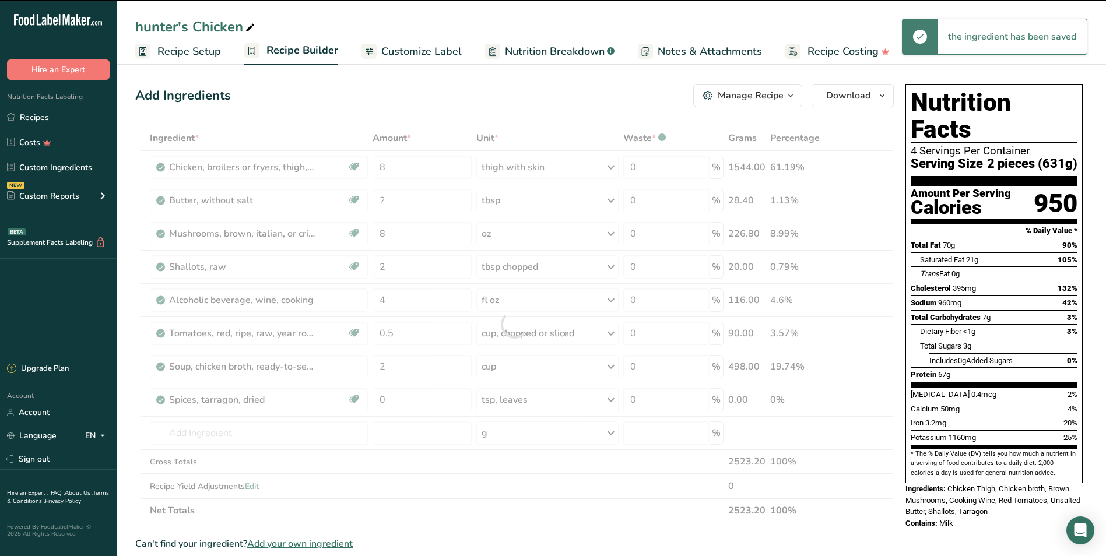
click at [406, 399] on div at bounding box center [514, 324] width 758 height 397
click at [406, 399] on input "0" at bounding box center [422, 399] width 100 height 23
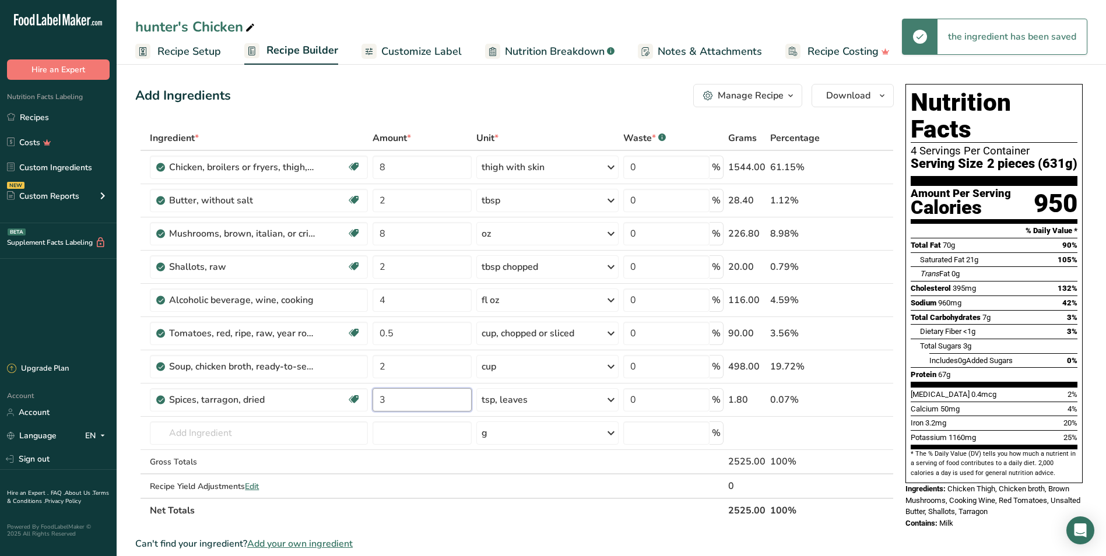
type input "3"
click at [468, 92] on div "Add Ingredients Manage Recipe Delete Recipe Duplicate Recipe Scale Recipe Save …" at bounding box center [514, 95] width 758 height 23
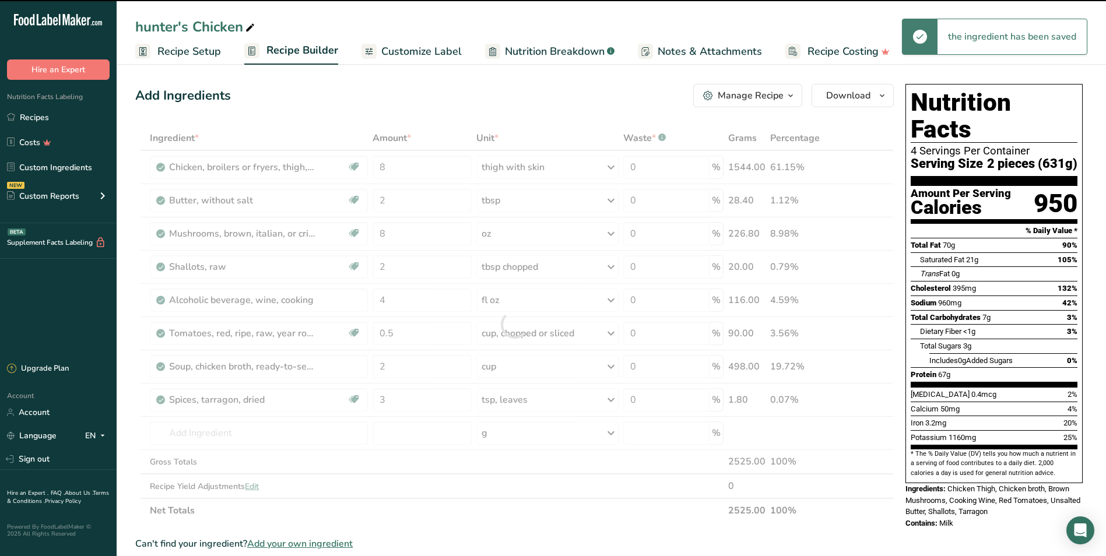
click at [143, 29] on div "hunter's Chicken" at bounding box center [196, 26] width 122 height 21
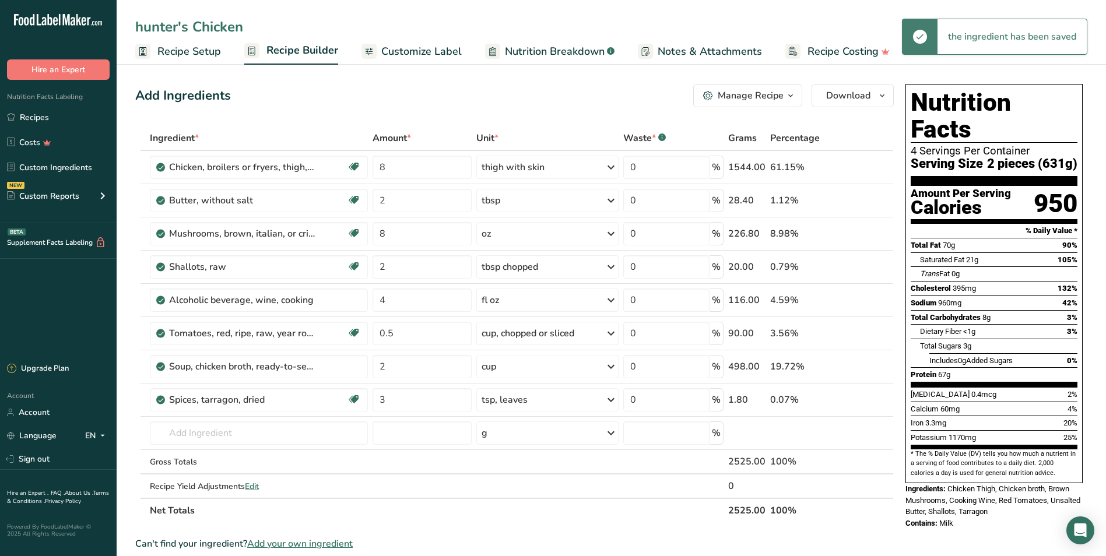
click at [143, 29] on input "hunter's Chicken" at bounding box center [611, 26] width 952 height 21
type input "Hunter's Chicken"
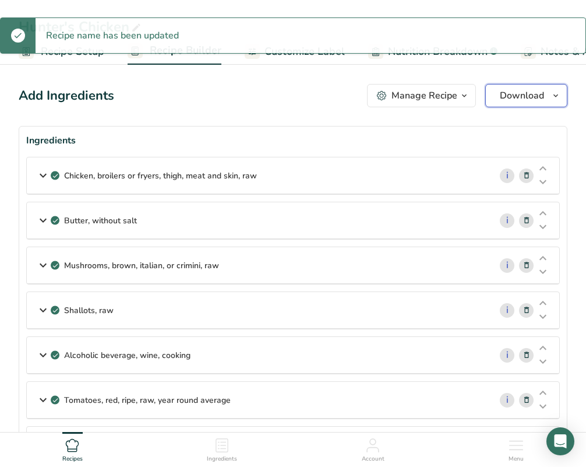
click at [520, 96] on span "Download" at bounding box center [522, 96] width 44 height 14
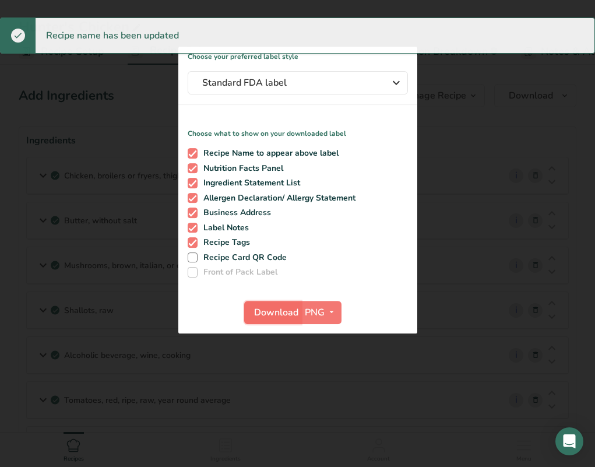
click at [262, 309] on span "Download" at bounding box center [276, 312] width 44 height 14
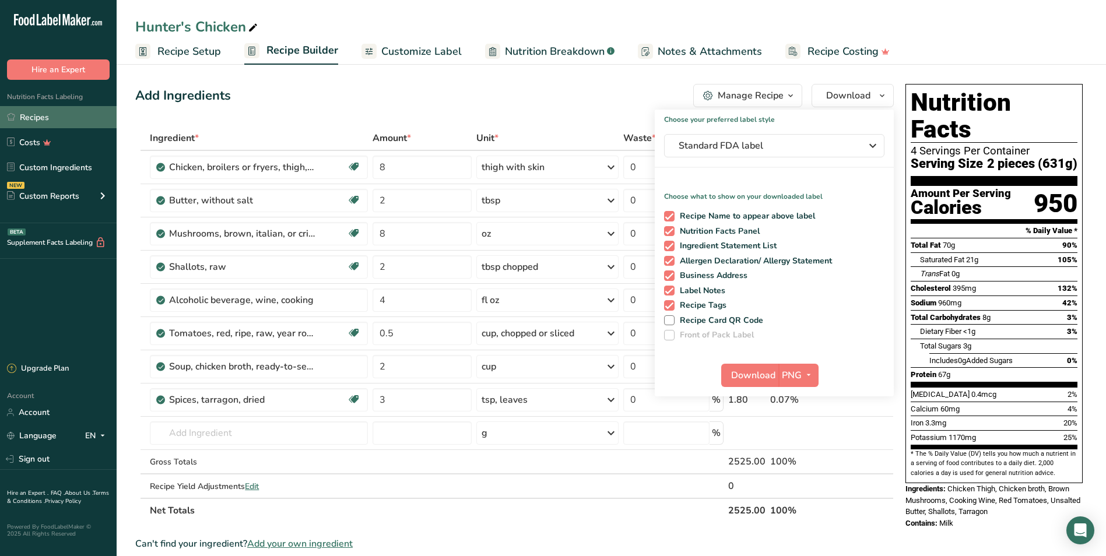
click at [20, 116] on link "Recipes" at bounding box center [58, 117] width 117 height 22
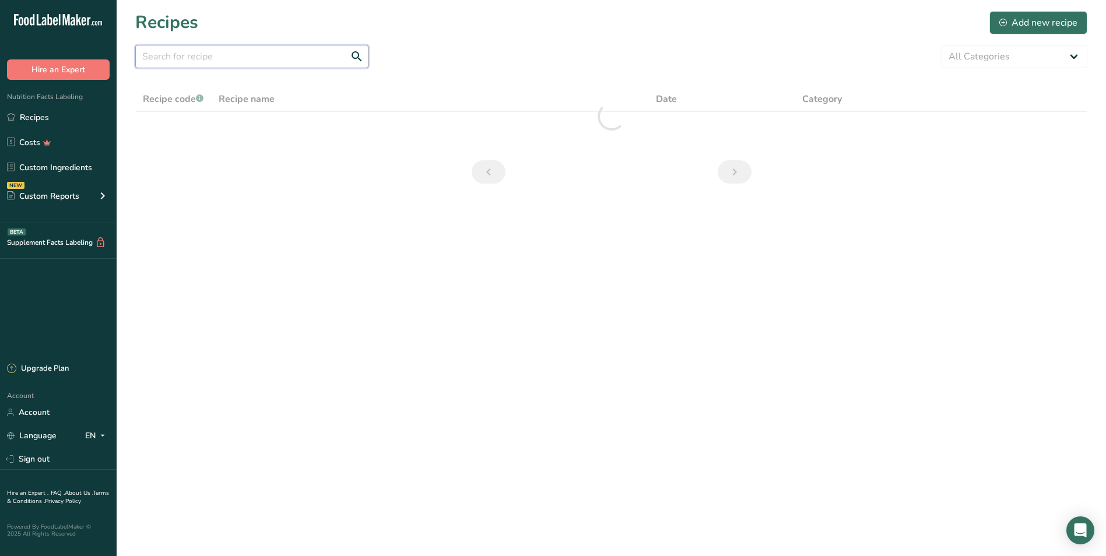
click at [230, 61] on input "text" at bounding box center [251, 56] width 233 height 23
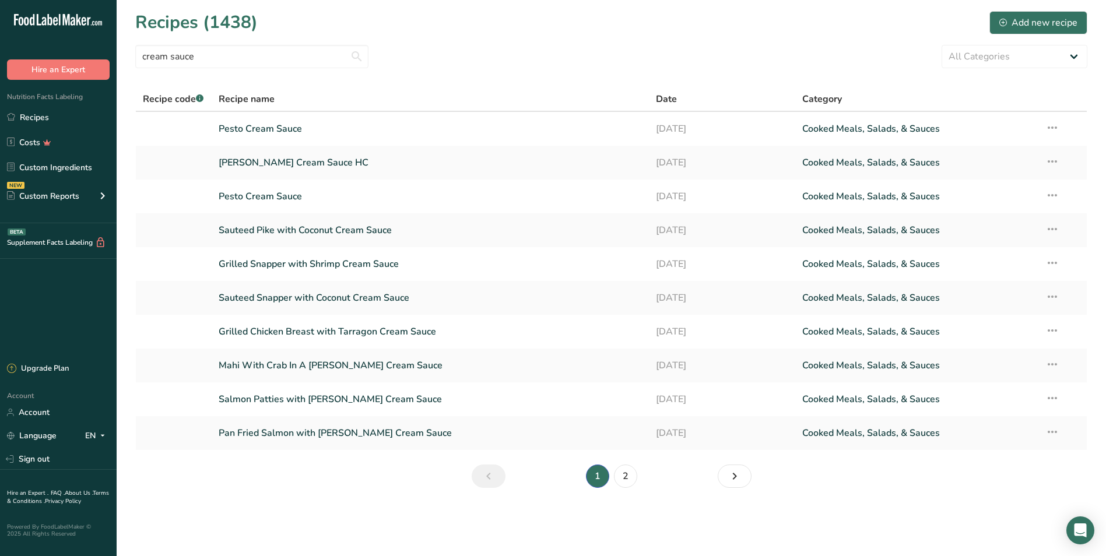
click at [594, 466] on ul "1 2" at bounding box center [611, 476] width 207 height 23
click at [594, 466] on link "2" at bounding box center [625, 476] width 23 height 23
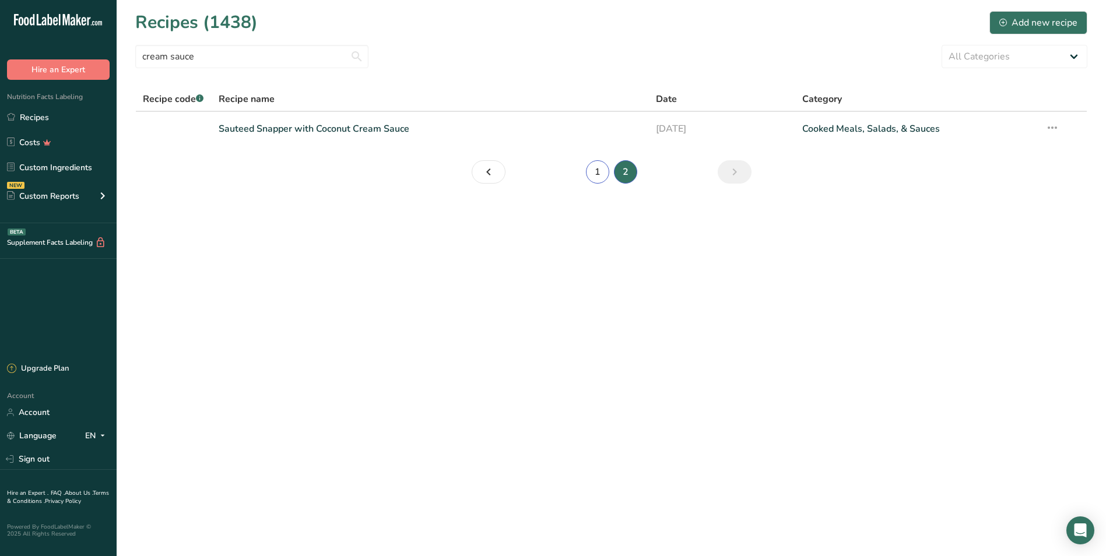
click at [594, 173] on link "1" at bounding box center [597, 171] width 23 height 23
drag, startPoint x: 226, startPoint y: 54, endPoint x: 110, endPoint y: 56, distance: 115.4
click at [114, 55] on div ".a-20{fill:#fff;} Hire an Expert Nutrition Facts Labeling Recipes Costs Custom …" at bounding box center [553, 278] width 1106 height 556
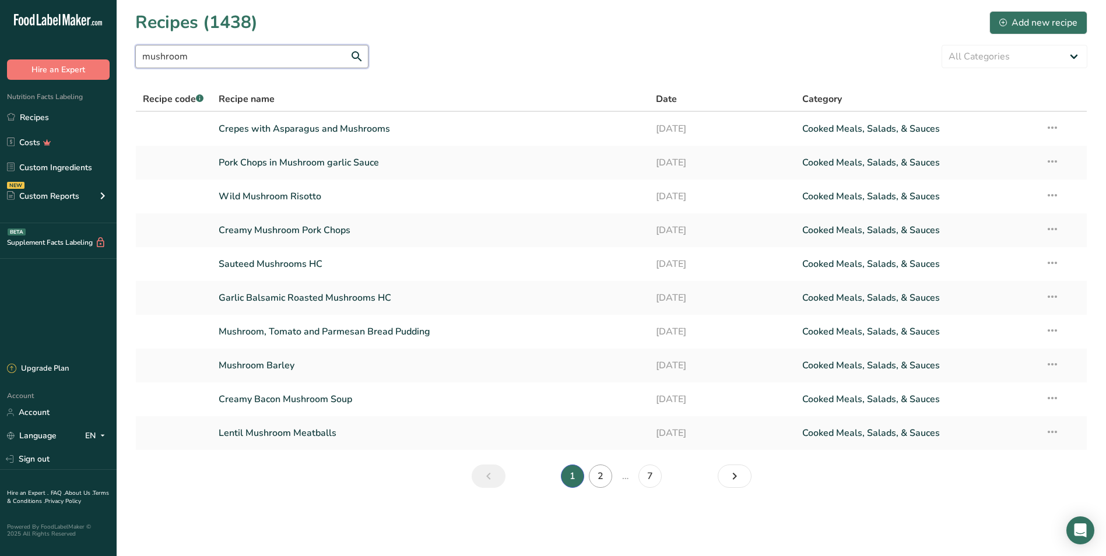
type input "mushroom"
click at [594, 466] on link "2" at bounding box center [600, 476] width 23 height 23
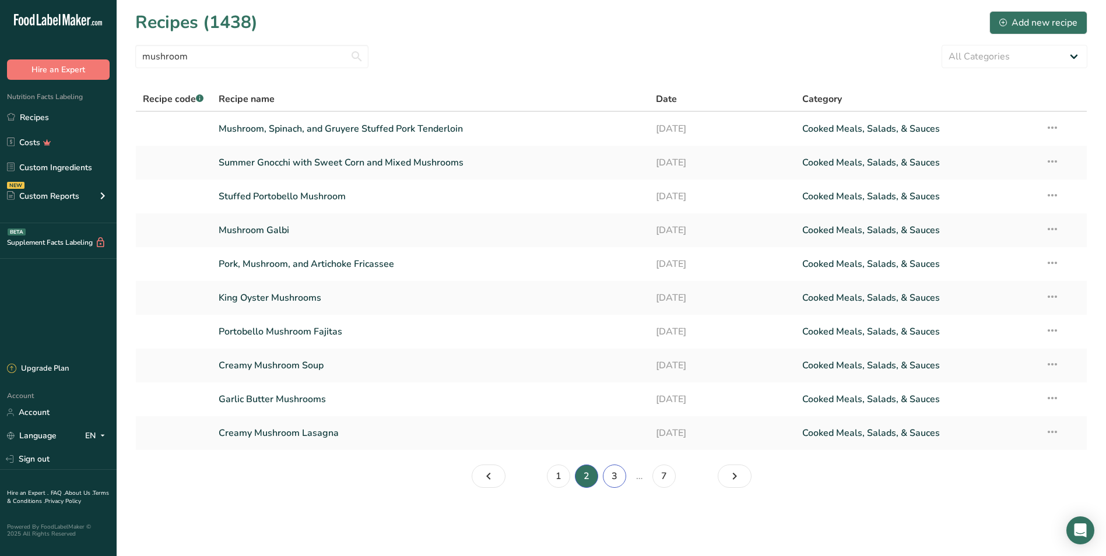
click at [594, 466] on link "3" at bounding box center [614, 476] width 23 height 23
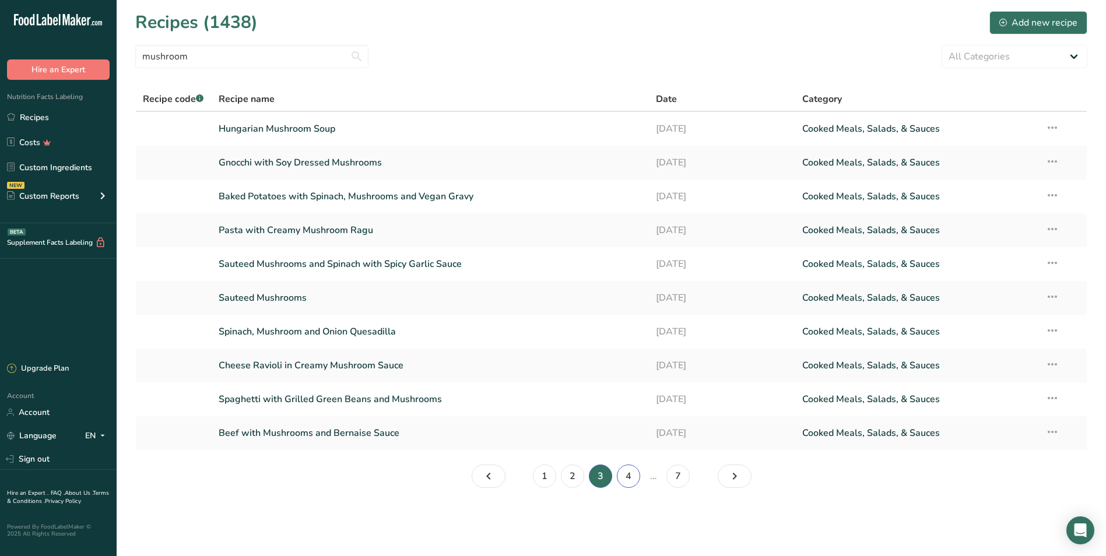
click at [594, 466] on link "4" at bounding box center [628, 476] width 23 height 23
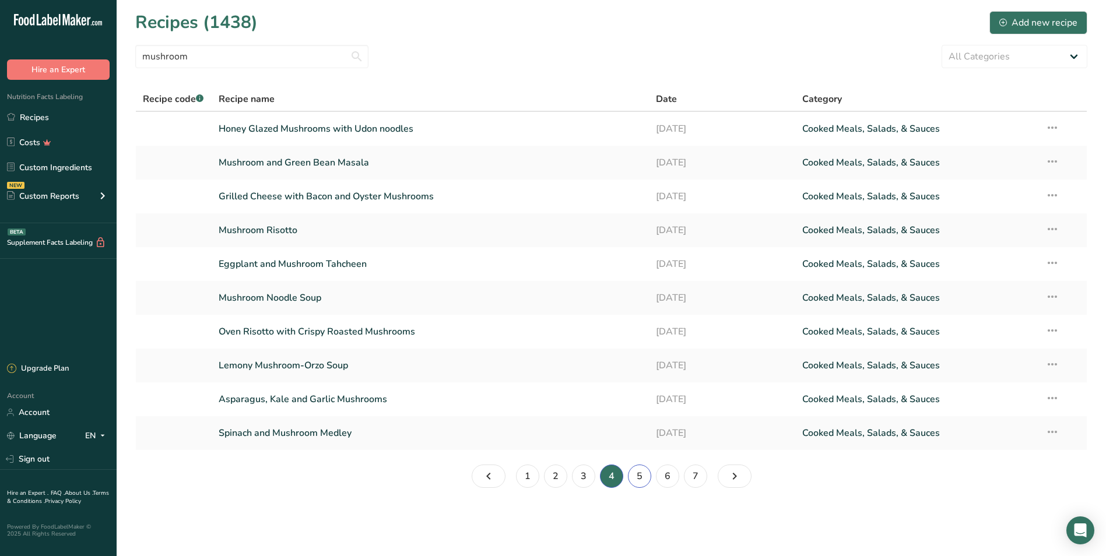
click at [594, 466] on link "5" at bounding box center [639, 476] width 23 height 23
click at [594, 466] on link "6" at bounding box center [649, 476] width 23 height 23
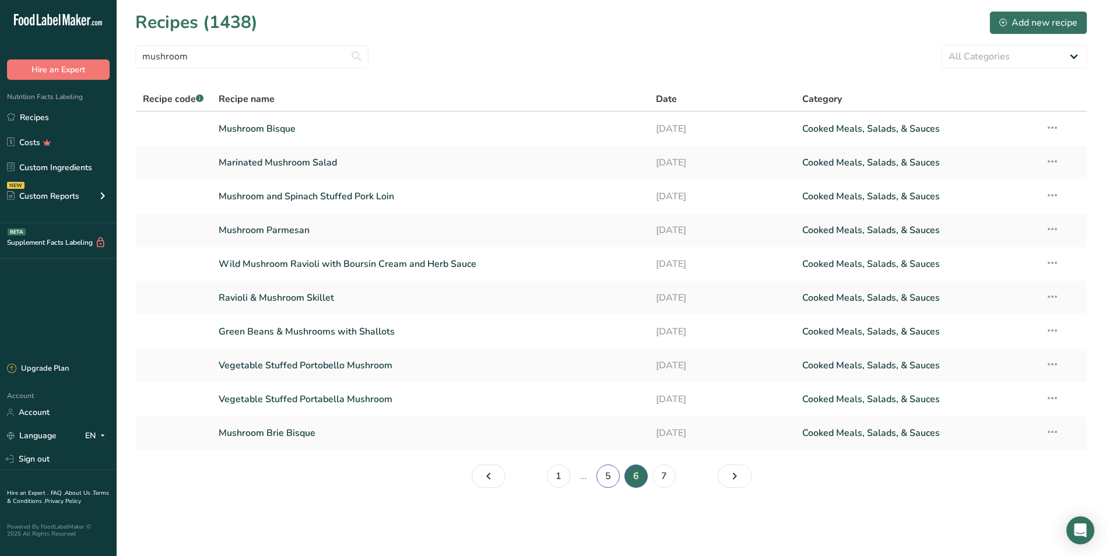
click at [594, 466] on link "5" at bounding box center [607, 476] width 23 height 23
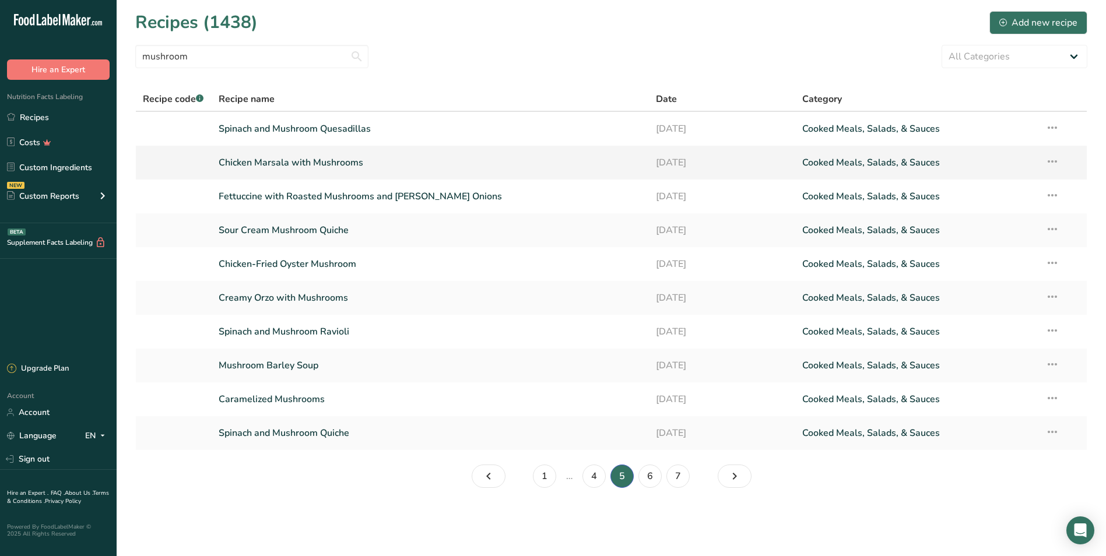
click at [273, 161] on link "Chicken Marsala with Mushrooms" at bounding box center [431, 162] width 424 height 24
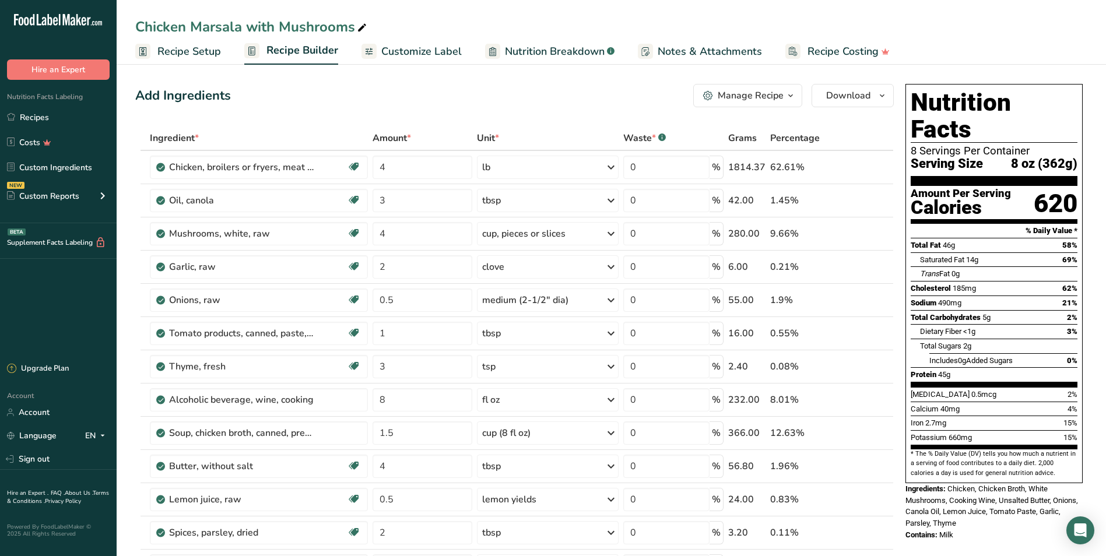
click at [314, 23] on div "Chicken Marsala with Mushrooms" at bounding box center [252, 26] width 234 height 21
drag, startPoint x: 356, startPoint y: 26, endPoint x: 191, endPoint y: 26, distance: 165.5
click at [191, 26] on input "Chicken Marsala with Mushrooms" at bounding box center [611, 26] width 952 height 21
type input "Chicken with Mushroom Sauce"
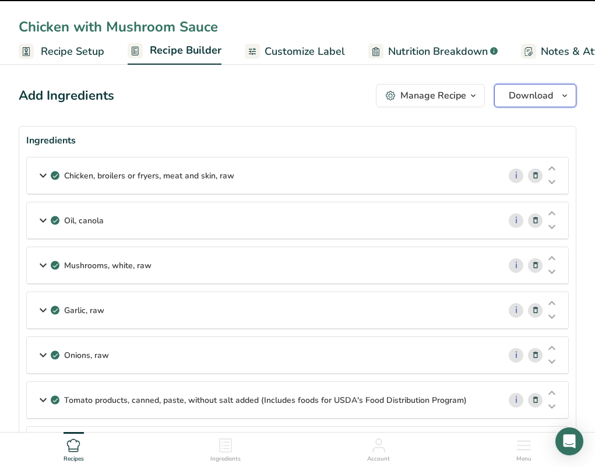
click at [527, 97] on span "Download" at bounding box center [531, 96] width 44 height 14
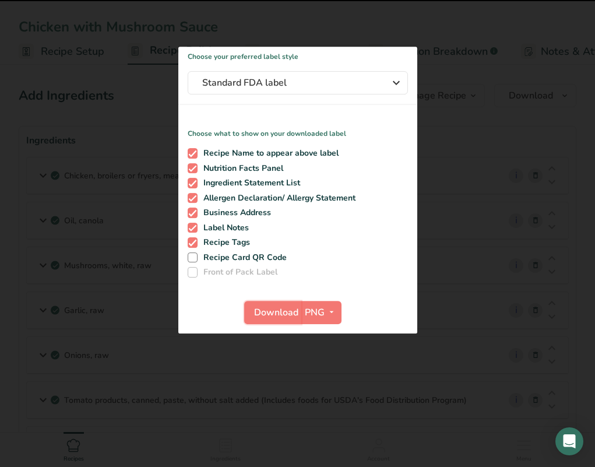
click at [286, 315] on span "Download" at bounding box center [276, 312] width 44 height 14
click at [272, 316] on span "Download" at bounding box center [276, 312] width 44 height 14
click at [288, 310] on span "Download" at bounding box center [276, 312] width 44 height 14
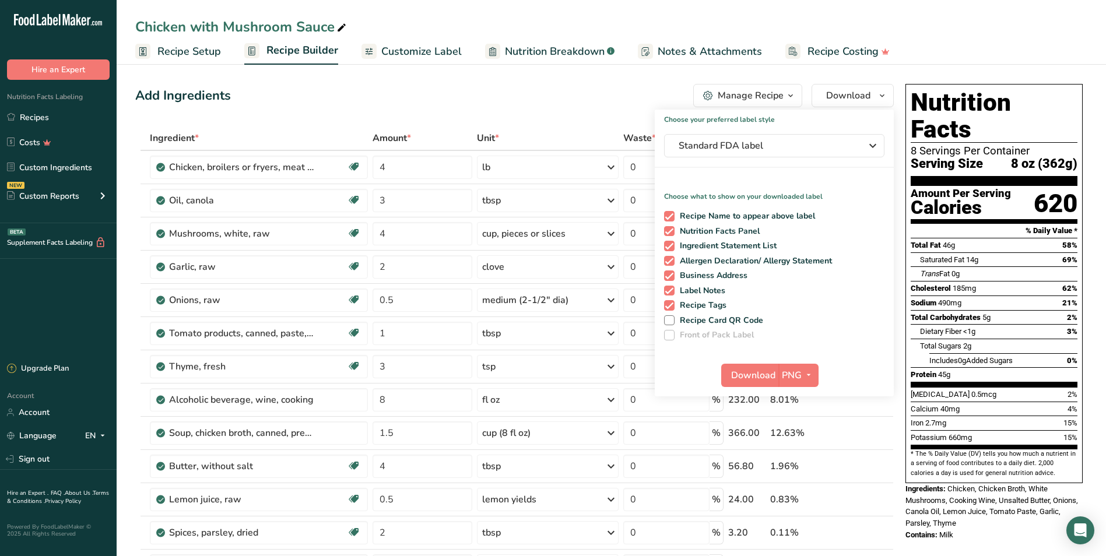
click at [33, 117] on link "Recipes" at bounding box center [58, 117] width 117 height 22
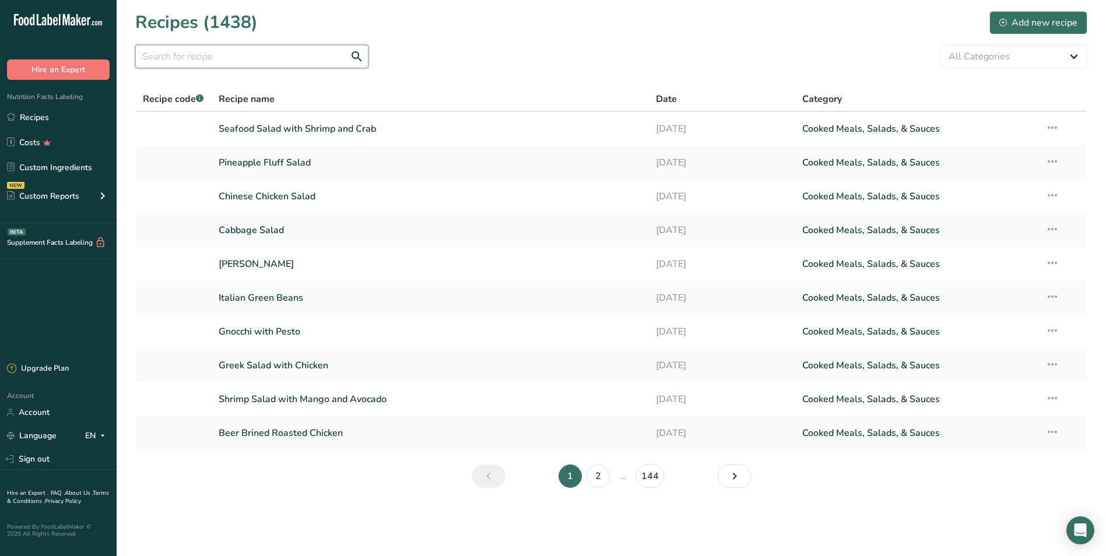
click at [216, 55] on input "text" at bounding box center [251, 56] width 233 height 23
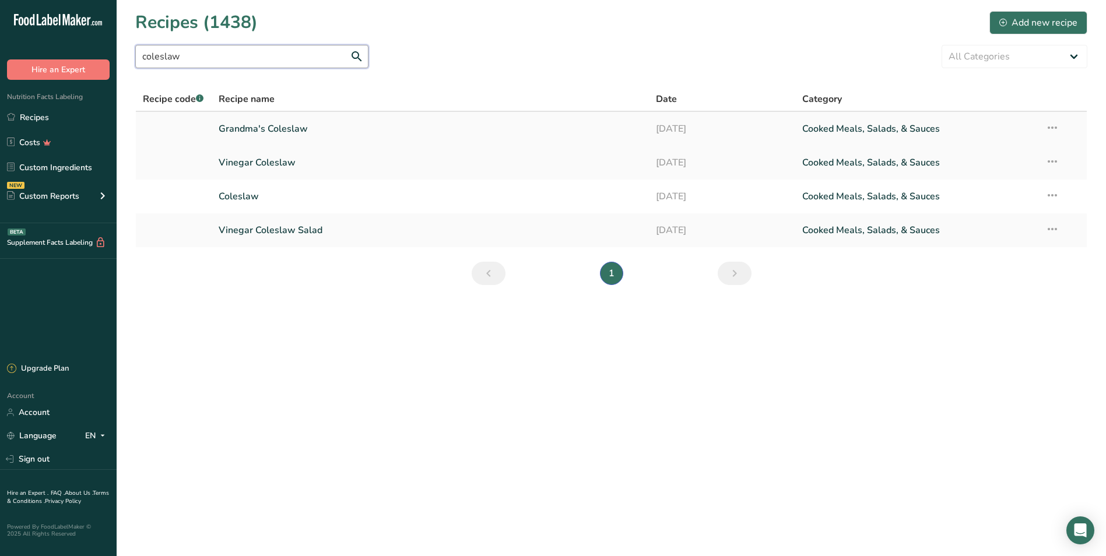
type input "coleslaw"
click at [305, 132] on link "Grandma's Coleslaw" at bounding box center [431, 129] width 424 height 24
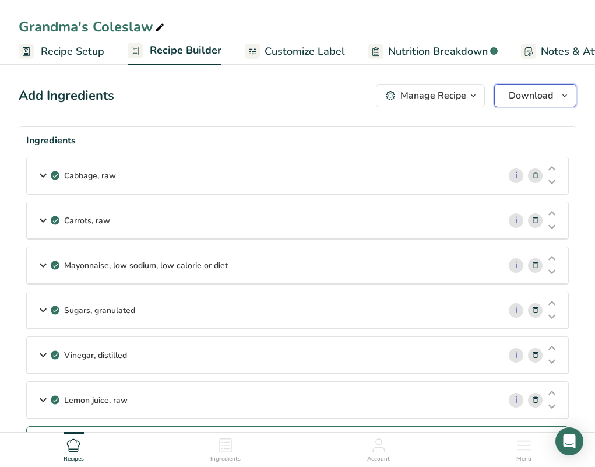
click at [519, 94] on span "Download" at bounding box center [531, 96] width 44 height 14
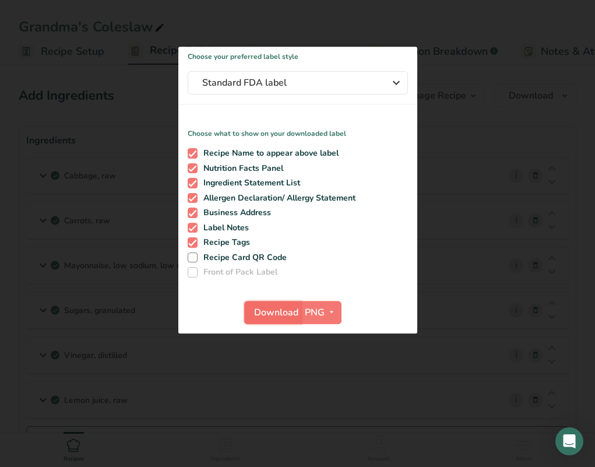
click at [270, 301] on button "Download" at bounding box center [272, 312] width 57 height 23
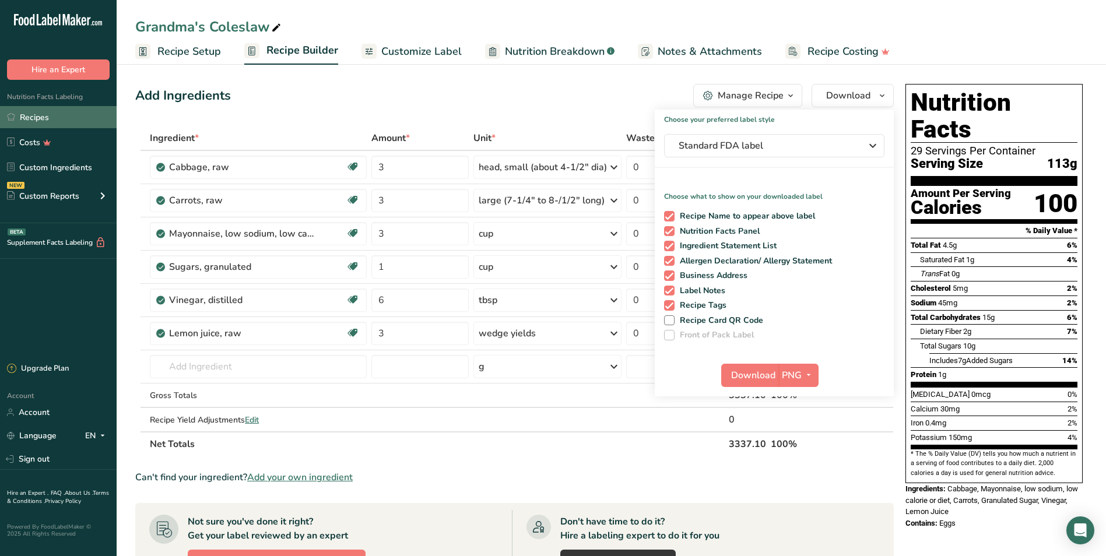
click at [53, 115] on link "Recipes" at bounding box center [58, 117] width 117 height 22
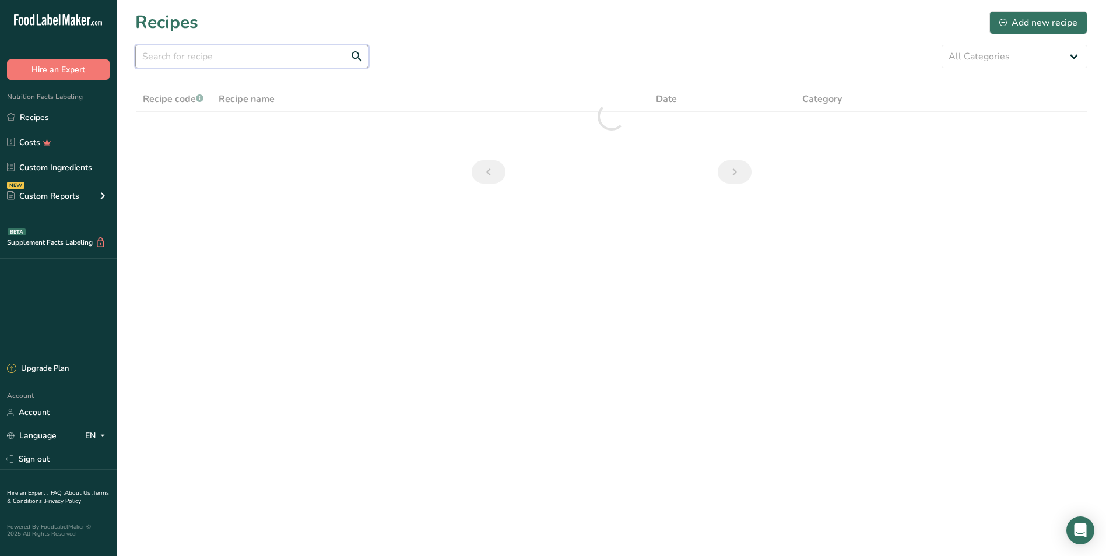
click at [168, 55] on input "text" at bounding box center [251, 56] width 233 height 23
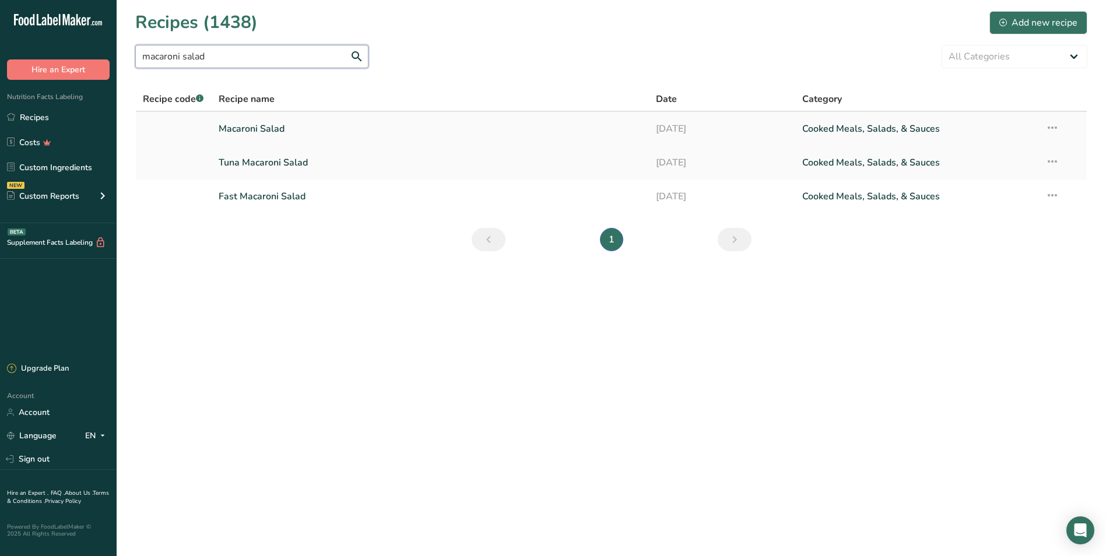
type input "macaroni salad"
click at [276, 119] on link "Macaroni Salad" at bounding box center [431, 129] width 424 height 24
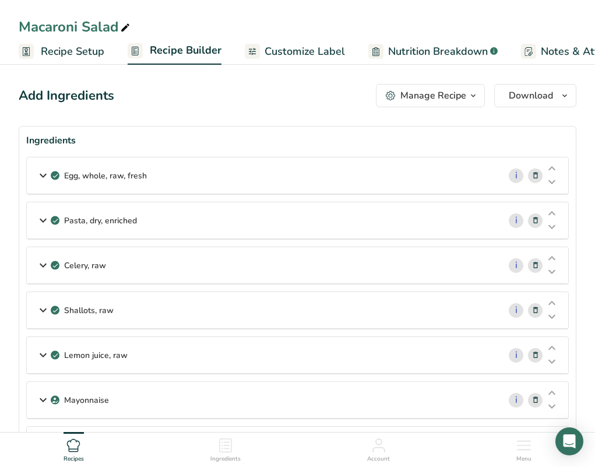
click at [522, 93] on span "Download" at bounding box center [531, 96] width 44 height 14
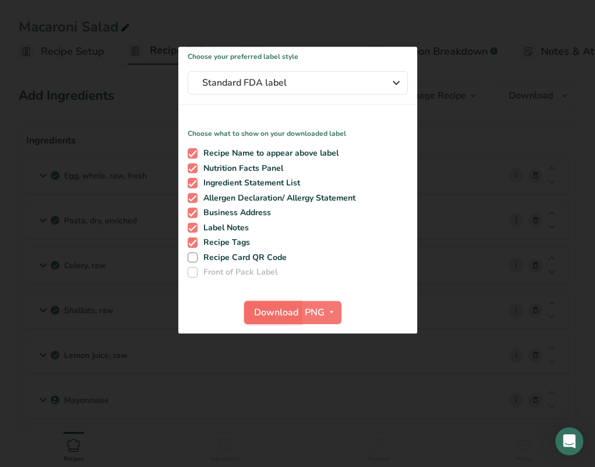
click at [265, 311] on span "Download" at bounding box center [276, 312] width 44 height 14
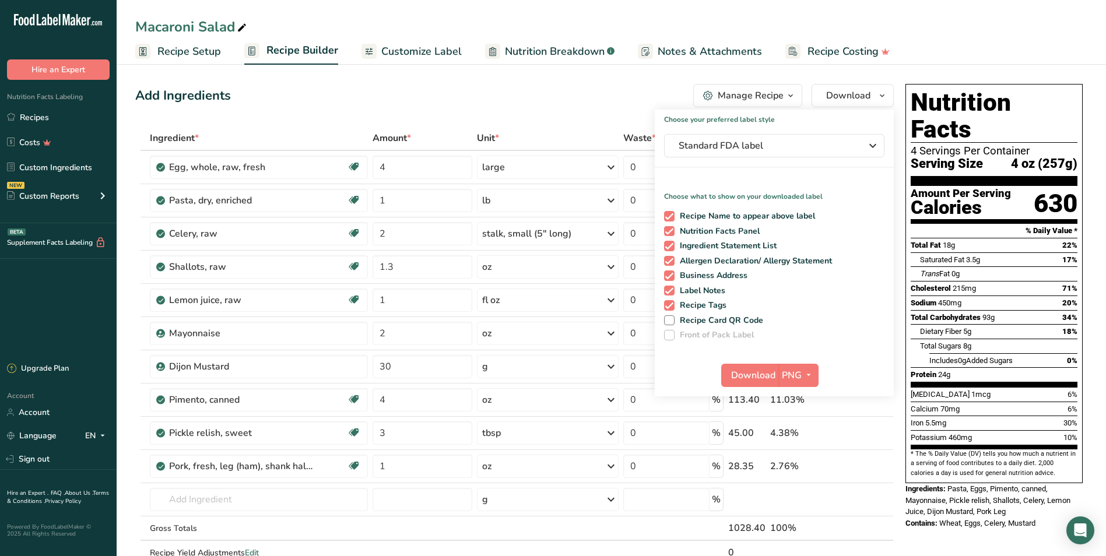
click at [33, 104] on div "Nutrition Facts Labeling Recipes Costs Custom Ingredients NEW Custom Reports Me…" at bounding box center [58, 151] width 117 height 143
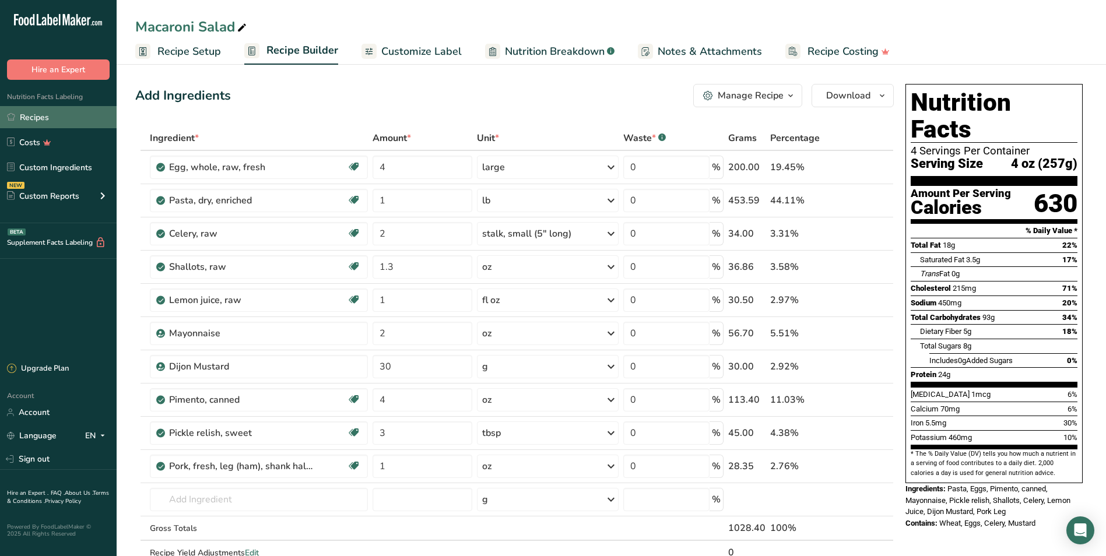
click at [42, 119] on link "Recipes" at bounding box center [58, 117] width 117 height 22
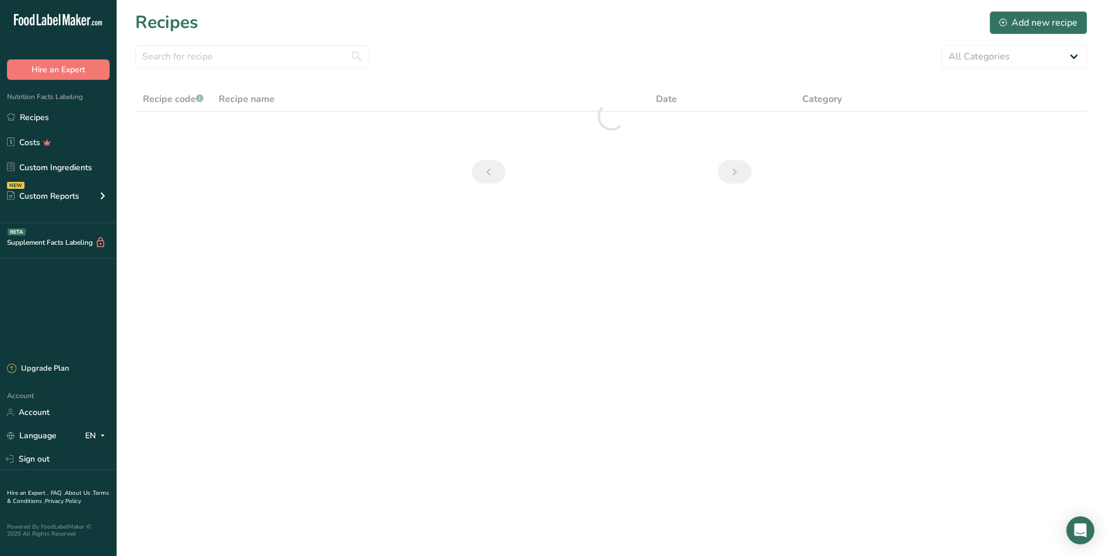
click at [153, 75] on section "Recipes Add new recipe All Categories Baked Goods [GEOGRAPHIC_DATA] Confectione…" at bounding box center [611, 101] width 989 height 202
click at [171, 63] on input "text" at bounding box center [251, 56] width 233 height 23
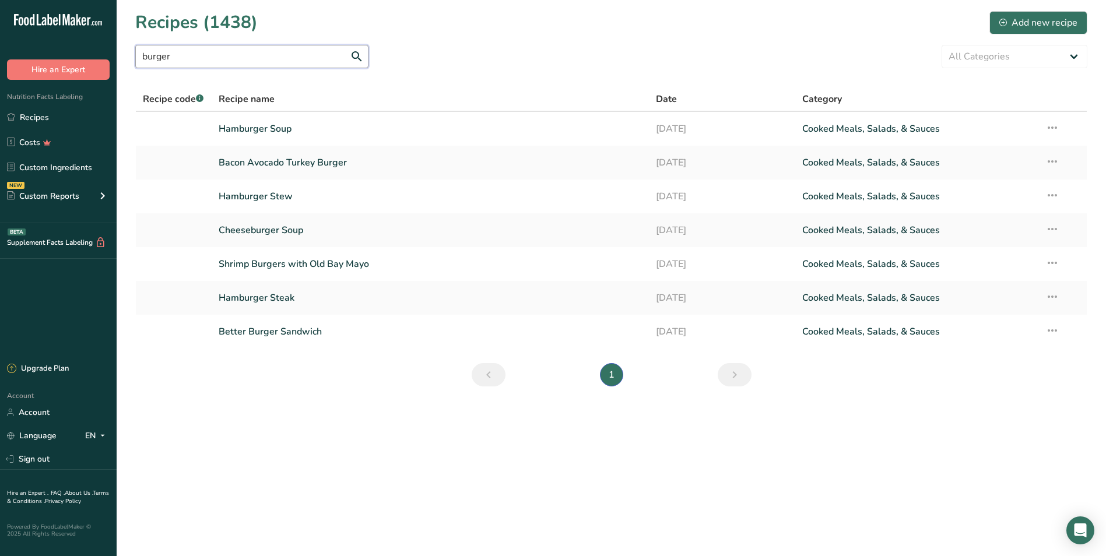
drag, startPoint x: 225, startPoint y: 59, endPoint x: 33, endPoint y: 41, distance: 193.1
click at [37, 41] on div ".a-20{fill:#fff;} Hire an Expert Nutrition Facts Labeling Recipes Costs Custom …" at bounding box center [553, 278] width 1106 height 556
type input "blackened"
click at [247, 328] on link "Cajun Blackened Catfish" at bounding box center [431, 331] width 424 height 24
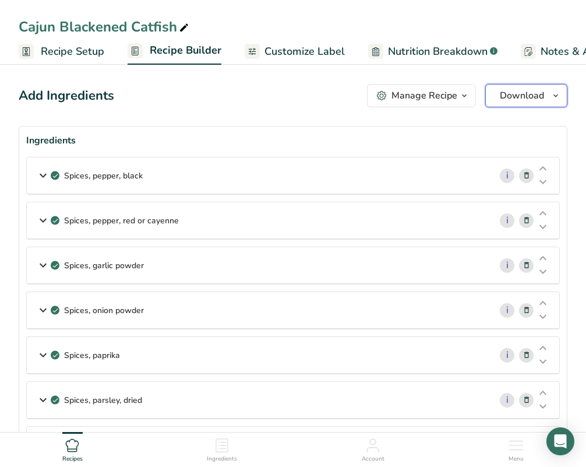
click at [546, 94] on button "Download" at bounding box center [526, 95] width 82 height 23
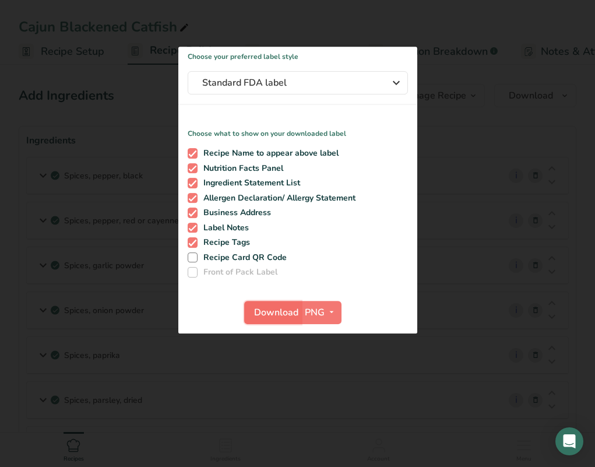
click at [280, 307] on span "Download" at bounding box center [276, 312] width 44 height 14
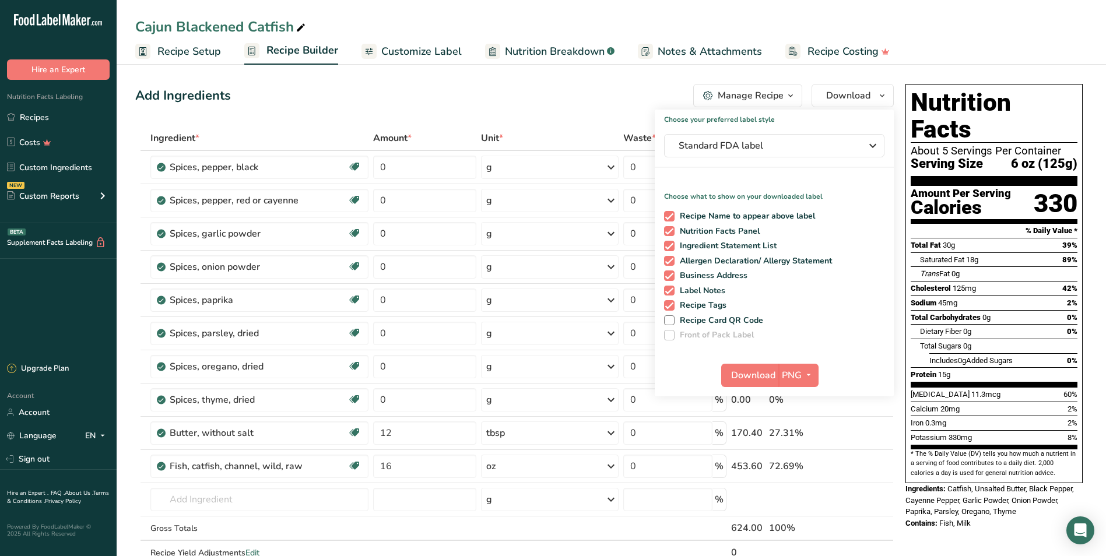
drag, startPoint x: 23, startPoint y: 111, endPoint x: 192, endPoint y: 76, distance: 172.0
click at [23, 111] on link "Recipes" at bounding box center [58, 117] width 117 height 22
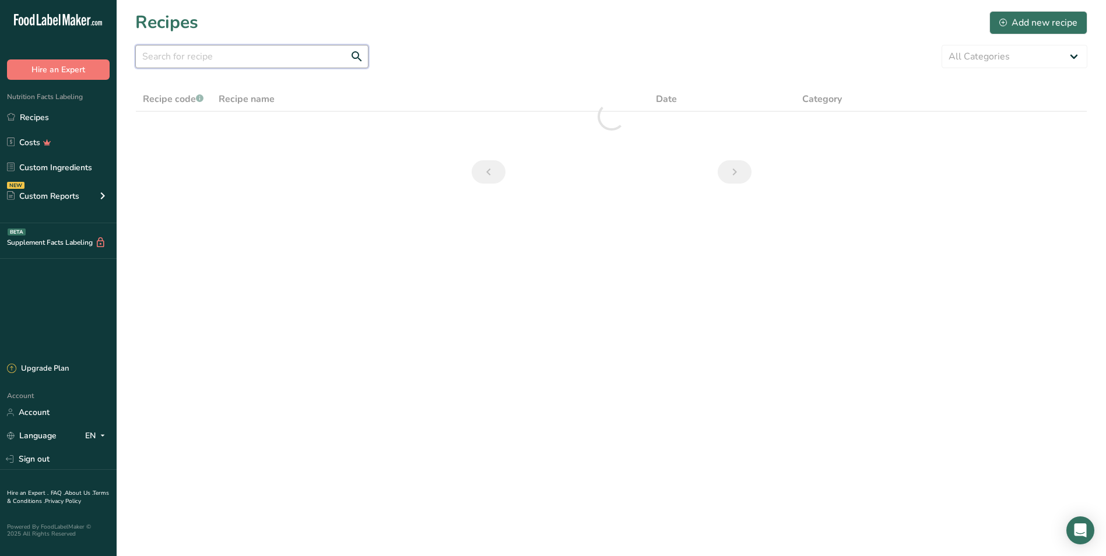
click at [214, 48] on input "text" at bounding box center [251, 56] width 233 height 23
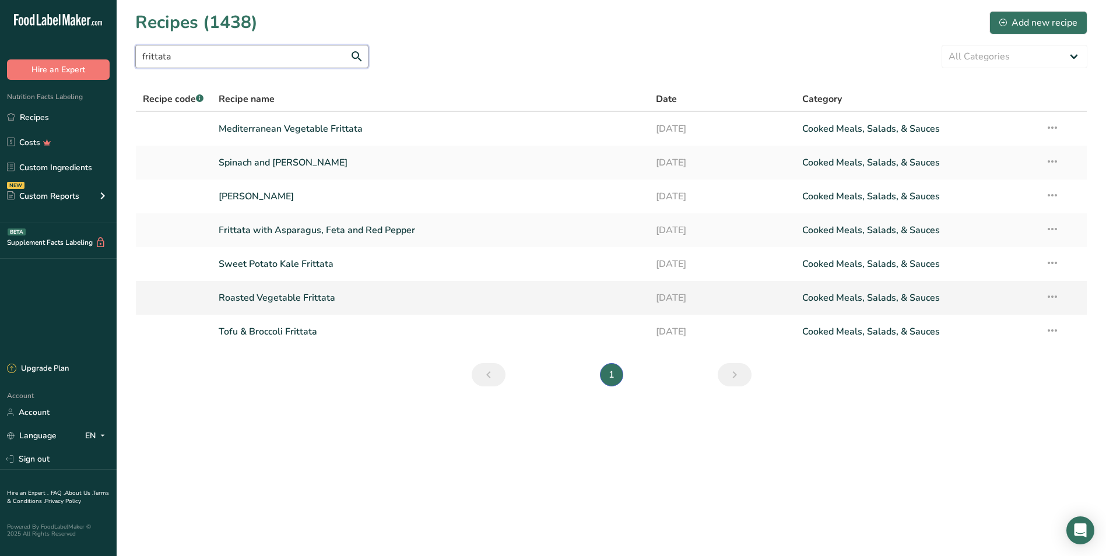
type input "frittata"
click at [274, 296] on link "Roasted Vegetable Frittata" at bounding box center [431, 298] width 424 height 24
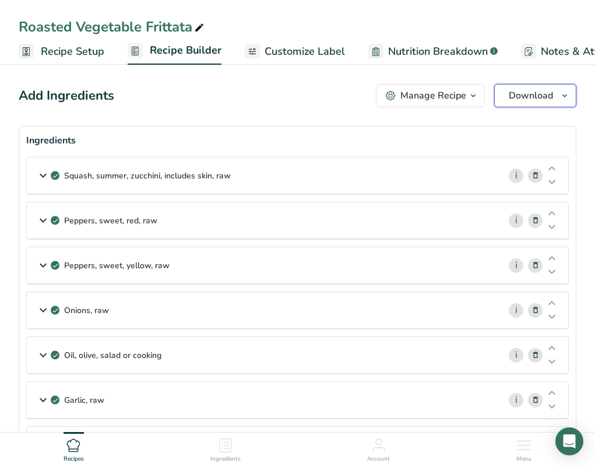
click at [534, 93] on span "Download" at bounding box center [531, 96] width 44 height 14
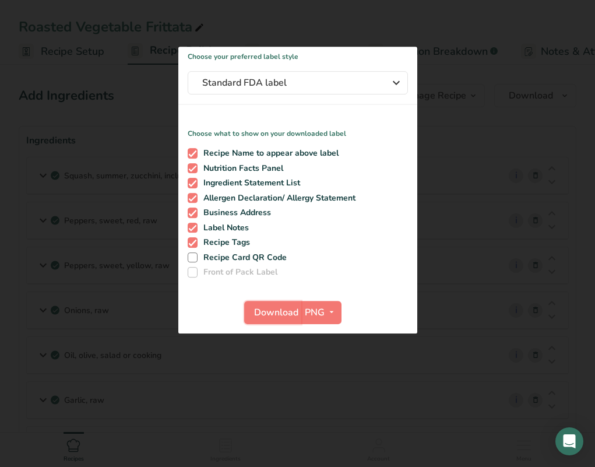
drag, startPoint x: 282, startPoint y: 307, endPoint x: 295, endPoint y: 298, distance: 16.0
click at [282, 307] on span "Download" at bounding box center [276, 312] width 44 height 14
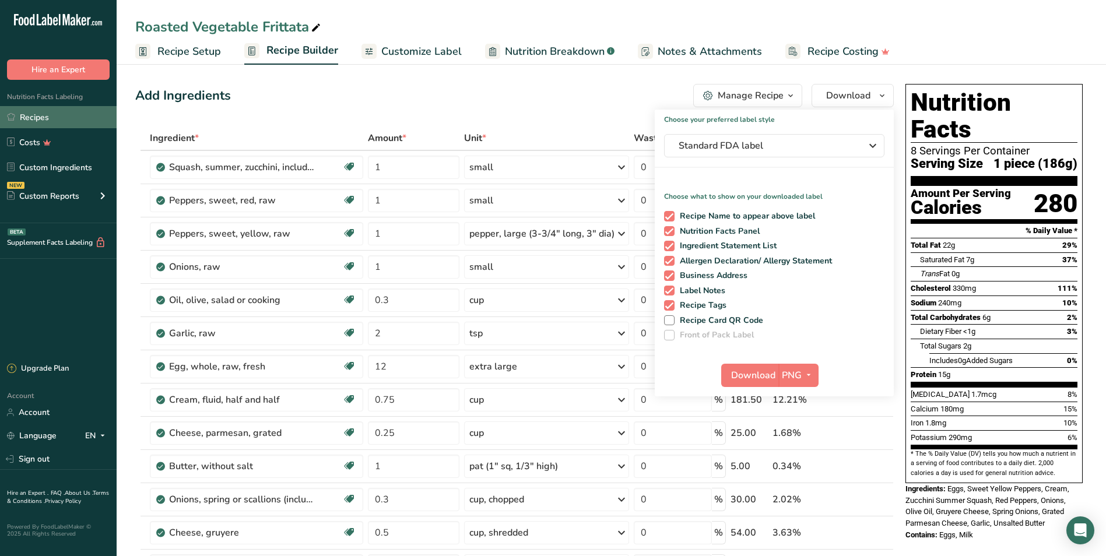
click at [34, 112] on link "Recipes" at bounding box center [58, 117] width 117 height 22
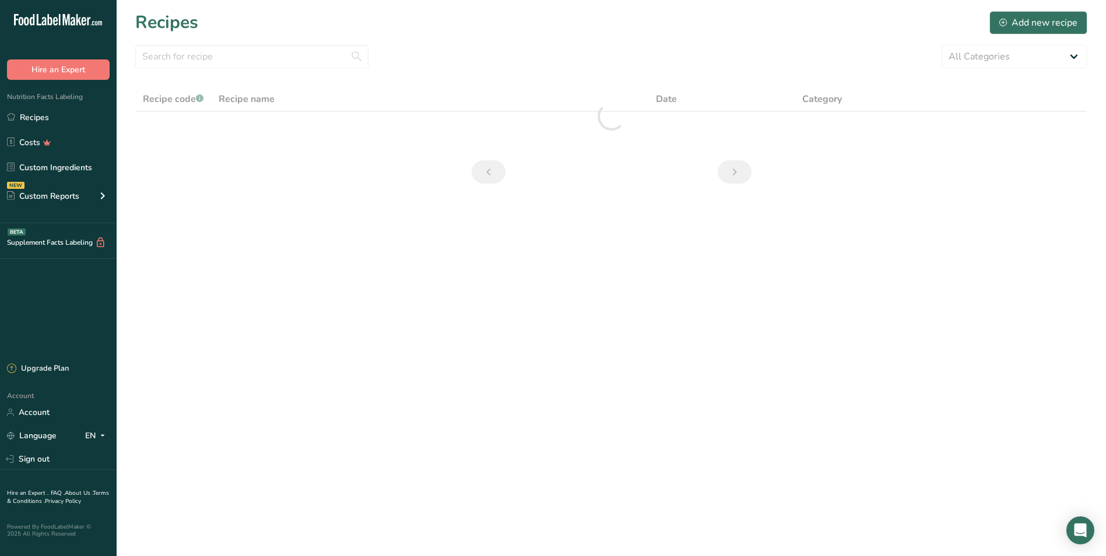
click at [229, 69] on section "Recipes Add new recipe All Categories Baked Goods Beverages Confectionery Cooke…" at bounding box center [611, 101] width 989 height 202
click at [225, 58] on input "text" at bounding box center [251, 56] width 233 height 23
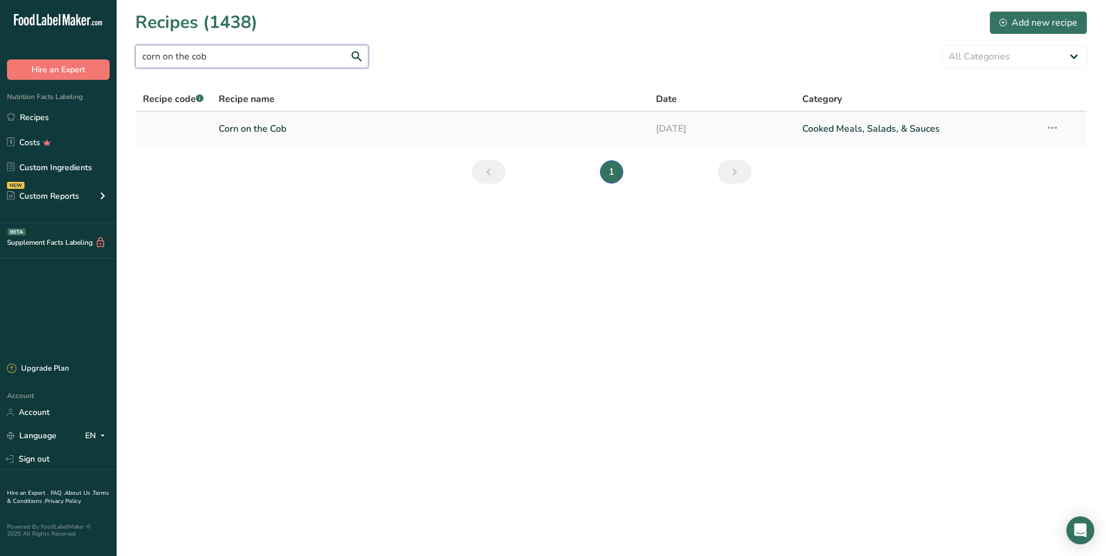
type input "corn on the cob"
click at [477, 119] on link "Corn on the Cob" at bounding box center [431, 129] width 424 height 24
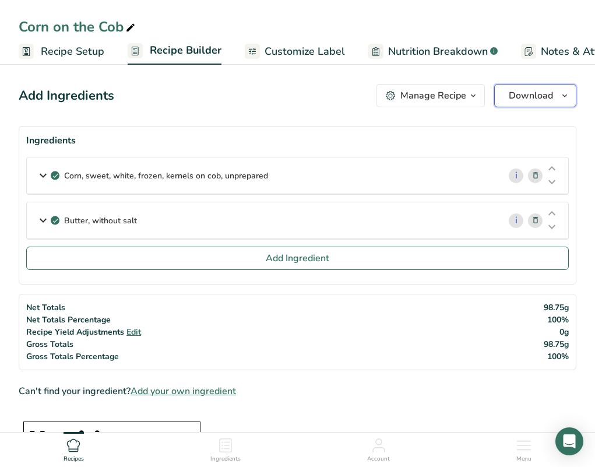
click at [523, 95] on span "Download" at bounding box center [531, 96] width 44 height 14
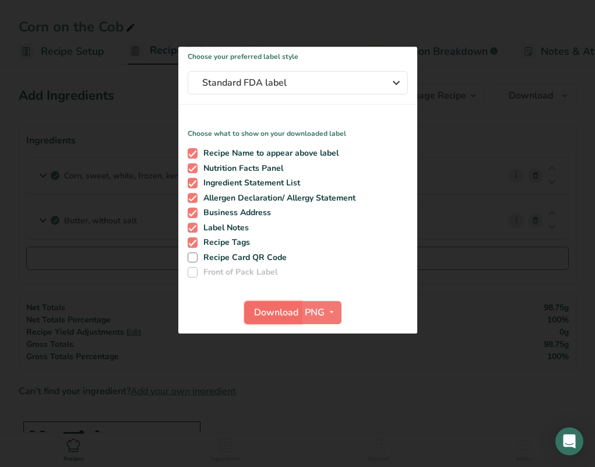
click at [270, 309] on span "Download" at bounding box center [276, 312] width 44 height 14
click at [268, 314] on span "Download" at bounding box center [276, 312] width 44 height 14
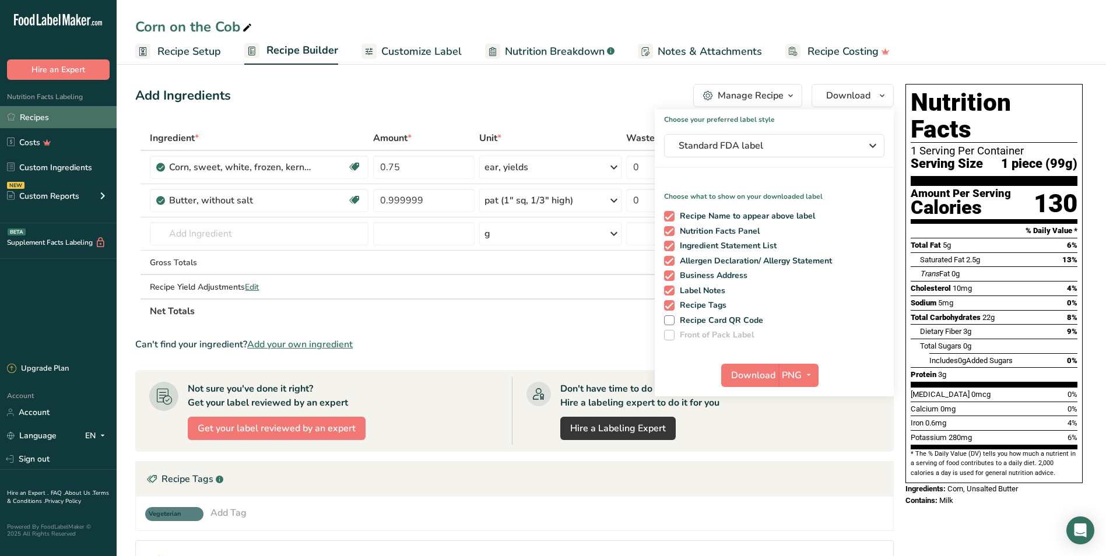
click at [68, 118] on link "Recipes" at bounding box center [58, 117] width 117 height 22
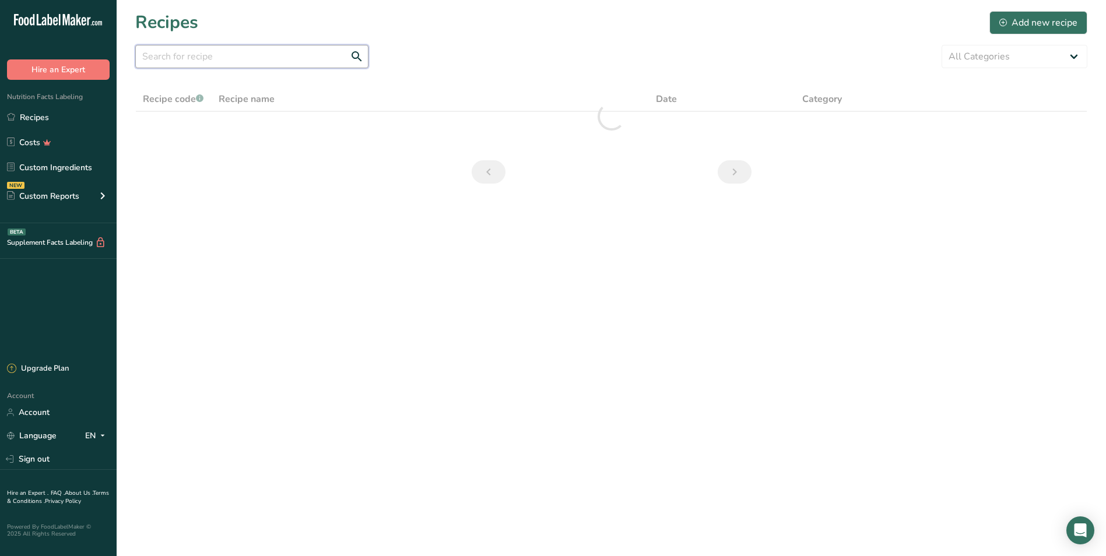
click at [207, 59] on input "text" at bounding box center [251, 56] width 233 height 23
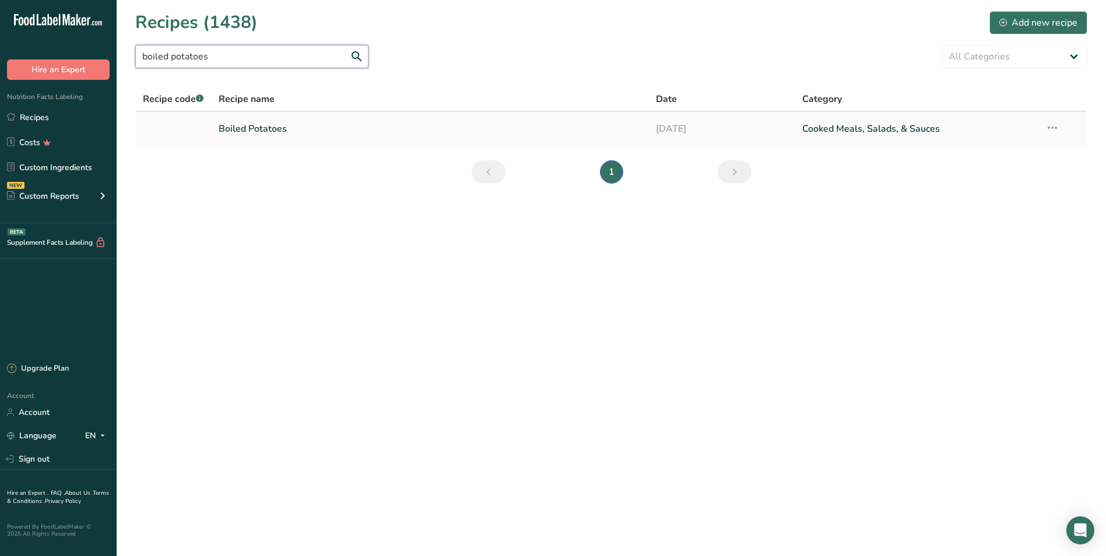
type input "boiled potatoes"
drag, startPoint x: 248, startPoint y: 123, endPoint x: 258, endPoint y: 127, distance: 11.3
click at [248, 122] on link "Boiled Potatoes" at bounding box center [431, 129] width 424 height 24
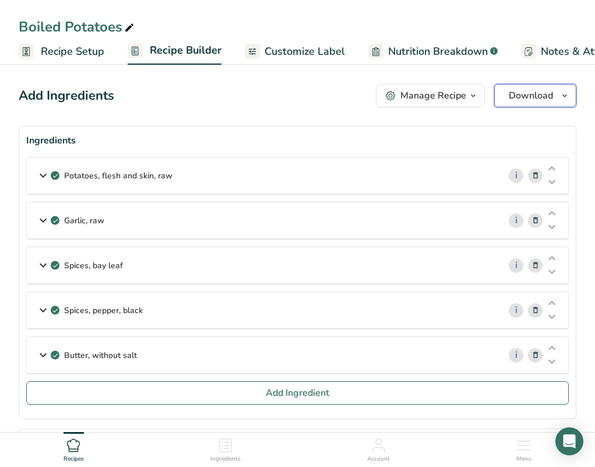
click at [547, 95] on span "Download" at bounding box center [531, 96] width 44 height 14
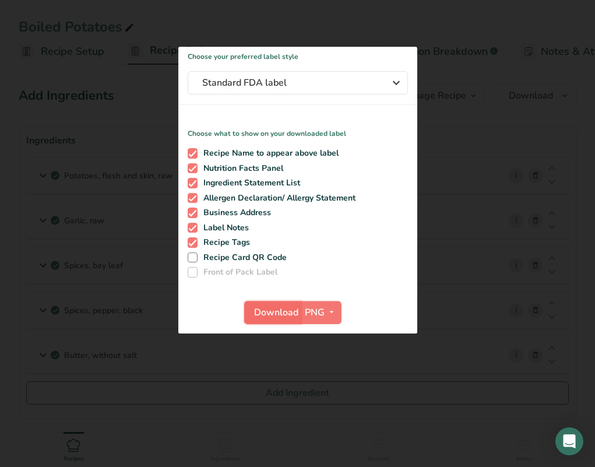
click at [266, 316] on span "Download" at bounding box center [276, 312] width 44 height 14
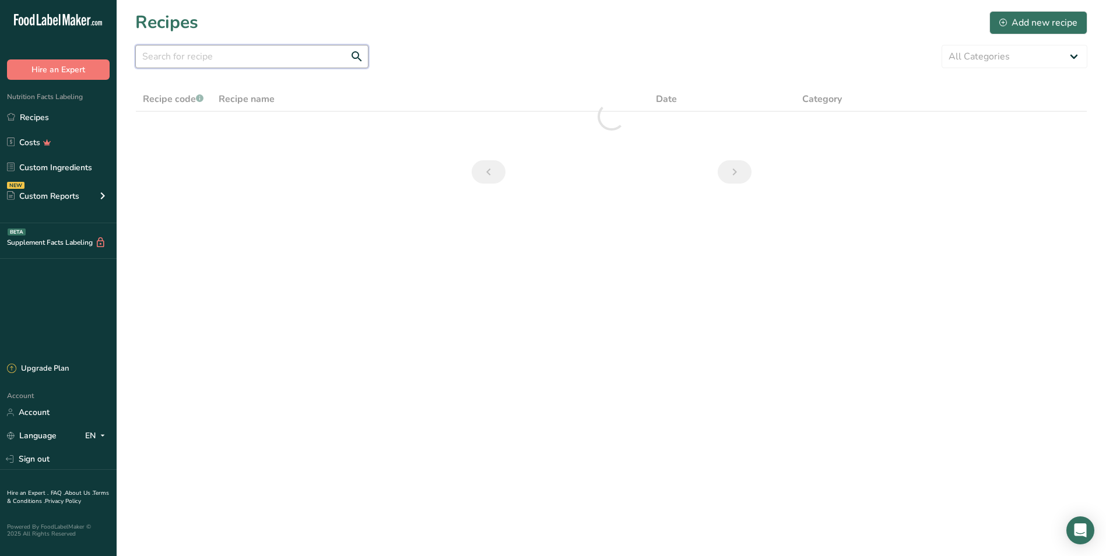
click at [182, 56] on input "text" at bounding box center [251, 56] width 233 height 23
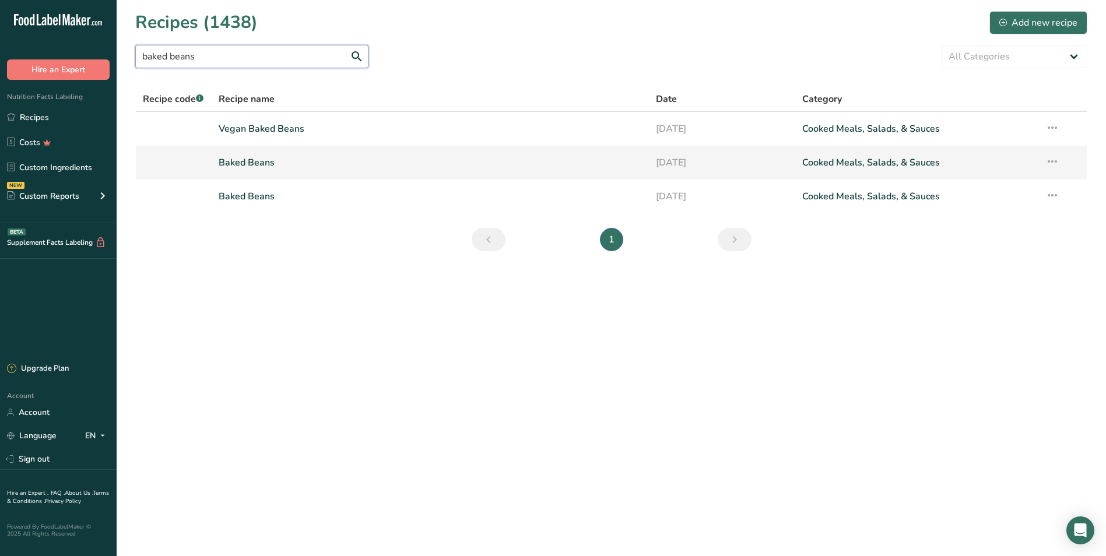
type input "baked beans"
click at [255, 165] on link "Baked Beans" at bounding box center [431, 162] width 424 height 24
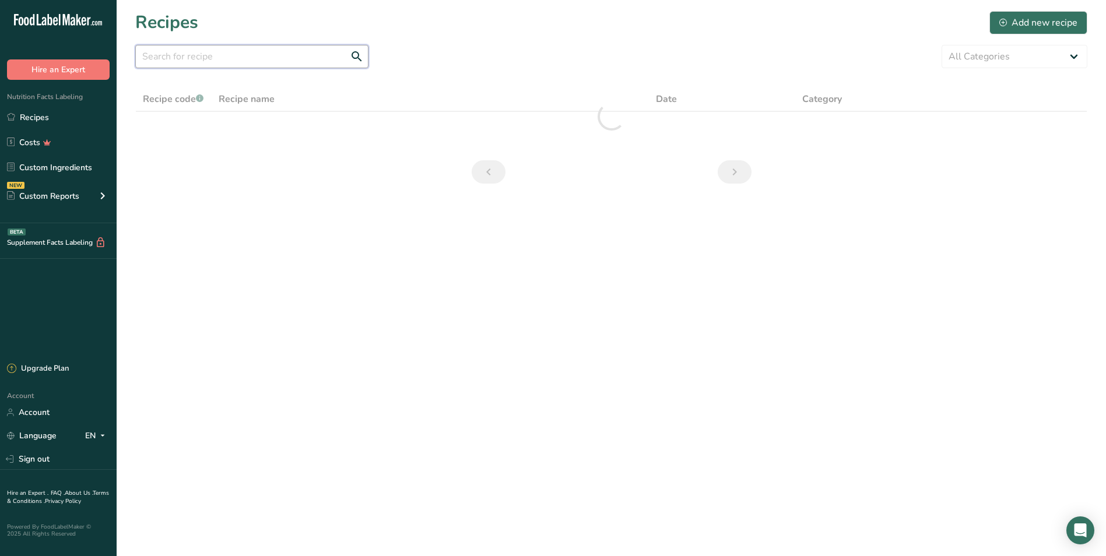
click at [221, 61] on input "text" at bounding box center [251, 56] width 233 height 23
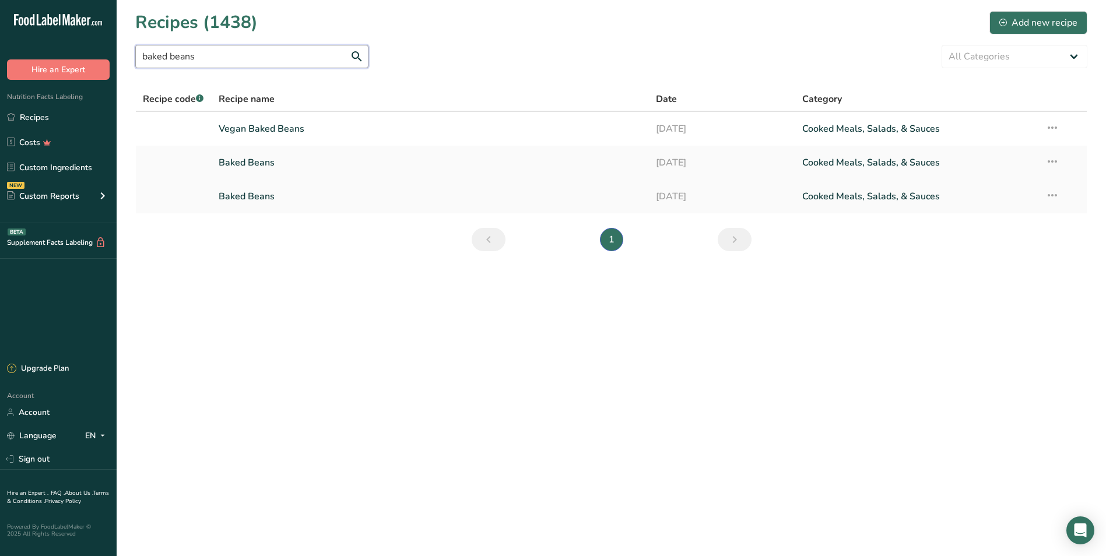
type input "baked beans"
click at [239, 194] on link "Baked Beans" at bounding box center [431, 196] width 424 height 24
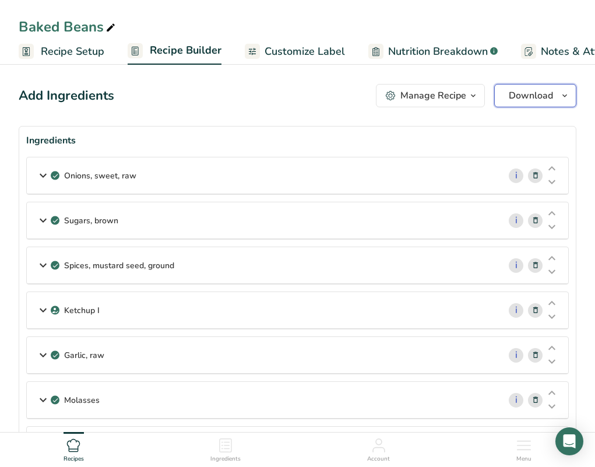
click at [530, 92] on span "Download" at bounding box center [531, 96] width 44 height 14
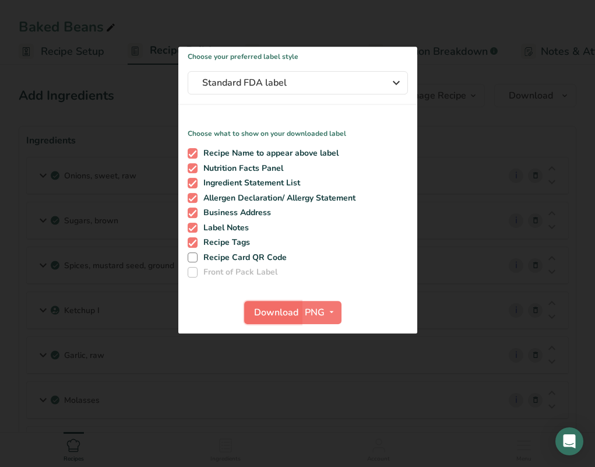
click at [277, 312] on span "Download" at bounding box center [276, 312] width 44 height 14
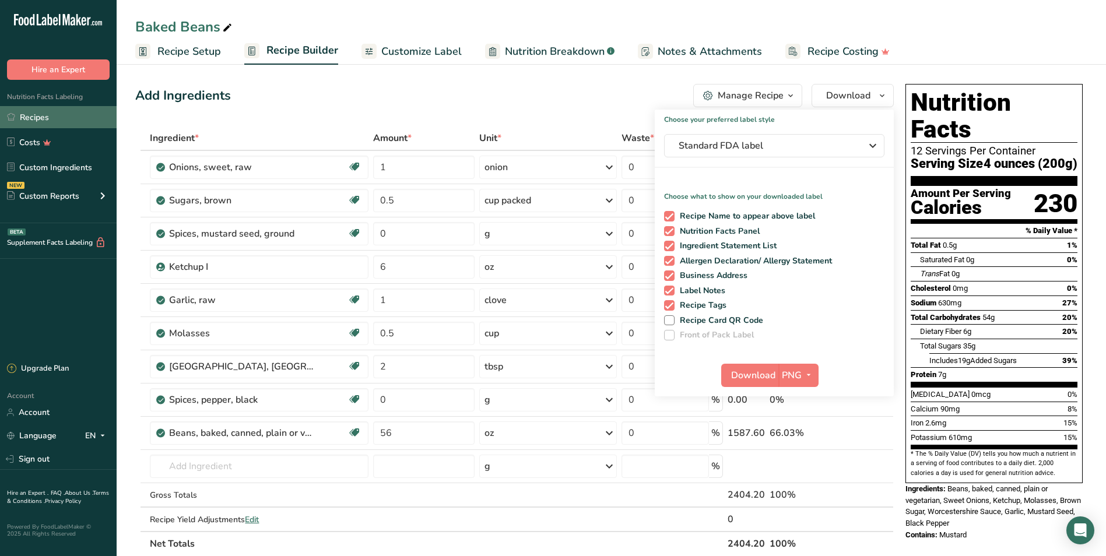
click at [61, 119] on link "Recipes" at bounding box center [58, 117] width 117 height 22
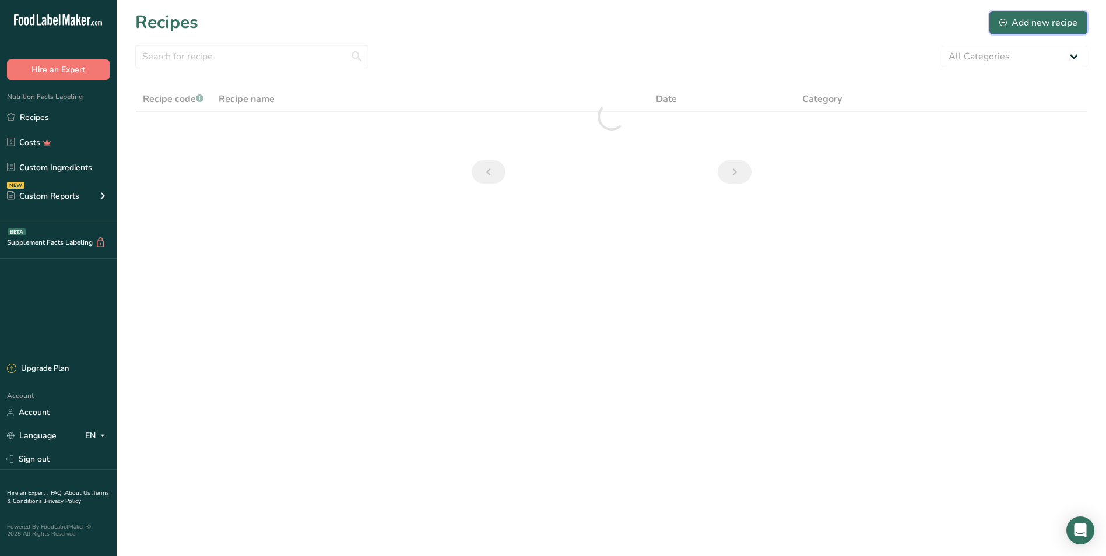
click at [1074, 23] on div "Add new recipe" at bounding box center [1038, 23] width 78 height 14
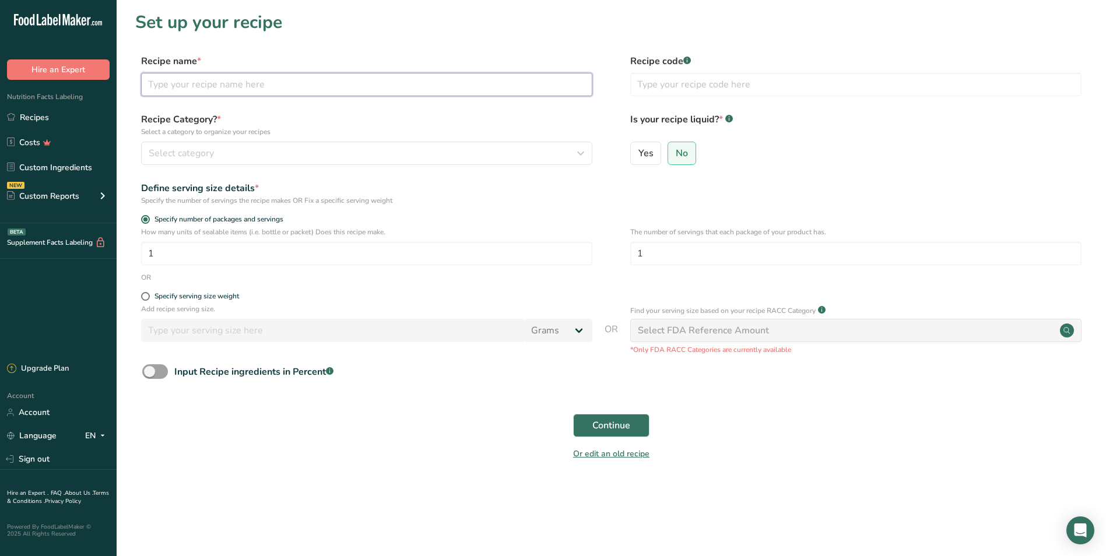
click at [181, 75] on input "text" at bounding box center [366, 84] width 451 height 23
type input "Green Beans with Onions"
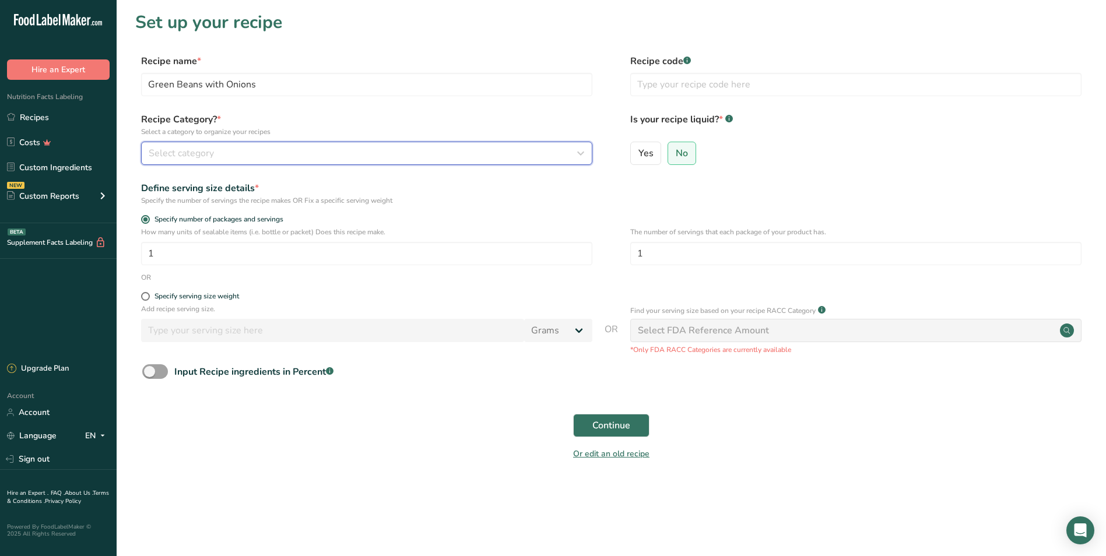
click at [180, 156] on span "Select category" at bounding box center [181, 153] width 65 height 14
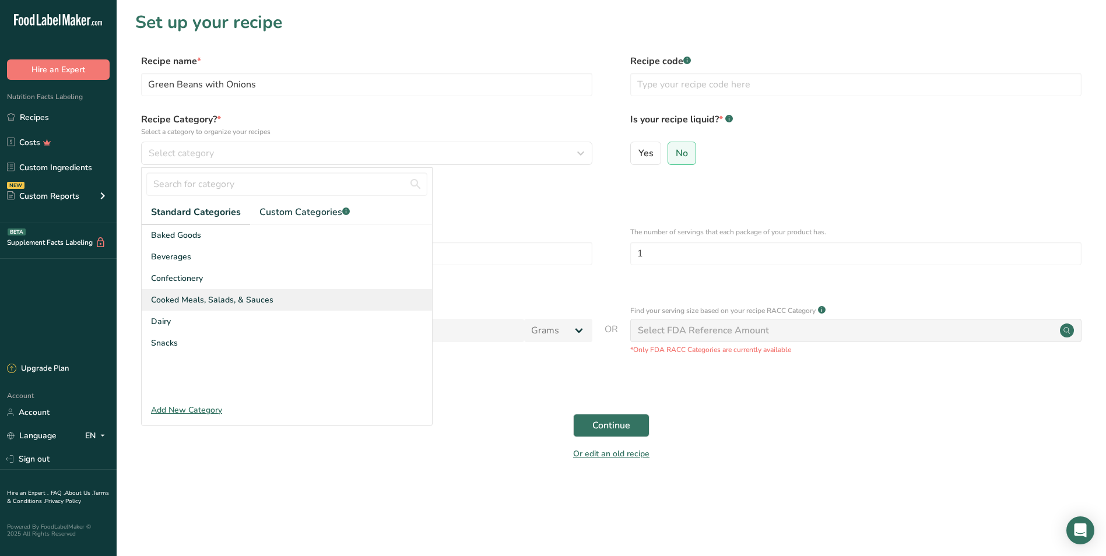
click at [199, 304] on span "Cooked Meals, Salads, & Sauces" at bounding box center [212, 300] width 122 height 12
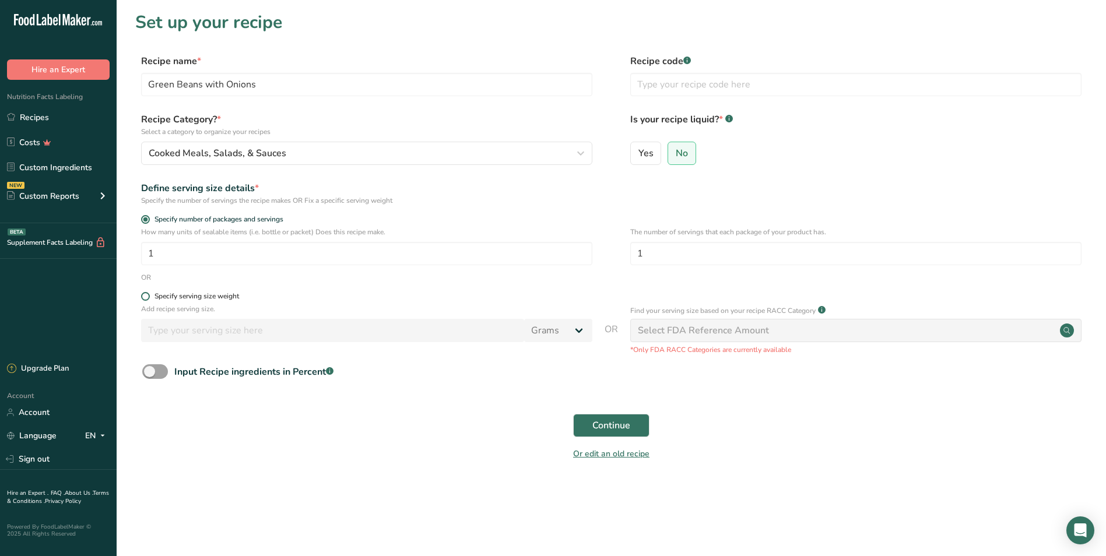
click at [141, 296] on span at bounding box center [145, 296] width 9 height 9
click at [141, 296] on input "Specify serving size weight" at bounding box center [145, 297] width 8 height 8
radio input "true"
radio input "false"
click at [188, 324] on input "number" at bounding box center [332, 330] width 383 height 23
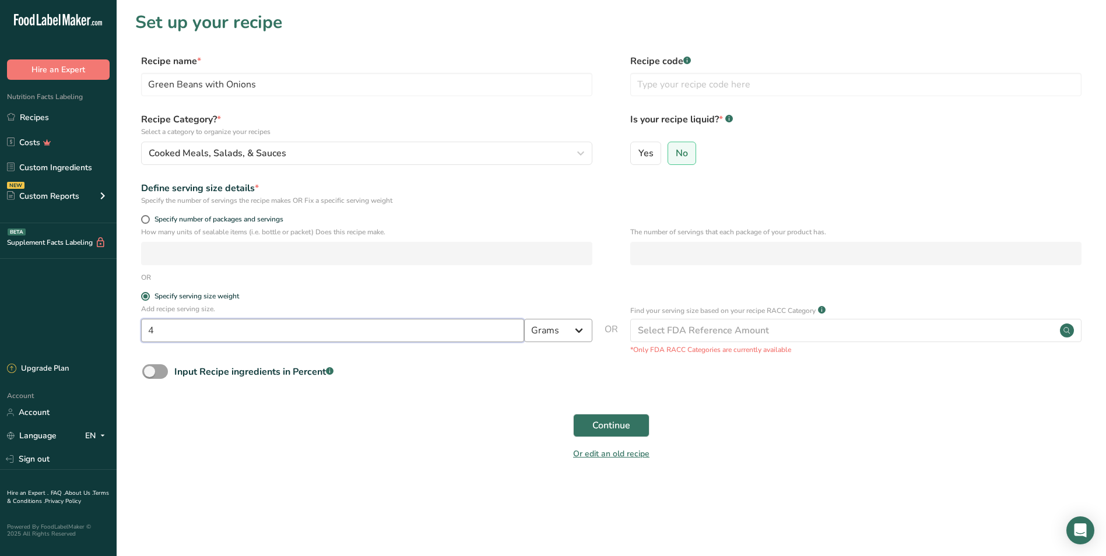
type input "4"
drag, startPoint x: 556, startPoint y: 326, endPoint x: 557, endPoint y: 332, distance: 5.9
click at [556, 326] on select "Grams kg mg mcg lb oz l mL fl oz tbsp tsp cup qt gallon" at bounding box center [558, 330] width 68 height 23
select select "5"
click at [524, 319] on select "Grams kg mg mcg lb oz l mL fl oz tbsp tsp cup qt gallon" at bounding box center [558, 330] width 68 height 23
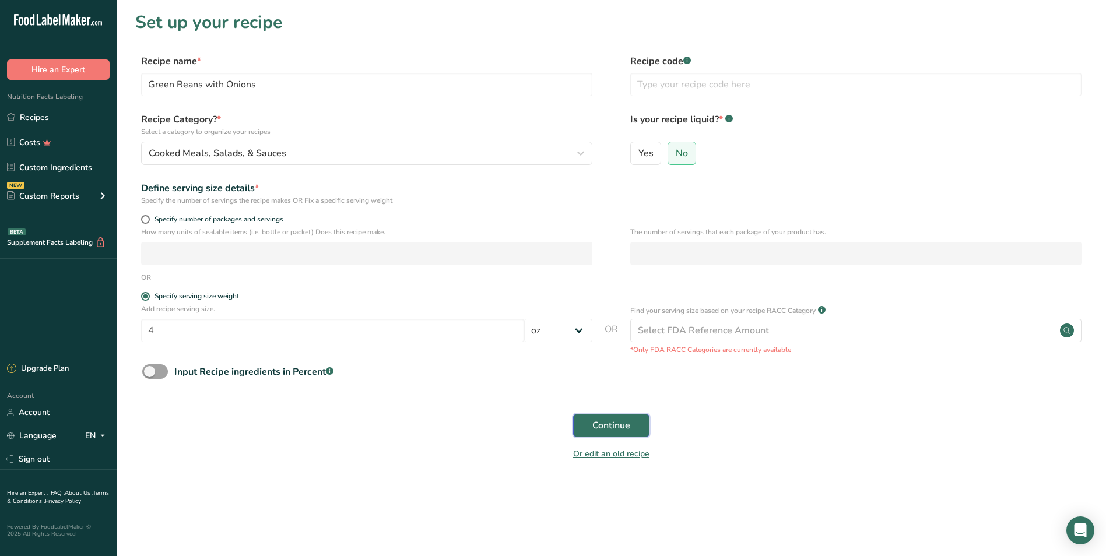
click at [631, 429] on button "Continue" at bounding box center [611, 425] width 76 height 23
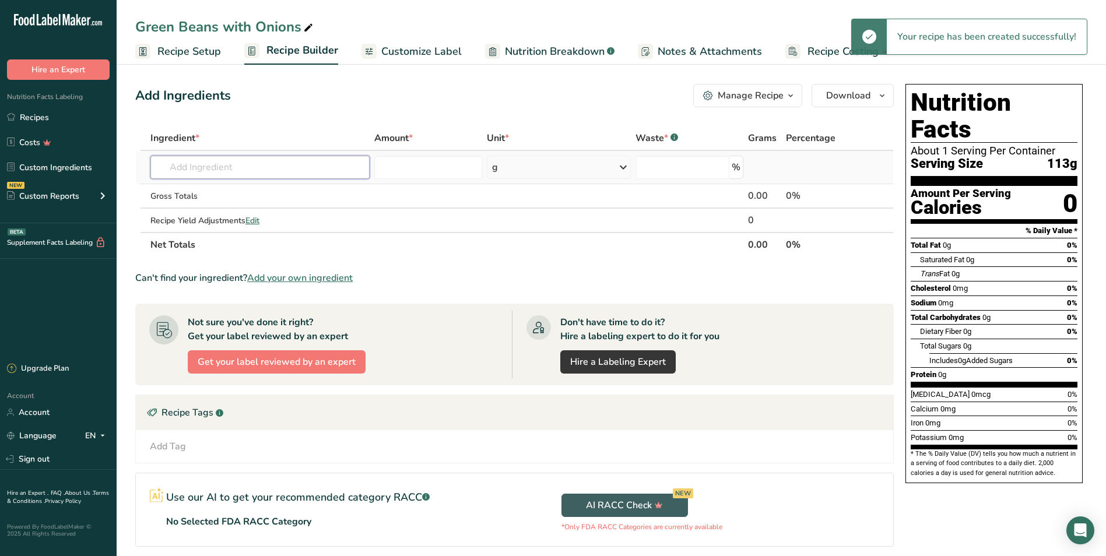
click at [221, 169] on input "text" at bounding box center [259, 167] width 219 height 23
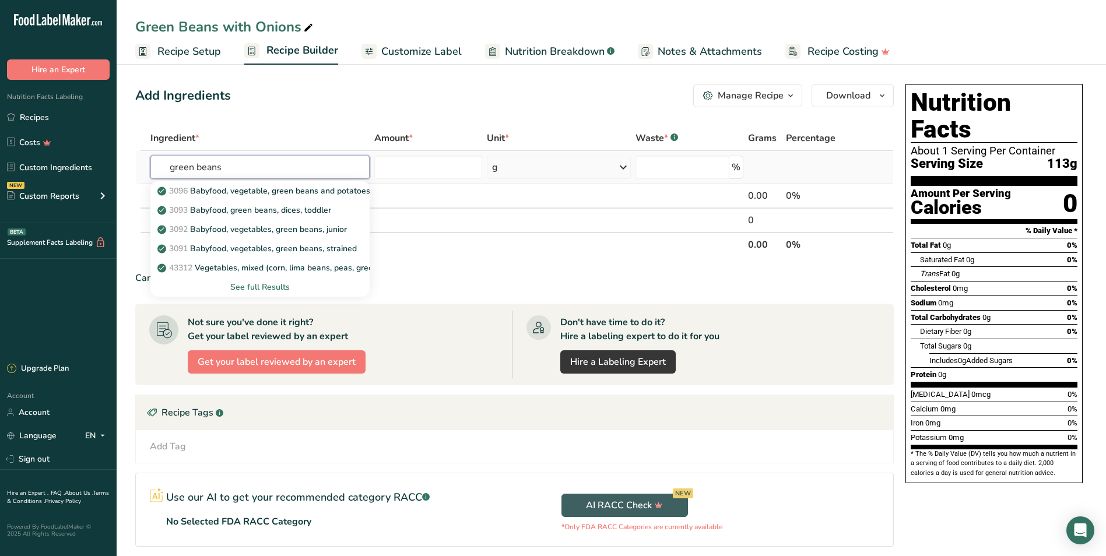
type input "green beans"
click at [255, 288] on div "See full Results" at bounding box center [260, 287] width 200 height 12
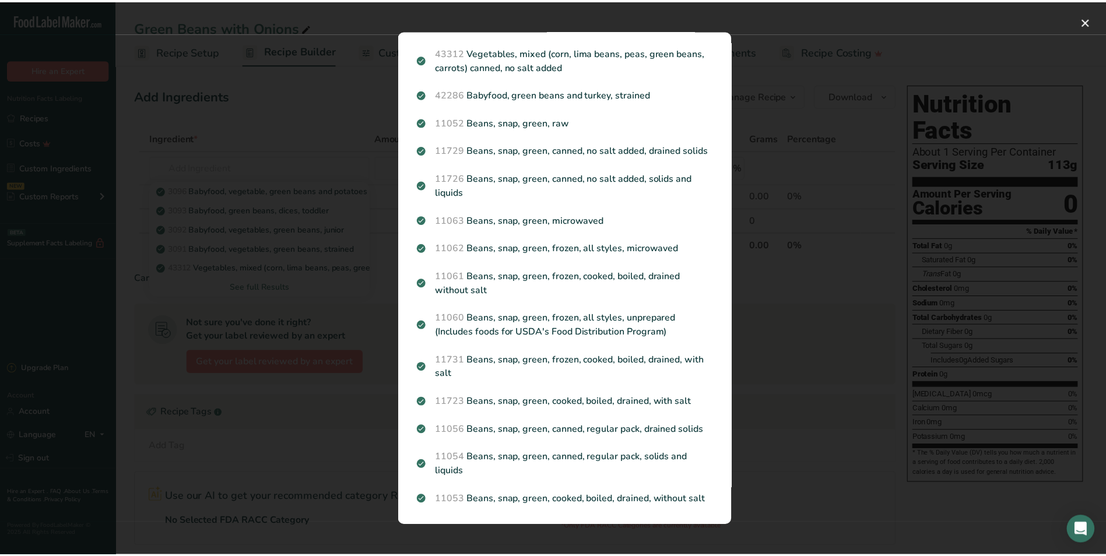
scroll to position [167, 0]
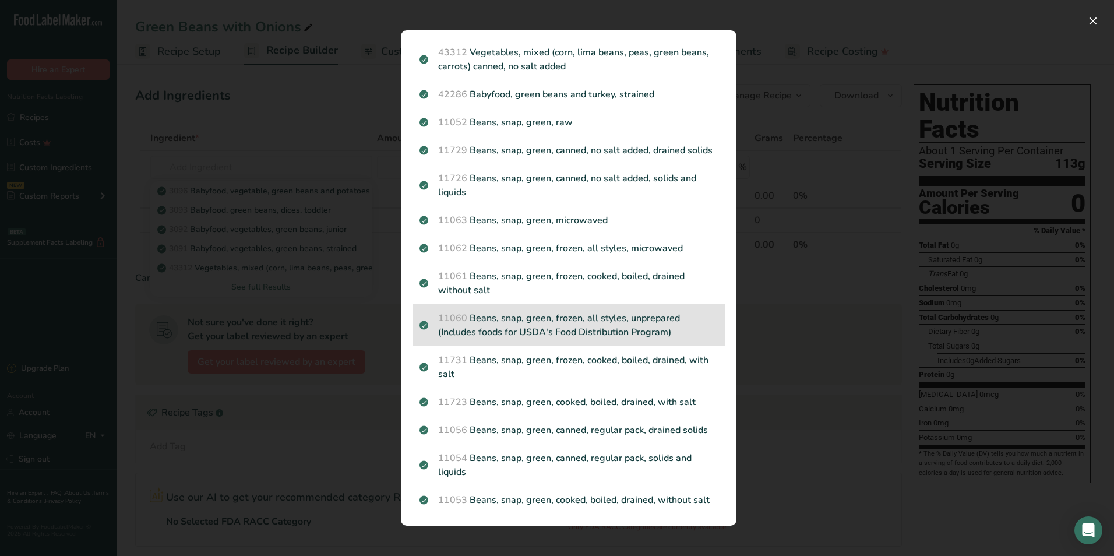
click at [659, 313] on p "11060 Beans, snap, green, frozen, all styles, unprepared (Includes foods for US…" at bounding box center [569, 325] width 298 height 28
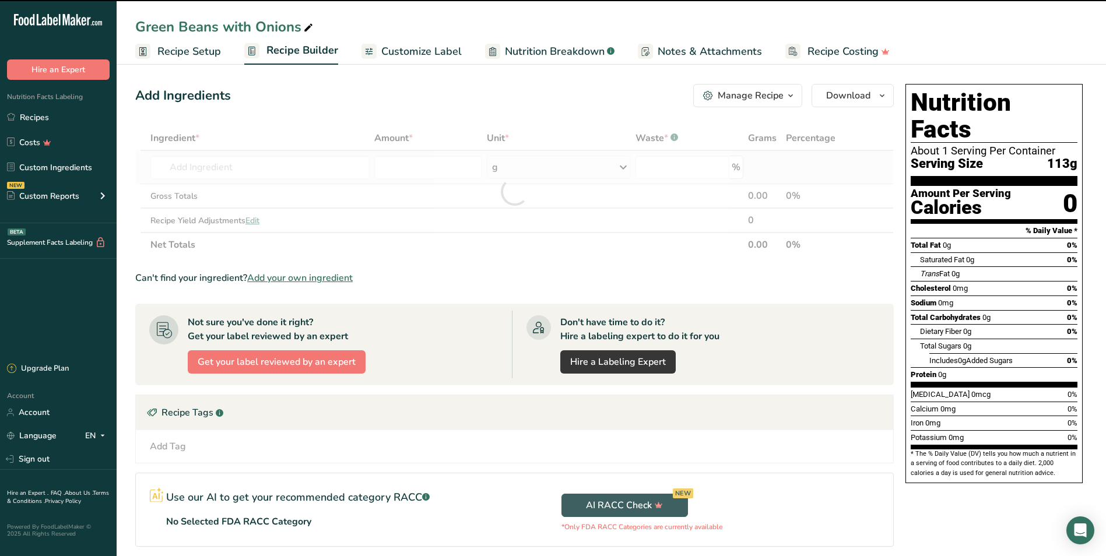
type input "0"
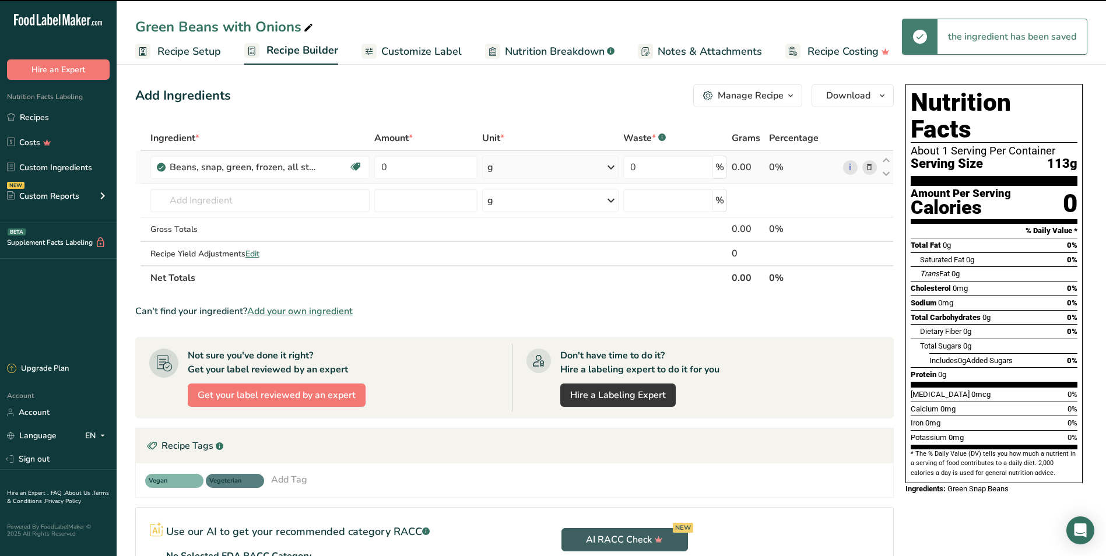
click at [530, 163] on div "g" at bounding box center [550, 167] width 137 height 23
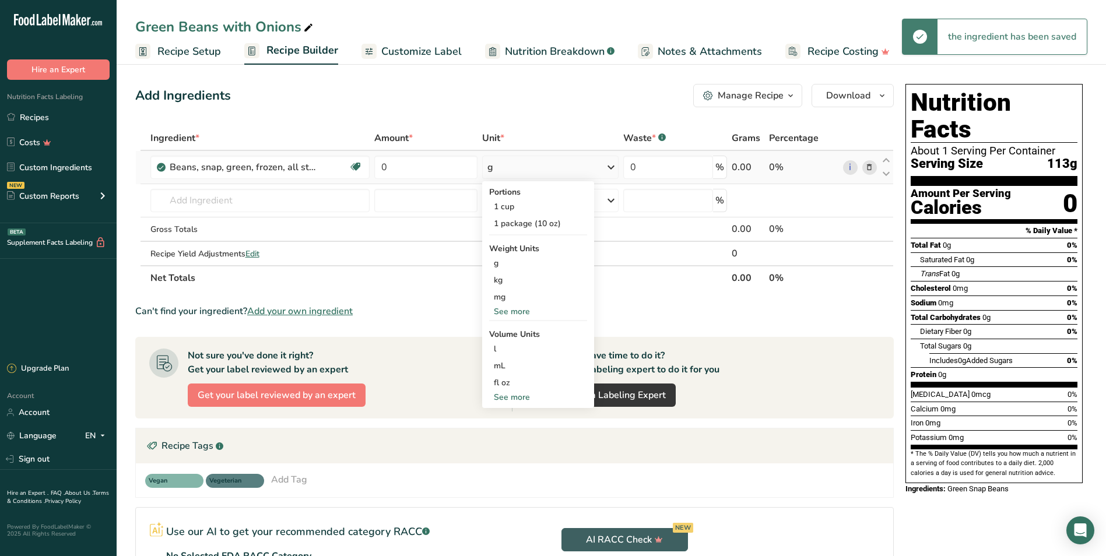
click at [520, 311] on div "See more" at bounding box center [538, 311] width 98 height 12
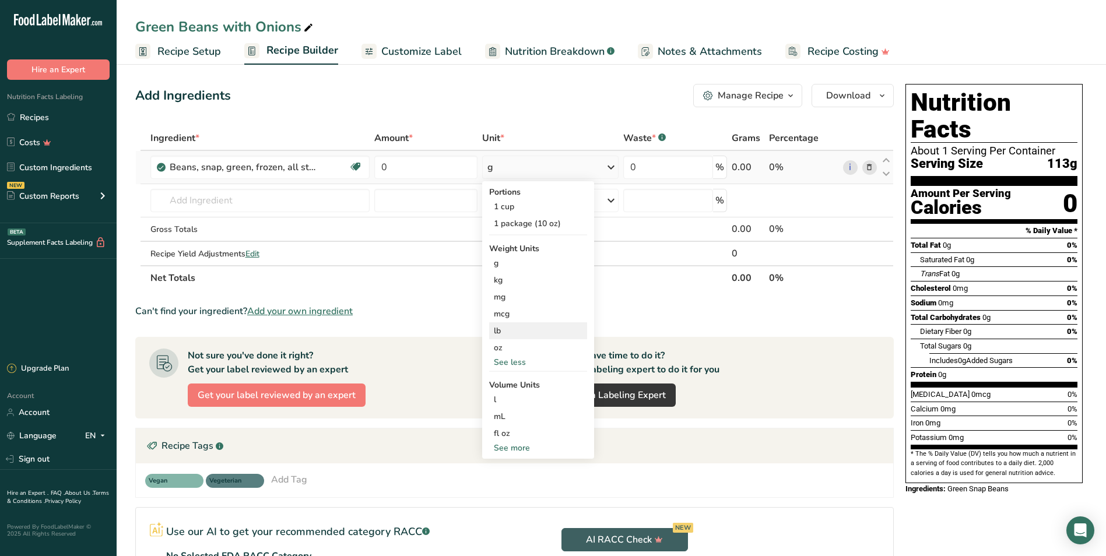
click at [513, 328] on div "lb" at bounding box center [538, 330] width 98 height 17
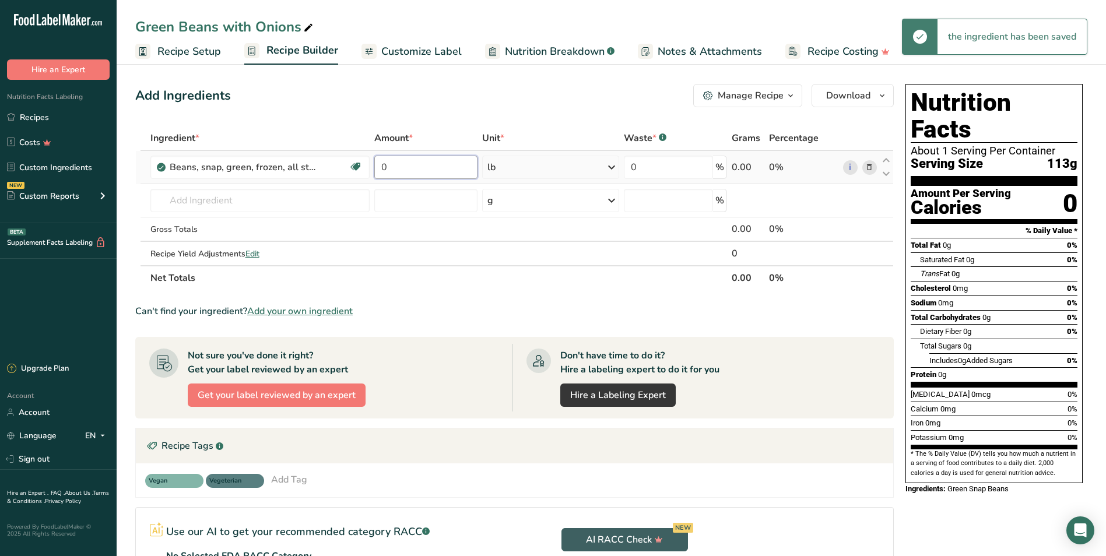
click at [397, 173] on input "0" at bounding box center [425, 167] width 103 height 23
type input "1"
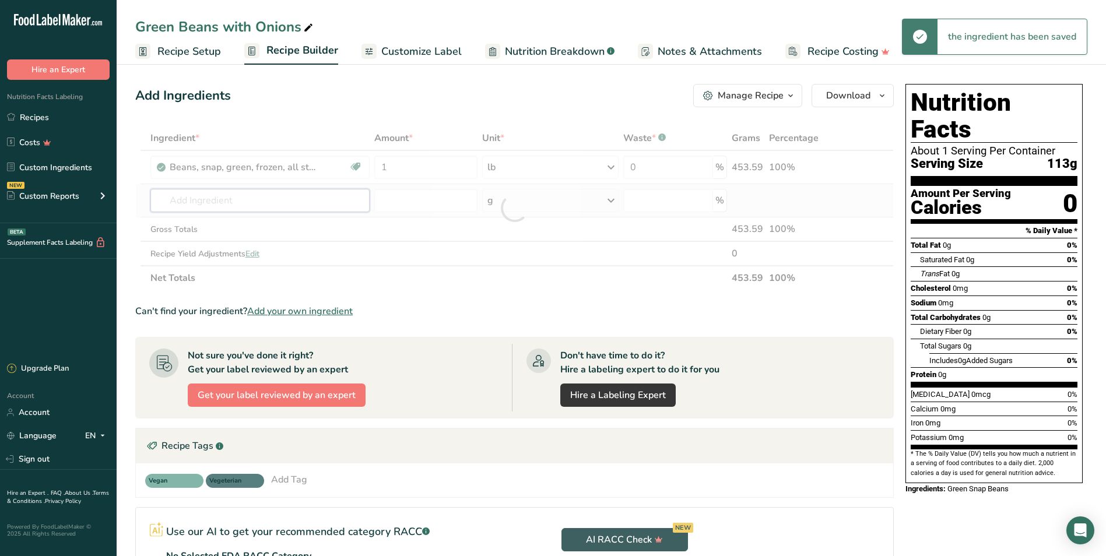
click at [259, 193] on div "Ingredient * Amount * Unit * Waste * .a-a{fill:#347362;}.b-a{fill:#fff;} Grams …" at bounding box center [514, 208] width 758 height 164
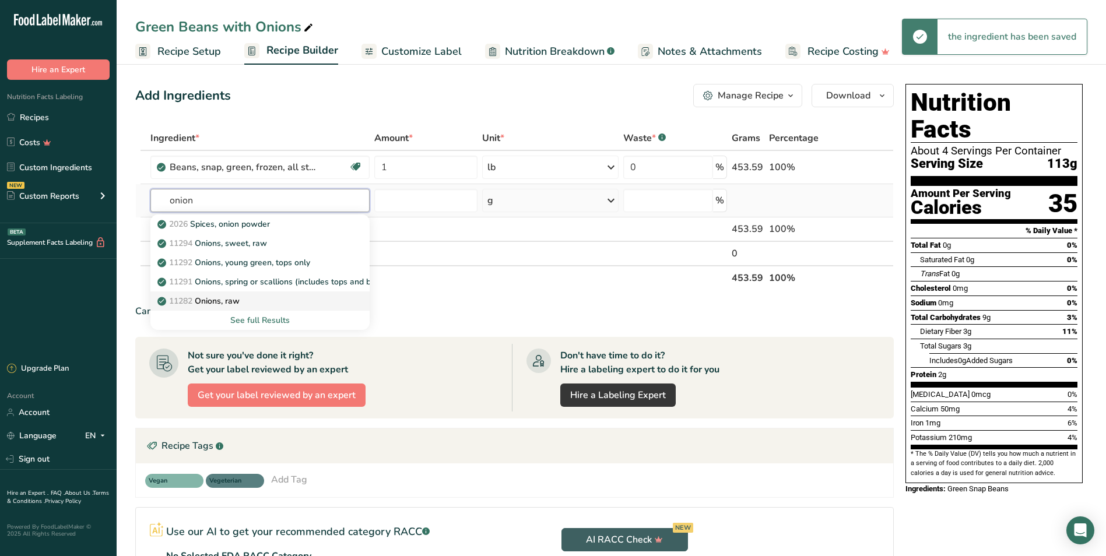
type input "onion"
click at [253, 305] on div "11282 Onions, raw" at bounding box center [251, 301] width 182 height 12
type input "Onions, raw"
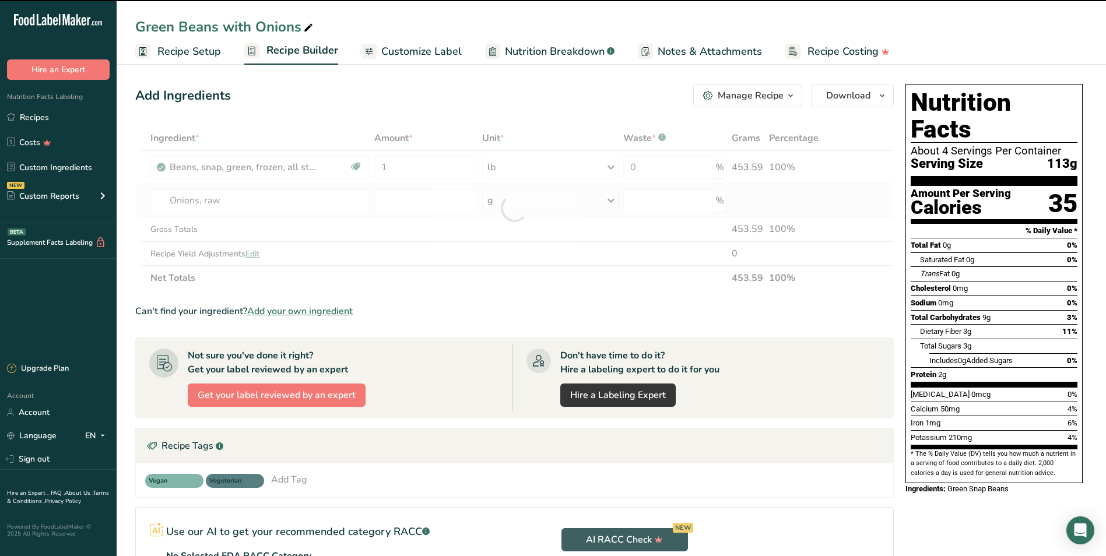
type input "0"
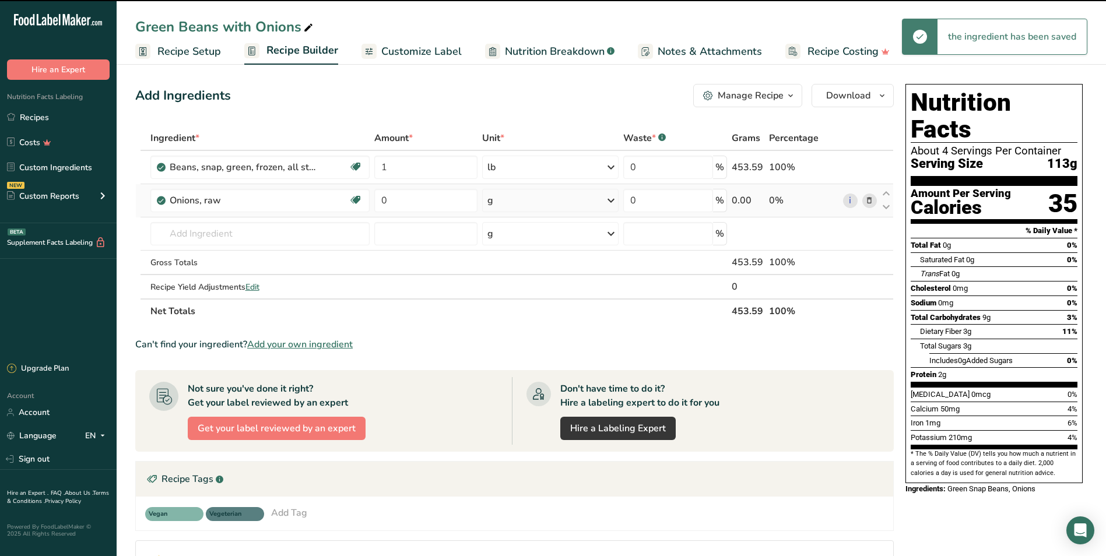
click at [505, 198] on div "g" at bounding box center [550, 200] width 137 height 23
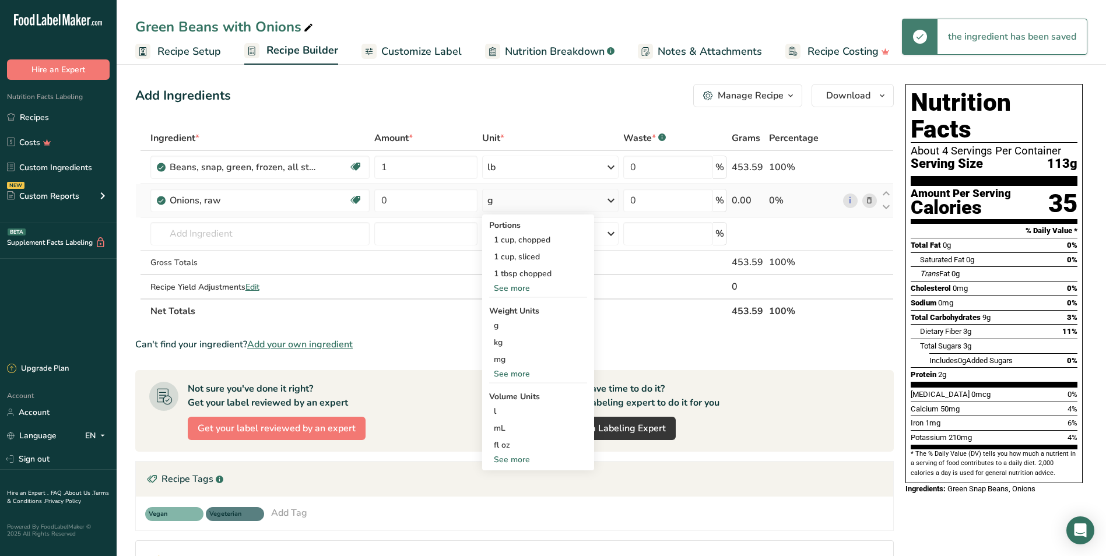
click at [523, 290] on div "See more" at bounding box center [538, 288] width 98 height 12
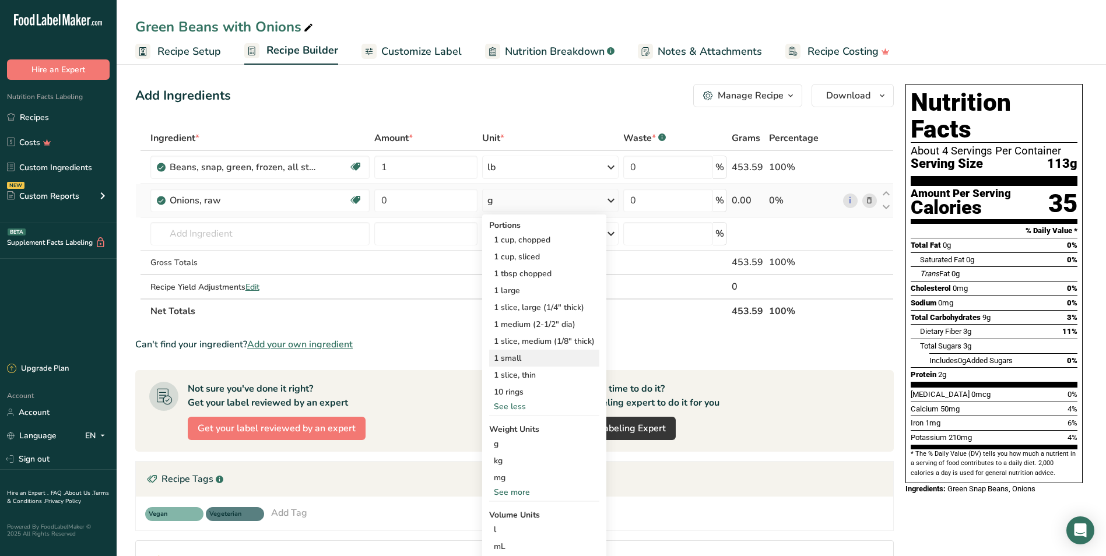
click at [550, 360] on div "1 small" at bounding box center [544, 358] width 110 height 17
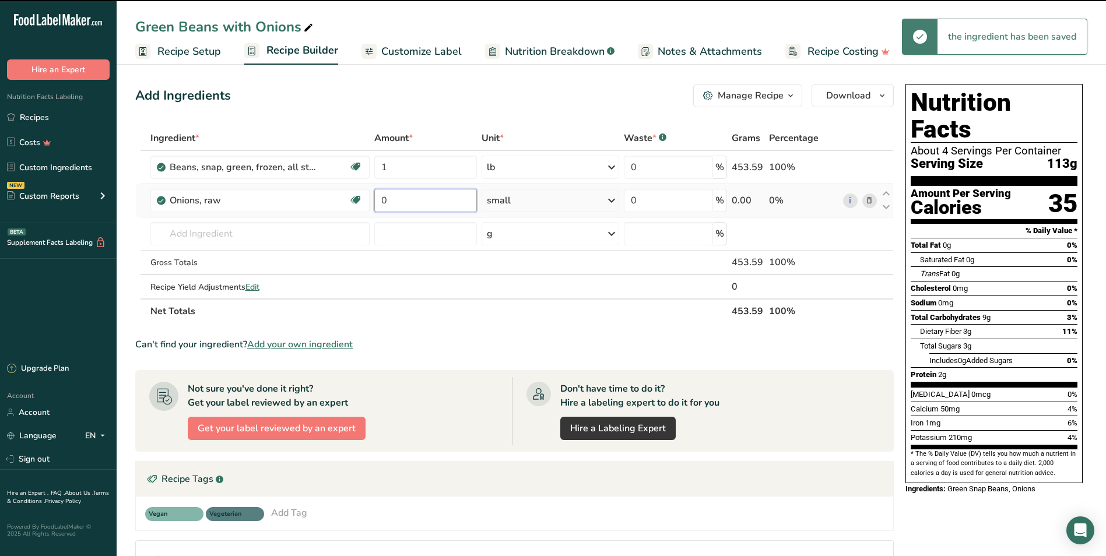
click at [410, 202] on input "0" at bounding box center [425, 200] width 103 height 23
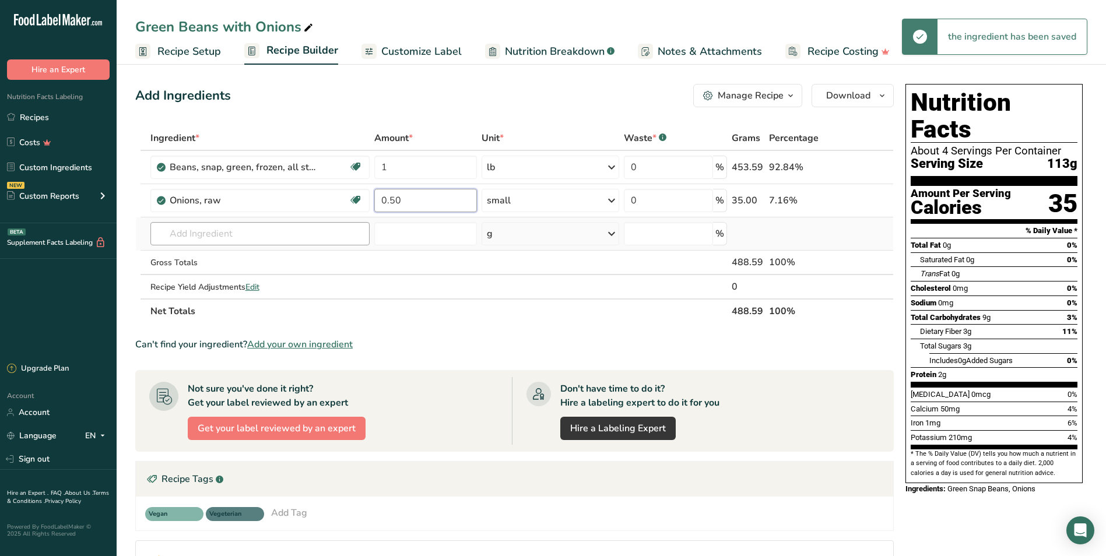
type input "0.50"
click at [343, 241] on div "Ingredient * Amount * Unit * Waste * .a-a{fill:#347362;}.b-a{fill:#fff;} Grams …" at bounding box center [514, 225] width 758 height 198
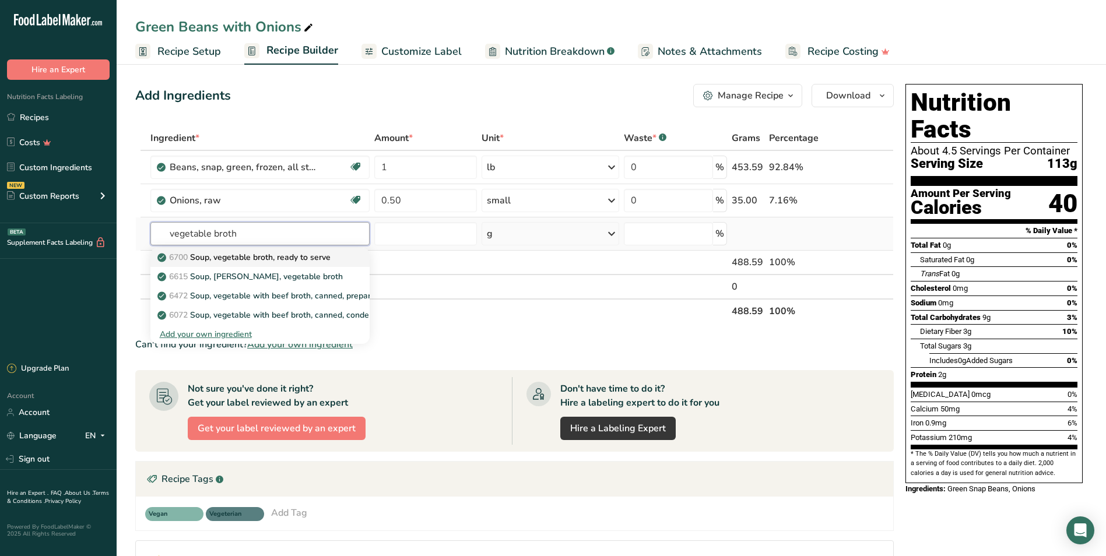
type input "vegetable broth"
click at [309, 251] on p "6700 Soup, vegetable broth, ready to serve" at bounding box center [245, 257] width 171 height 12
type input "Soup, vegetable broth, ready to serve"
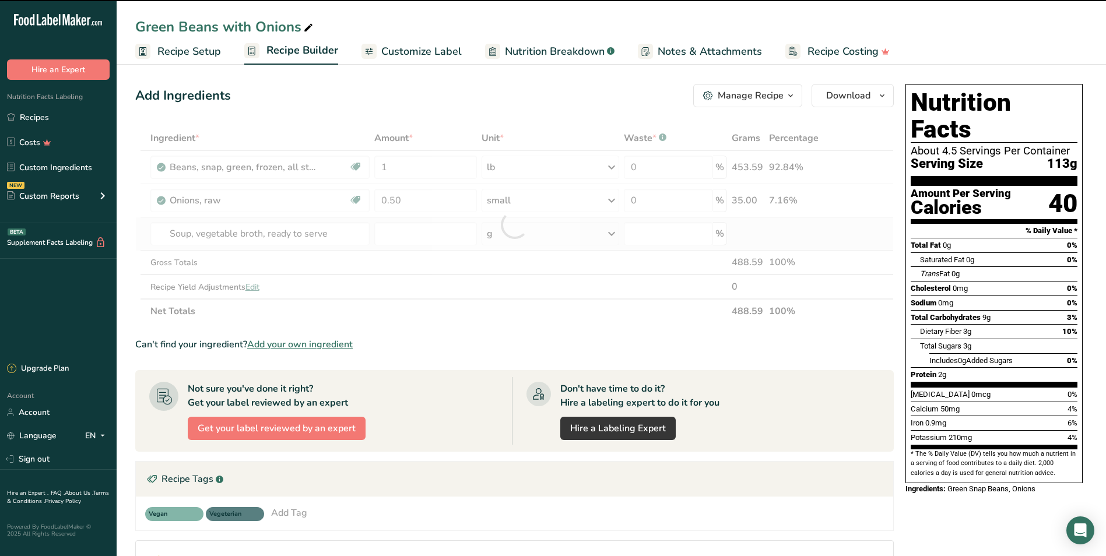
type input "0"
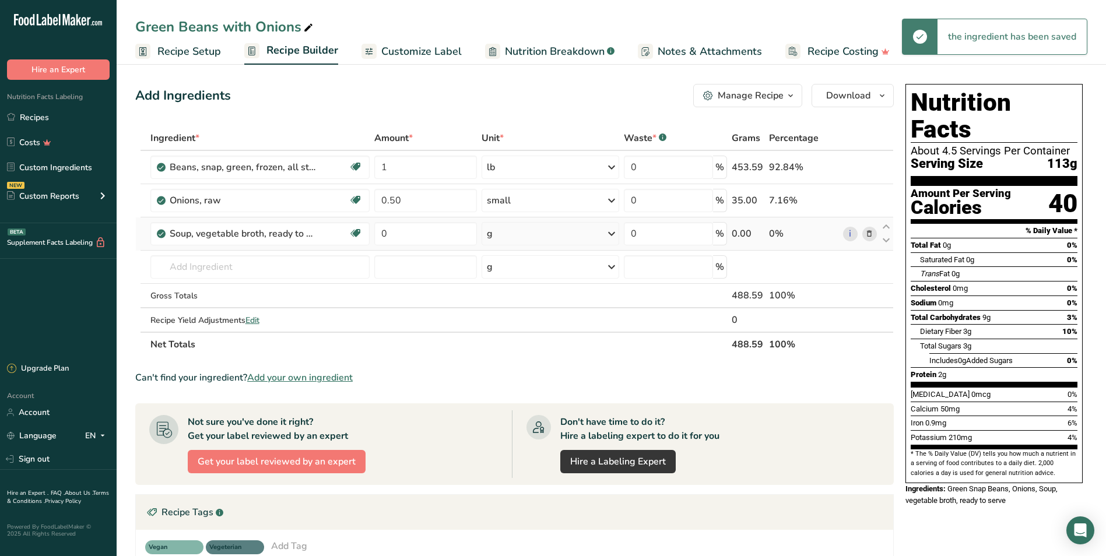
click at [524, 231] on div "g" at bounding box center [550, 233] width 138 height 23
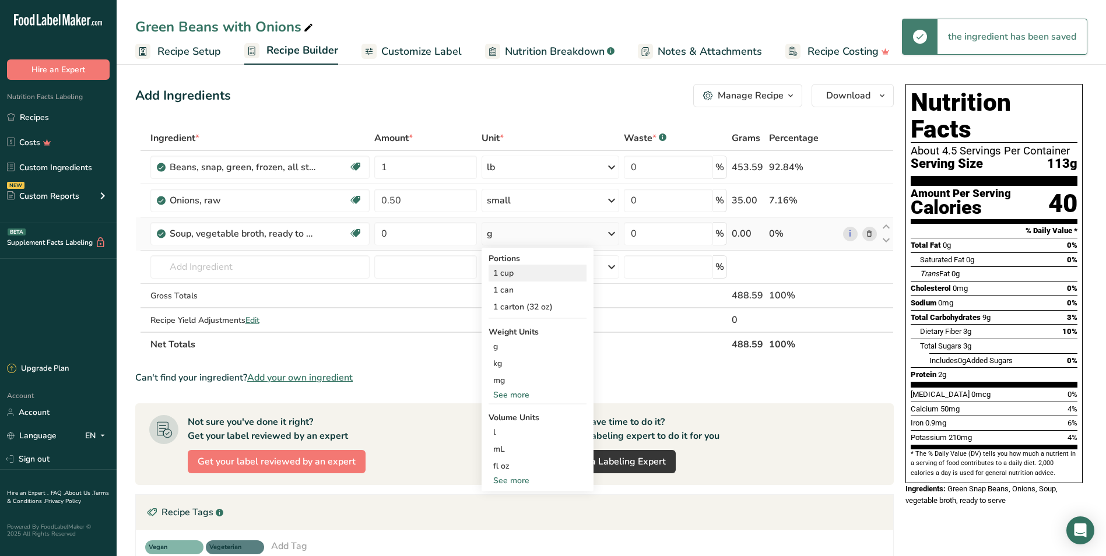
click at [526, 273] on div "1 cup" at bounding box center [537, 273] width 98 height 17
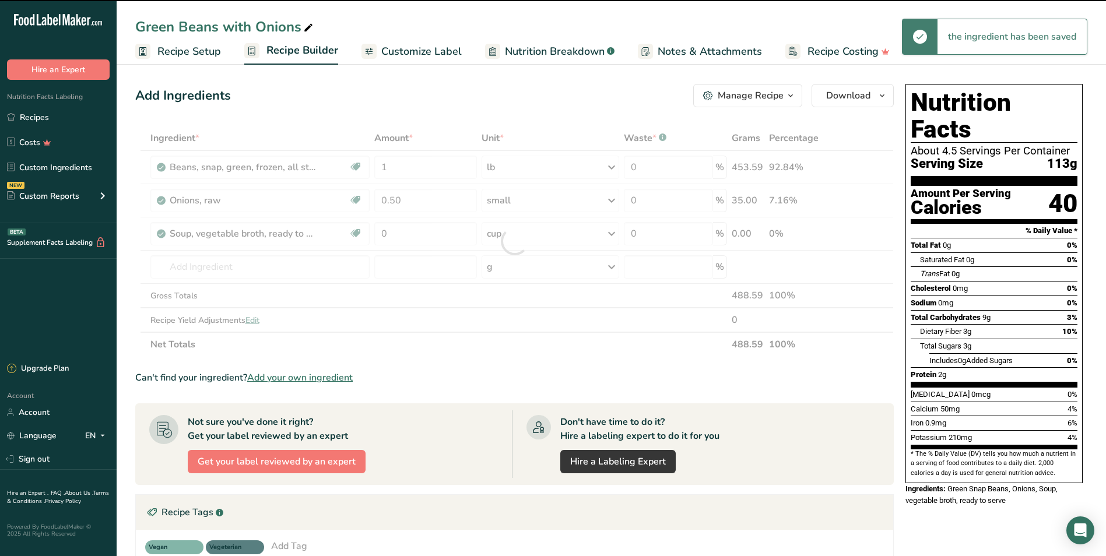
click at [399, 234] on div at bounding box center [514, 241] width 758 height 231
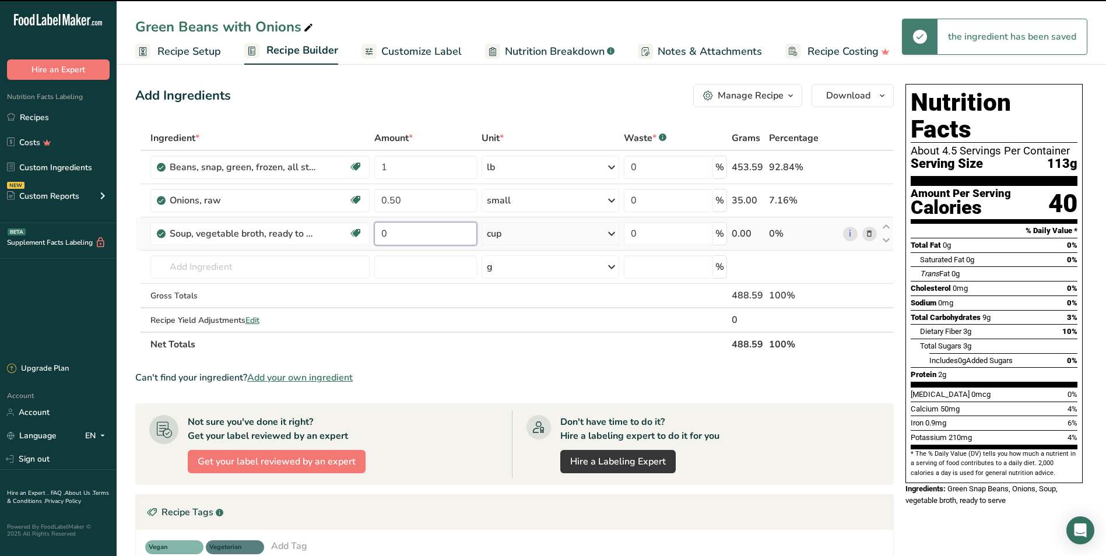
click at [396, 233] on input "0" at bounding box center [425, 233] width 103 height 23
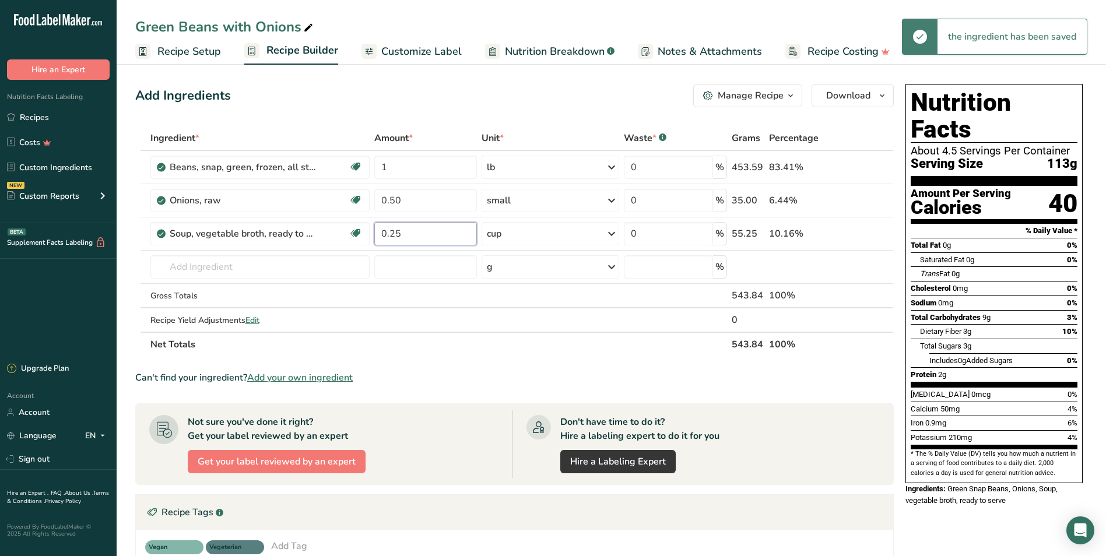
type input "0.25"
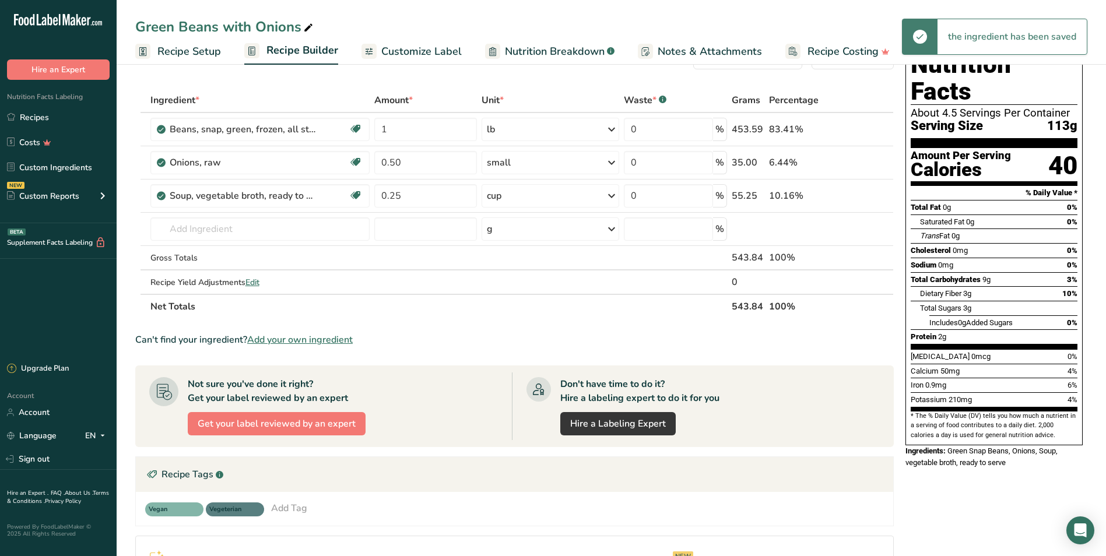
click at [431, 107] on div "Add Ingredients Manage Recipe Delete Recipe Duplicate Recipe Scale Recipe Save …" at bounding box center [517, 386] width 765 height 691
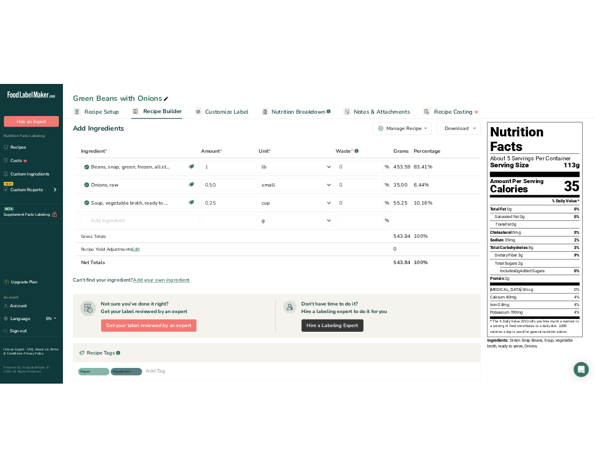
scroll to position [0, 0]
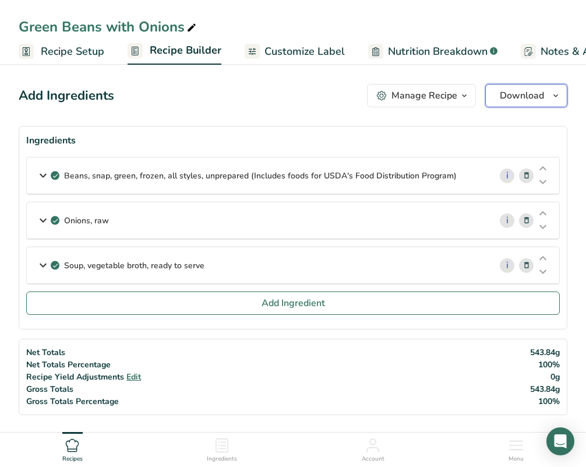
click at [517, 94] on span "Download" at bounding box center [522, 96] width 44 height 14
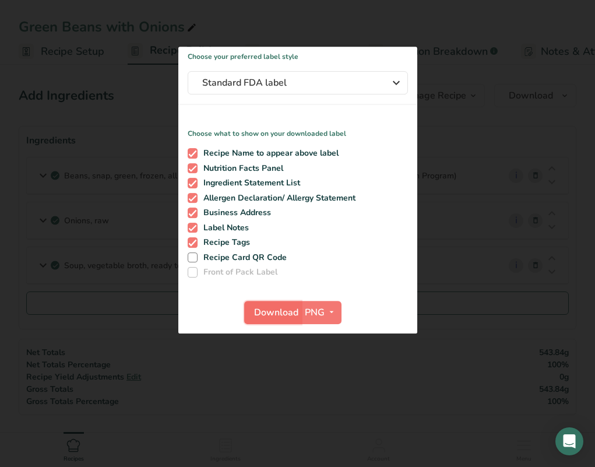
click at [271, 305] on span "Download" at bounding box center [276, 312] width 44 height 14
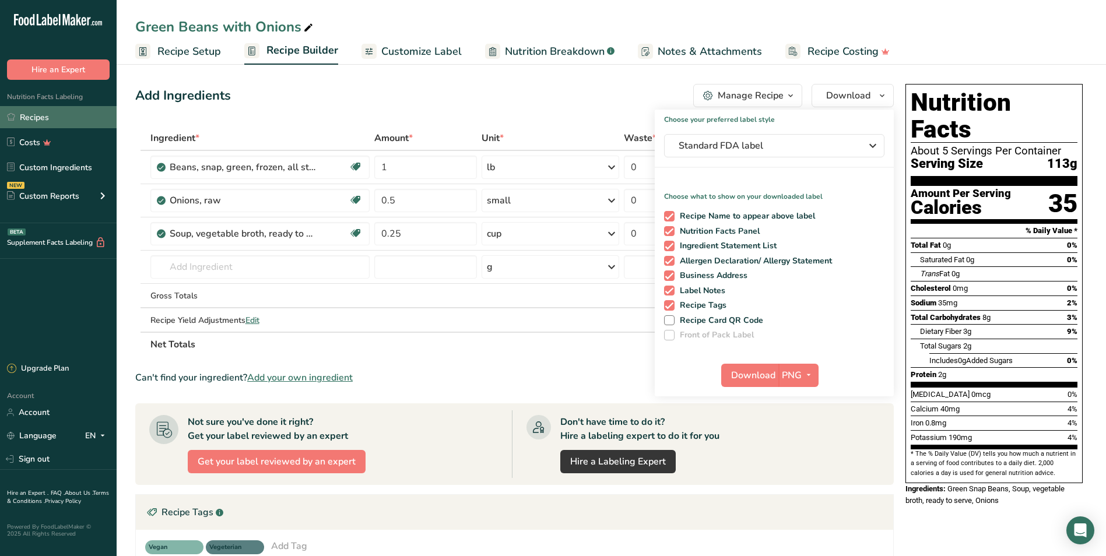
click at [29, 115] on link "Recipes" at bounding box center [58, 117] width 117 height 22
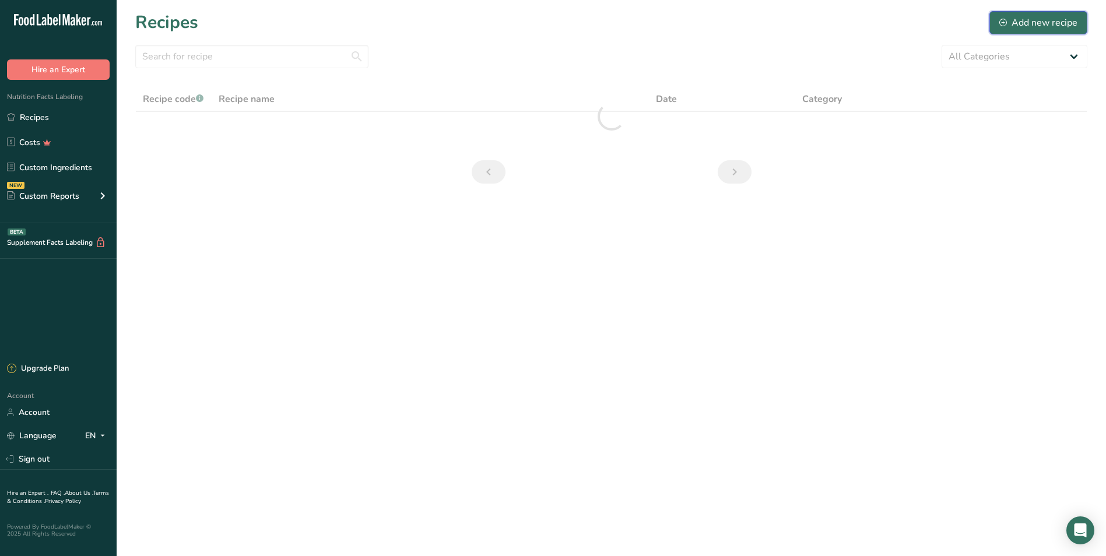
click at [1043, 20] on div "Add new recipe" at bounding box center [1038, 23] width 78 height 14
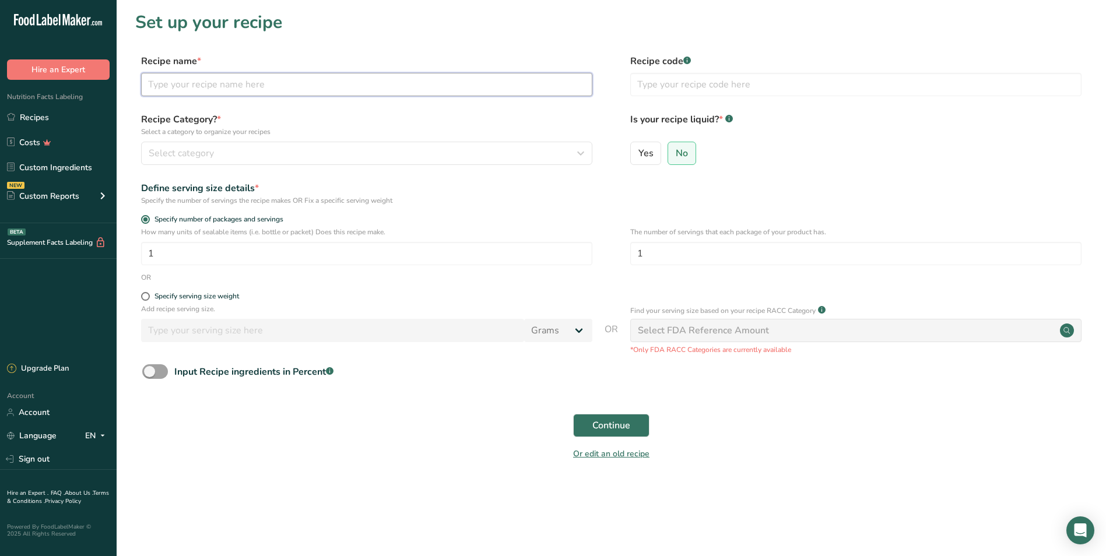
click at [251, 85] on input "text" at bounding box center [366, 84] width 451 height 23
click at [262, 85] on input "Field Peas" at bounding box center [366, 84] width 451 height 23
type input "Field Peas with Snaps"
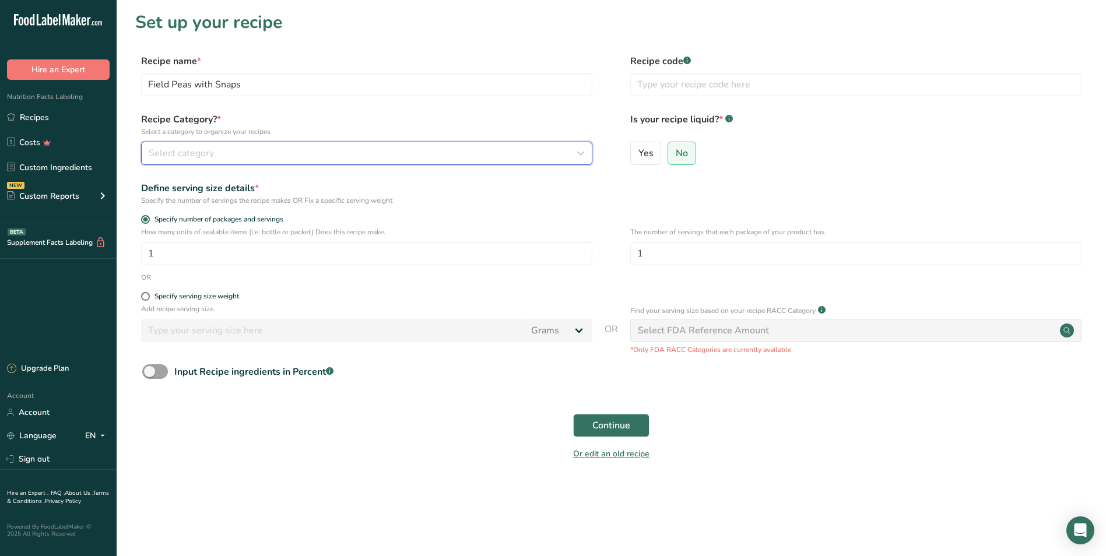
click at [202, 157] on span "Select category" at bounding box center [181, 153] width 65 height 14
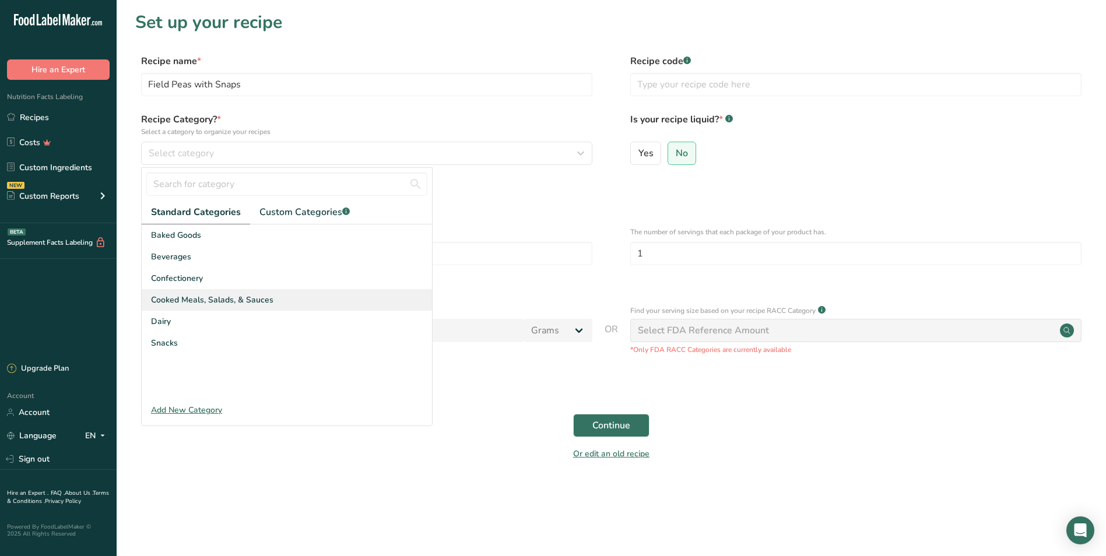
click at [210, 294] on span "Cooked Meals, Salads, & Sauces" at bounding box center [212, 300] width 122 height 12
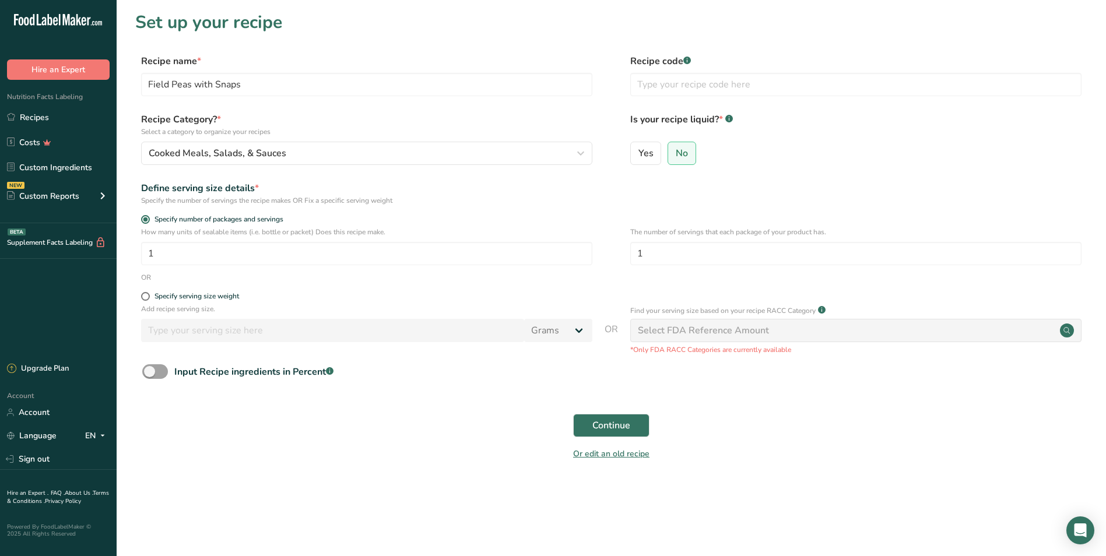
click at [145, 291] on form "Recipe name * Field Peas with Snaps Recipe code .a-a{fill:#347362;}.b-a{fill:#f…" at bounding box center [611, 260] width 952 height 413
click at [145, 296] on span at bounding box center [145, 296] width 9 height 9
click at [145, 296] on input "Specify serving size weight" at bounding box center [145, 297] width 8 height 8
radio input "true"
radio input "false"
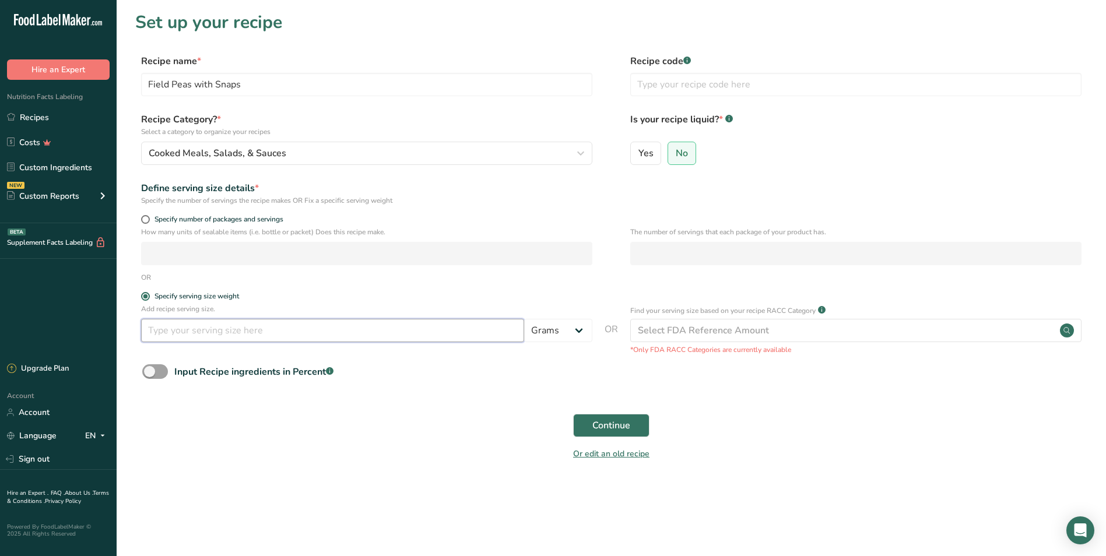
drag, startPoint x: 163, startPoint y: 323, endPoint x: 178, endPoint y: 326, distance: 15.6
click at [163, 323] on input "number" at bounding box center [332, 330] width 383 height 23
type input "4"
click at [550, 326] on select "Grams kg mg mcg lb oz l mL fl oz tbsp tsp cup qt gallon" at bounding box center [558, 330] width 68 height 23
select select "5"
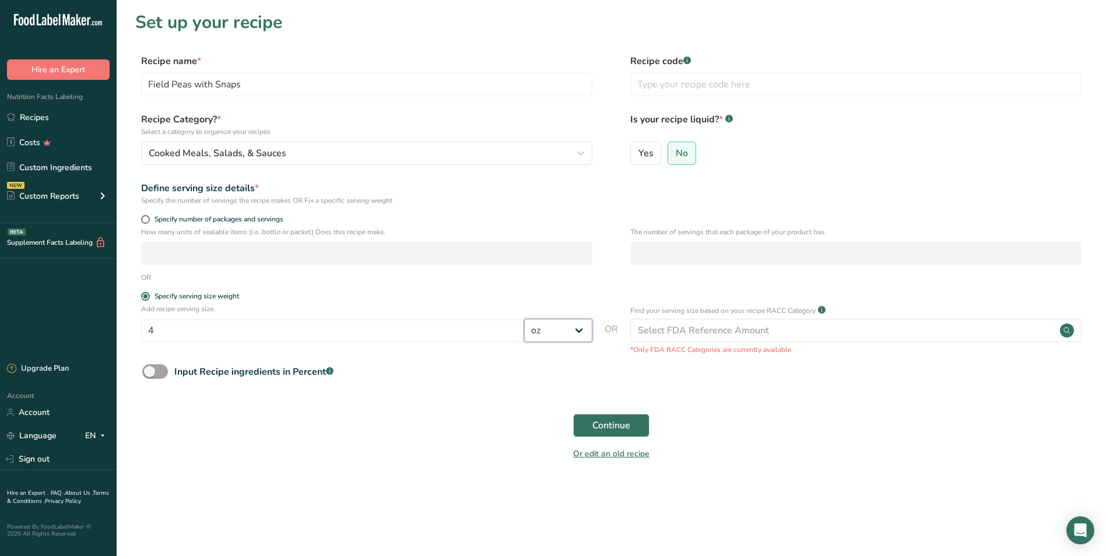
click at [524, 319] on select "Grams kg mg mcg lb oz l mL fl oz tbsp tsp cup qt gallon" at bounding box center [558, 330] width 68 height 23
click at [631, 425] on button "Continue" at bounding box center [611, 425] width 76 height 23
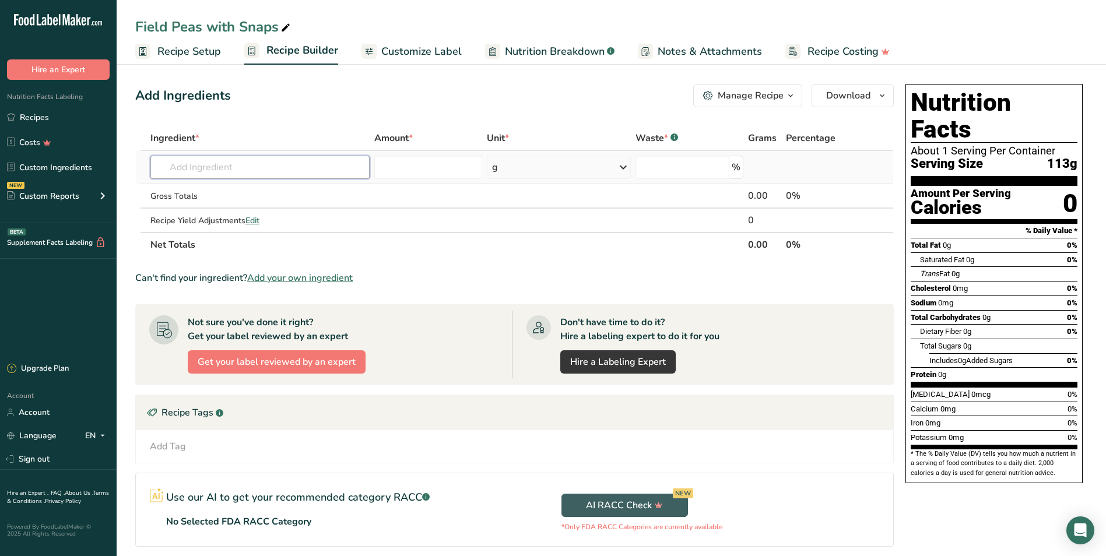
click at [231, 161] on input "text" at bounding box center [259, 167] width 219 height 23
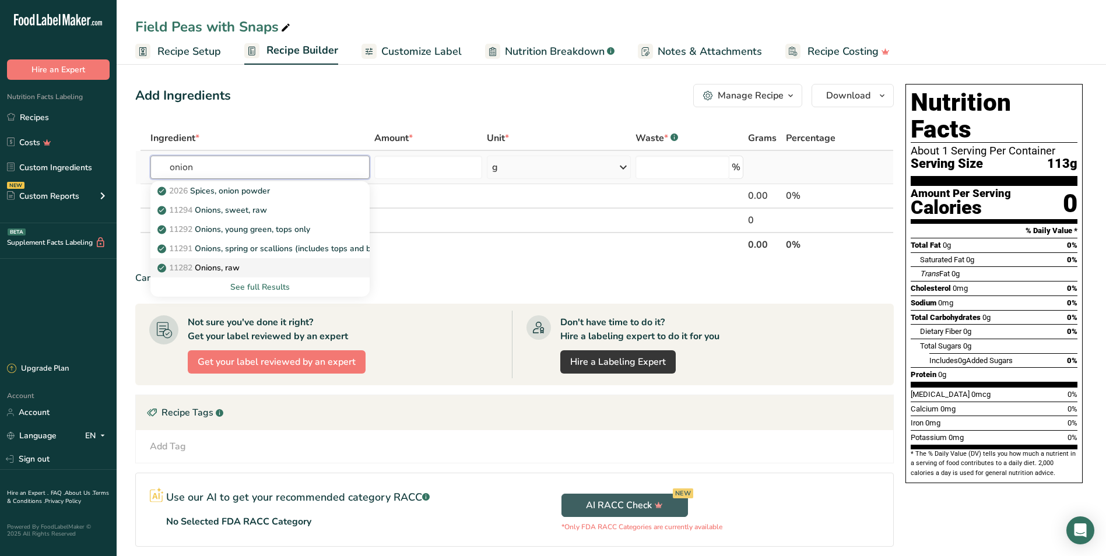
type input "onion"
click at [301, 266] on div "11282 Onions, raw" at bounding box center [251, 268] width 182 height 12
type input "Onions, raw"
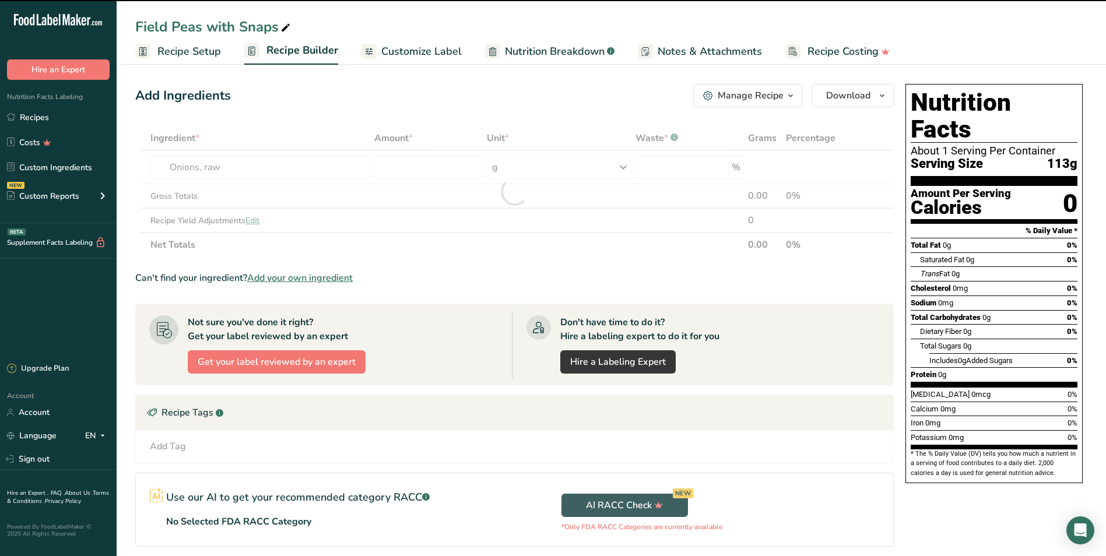
click at [525, 169] on div "g" at bounding box center [559, 167] width 145 height 23
type input "0"
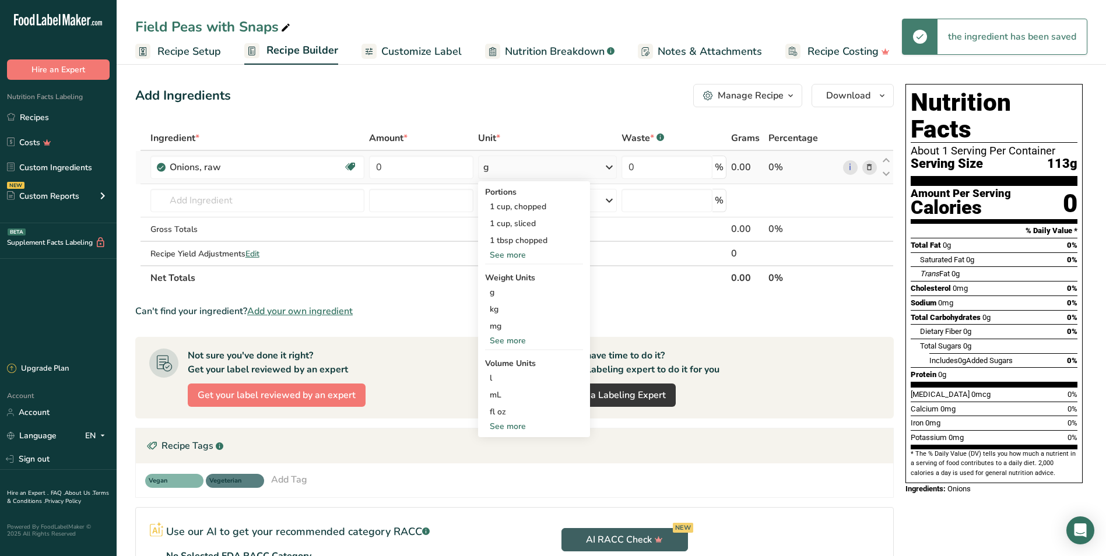
click at [509, 257] on div "See more" at bounding box center [534, 255] width 98 height 12
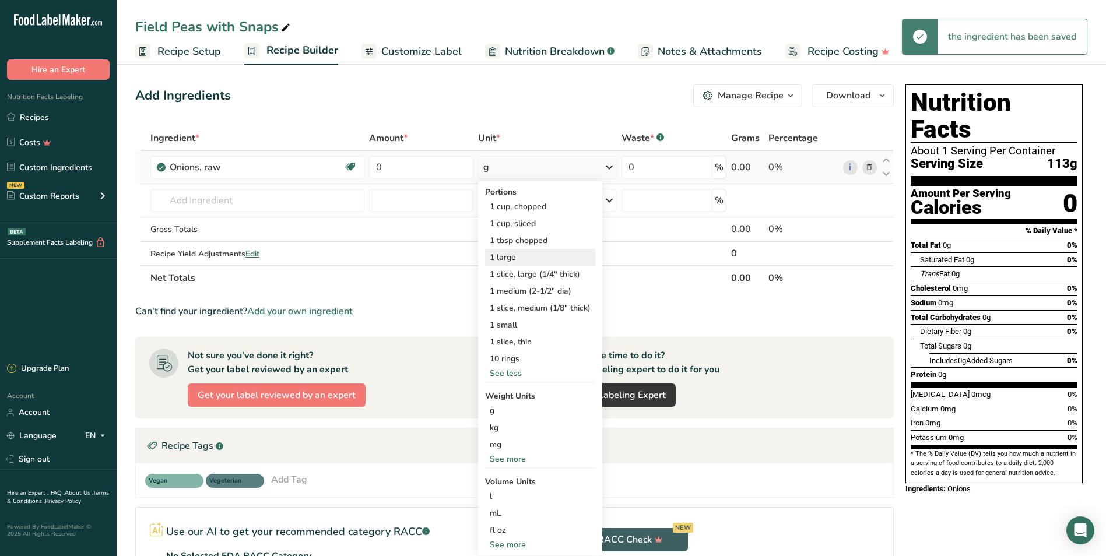
click at [526, 258] on div "1 large" at bounding box center [540, 257] width 110 height 17
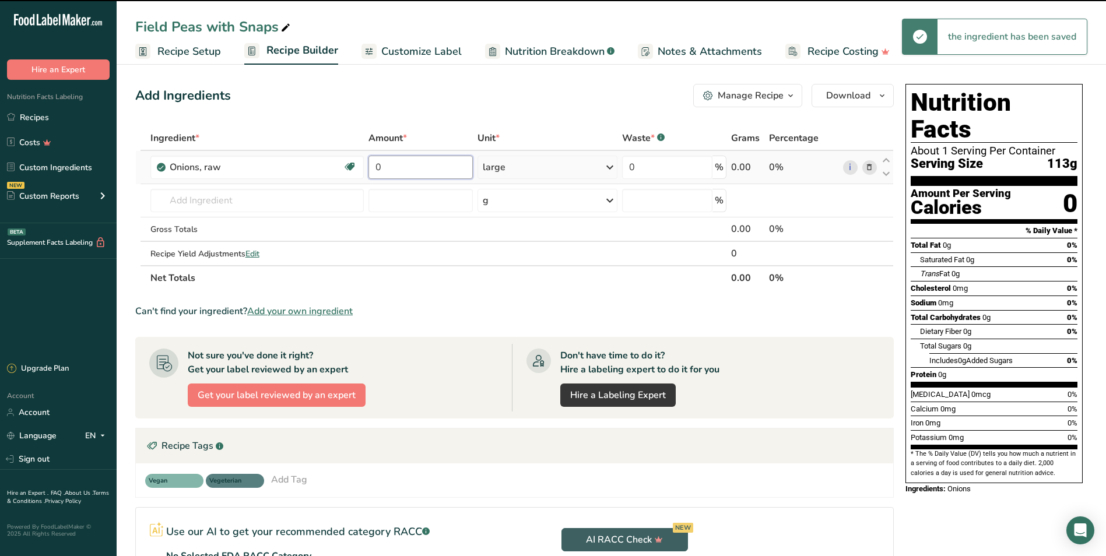
click at [397, 166] on input "0" at bounding box center [420, 167] width 104 height 23
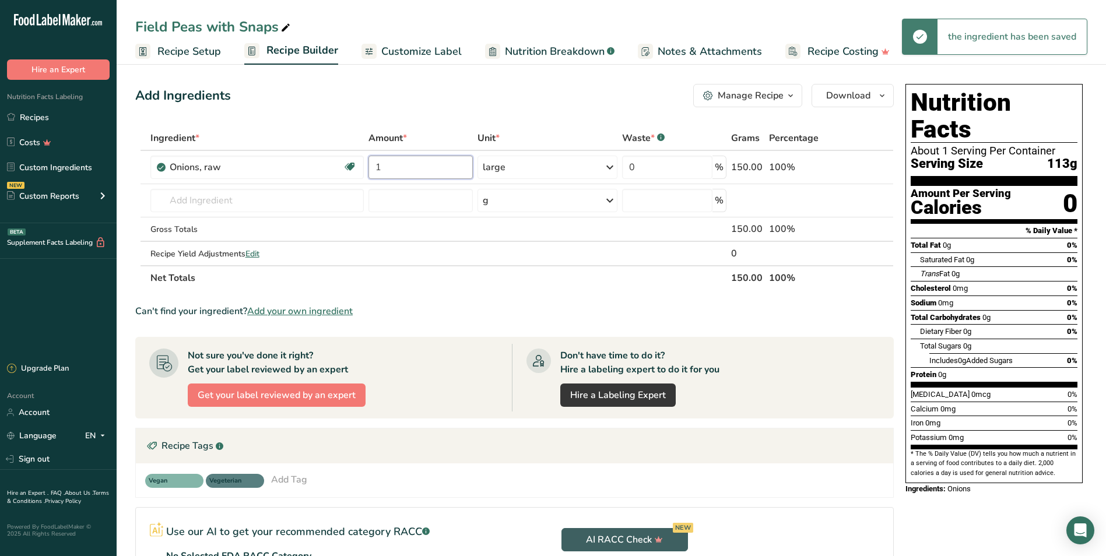
type input "1"
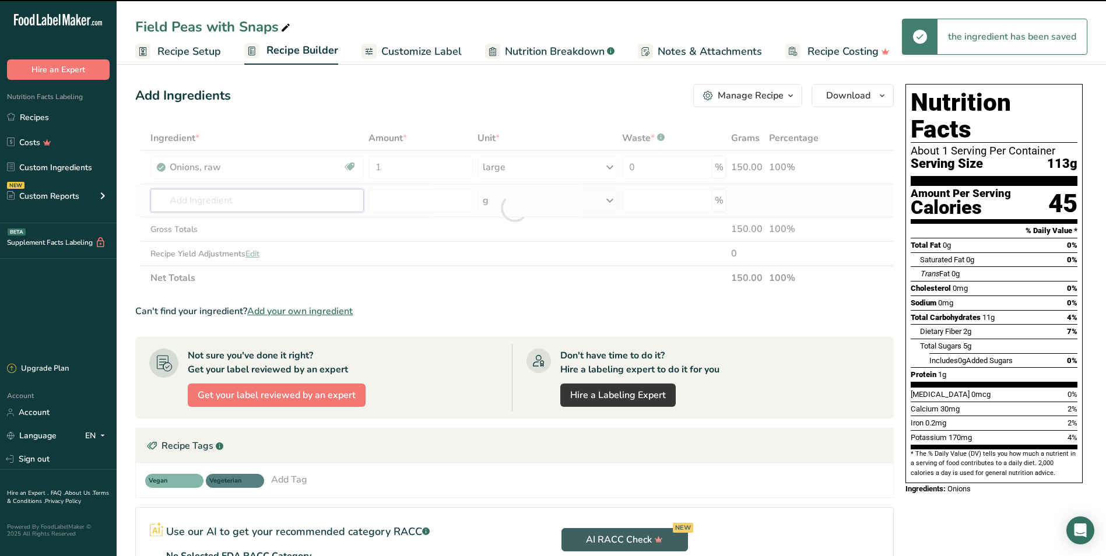
click at [181, 205] on div "Ingredient * Amount * Unit * Waste * .a-a{fill:#347362;}.b-a{fill:#fff;} Grams …" at bounding box center [514, 208] width 758 height 164
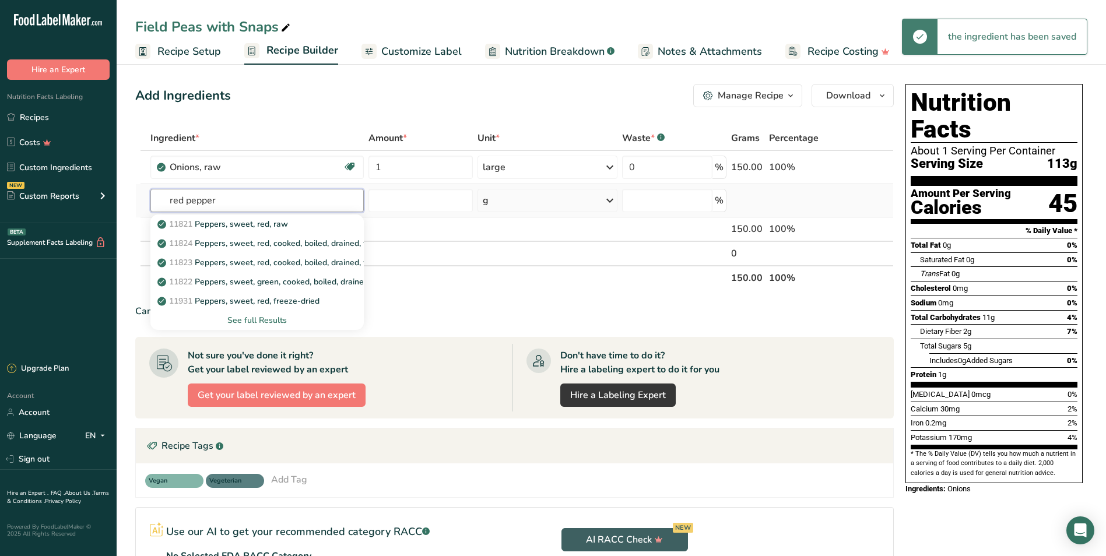
type input "red pepper"
click at [279, 319] on div "See full Results" at bounding box center [257, 320] width 195 height 12
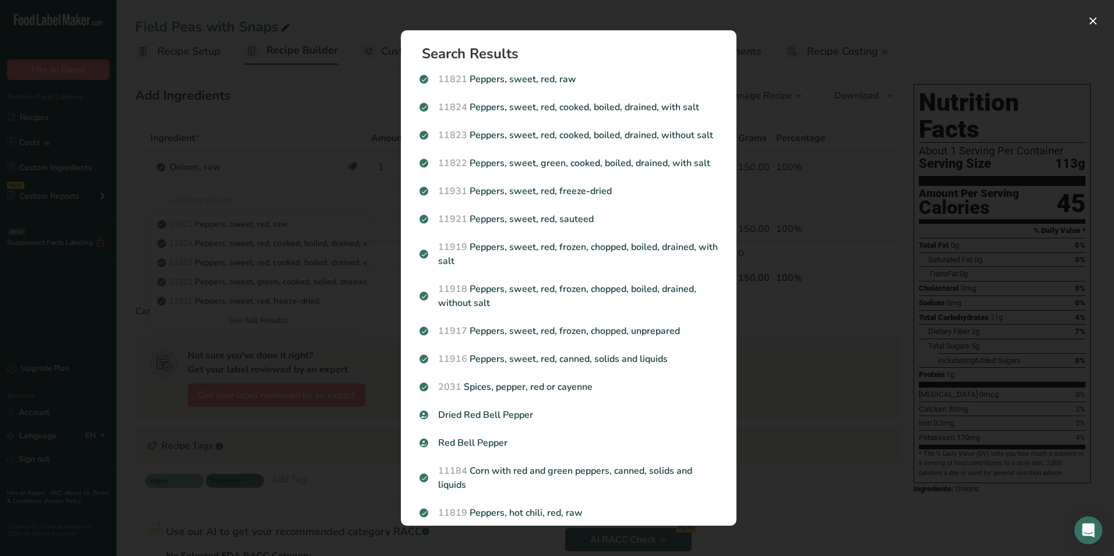
click at [560, 394] on p "2031 Spices, pepper, red or cayenne" at bounding box center [569, 387] width 298 height 14
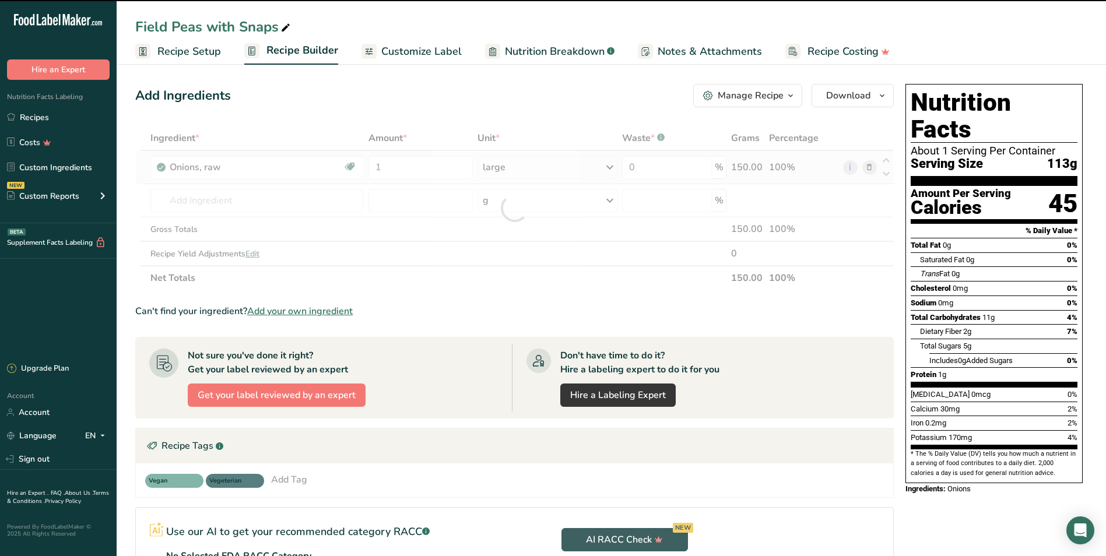
type input "0"
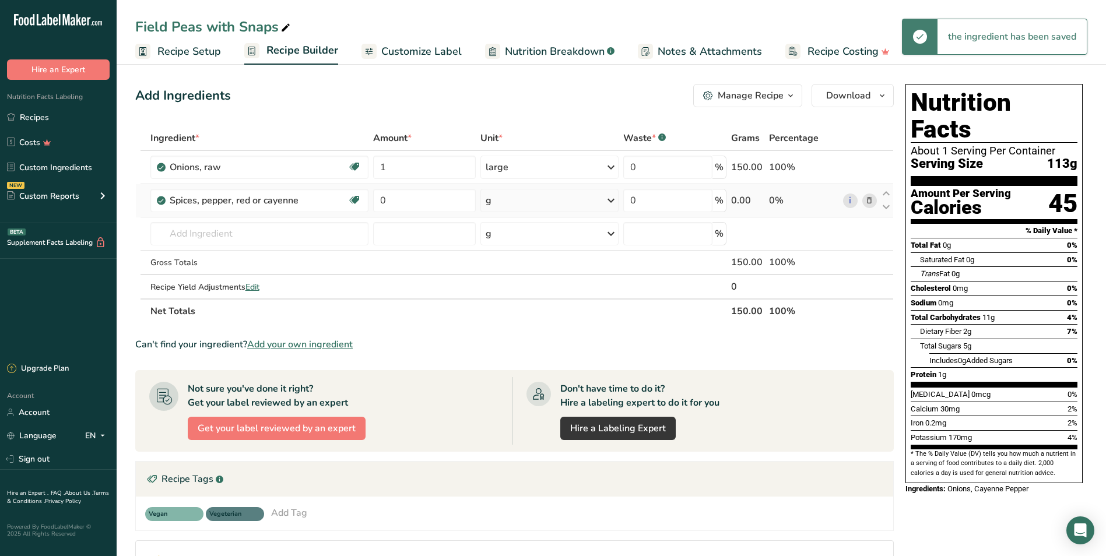
click at [520, 200] on div "g" at bounding box center [549, 200] width 138 height 23
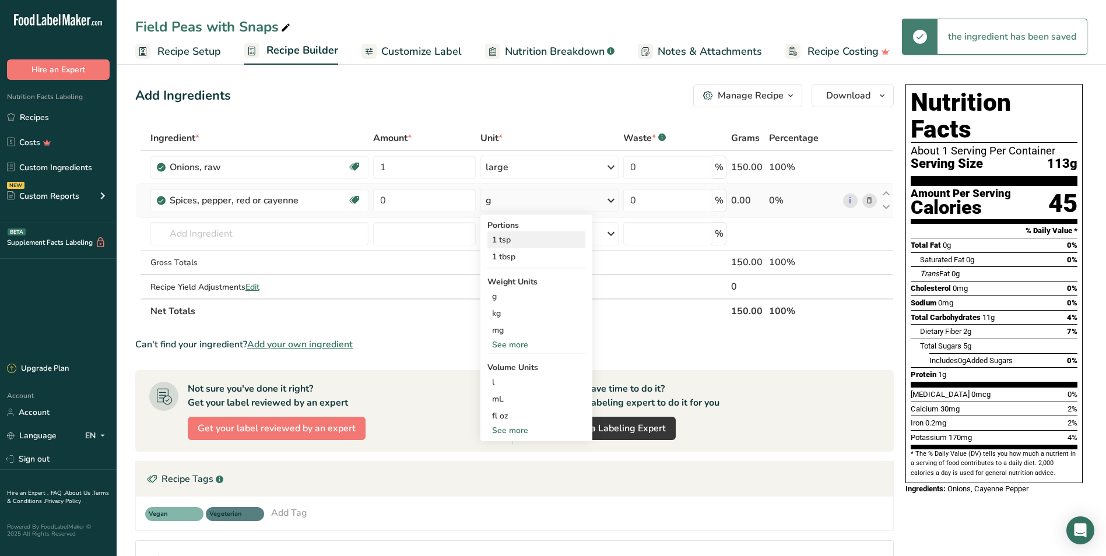
click at [534, 239] on div "1 tsp" at bounding box center [536, 239] width 98 height 17
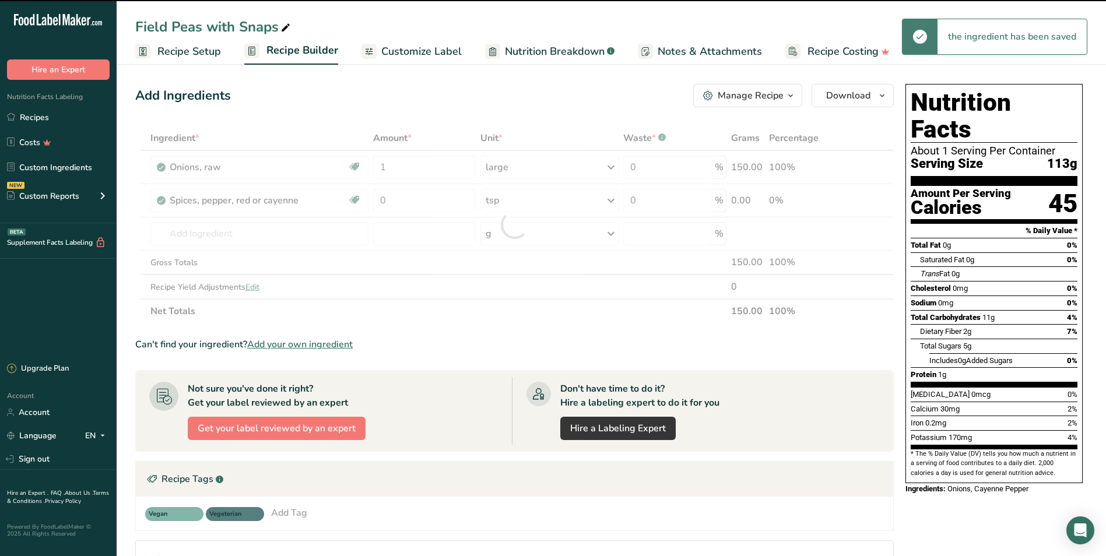
click at [438, 196] on div at bounding box center [514, 225] width 758 height 198
click at [436, 199] on div at bounding box center [514, 225] width 758 height 198
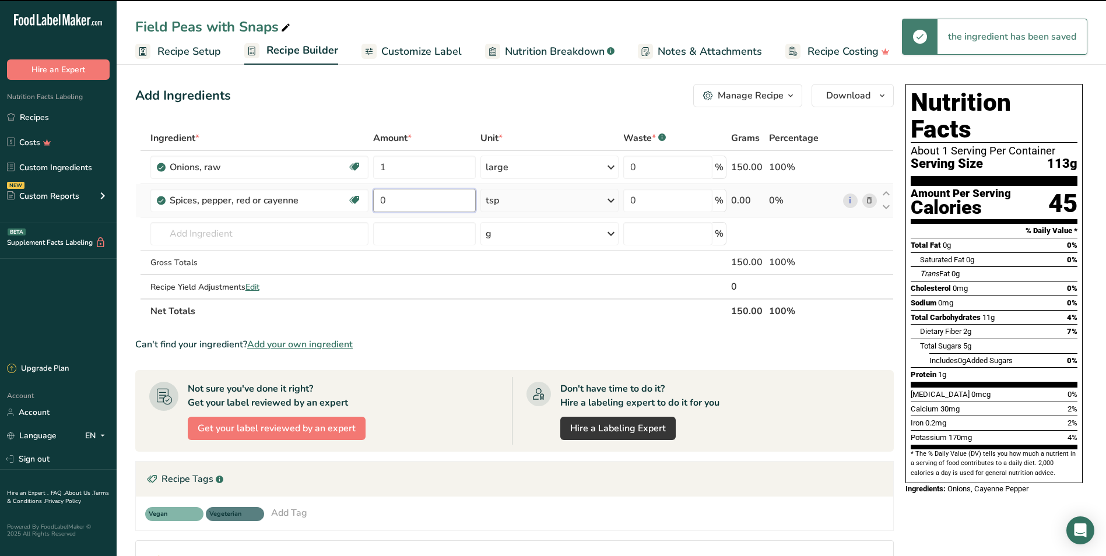
click at [435, 199] on input "0" at bounding box center [424, 200] width 103 height 23
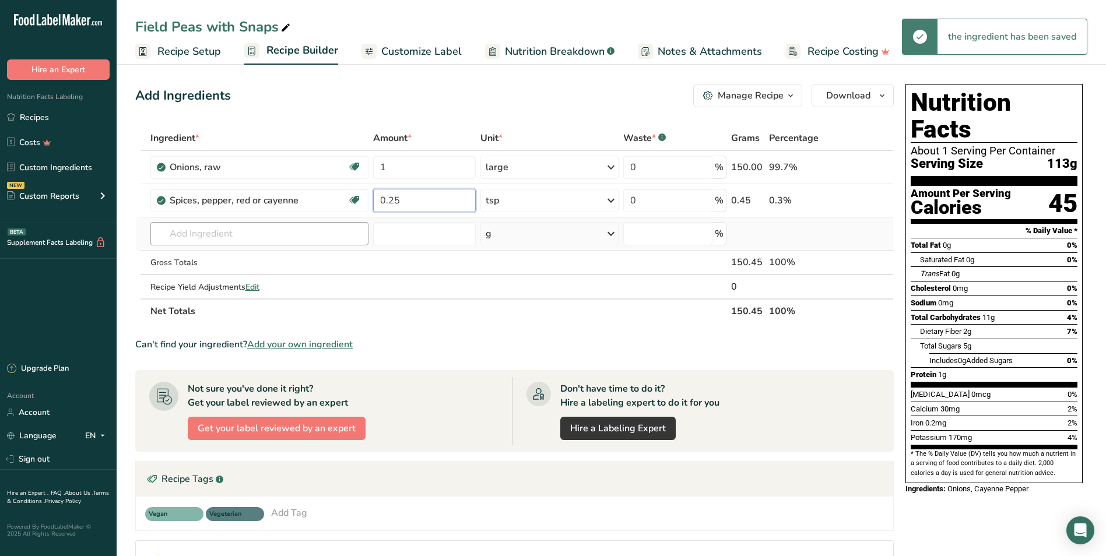
type input "0.25"
click at [305, 231] on div "Ingredient * Amount * Unit * Waste * .a-a{fill:#347362;}.b-a{fill:#fff;} Grams …" at bounding box center [514, 225] width 758 height 198
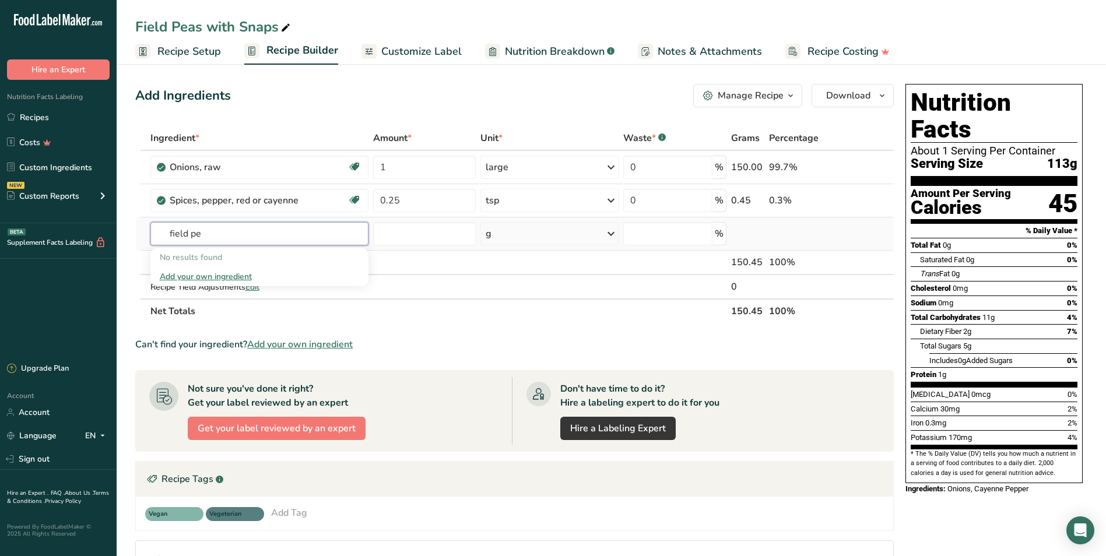
drag, startPoint x: 265, startPoint y: 237, endPoint x: 144, endPoint y: 235, distance: 120.7
click at [147, 235] on tr "field pe No results found Add your own ingredient g Weight Units g kg mg See mo…" at bounding box center [514, 233] width 757 height 33
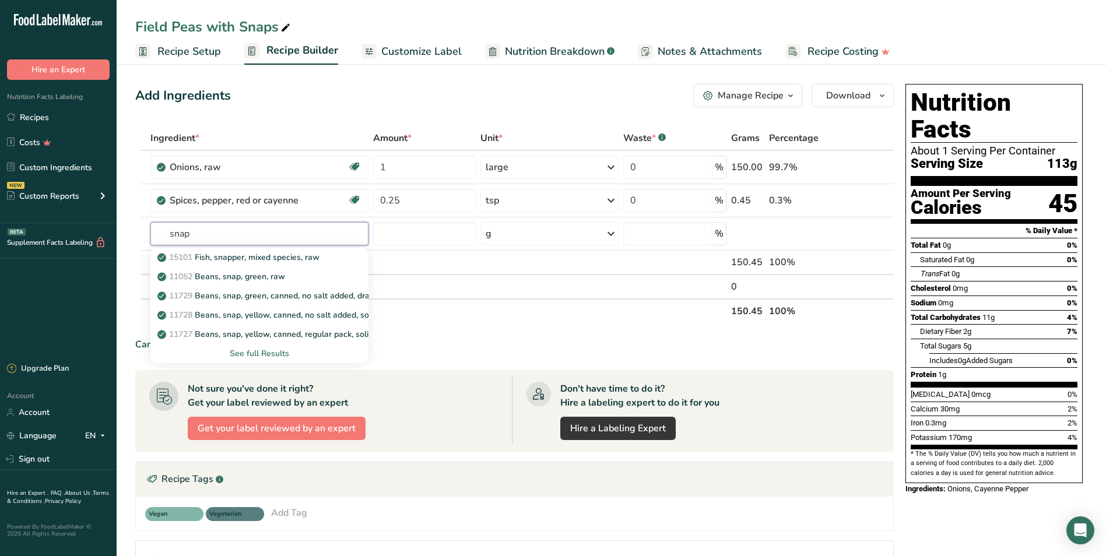
type input "snap"
click at [292, 272] on div "11052 Beans, snap, green, raw" at bounding box center [250, 276] width 181 height 12
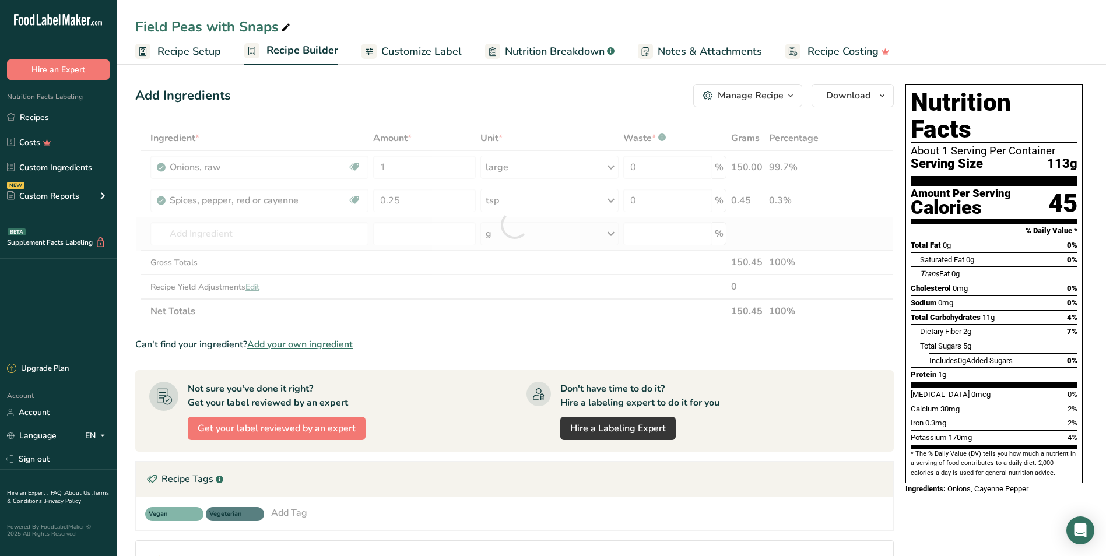
type input "Beans, snap, green, raw"
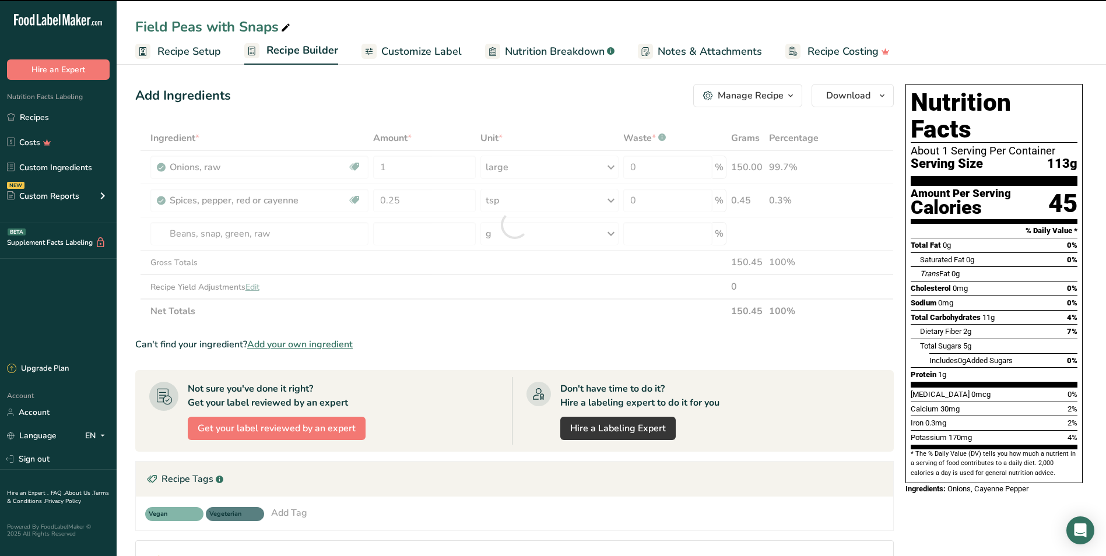
click at [515, 225] on div at bounding box center [515, 225] width 0 height 0
click at [512, 229] on div "g" at bounding box center [549, 233] width 138 height 23
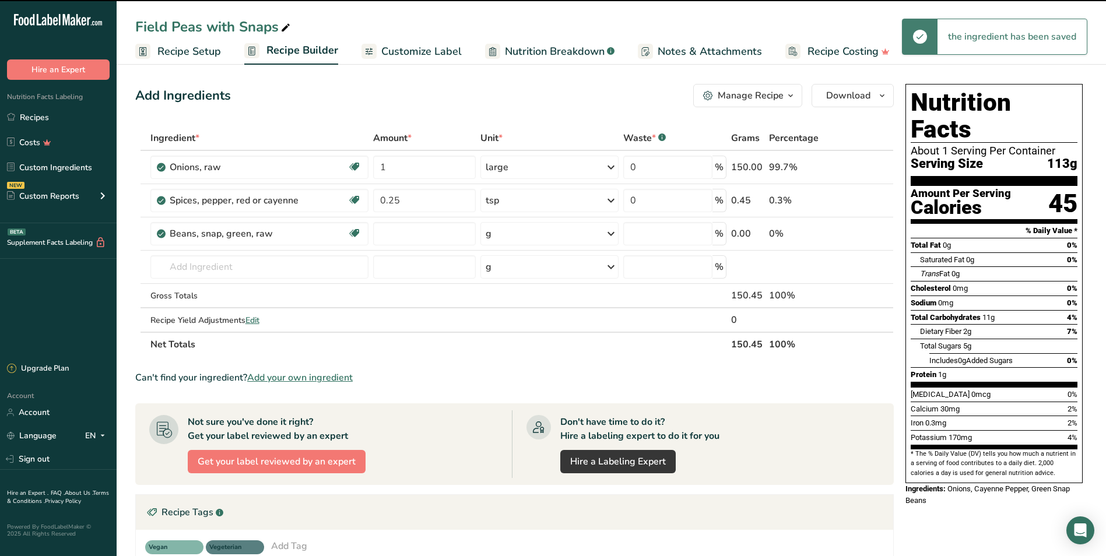
type input "0"
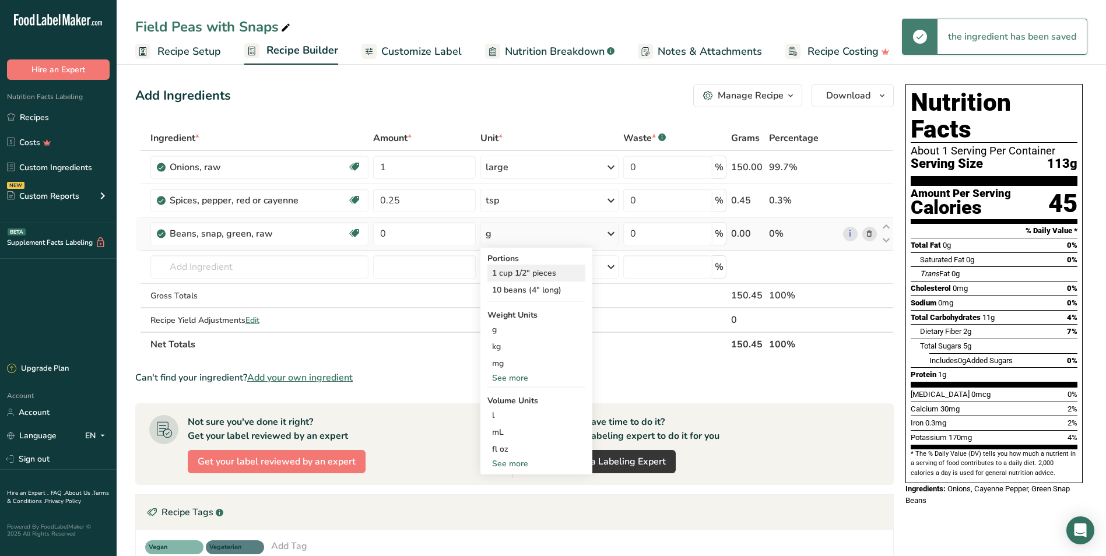
click at [527, 275] on div "1 cup 1/2" pieces" at bounding box center [536, 273] width 98 height 17
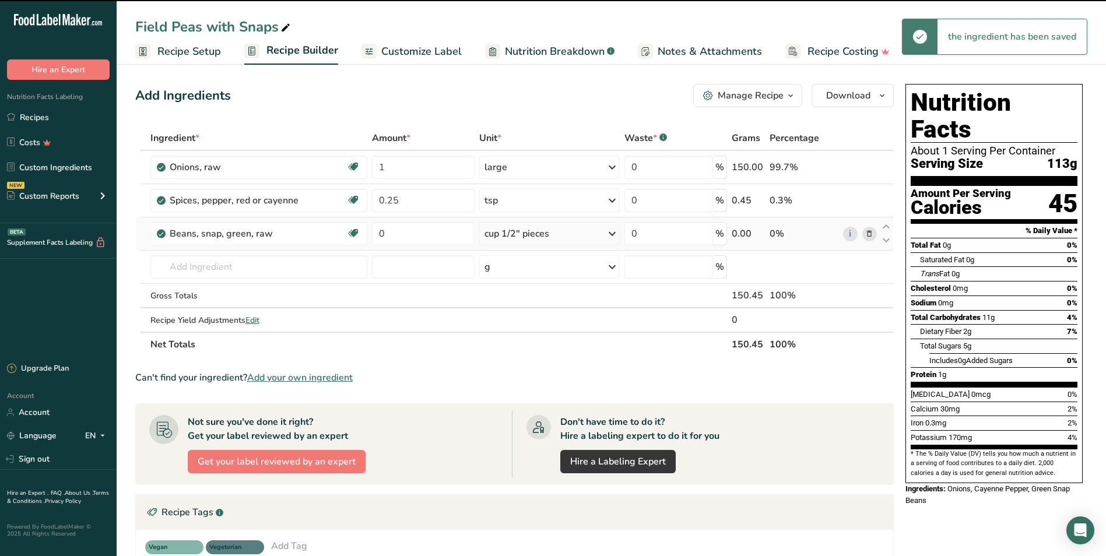
click at [554, 237] on div "cup 1/2" pieces" at bounding box center [549, 233] width 141 height 23
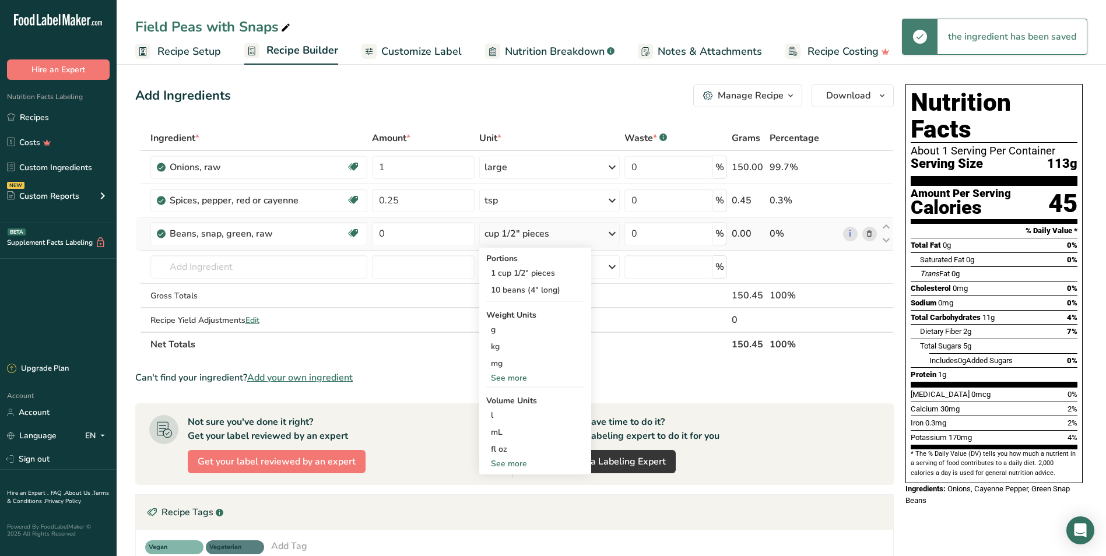
click at [511, 375] on div "See more" at bounding box center [535, 378] width 98 height 12
click at [509, 410] on div "oz" at bounding box center [535, 414] width 98 height 17
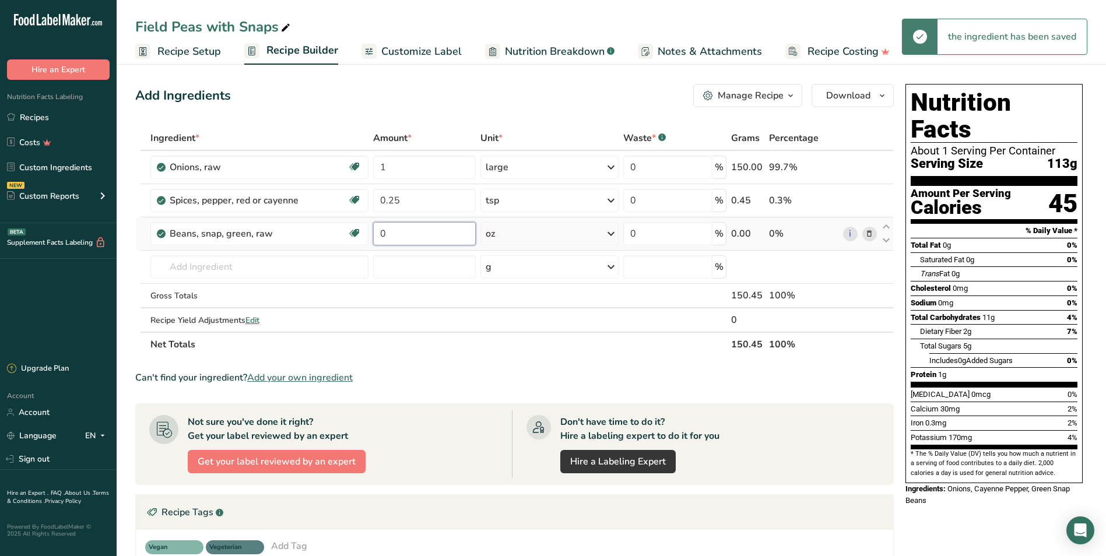
click at [427, 240] on input "0" at bounding box center [424, 233] width 103 height 23
type input "28"
click at [308, 268] on div "Ingredient * Amount * Unit * Waste * .a-a{fill:#347362;}.b-a{fill:#fff;} Grams …" at bounding box center [514, 241] width 758 height 231
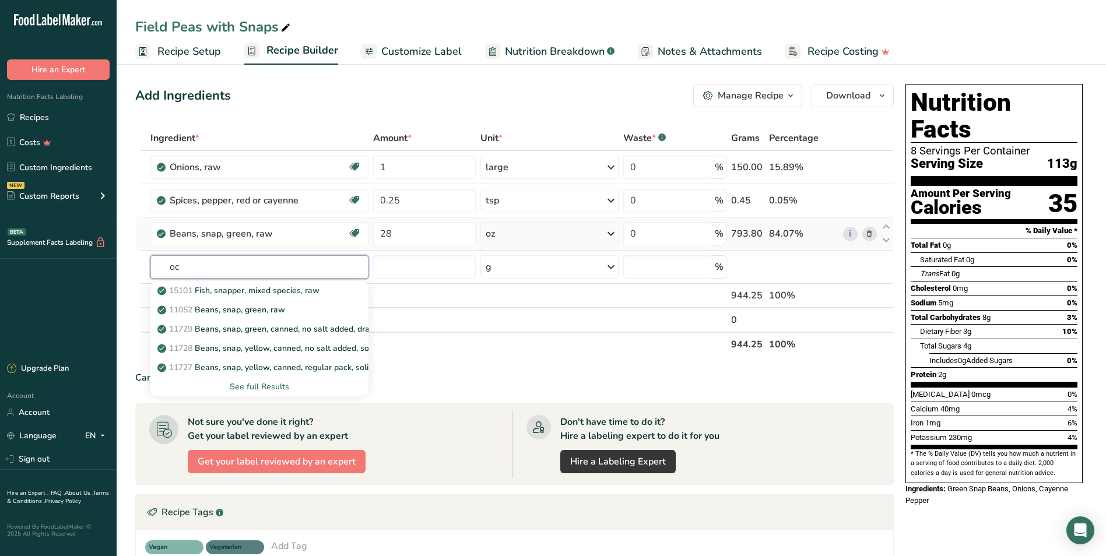
type input "o"
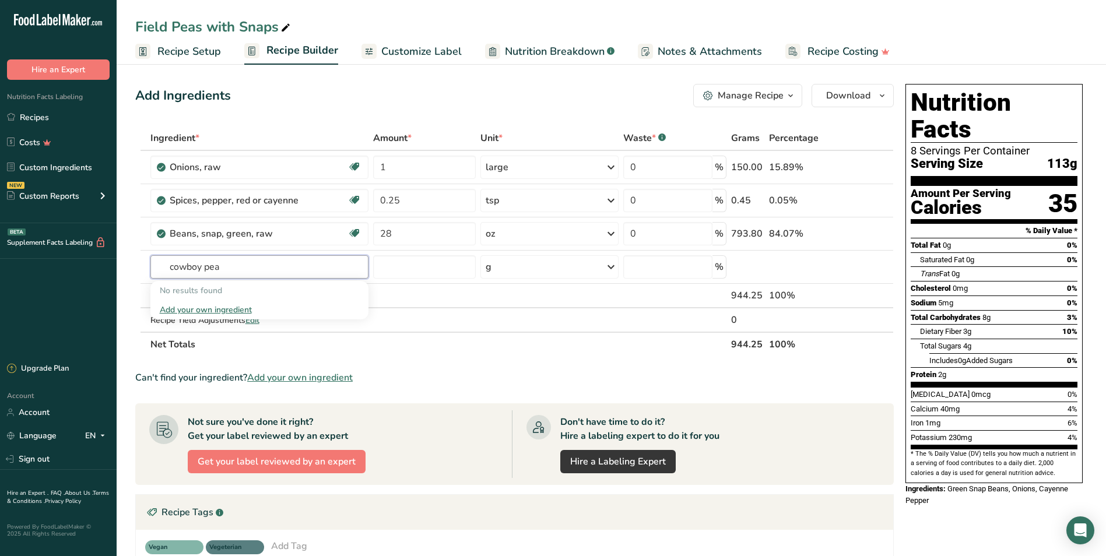
drag, startPoint x: 267, startPoint y: 272, endPoint x: 82, endPoint y: 269, distance: 185.4
click at [101, 271] on div ".a-20{fill:#fff;} Hire an Expert Nutrition Facts Labeling Recipes Costs Custom …" at bounding box center [553, 407] width 1106 height 814
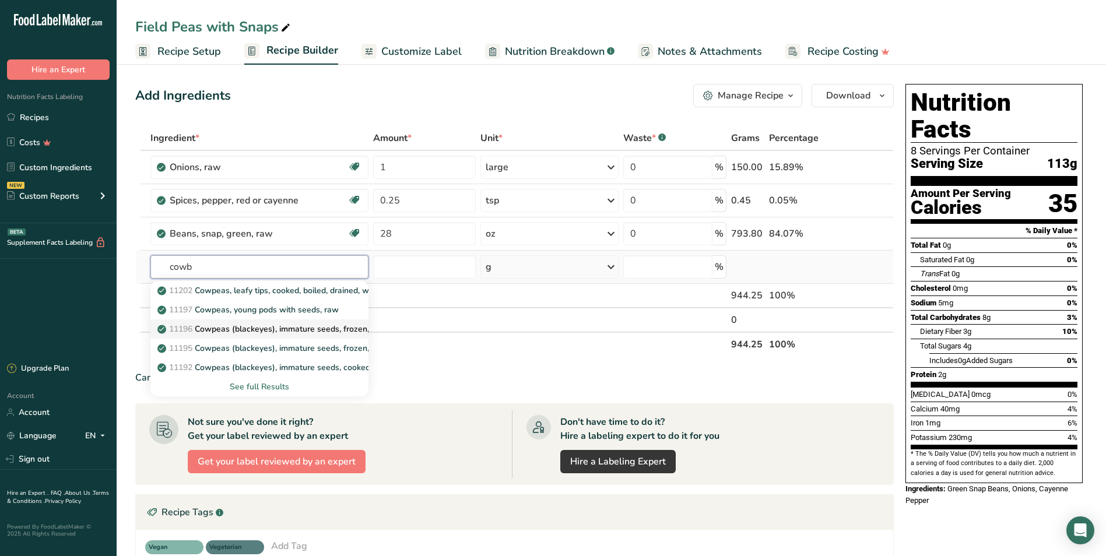
type input "cowb"
click at [291, 331] on p "11196 Cowpeas (blackeyes), immature seeds, frozen, cooked, boiled, drained, wit…" at bounding box center [333, 329] width 346 height 12
type input "Cowpeas (blackeyes), immature seeds, frozen, cooked, boiled, drained, without s…"
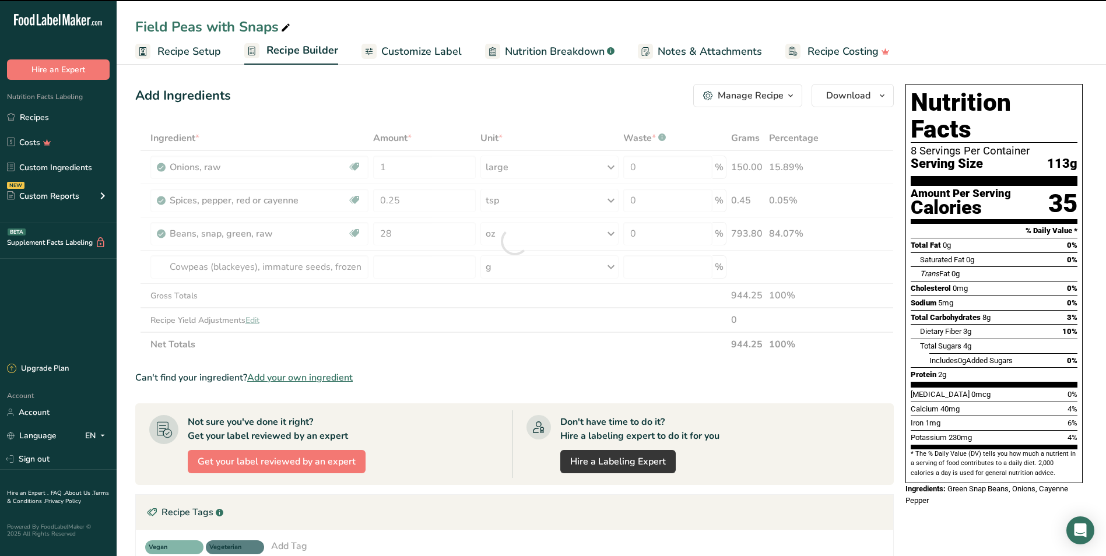
click at [506, 262] on div at bounding box center [514, 241] width 758 height 231
type input "0"
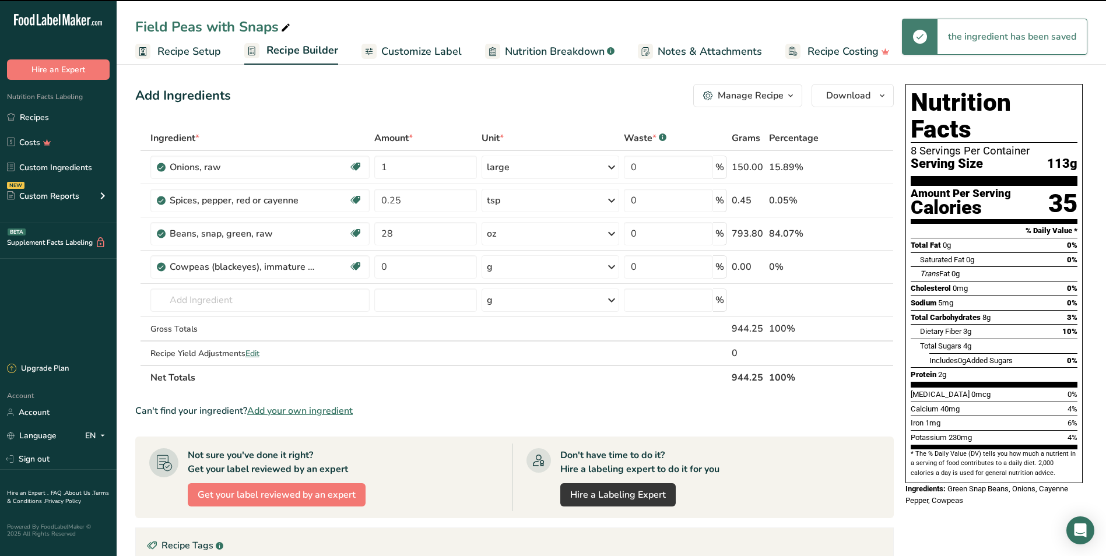
click at [506, 262] on div "g" at bounding box center [550, 266] width 138 height 23
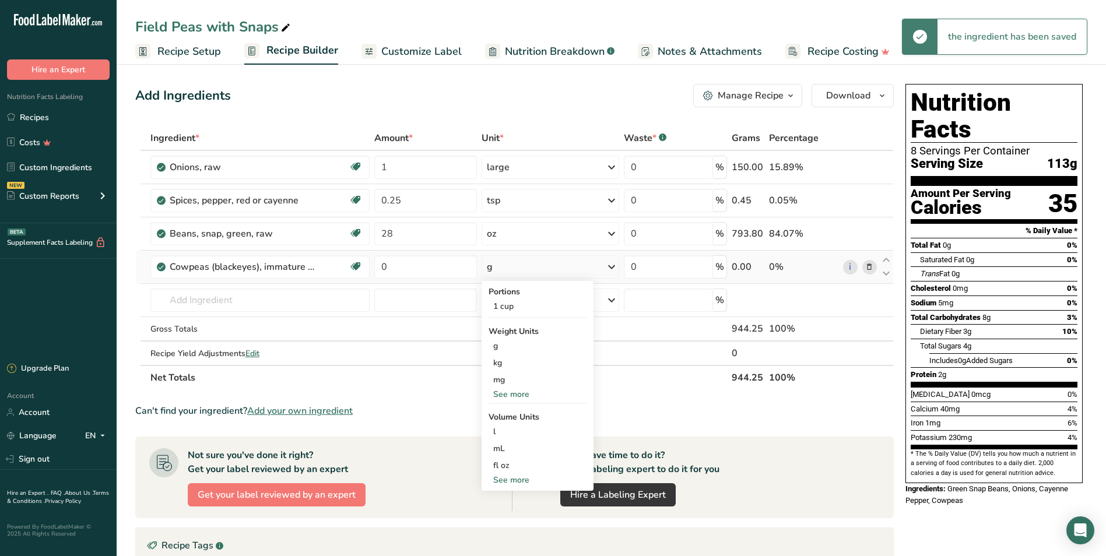
click at [506, 394] on div "See more" at bounding box center [537, 394] width 98 height 12
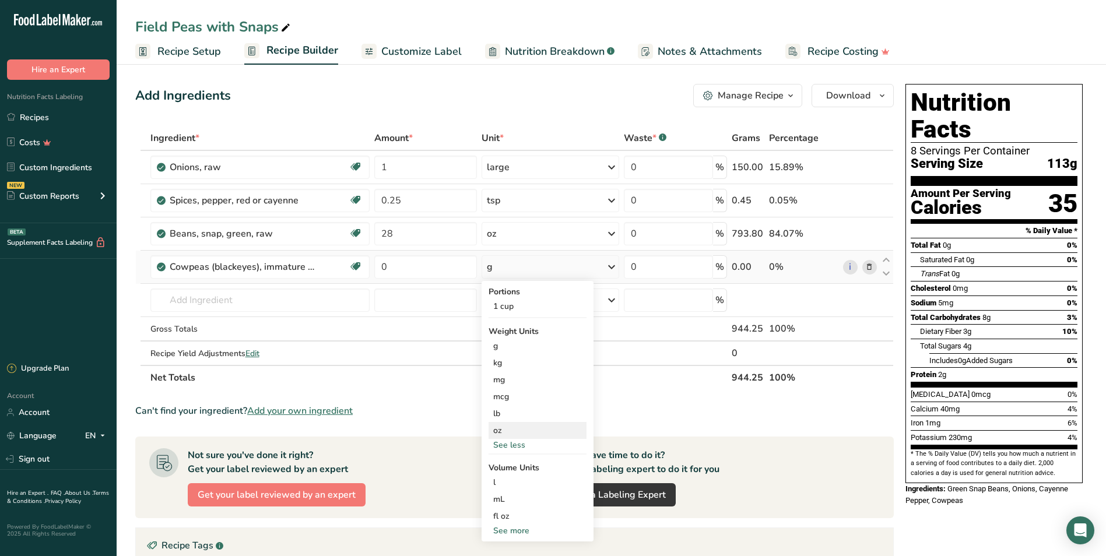
click at [516, 427] on div "oz" at bounding box center [537, 430] width 98 height 17
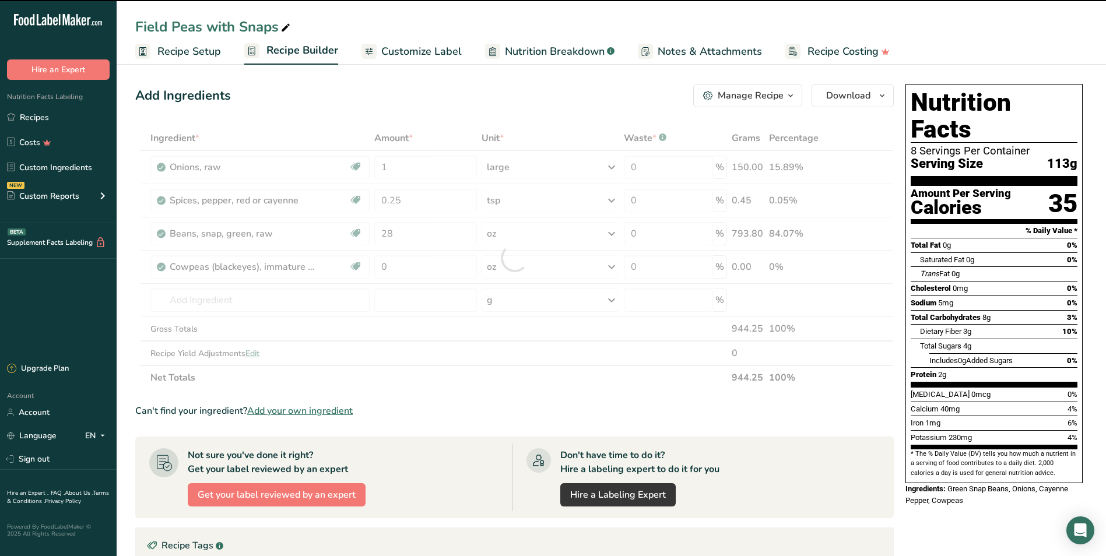
click at [416, 270] on div at bounding box center [514, 258] width 758 height 264
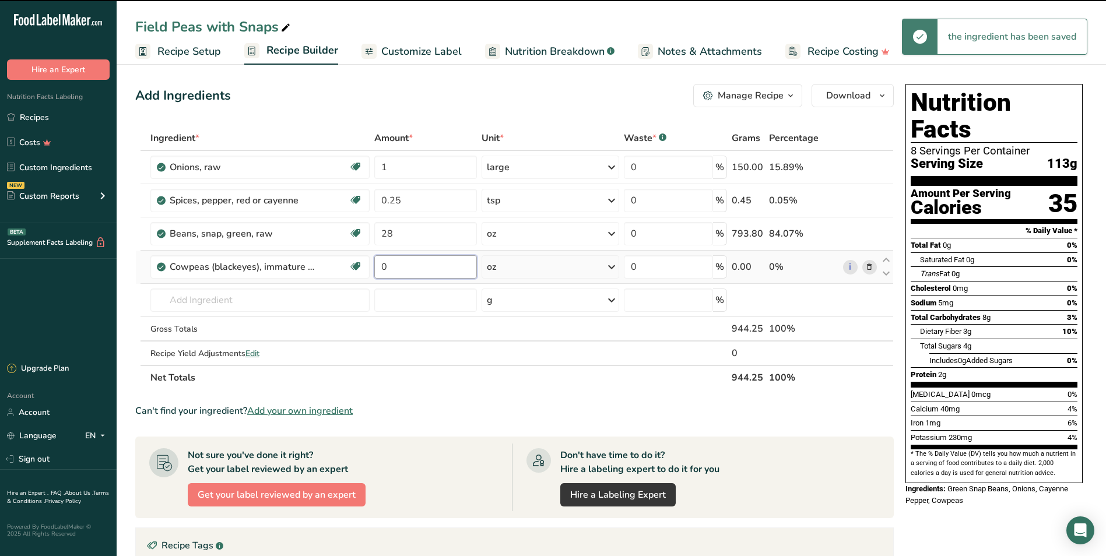
click at [415, 268] on input "0" at bounding box center [425, 266] width 103 height 23
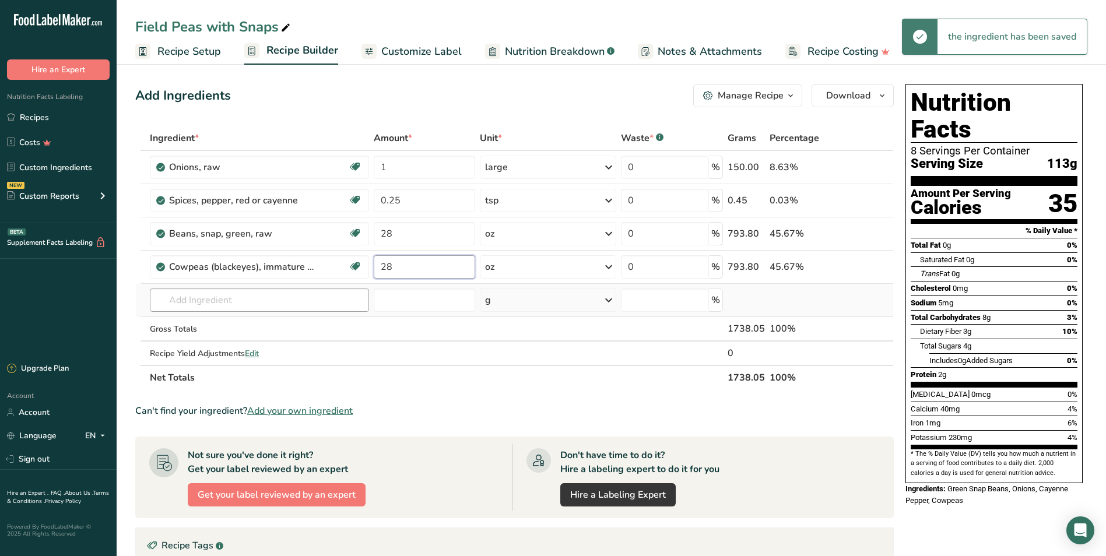
type input "28"
click at [288, 295] on div "Ingredient * Amount * Unit * Waste * .a-a{fill:#347362;}.b-a{fill:#fff;} Grams …" at bounding box center [514, 258] width 758 height 264
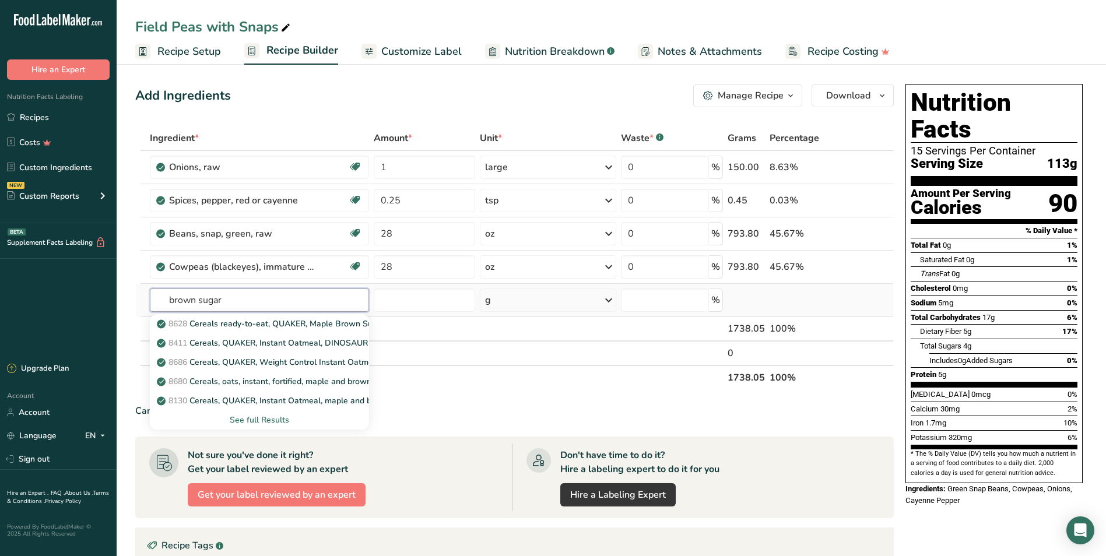
type input "brown sugar"
click at [269, 419] on div "See full Results" at bounding box center [259, 420] width 200 height 12
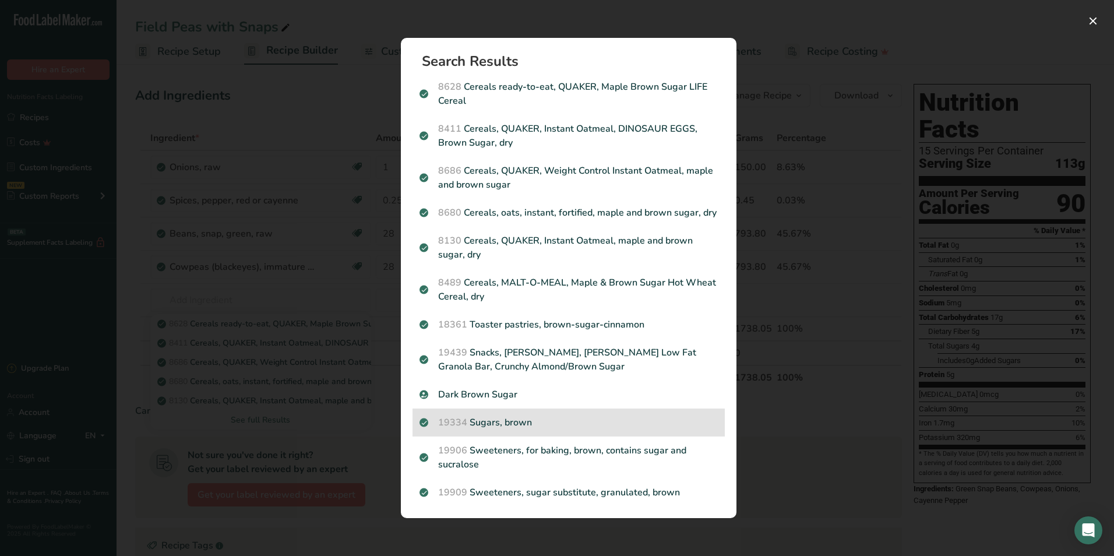
click at [541, 434] on div "19334 Sugars, brown" at bounding box center [569, 423] width 312 height 28
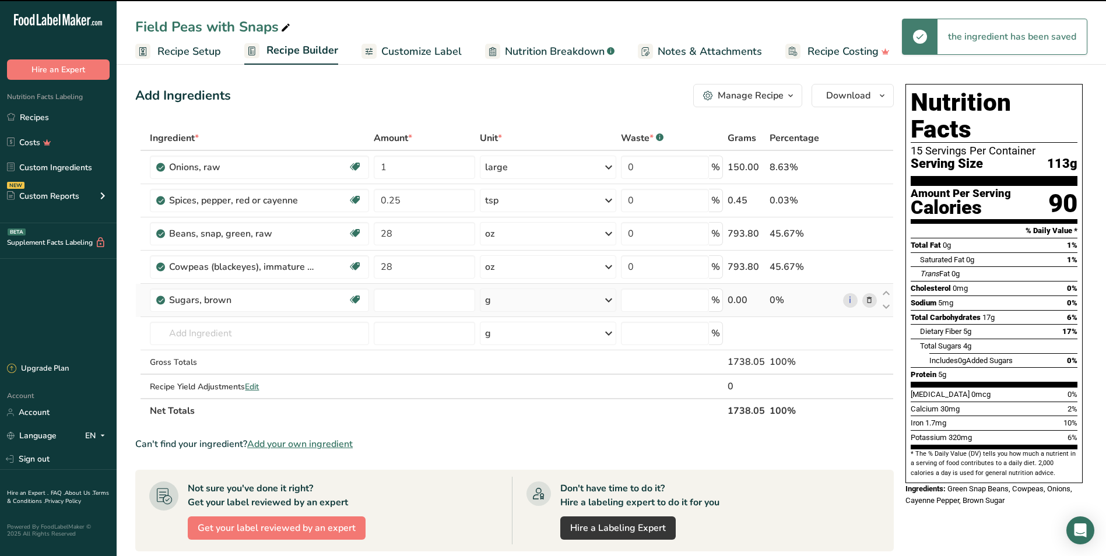
type input "0"
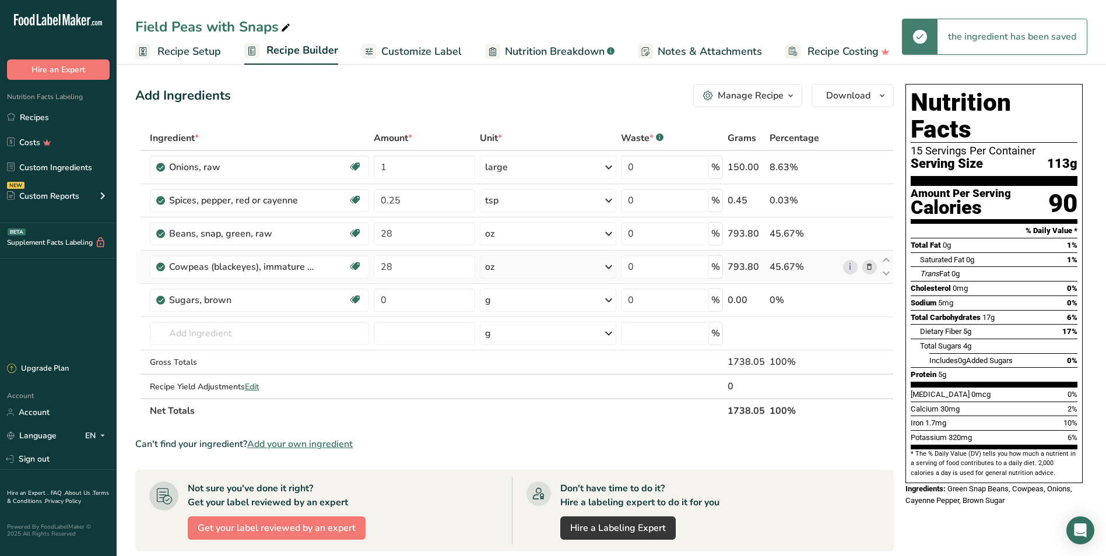
click at [527, 280] on td "oz Portions 1 cup Weight Units g kg mg mcg lb oz See less Volume Units l Volume…" at bounding box center [547, 267] width 140 height 33
click at [524, 302] on div "g" at bounding box center [548, 299] width 136 height 23
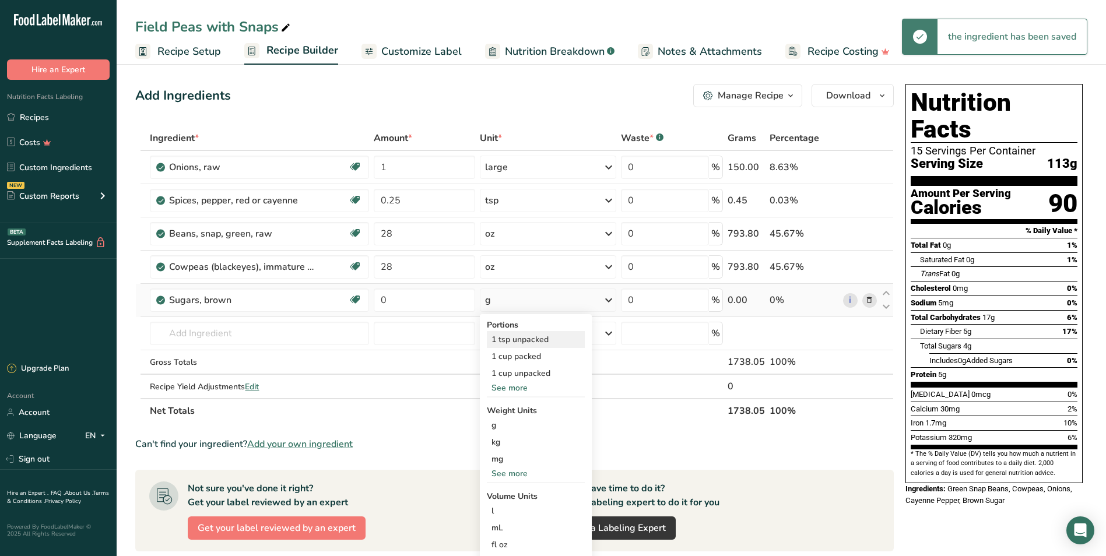
click at [527, 336] on div "1 tsp unpacked" at bounding box center [536, 339] width 98 height 17
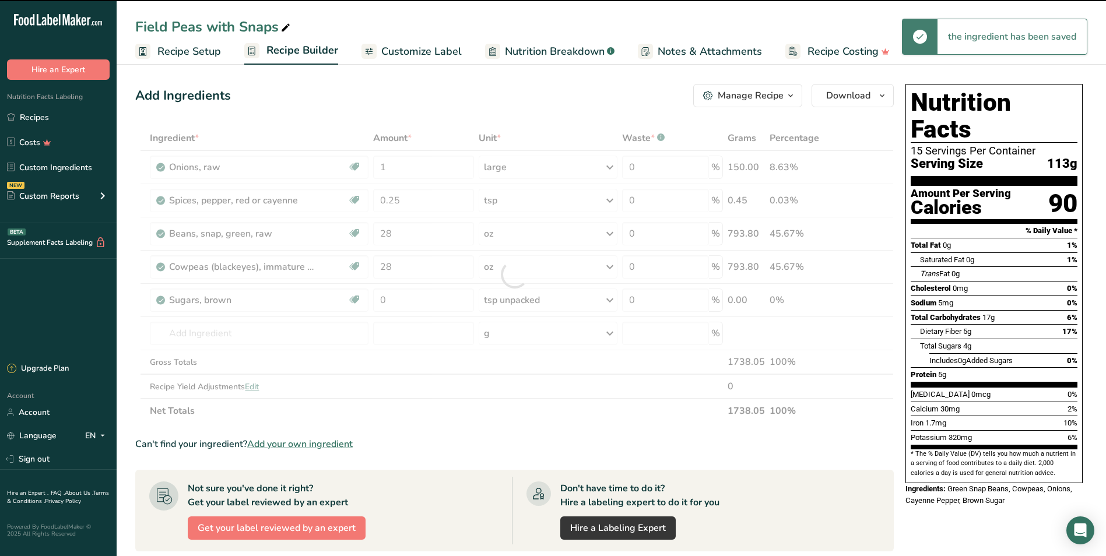
click at [419, 302] on div at bounding box center [514, 274] width 758 height 297
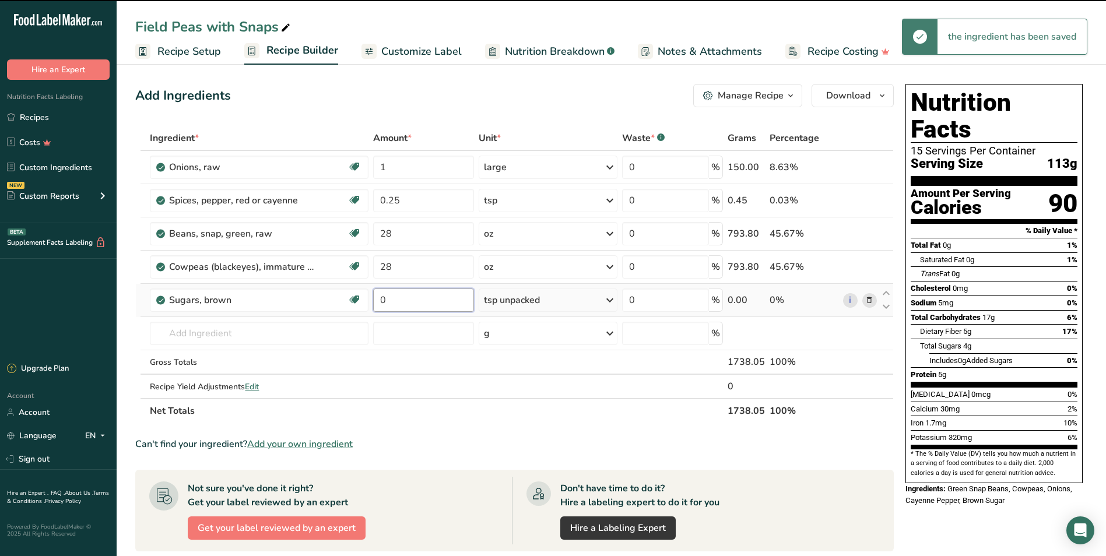
click at [419, 302] on input "0" at bounding box center [423, 299] width 101 height 23
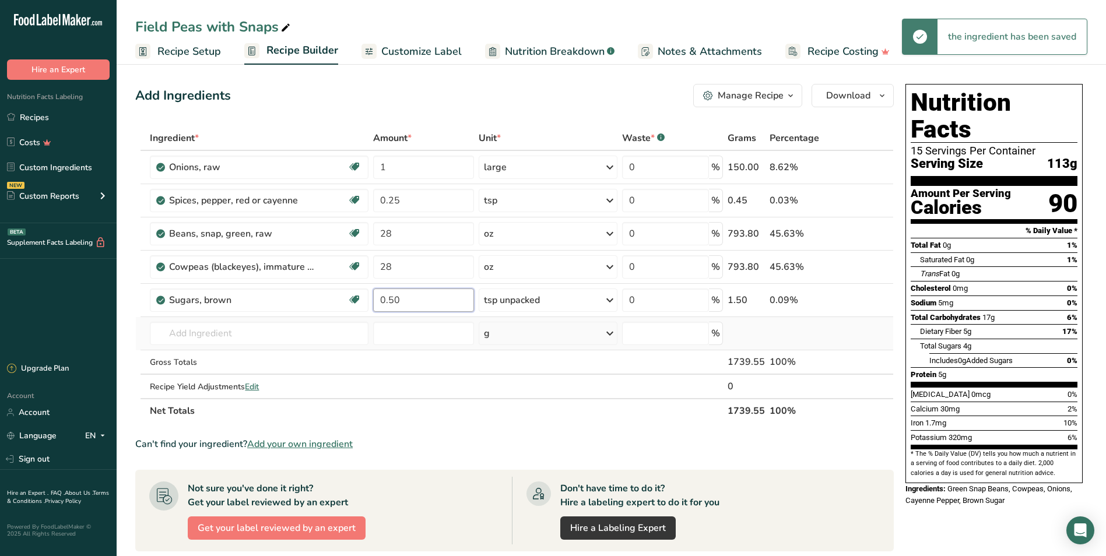
type input "0.50"
click at [257, 347] on div "Ingredient * Amount * Unit * Waste * .a-a{fill:#347362;}.b-a{fill:#fff;} Grams …" at bounding box center [514, 274] width 758 height 297
click at [225, 328] on input "text" at bounding box center [259, 333] width 218 height 23
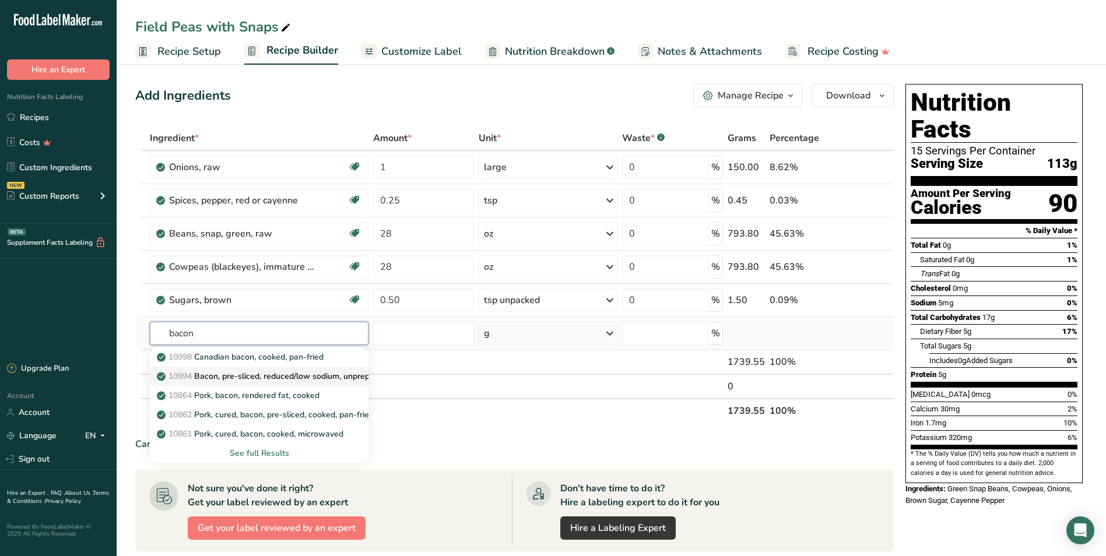
type input "bacon"
click at [303, 376] on p "10994 Bacon, pre-sliced, reduced/low sodium, unprepared" at bounding box center [272, 376] width 227 height 12
type input "Bacon, pre-sliced, reduced/low sodium, unprepared"
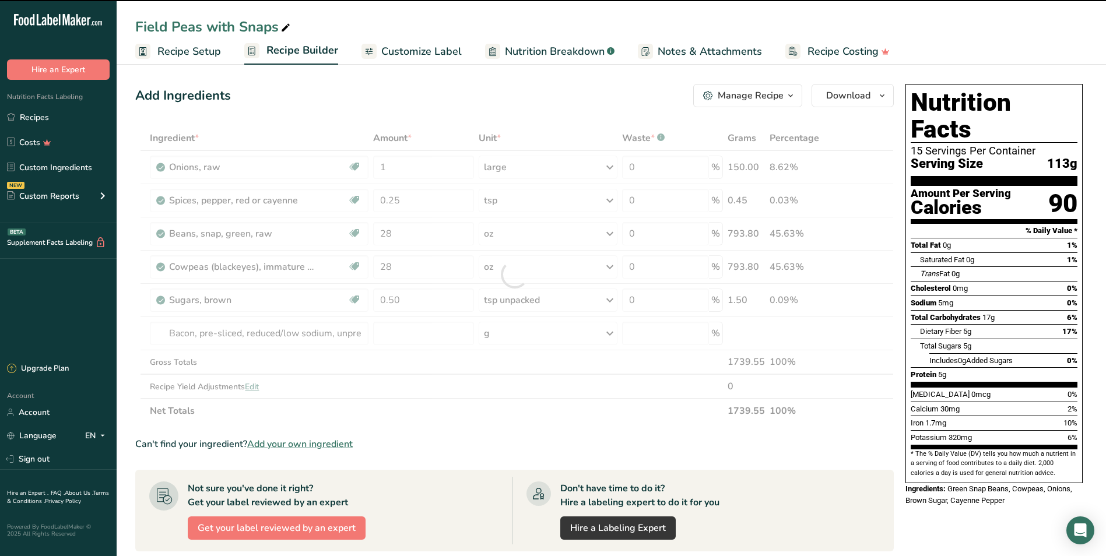
click at [505, 333] on div at bounding box center [514, 274] width 758 height 297
type input "0"
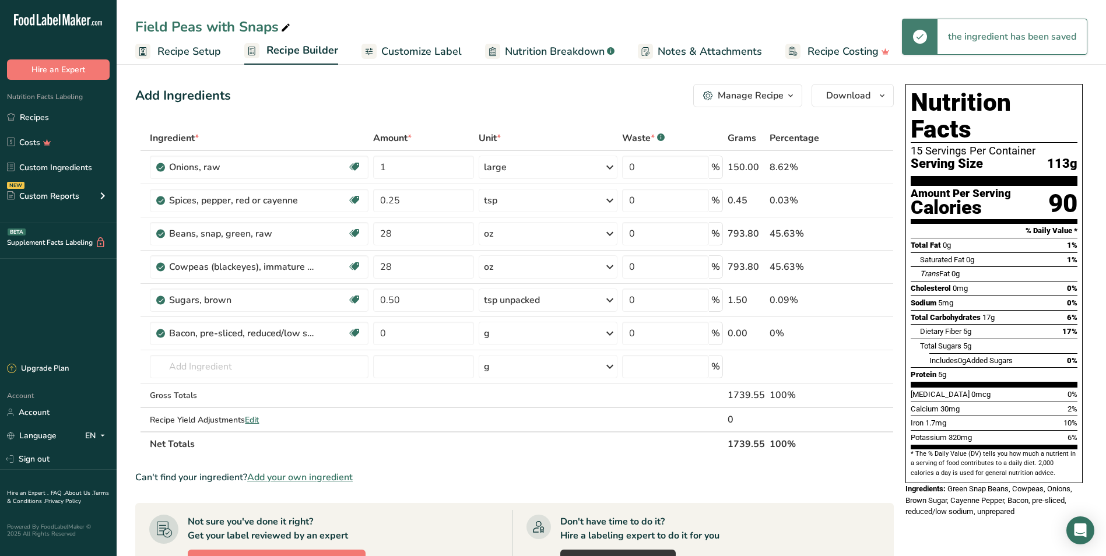
click at [505, 333] on div "g" at bounding box center [548, 333] width 139 height 23
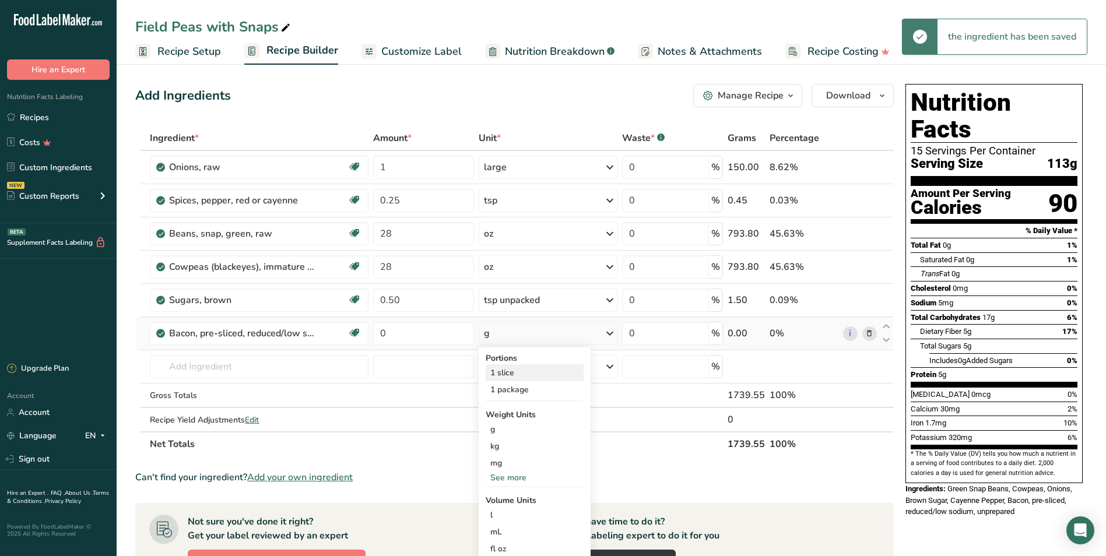
click at [519, 371] on div "1 slice" at bounding box center [534, 372] width 98 height 17
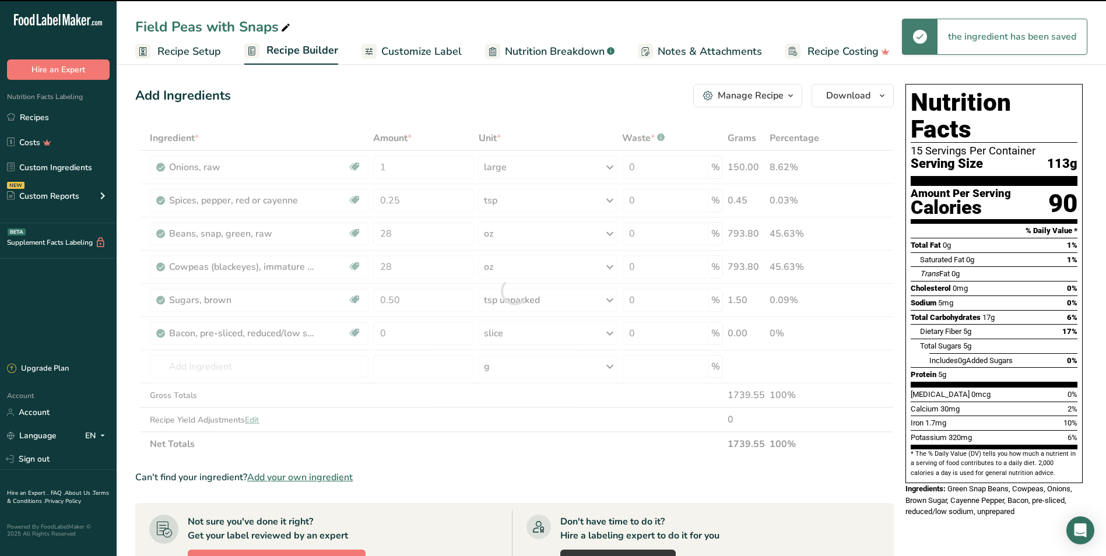
click at [409, 335] on div at bounding box center [514, 291] width 758 height 330
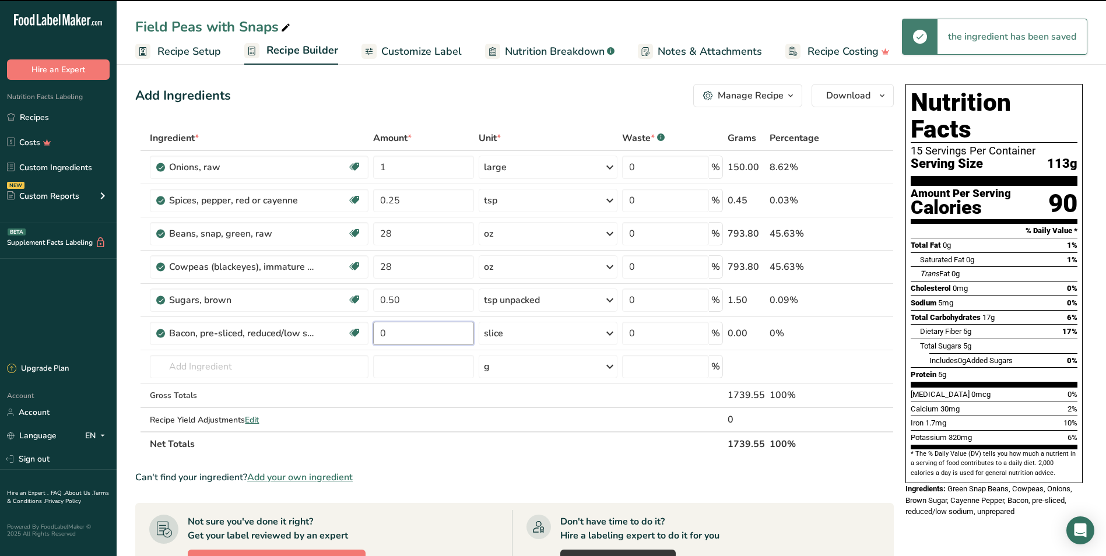
click at [409, 335] on input "0" at bounding box center [423, 333] width 101 height 23
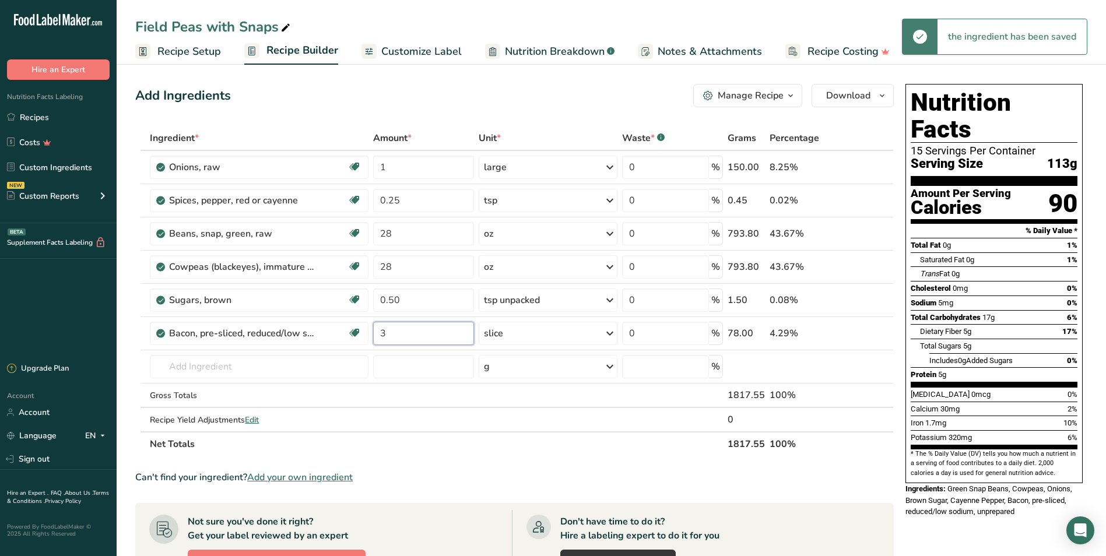
type input "3"
click at [556, 78] on section "Add Ingredients Manage Recipe Delete Recipe Duplicate Recipe Scale Recipe Save …" at bounding box center [611, 474] width 989 height 827
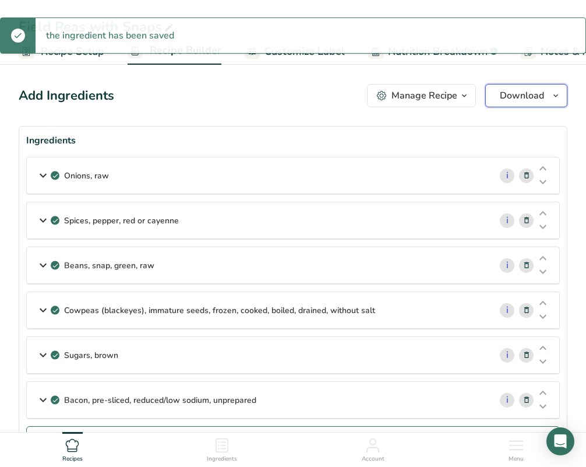
click at [530, 93] on span "Download" at bounding box center [522, 96] width 44 height 14
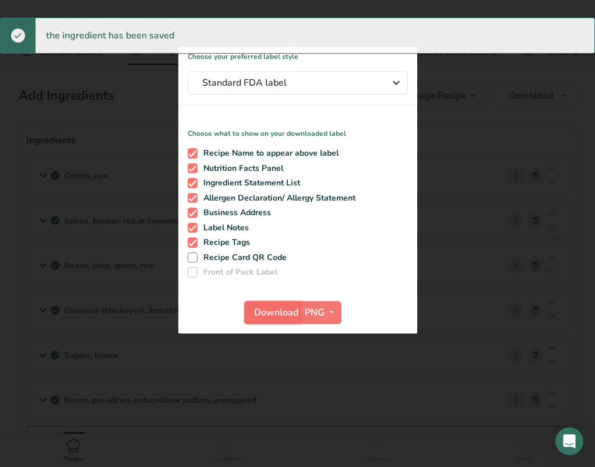
click at [272, 312] on span "Download" at bounding box center [276, 312] width 44 height 14
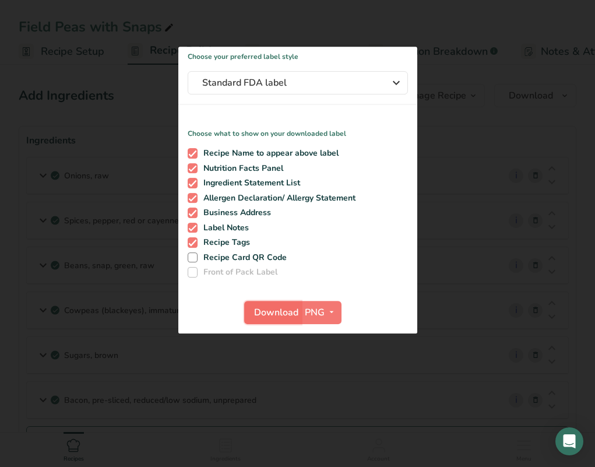
click at [269, 314] on span "Download" at bounding box center [276, 312] width 44 height 14
